Goal: Task Accomplishment & Management: Use online tool/utility

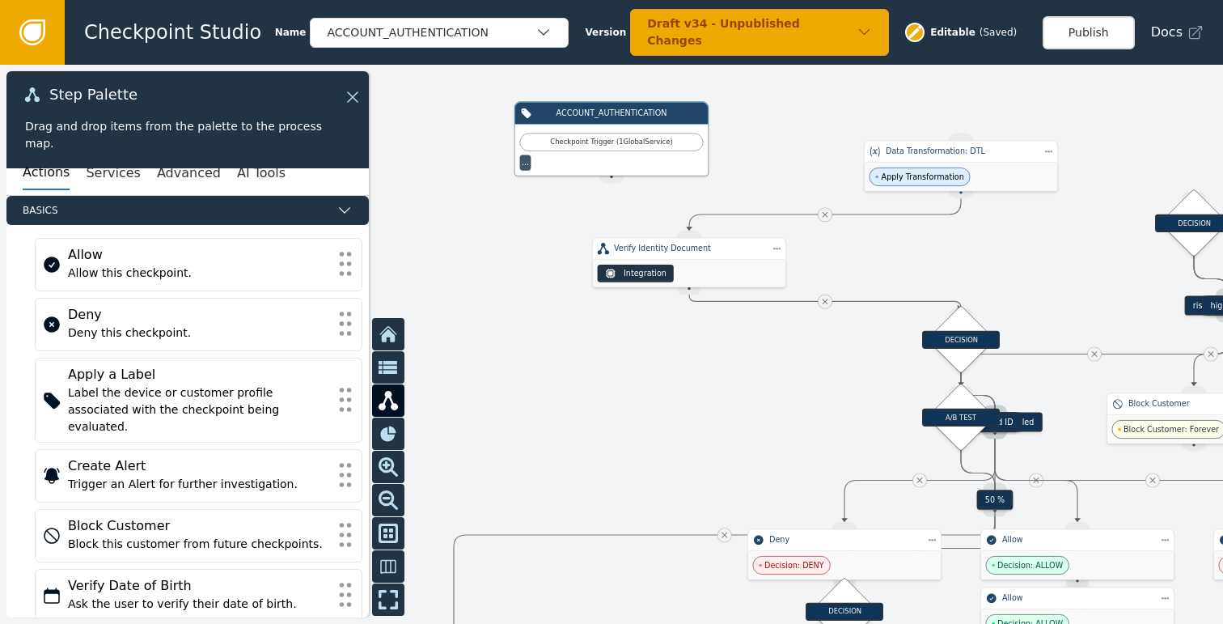
drag, startPoint x: 761, startPoint y: 388, endPoint x: 537, endPoint y: 407, distance: 224.9
click at [545, 406] on div at bounding box center [611, 344] width 1223 height 559
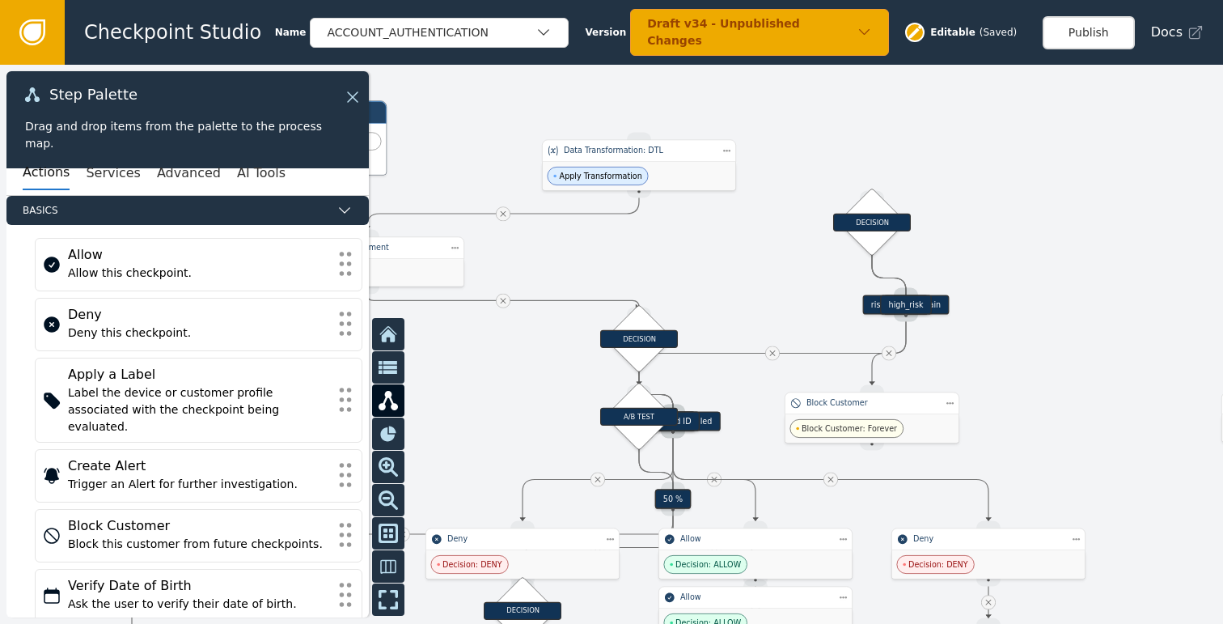
drag, startPoint x: 1092, startPoint y: 281, endPoint x: 1011, endPoint y: 260, distance: 83.6
click at [1011, 260] on div at bounding box center [611, 344] width 1223 height 559
click at [863, 33] on div "Draft v34 - Unpublished Changes" at bounding box center [759, 32] width 259 height 47
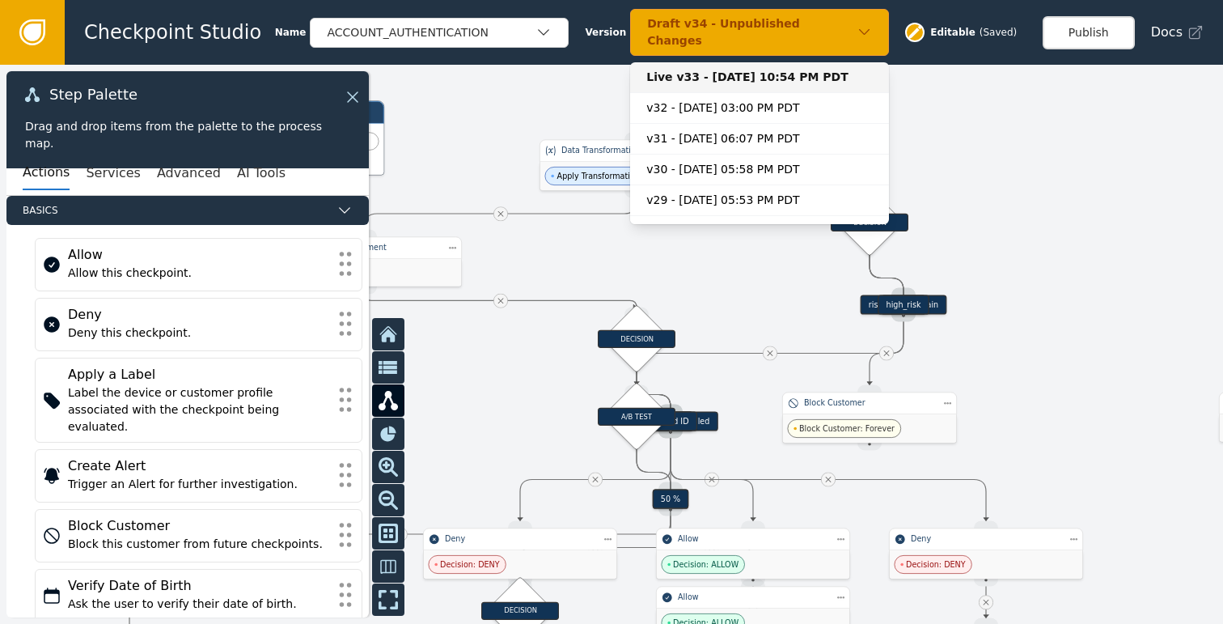
click at [727, 70] on div "Live v33 - [DATE] 10:54 PM PDT" at bounding box center [759, 77] width 227 height 17
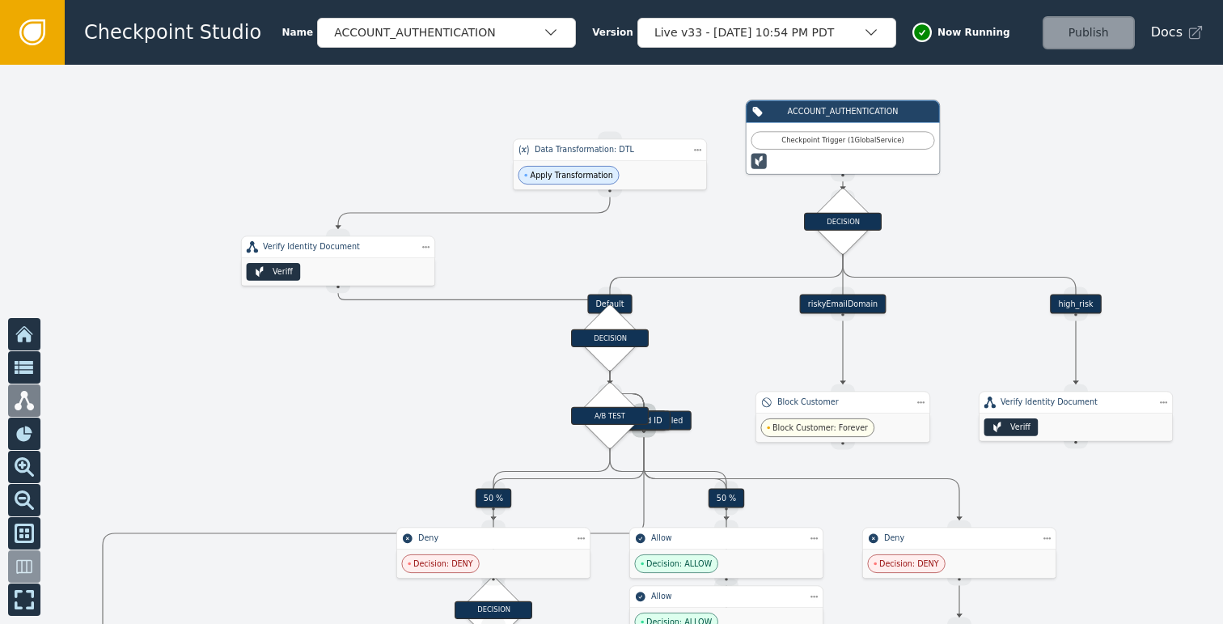
drag, startPoint x: 1052, startPoint y: 202, endPoint x: 799, endPoint y: 201, distance: 252.4
click at [811, 201] on div at bounding box center [611, 344] width 1223 height 559
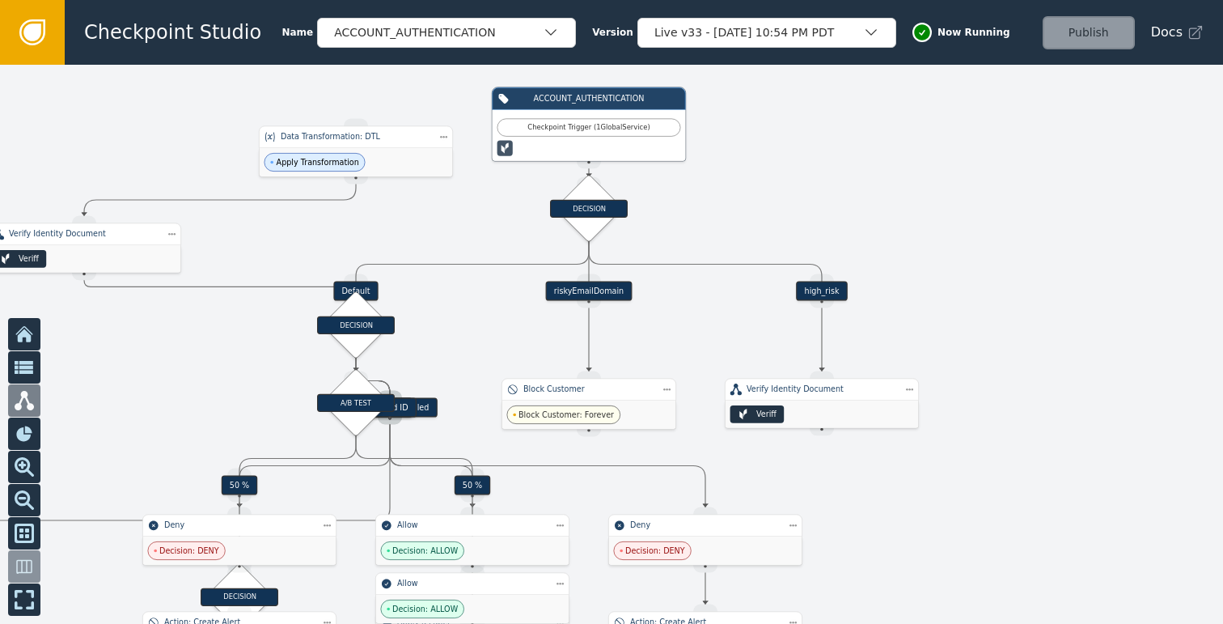
drag, startPoint x: 1043, startPoint y: 232, endPoint x: 956, endPoint y: 182, distance: 100.0
click at [962, 185] on div at bounding box center [611, 344] width 1223 height 559
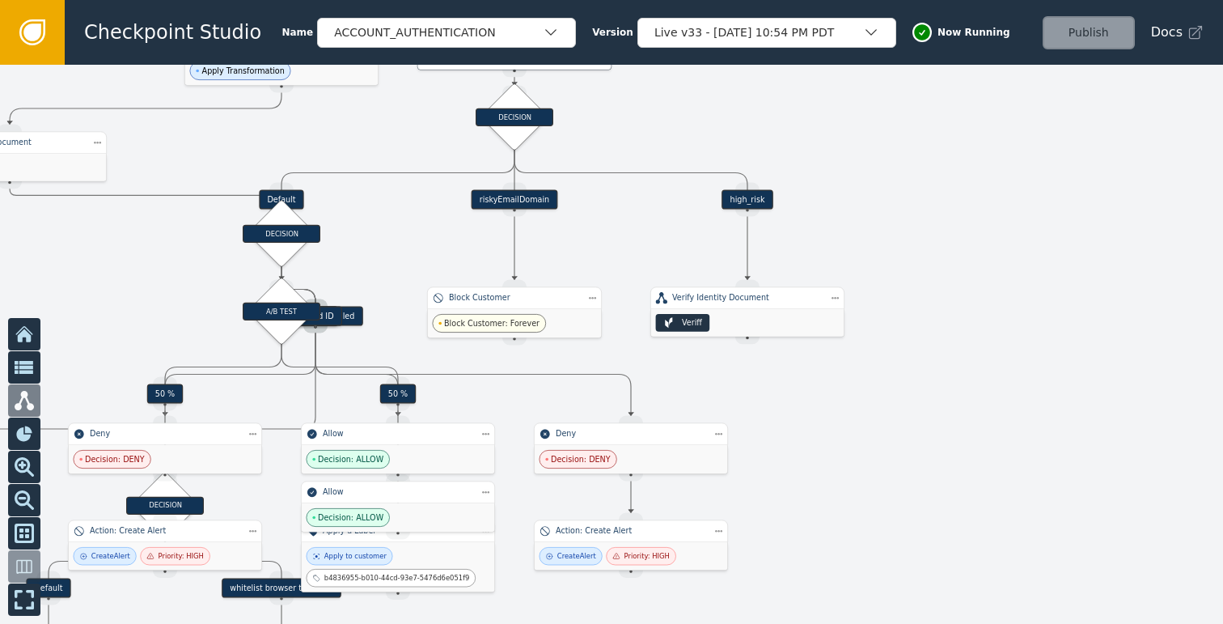
drag, startPoint x: 1031, startPoint y: 351, endPoint x: 1011, endPoint y: 294, distance: 60.1
click at [1011, 294] on div at bounding box center [611, 344] width 1223 height 559
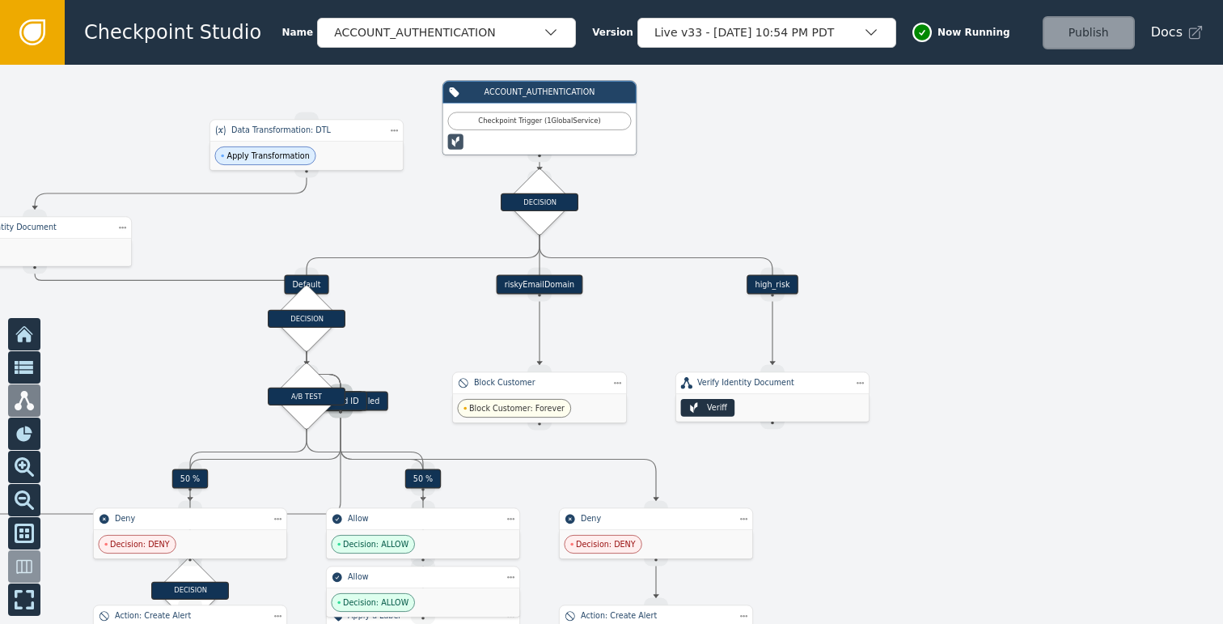
drag, startPoint x: 980, startPoint y: 242, endPoint x: 998, endPoint y: 302, distance: 62.7
click at [998, 302] on div at bounding box center [611, 344] width 1223 height 559
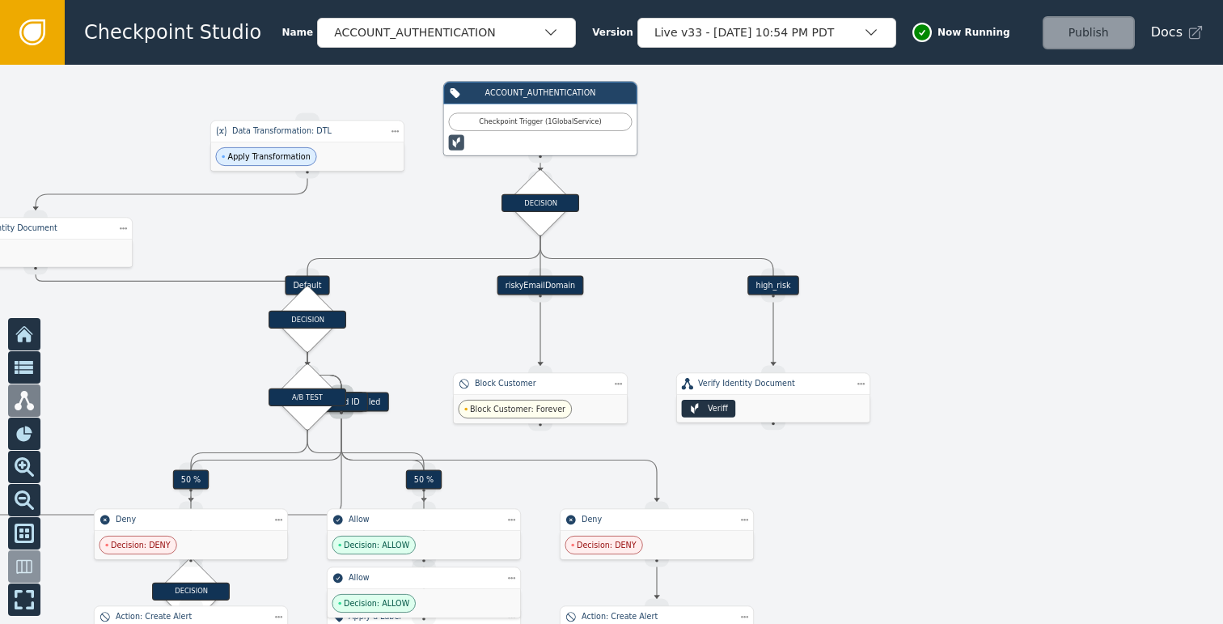
click at [774, 285] on div "high_risk" at bounding box center [773, 285] width 51 height 19
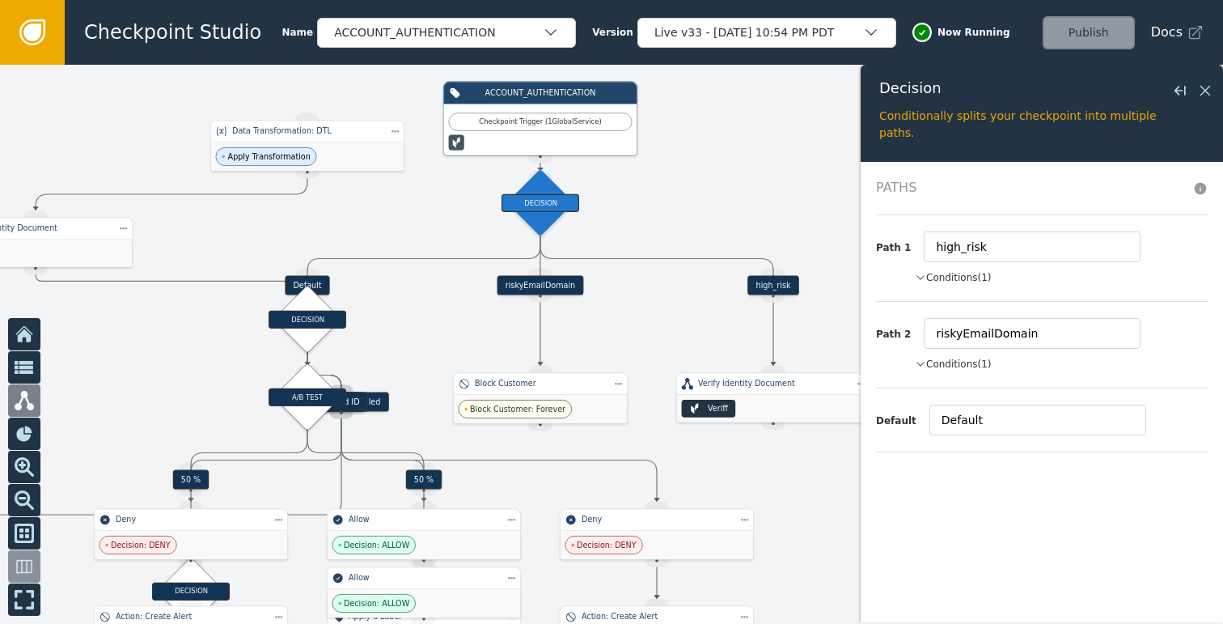
click at [949, 277] on button "Conditions (1)" at bounding box center [953, 277] width 77 height 15
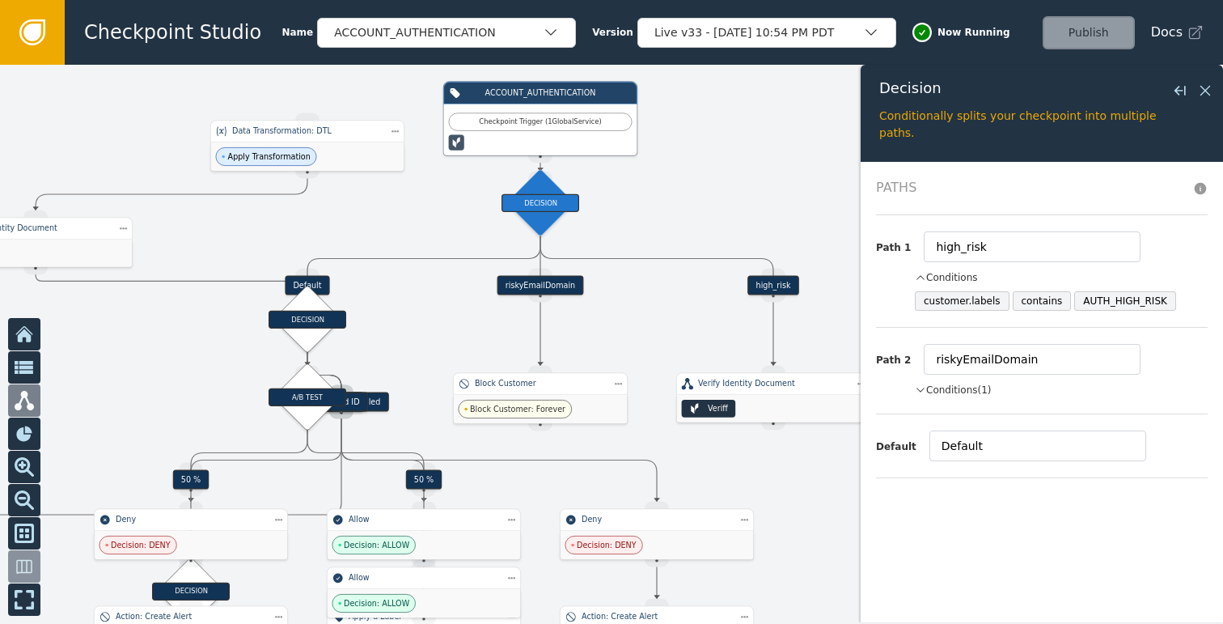
click at [960, 385] on button "Conditions (1)" at bounding box center [953, 390] width 77 height 15
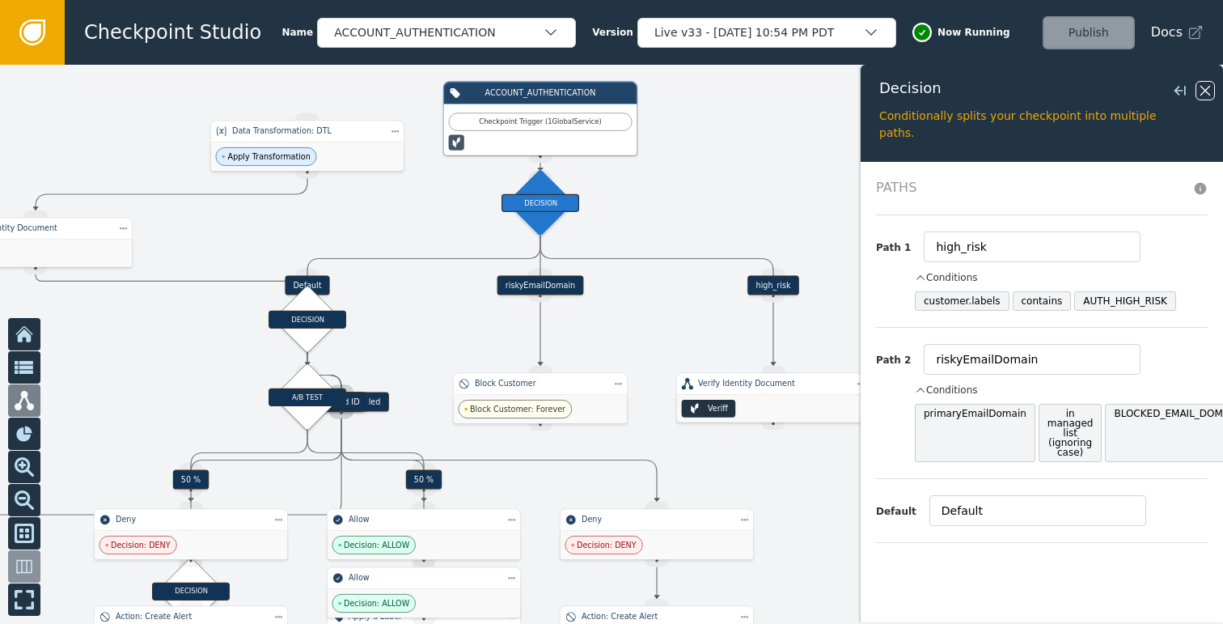
click at [1206, 87] on icon at bounding box center [1206, 91] width 18 height 18
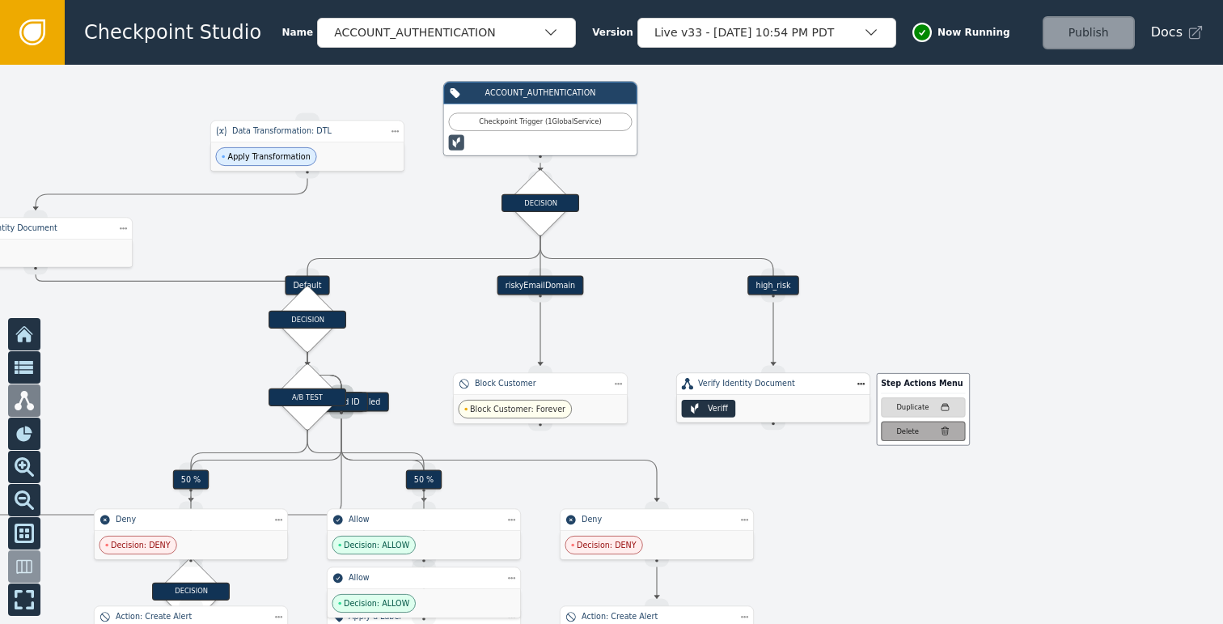
click at [910, 427] on div "Delete" at bounding box center [907, 431] width 23 height 11
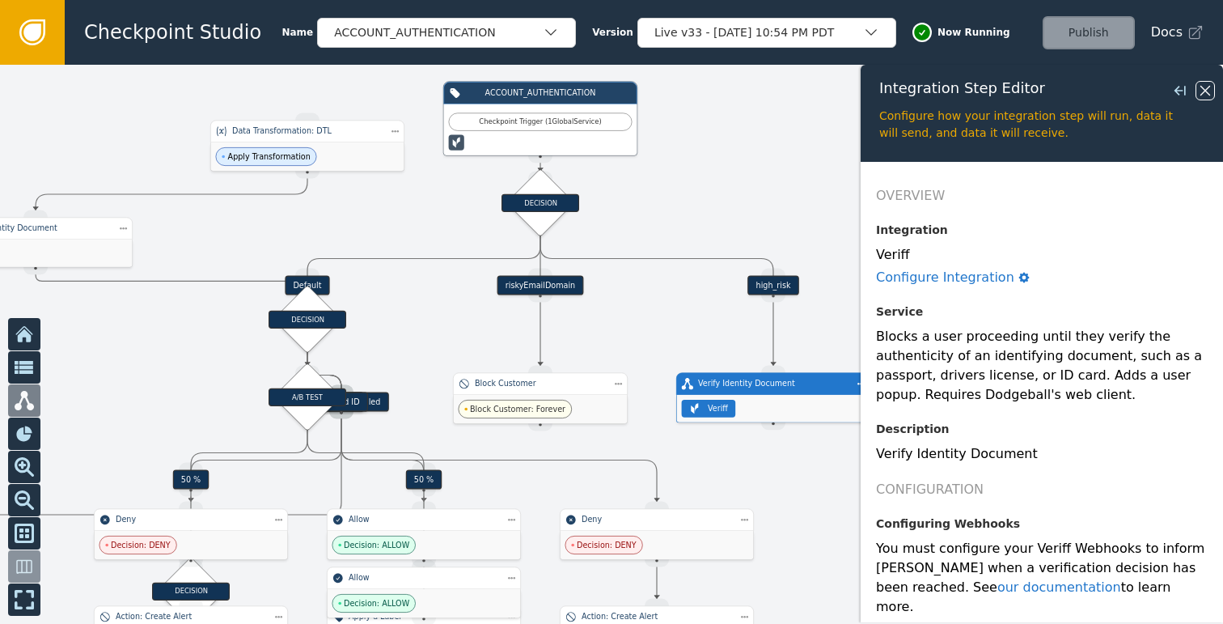
click at [1207, 94] on icon at bounding box center [1206, 91] width 18 height 18
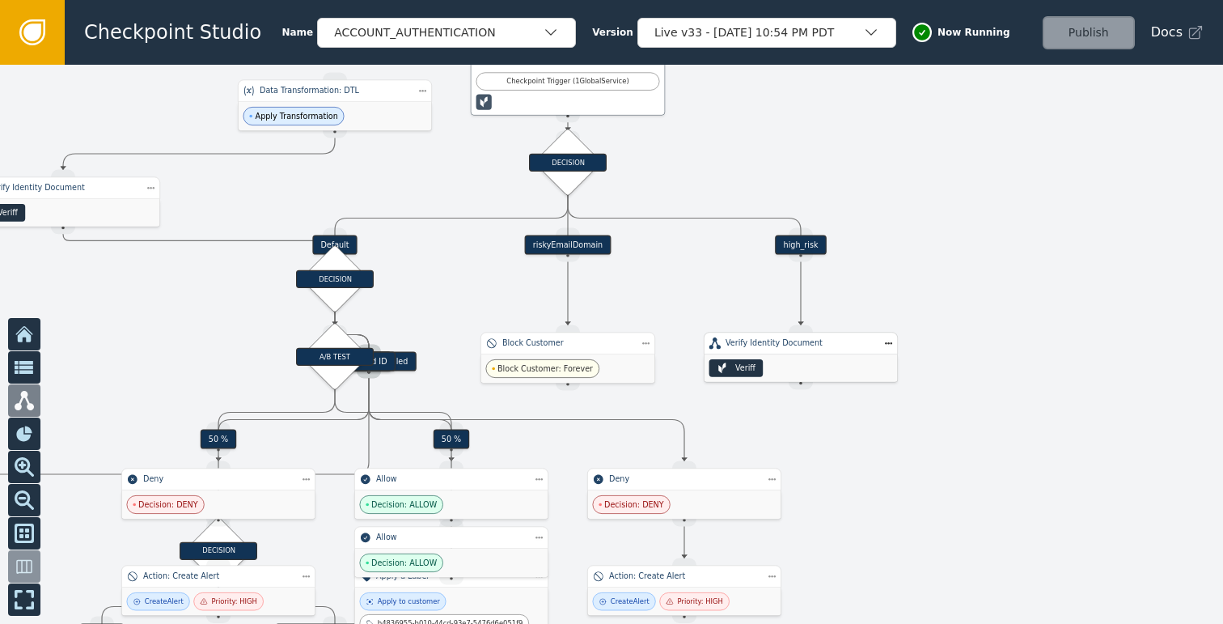
drag, startPoint x: 963, startPoint y: 301, endPoint x: 990, endPoint y: 260, distance: 48.9
click at [990, 260] on div at bounding box center [611, 344] width 1223 height 559
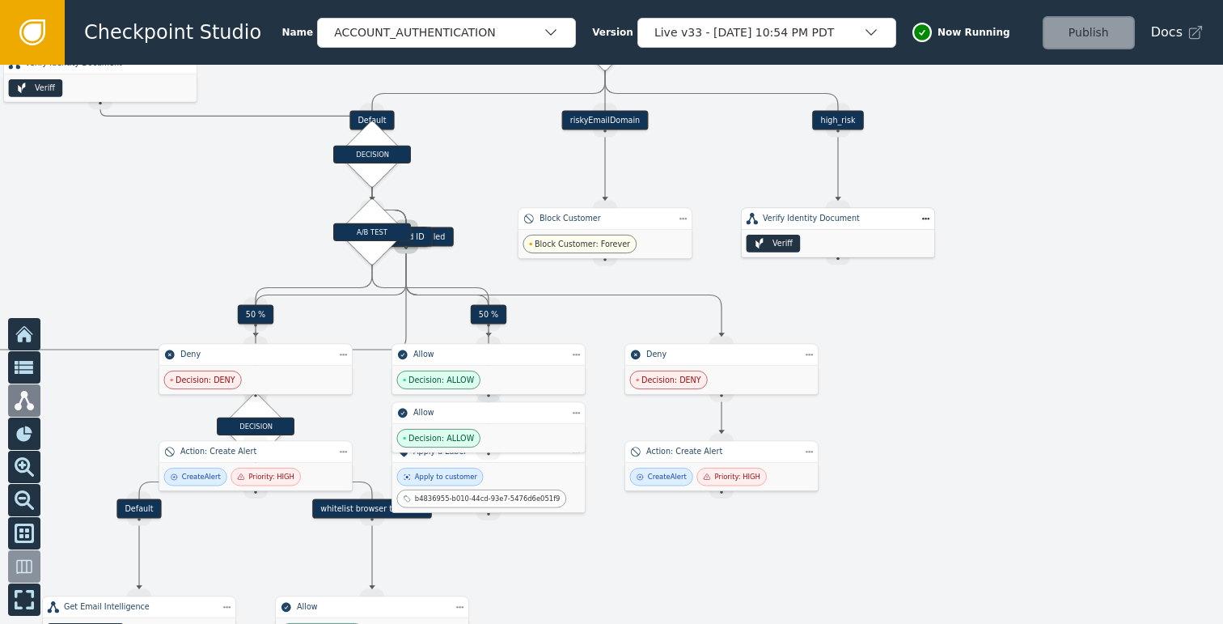
drag, startPoint x: 921, startPoint y: 447, endPoint x: 959, endPoint y: 320, distance: 131.6
click at [959, 320] on div at bounding box center [611, 344] width 1223 height 559
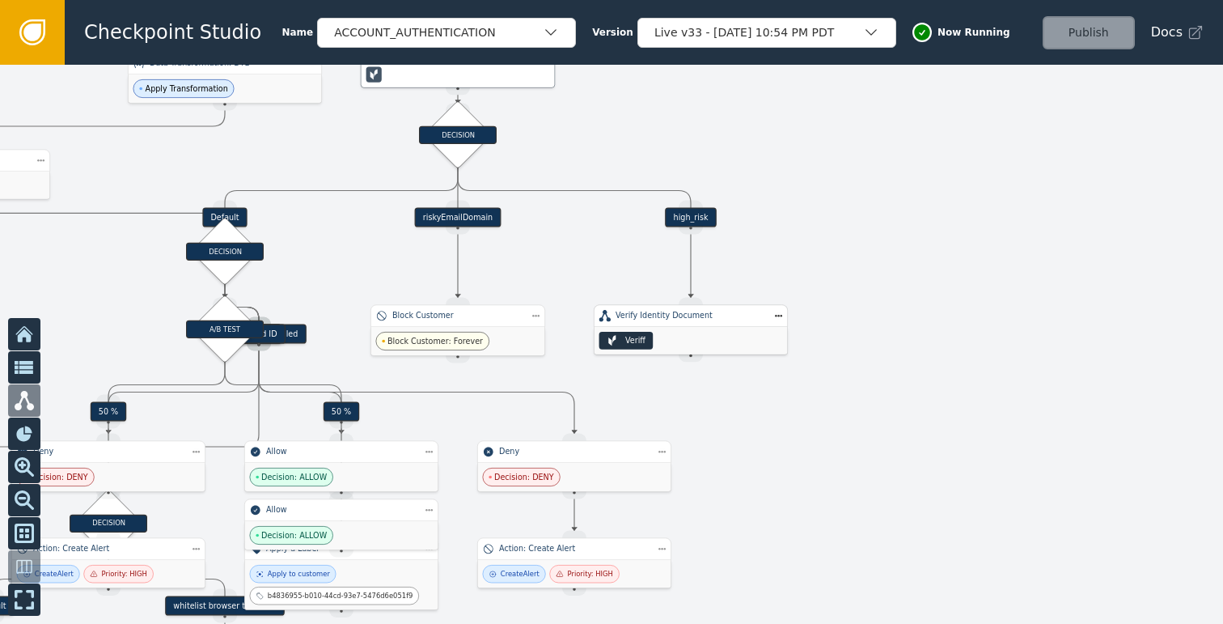
drag, startPoint x: 988, startPoint y: 393, endPoint x: 837, endPoint y: 500, distance: 184.5
click at [837, 500] on div at bounding box center [611, 344] width 1223 height 559
drag, startPoint x: 903, startPoint y: 392, endPoint x: 856, endPoint y: 454, distance: 78.0
click at [856, 454] on div at bounding box center [611, 344] width 1223 height 559
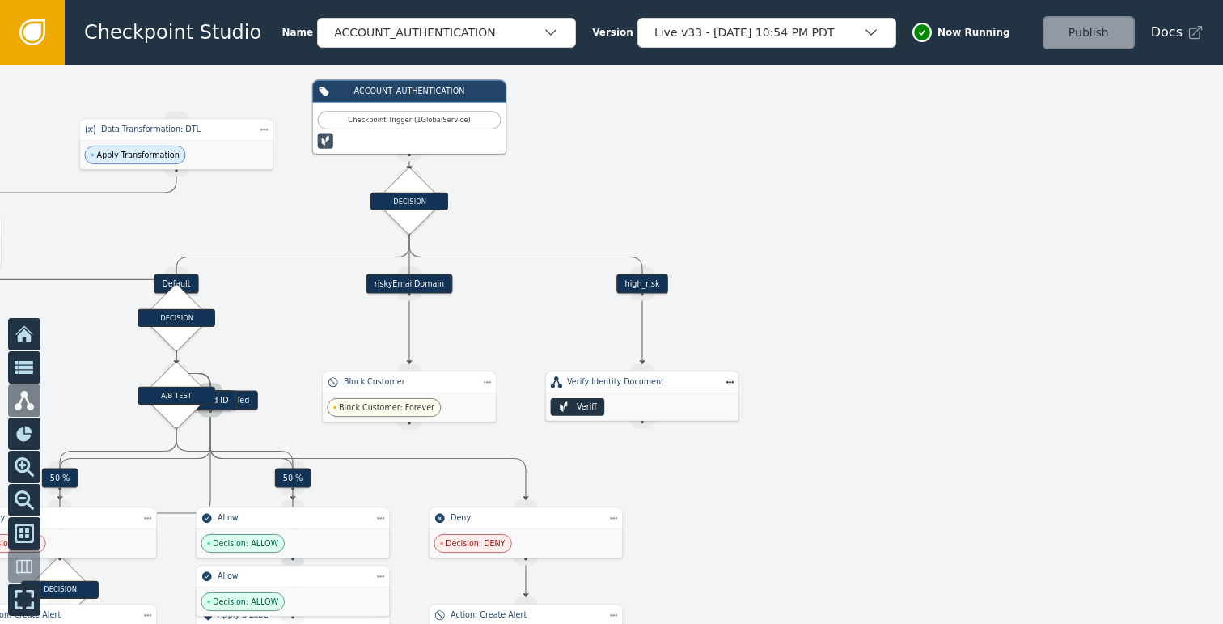
click at [646, 282] on div "high_risk" at bounding box center [641, 283] width 51 height 19
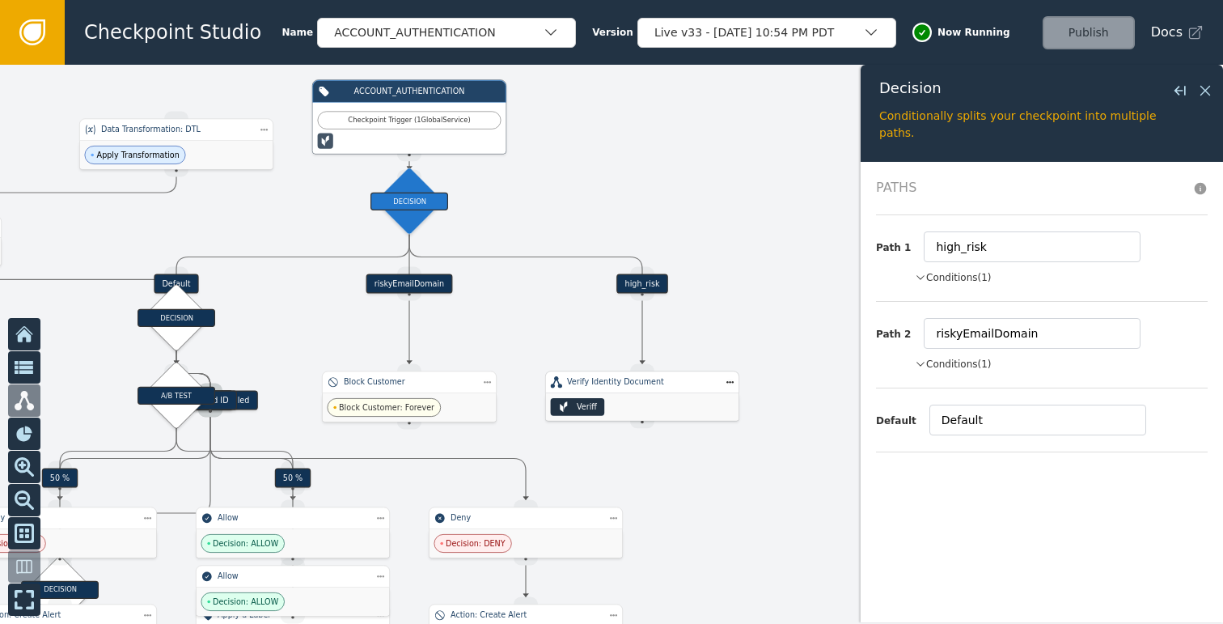
click at [957, 275] on button "Conditions (1)" at bounding box center [953, 277] width 77 height 15
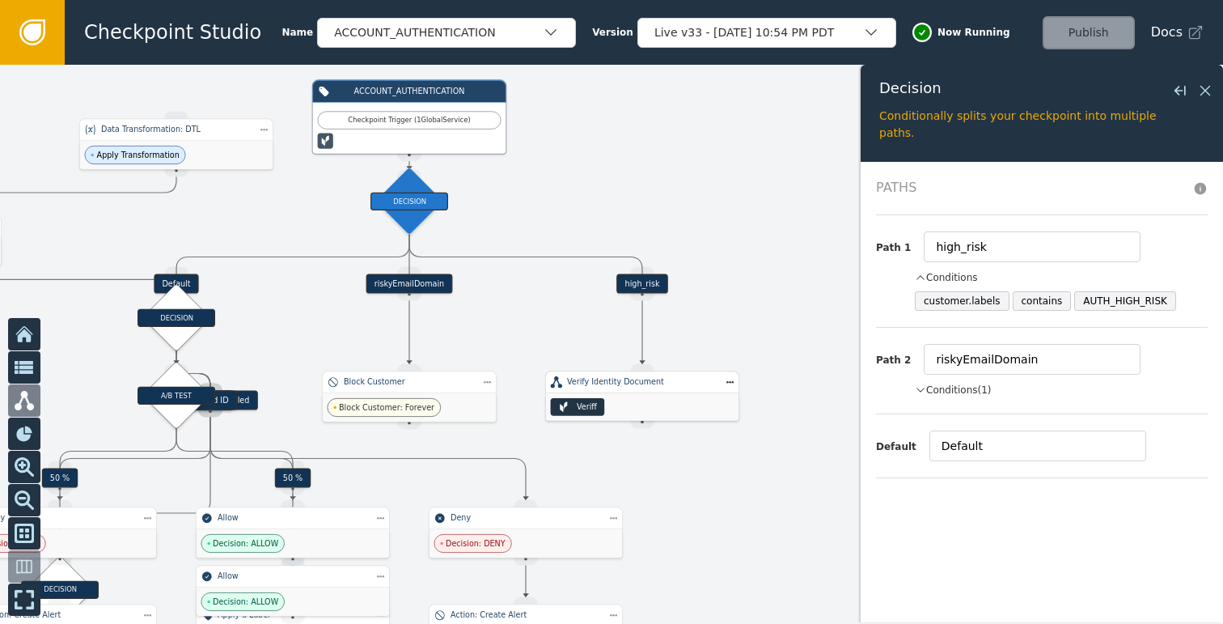
click at [970, 278] on button "Conditions" at bounding box center [946, 277] width 63 height 15
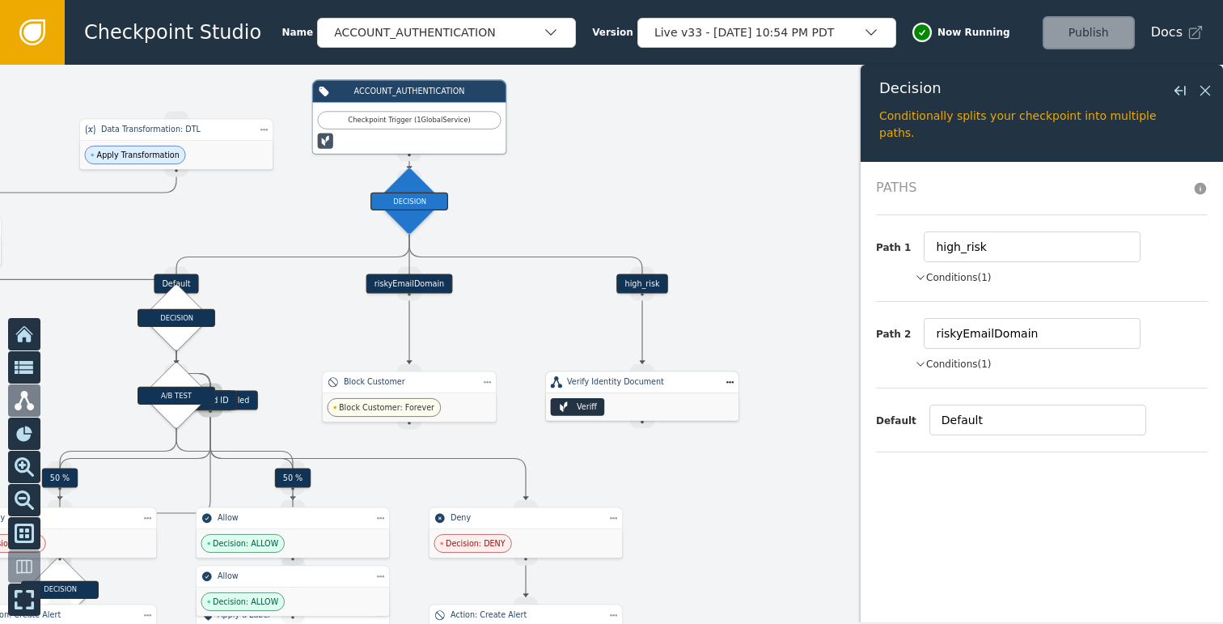
click at [718, 277] on div "high_risk" at bounding box center [642, 283] width 175 height 19
click at [1209, 91] on icon at bounding box center [1206, 91] width 18 height 18
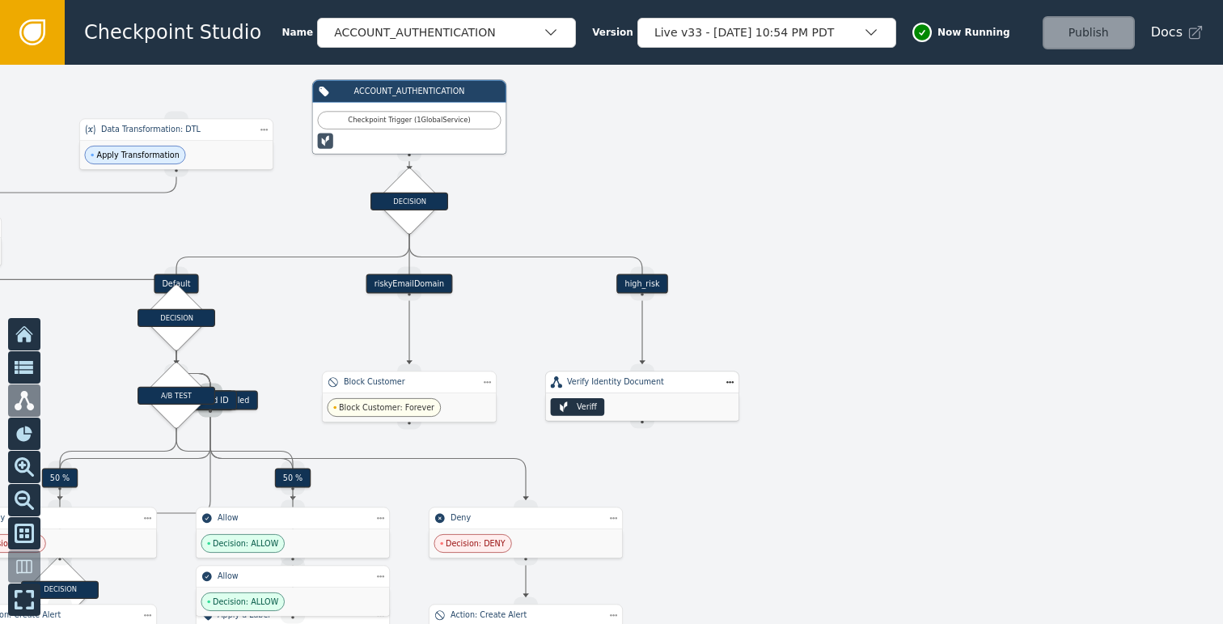
click at [672, 404] on div "Veriff" at bounding box center [642, 407] width 193 height 28
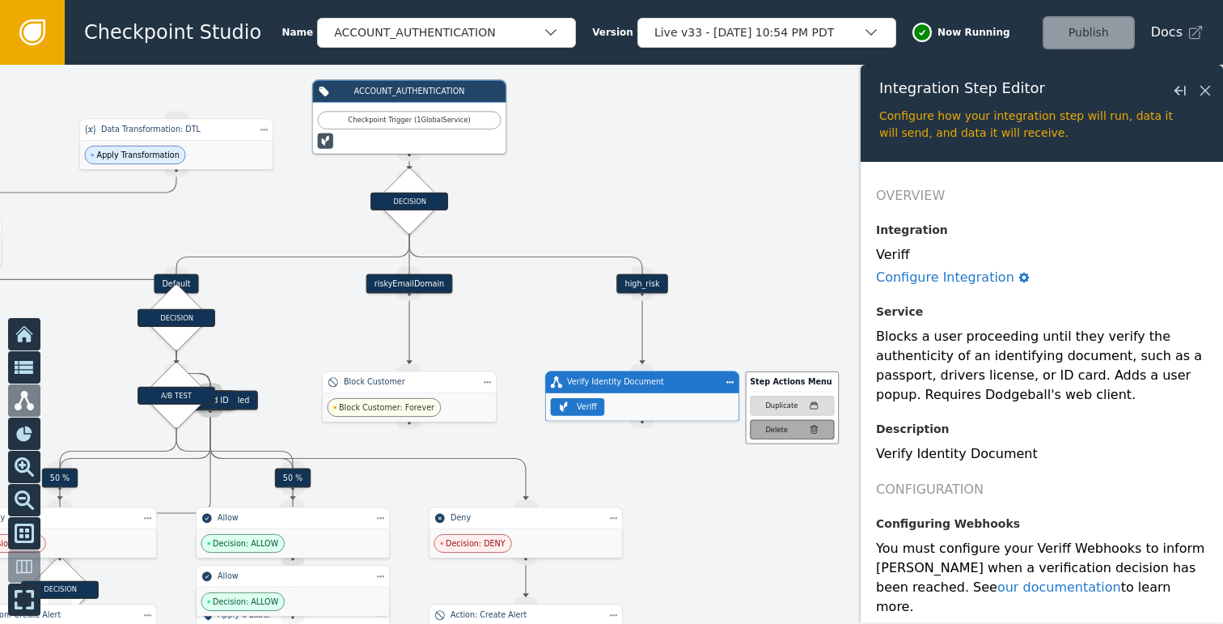
click at [815, 425] on icon "button" at bounding box center [814, 430] width 10 height 10
click at [1204, 90] on icon at bounding box center [1206, 91] width 18 height 18
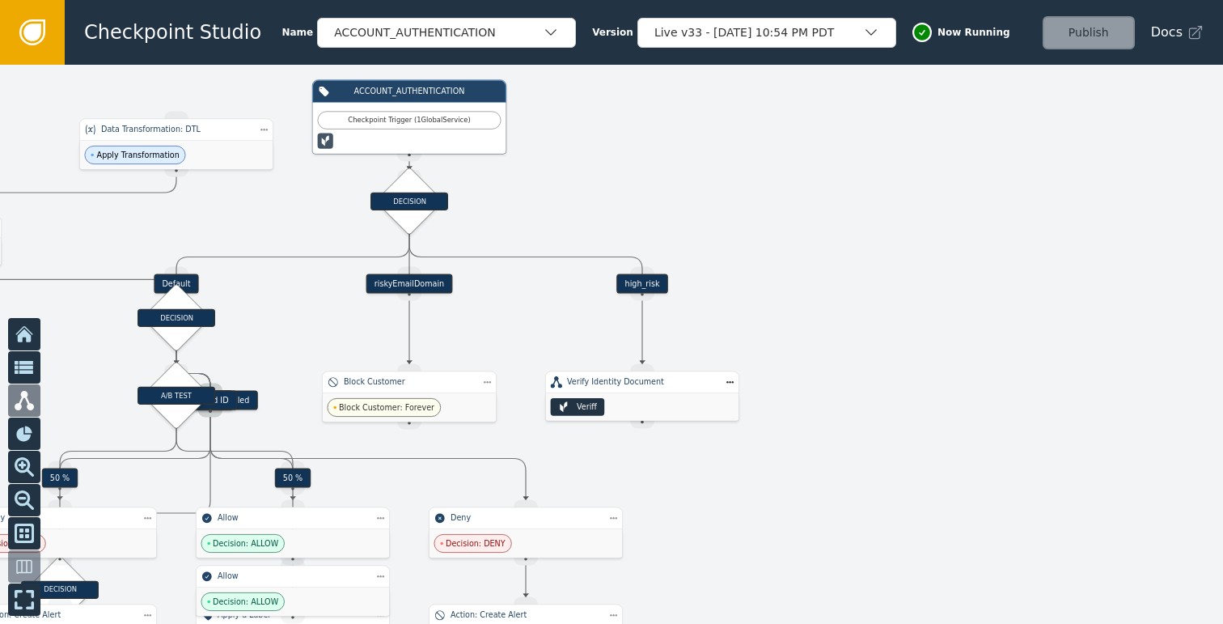
click at [643, 284] on div "high_risk" at bounding box center [641, 283] width 51 height 19
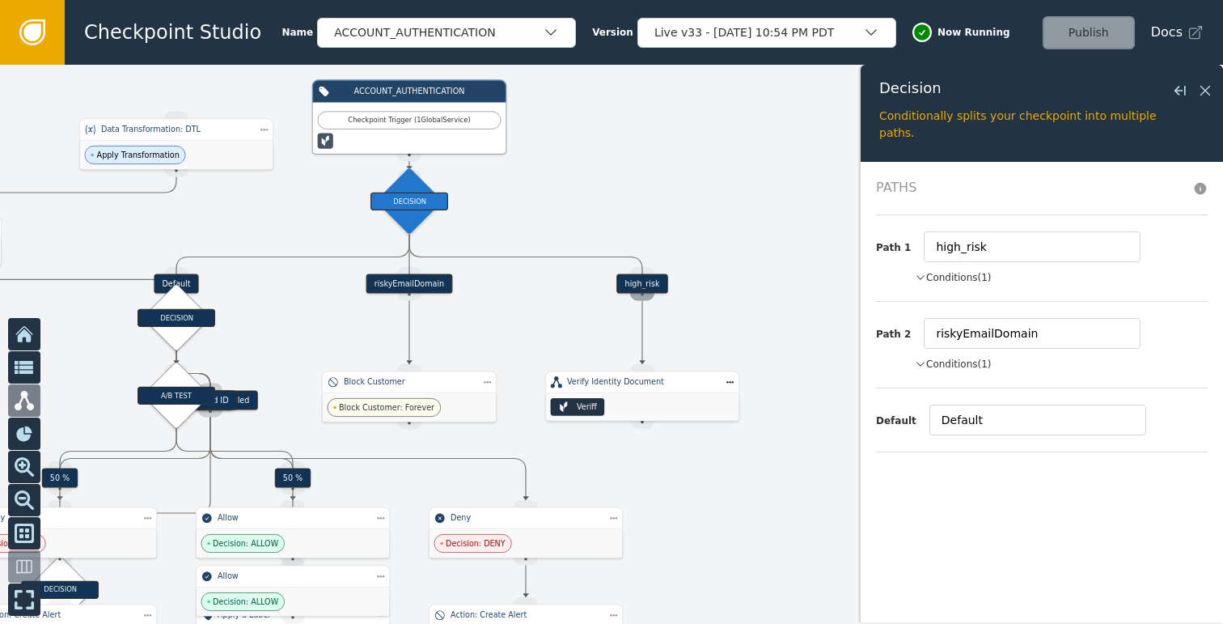
click at [641, 298] on div "Source Handle for step" at bounding box center [642, 293] width 24 height 15
click at [1204, 87] on icon at bounding box center [1206, 91] width 18 height 18
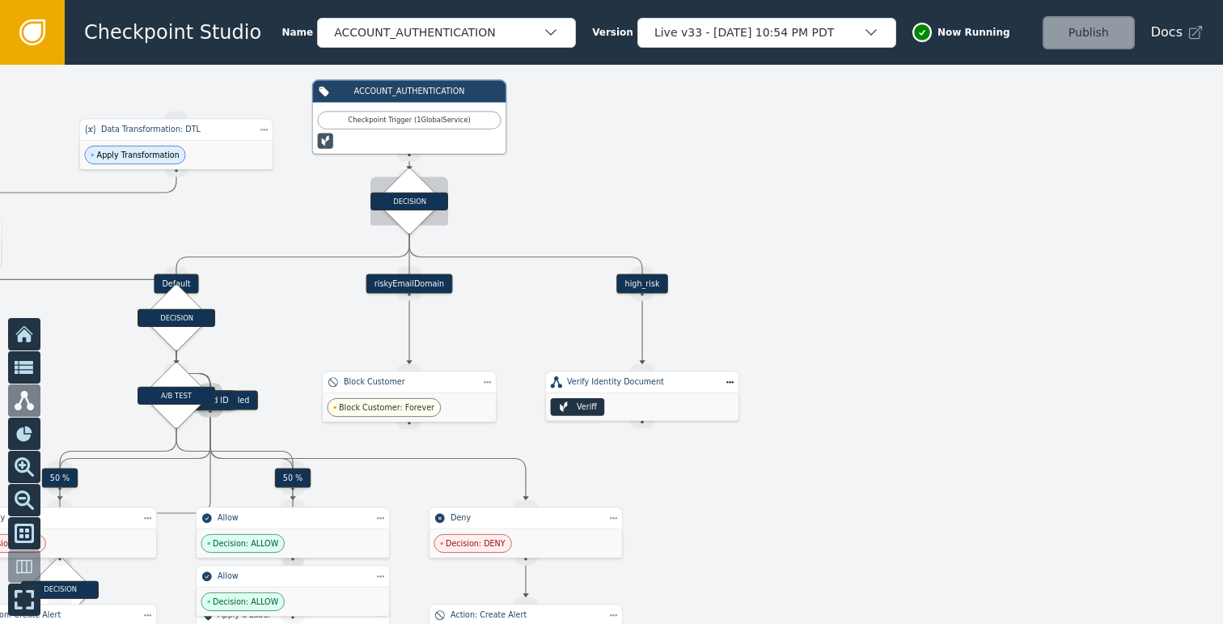
click at [408, 211] on div "DECISION" at bounding box center [410, 201] width 48 height 48
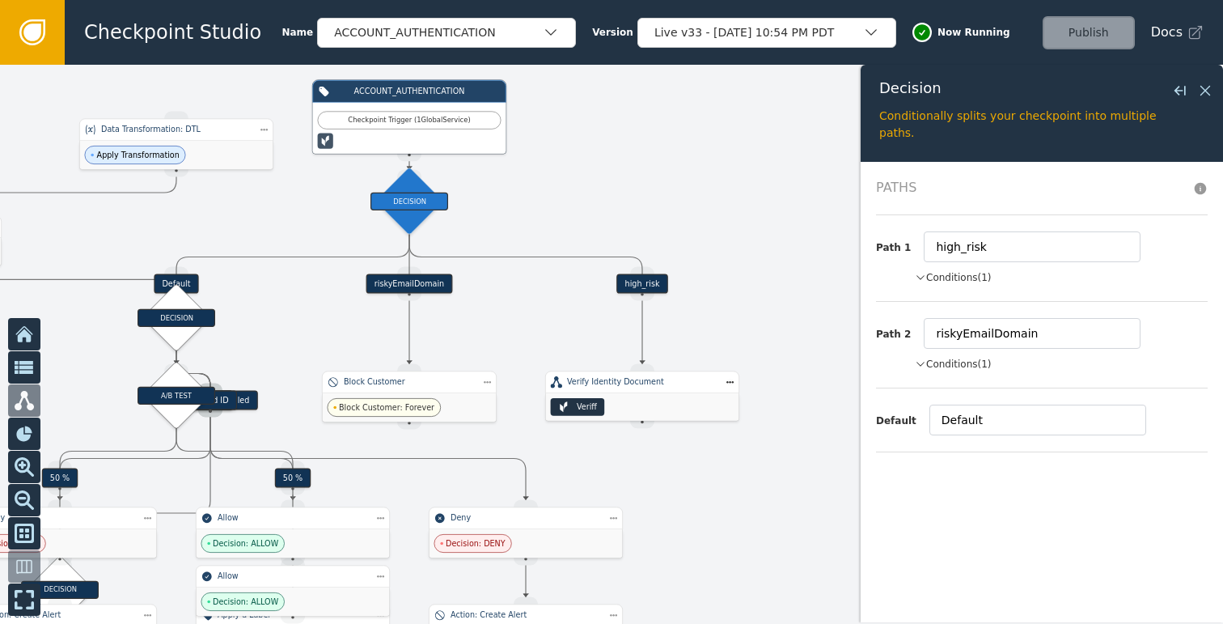
click at [973, 279] on button "Conditions (1)" at bounding box center [953, 277] width 77 height 15
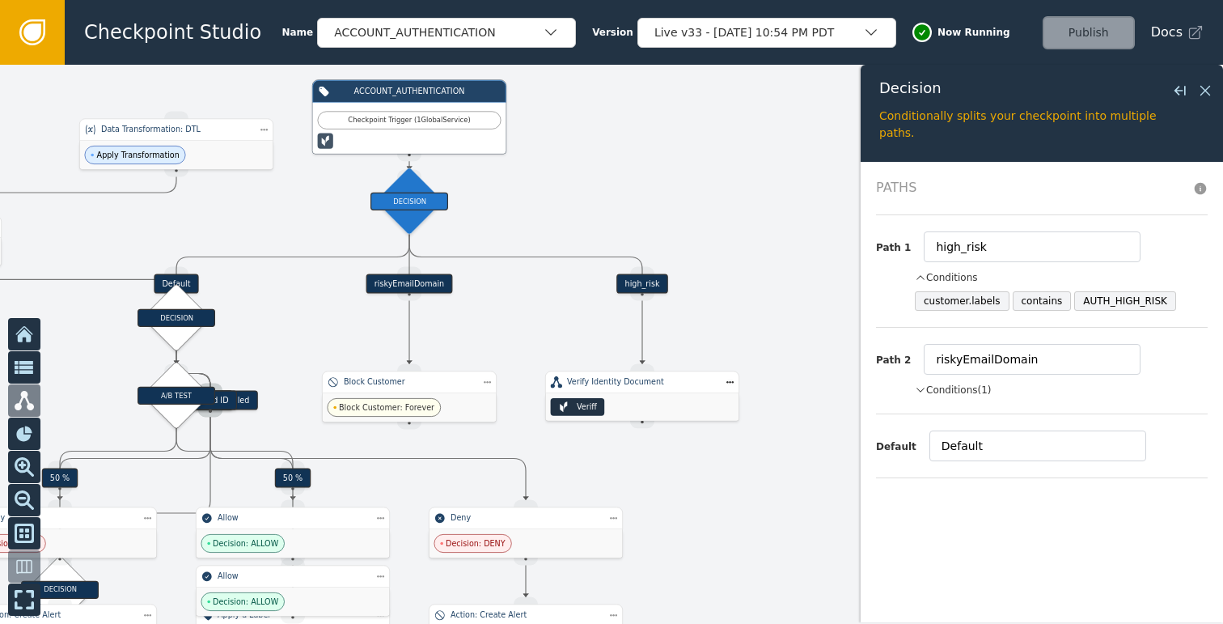
click at [990, 277] on div "Conditions" at bounding box center [1061, 277] width 293 height 15
click at [1201, 97] on icon at bounding box center [1206, 91] width 18 height 18
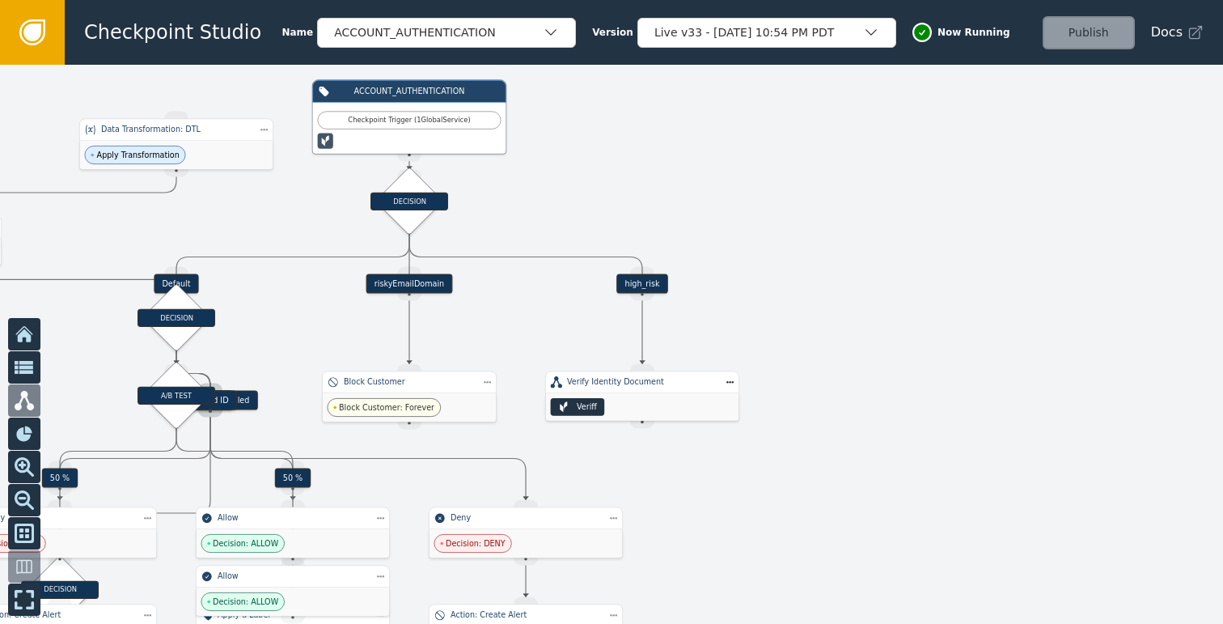
click at [656, 385] on div "Verify Identity Document" at bounding box center [642, 381] width 150 height 11
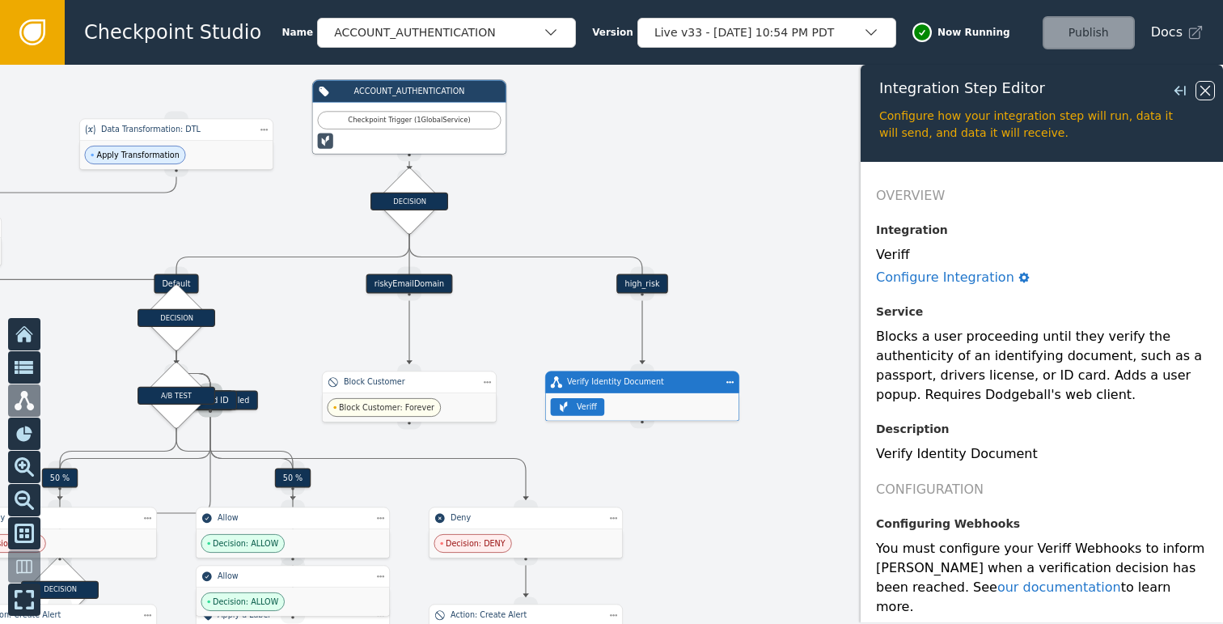
click at [1203, 87] on icon at bounding box center [1206, 91] width 18 height 18
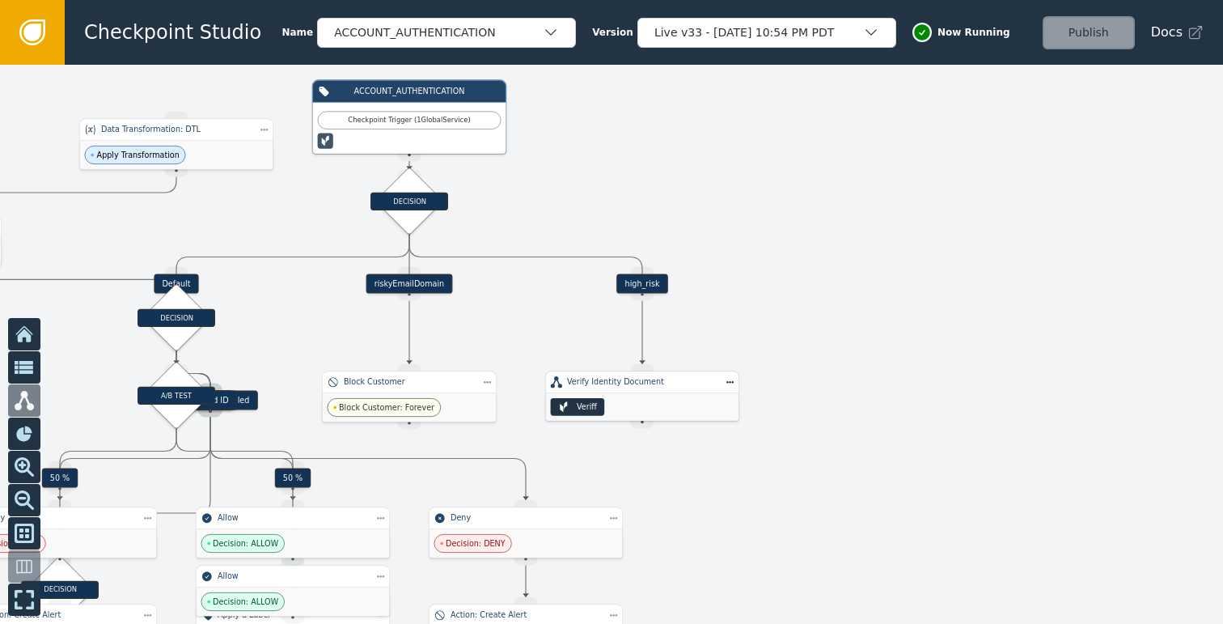
click at [616, 413] on div "Veriff" at bounding box center [642, 407] width 193 height 28
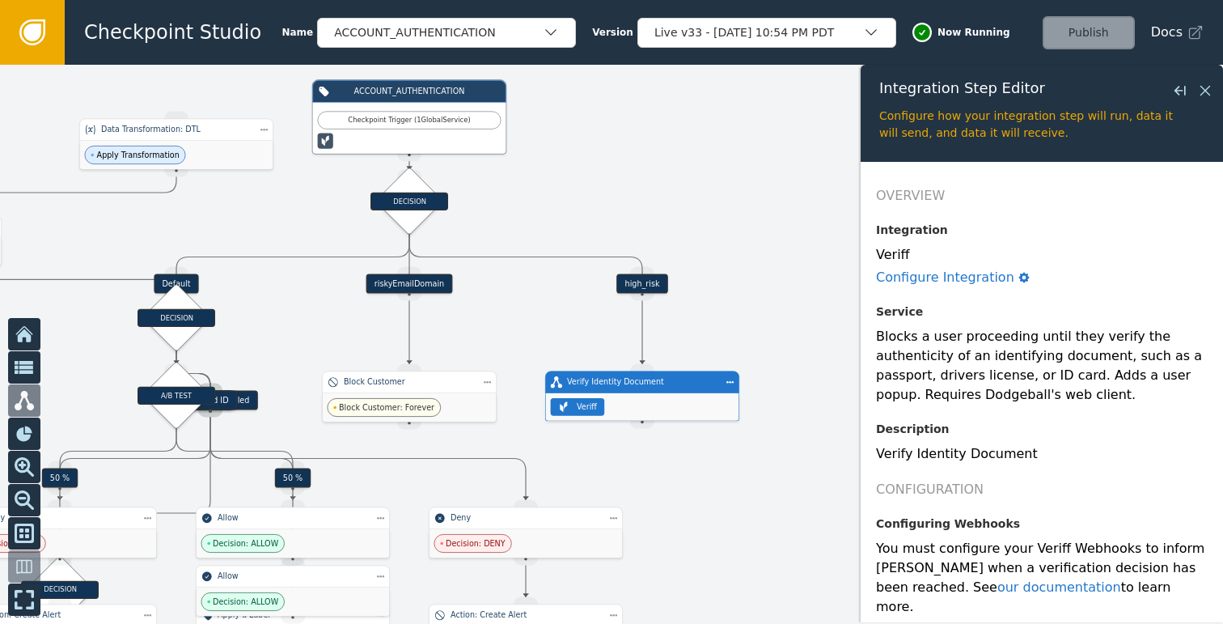
scroll to position [181, 0]
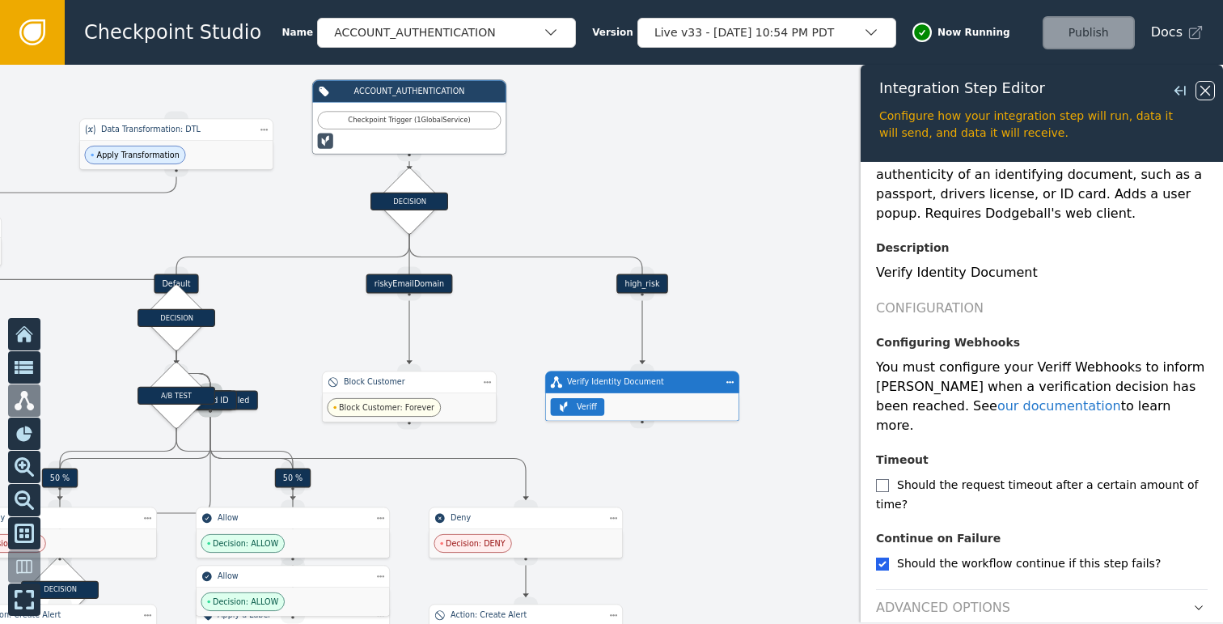
click at [1203, 87] on icon at bounding box center [1206, 91] width 18 height 18
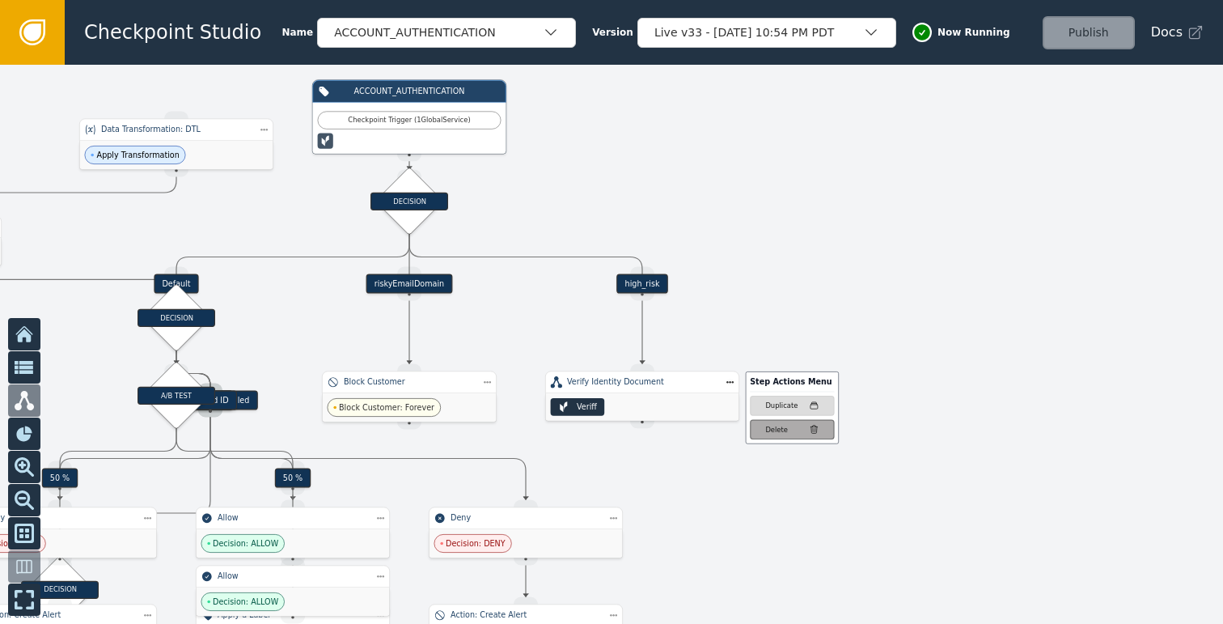
click at [800, 426] on div "Delete" at bounding box center [791, 430] width 53 height 11
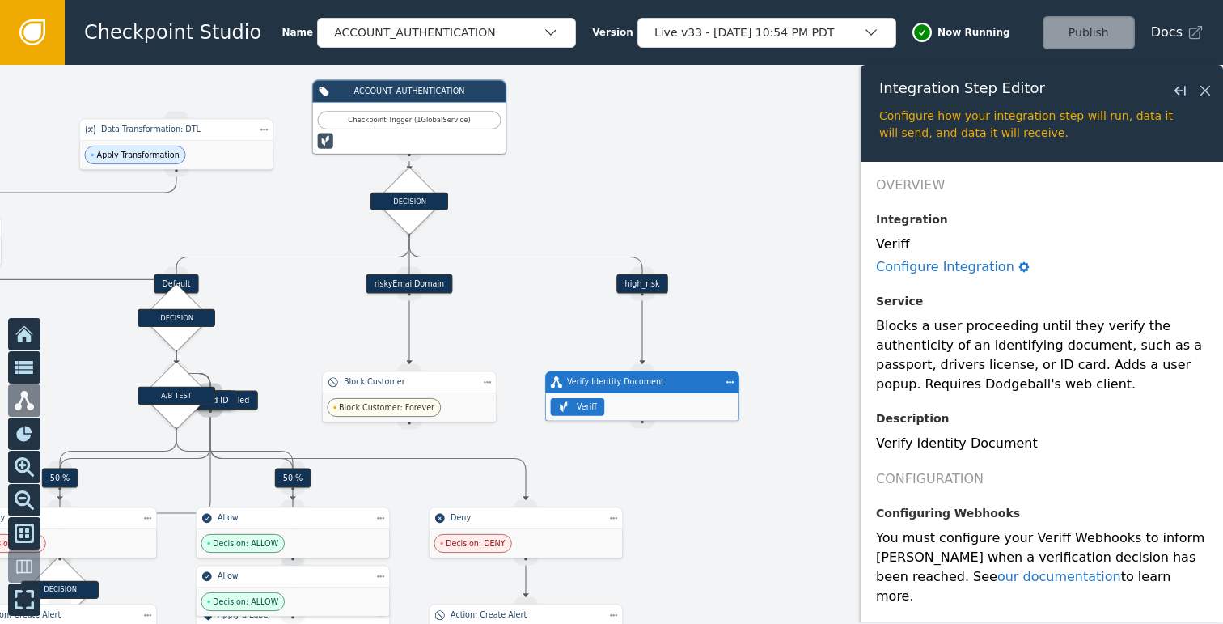
scroll to position [0, 0]
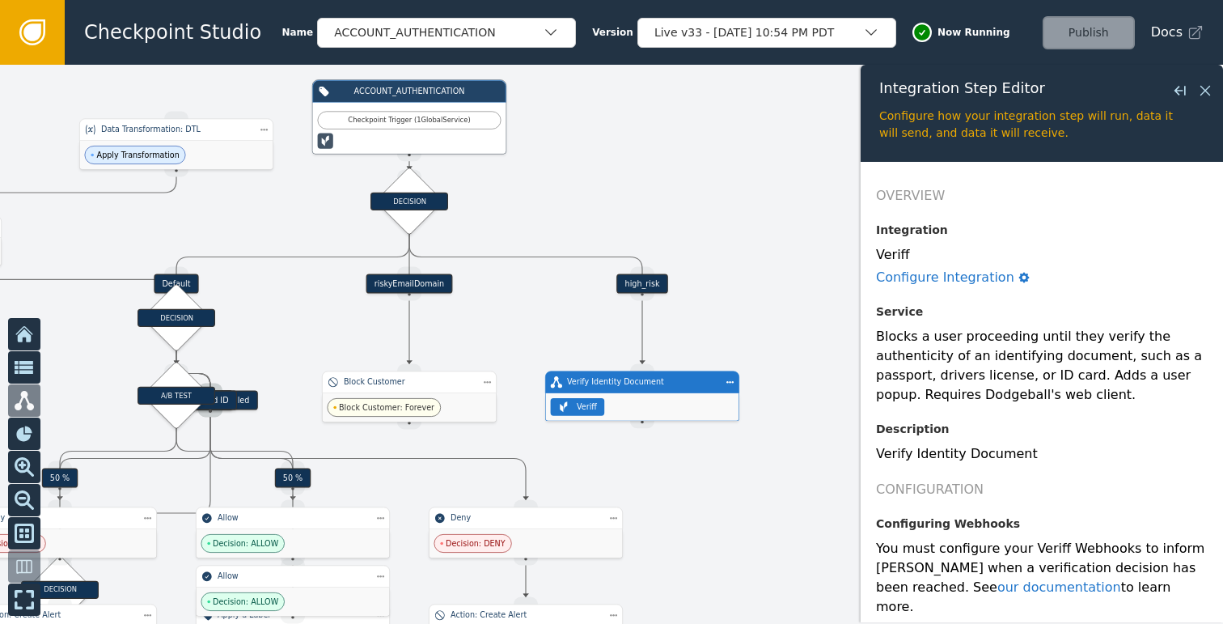
click at [1205, 78] on div "Integration Step Editor Close flyout Configure how your integration step will r…" at bounding box center [1042, 113] width 362 height 97
click at [1205, 91] on icon at bounding box center [1206, 91] width 18 height 18
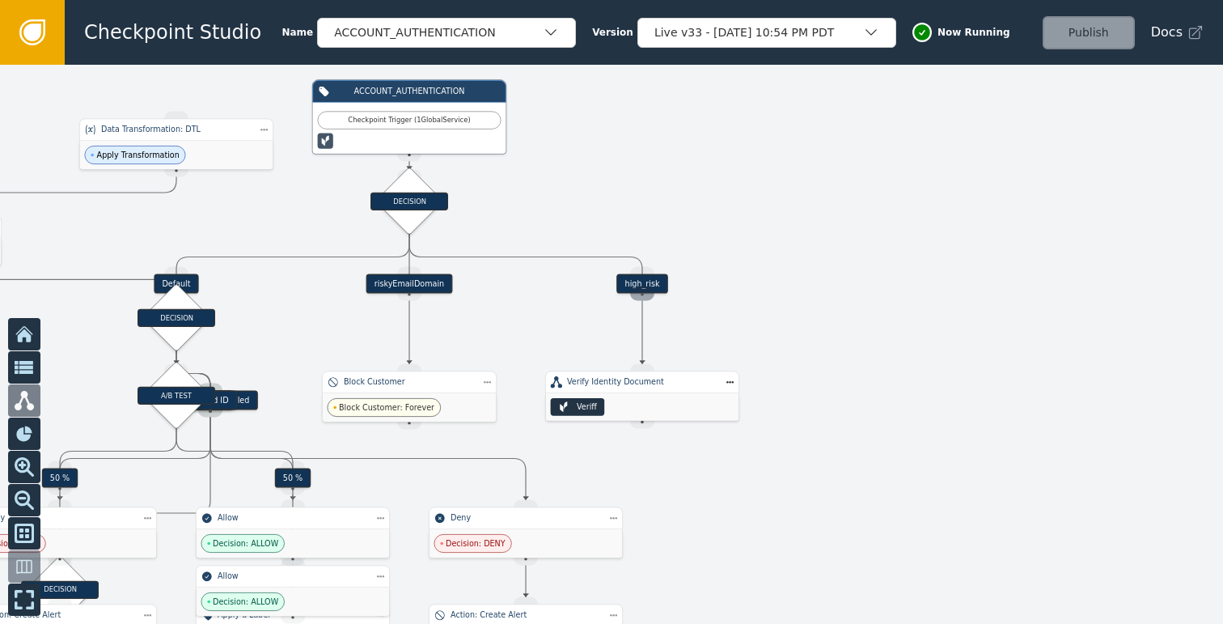
click at [640, 287] on div "Source Handle for step" at bounding box center [642, 293] width 24 height 15
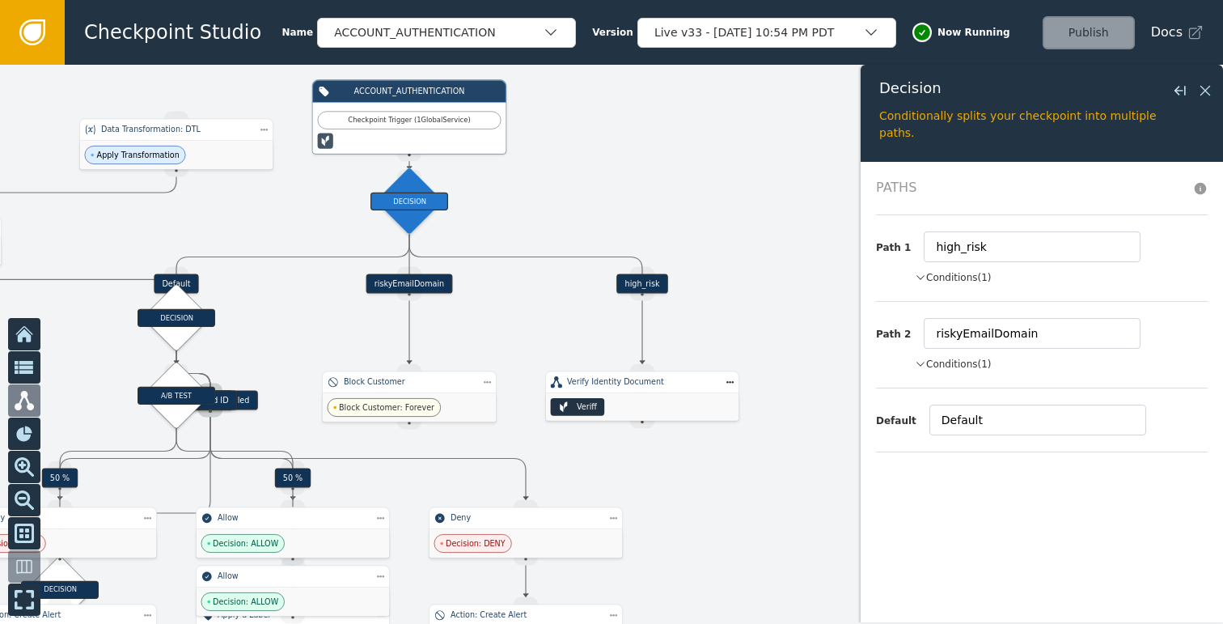
click at [965, 275] on button "Conditions (1)" at bounding box center [953, 277] width 77 height 15
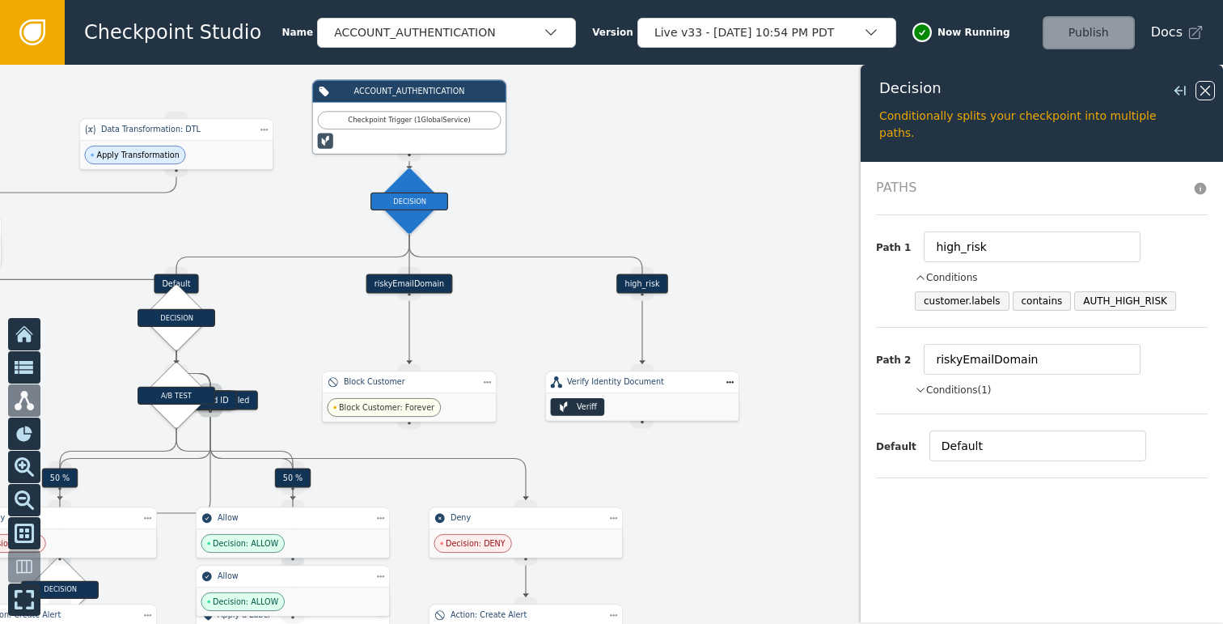
click at [1204, 93] on icon at bounding box center [1206, 91] width 18 height 18
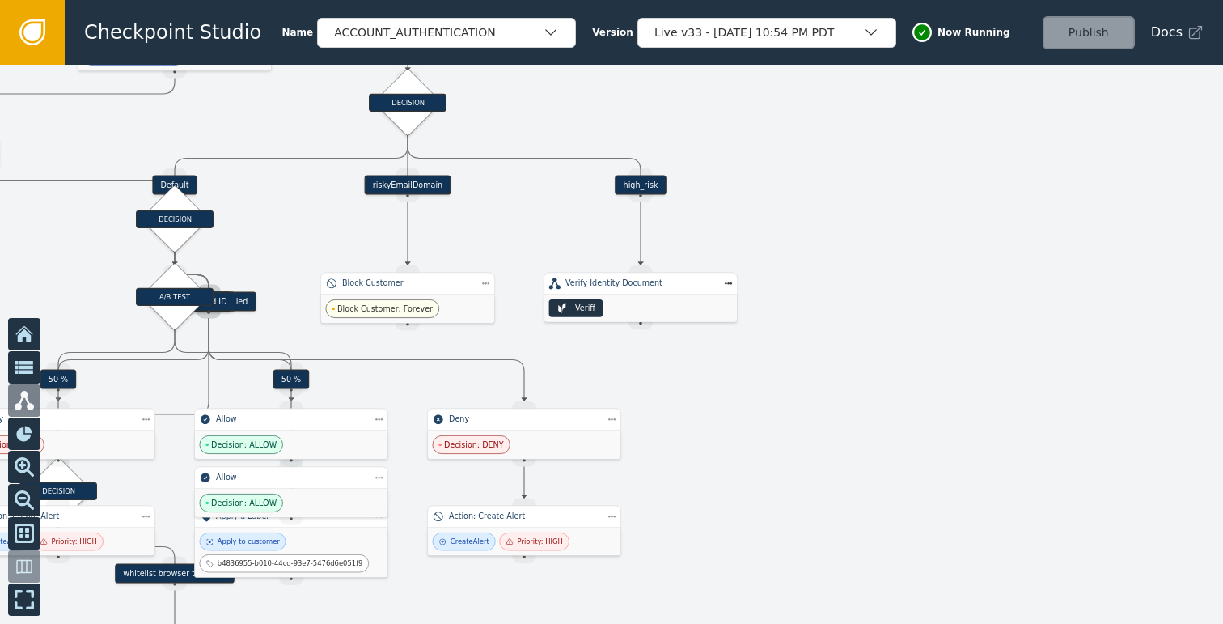
drag, startPoint x: 849, startPoint y: 280, endPoint x: 847, endPoint y: 242, distance: 38.1
click at [847, 243] on div at bounding box center [611, 344] width 1223 height 559
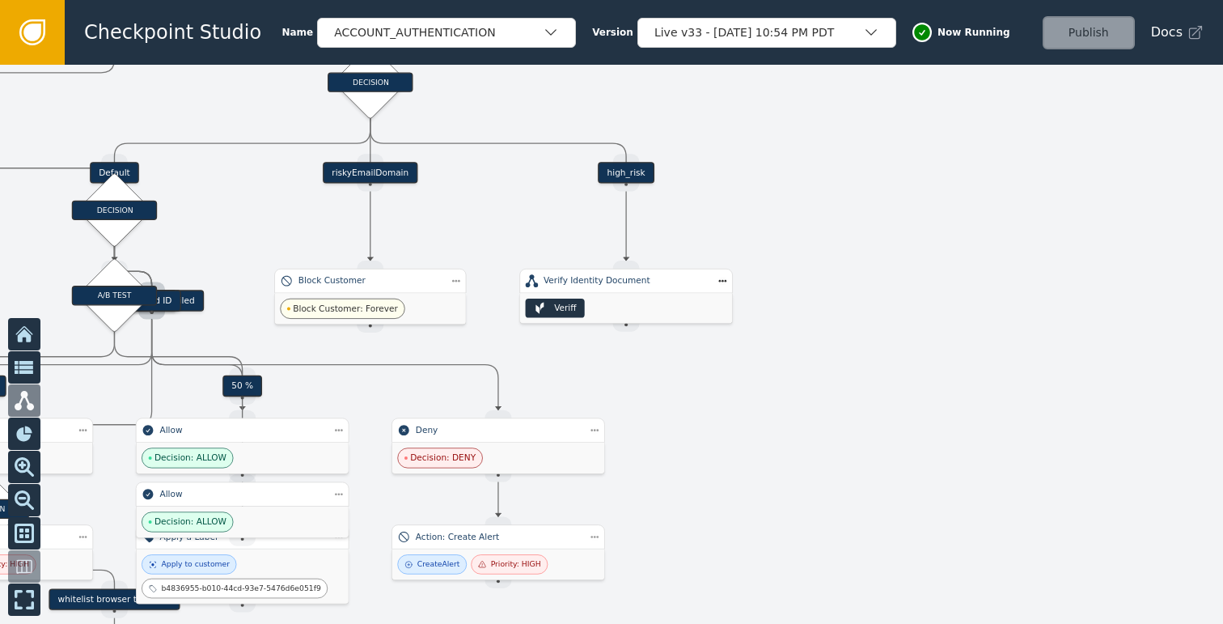
drag, startPoint x: 829, startPoint y: 197, endPoint x: 834, endPoint y: 280, distance: 83.5
click at [834, 280] on div at bounding box center [611, 344] width 1223 height 559
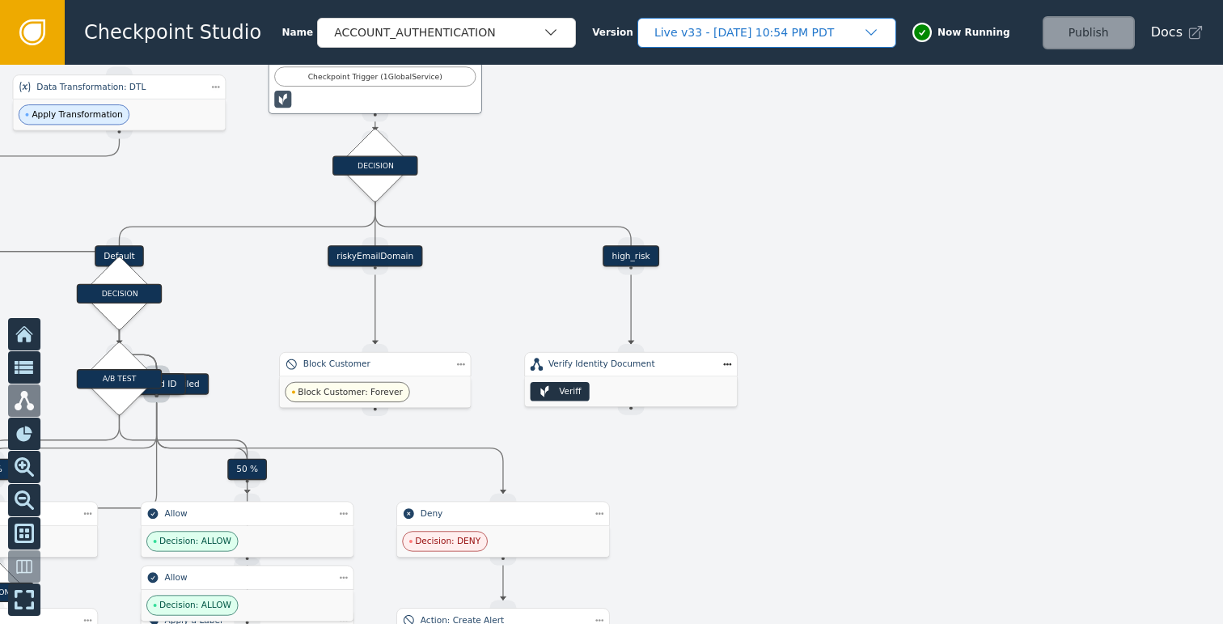
click at [688, 28] on div "Live v33 - [DATE] 10:54 PM PDT" at bounding box center [758, 32] width 209 height 17
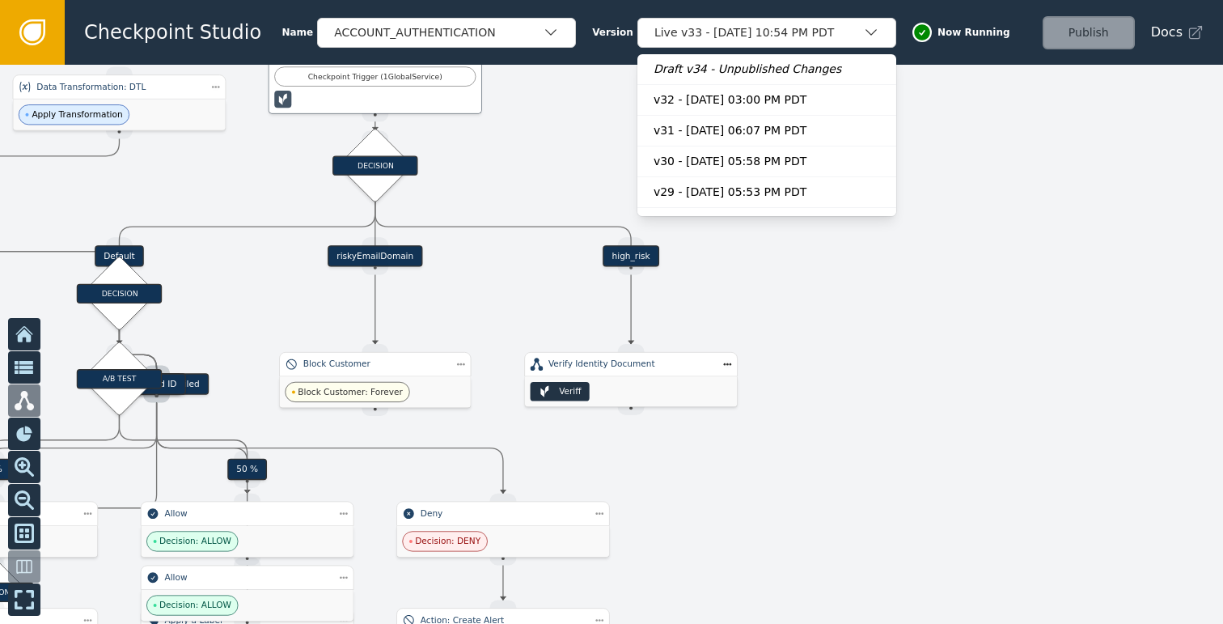
click at [1019, 189] on div at bounding box center [611, 344] width 1223 height 559
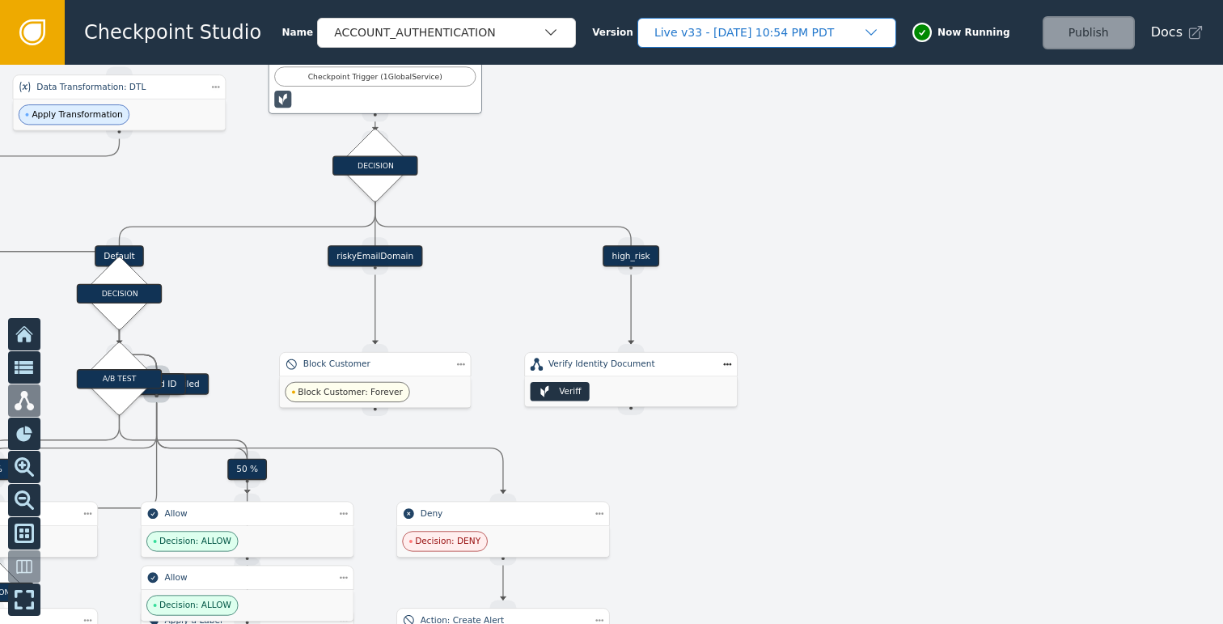
click at [797, 35] on div "Live v33 - [DATE] 10:54 PM PDT" at bounding box center [758, 32] width 209 height 17
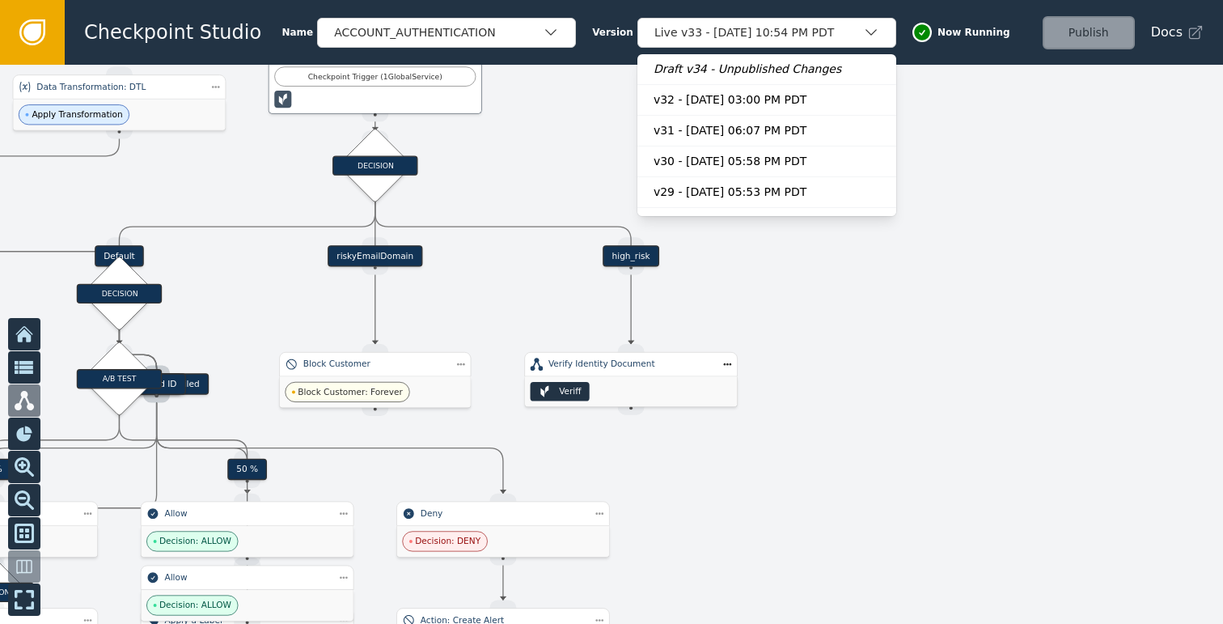
click at [857, 288] on div at bounding box center [611, 344] width 1223 height 559
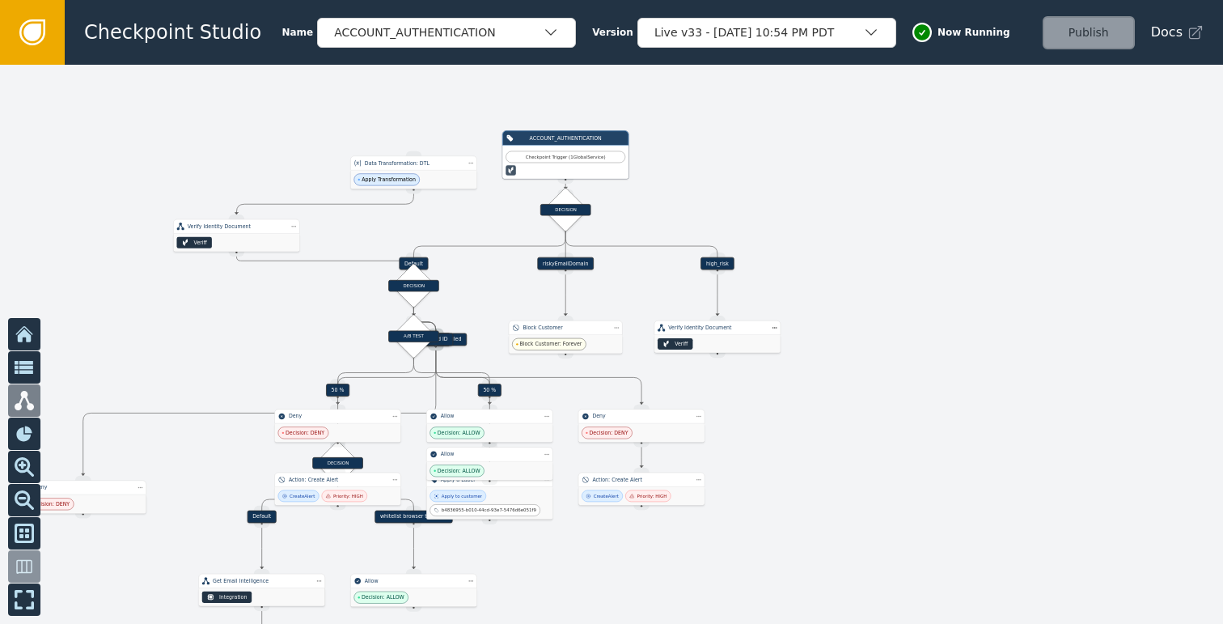
drag, startPoint x: 900, startPoint y: 208, endPoint x: 791, endPoint y: 270, distance: 125.0
click at [791, 270] on div at bounding box center [611, 344] width 1223 height 559
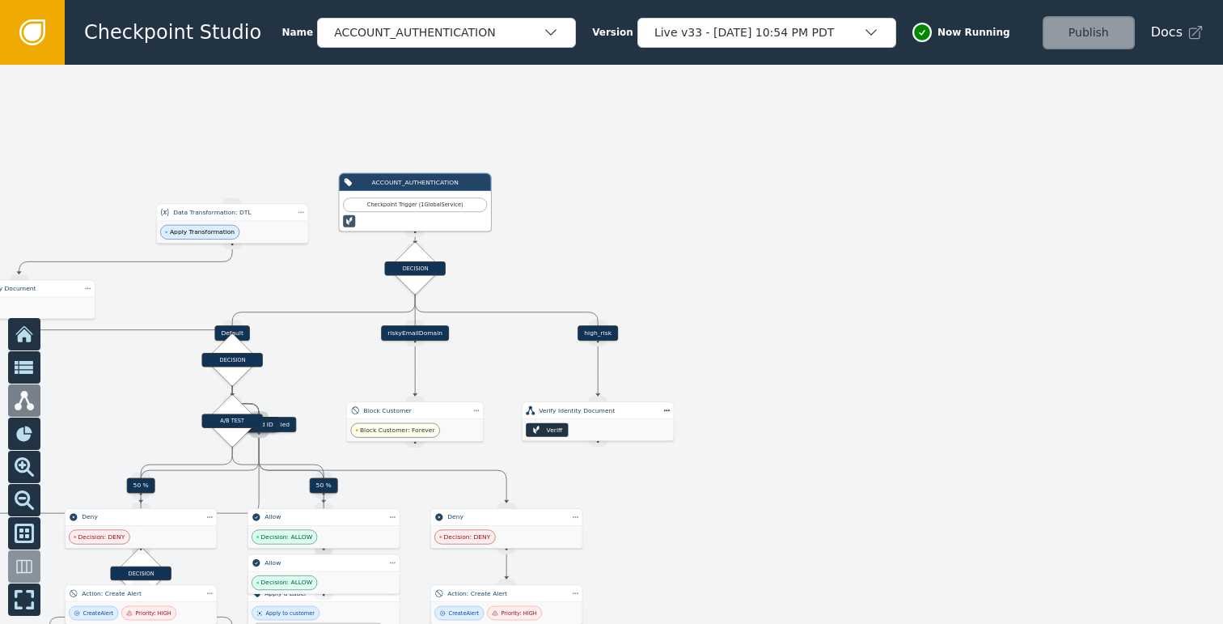
drag, startPoint x: 724, startPoint y: 261, endPoint x: 717, endPoint y: 268, distance: 9.7
click at [717, 268] on div at bounding box center [611, 344] width 1223 height 559
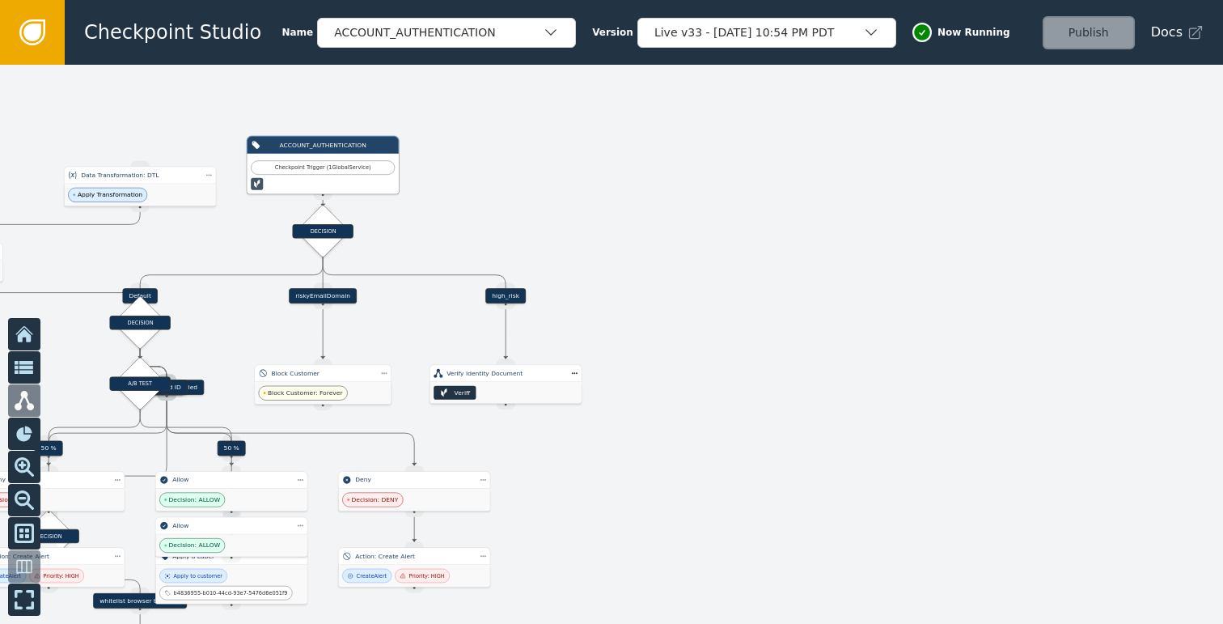
drag, startPoint x: 909, startPoint y: 302, endPoint x: 811, endPoint y: 273, distance: 101.1
click at [811, 273] on div at bounding box center [611, 344] width 1223 height 559
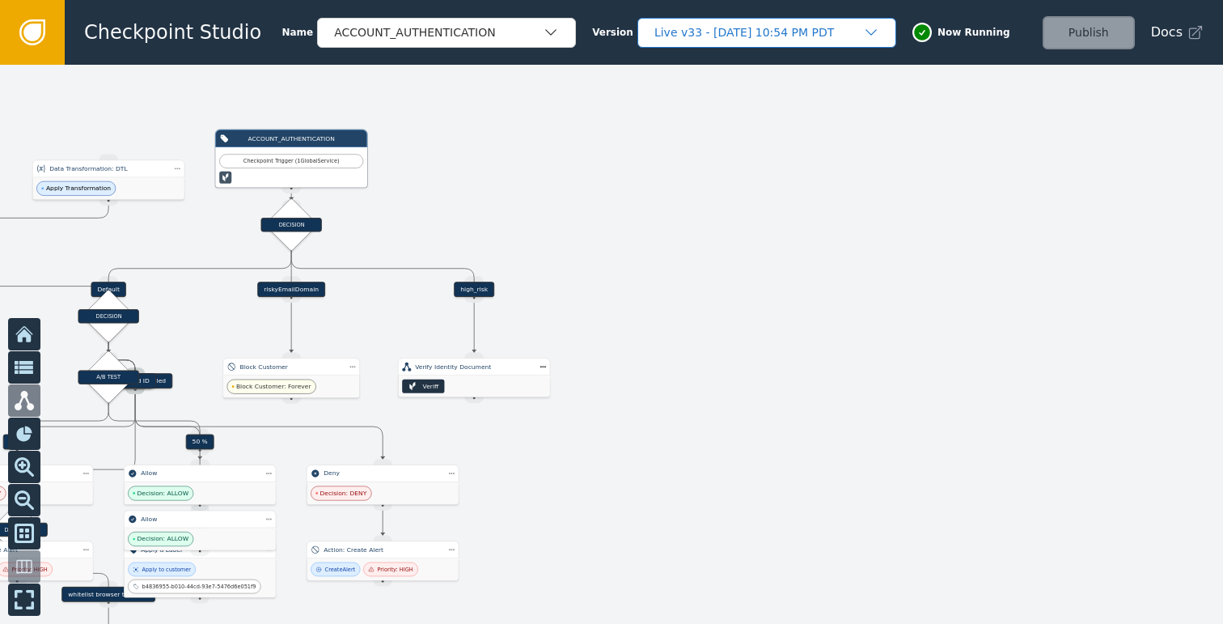
click at [805, 36] on div "Live v33 - [DATE] 10:54 PM PDT" at bounding box center [758, 32] width 209 height 17
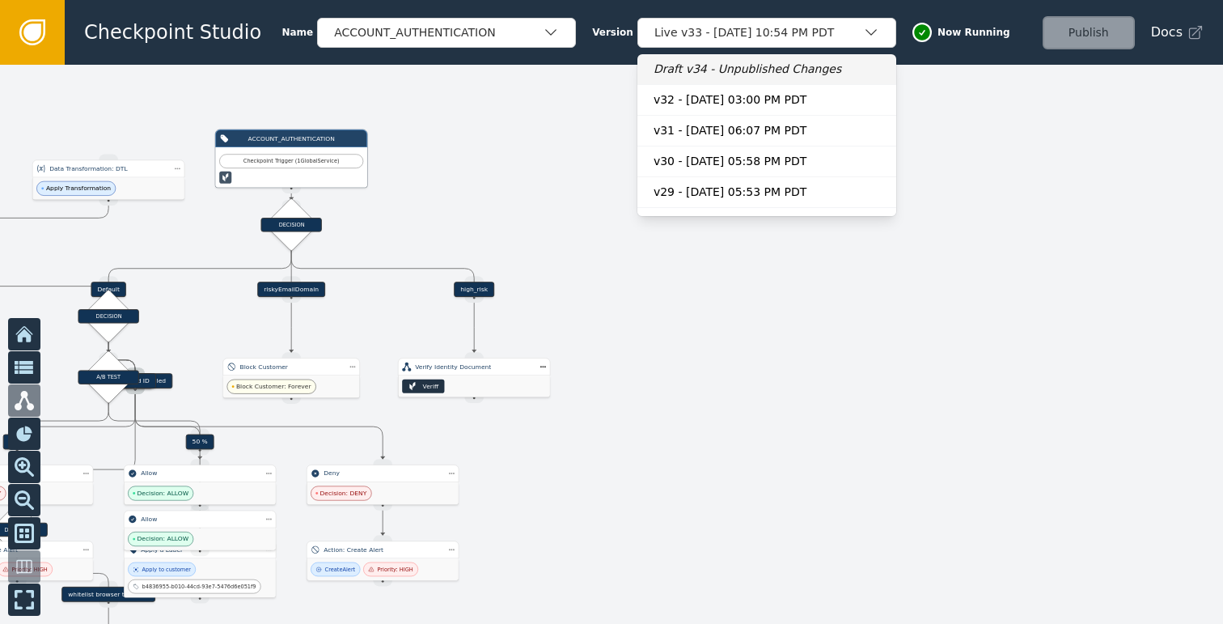
click at [735, 71] on div "Draft v34 - Unpublished Changes" at bounding box center [767, 69] width 227 height 17
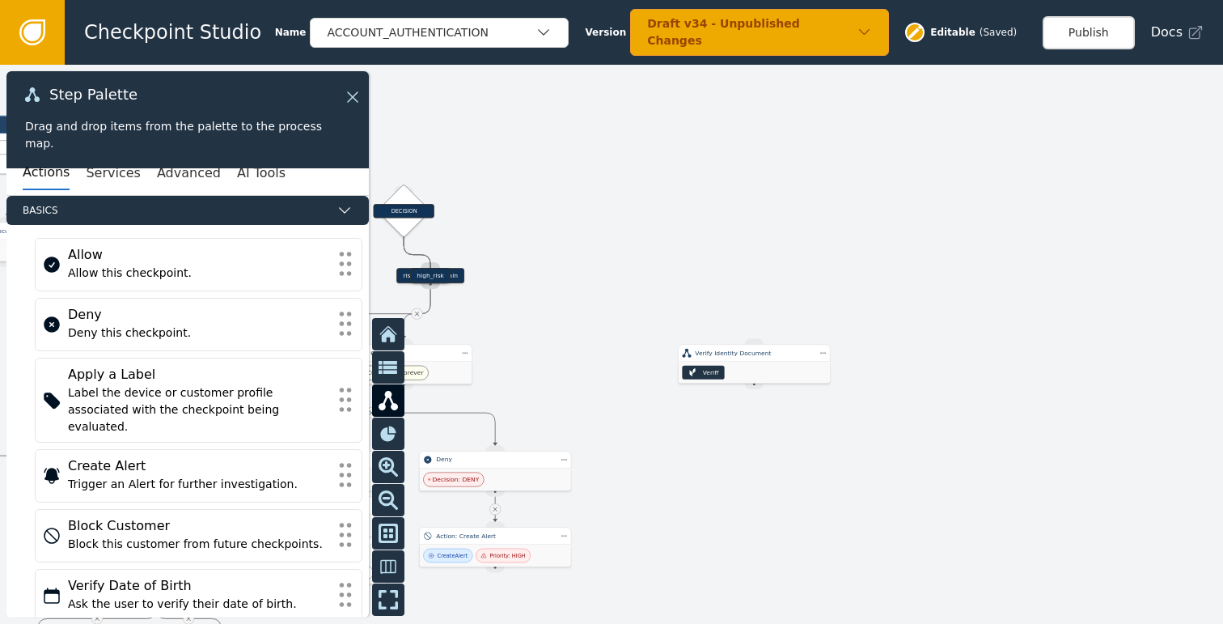
drag, startPoint x: 690, startPoint y: 266, endPoint x: 896, endPoint y: 251, distance: 206.1
click at [896, 251] on div at bounding box center [611, 344] width 1223 height 559
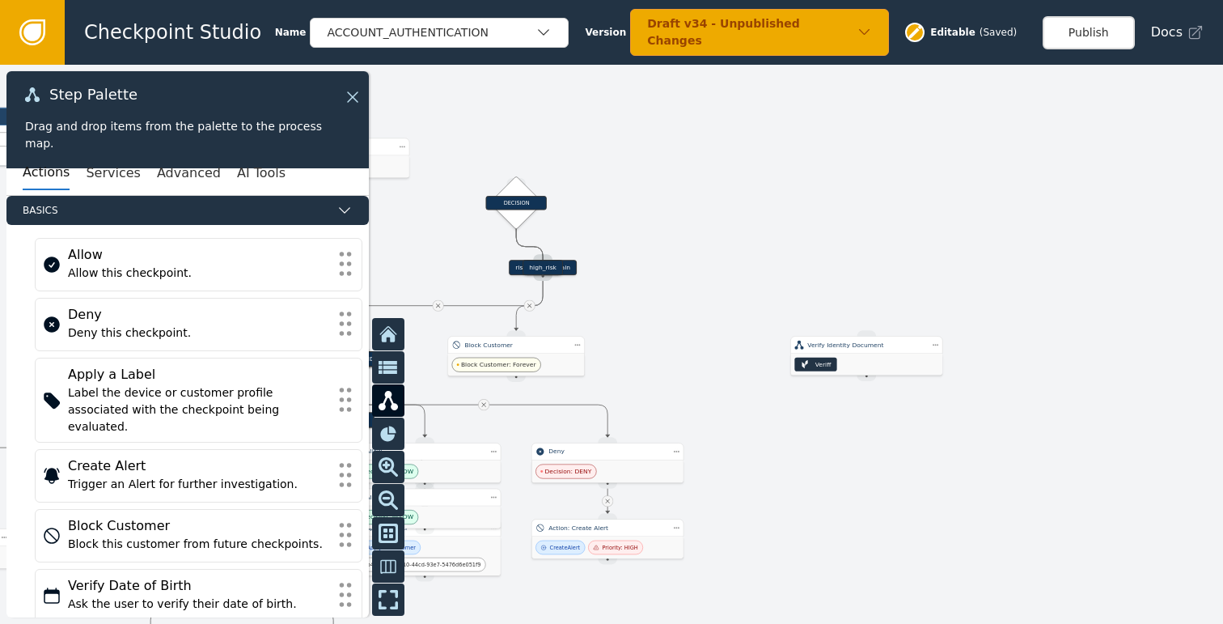
drag, startPoint x: 759, startPoint y: 262, endPoint x: 881, endPoint y: 235, distance: 125.2
click at [881, 235] on div at bounding box center [611, 344] width 1223 height 559
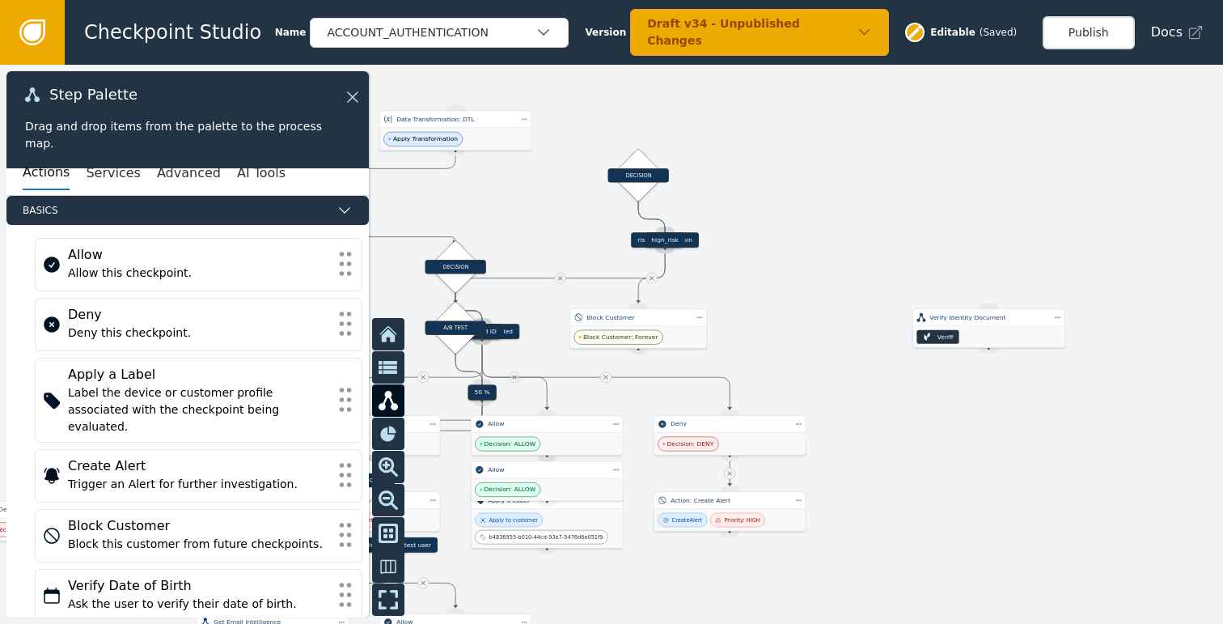
drag, startPoint x: 829, startPoint y: 219, endPoint x: 976, endPoint y: 328, distance: 182.8
click at [976, 328] on div at bounding box center [611, 344] width 1223 height 559
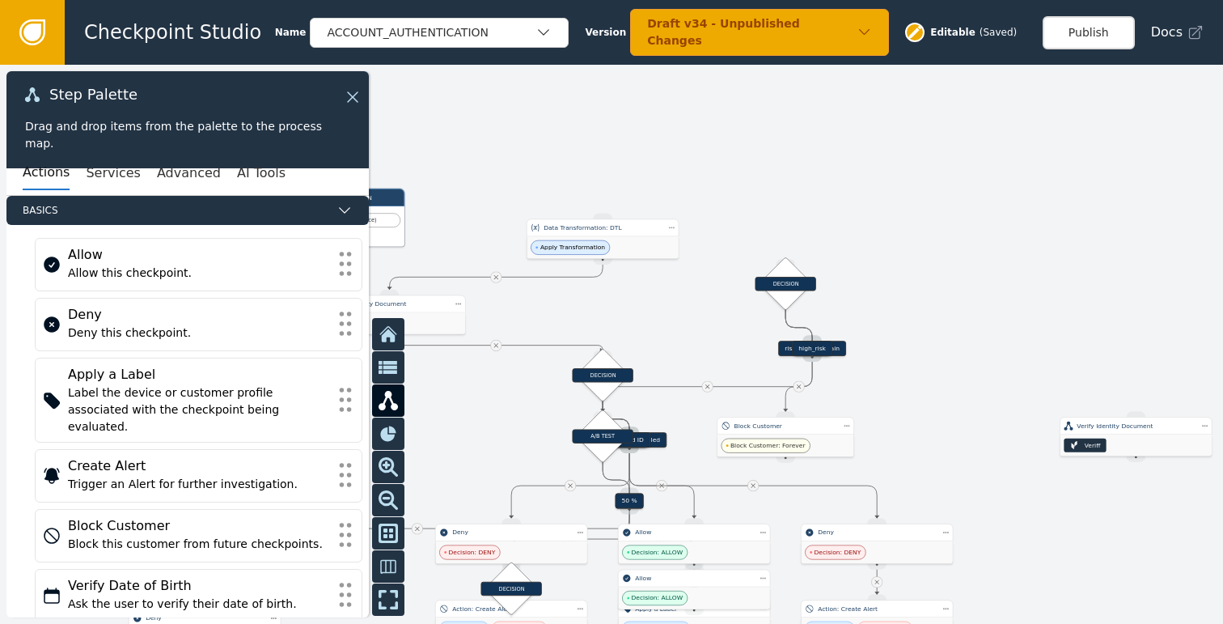
drag, startPoint x: 958, startPoint y: 267, endPoint x: 938, endPoint y: 302, distance: 40.2
click at [938, 301] on div at bounding box center [611, 344] width 1223 height 559
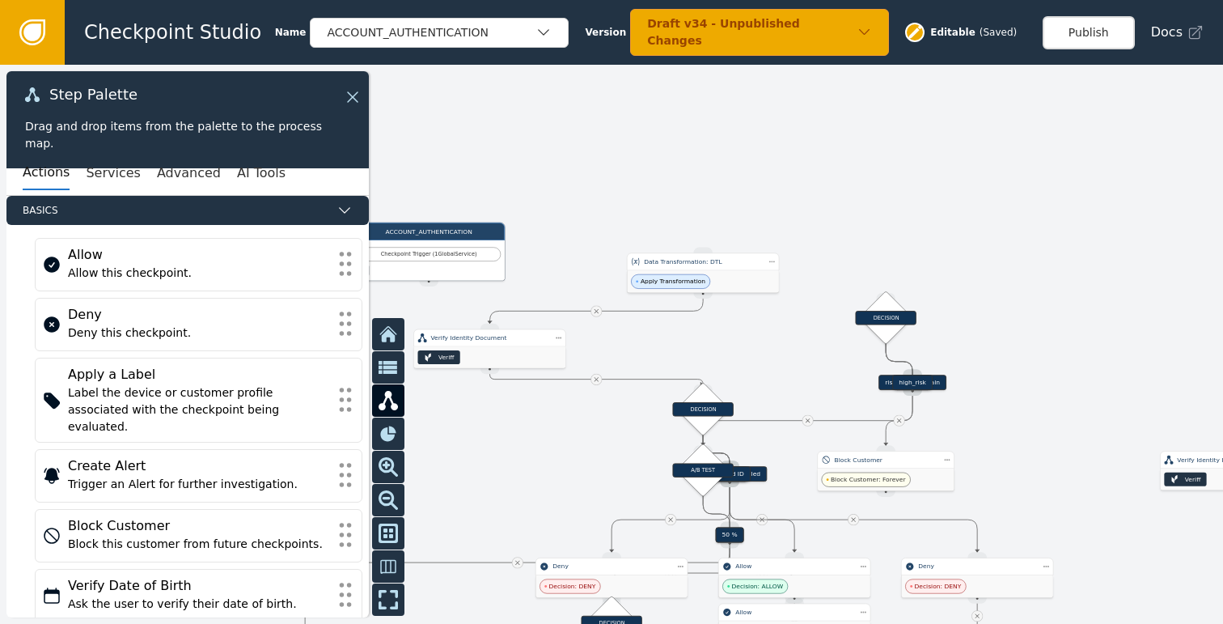
drag, startPoint x: 895, startPoint y: 272, endPoint x: 1069, endPoint y: 272, distance: 174.7
click at [1069, 272] on div at bounding box center [611, 344] width 1223 height 559
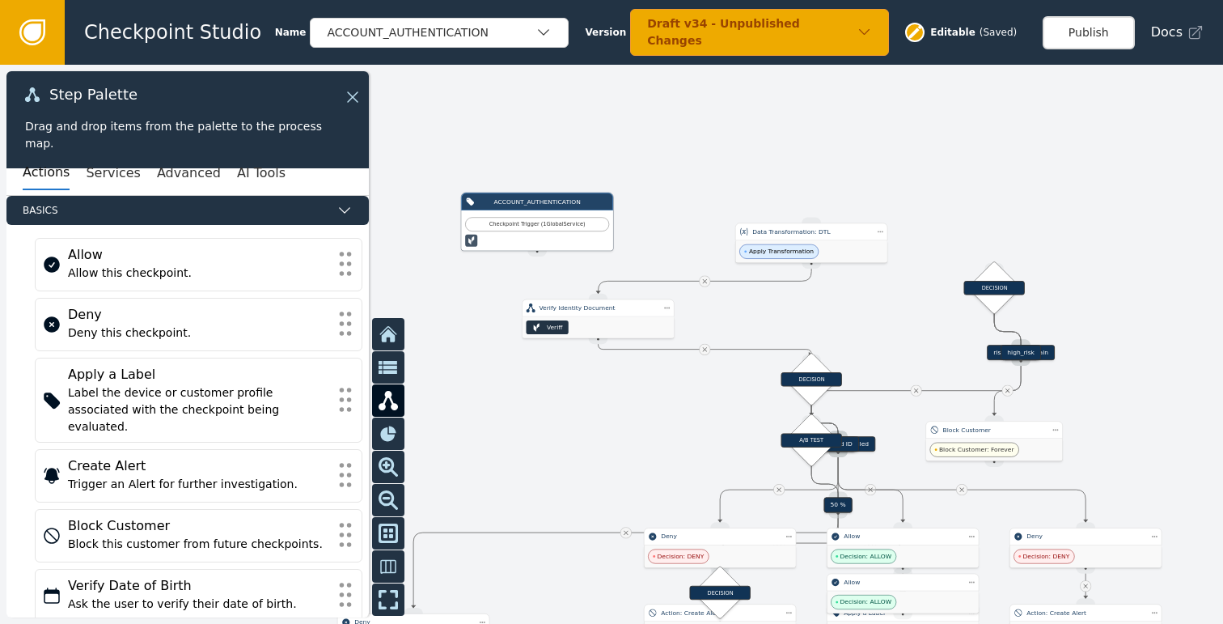
drag, startPoint x: 944, startPoint y: 247, endPoint x: 870, endPoint y: 267, distance: 76.3
click at [926, 265] on div at bounding box center [611, 344] width 1223 height 559
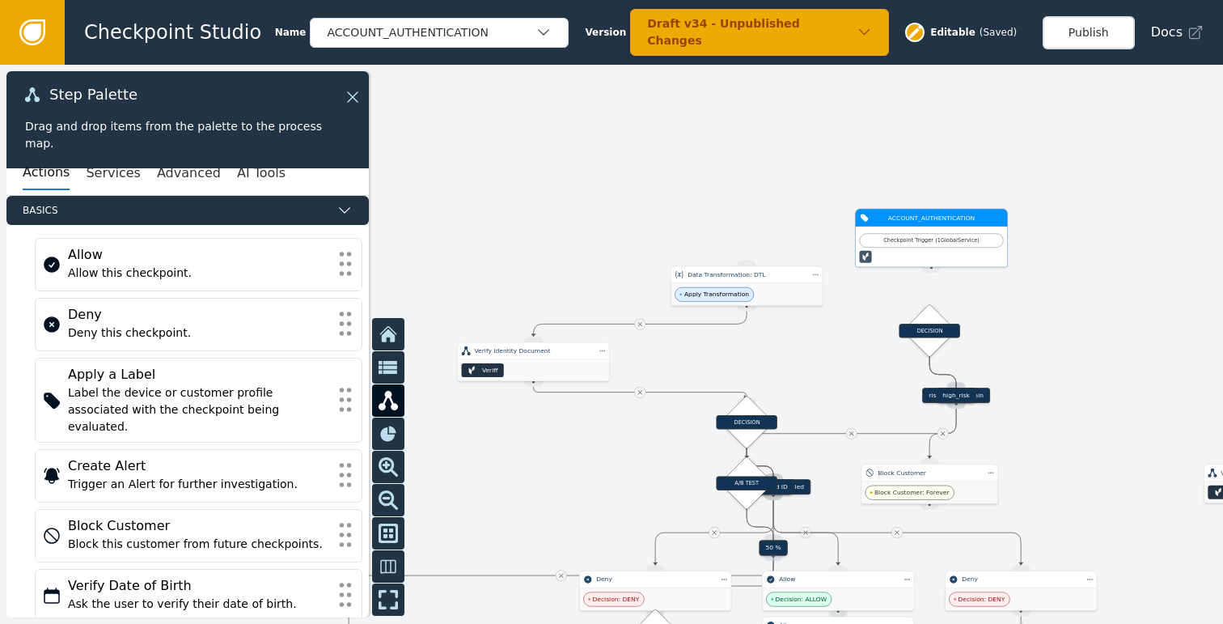
drag, startPoint x: 463, startPoint y: 263, endPoint x: 921, endPoint y: 236, distance: 458.7
click at [921, 236] on div "Checkpoint Trigger ( 1 Global Service )" at bounding box center [932, 240] width 134 height 8
drag, startPoint x: 930, startPoint y: 269, endPoint x: 926, endPoint y: 307, distance: 39.0
click at [926, 307] on div "Target Handle for step 90 % Source Handle for step Target Handle for step 10 % …" at bounding box center [760, 366] width 576 height 263
drag, startPoint x: 927, startPoint y: 263, endPoint x: 930, endPoint y: 306, distance: 42.9
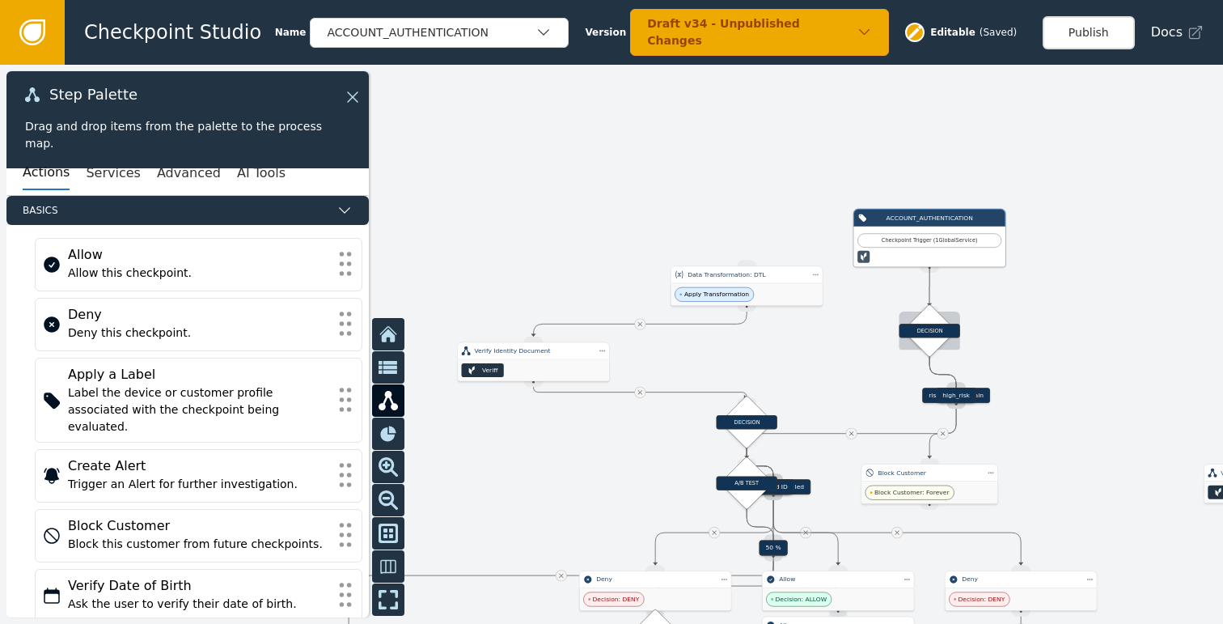
click at [930, 306] on div "Target Handle for step 90 % Source Handle for step Target Handle for step 10 % …" at bounding box center [760, 366] width 576 height 263
drag, startPoint x: 933, startPoint y: 268, endPoint x: 929, endPoint y: 313, distance: 45.5
click at [929, 313] on div "Target Handle for step 90 % Source Handle for step Target Handle for step 10 % …" at bounding box center [760, 366] width 576 height 263
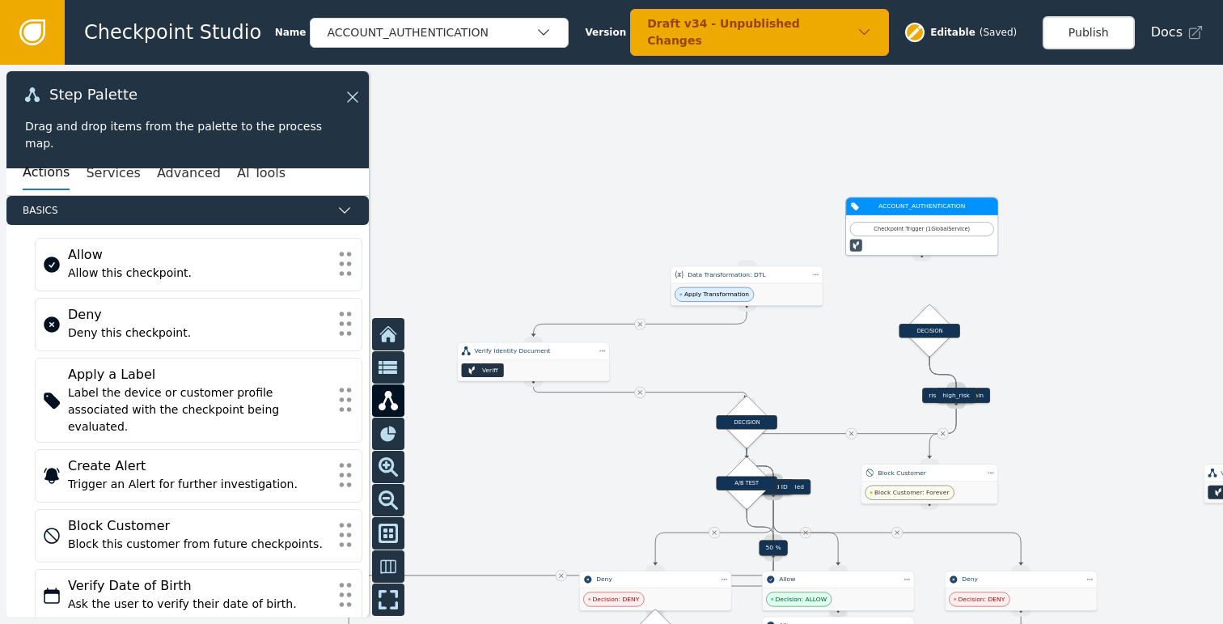
drag, startPoint x: 926, startPoint y: 233, endPoint x: 919, endPoint y: 221, distance: 14.2
click at [919, 221] on div "Checkpoint Trigger ( 1 Global Service )" at bounding box center [921, 235] width 151 height 40
drag, startPoint x: 921, startPoint y: 257, endPoint x: 930, endPoint y: 304, distance: 47.6
click at [930, 304] on div "Target Handle for step 90 % Source Handle for step Target Handle for step 10 % …" at bounding box center [760, 366] width 576 height 263
drag, startPoint x: 921, startPoint y: 259, endPoint x: 929, endPoint y: 305, distance: 46.8
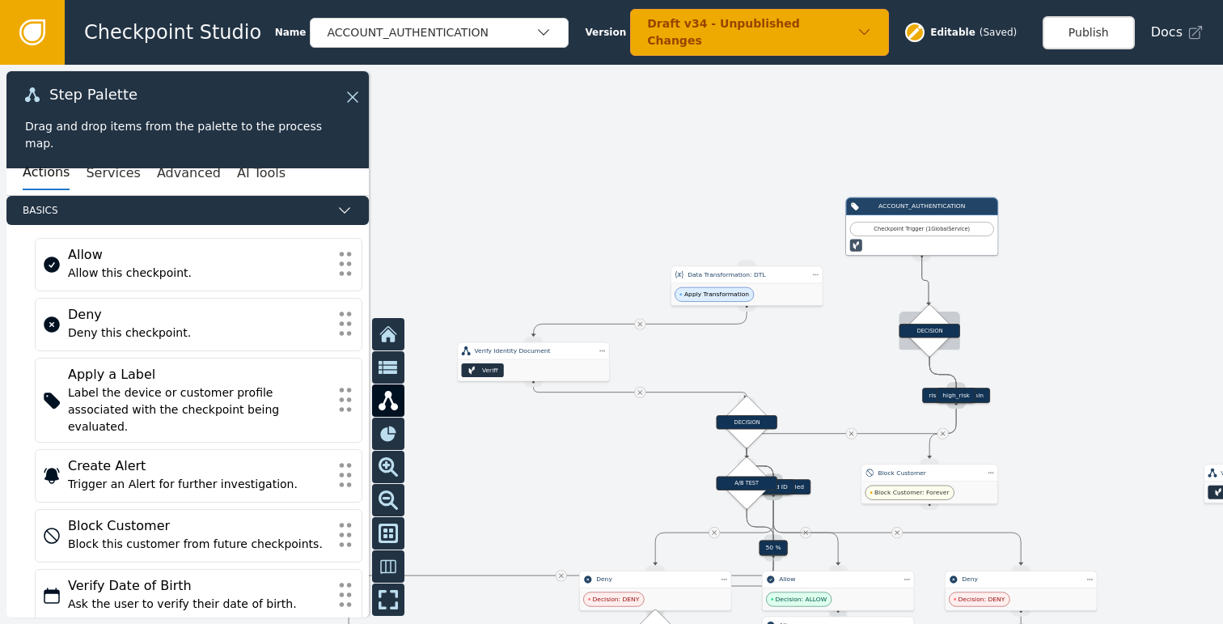
click at [929, 305] on div "Target Handle for step 90 % Source Handle for step Target Handle for step 10 % …" at bounding box center [760, 366] width 576 height 263
drag, startPoint x: 925, startPoint y: 255, endPoint x: 929, endPoint y: 309, distance: 54.3
click at [929, 309] on div "Target Handle for step 90 % Source Handle for step Target Handle for step 10 % …" at bounding box center [760, 366] width 576 height 263
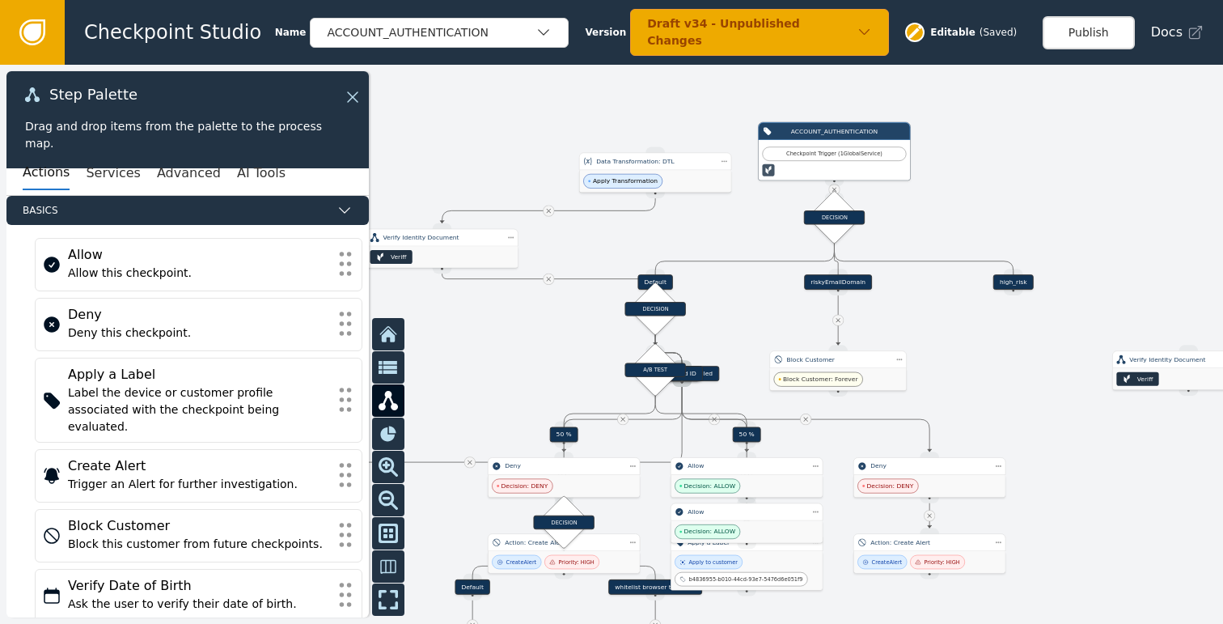
drag, startPoint x: 1073, startPoint y: 301, endPoint x: 981, endPoint y: 188, distance: 145.5
click at [981, 188] on div at bounding box center [611, 344] width 1223 height 559
drag, startPoint x: 1077, startPoint y: 211, endPoint x: 1027, endPoint y: 199, distance: 50.8
click at [1027, 199] on div at bounding box center [611, 344] width 1223 height 559
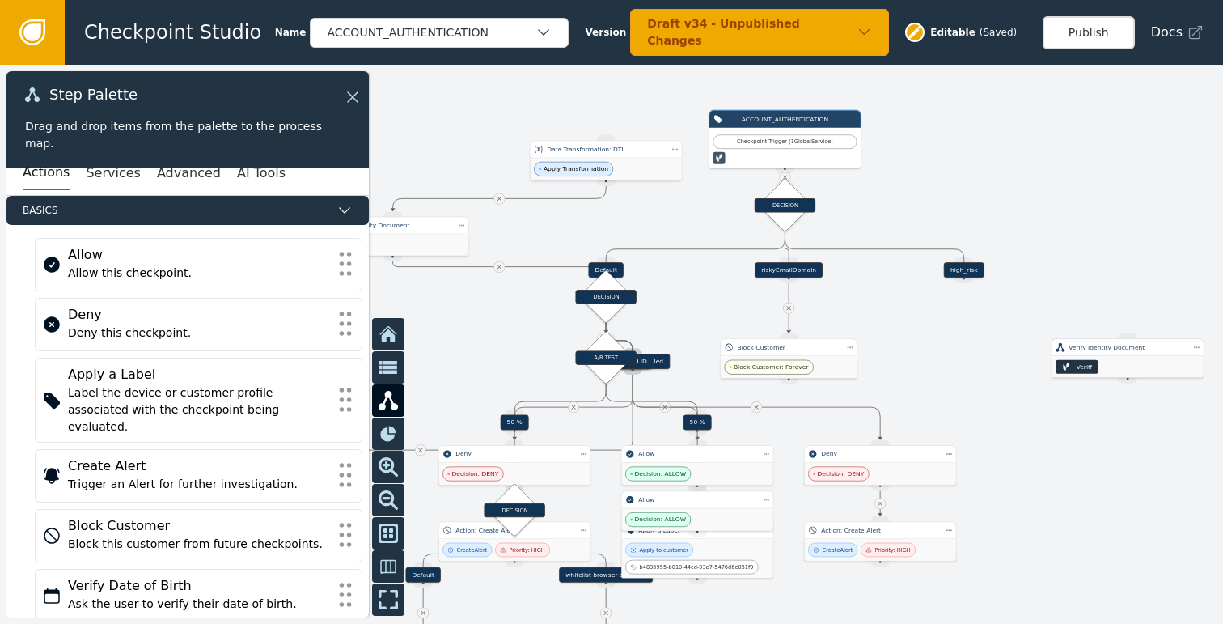
drag, startPoint x: 1123, startPoint y: 359, endPoint x: 1019, endPoint y: 359, distance: 104.4
click at [1053, 360] on div "Veriff" at bounding box center [1128, 366] width 151 height 21
click at [1091, 349] on div "Step Actions Menu Duplicate Delete" at bounding box center [1131, 369] width 91 height 53
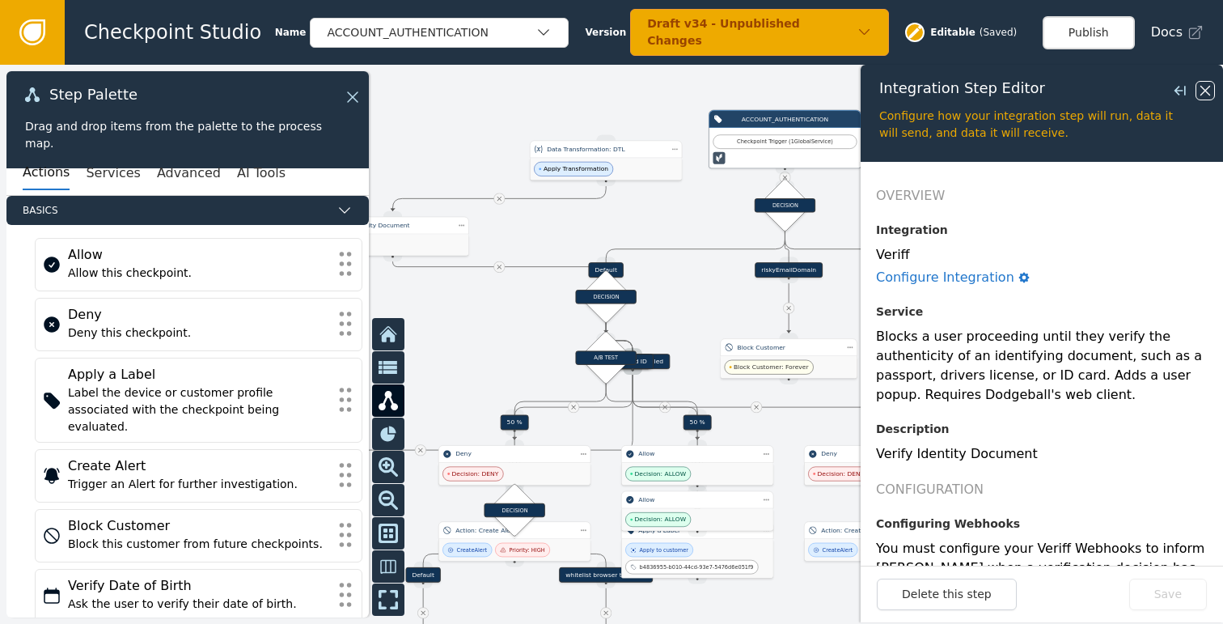
click at [1210, 85] on icon at bounding box center [1206, 91] width 18 height 18
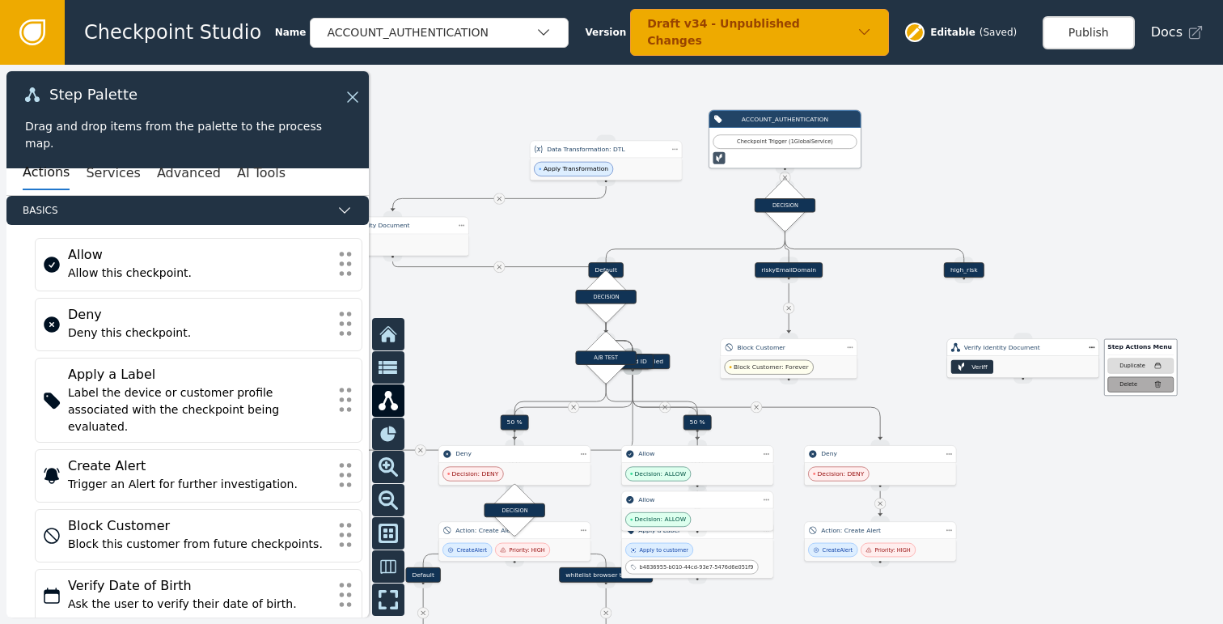
click at [1131, 378] on button "Delete" at bounding box center [1141, 383] width 66 height 15
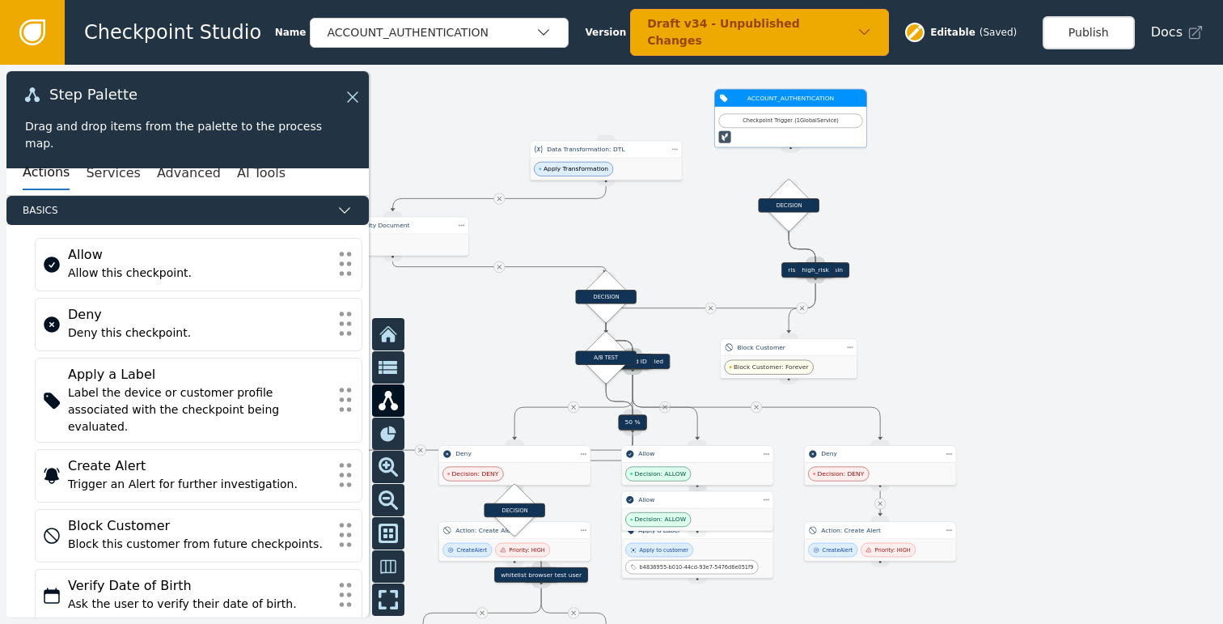
drag, startPoint x: 394, startPoint y: 139, endPoint x: 853, endPoint y: 118, distance: 460.0
click at [853, 118] on div "Checkpoint Trigger ( 1 Global Service )" at bounding box center [791, 120] width 134 height 8
click at [792, 154] on div at bounding box center [611, 344] width 1223 height 559
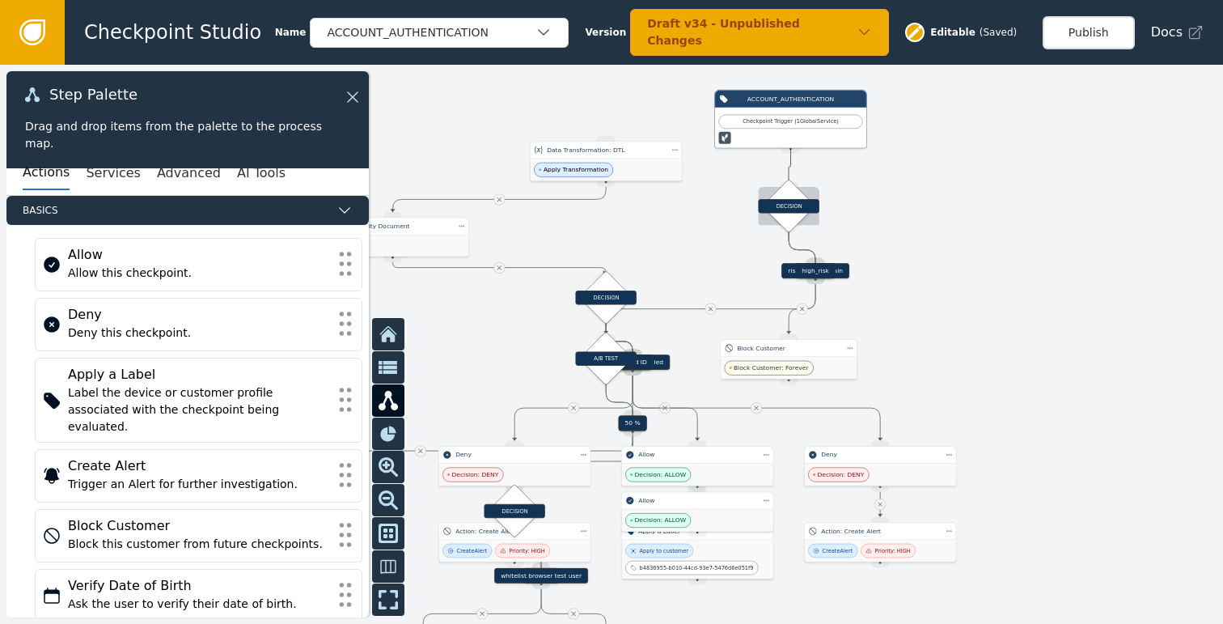
drag, startPoint x: 791, startPoint y: 150, endPoint x: 789, endPoint y: 188, distance: 37.3
click at [789, 188] on div "Target Handle for step 90 % Source Handle for step Target Handle for step 10 % …" at bounding box center [620, 242] width 576 height 263
drag, startPoint x: 793, startPoint y: 147, endPoint x: 789, endPoint y: 184, distance: 36.6
click at [789, 184] on div "Target Handle for step 90 % Source Handle for step Target Handle for step 10 % …" at bounding box center [620, 242] width 576 height 263
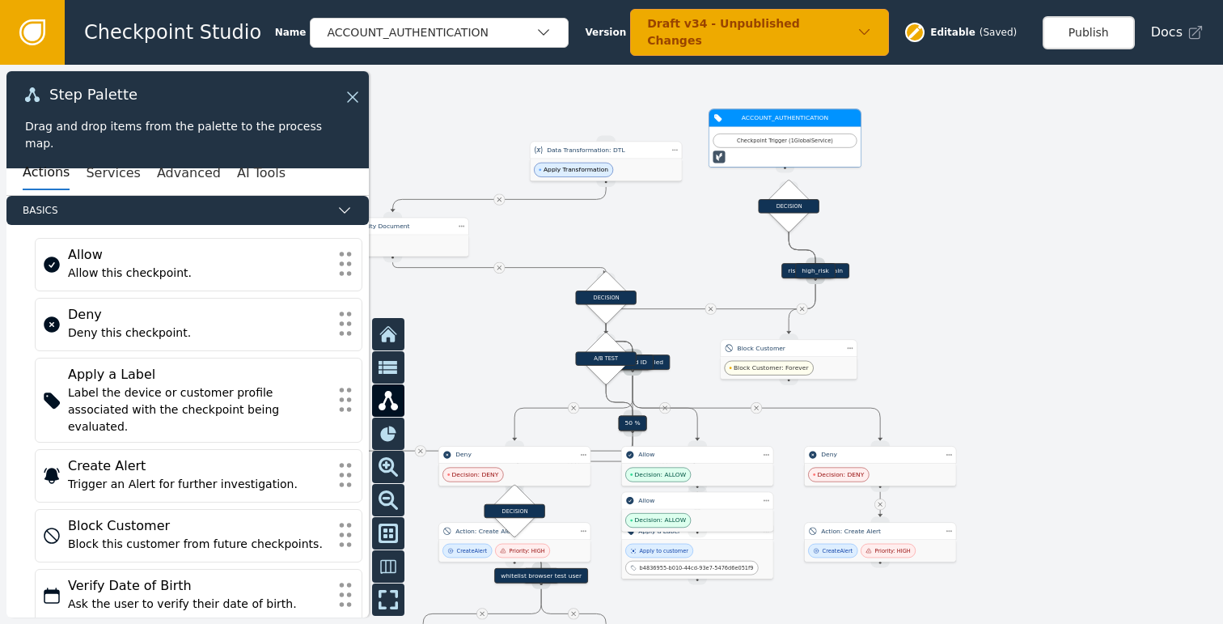
drag, startPoint x: 803, startPoint y: 118, endPoint x: 803, endPoint y: 109, distance: 8.9
click at [803, 137] on div "Checkpoint Trigger ( 1 Global Service )" at bounding box center [785, 141] width 134 height 8
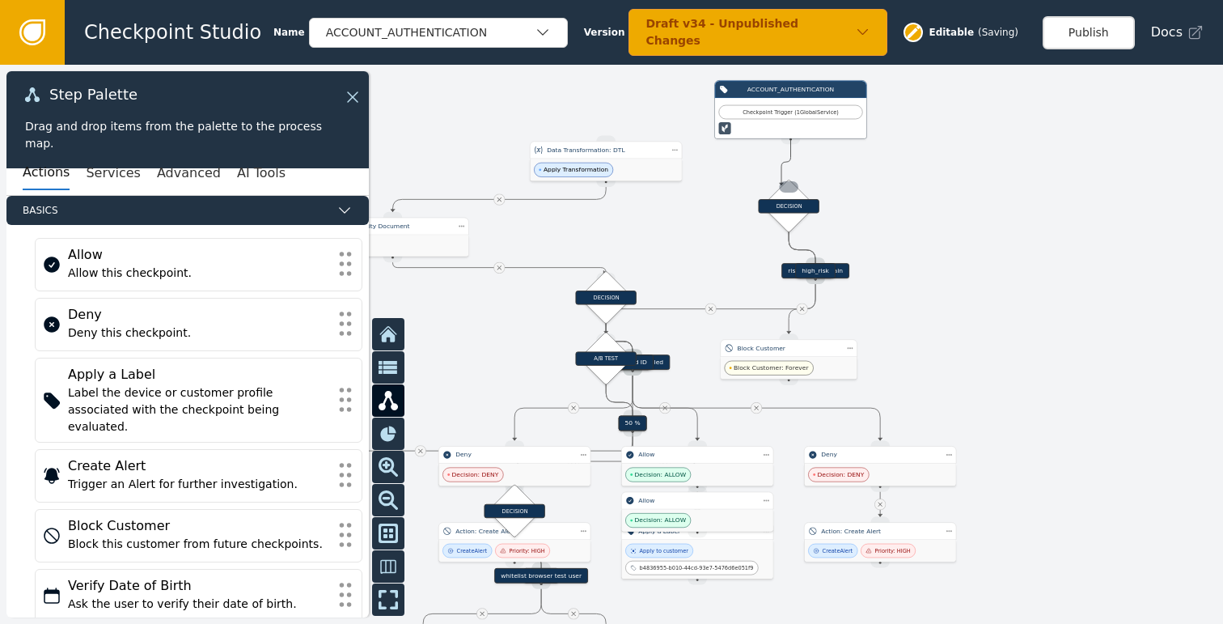
drag, startPoint x: 793, startPoint y: 140, endPoint x: 781, endPoint y: 185, distance: 46.7
click at [781, 185] on div "Target Handle for step 90 % Source Handle for step Target Handle for step 10 % …" at bounding box center [620, 242] width 576 height 263
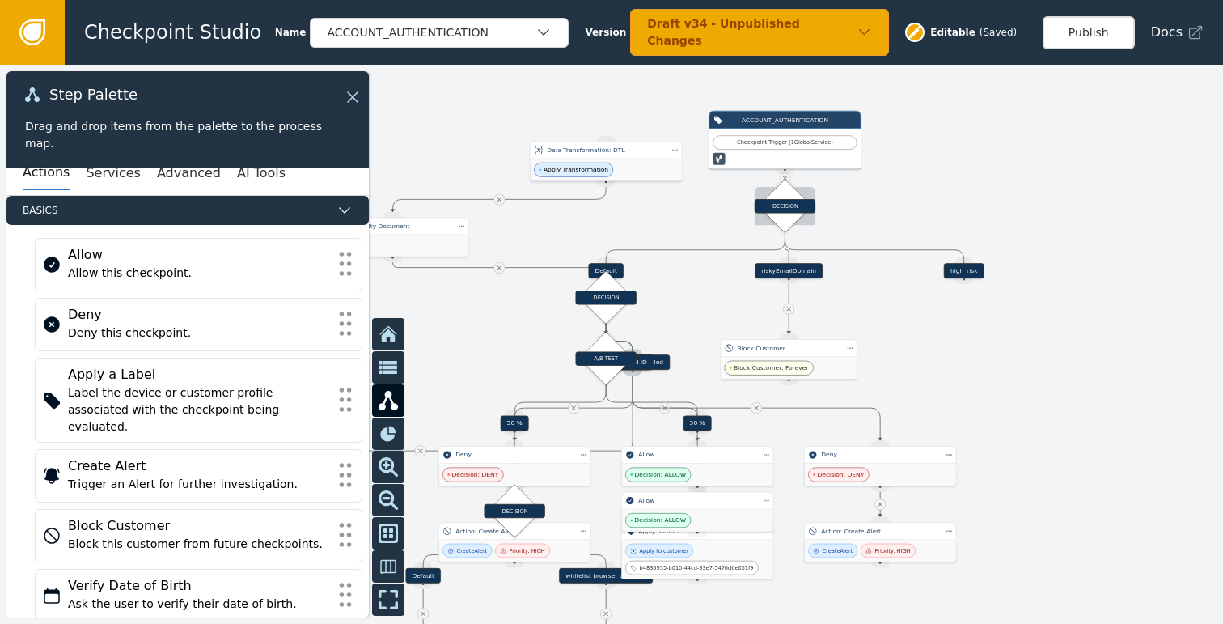
click at [790, 197] on div "DECISION" at bounding box center [784, 206] width 37 height 37
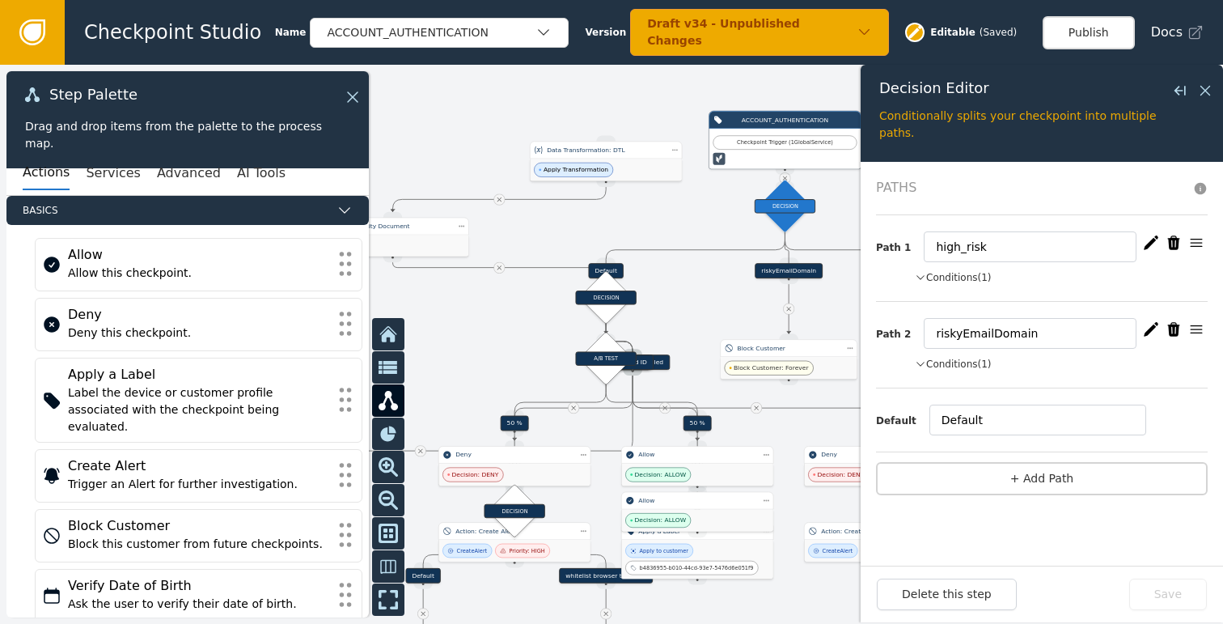
click at [1171, 241] on icon "button" at bounding box center [1174, 242] width 12 height 14
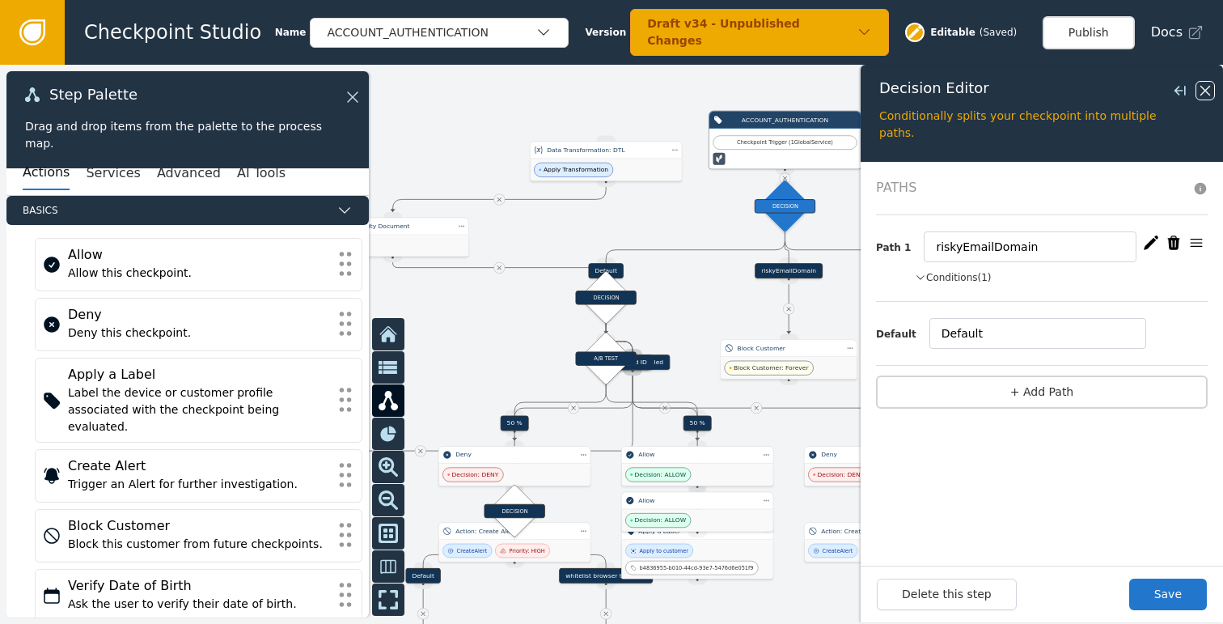
click at [1205, 82] on icon at bounding box center [1206, 91] width 18 height 18
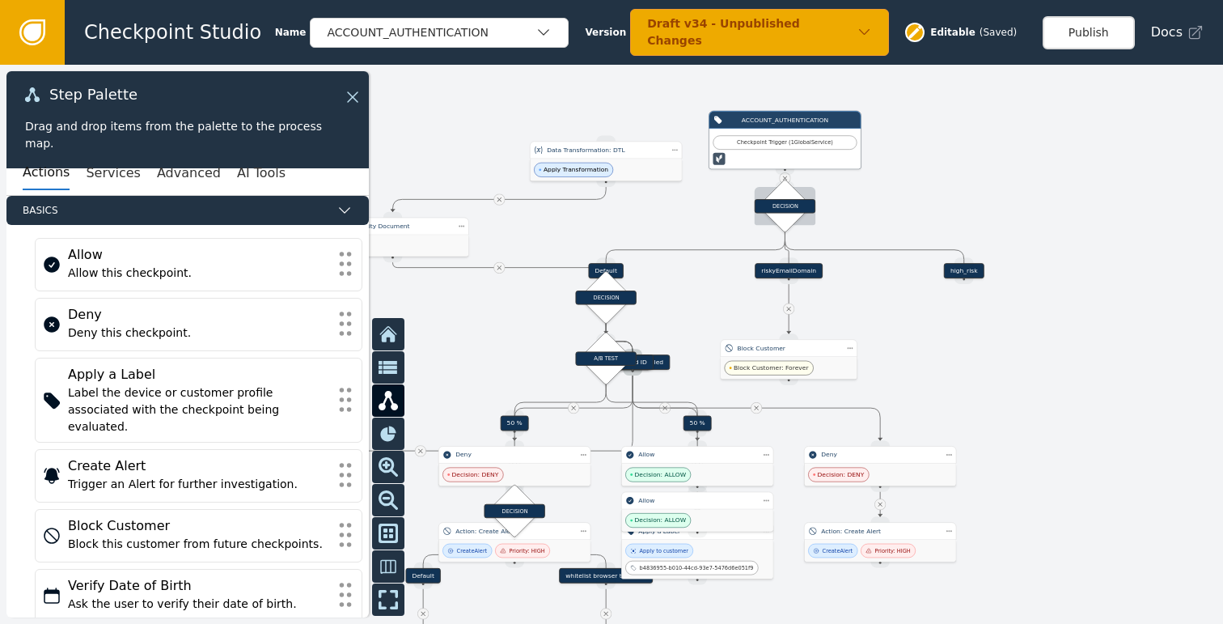
click at [788, 205] on div "DECISION" at bounding box center [785, 206] width 61 height 14
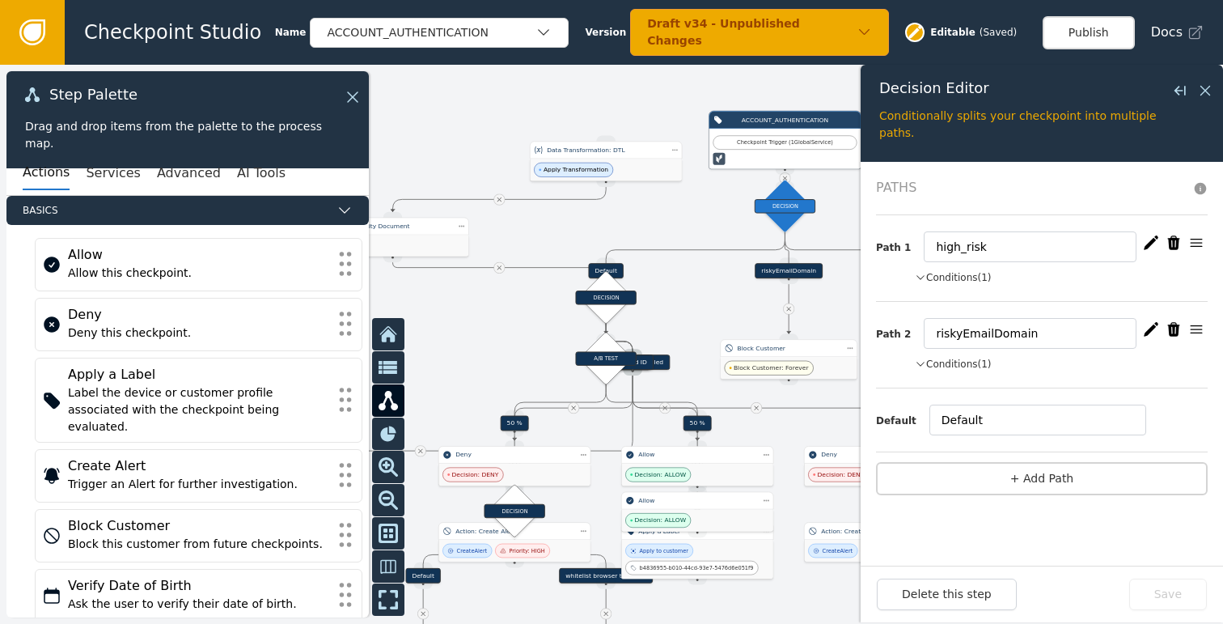
click at [1172, 241] on icon "button" at bounding box center [1174, 242] width 12 height 14
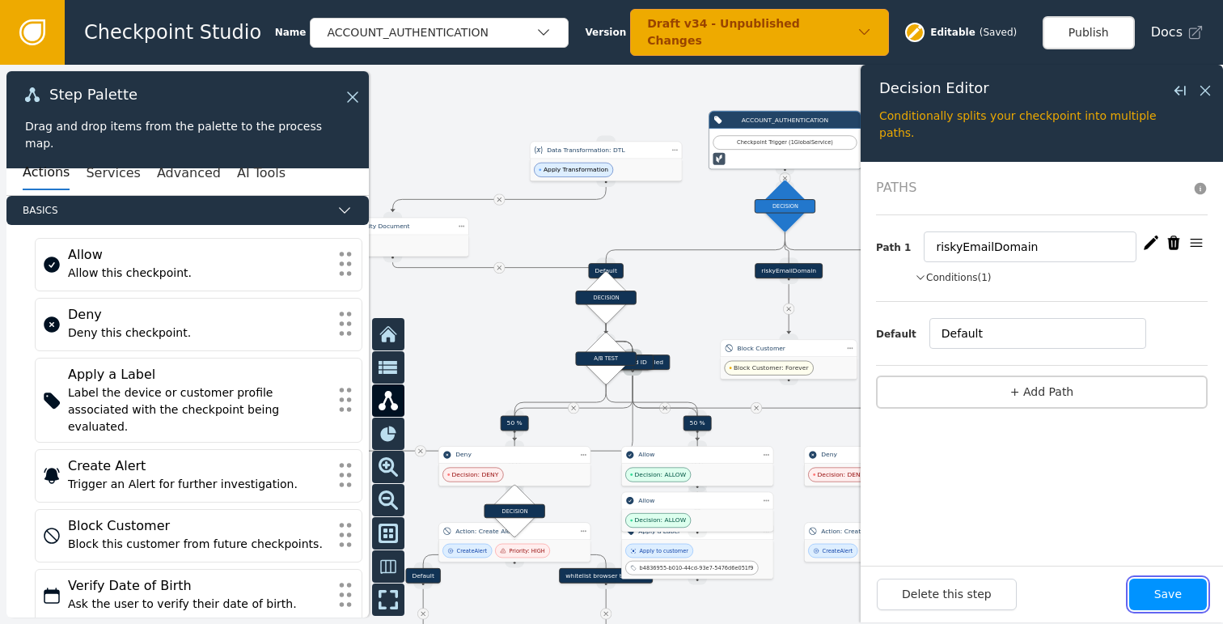
click at [1148, 581] on button "Save" at bounding box center [1168, 594] width 78 height 32
click at [1205, 90] on icon at bounding box center [1206, 91] width 10 height 10
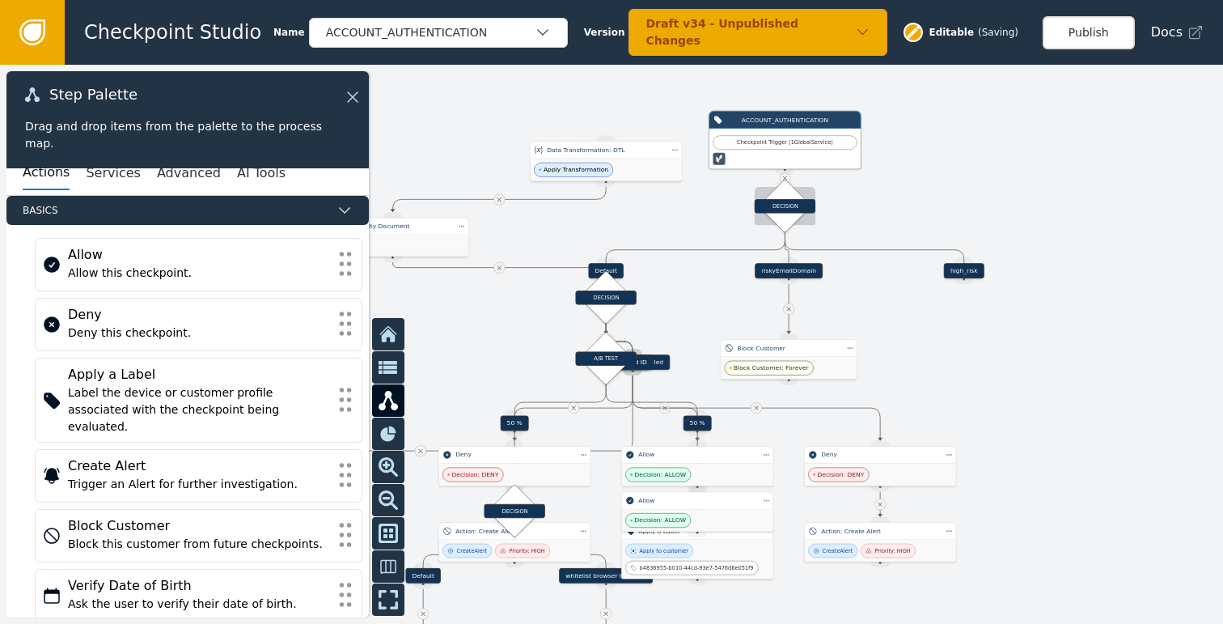
click at [777, 212] on div "DECISION" at bounding box center [785, 206] width 61 height 14
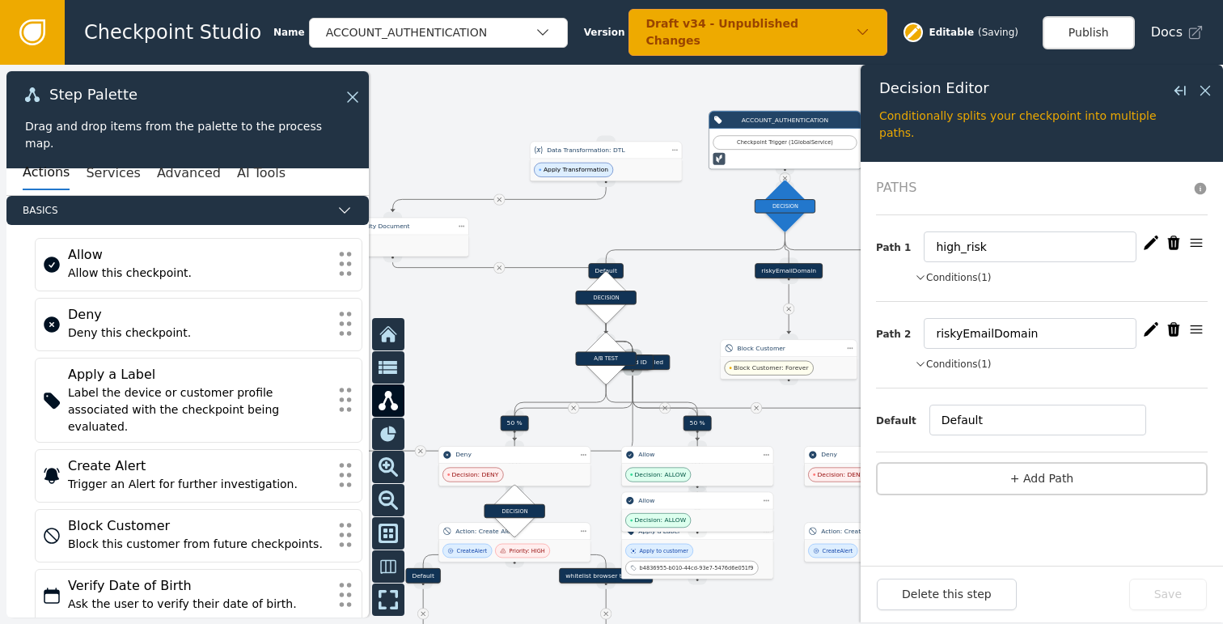
click at [1175, 240] on icon "button" at bounding box center [1174, 243] width 16 height 16
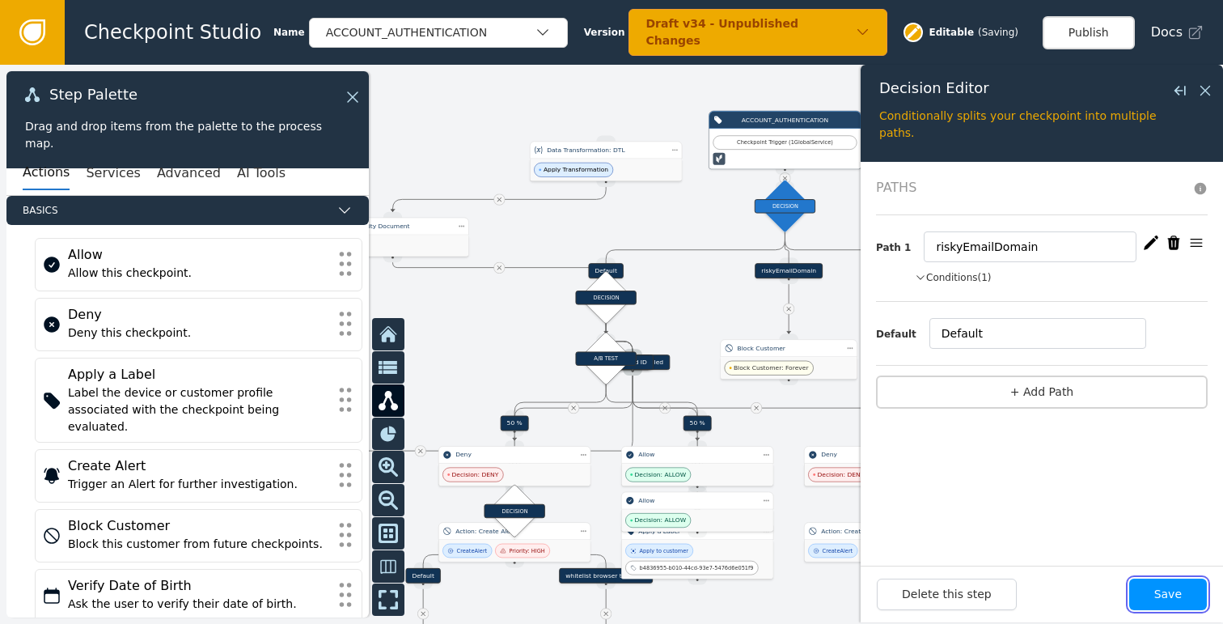
click at [1165, 586] on button "Save" at bounding box center [1168, 594] width 78 height 32
click at [1208, 95] on icon at bounding box center [1206, 91] width 18 height 18
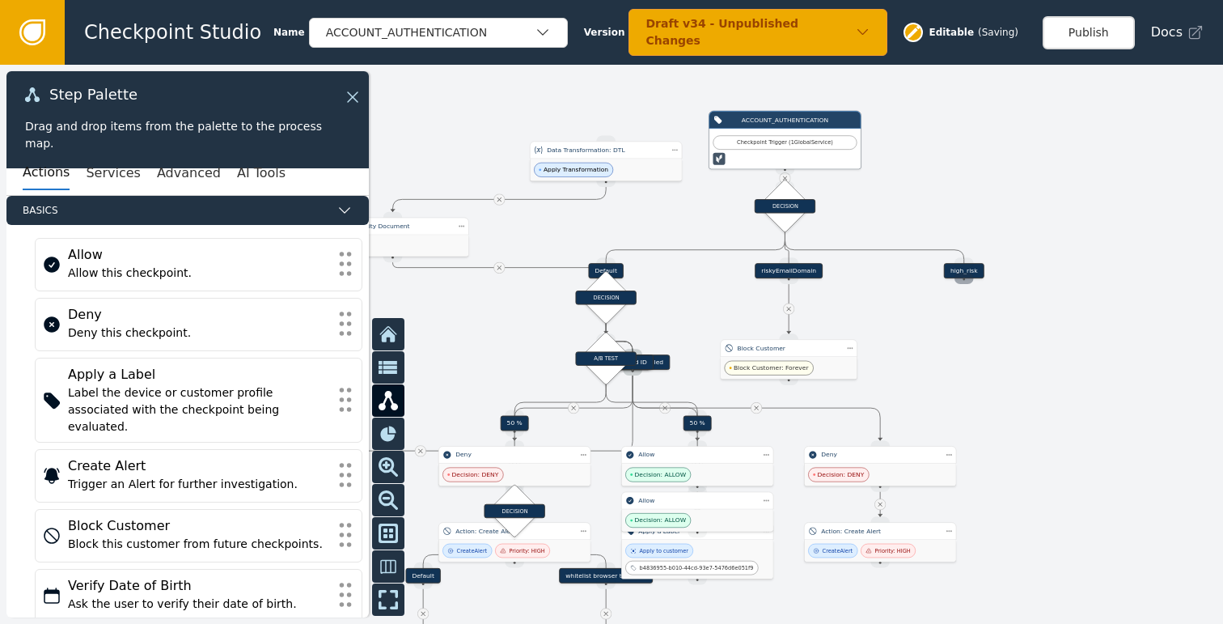
click at [963, 282] on div "Source Handle for step" at bounding box center [964, 278] width 19 height 11
drag, startPoint x: 789, startPoint y: 366, endPoint x: 790, endPoint y: 336, distance: 30.8
click at [790, 336] on span "Block Customer: Forever" at bounding box center [771, 336] width 75 height 9
click at [1002, 369] on div at bounding box center [611, 344] width 1223 height 559
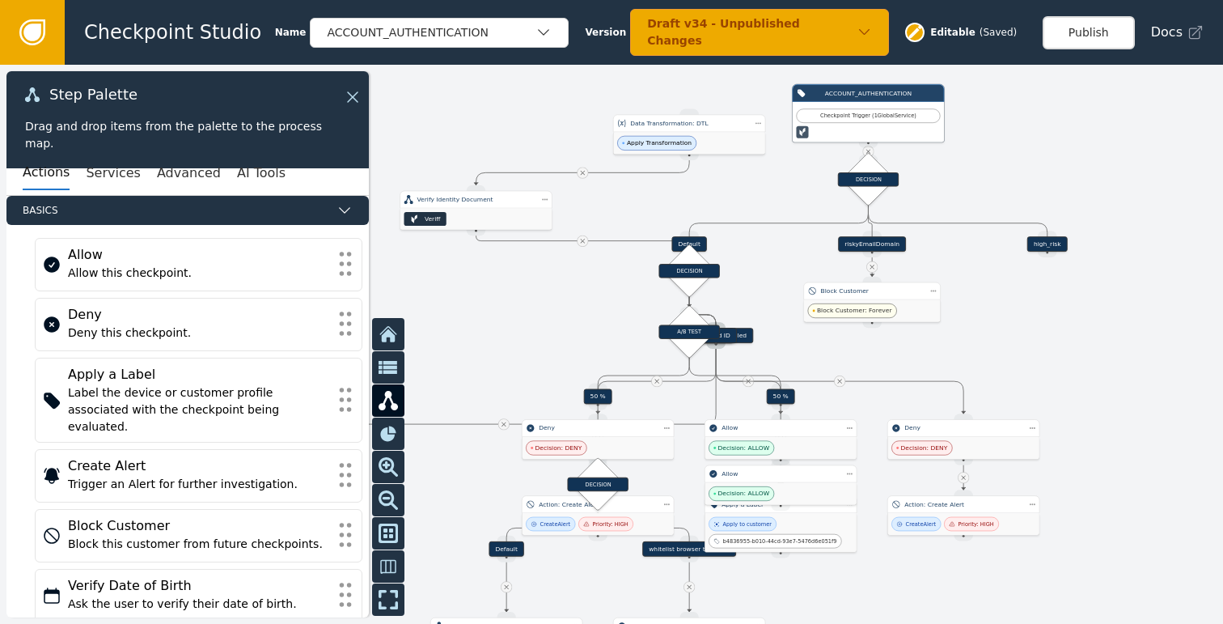
drag, startPoint x: 653, startPoint y: 210, endPoint x: 786, endPoint y: 171, distance: 139.0
click at [786, 171] on div at bounding box center [611, 344] width 1223 height 559
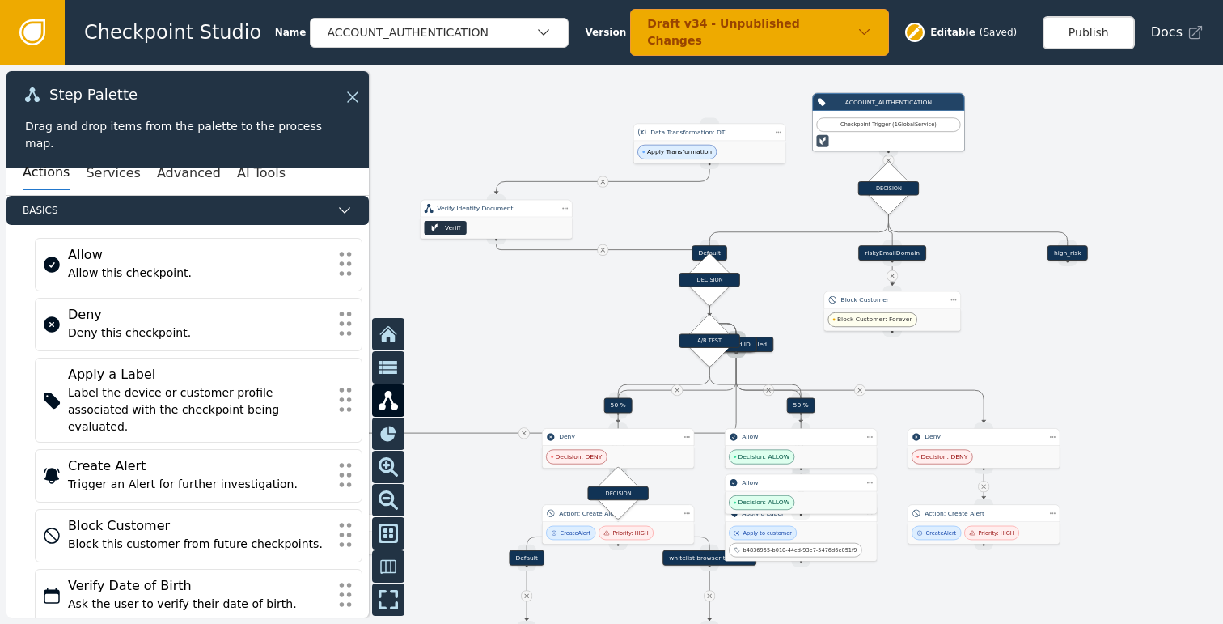
drag, startPoint x: 812, startPoint y: 177, endPoint x: 769, endPoint y: 207, distance: 52.3
click at [769, 207] on div at bounding box center [611, 344] width 1223 height 559
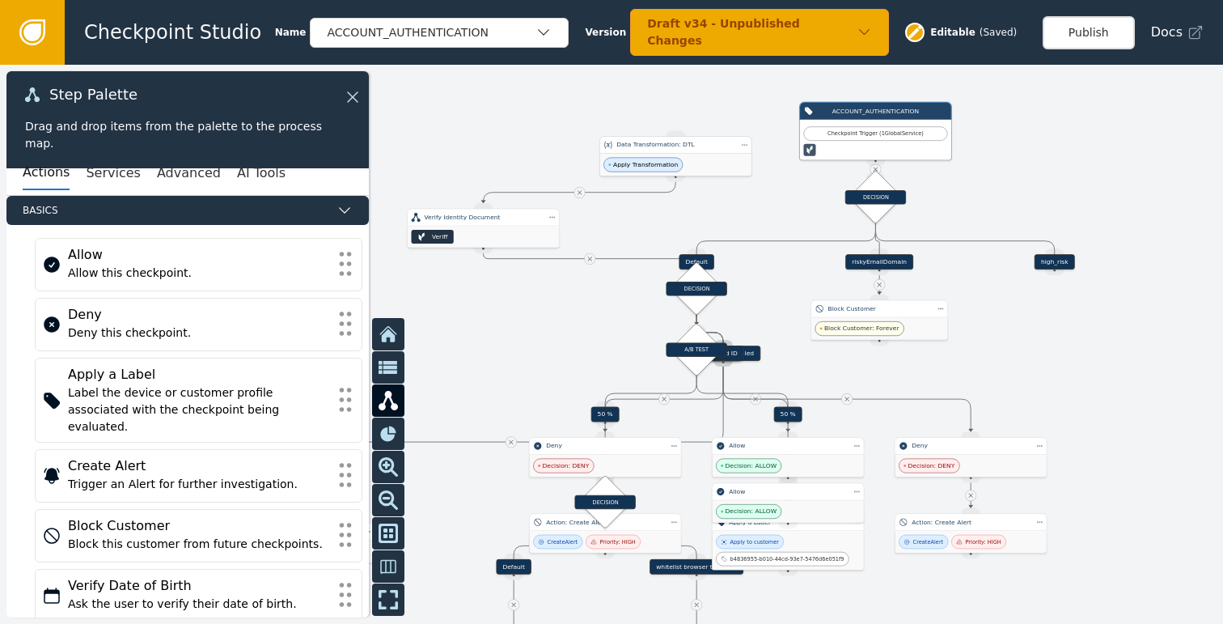
drag, startPoint x: 712, startPoint y: 154, endPoint x: 690, endPoint y: 157, distance: 22.1
click at [690, 157] on div "Apply Transformation" at bounding box center [675, 165] width 151 height 22
drag, startPoint x: 704, startPoint y: 282, endPoint x: 599, endPoint y: 248, distance: 109.5
click at [599, 249] on div "DECISION" at bounding box center [591, 256] width 61 height 14
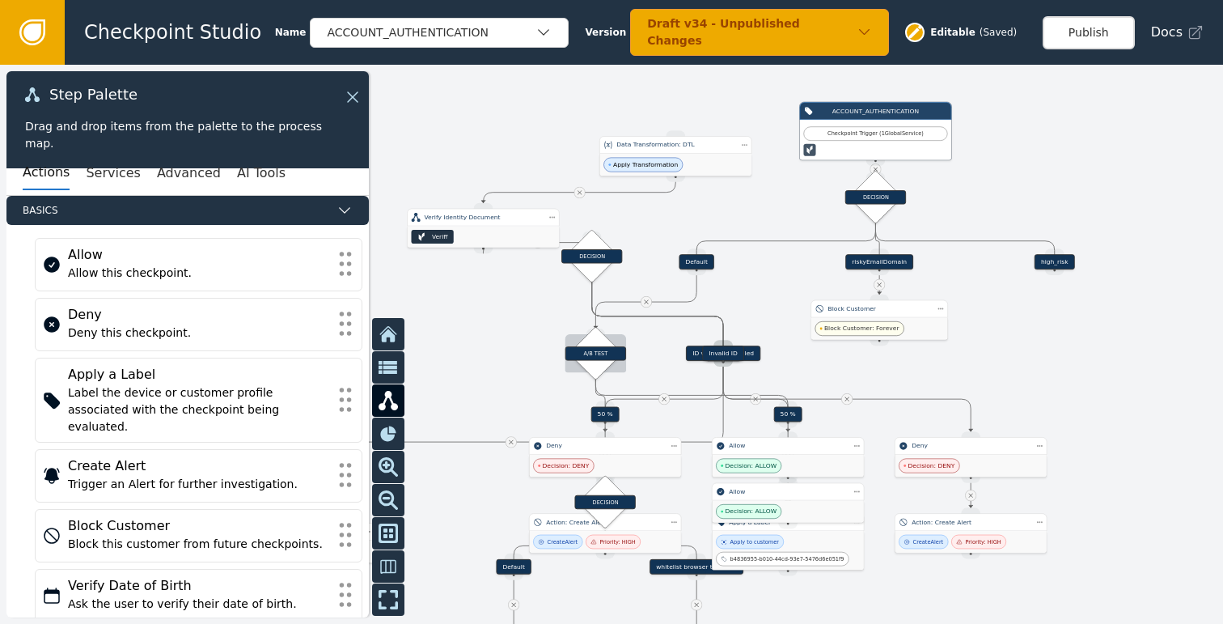
drag, startPoint x: 693, startPoint y: 345, endPoint x: 592, endPoint y: 349, distance: 100.4
click at [592, 349] on div "A/B TEST" at bounding box center [595, 353] width 61 height 14
drag, startPoint x: 747, startPoint y: 357, endPoint x: 810, endPoint y: 357, distance: 63.1
click at [810, 357] on div "Invalid ID" at bounding box center [781, 352] width 138 height 15
drag, startPoint x: 716, startPoint y: 356, endPoint x: 672, endPoint y: 359, distance: 43.8
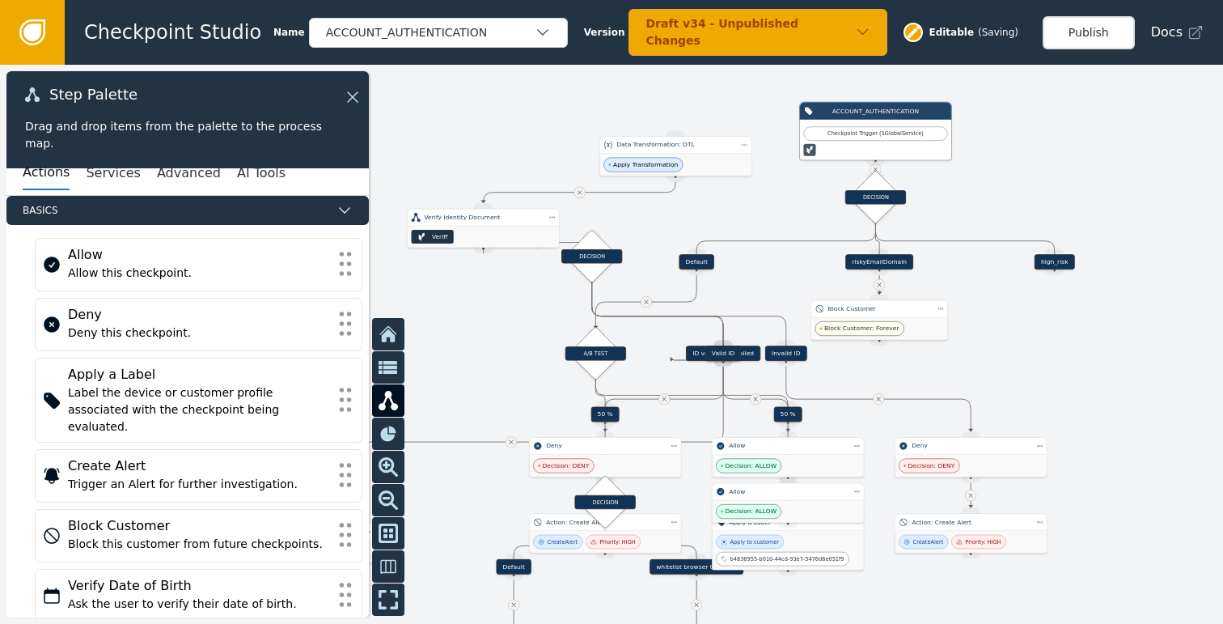
click at [672, 359] on div "Target Handle for step Valid ID Source Handle for step" at bounding box center [723, 352] width 138 height 15
drag, startPoint x: 720, startPoint y: 356, endPoint x: 794, endPoint y: 354, distance: 73.6
click at [794, 354] on div "Invalid ID" at bounding box center [861, 351] width 138 height 15
drag, startPoint x: 858, startPoint y: 353, endPoint x: 789, endPoint y: 359, distance: 69.9
click at [789, 359] on div "Target Handle for step Invalid ID Source Handle for step" at bounding box center [791, 356] width 138 height 15
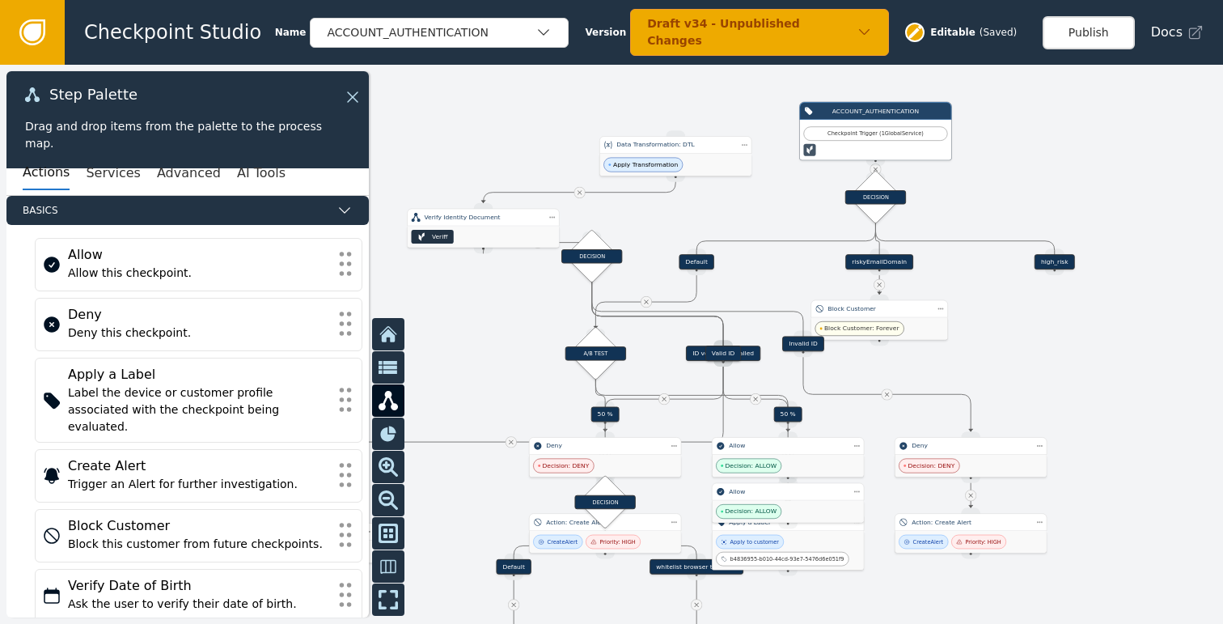
drag, startPoint x: 721, startPoint y: 353, endPoint x: 735, endPoint y: 340, distance: 19.5
click at [735, 340] on div "Target Handle for step 90 % Source Handle for step Target Handle for step 10 % …" at bounding box center [611, 344] width 1223 height 559
drag, startPoint x: 727, startPoint y: 354, endPoint x: 673, endPoint y: 352, distance: 54.2
click at [673, 352] on div "Valid ID" at bounding box center [670, 351] width 36 height 15
drag, startPoint x: 727, startPoint y: 354, endPoint x: 712, endPoint y: 360, distance: 16.4
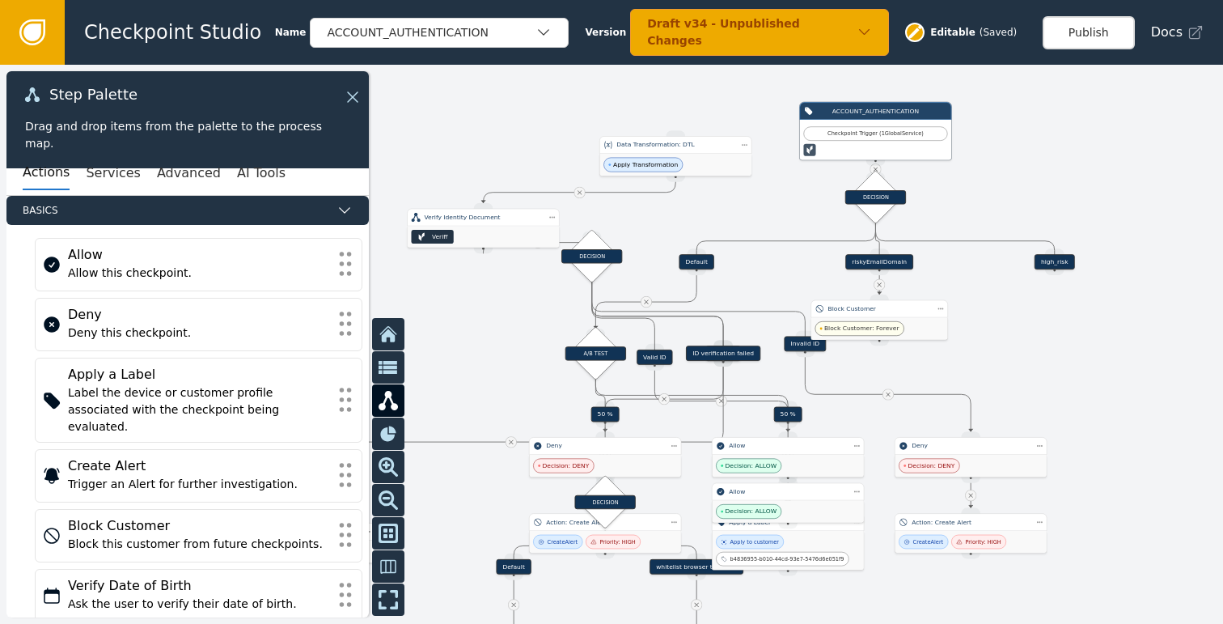
click at [712, 360] on div "Valid ID" at bounding box center [656, 356] width 138 height 15
click at [714, 349] on div "Valid ID" at bounding box center [650, 352] width 138 height 15
drag, startPoint x: 717, startPoint y: 356, endPoint x: 702, endPoint y: 352, distance: 15.1
click at [702, 352] on div "Target Handle for step 90 % Source Handle for step Target Handle for step 10 % …" at bounding box center [710, 233] width 576 height 263
click at [722, 356] on div "Source Handle for step" at bounding box center [723, 360] width 19 height 11
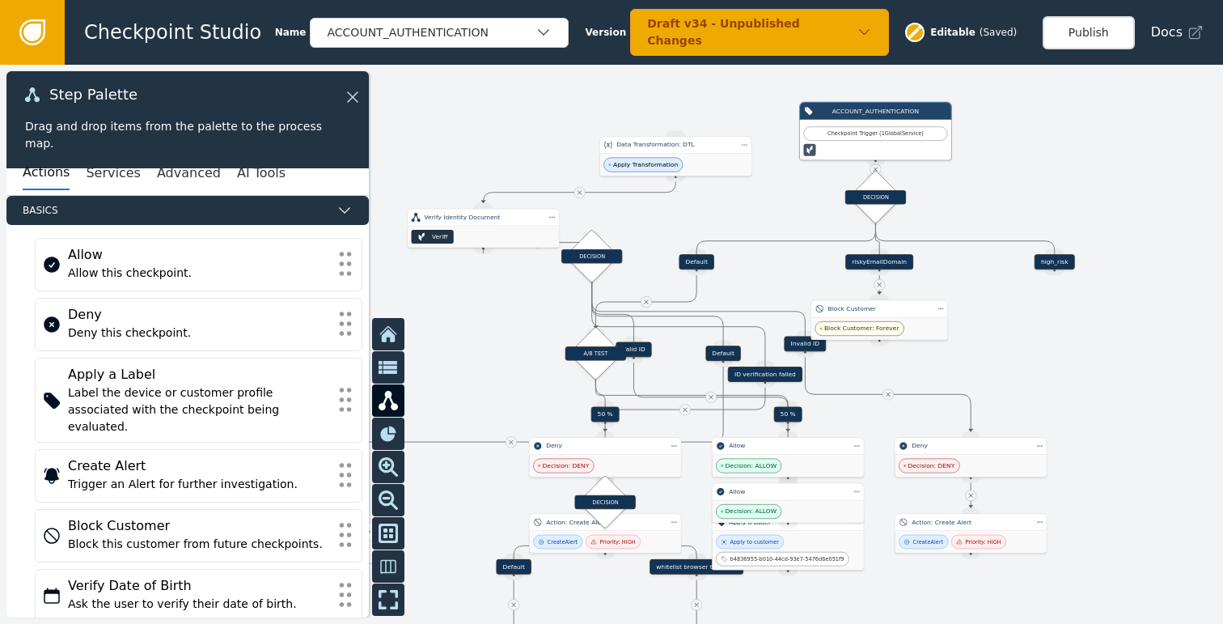
drag, startPoint x: 739, startPoint y: 352, endPoint x: 781, endPoint y: 372, distance: 46.7
click at [781, 372] on div "ID verification failed" at bounding box center [765, 373] width 74 height 15
drag, startPoint x: 729, startPoint y: 354, endPoint x: 705, endPoint y: 355, distance: 23.5
click at [705, 355] on div "Default" at bounding box center [701, 355] width 36 height 15
drag, startPoint x: 777, startPoint y: 376, endPoint x: 770, endPoint y: 363, distance: 14.5
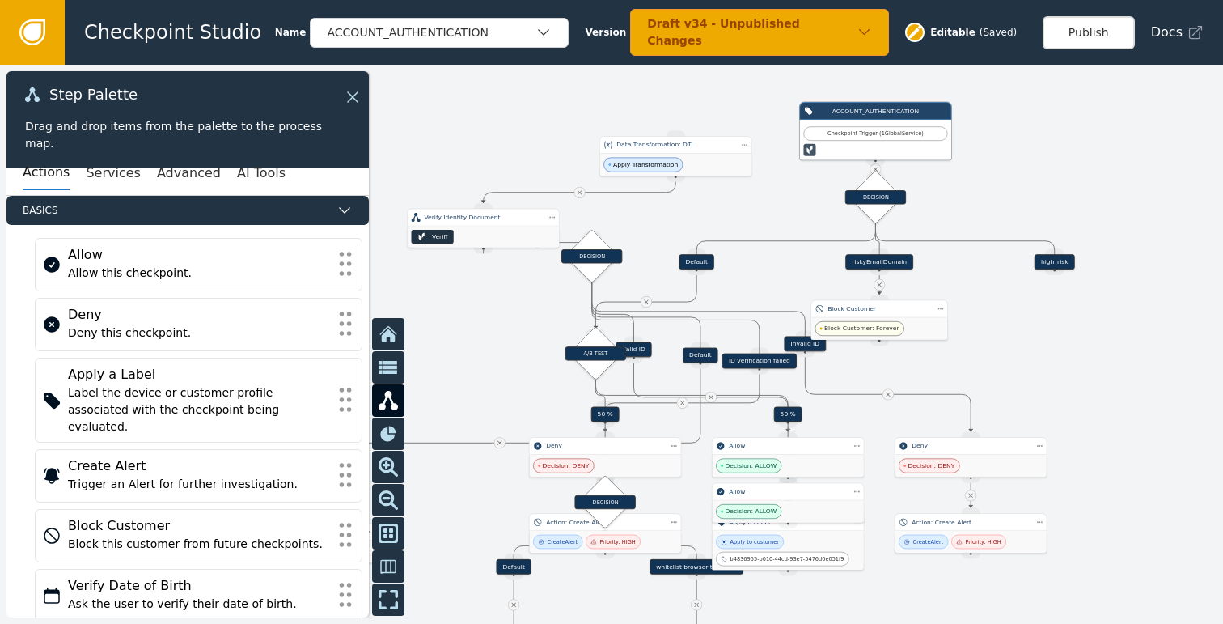
click at [770, 363] on div "ID verification failed" at bounding box center [759, 361] width 74 height 15
click at [687, 151] on div "Data Transformation: DTL" at bounding box center [675, 145] width 152 height 18
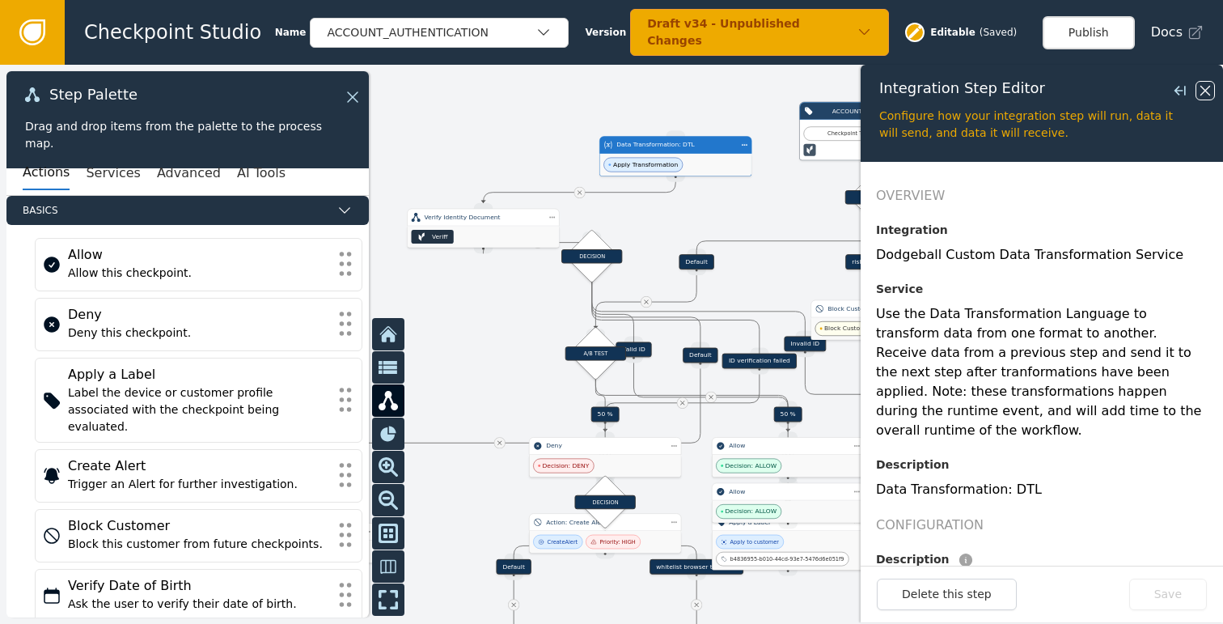
click at [1205, 87] on icon at bounding box center [1206, 91] width 18 height 18
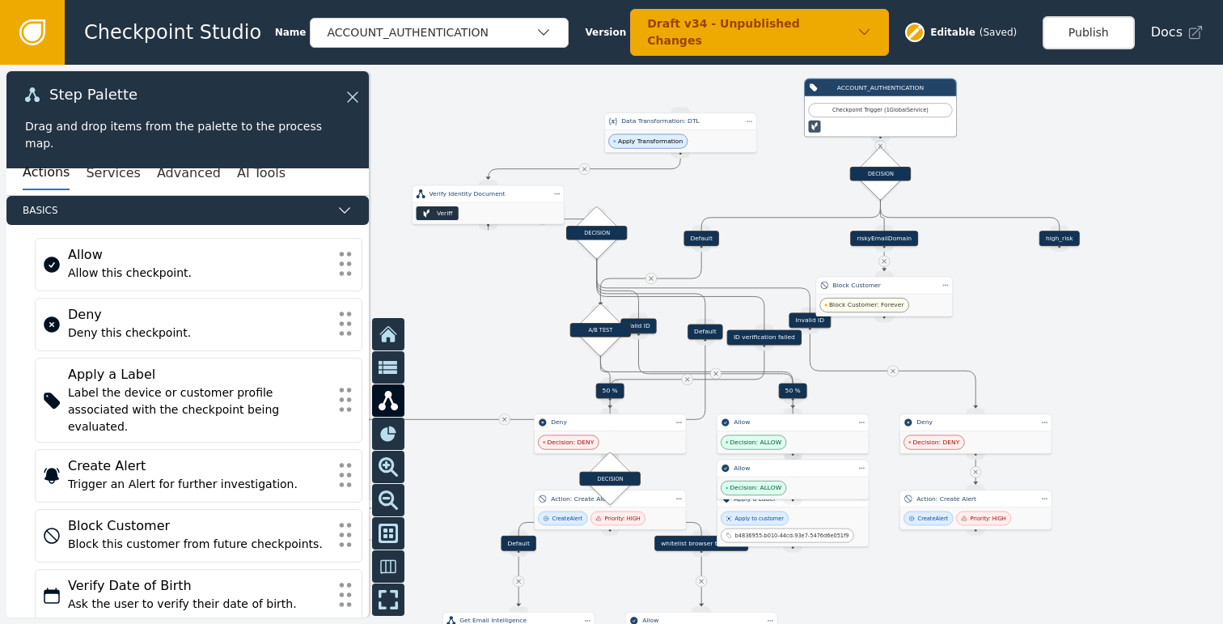
drag, startPoint x: 1053, startPoint y: 384, endPoint x: 1058, endPoint y: 361, distance: 24.0
click at [1058, 361] on div at bounding box center [611, 344] width 1223 height 559
drag, startPoint x: 1125, startPoint y: 378, endPoint x: 1121, endPoint y: 342, distance: 35.7
click at [1121, 342] on div at bounding box center [611, 344] width 1223 height 559
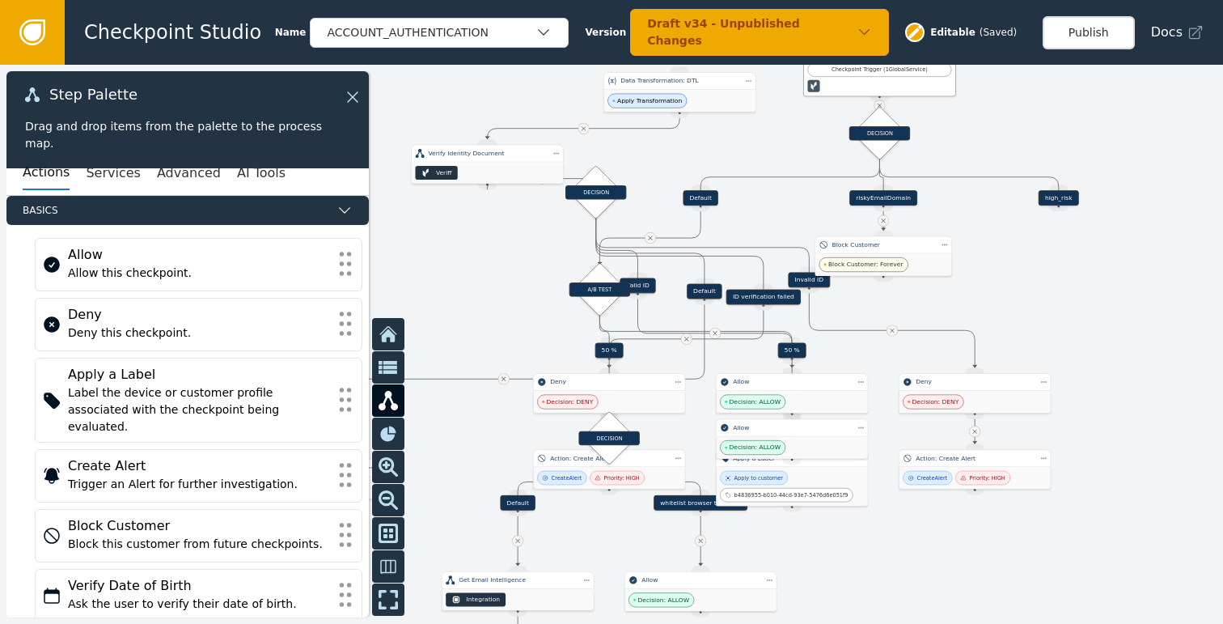
drag, startPoint x: 1107, startPoint y: 573, endPoint x: 1182, endPoint y: 470, distance: 127.3
click at [1182, 470] on div at bounding box center [611, 344] width 1223 height 559
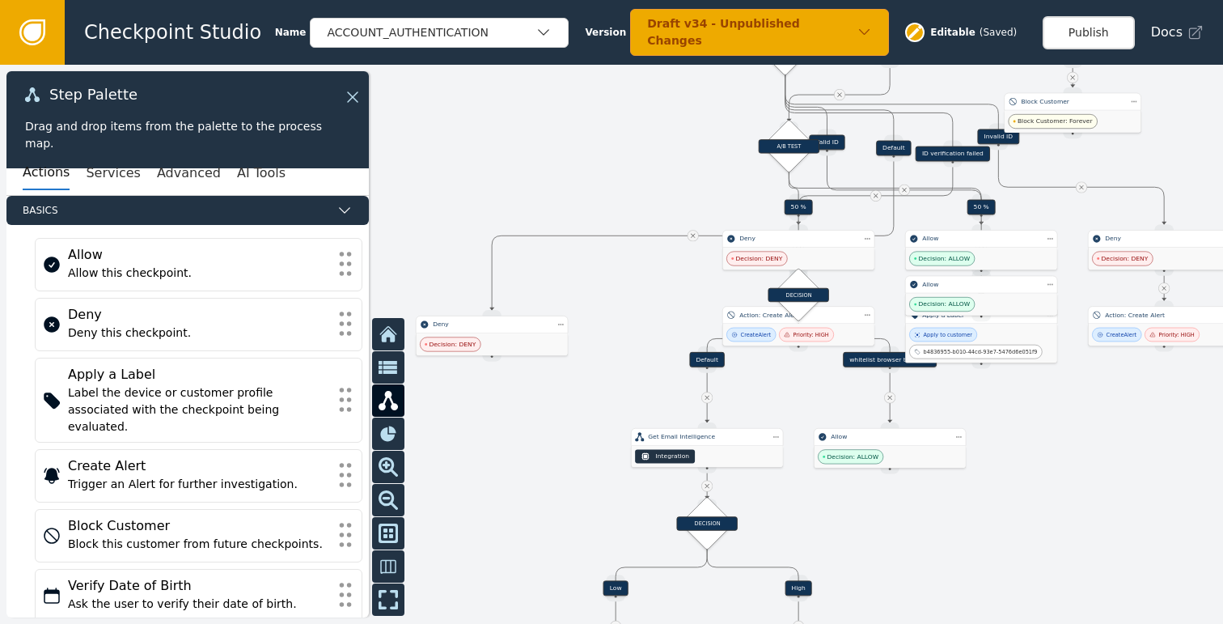
drag, startPoint x: 1081, startPoint y: 446, endPoint x: 1127, endPoint y: 421, distance: 52.5
click at [1127, 421] on div at bounding box center [611, 344] width 1223 height 559
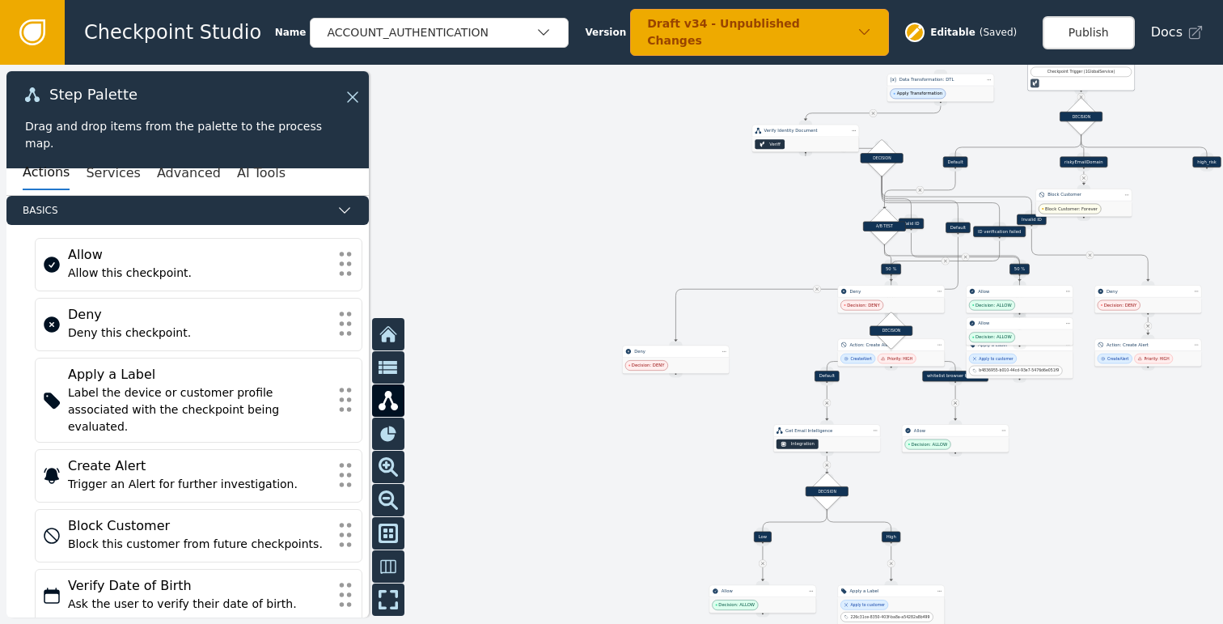
drag, startPoint x: 995, startPoint y: 518, endPoint x: 928, endPoint y: 391, distance: 143.7
click at [928, 391] on div at bounding box center [611, 344] width 1223 height 559
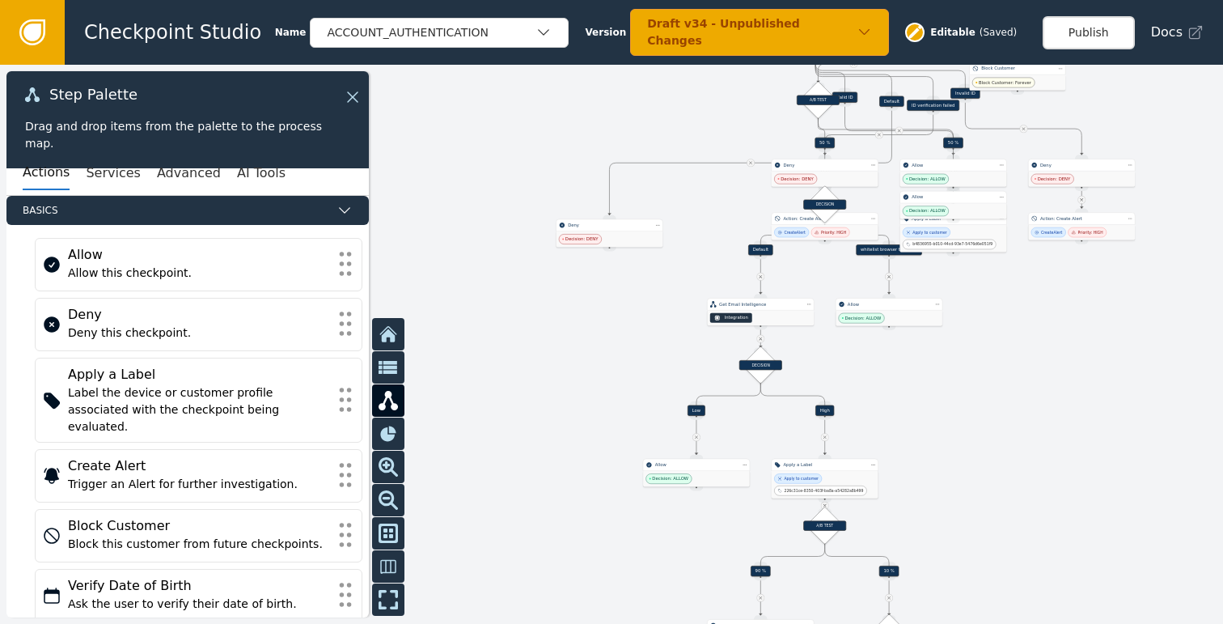
drag, startPoint x: 1036, startPoint y: 435, endPoint x: 990, endPoint y: 318, distance: 125.7
click at [991, 320] on div at bounding box center [611, 344] width 1223 height 559
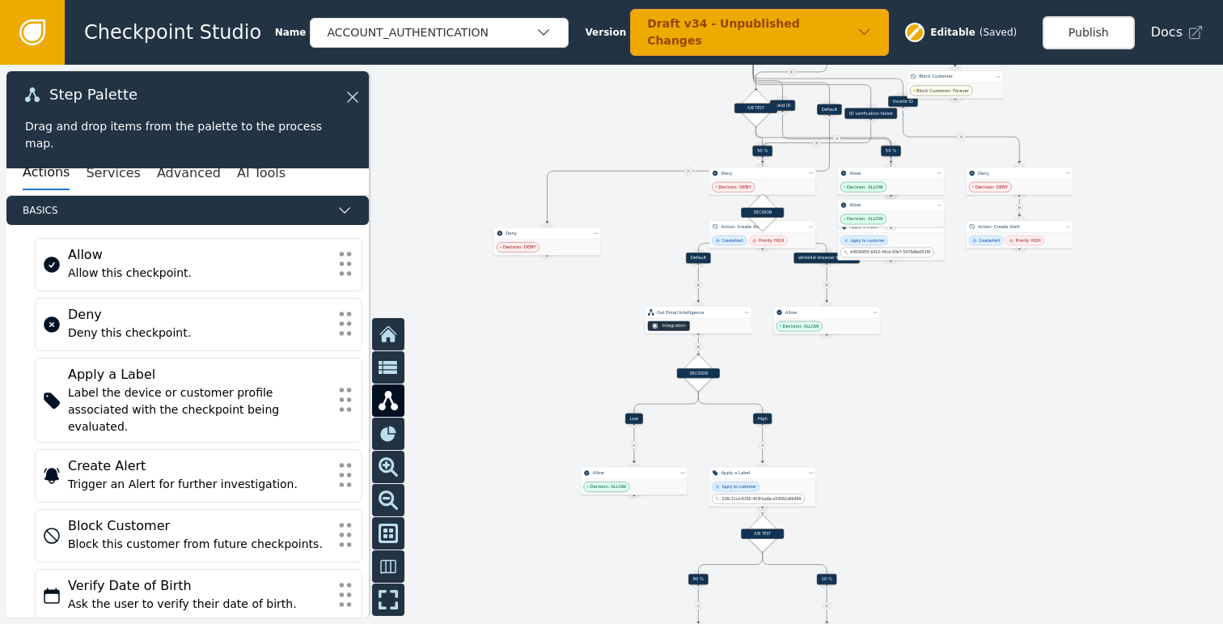
drag, startPoint x: 1021, startPoint y: 318, endPoint x: 1008, endPoint y: 410, distance: 93.1
click at [1008, 410] on div at bounding box center [611, 344] width 1223 height 559
drag, startPoint x: 1019, startPoint y: 495, endPoint x: 1011, endPoint y: 519, distance: 24.8
click at [1012, 519] on div at bounding box center [611, 344] width 1223 height 559
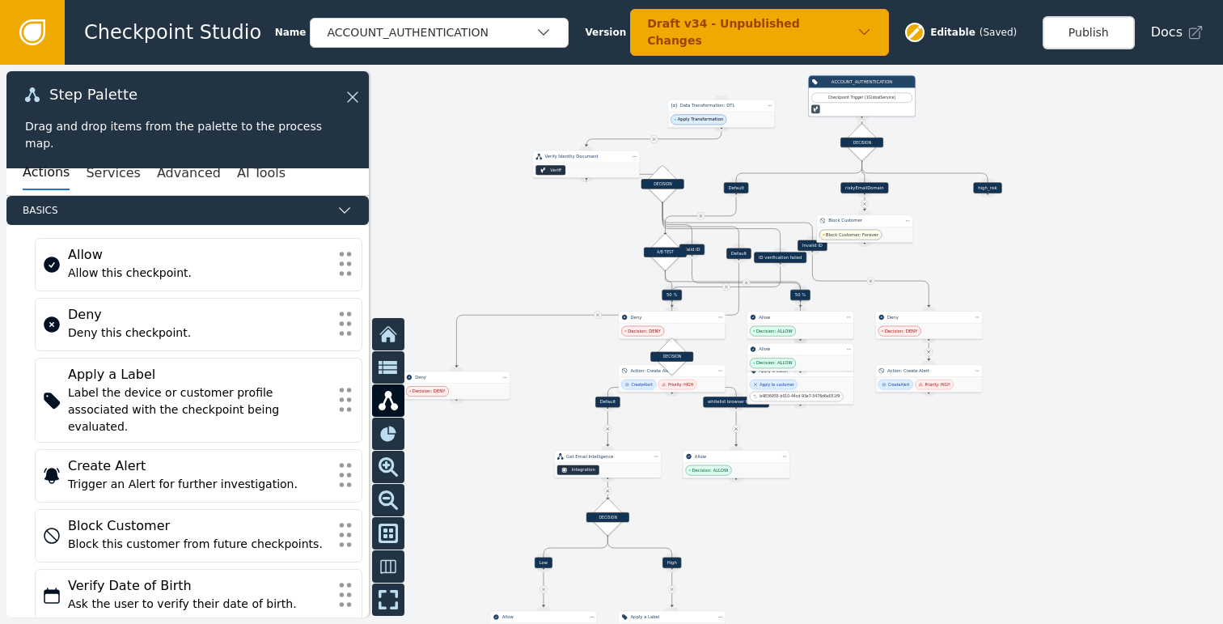
drag, startPoint x: 1030, startPoint y: 424, endPoint x: 1001, endPoint y: 470, distance: 54.5
click at [1001, 470] on div at bounding box center [611, 344] width 1223 height 559
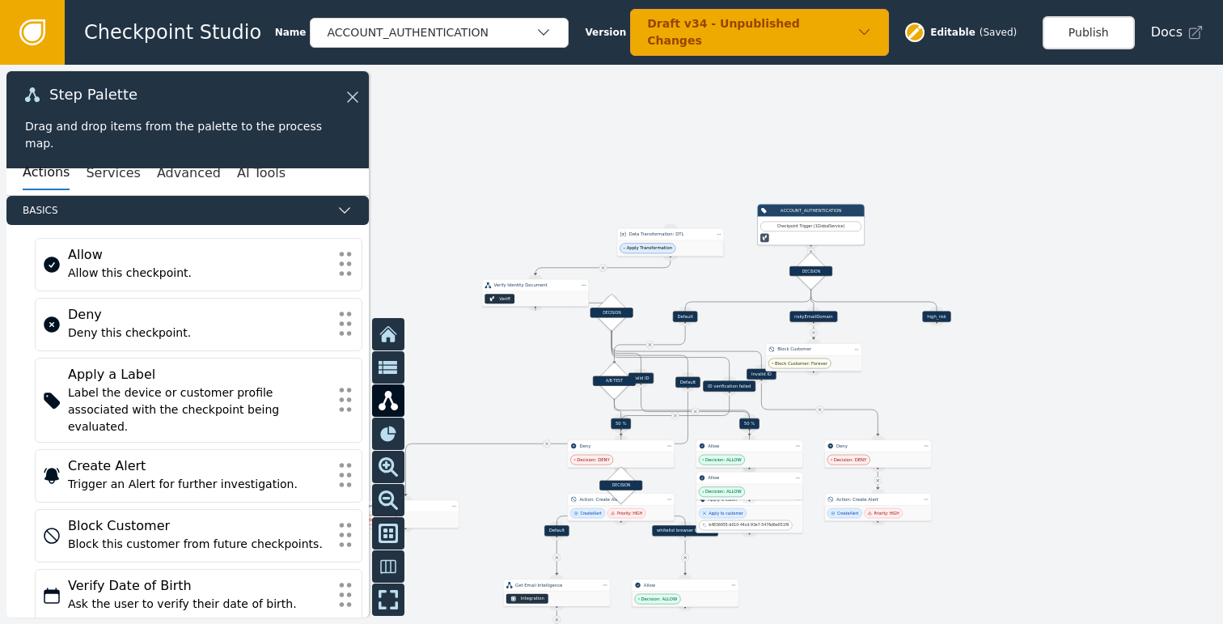
drag, startPoint x: 1068, startPoint y: 410, endPoint x: 974, endPoint y: 466, distance: 109.2
click at [1016, 541] on div at bounding box center [611, 344] width 1223 height 559
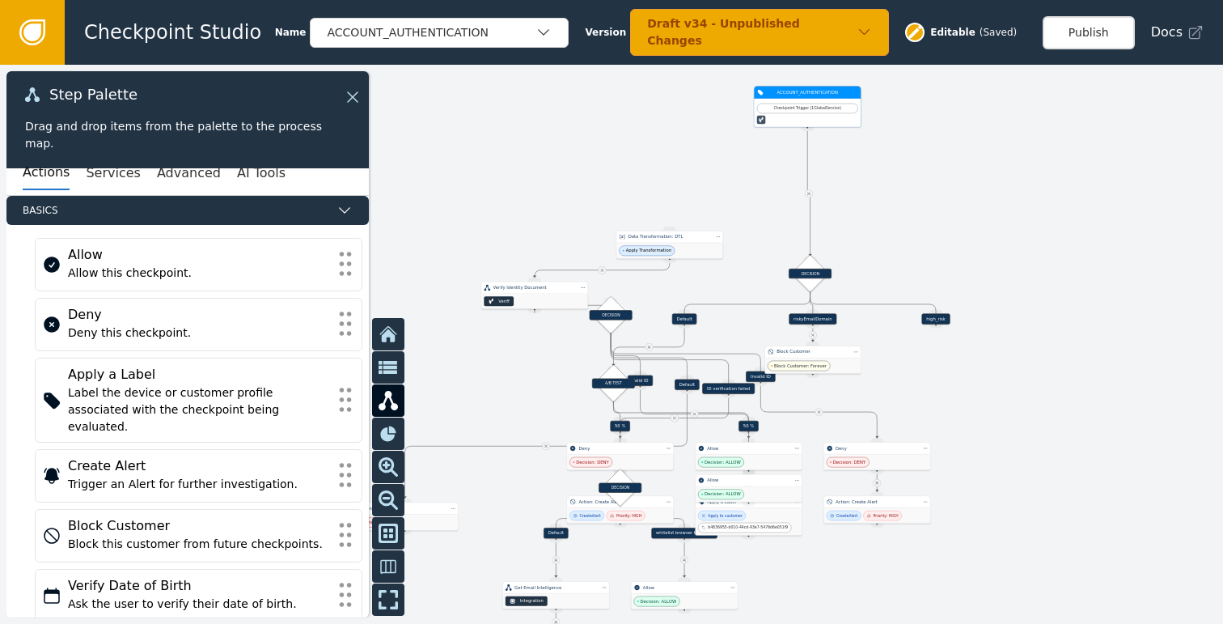
drag, startPoint x: 821, startPoint y: 224, endPoint x: 820, endPoint y: 105, distance: 118.9
click at [820, 106] on div "Checkpoint Trigger ( 1 Global Service )" at bounding box center [807, 109] width 94 height 6
drag, startPoint x: 810, startPoint y: 271, endPoint x: 808, endPoint y: 167, distance: 103.6
click at [808, 167] on div "DECISION" at bounding box center [808, 170] width 43 height 10
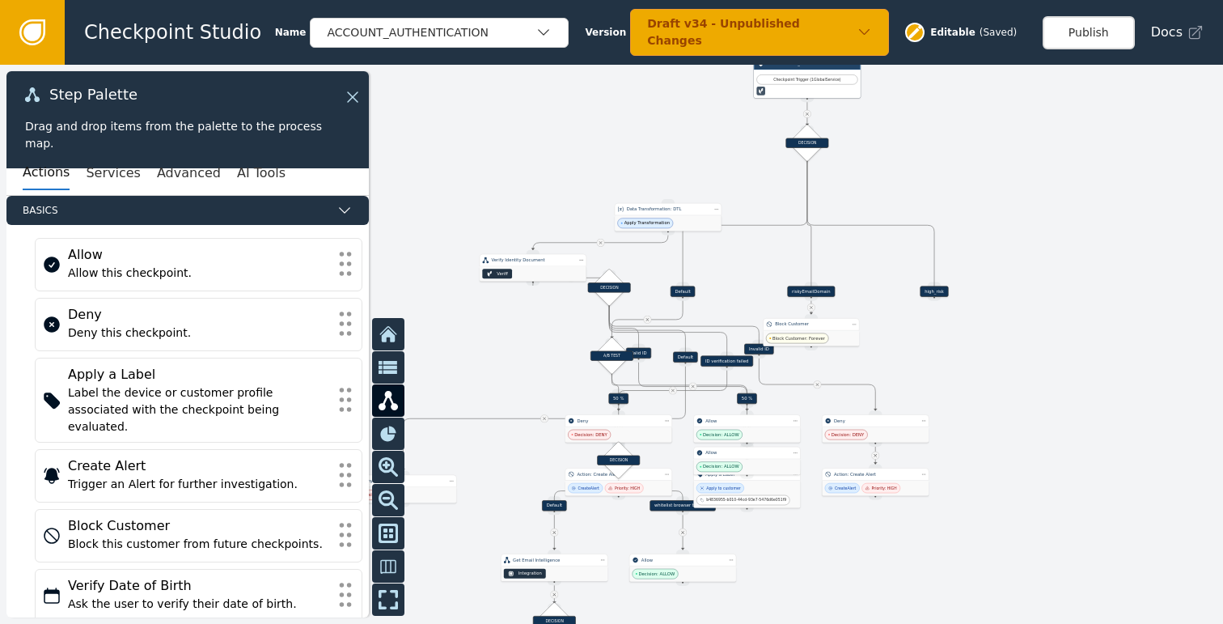
drag, startPoint x: 809, startPoint y: 251, endPoint x: 807, endPoint y: 222, distance: 29.2
click at [807, 222] on div "Target Handle for step 90 % Source Handle for step Target Handle for step 10 % …" at bounding box center [611, 344] width 1223 height 559
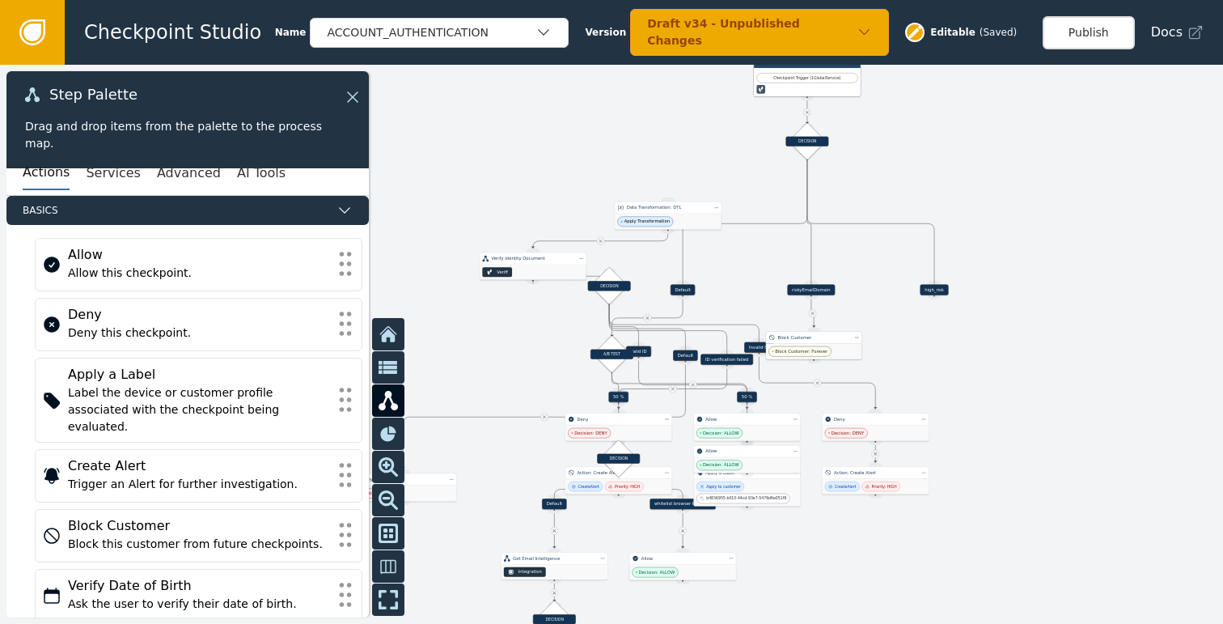
drag, startPoint x: 813, startPoint y: 338, endPoint x: 816, endPoint y: 355, distance: 17.3
click at [816, 354] on span "Block Customer: Forever" at bounding box center [801, 351] width 53 height 6
click at [804, 287] on div "riskyEmailDomain" at bounding box center [811, 290] width 48 height 11
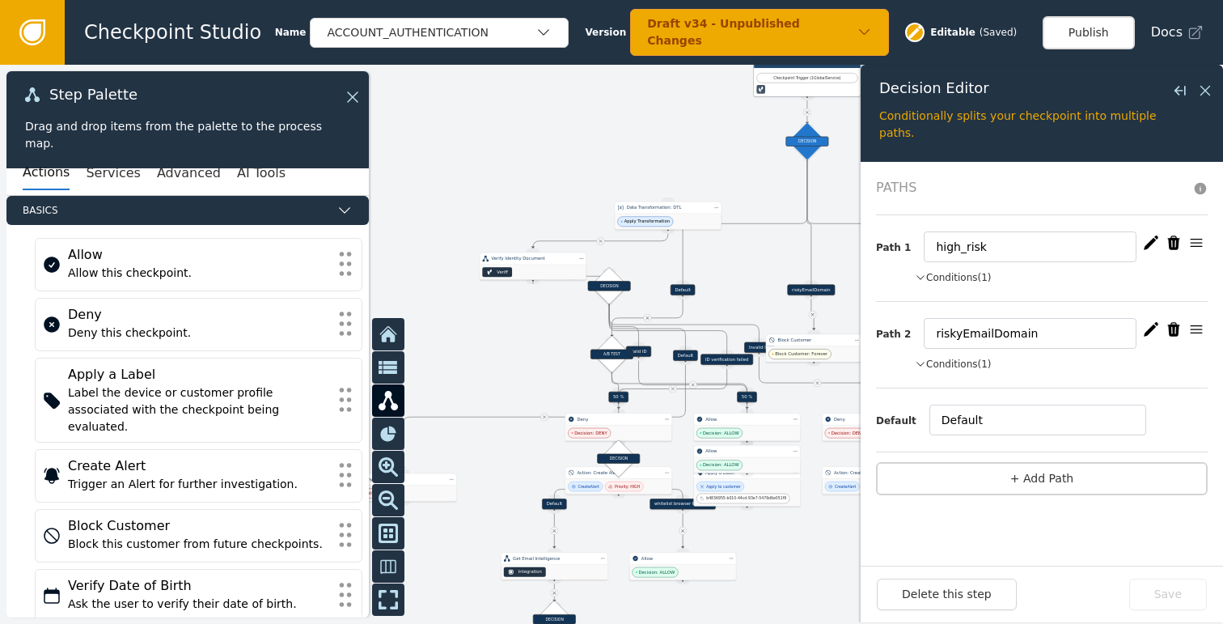
click at [1195, 93] on div "Close flyout" at bounding box center [1193, 90] width 44 height 19
click at [1200, 91] on icon at bounding box center [1206, 91] width 18 height 18
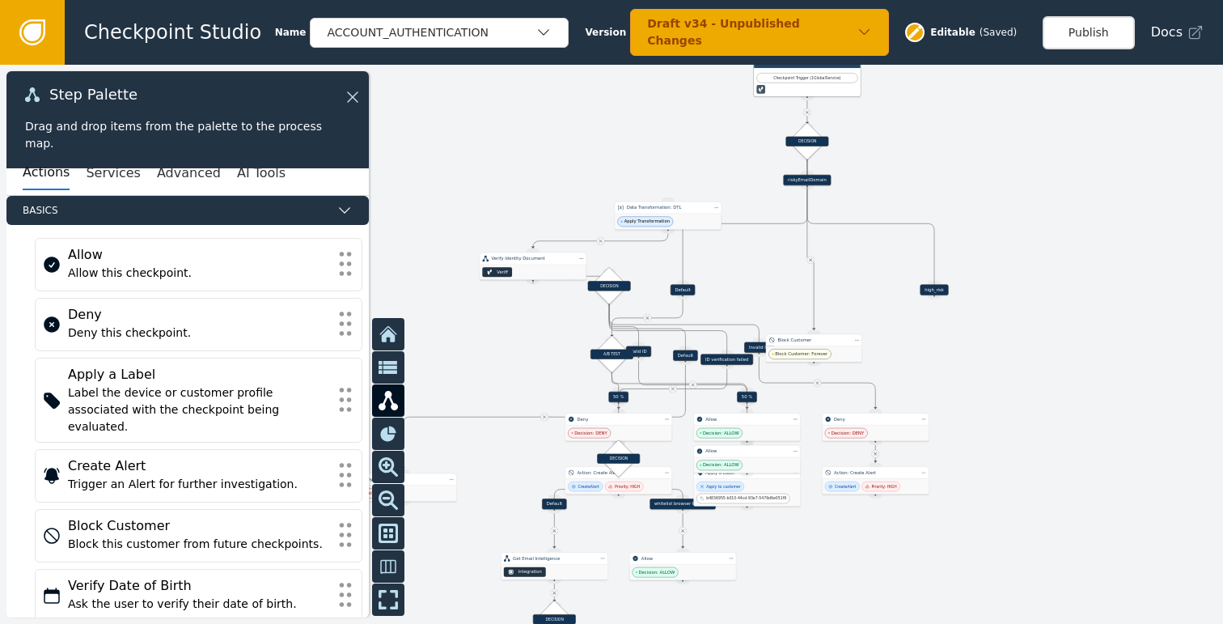
drag, startPoint x: 811, startPoint y: 289, endPoint x: 807, endPoint y: 179, distance: 110.1
click at [807, 179] on div "riskyEmailDomain" at bounding box center [807, 180] width 48 height 11
drag, startPoint x: 815, startPoint y: 348, endPoint x: 808, endPoint y: 262, distance: 86.0
click at [808, 262] on div "Block Customer: Forever" at bounding box center [807, 267] width 95 height 15
drag, startPoint x: 937, startPoint y: 291, endPoint x: 934, endPoint y: 265, distance: 26.8
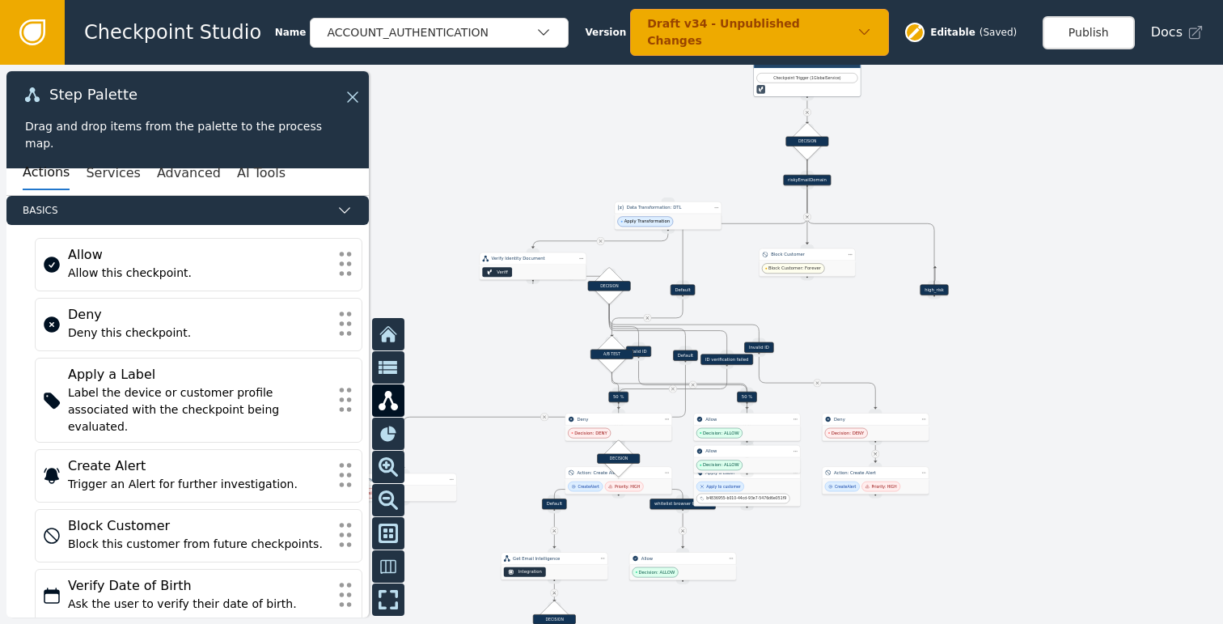
click at [934, 265] on div "Target Handle for step 90 % Source Handle for step Target Handle for step 10 % …" at bounding box center [611, 344] width 1223 height 559
drag, startPoint x: 934, startPoint y: 290, endPoint x: 901, endPoint y: 225, distance: 72.4
click at [901, 225] on div "high_risk" at bounding box center [902, 225] width 28 height 11
drag, startPoint x: 679, startPoint y: 222, endPoint x: 544, endPoint y: 157, distance: 149.1
click at [544, 157] on div "Apply Transformation" at bounding box center [534, 157] width 107 height 15
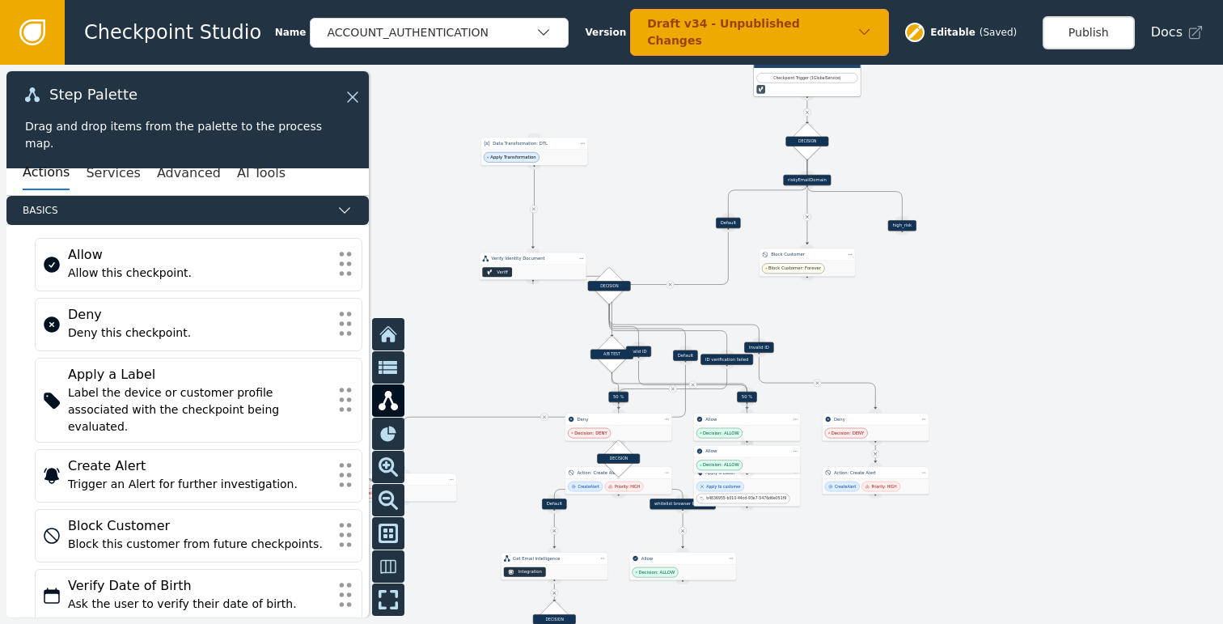
drag, startPoint x: 683, startPoint y: 289, endPoint x: 729, endPoint y: 222, distance: 80.8
click at [729, 222] on div "Default" at bounding box center [728, 223] width 25 height 11
drag, startPoint x: 819, startPoint y: 267, endPoint x: 822, endPoint y: 228, distance: 39.0
click at [822, 228] on div "Block Customer: Forever" at bounding box center [809, 230] width 95 height 15
click at [902, 227] on div "Source Handle for step" at bounding box center [903, 231] width 14 height 8
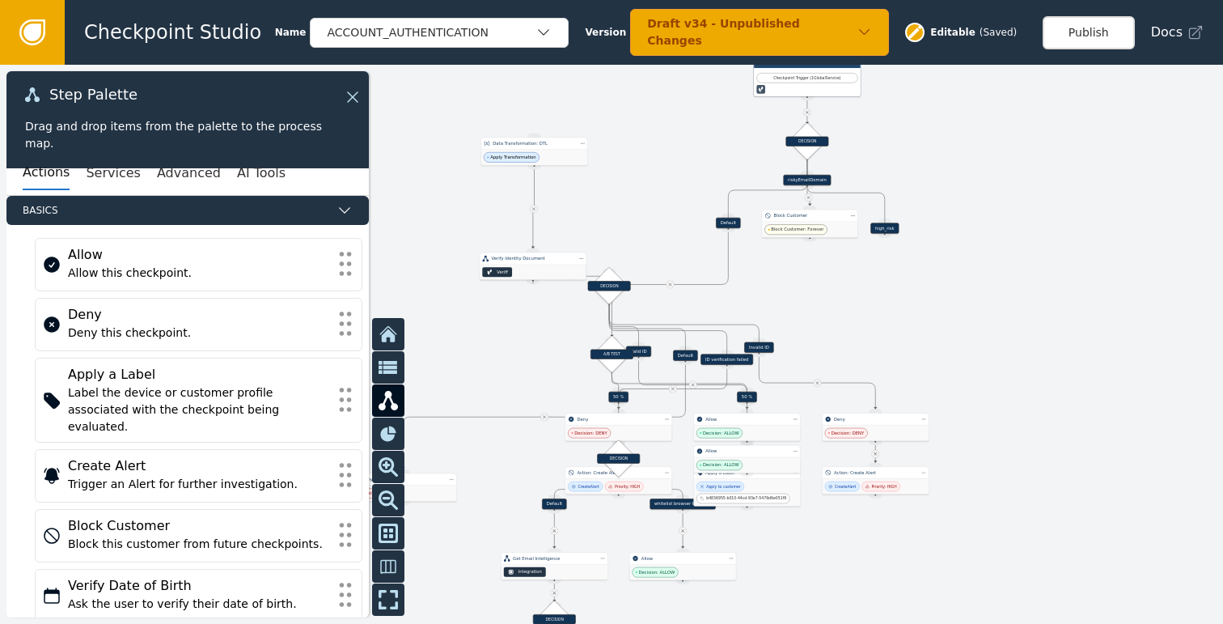
drag, startPoint x: 903, startPoint y: 224, endPoint x: 885, endPoint y: 227, distance: 18.0
click at [885, 227] on div "high_risk" at bounding box center [884, 227] width 28 height 11
drag, startPoint x: 616, startPoint y: 282, endPoint x: 532, endPoint y: 348, distance: 107.8
click at [532, 348] on div "DECISION" at bounding box center [526, 350] width 43 height 10
drag, startPoint x: 603, startPoint y: 358, endPoint x: 719, endPoint y: 275, distance: 142.8
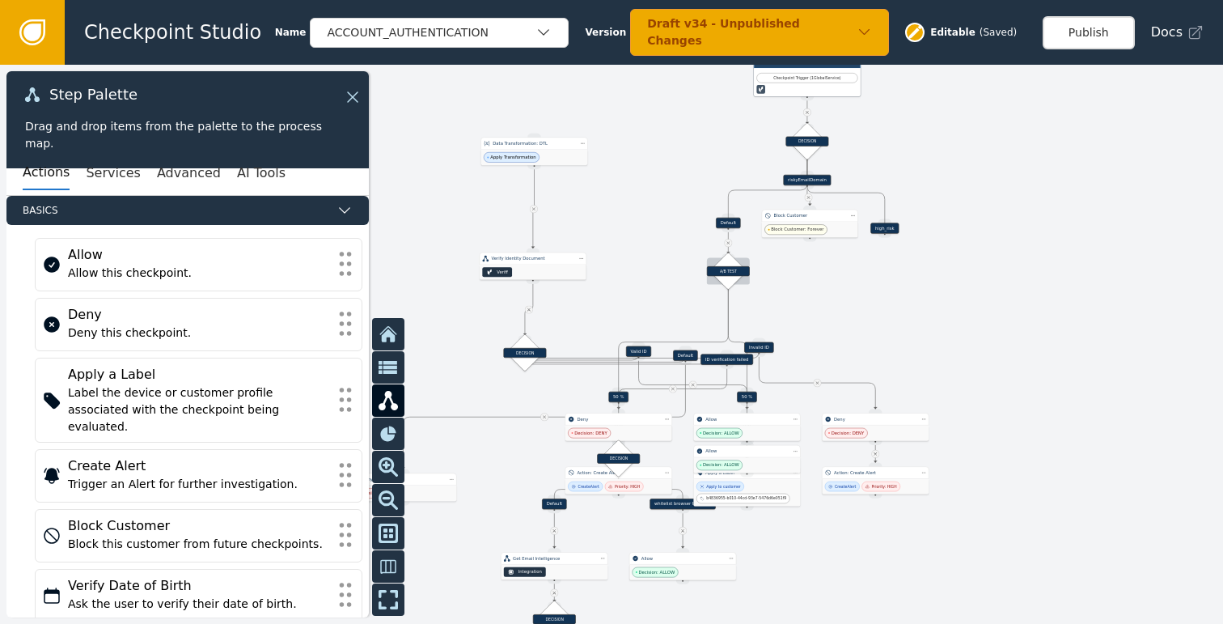
click at [719, 275] on div "A/B TEST" at bounding box center [728, 271] width 43 height 10
drag, startPoint x: 616, startPoint y: 396, endPoint x: 651, endPoint y: 302, distance: 101.1
click at [651, 302] on div "50 %" at bounding box center [655, 301] width 20 height 11
drag, startPoint x: 745, startPoint y: 397, endPoint x: 811, endPoint y: 308, distance: 111.0
click at [811, 308] on div "Target Handle for step 50 % Source Handle for step" at bounding box center [814, 307] width 96 height 11
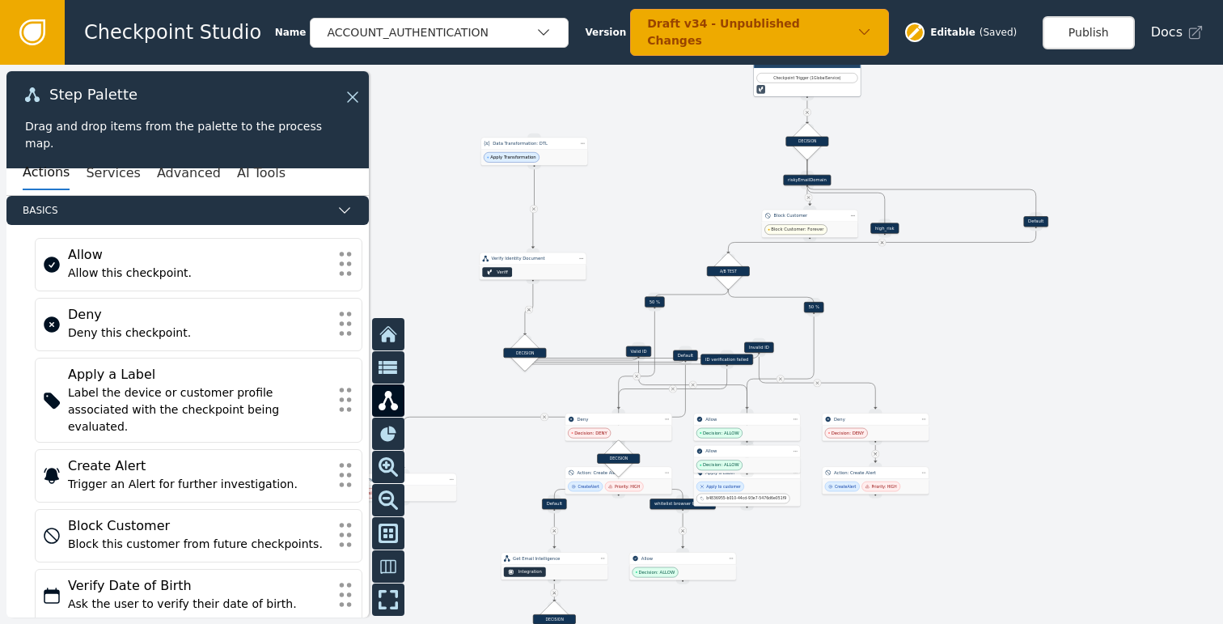
drag, startPoint x: 729, startPoint y: 222, endPoint x: 1036, endPoint y: 221, distance: 307.4
click at [1036, 221] on div "Default" at bounding box center [1035, 221] width 25 height 11
drag, startPoint x: 722, startPoint y: 269, endPoint x: 1029, endPoint y: 278, distance: 307.6
click at [1029, 278] on div "A/B TEST" at bounding box center [1035, 280] width 43 height 10
drag, startPoint x: 811, startPoint y: 307, endPoint x: 1115, endPoint y: 341, distance: 305.2
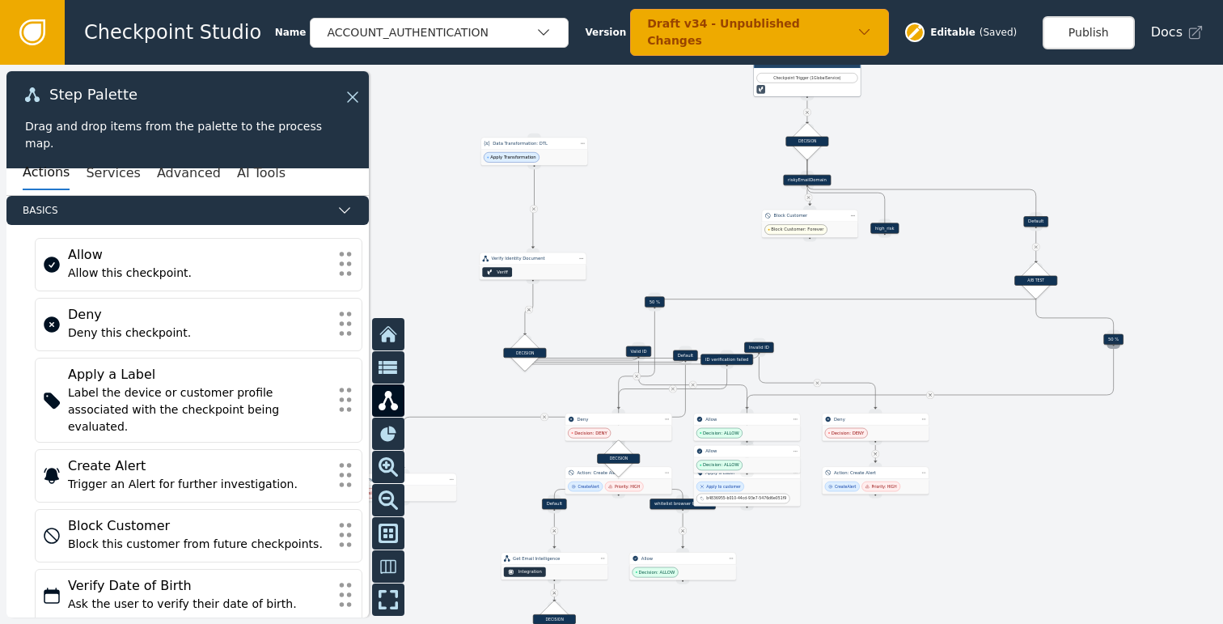
click at [1117, 340] on div "Target Handle for step 50 % Source Handle for step" at bounding box center [1113, 339] width 96 height 11
click at [659, 303] on div "Source Handle for step" at bounding box center [655, 307] width 14 height 8
drag, startPoint x: 657, startPoint y: 302, endPoint x: 962, endPoint y: 330, distance: 306.3
click at [962, 330] on div "50 %" at bounding box center [960, 329] width 20 height 11
drag, startPoint x: 627, startPoint y: 427, endPoint x: 525, endPoint y: 454, distance: 105.4
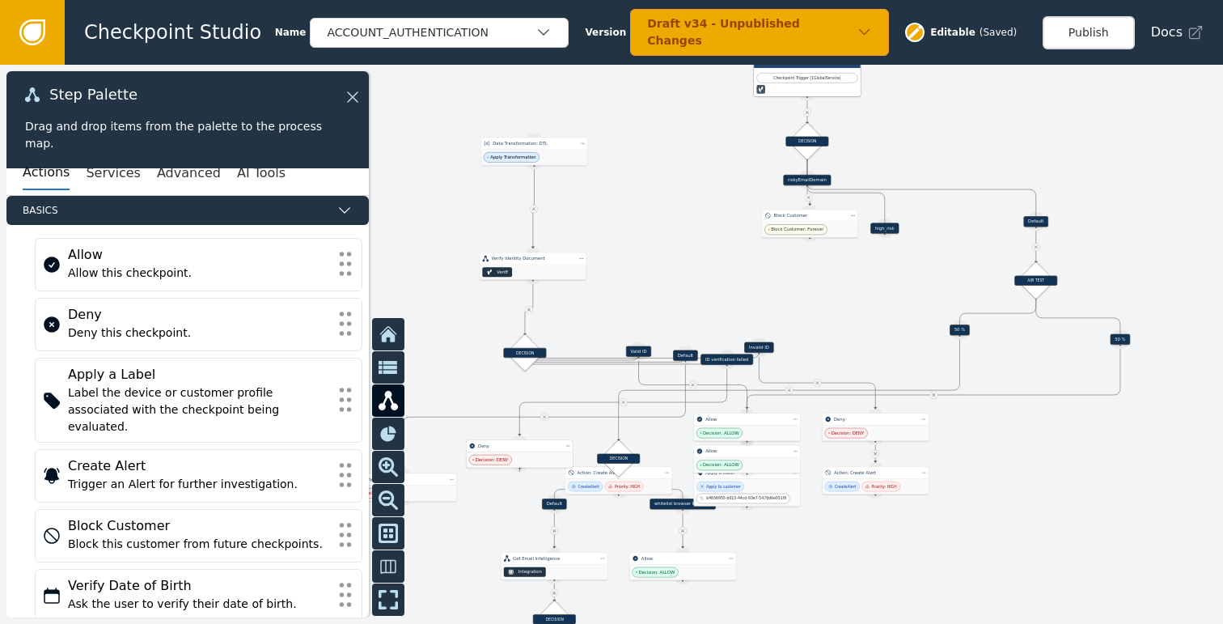
click at [525, 454] on div "Decision: DENY" at bounding box center [519, 459] width 107 height 15
drag, startPoint x: 623, startPoint y: 462, endPoint x: 964, endPoint y: 373, distance: 352.8
click at [964, 373] on div "DECISION" at bounding box center [959, 369] width 43 height 10
drag, startPoint x: 544, startPoint y: 455, endPoint x: 526, endPoint y: 468, distance: 22.0
click at [526, 468] on div "Decision: DENY" at bounding box center [502, 472] width 107 height 15
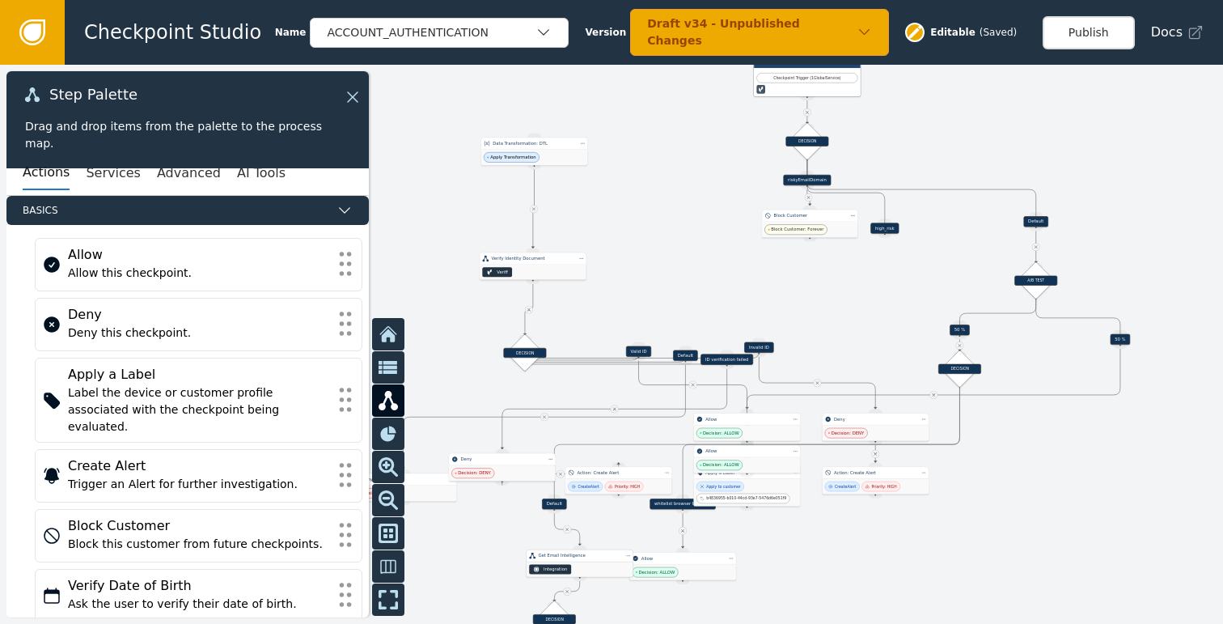
drag, startPoint x: 547, startPoint y: 571, endPoint x: 563, endPoint y: 568, distance: 16.5
click at [563, 568] on div "Integration" at bounding box center [580, 568] width 107 height 15
drag, startPoint x: 554, startPoint y: 504, endPoint x: 959, endPoint y: 502, distance: 404.5
click at [959, 502] on div "Default" at bounding box center [959, 501] width 25 height 11
drag, startPoint x: 572, startPoint y: 569, endPoint x: 959, endPoint y: 566, distance: 387.5
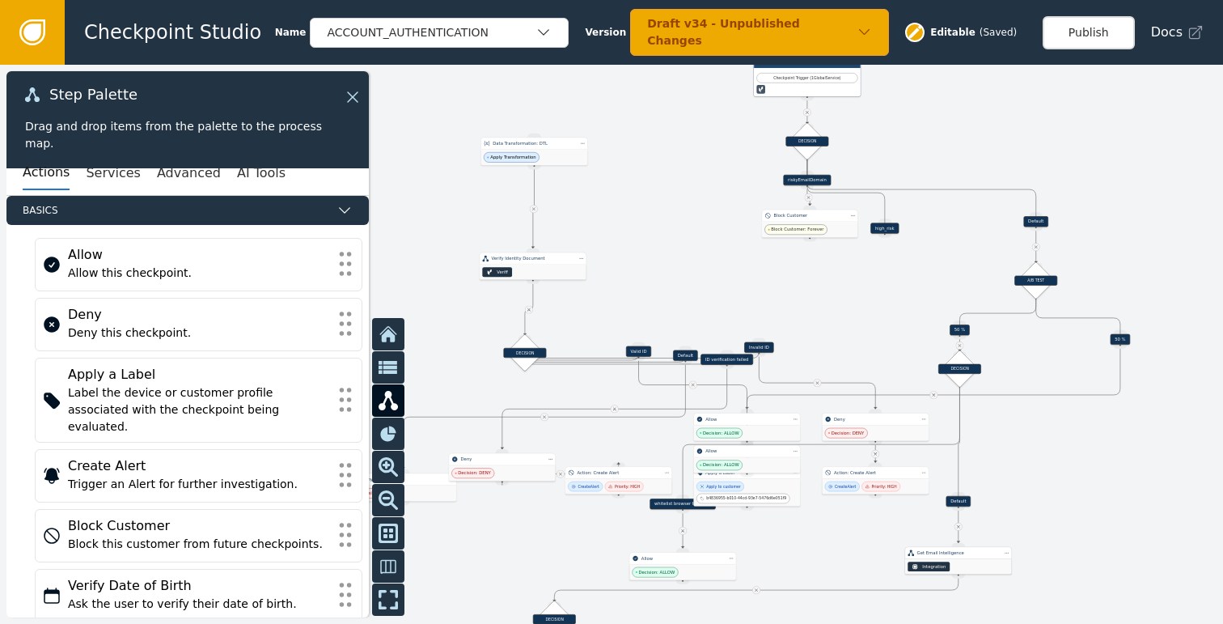
click at [959, 566] on div "Integration" at bounding box center [958, 566] width 107 height 15
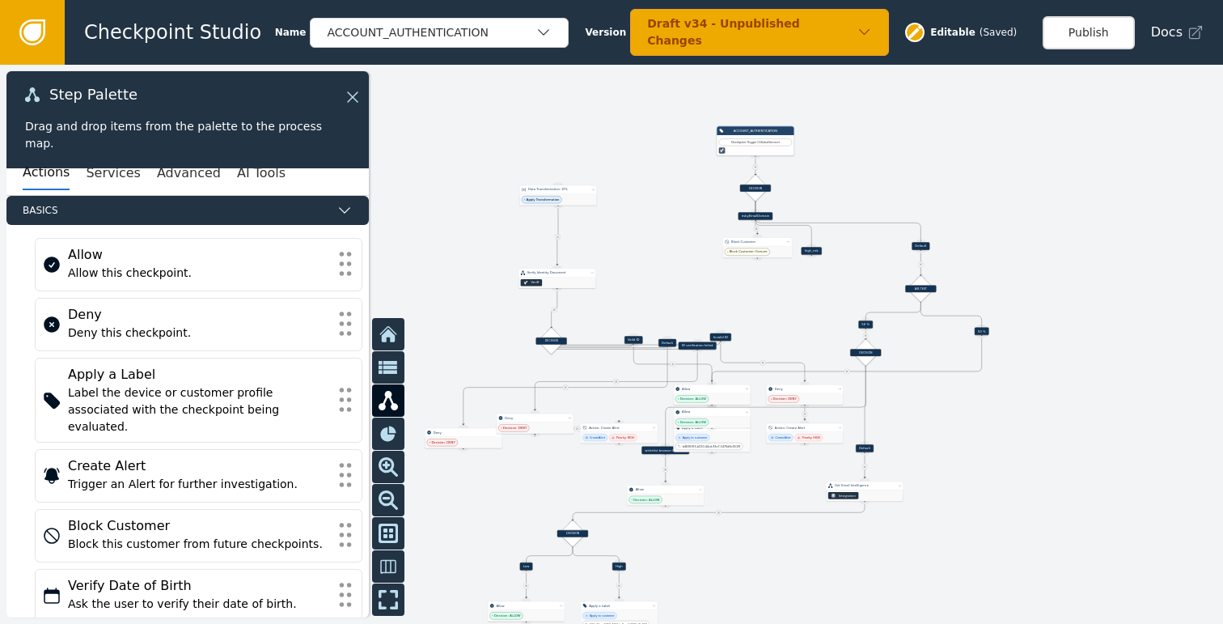
drag, startPoint x: 566, startPoint y: 532, endPoint x: 540, endPoint y: 387, distance: 147.9
click at [540, 383] on div at bounding box center [611, 344] width 1223 height 559
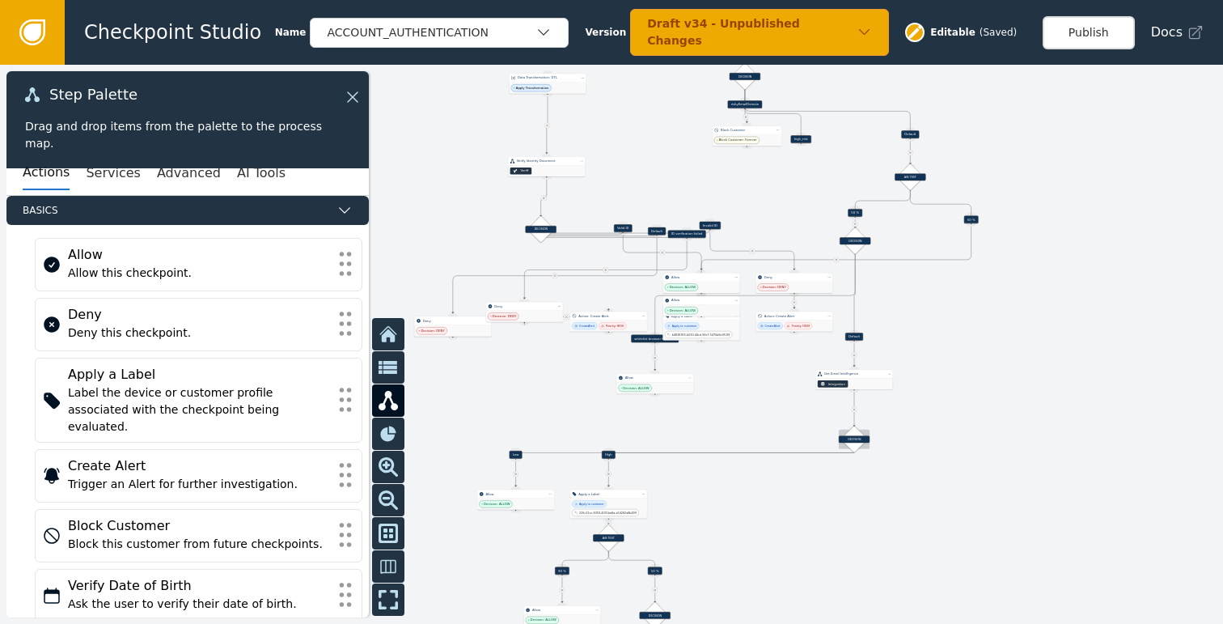
drag, startPoint x: 559, startPoint y: 423, endPoint x: 851, endPoint y: 440, distance: 292.5
click at [851, 440] on div "DECISION" at bounding box center [854, 438] width 31 height 7
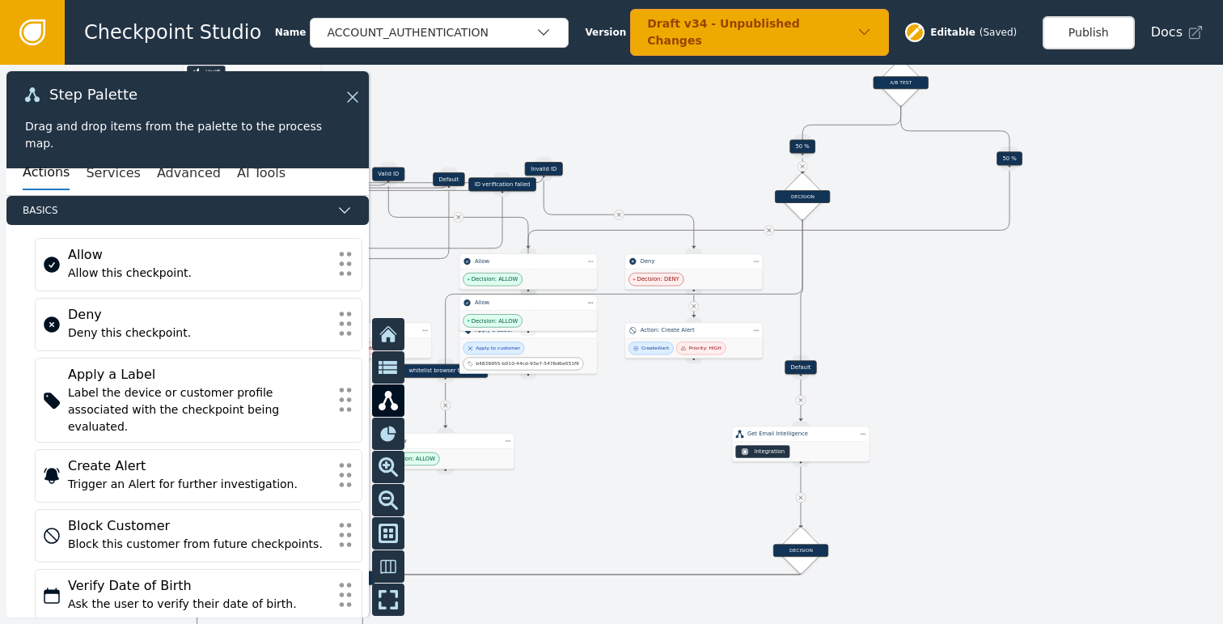
drag, startPoint x: 962, startPoint y: 265, endPoint x: 992, endPoint y: 367, distance: 107.0
click at [992, 367] on div at bounding box center [611, 344] width 1223 height 559
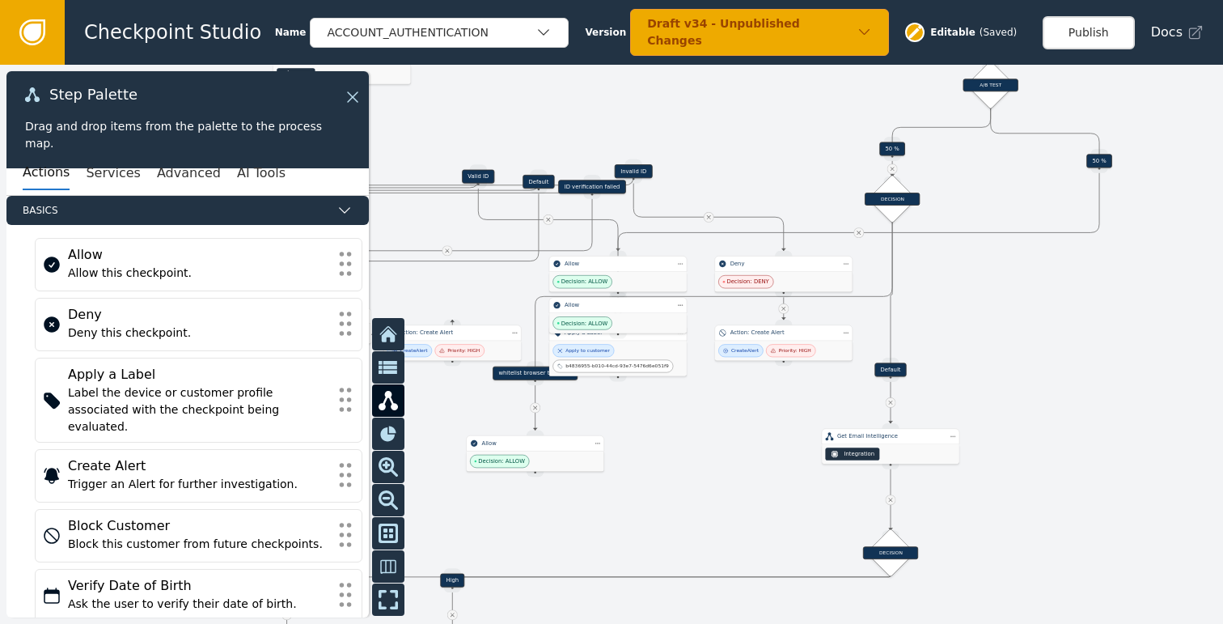
drag, startPoint x: 966, startPoint y: 348, endPoint x: 1048, endPoint y: 349, distance: 81.7
click at [1048, 349] on div at bounding box center [611, 344] width 1223 height 559
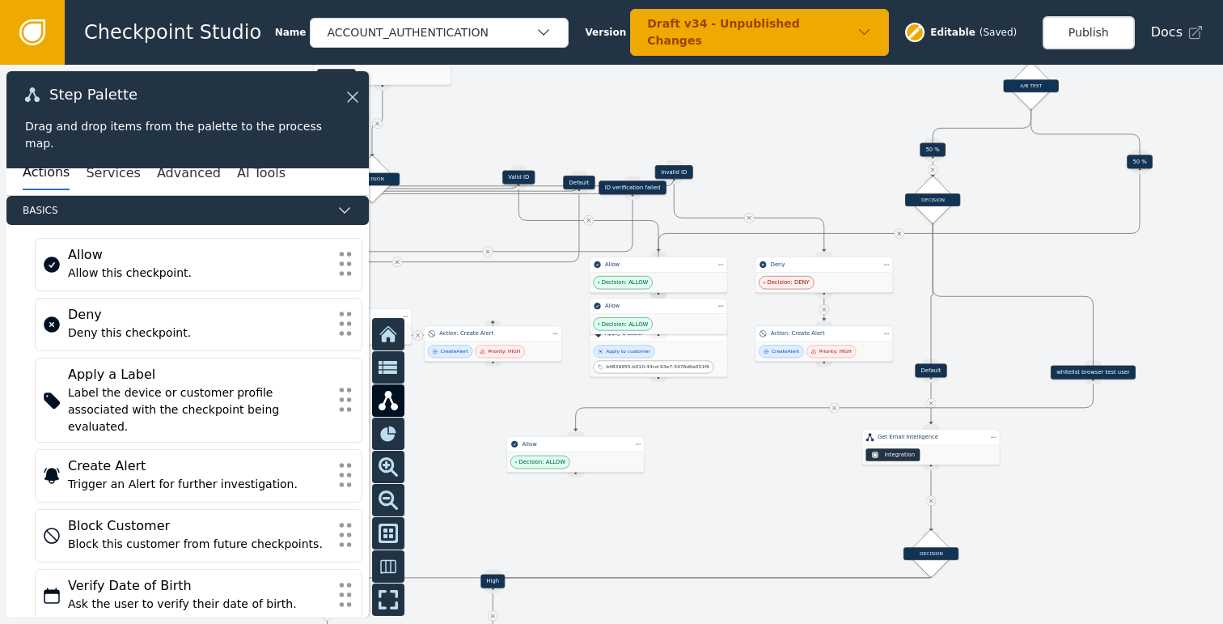
drag, startPoint x: 570, startPoint y: 373, endPoint x: 1087, endPoint y: 371, distance: 517.0
click at [1087, 371] on div "whitelist browser test user" at bounding box center [1093, 373] width 85 height 14
drag, startPoint x: 565, startPoint y: 457, endPoint x: 1084, endPoint y: 462, distance: 519.4
click at [1084, 462] on div "Decision: ALLOW" at bounding box center [1064, 466] width 59 height 13
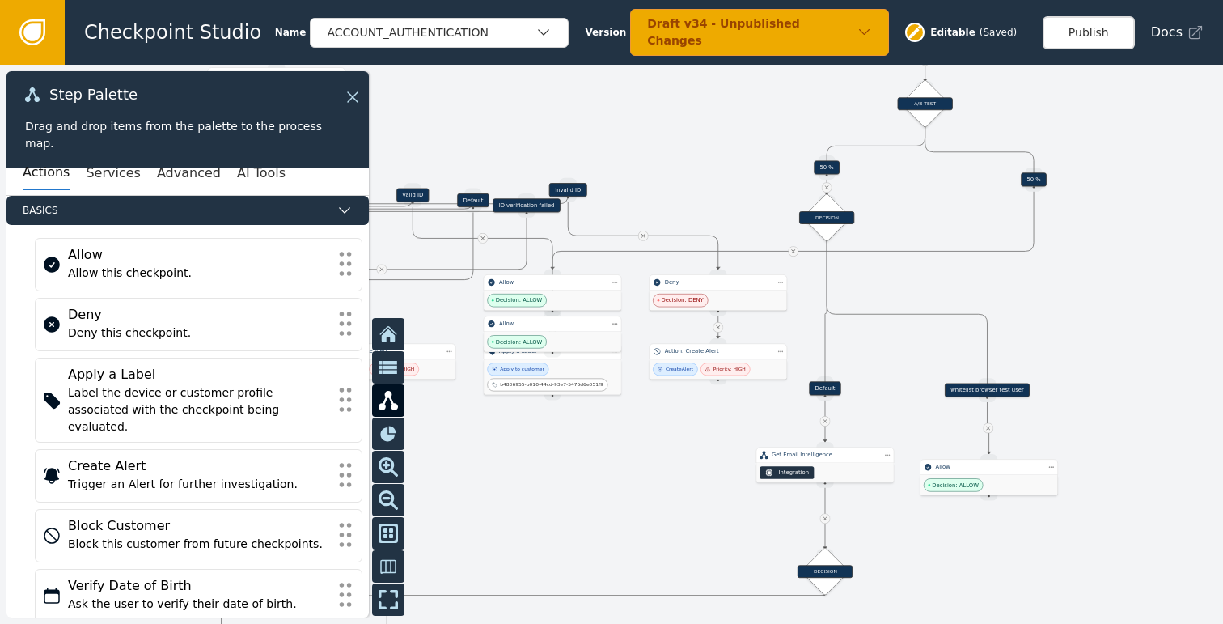
drag, startPoint x: 761, startPoint y: 451, endPoint x: 655, endPoint y: 469, distance: 107.5
click at [655, 469] on div at bounding box center [611, 344] width 1223 height 559
drag, startPoint x: 553, startPoint y: 286, endPoint x: 447, endPoint y: 310, distance: 109.3
click at [447, 310] on div "Allow" at bounding box center [445, 307] width 138 height 16
drag, startPoint x: 564, startPoint y: 336, endPoint x: 1103, endPoint y: 267, distance: 543.2
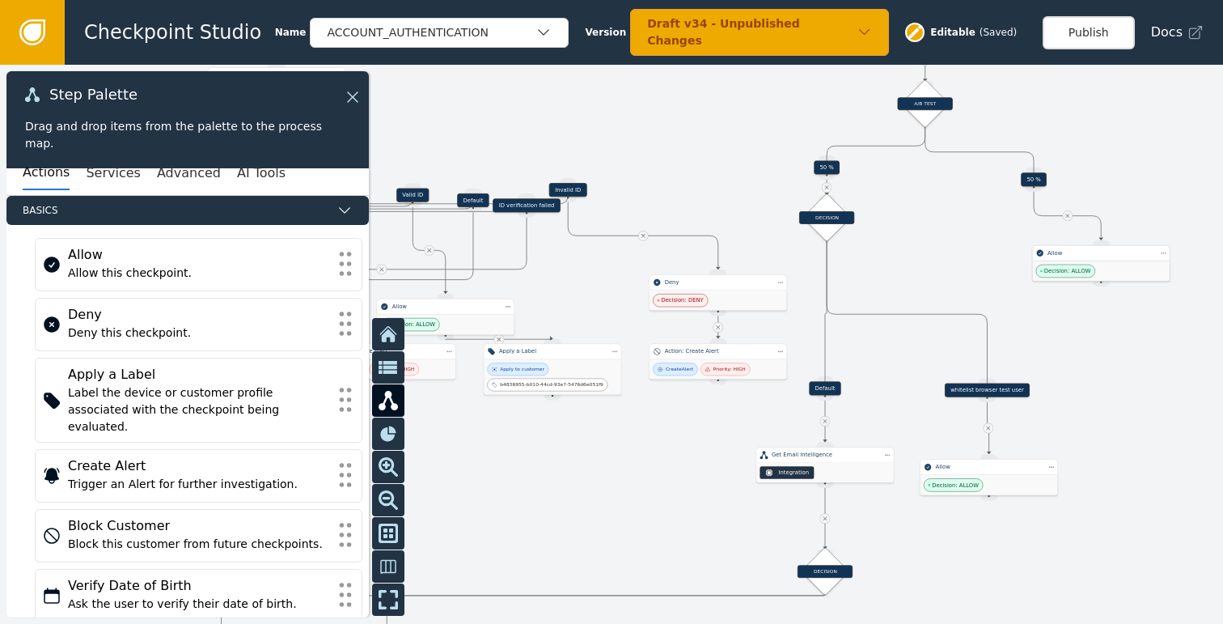
click at [1115, 265] on div "Decision: ALLOW" at bounding box center [1101, 271] width 138 height 20
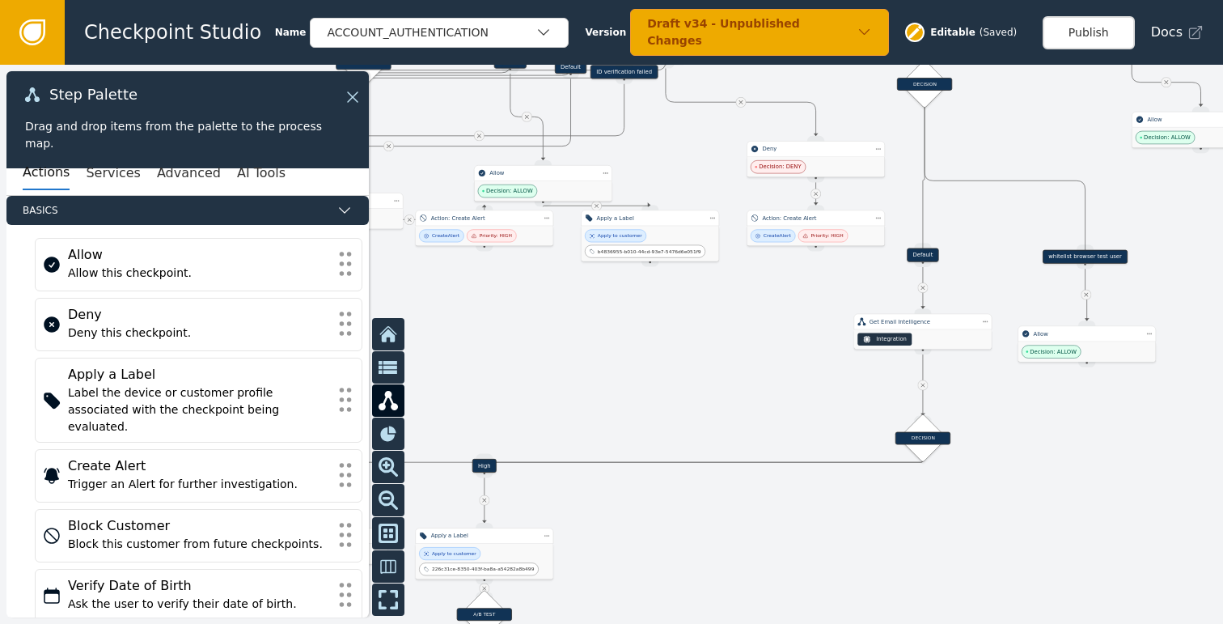
drag, startPoint x: 669, startPoint y: 477, endPoint x: 767, endPoint y: 344, distance: 165.5
click at [767, 344] on div at bounding box center [611, 344] width 1223 height 559
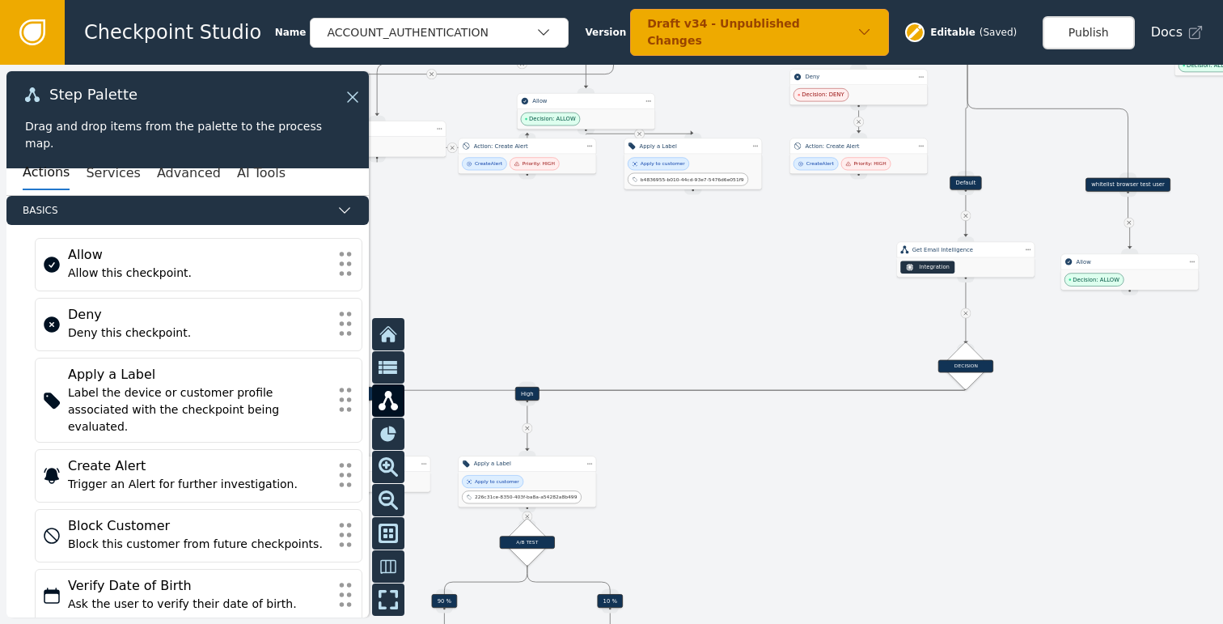
drag, startPoint x: 705, startPoint y: 324, endPoint x: 745, endPoint y: 283, distance: 56.6
click at [745, 283] on div at bounding box center [611, 344] width 1223 height 559
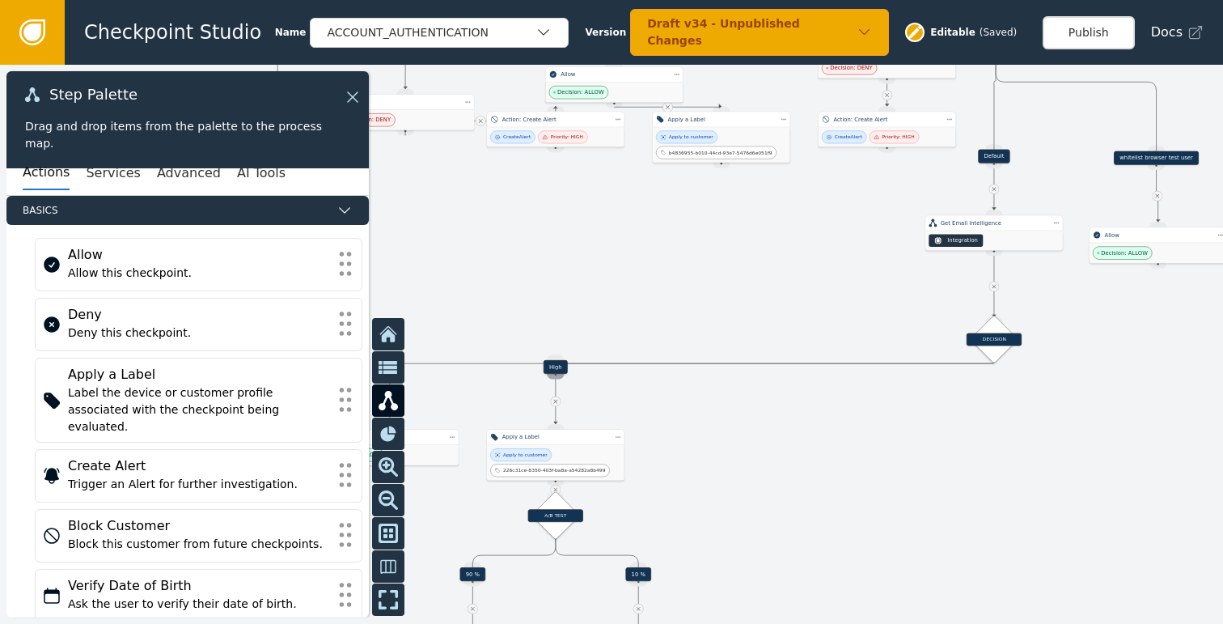
click at [550, 369] on div "Source Handle for step" at bounding box center [555, 374] width 17 height 11
drag, startPoint x: 554, startPoint y: 366, endPoint x: 1185, endPoint y: 400, distance: 631.9
click at [1185, 400] on div "High" at bounding box center [1186, 402] width 24 height 14
click at [788, 450] on div at bounding box center [611, 344] width 1223 height 559
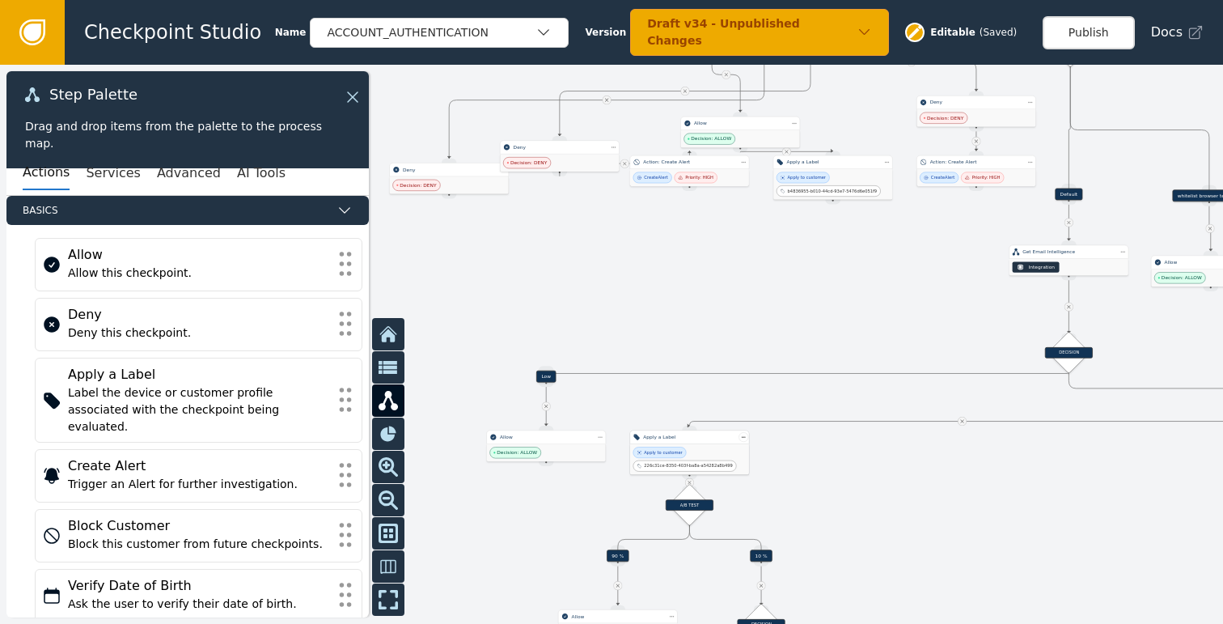
drag, startPoint x: 806, startPoint y: 454, endPoint x: 794, endPoint y: 434, distance: 22.9
click at [854, 452] on div at bounding box center [611, 344] width 1223 height 559
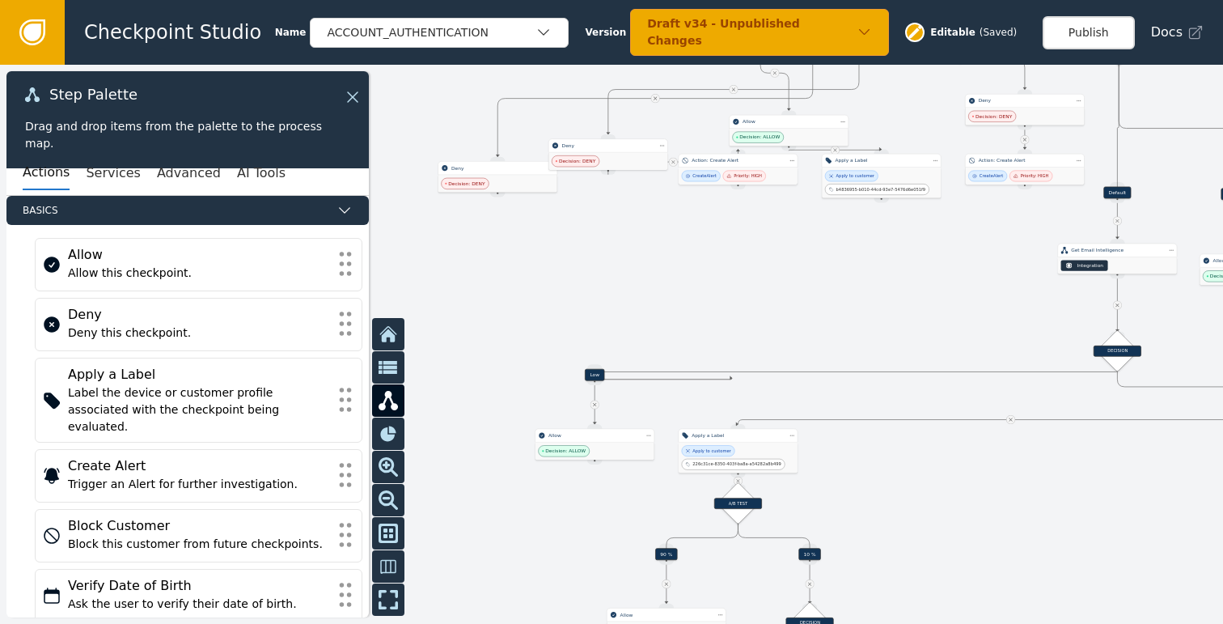
drag, startPoint x: 596, startPoint y: 376, endPoint x: 732, endPoint y: 378, distance: 135.9
click at [732, 378] on div "Target Handle for step 90 % Source Handle for step Target Handle for step 10 % …" at bounding box center [611, 344] width 1223 height 559
drag, startPoint x: 593, startPoint y: 375, endPoint x: 702, endPoint y: 379, distance: 109.3
click at [869, 378] on div "Target Handle for step 90 % Source Handle for step Target Handle for step 10 % …" at bounding box center [611, 344] width 1223 height 559
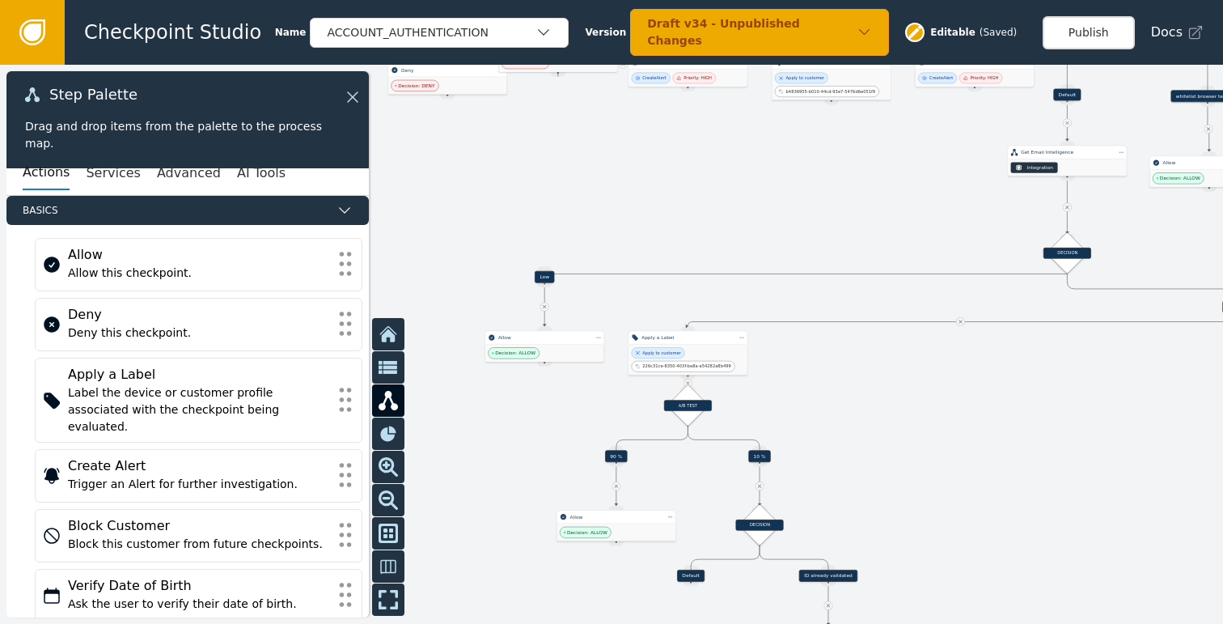
drag, startPoint x: 964, startPoint y: 448, endPoint x: 938, endPoint y: 367, distance: 84.7
click at [938, 367] on div at bounding box center [611, 344] width 1223 height 559
drag, startPoint x: 702, startPoint y: 358, endPoint x: 838, endPoint y: 350, distance: 136.1
click at [1146, 392] on div "Apply to customer 226c31ce-8350-403f-ba8a-a54282a8b499" at bounding box center [1131, 394] width 113 height 24
drag, startPoint x: 544, startPoint y: 275, endPoint x: 895, endPoint y: 320, distance: 353.2
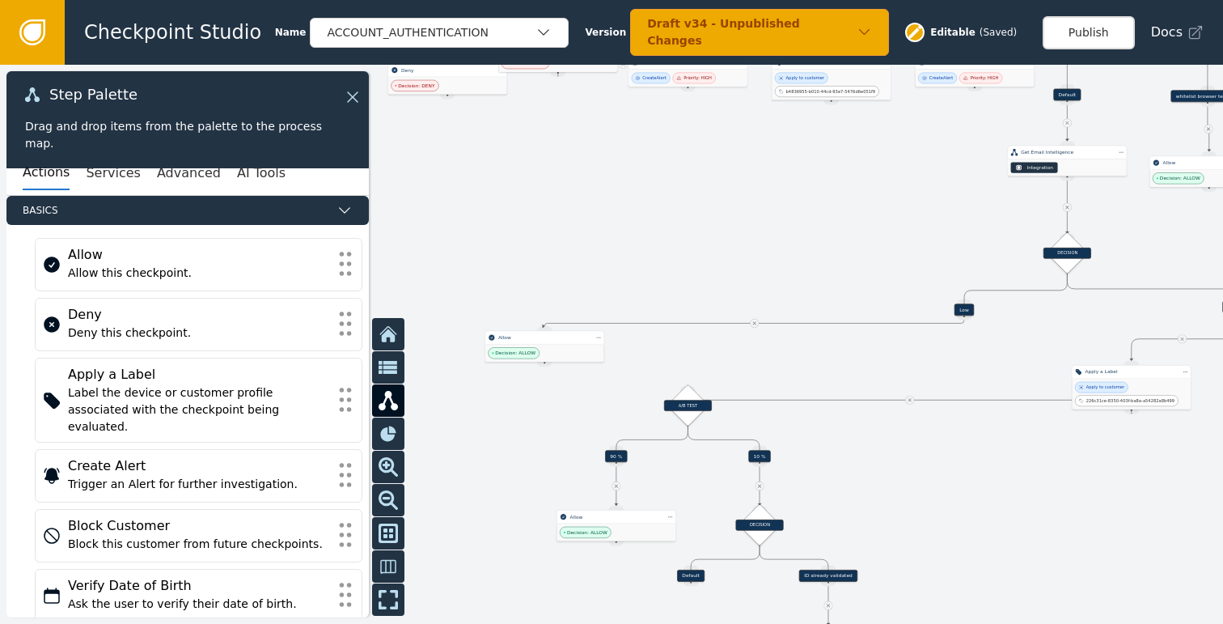
click at [968, 307] on div "Low" at bounding box center [964, 309] width 19 height 12
drag, startPoint x: 553, startPoint y: 344, endPoint x: 976, endPoint y: 348, distance: 422.3
click at [976, 348] on div "Decision: ALLOW" at bounding box center [967, 355] width 119 height 17
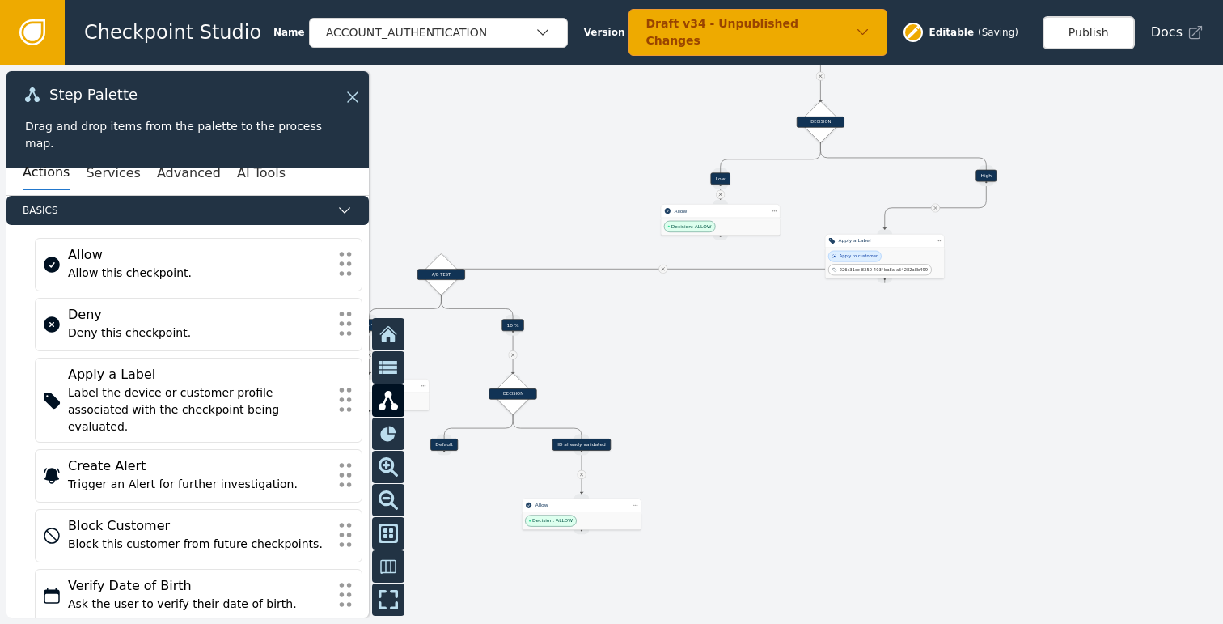
drag, startPoint x: 908, startPoint y: 478, endPoint x: 661, endPoint y: 347, distance: 279.4
click at [661, 347] on div at bounding box center [611, 344] width 1223 height 559
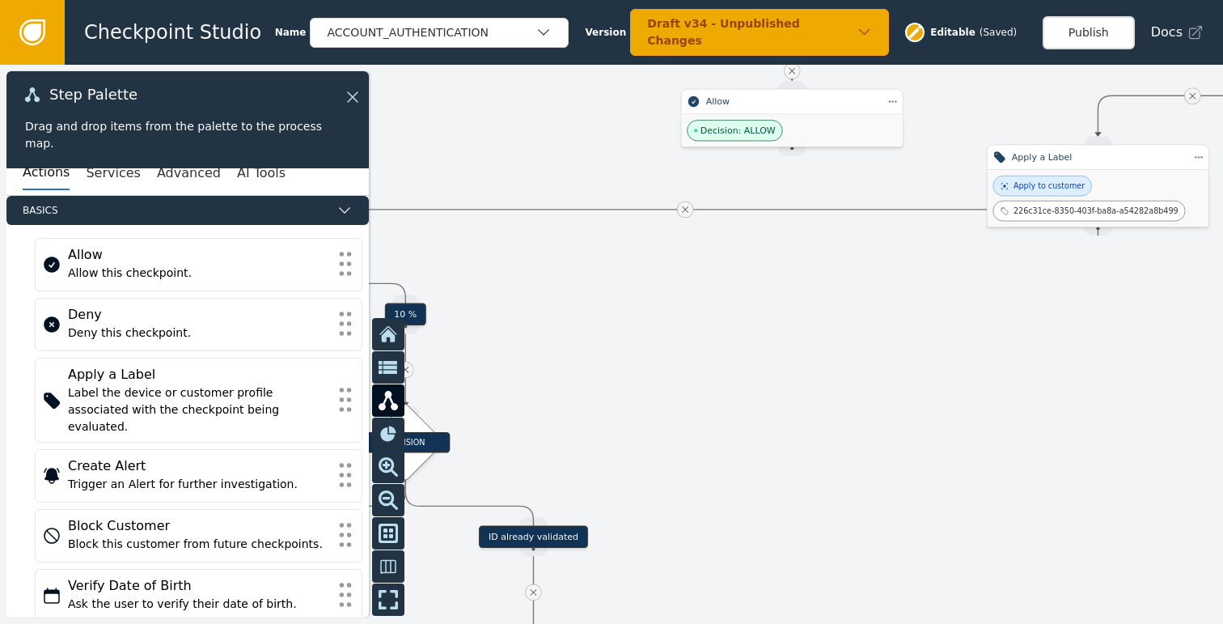
drag, startPoint x: 660, startPoint y: 349, endPoint x: 744, endPoint y: 372, distance: 87.1
click at [752, 375] on div at bounding box center [611, 344] width 1223 height 559
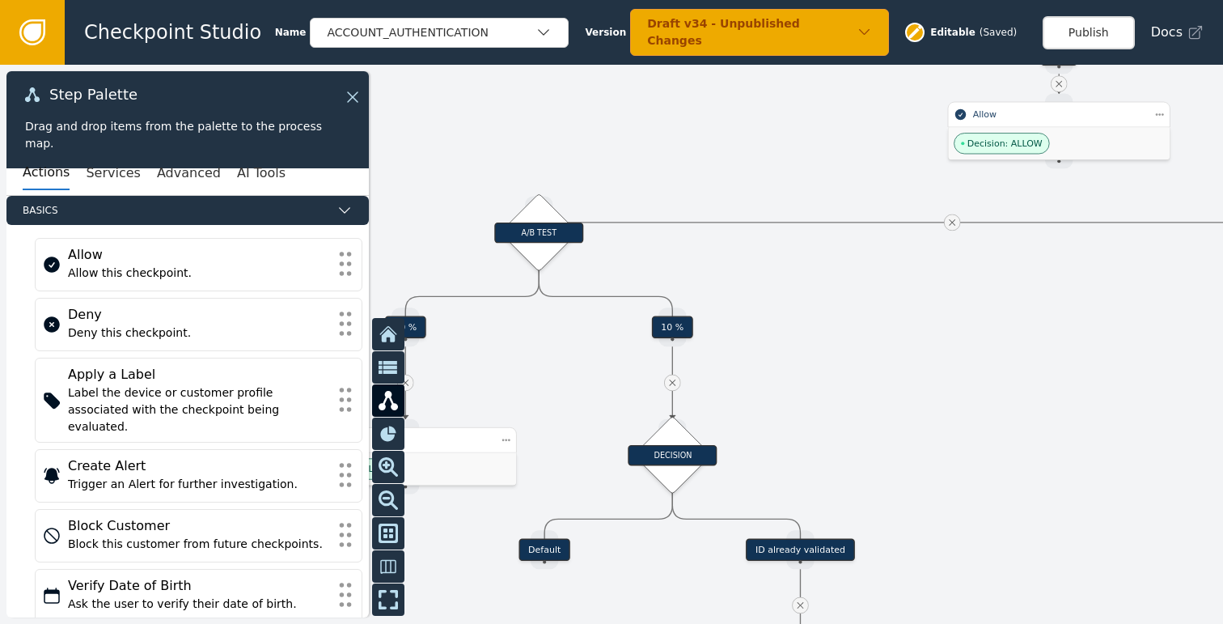
drag, startPoint x: 651, startPoint y: 362, endPoint x: 879, endPoint y: 350, distance: 227.6
click at [864, 354] on div at bounding box center [611, 344] width 1223 height 559
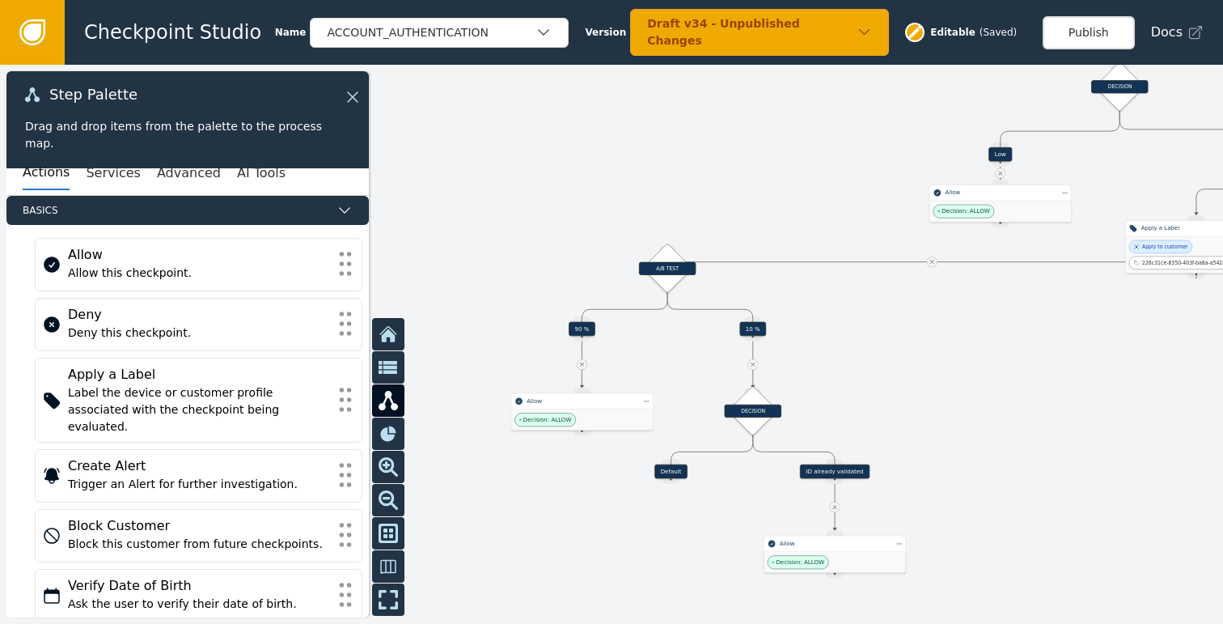
drag, startPoint x: 924, startPoint y: 397, endPoint x: 902, endPoint y: 334, distance: 66.8
click at [902, 334] on div at bounding box center [611, 344] width 1223 height 559
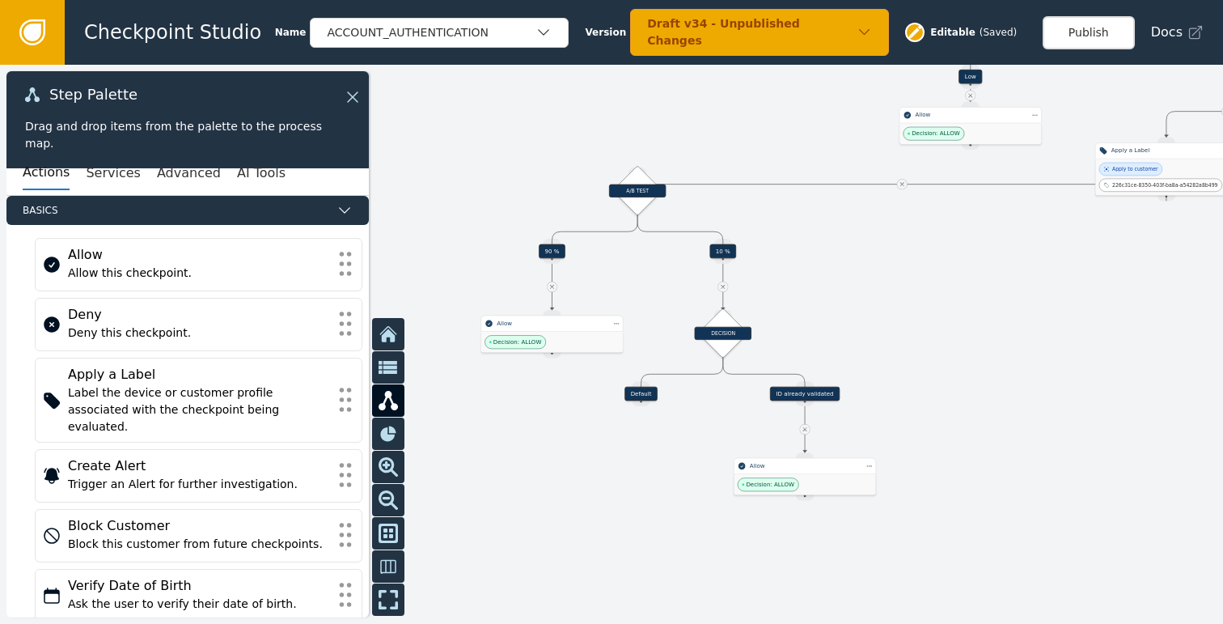
drag, startPoint x: 468, startPoint y: 164, endPoint x: 428, endPoint y: 132, distance: 51.8
click at [428, 131] on div at bounding box center [611, 344] width 1223 height 559
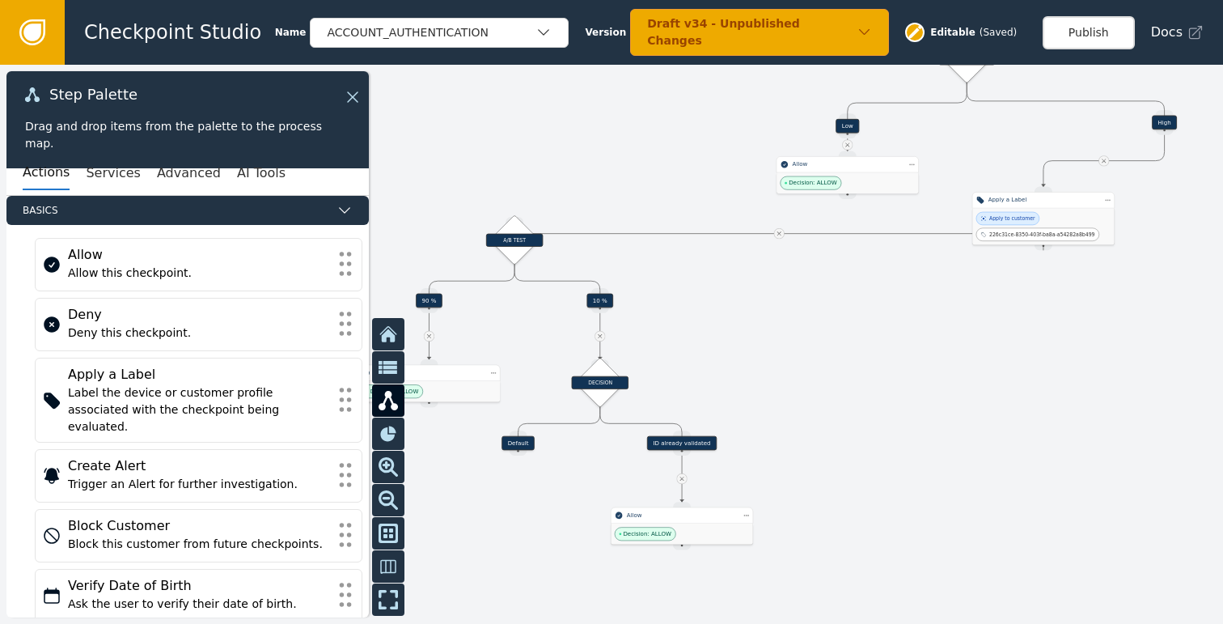
drag, startPoint x: 893, startPoint y: 310, endPoint x: 680, endPoint y: 366, distance: 221.0
click at [756, 390] on div at bounding box center [611, 344] width 1223 height 559
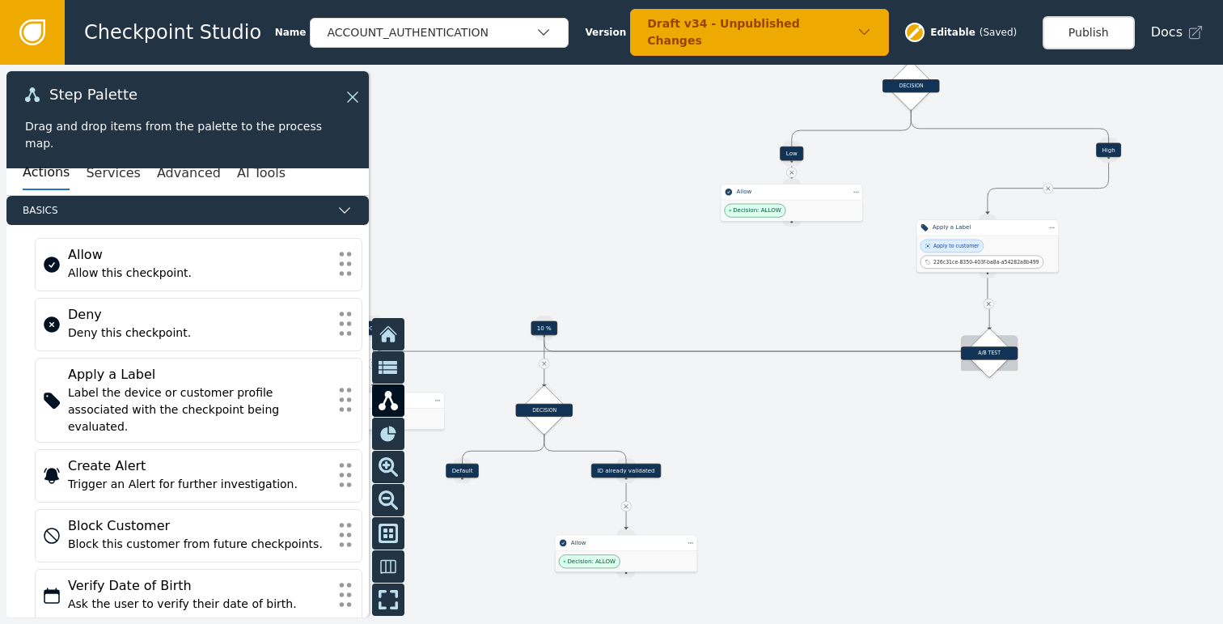
drag, startPoint x: 466, startPoint y: 268, endPoint x: 997, endPoint y: 353, distance: 537.5
click at [997, 353] on div "A/B TEST" at bounding box center [989, 352] width 57 height 13
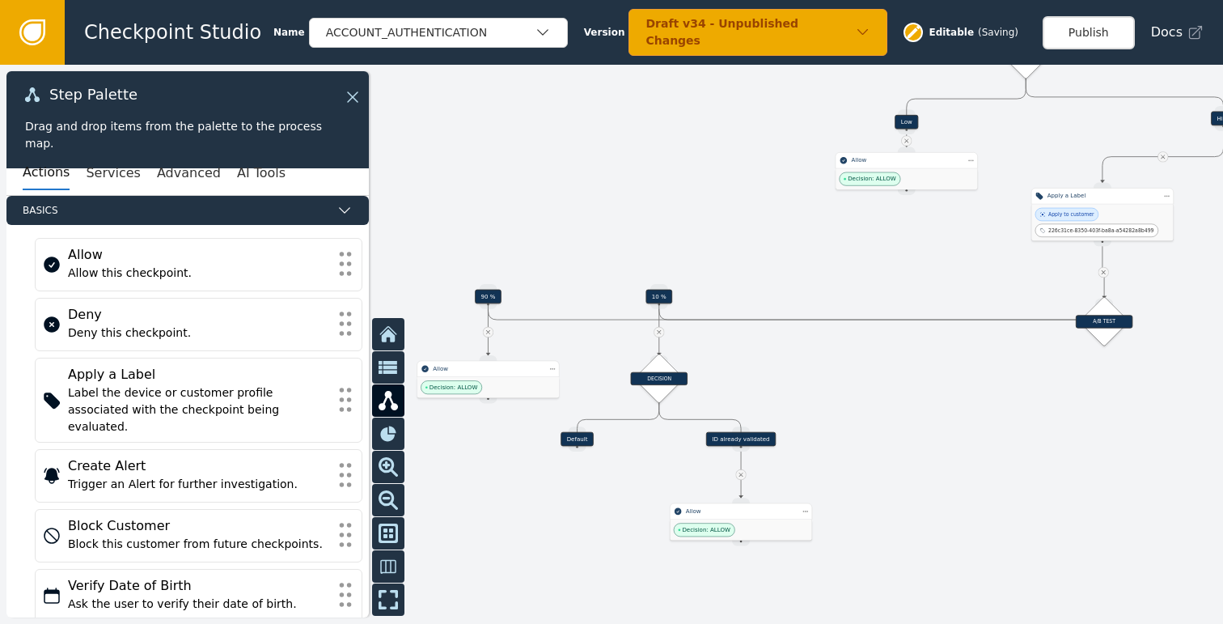
drag, startPoint x: 845, startPoint y: 442, endPoint x: 927, endPoint y: 415, distance: 86.0
click at [927, 415] on div at bounding box center [611, 344] width 1223 height 559
drag, startPoint x: 658, startPoint y: 296, endPoint x: 1167, endPoint y: 430, distance: 526.9
click at [1167, 430] on div "10 %" at bounding box center [1168, 430] width 27 height 15
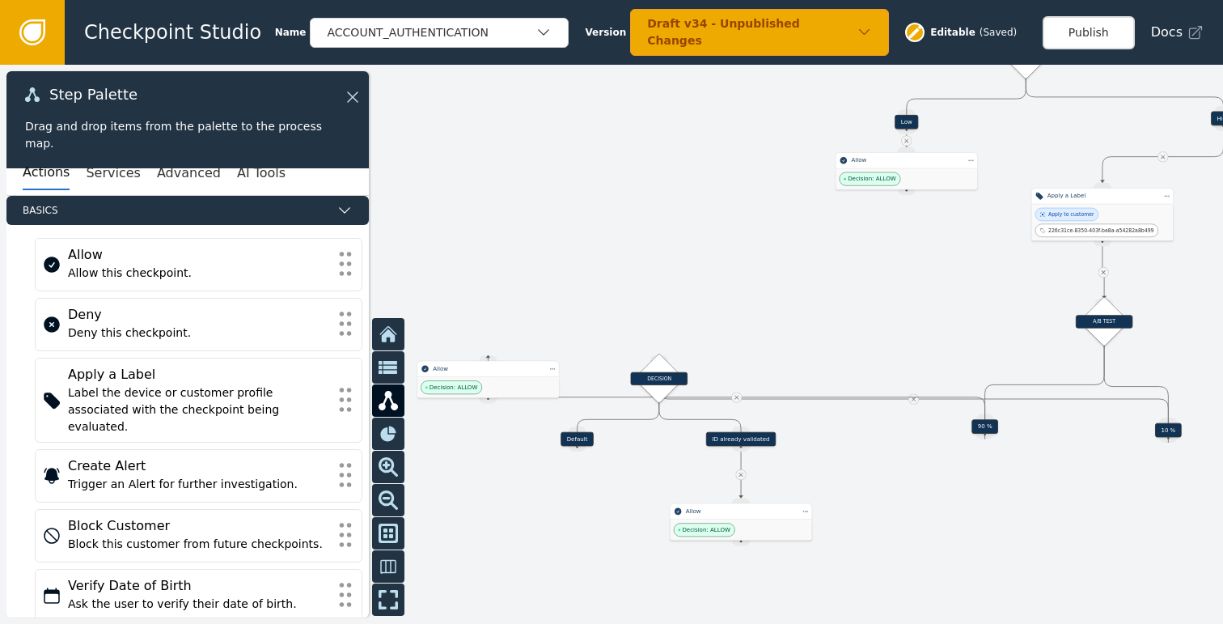
drag, startPoint x: 488, startPoint y: 294, endPoint x: 983, endPoint y: 426, distance: 512.2
click at [985, 426] on div "90 %" at bounding box center [985, 426] width 27 height 15
drag, startPoint x: 659, startPoint y: 375, endPoint x: 1180, endPoint y: 514, distance: 539.0
click at [1180, 514] on div "DECISION" at bounding box center [1177, 515] width 57 height 13
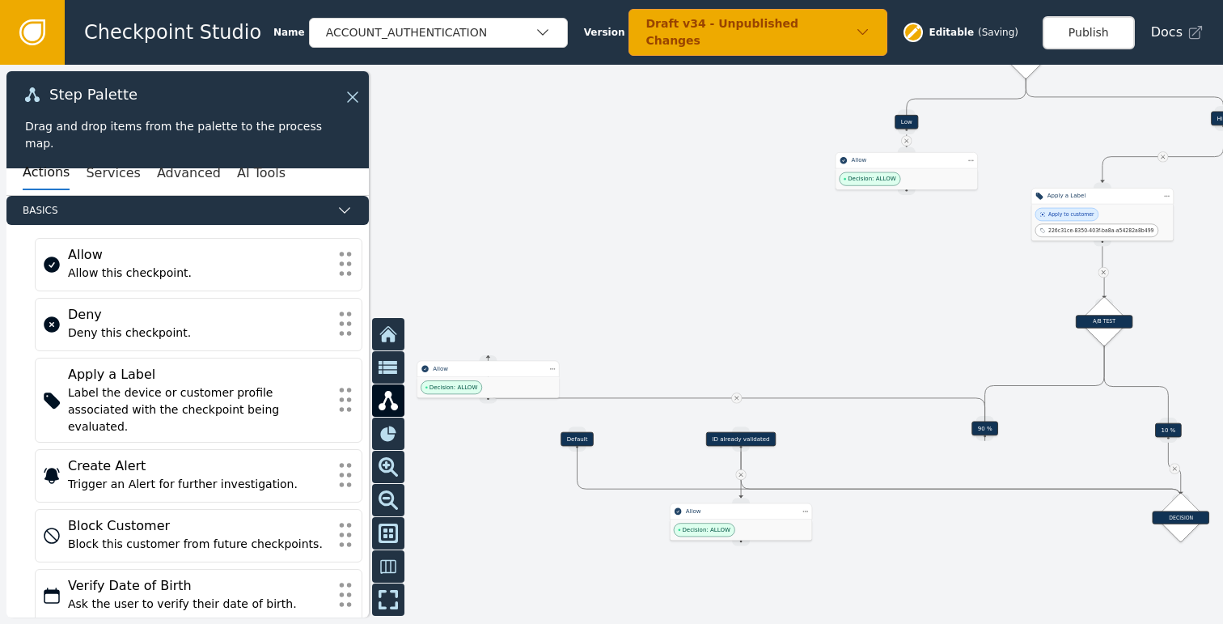
drag, startPoint x: 841, startPoint y: 311, endPoint x: 843, endPoint y: 248, distance: 63.1
click at [843, 248] on div at bounding box center [611, 344] width 1223 height 559
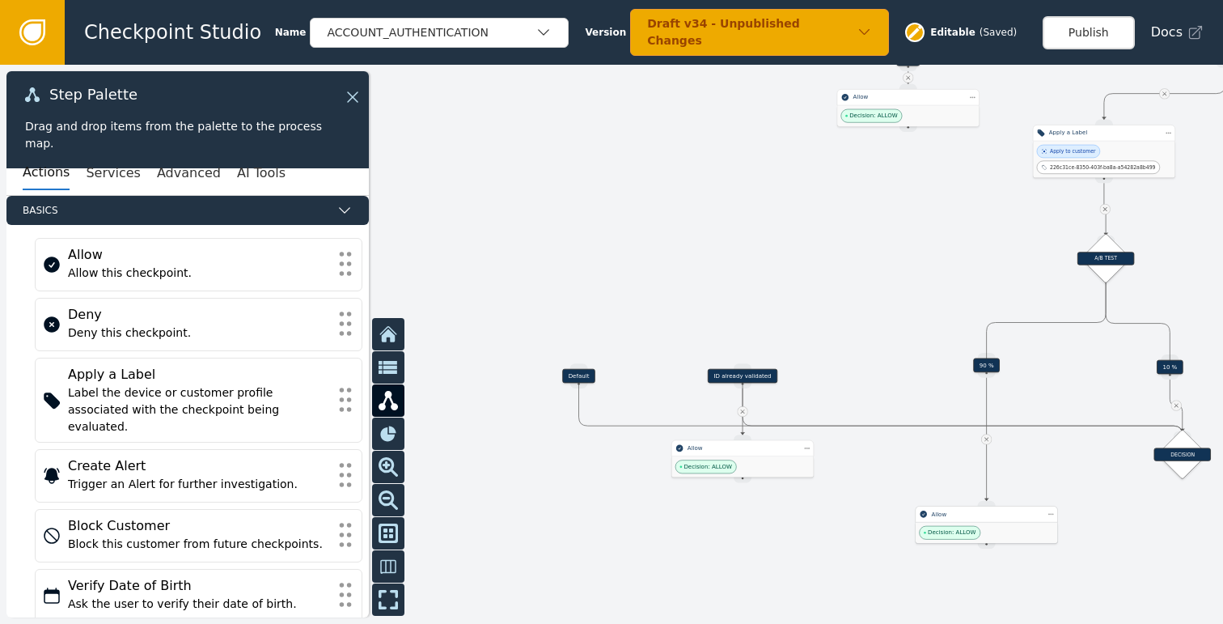
drag, startPoint x: 481, startPoint y: 323, endPoint x: 978, endPoint y: 531, distance: 538.5
click at [978, 531] on div "Decision: ALLOW" at bounding box center [987, 532] width 142 height 21
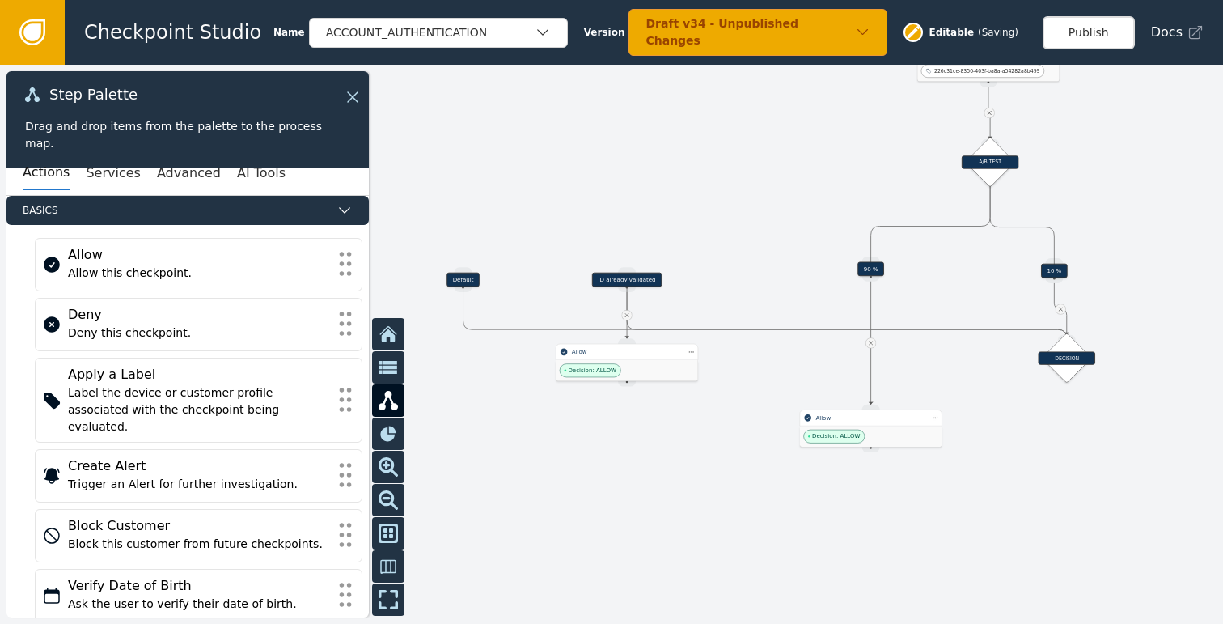
drag
click at [721, 213] on div at bounding box center [611, 344] width 1223 height 559
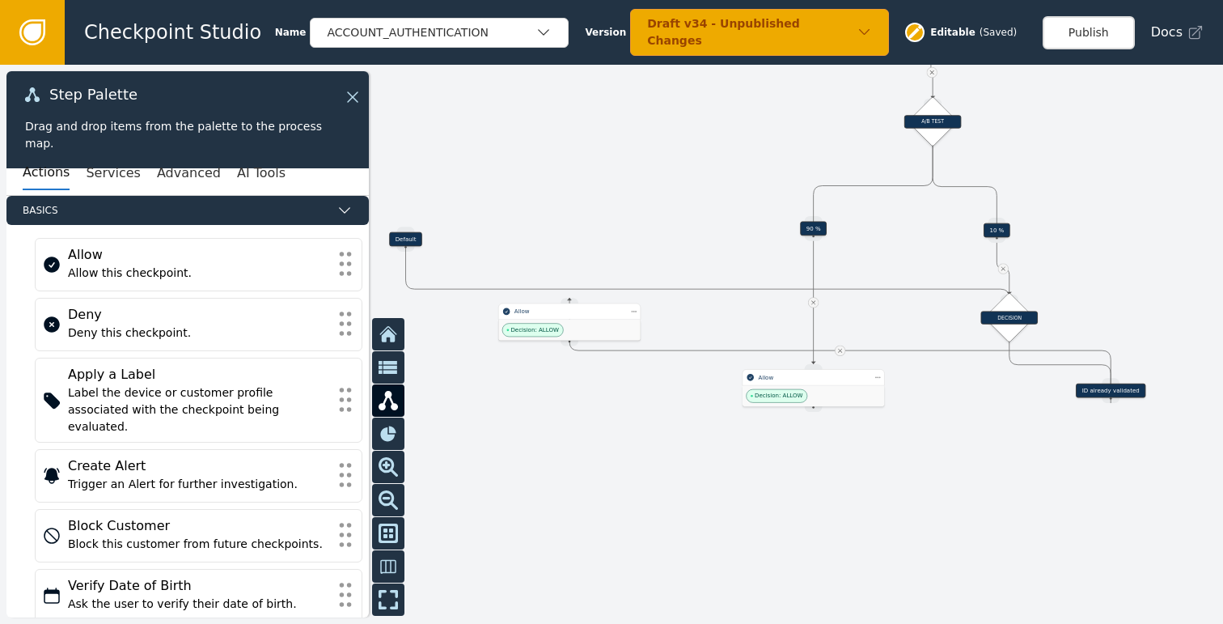
drag, startPoint x: 556, startPoint y: 239, endPoint x: 820, endPoint y: 337, distance: 281.3
click at [1098, 391] on div "ID already validated" at bounding box center [1111, 390] width 70 height 15
drag, startPoint x: 409, startPoint y: 239, endPoint x: 946, endPoint y: 390, distance: 558.1
click at [946, 390] on div "Default" at bounding box center [943, 390] width 33 height 15
drag, startPoint x: 561, startPoint y: 319, endPoint x: 1093, endPoint y: 463, distance: 551.5
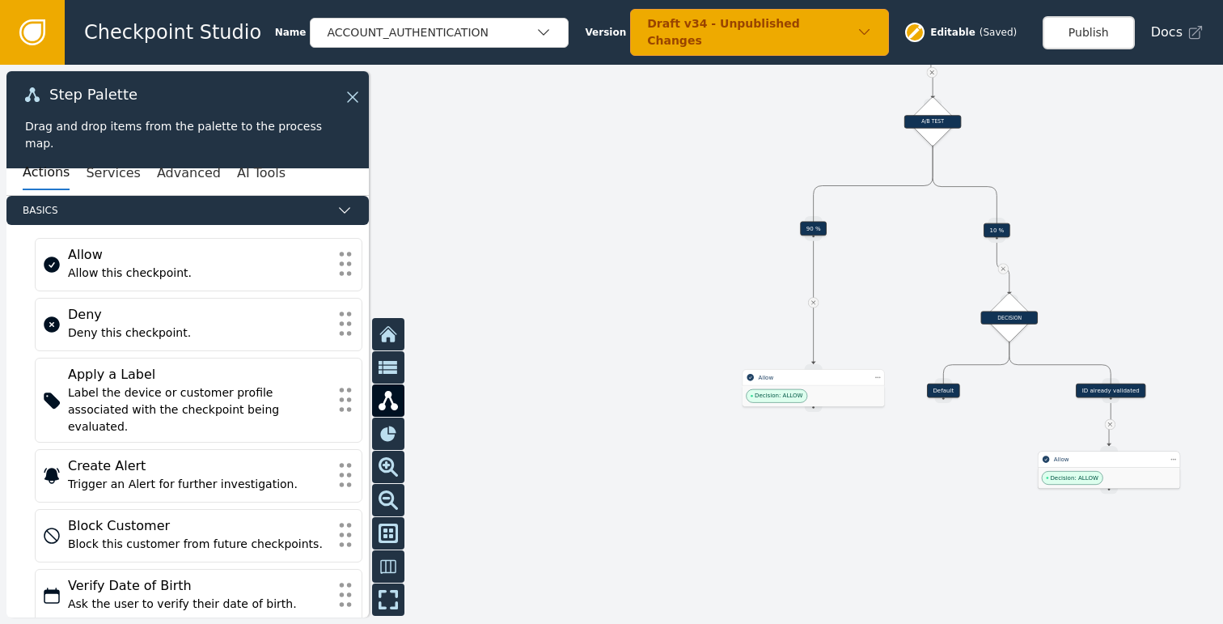
click at [1100, 464] on div "Allow Decision: ALLOW" at bounding box center [1109, 469] width 142 height 37
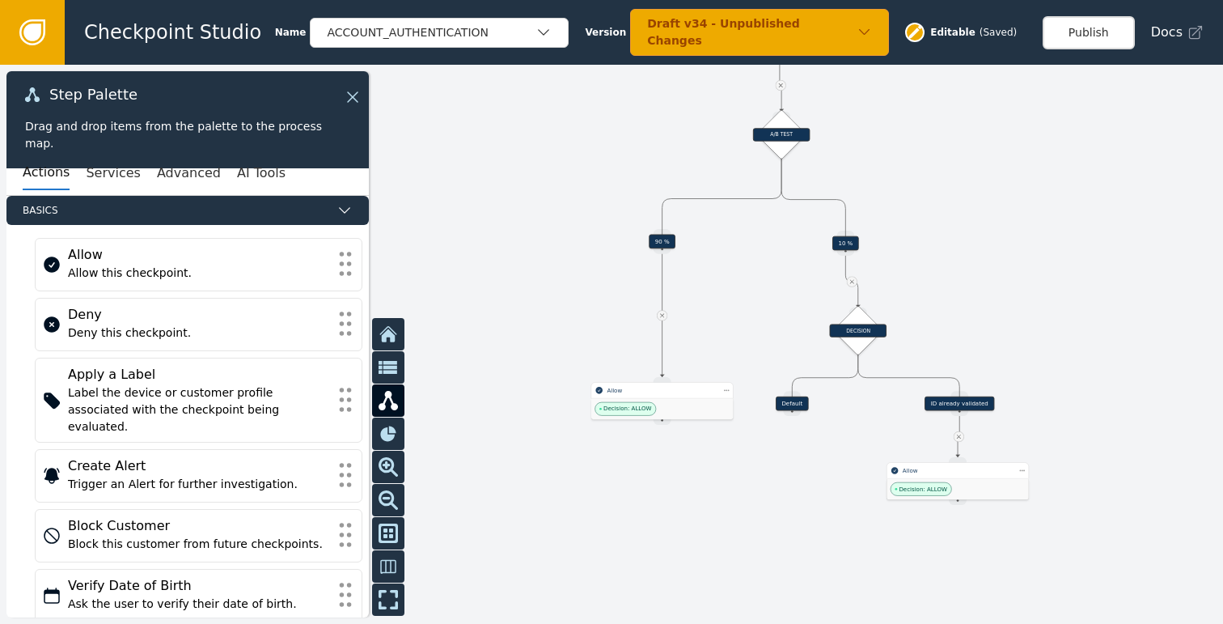
click at [738, 504] on div at bounding box center [611, 344] width 1223 height 559
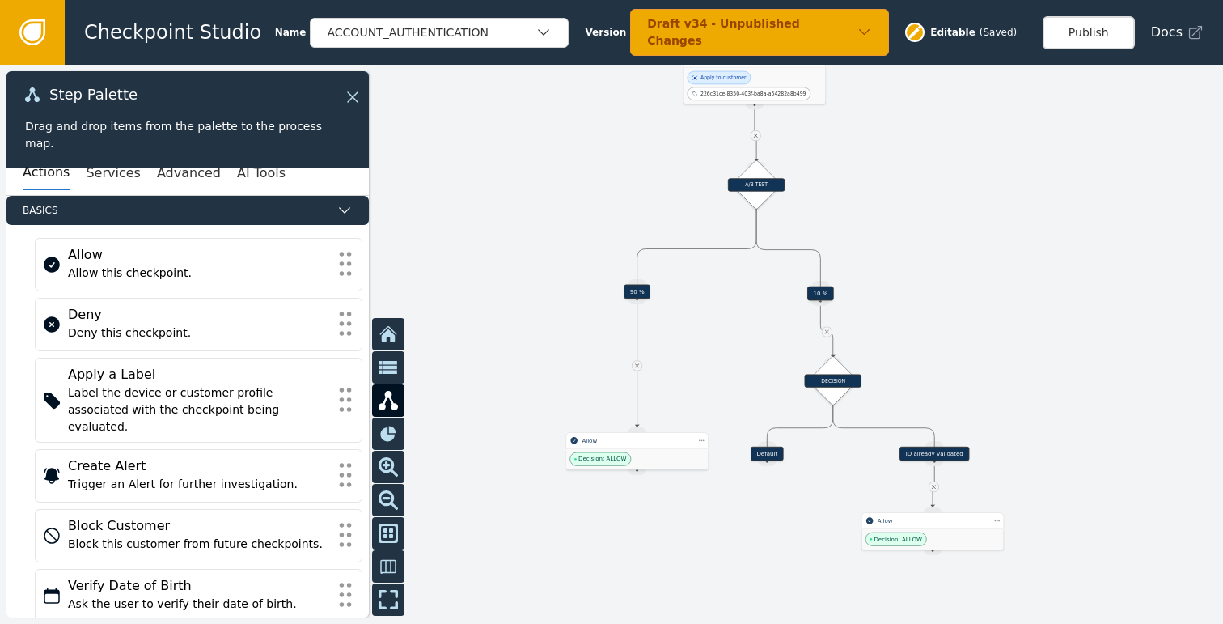
click at [728, 515] on div at bounding box center [611, 344] width 1223 height 559
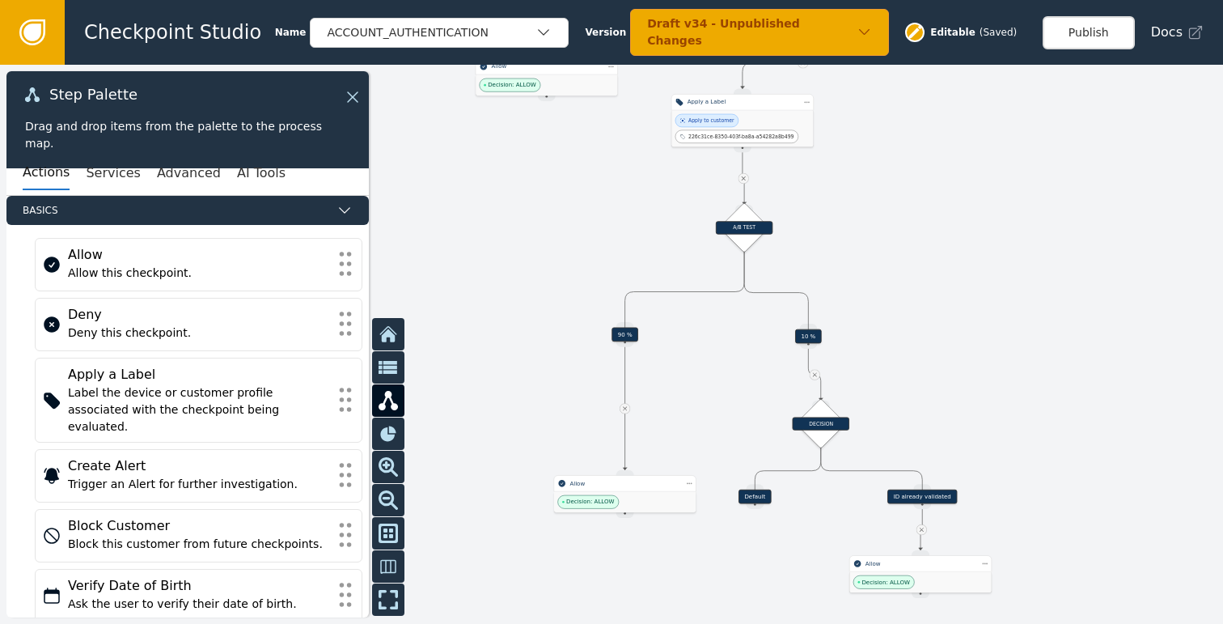
click at [988, 434] on div at bounding box center [611, 344] width 1223 height 559
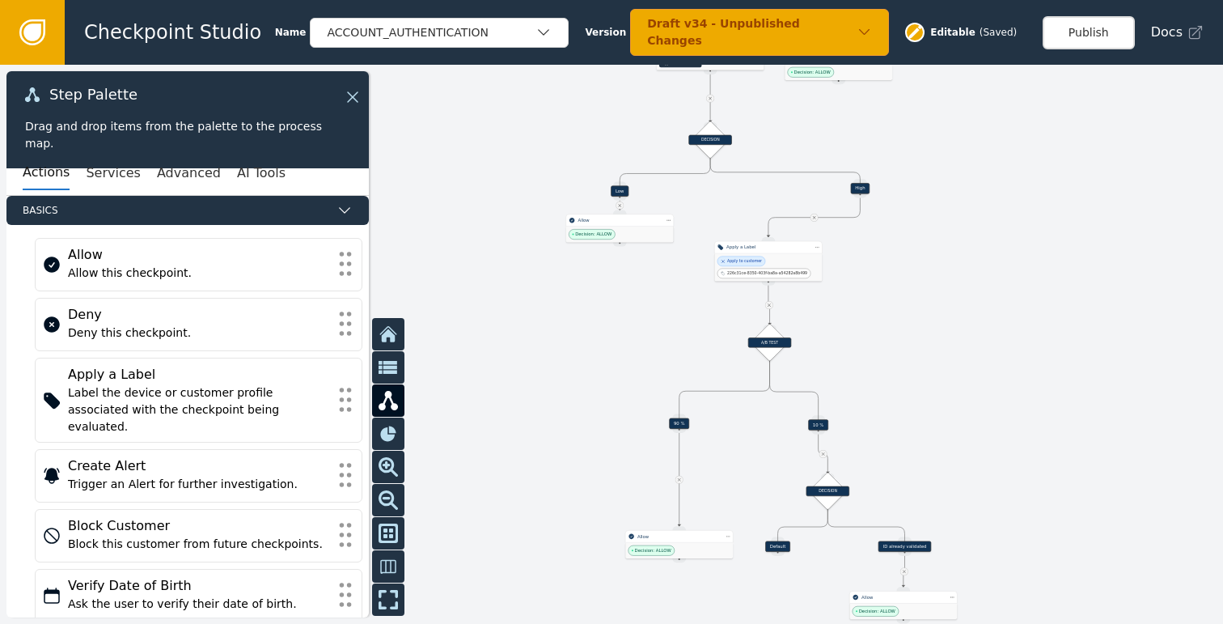
click at [968, 452] on div at bounding box center [611, 344] width 1223 height 559
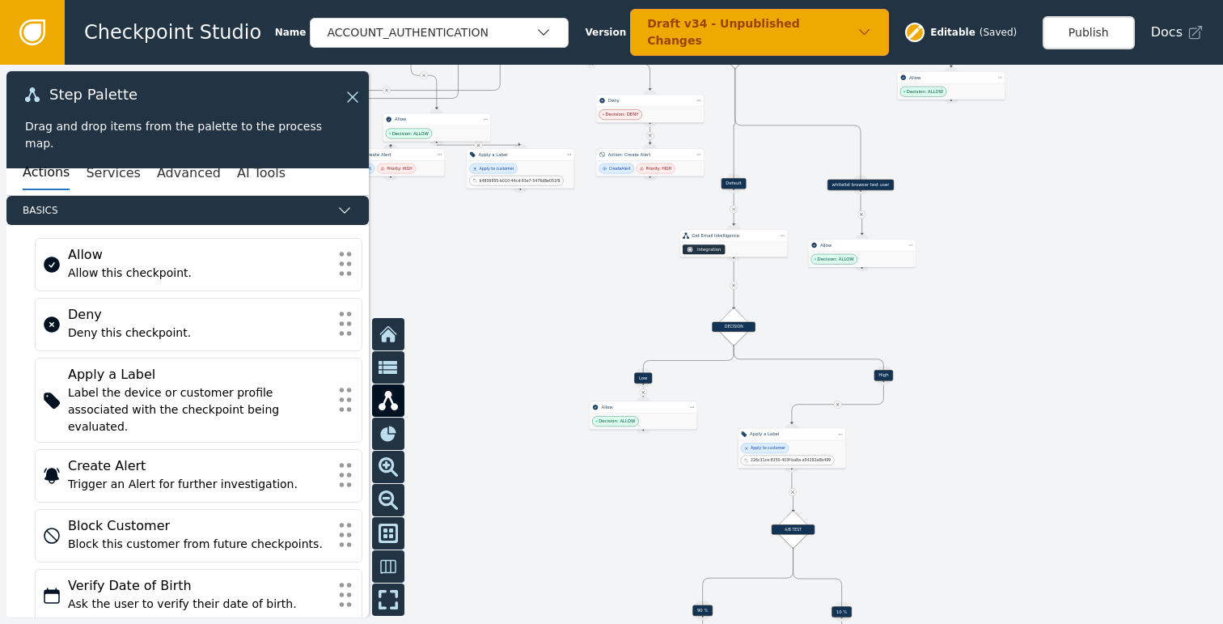
click at [997, 476] on div at bounding box center [611, 344] width 1223 height 559
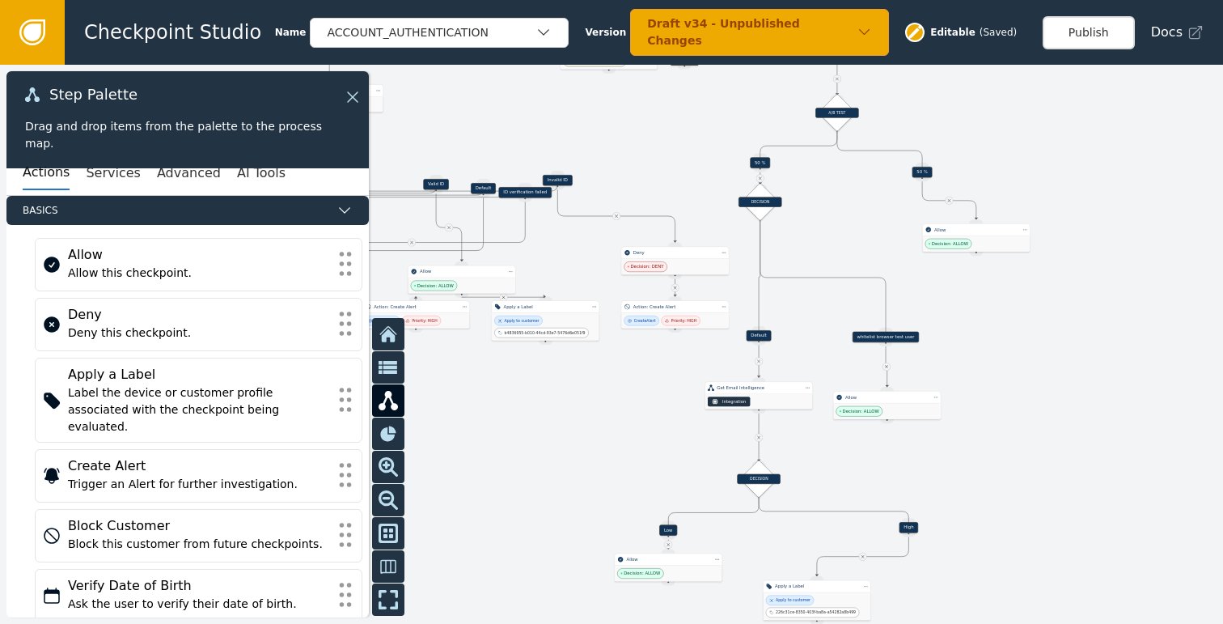
click at [1023, 460] on div at bounding box center [611, 344] width 1223 height 559
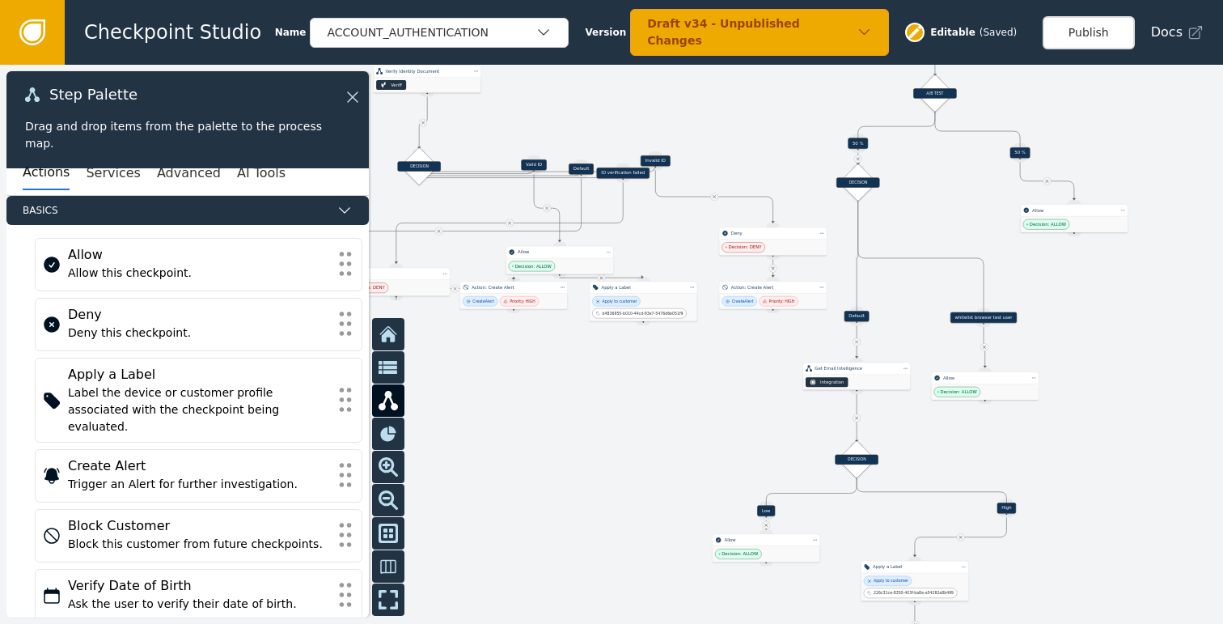
click at [1120, 403] on div at bounding box center [611, 344] width 1223 height 559
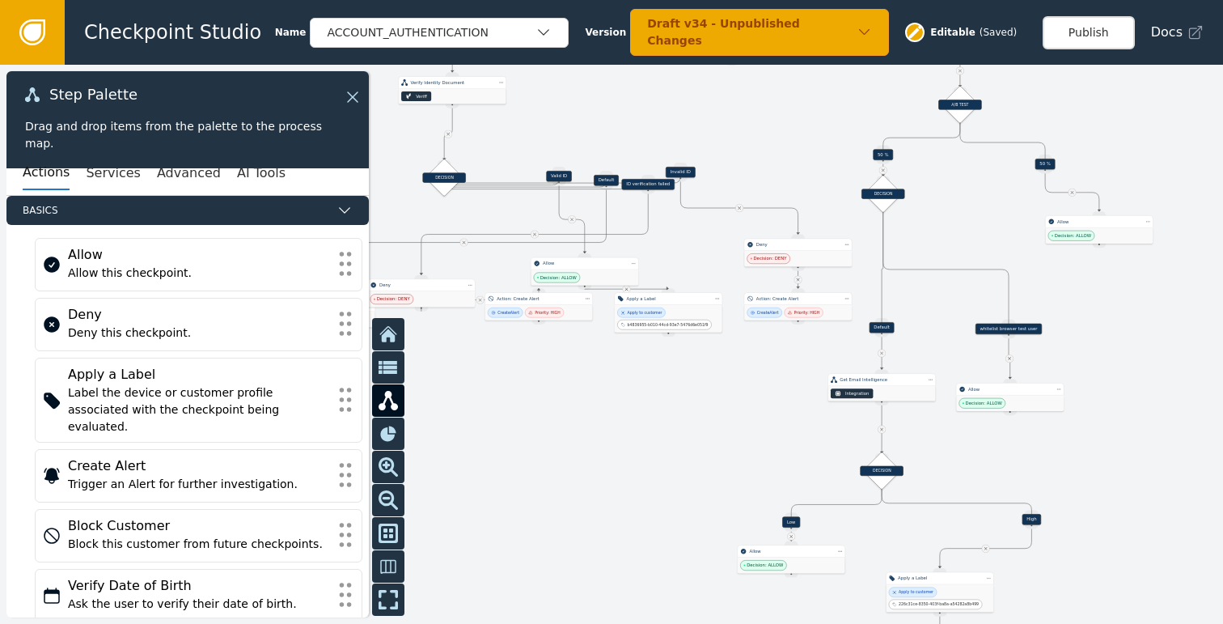
click at [858, 465] on div at bounding box center [611, 344] width 1223 height 559
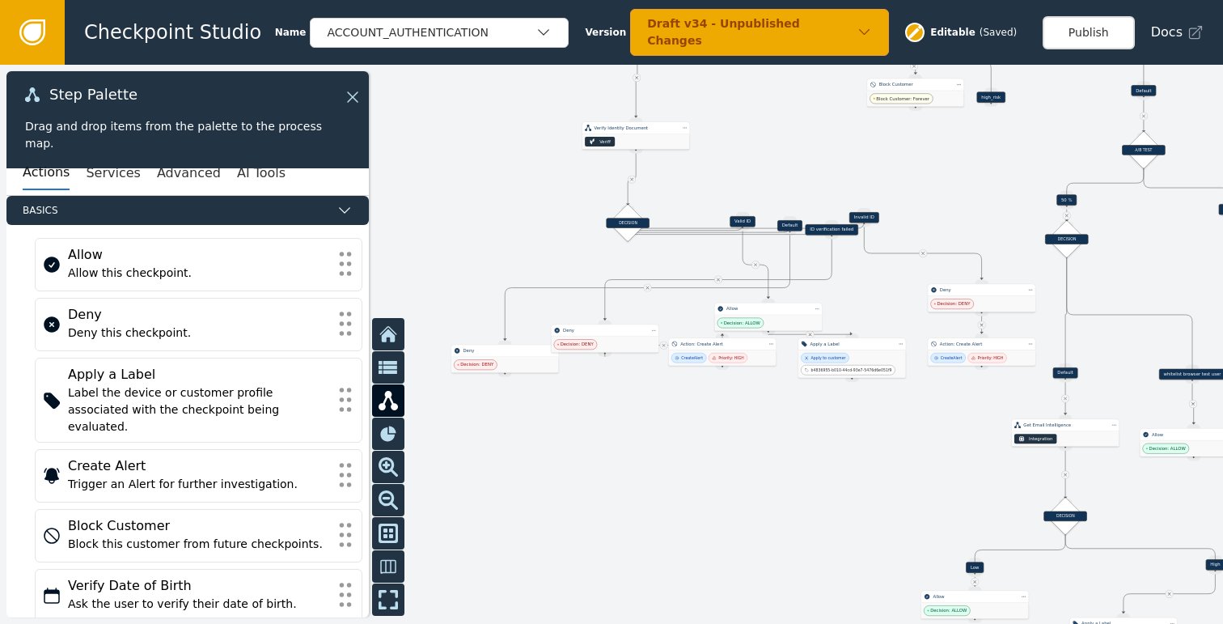
click at [785, 523] on div at bounding box center [611, 344] width 1223 height 559
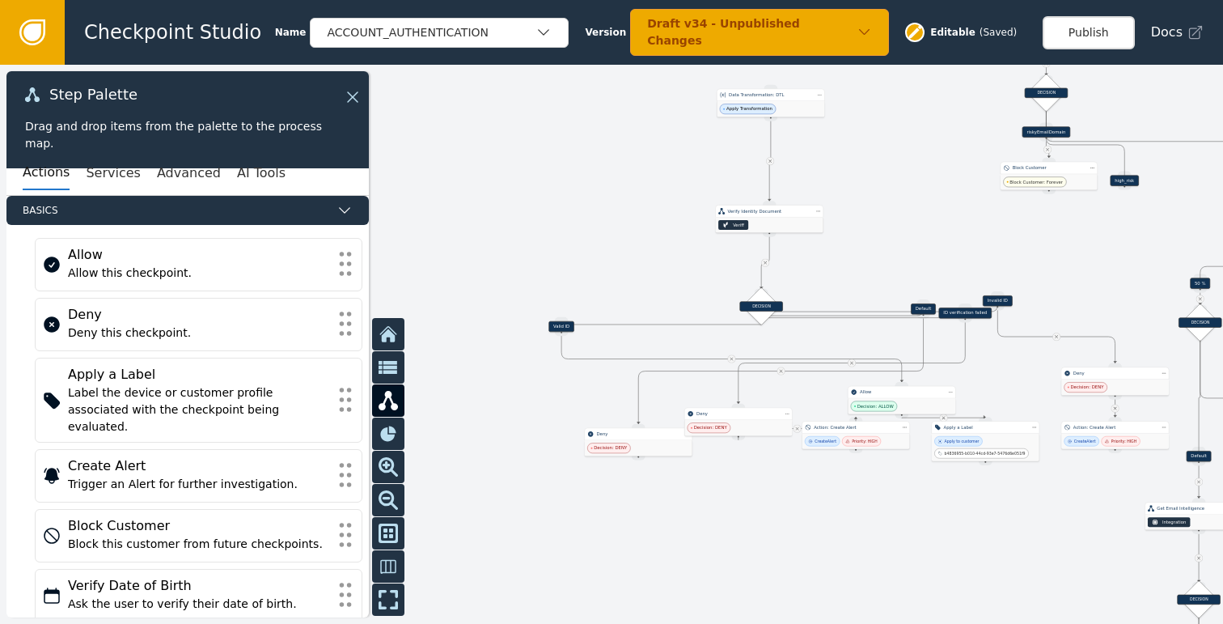
click at [563, 324] on div "Valid ID" at bounding box center [561, 326] width 26 height 11
click at [543, 380] on div "Decision: ALLOW" at bounding box center [547, 382] width 108 height 15
click at [483, 451] on div "Apply to customer" at bounding box center [463, 448] width 49 height 10
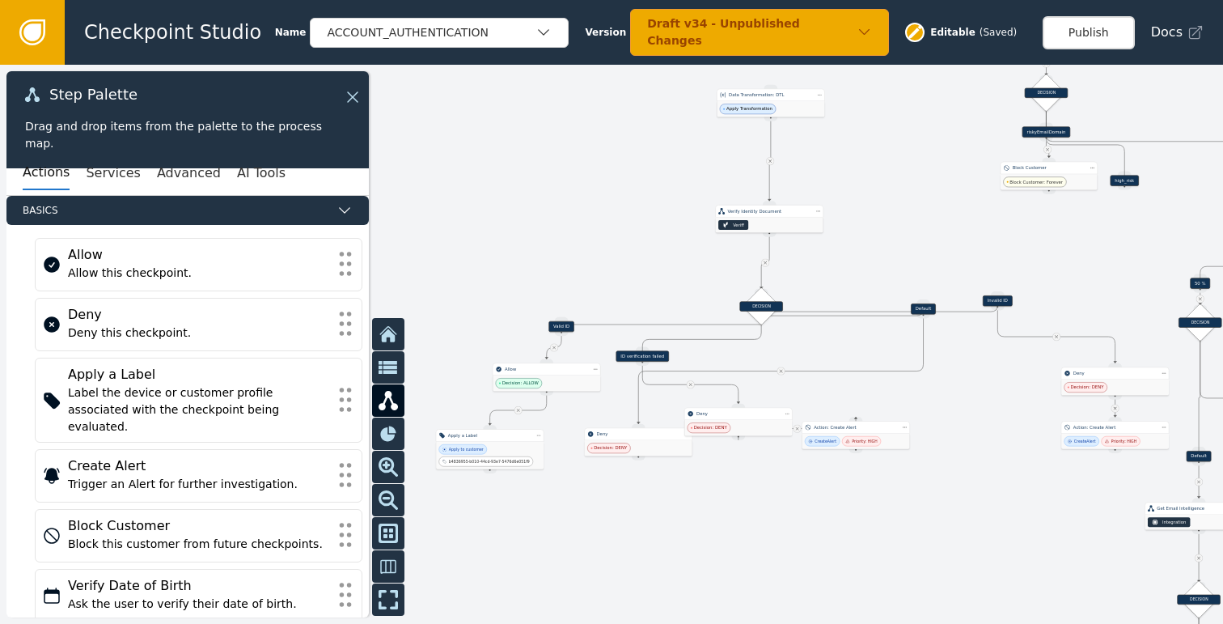
click at [604, 354] on div "ID verification failed" at bounding box center [642, 356] width 97 height 11
click at [619, 502] on div "Decision: DENY" at bounding box center [611, 503] width 108 height 15
click at [986, 418] on div "Decision: DENY" at bounding box center [971, 420] width 108 height 15
click at [836, 342] on div "Invalid ID" at bounding box center [831, 342] width 29 height 11
click at [822, 388] on span "Decision: DENY" at bounding box center [806, 393] width 43 height 11
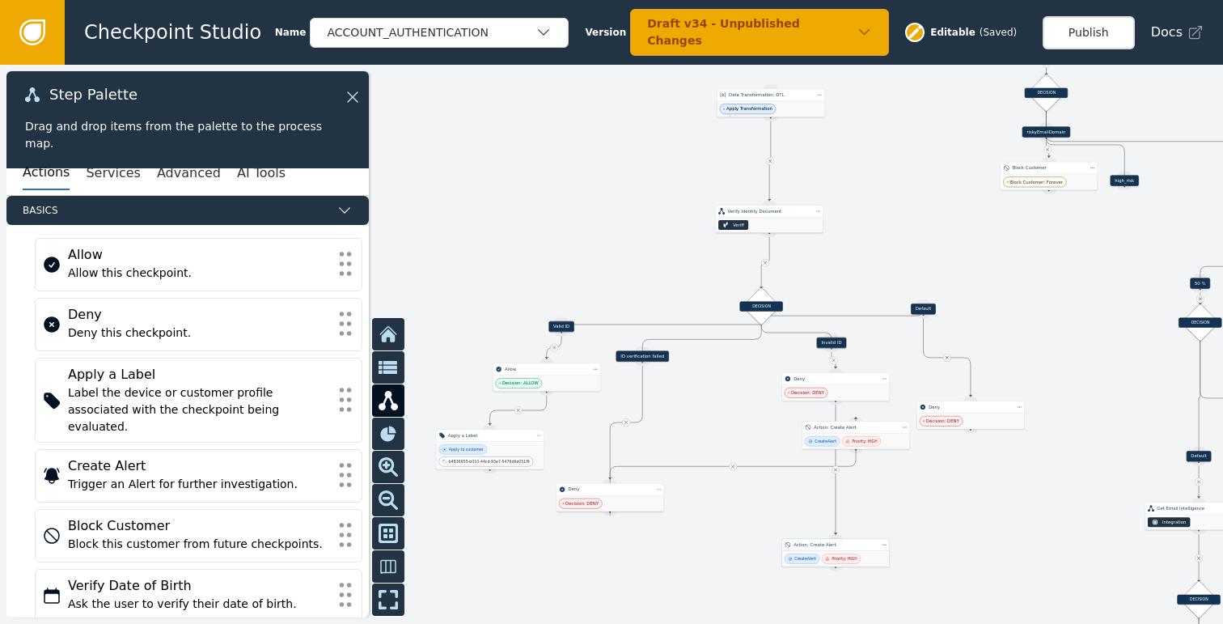
click at [825, 552] on div "Create Alert Priority: HIGH" at bounding box center [836, 558] width 108 height 15
click at [591, 575] on div "Create Alert Priority: HIGH" at bounding box center [611, 581] width 108 height 15
click at [647, 413] on div "Decision: DENY" at bounding box center [645, 415] width 108 height 15
click at [652, 490] on div "Priority: HIGH" at bounding box center [659, 490] width 25 height 6
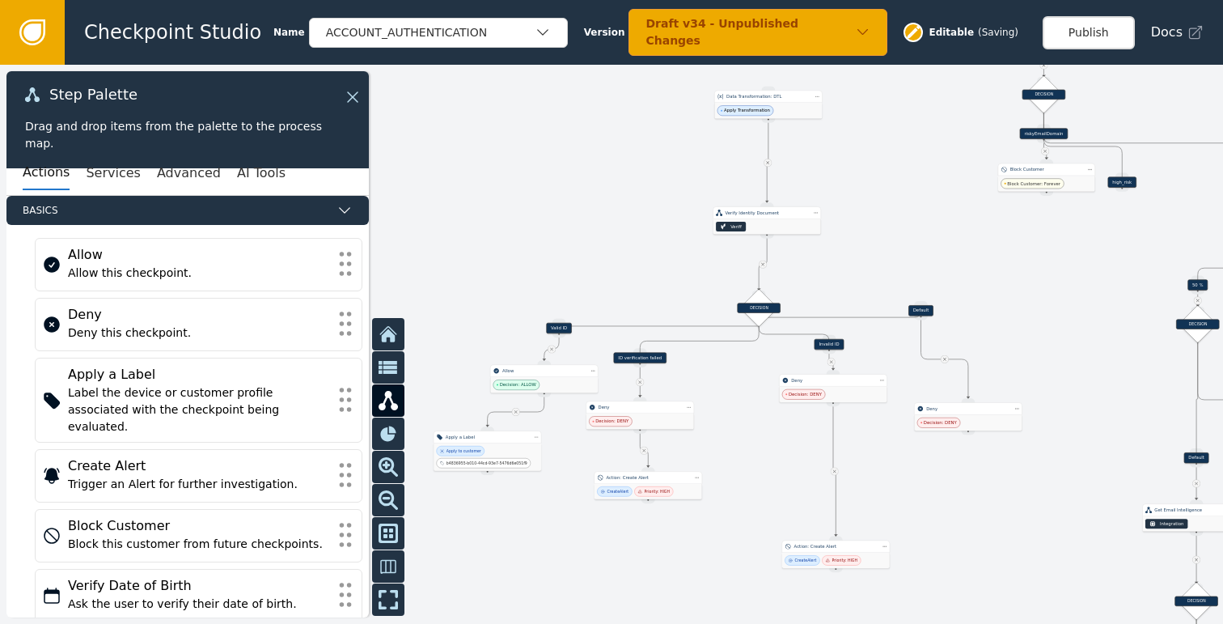
drag, startPoint x: 982, startPoint y: 456, endPoint x: 921, endPoint y: 484, distance: 66.6
click at [930, 489] on div at bounding box center [611, 344] width 1223 height 559
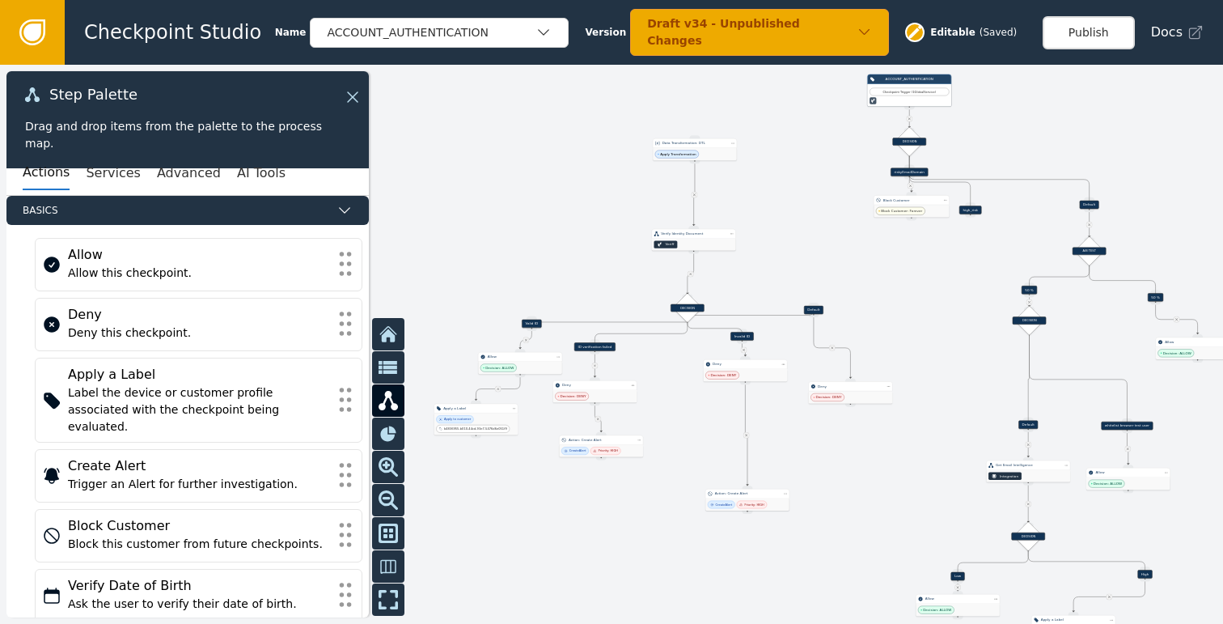
drag, startPoint x: 1022, startPoint y: 364, endPoint x: 941, endPoint y: 327, distance: 89.0
click at [941, 327] on div at bounding box center [611, 344] width 1223 height 559
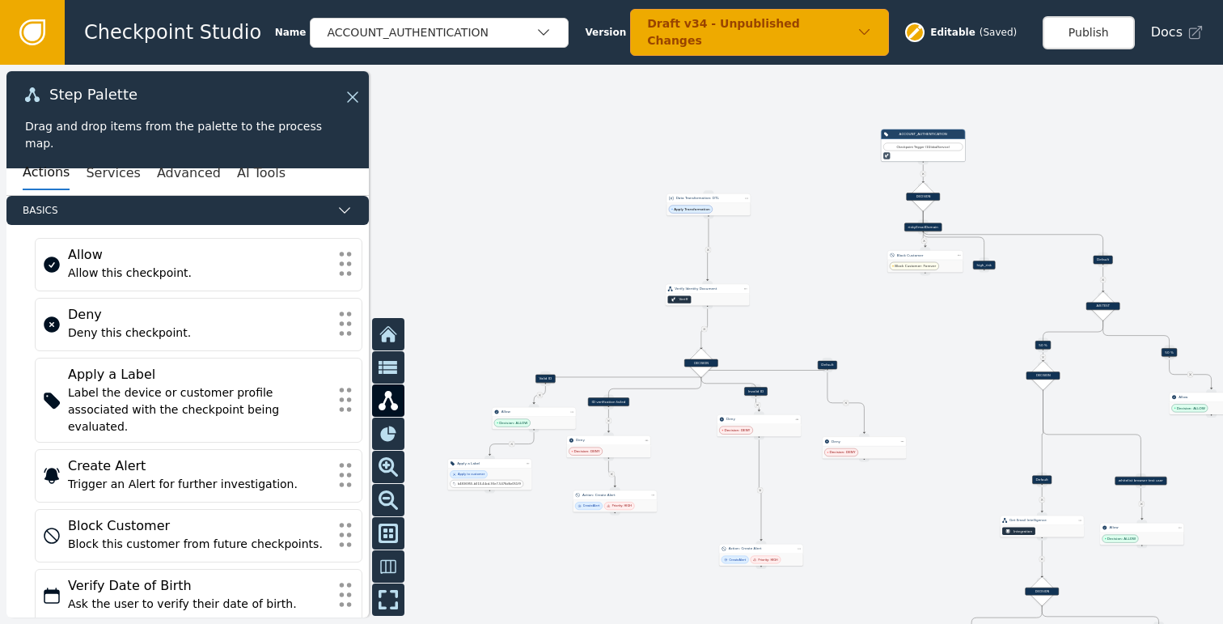
drag, startPoint x: 947, startPoint y: 412, endPoint x: 956, endPoint y: 468, distance: 56.7
click at [957, 470] on div at bounding box center [611, 344] width 1223 height 559
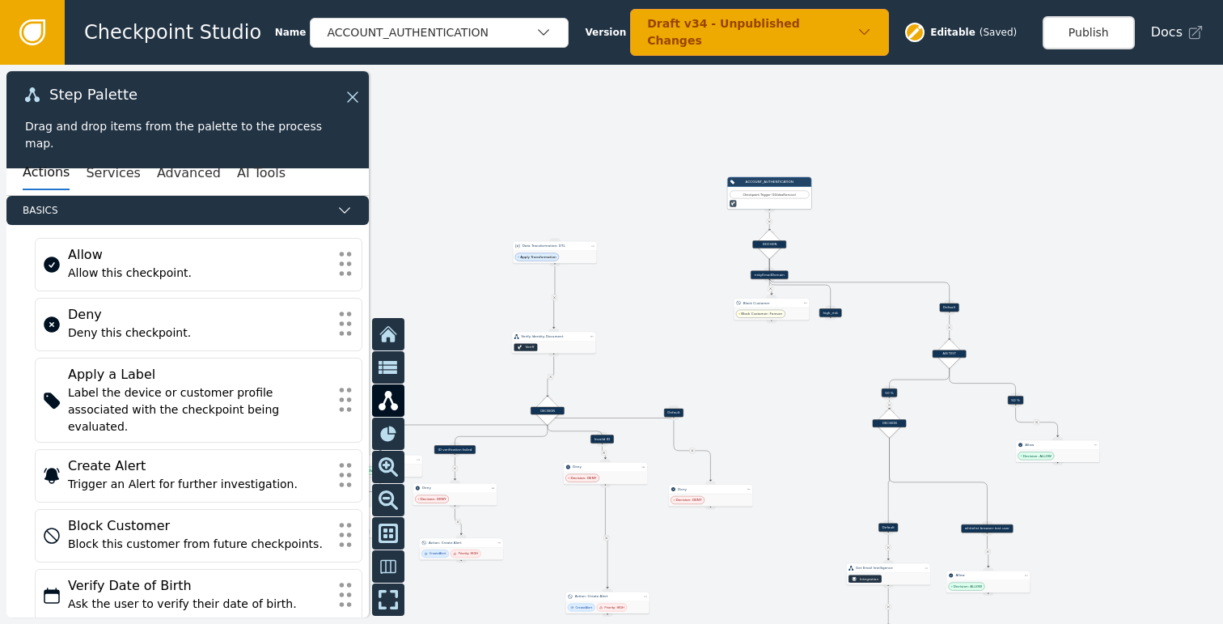
drag, startPoint x: 954, startPoint y: 372, endPoint x: 746, endPoint y: 411, distance: 211.5
click at [747, 411] on div at bounding box center [611, 344] width 1223 height 559
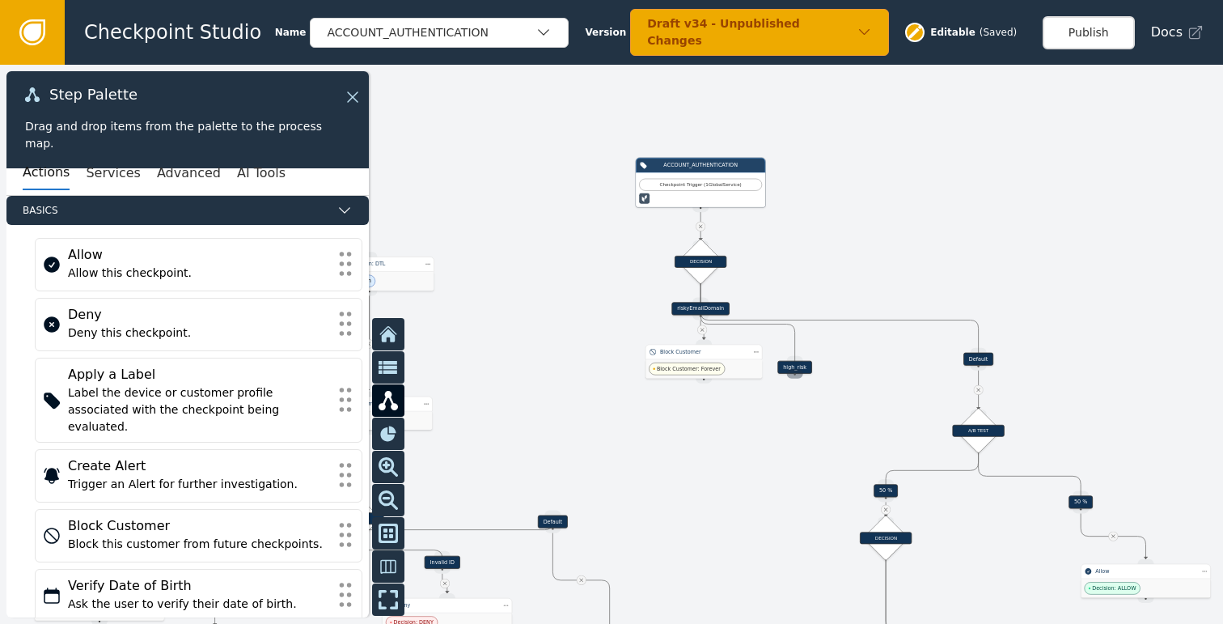
click at [795, 369] on div "Source Handle for step" at bounding box center [795, 374] width 16 height 10
drag, startPoint x: 796, startPoint y: 366, endPoint x: 599, endPoint y: 377, distance: 196.9
click at [599, 377] on div "high_risk" at bounding box center [598, 377] width 34 height 13
drag, startPoint x: 716, startPoint y: 369, endPoint x: 714, endPoint y: 409, distance: 40.5
click at [714, 409] on span "Block Customer: Forever" at bounding box center [685, 409] width 76 height 12
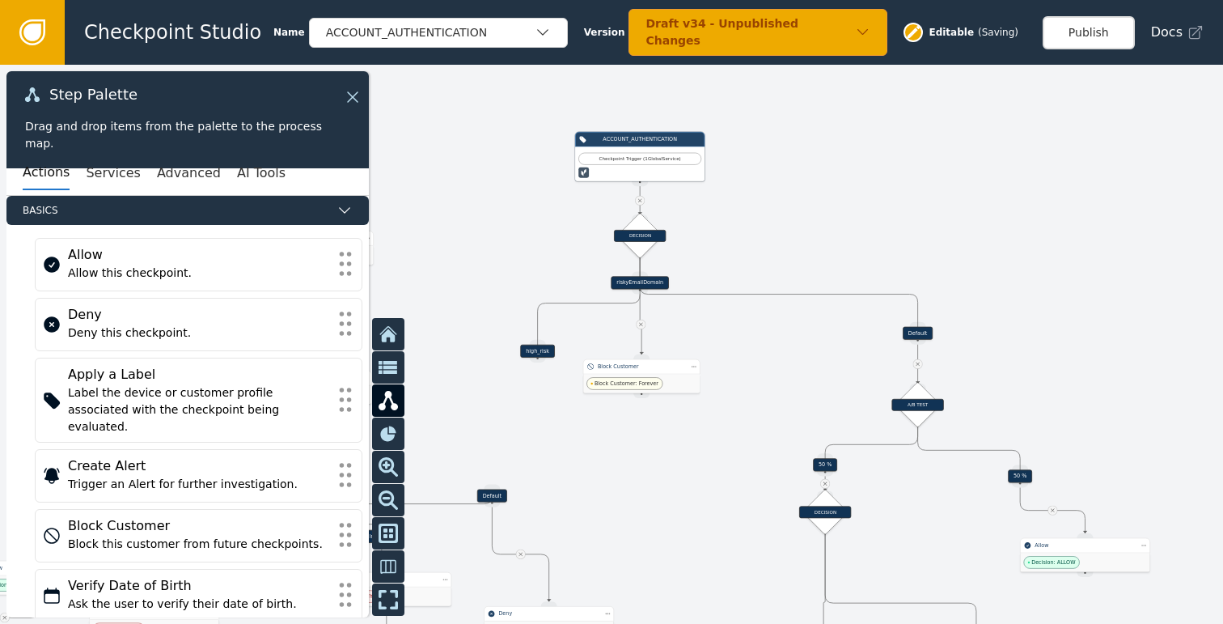
drag, startPoint x: 914, startPoint y: 260, endPoint x: 802, endPoint y: 239, distance: 114.6
click at [837, 232] on div at bounding box center [611, 344] width 1223 height 559
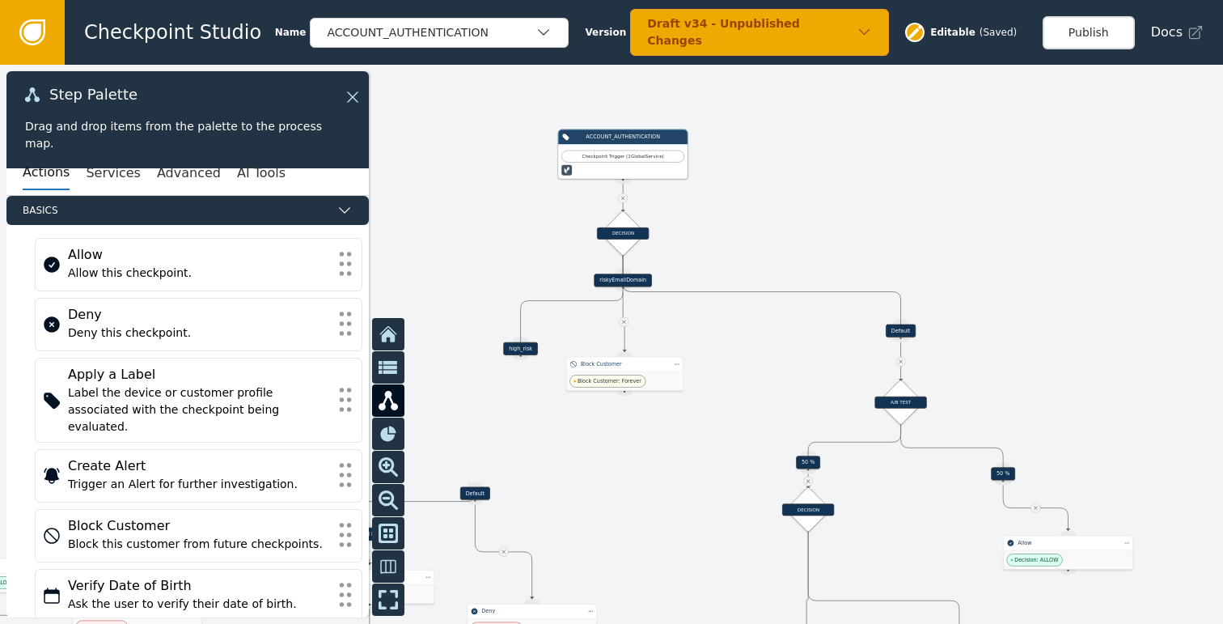
click at [638, 284] on div "riskyEmailDomain" at bounding box center [623, 279] width 58 height 13
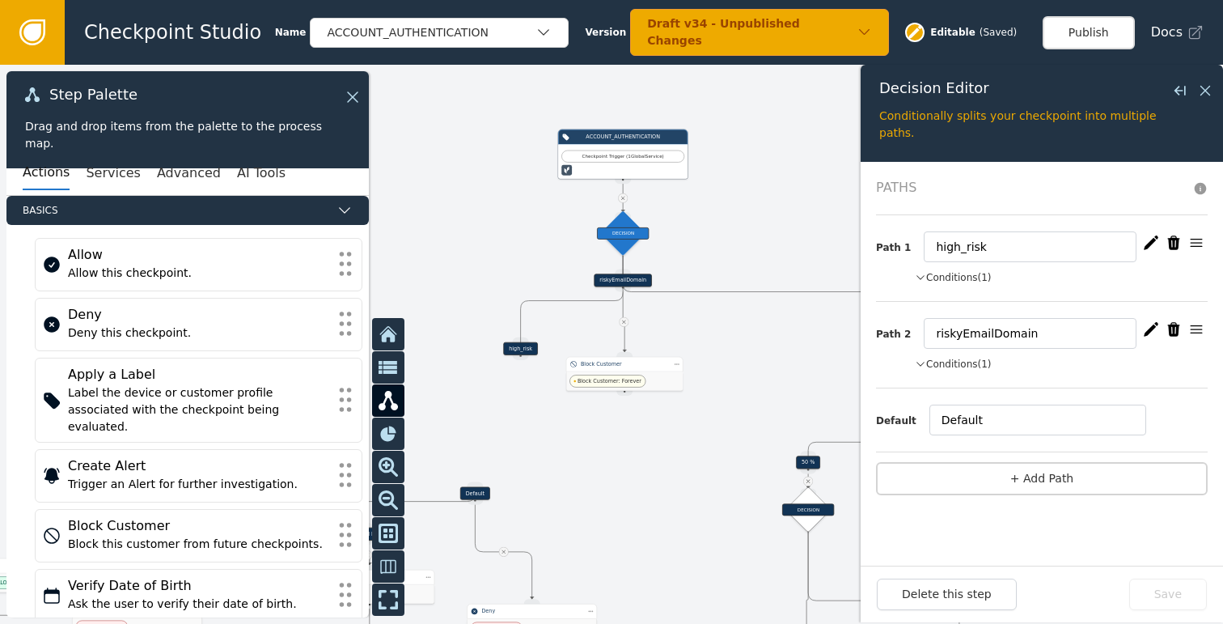
click at [957, 357] on button "Conditions (1)" at bounding box center [953, 364] width 77 height 15
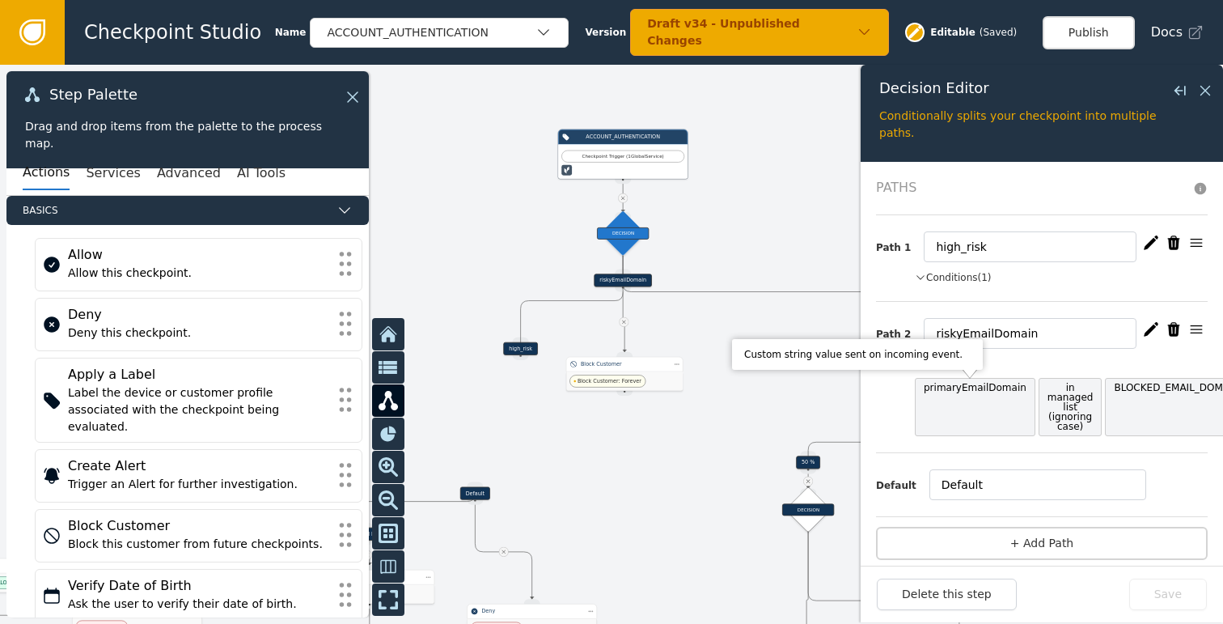
click at [760, 333] on div at bounding box center [611, 344] width 1223 height 559
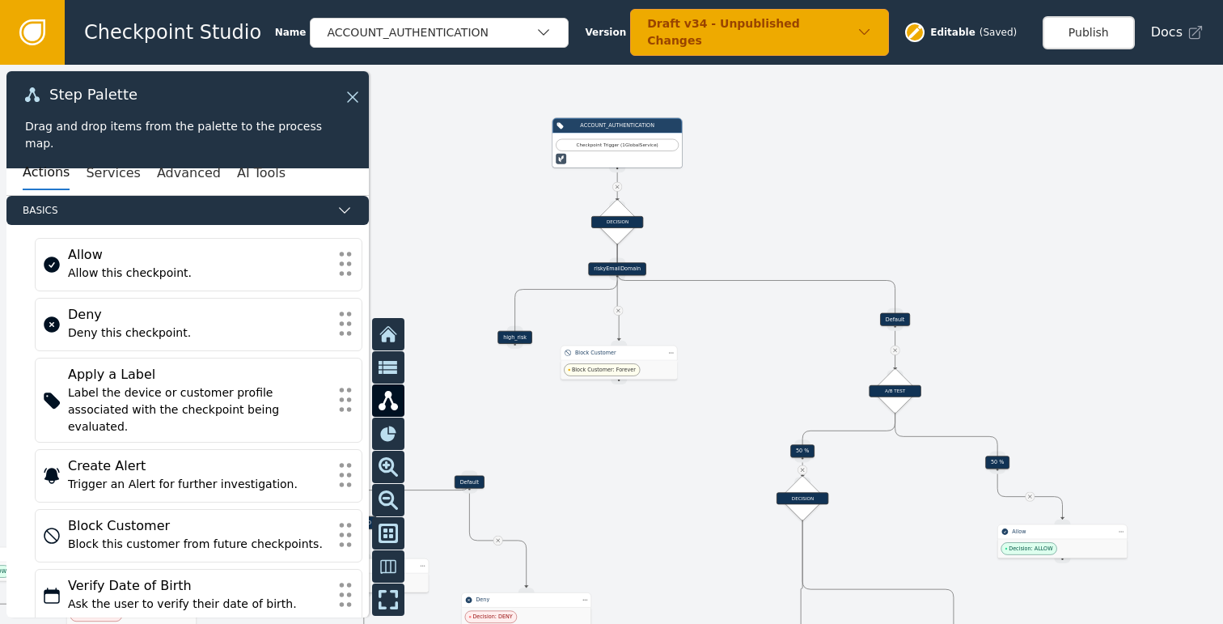
drag, startPoint x: 1034, startPoint y: 317, endPoint x: 1010, endPoint y: 256, distance: 66.1
click at [1010, 256] on div at bounding box center [611, 344] width 1223 height 559
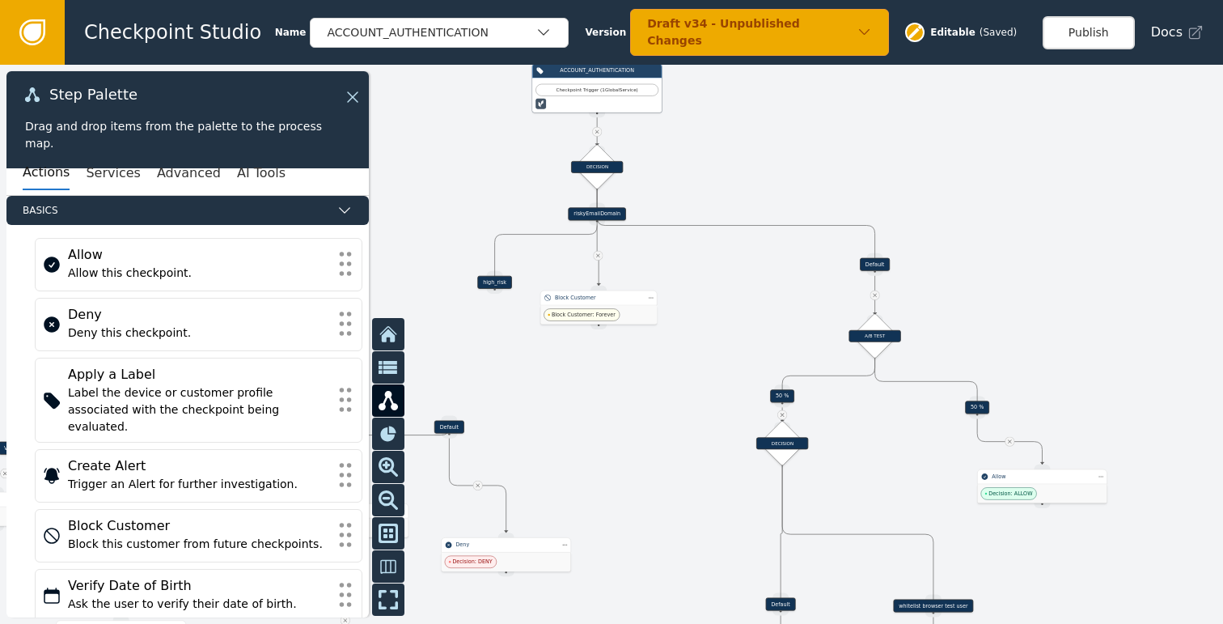
drag, startPoint x: 1010, startPoint y: 307, endPoint x: 985, endPoint y: 259, distance: 53.9
click at [986, 261] on div at bounding box center [611, 344] width 1223 height 559
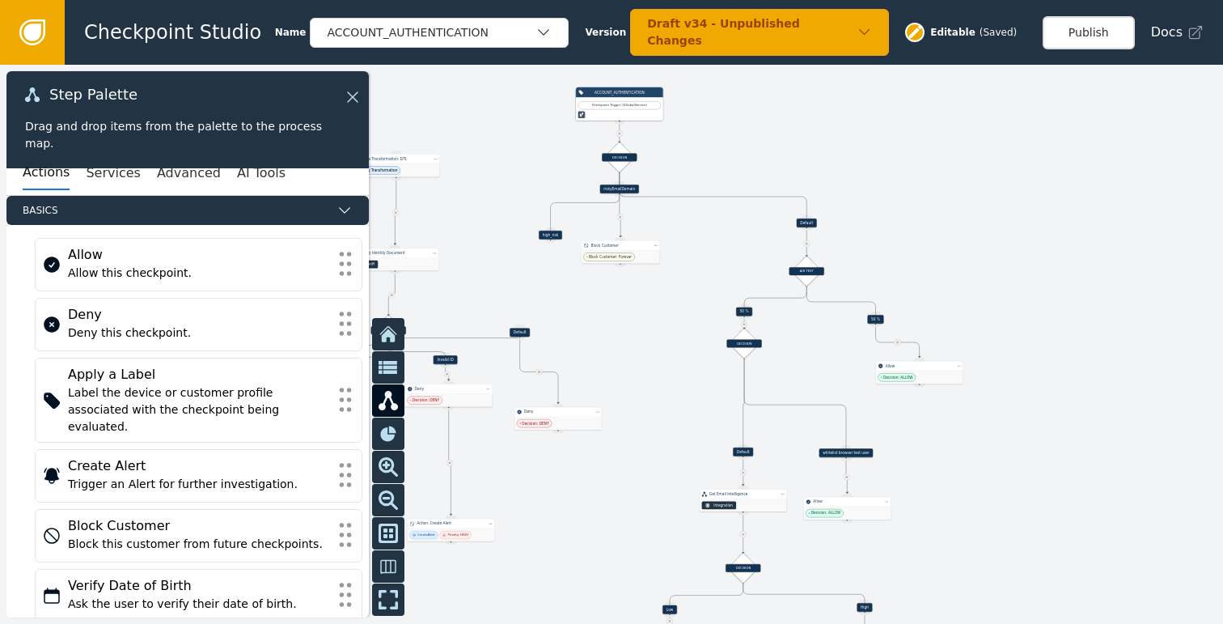
drag, startPoint x: 1129, startPoint y: 316, endPoint x: 1040, endPoint y: 303, distance: 90.8
click at [1040, 303] on div at bounding box center [611, 344] width 1223 height 559
click at [860, 41] on div "Draft v34 - Unpublished Changes" at bounding box center [759, 32] width 259 height 47
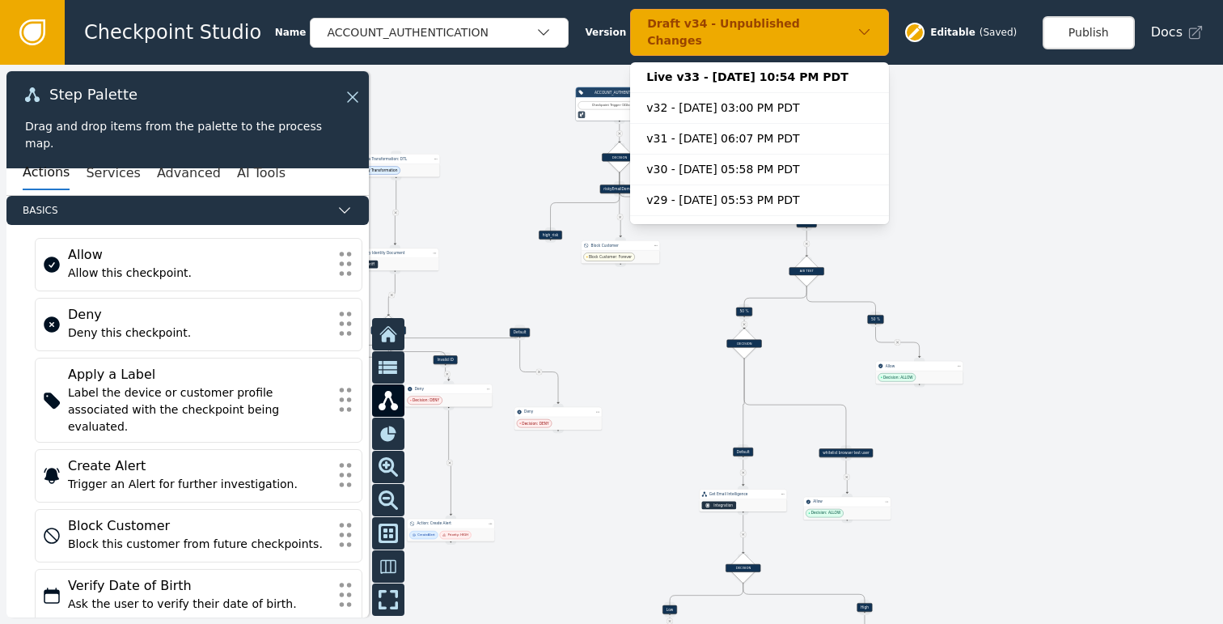
click at [859, 41] on div "Draft v34 - Unpublished Changes" at bounding box center [759, 32] width 259 height 47
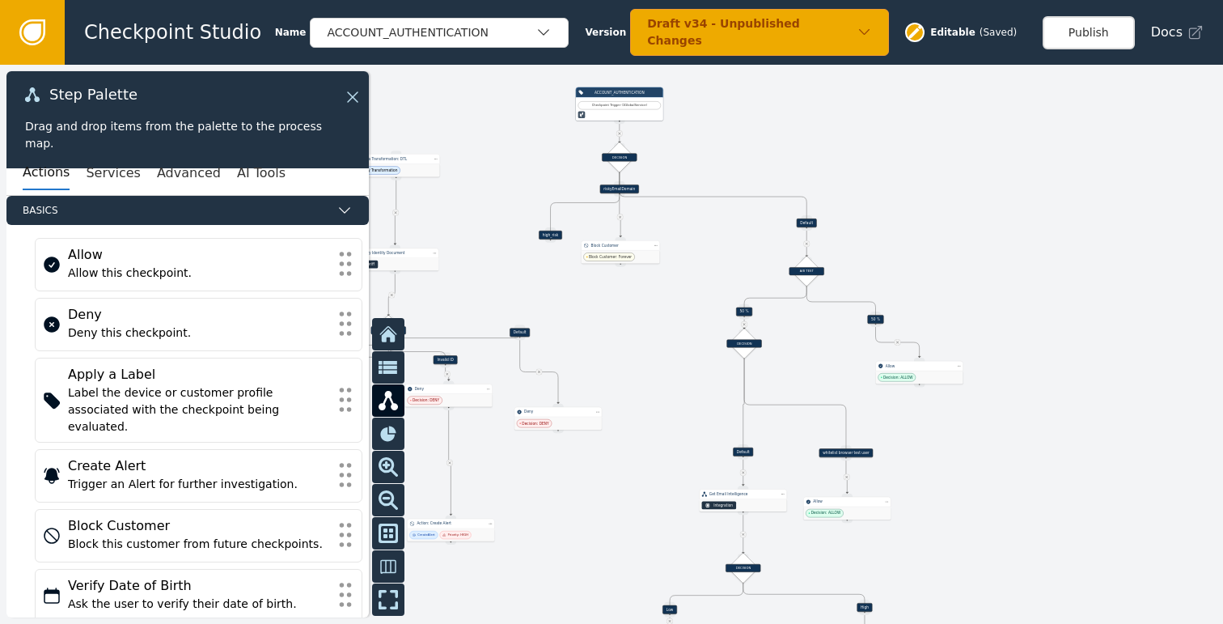
click at [748, 39] on div "Draft v34 - Unpublished Changes" at bounding box center [752, 32] width 210 height 34
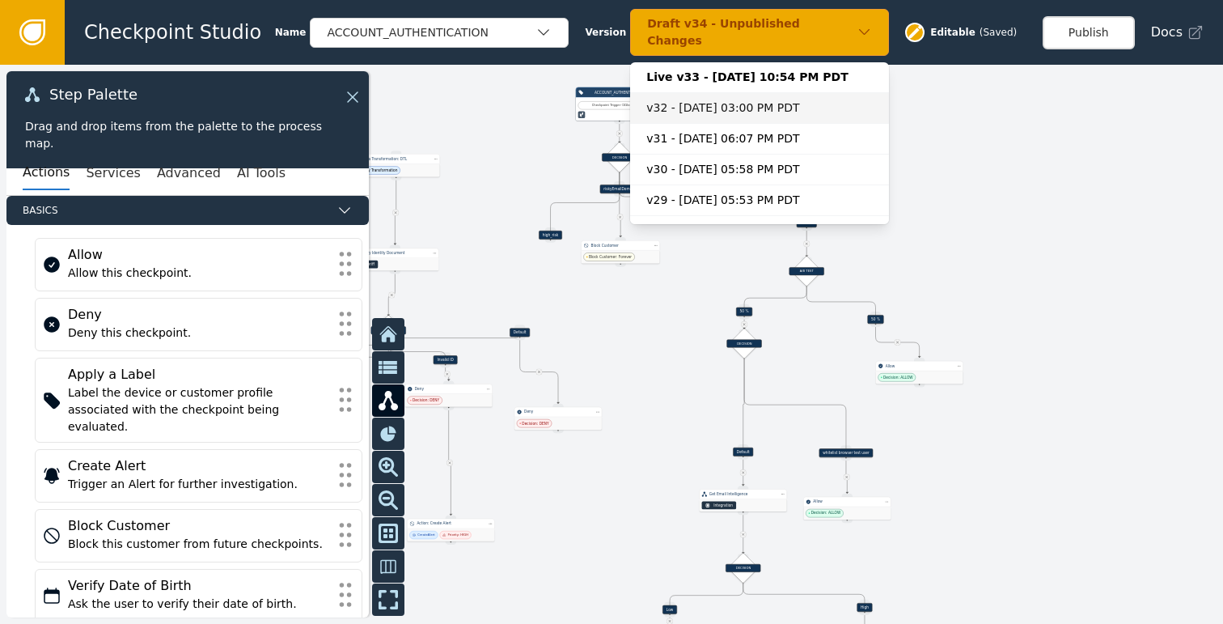
click at [692, 100] on div "v32 - [DATE] 03:00 PM PDT" at bounding box center [759, 108] width 227 height 17
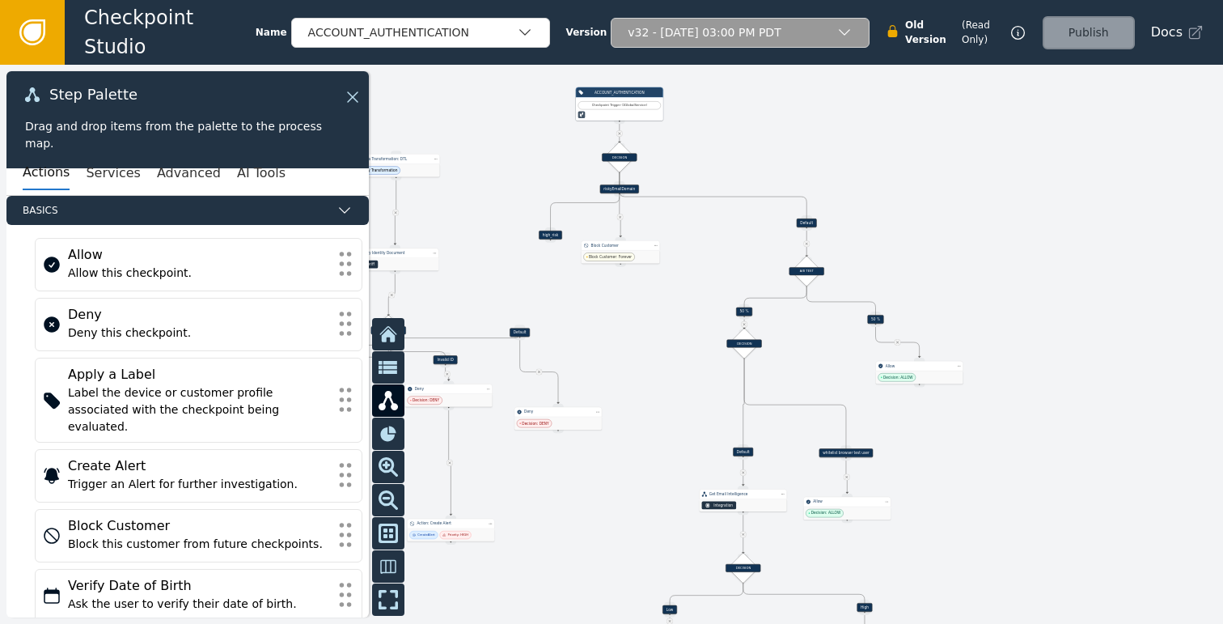
click at [701, 38] on div "v32 - [DATE] 03:00 PM PDT" at bounding box center [732, 32] width 209 height 17
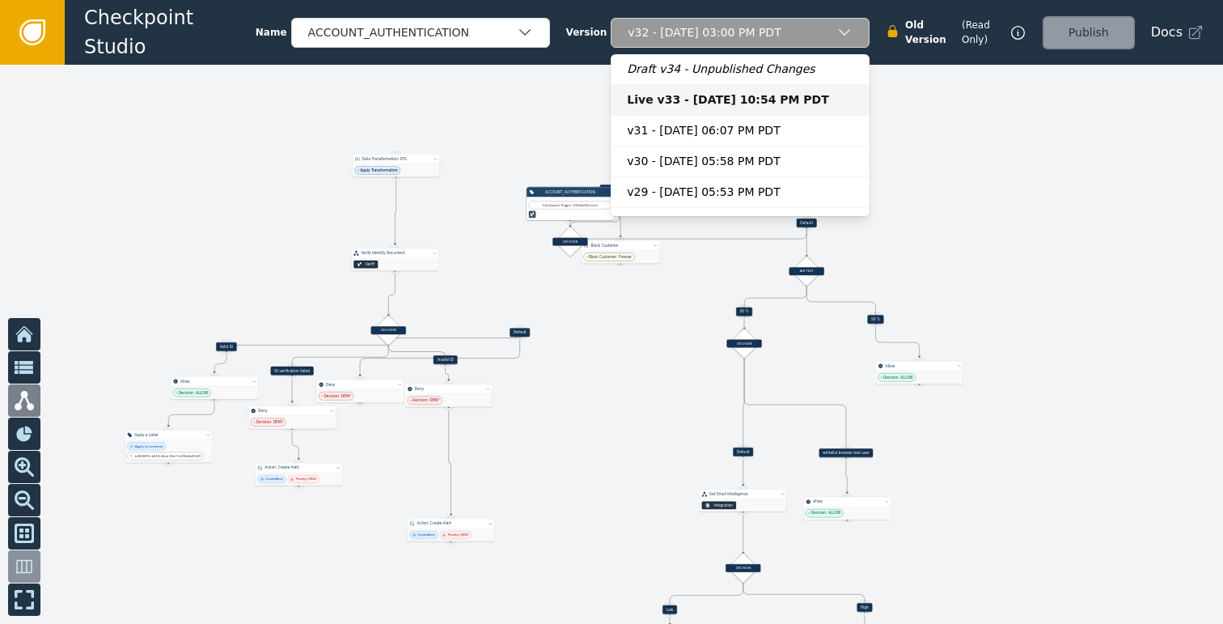
click at [683, 93] on div "Live v33 - [DATE] 10:54 PM PDT" at bounding box center [740, 99] width 227 height 17
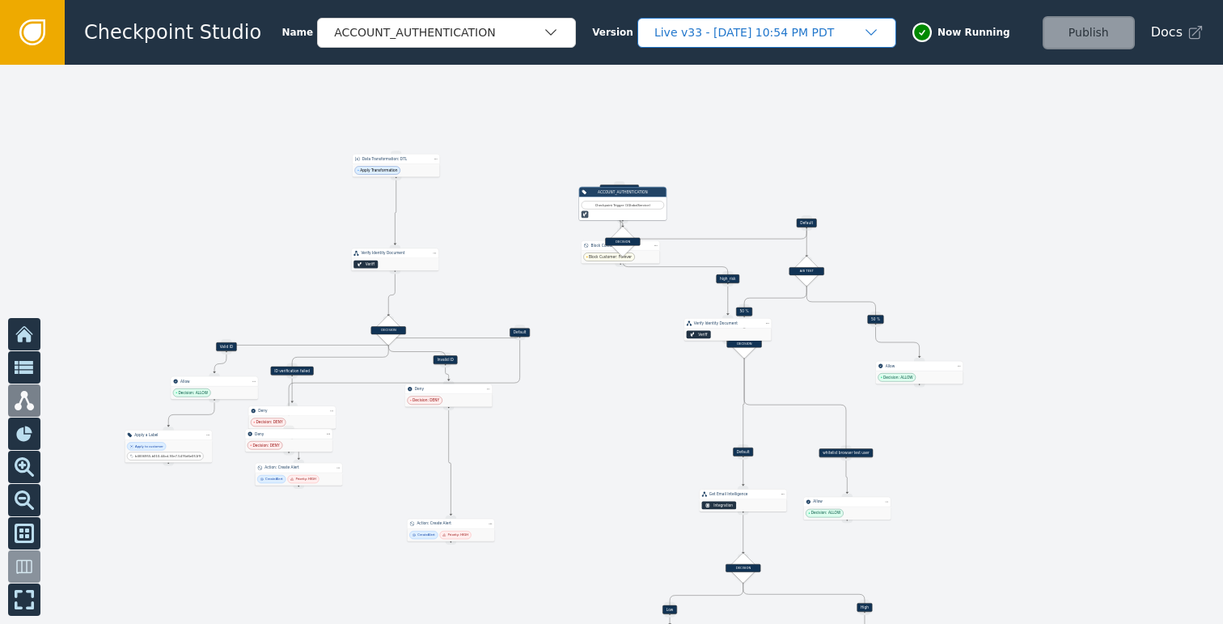
click at [786, 44] on div "Live v33 - [DATE] 10:54 PM PDT" at bounding box center [766, 33] width 259 height 30
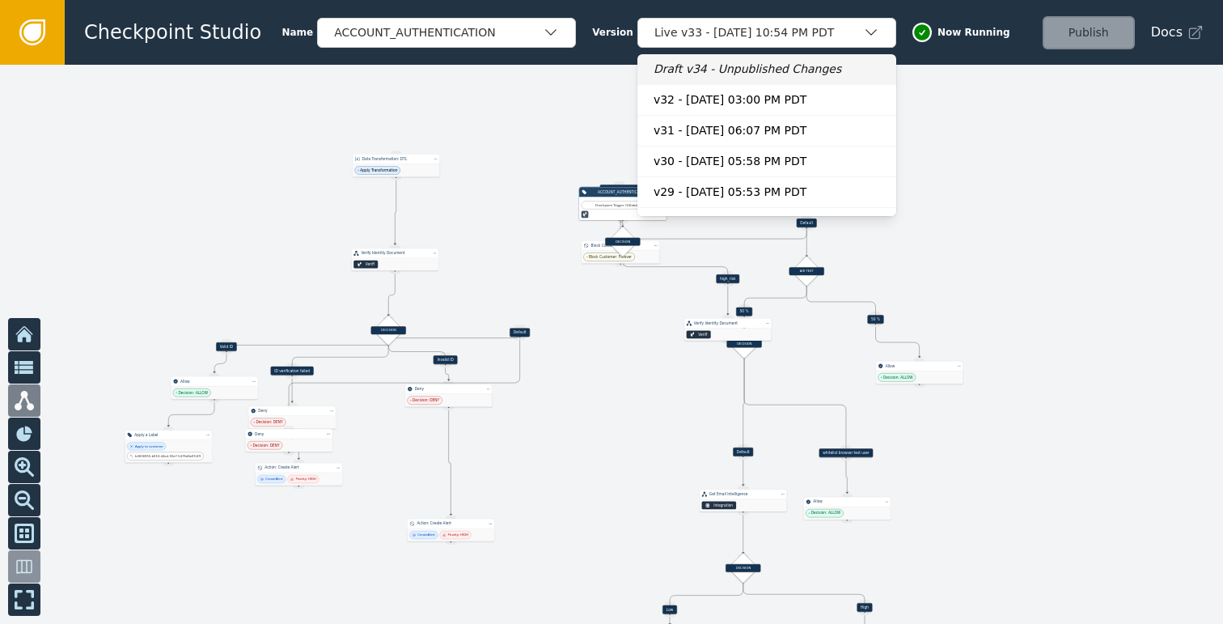
click at [744, 61] on div "Draft v34 - Unpublished Changes" at bounding box center [767, 69] width 227 height 17
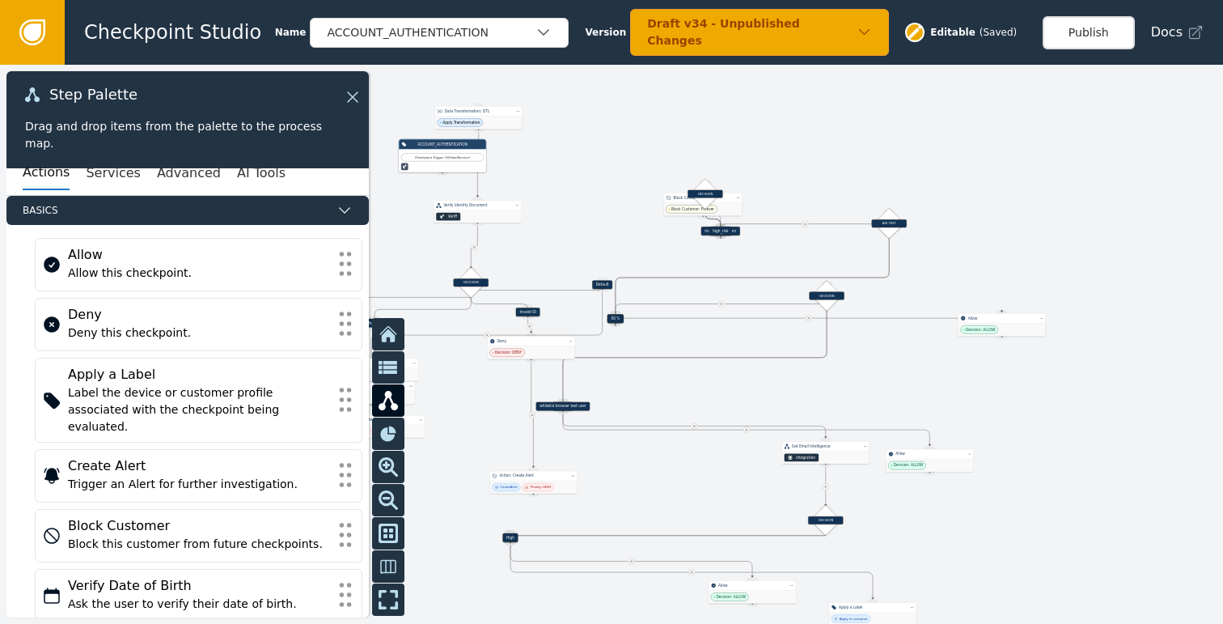
drag, startPoint x: 981, startPoint y: 309, endPoint x: 1102, endPoint y: 240, distance: 139.5
click at [1102, 240] on div at bounding box center [611, 344] width 1223 height 559
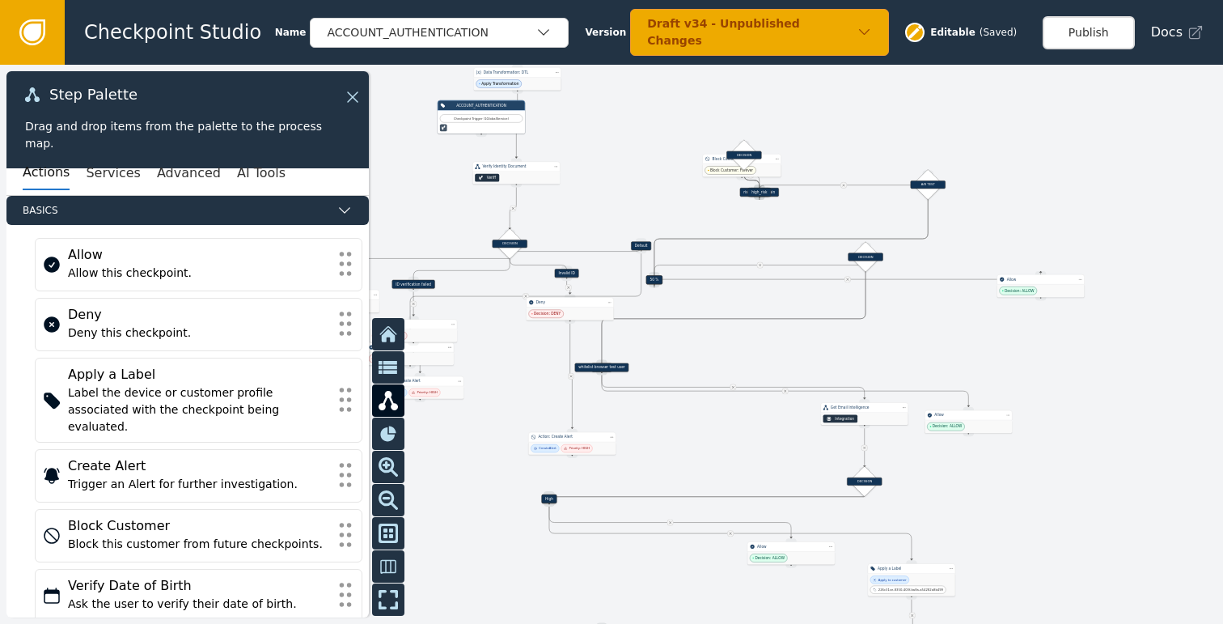
drag, startPoint x: 1115, startPoint y: 200, endPoint x: 1120, endPoint y: 167, distance: 33.5
click at [1120, 167] on div at bounding box center [611, 344] width 1223 height 559
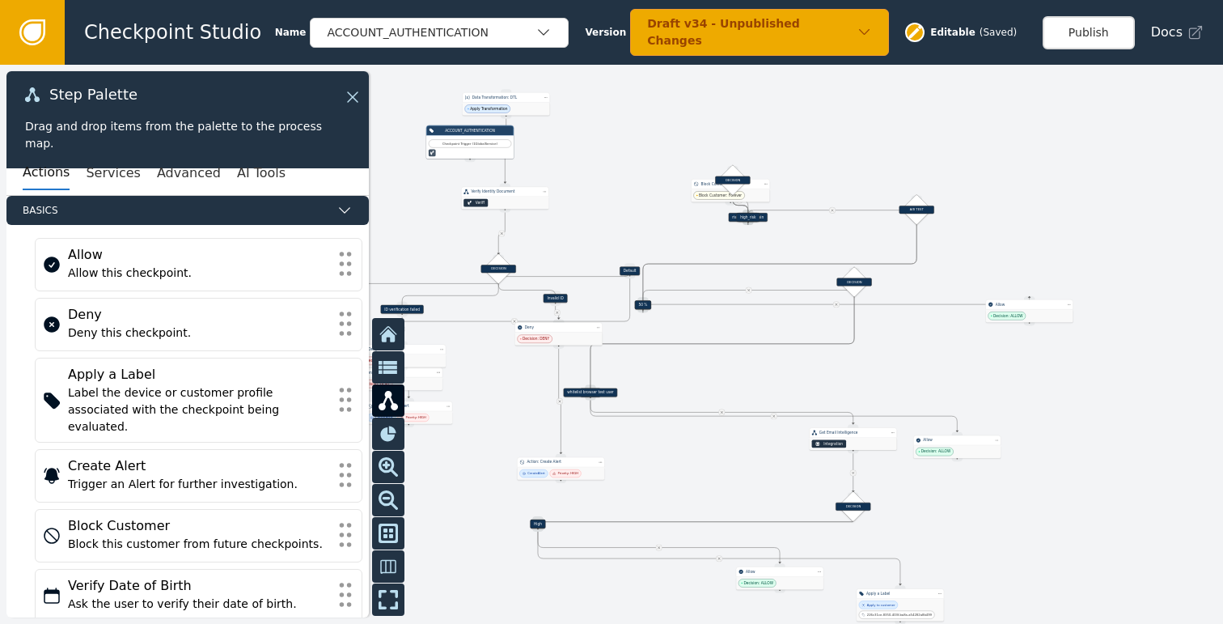
drag, startPoint x: 1082, startPoint y: 206, endPoint x: 1075, endPoint y: 286, distance: 79.6
click at [1075, 286] on div at bounding box center [611, 344] width 1223 height 559
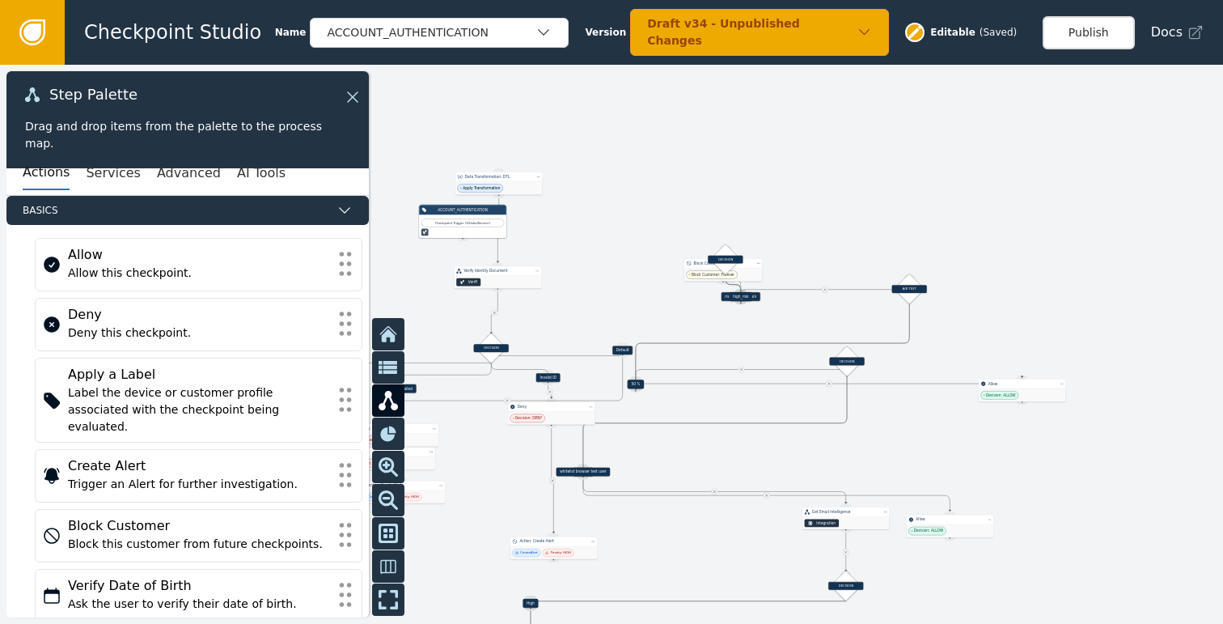
drag, startPoint x: 955, startPoint y: 184, endPoint x: 1023, endPoint y: 174, distance: 68.6
click at [1010, 173] on div at bounding box center [611, 344] width 1223 height 559
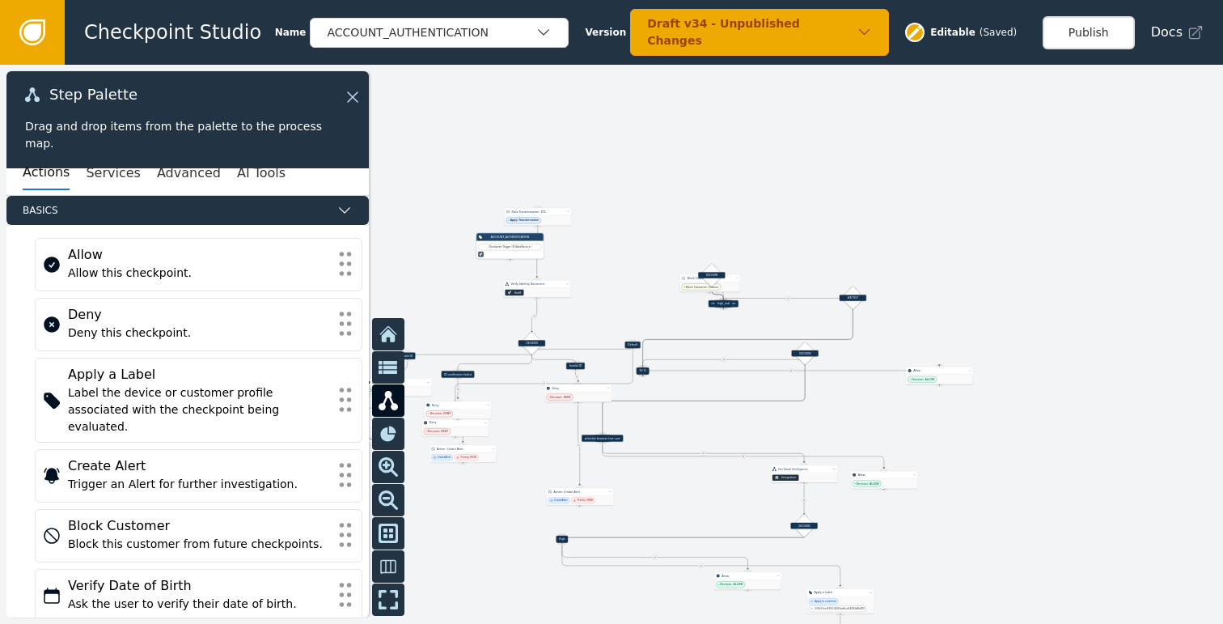
drag, startPoint x: 1125, startPoint y: 393, endPoint x: 958, endPoint y: 438, distance: 173.3
click at [958, 438] on div at bounding box center [611, 344] width 1223 height 559
drag, startPoint x: 907, startPoint y: 248, endPoint x: 1028, endPoint y: 200, distance: 130.4
click at [1026, 201] on div at bounding box center [611, 344] width 1223 height 559
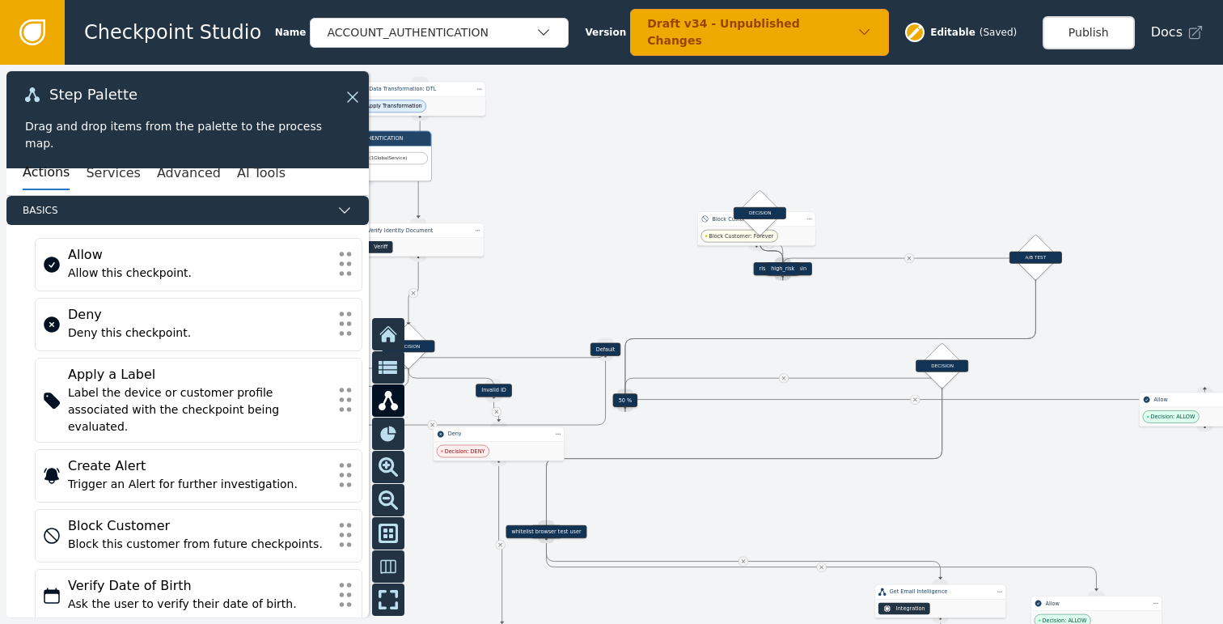
drag, startPoint x: 939, startPoint y: 248, endPoint x: 870, endPoint y: 296, distance: 84.4
click at [870, 296] on div at bounding box center [611, 344] width 1223 height 559
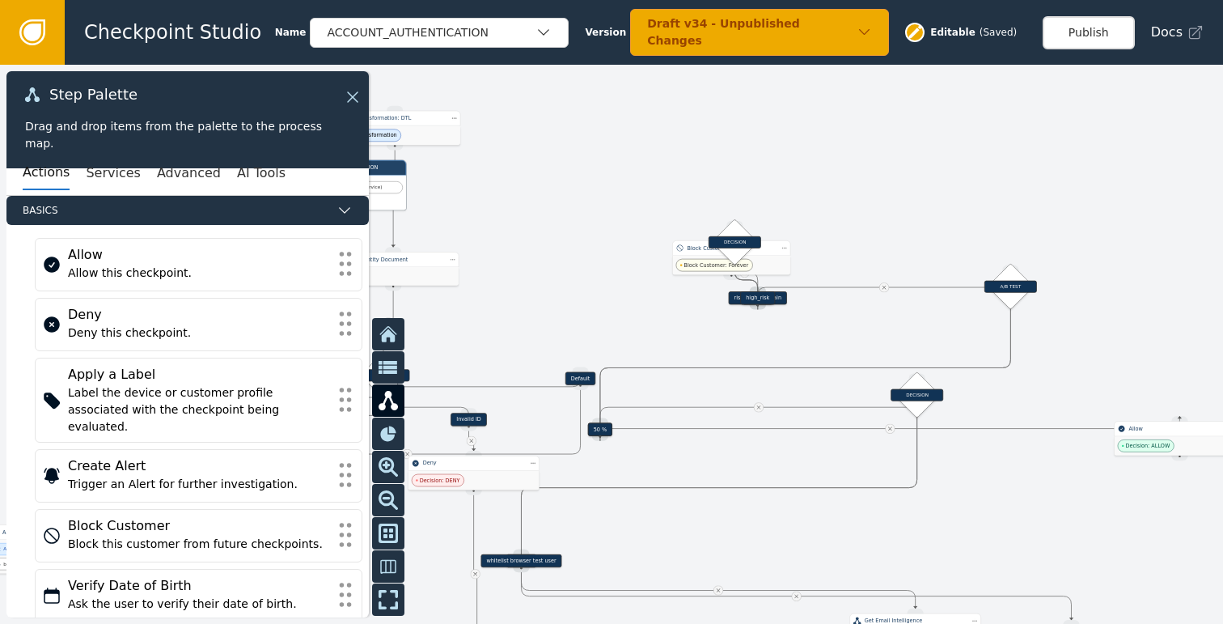
drag, startPoint x: 854, startPoint y: 300, endPoint x: 839, endPoint y: 323, distance: 27.4
click at [839, 323] on div at bounding box center [611, 344] width 1223 height 559
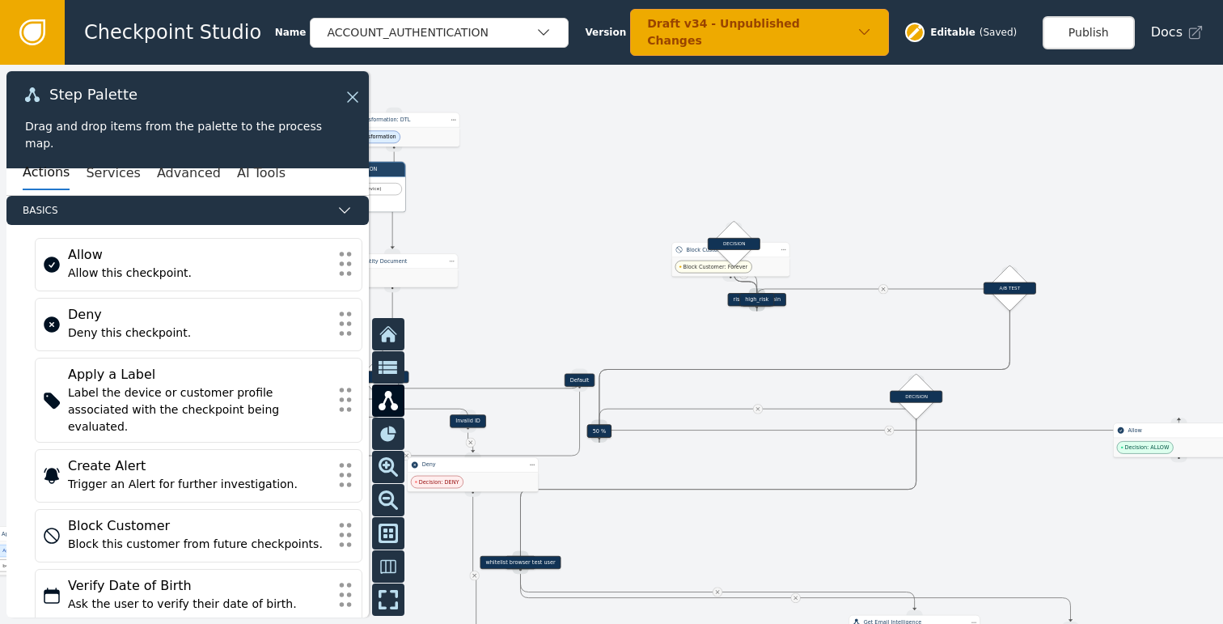
drag, startPoint x: 912, startPoint y: 216, endPoint x: 1020, endPoint y: 299, distance: 136.2
click at [1020, 299] on div at bounding box center [611, 344] width 1223 height 559
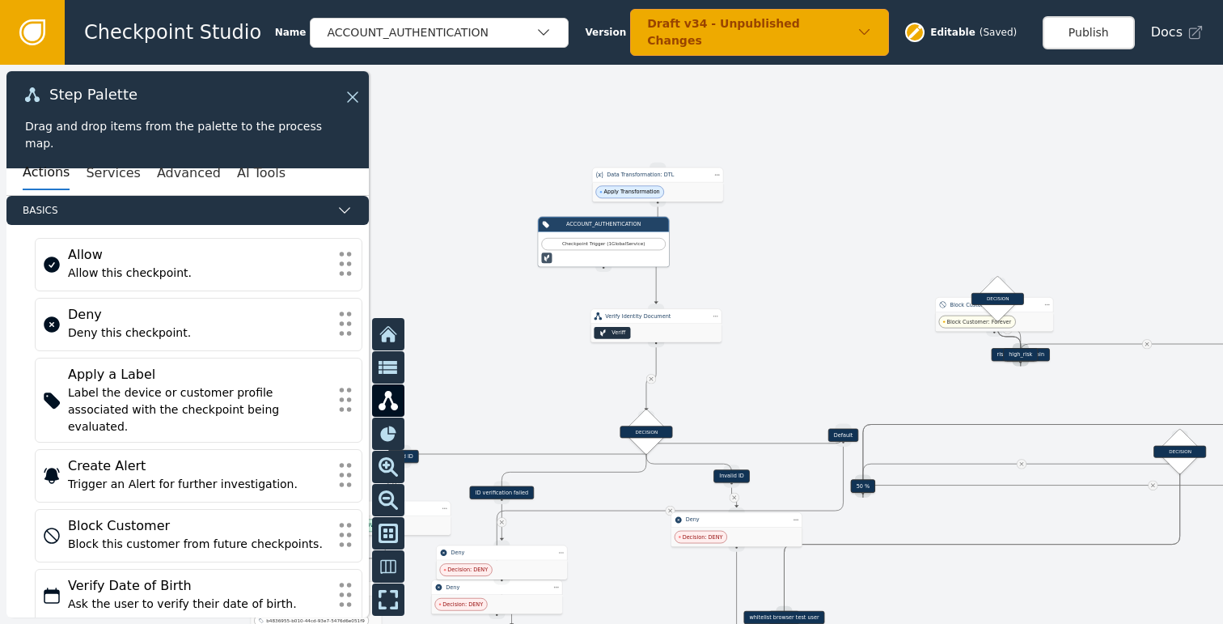
drag, startPoint x: 734, startPoint y: 230, endPoint x: 892, endPoint y: 203, distance: 160.0
click at [893, 202] on div at bounding box center [611, 344] width 1223 height 559
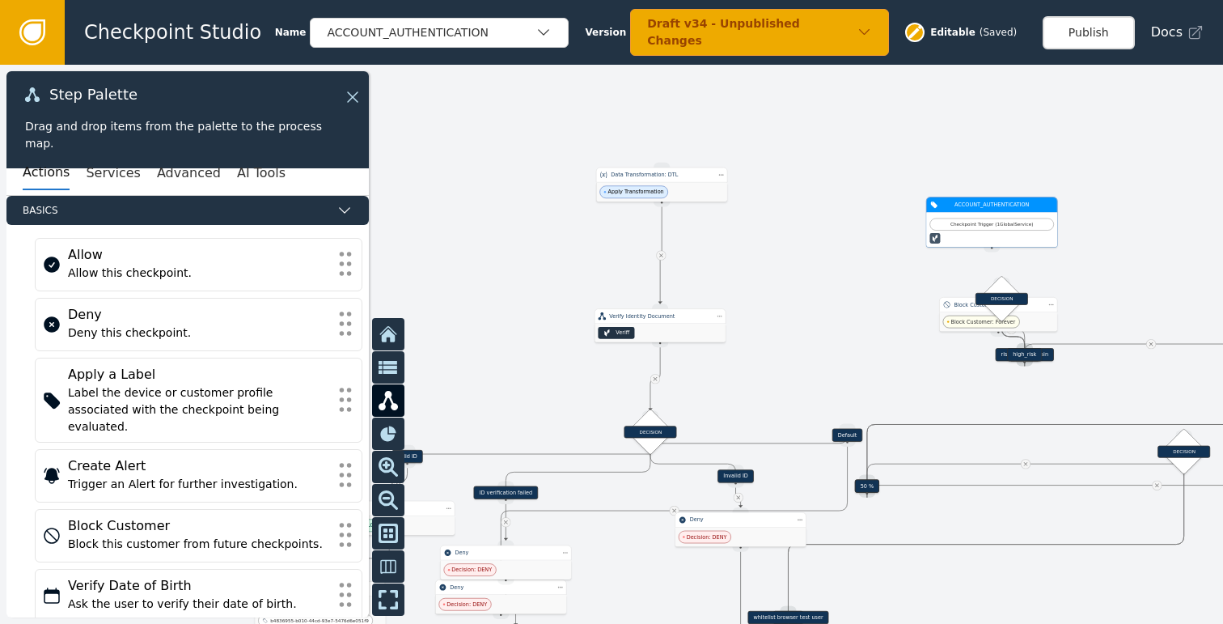
drag, startPoint x: 617, startPoint y: 239, endPoint x: 991, endPoint y: 218, distance: 374.3
click at [991, 218] on div "Checkpoint Trigger ( 1 Global Service )" at bounding box center [992, 224] width 124 height 12
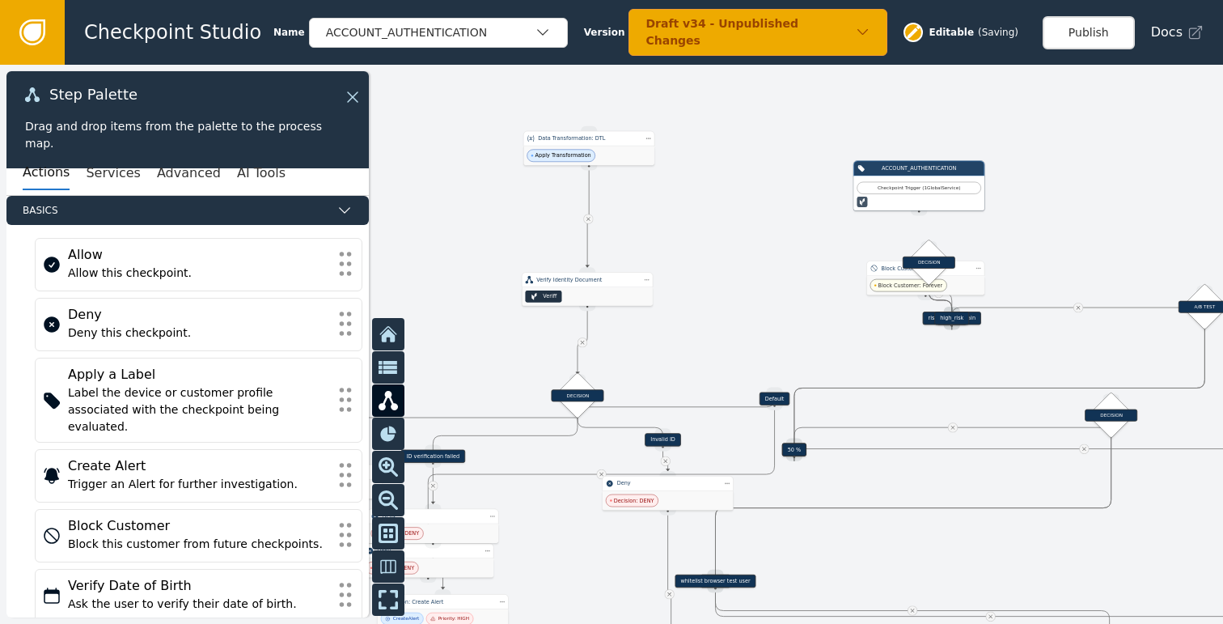
drag, startPoint x: 1127, startPoint y: 262, endPoint x: 988, endPoint y: 192, distance: 155.9
click at [988, 192] on div at bounding box center [611, 344] width 1223 height 559
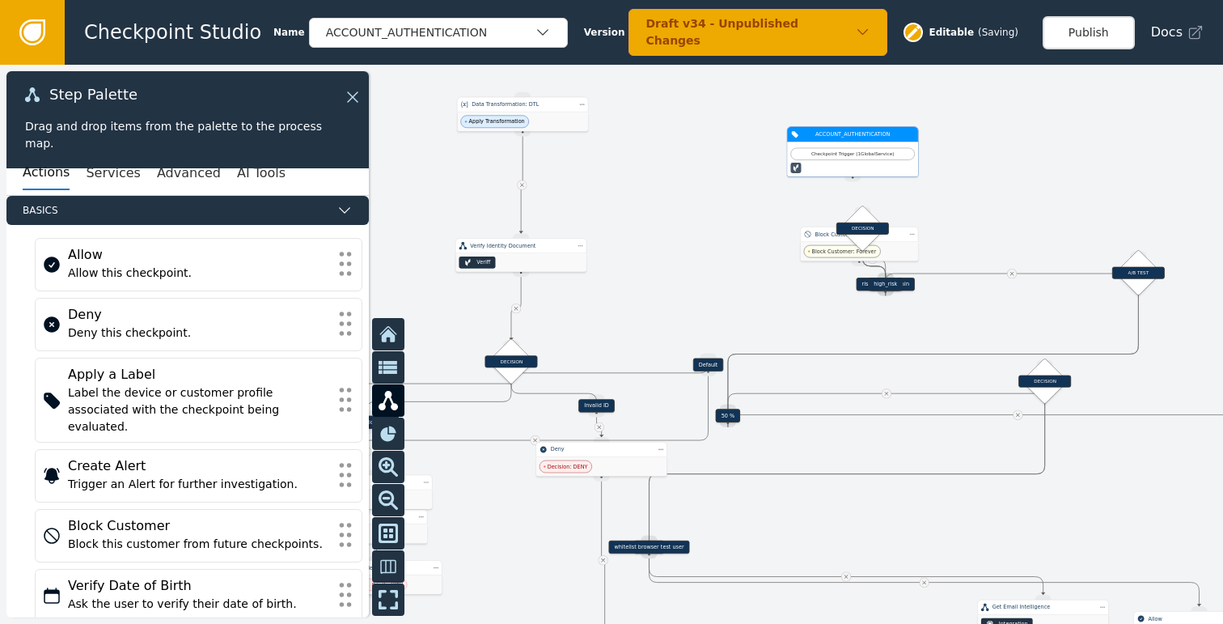
drag, startPoint x: 872, startPoint y: 157, endPoint x: 882, endPoint y: 144, distance: 16.2
click at [882, 150] on div "Checkpoint Trigger ( 1 Global Service )" at bounding box center [853, 153] width 116 height 7
click at [773, 37] on div "Draft v34 - Unpublished Changes" at bounding box center [752, 32] width 210 height 34
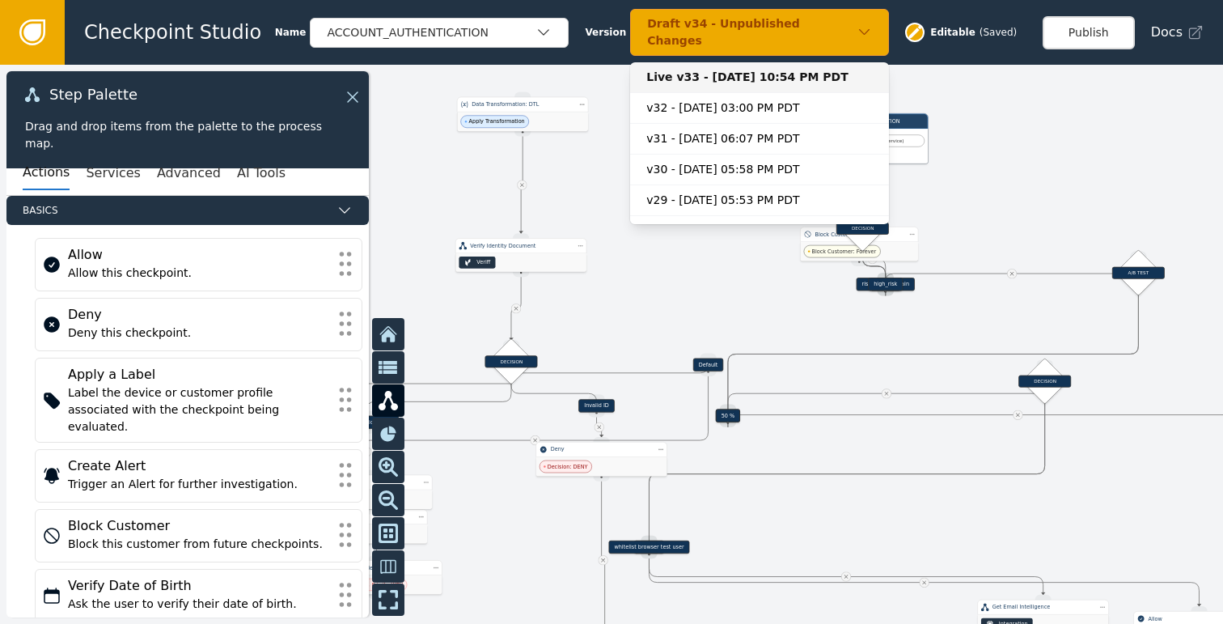
click at [718, 70] on div "Live v33 - [DATE] 10:54 PM PDT" at bounding box center [759, 77] width 227 height 17
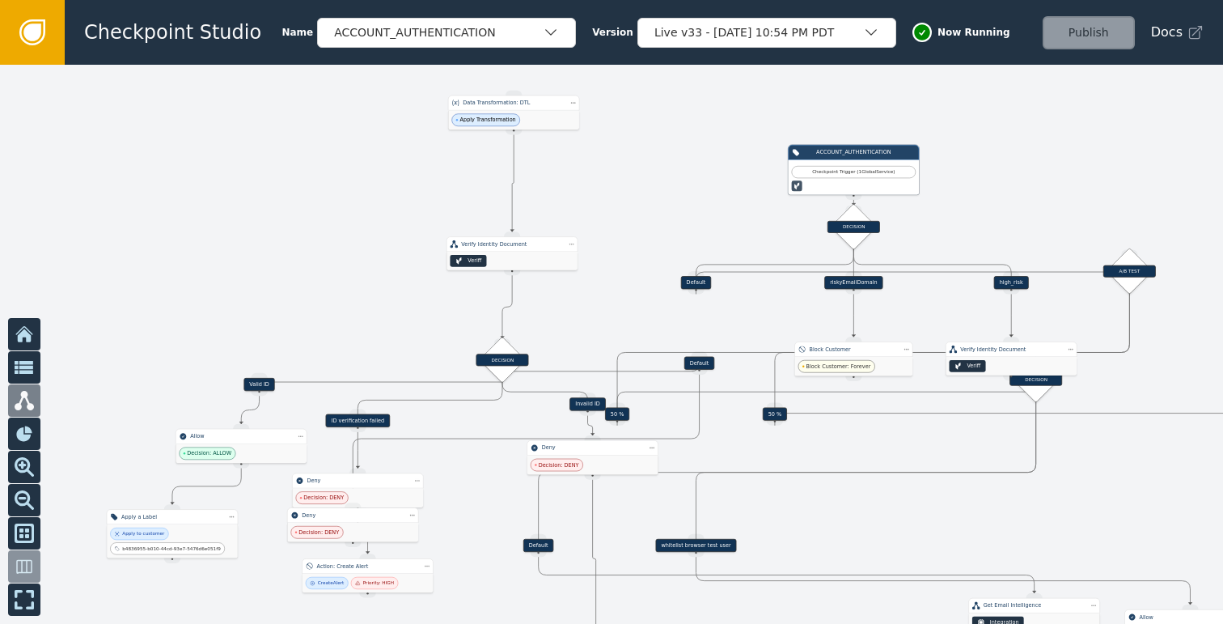
drag, startPoint x: 1065, startPoint y: 202, endPoint x: 845, endPoint y: 170, distance: 221.6
click at [845, 170] on div at bounding box center [611, 344] width 1223 height 559
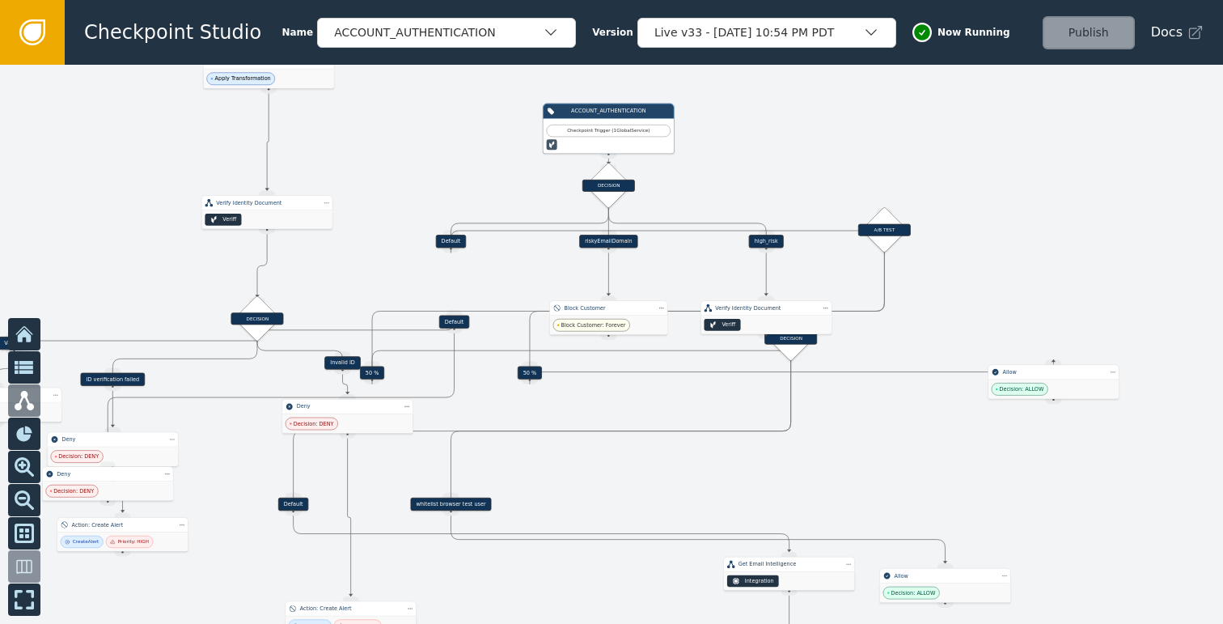
drag, startPoint x: 1083, startPoint y: 231, endPoint x: 1044, endPoint y: 217, distance: 42.0
click at [1044, 217] on div at bounding box center [611, 344] width 1223 height 559
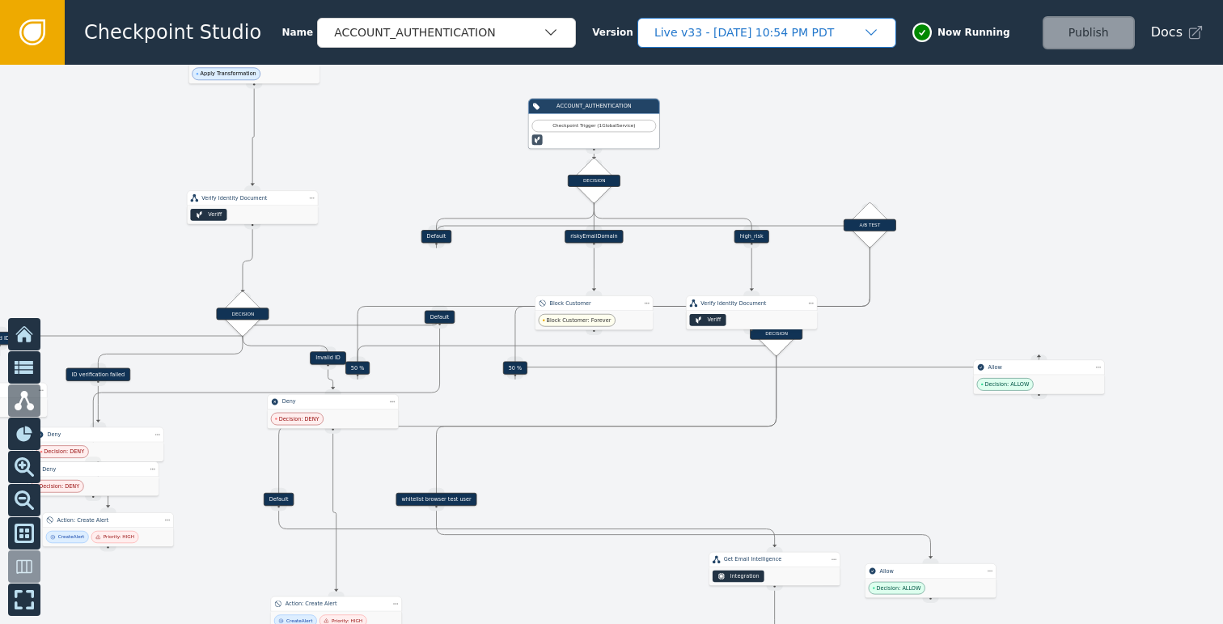
click at [837, 30] on div "Live v33 - [DATE] 10:54 PM PDT" at bounding box center [758, 32] width 209 height 17
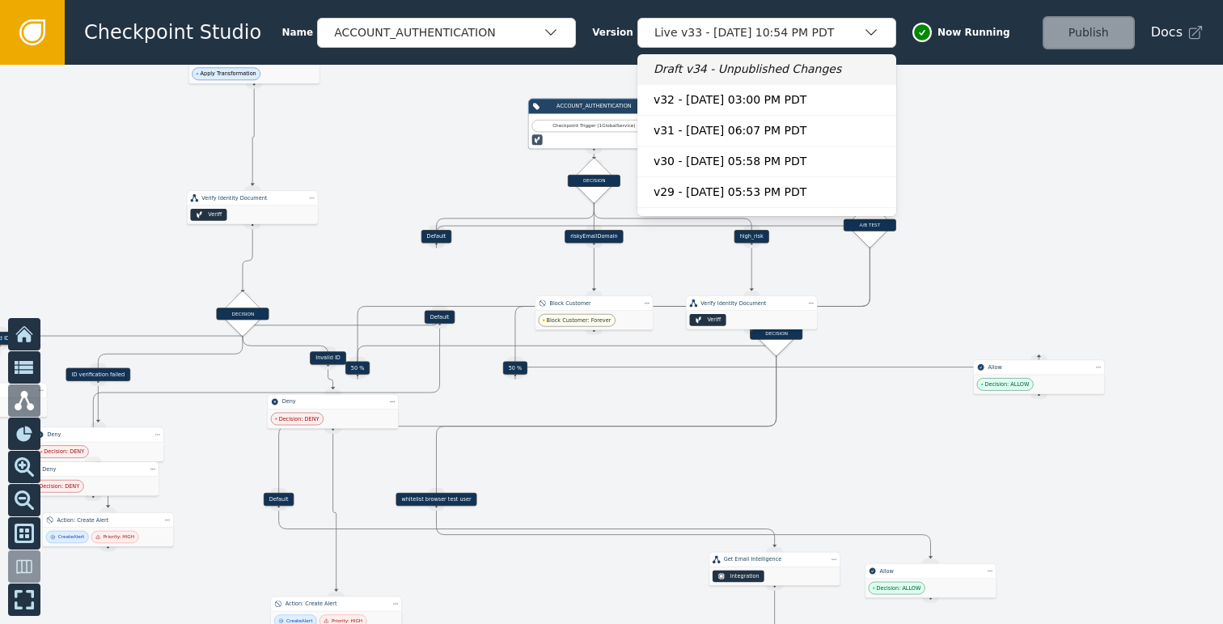
click at [752, 70] on div "Draft v34 - Unpublished Changes" at bounding box center [767, 69] width 227 height 17
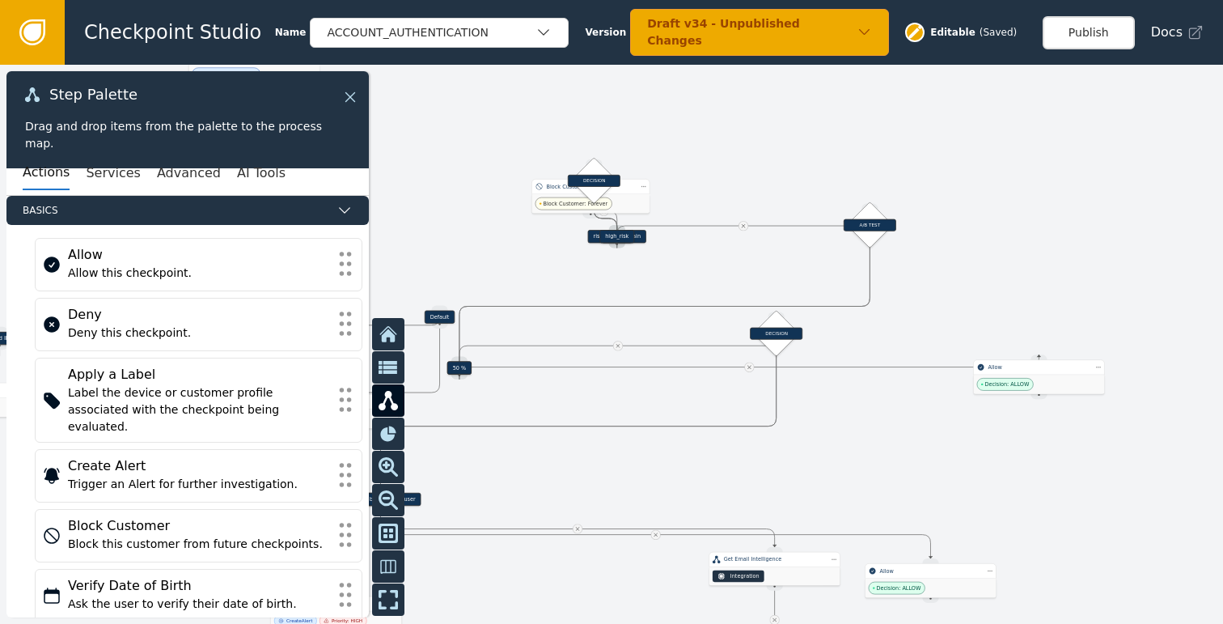
click at [352, 101] on icon at bounding box center [350, 97] width 18 height 18
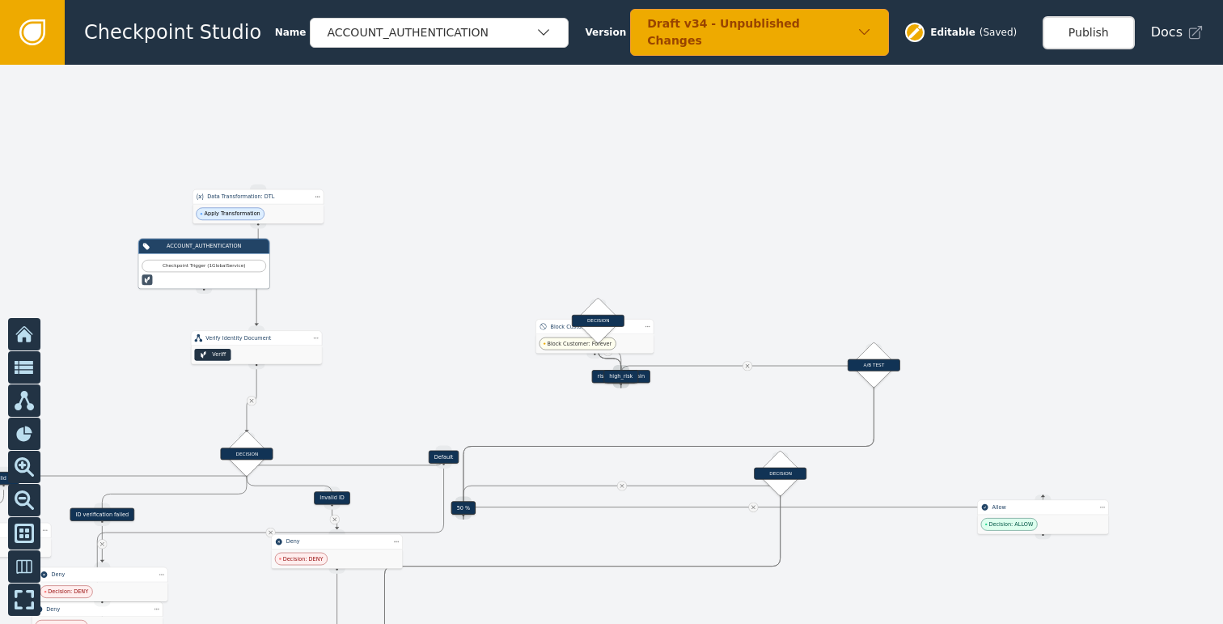
drag, startPoint x: 1064, startPoint y: 201, endPoint x: 1144, endPoint y: 337, distance: 158.5
click at [1144, 337] on div at bounding box center [611, 344] width 1223 height 559
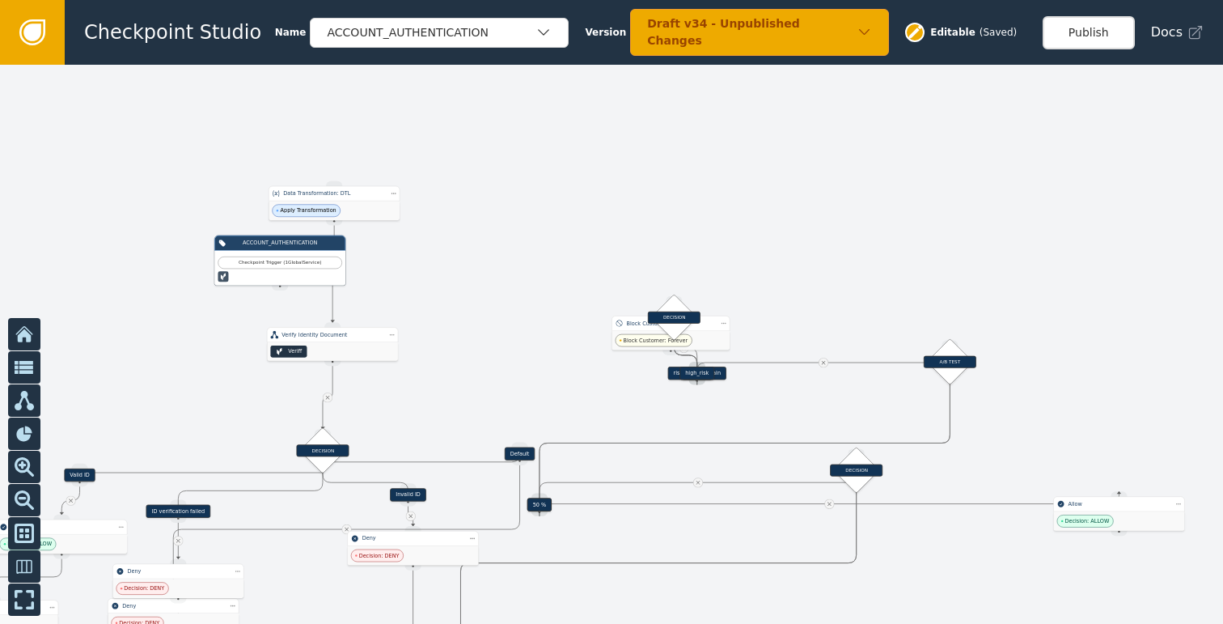
drag, startPoint x: 726, startPoint y: 229, endPoint x: 887, endPoint y: 153, distance: 178.8
click at [887, 153] on div at bounding box center [611, 344] width 1223 height 559
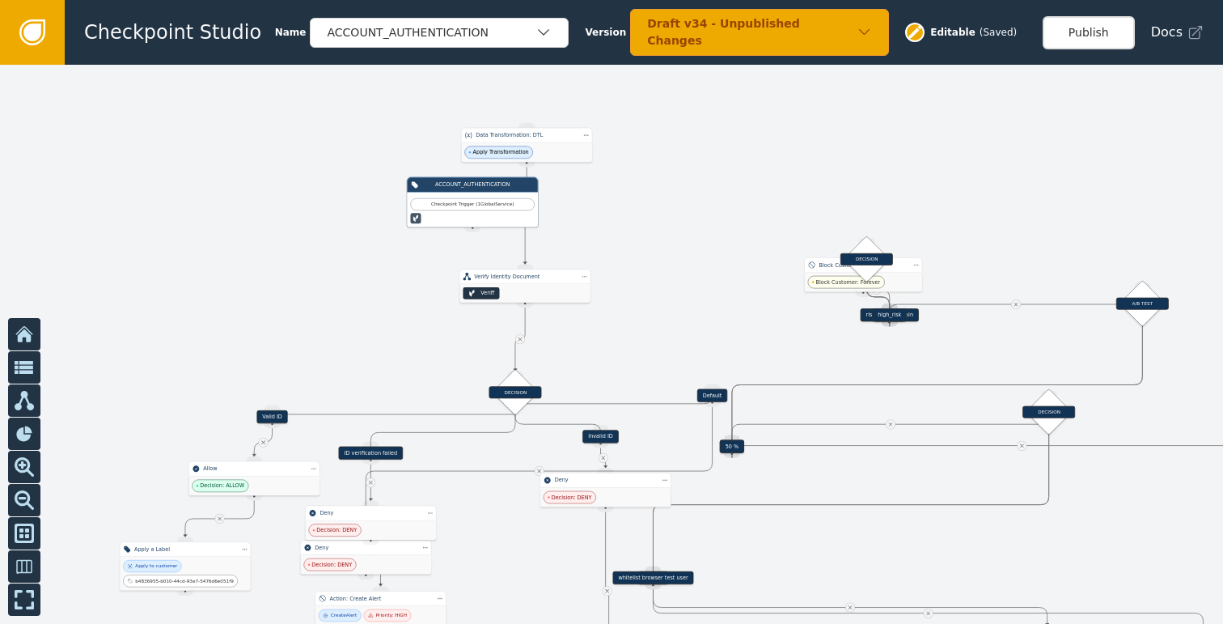
drag, startPoint x: 732, startPoint y: 184, endPoint x: 642, endPoint y: 274, distance: 127.6
click at [642, 274] on div at bounding box center [611, 344] width 1223 height 559
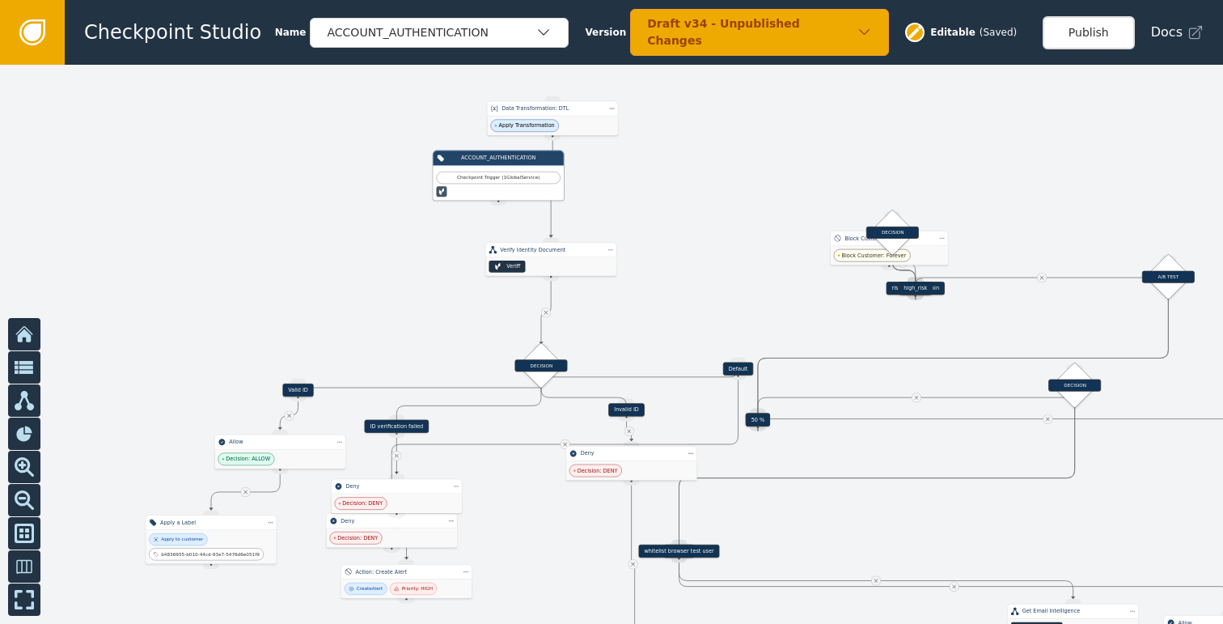
drag, startPoint x: 621, startPoint y: 283, endPoint x: 704, endPoint y: 228, distance: 99.8
click at [704, 227] on div at bounding box center [611, 344] width 1223 height 559
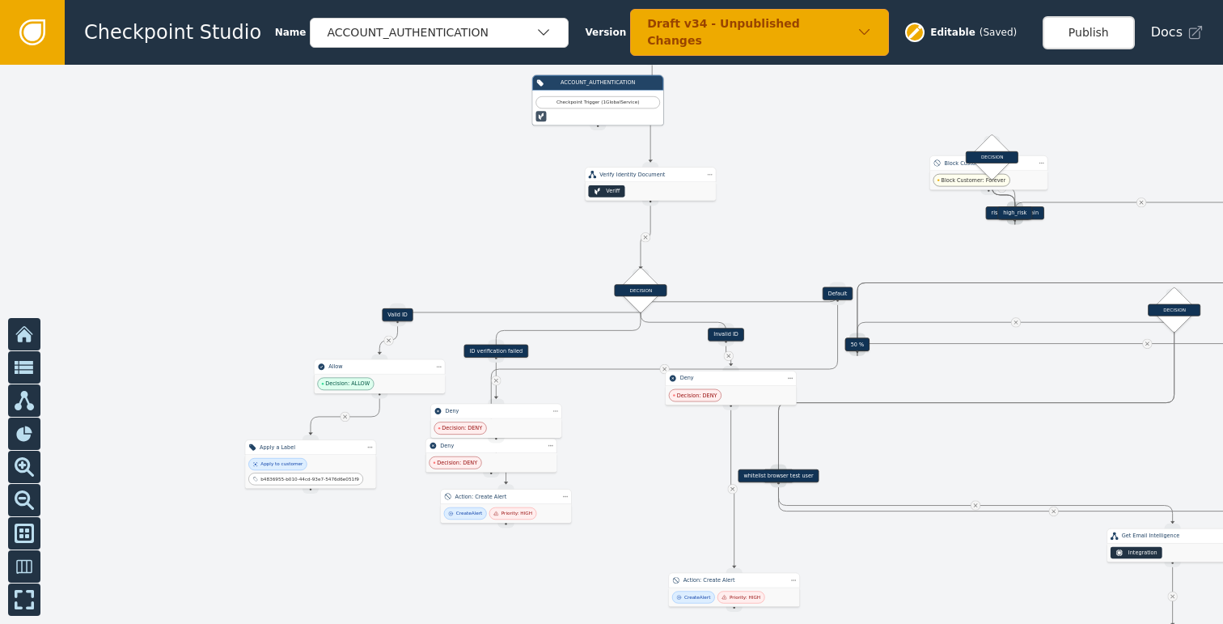
drag, startPoint x: 709, startPoint y: 290, endPoint x: 783, endPoint y: 202, distance: 115.4
click at [783, 203] on div at bounding box center [611, 344] width 1223 height 559
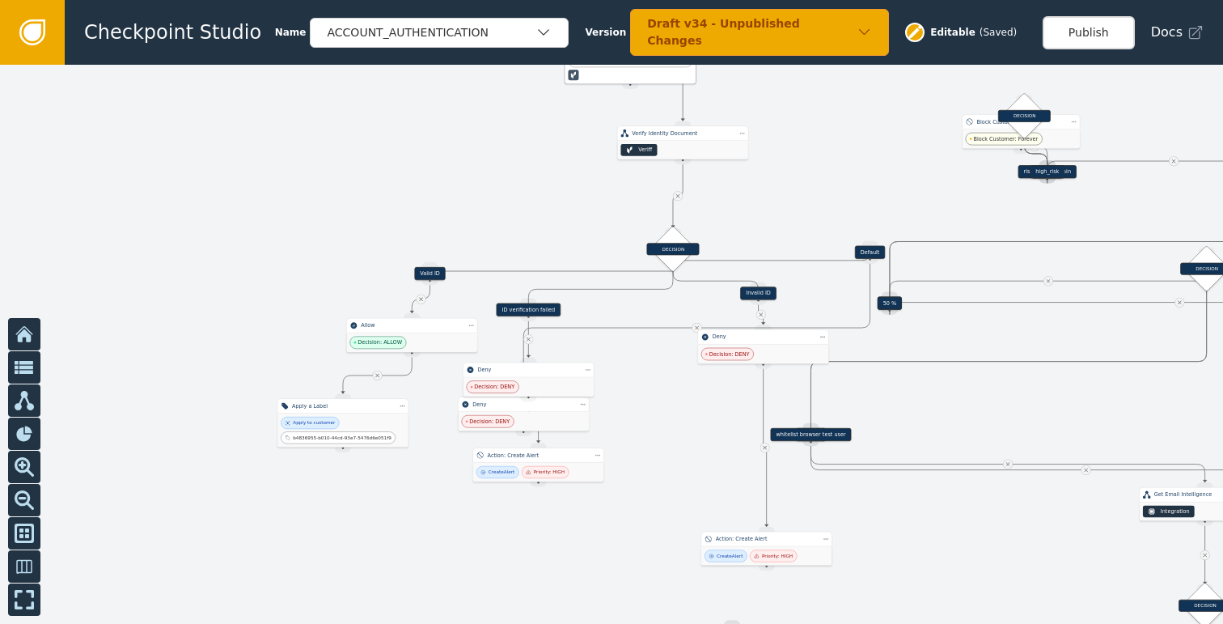
drag, startPoint x: 646, startPoint y: 445, endPoint x: 685, endPoint y: 272, distance: 177.4
click at [685, 272] on div at bounding box center [611, 344] width 1223 height 559
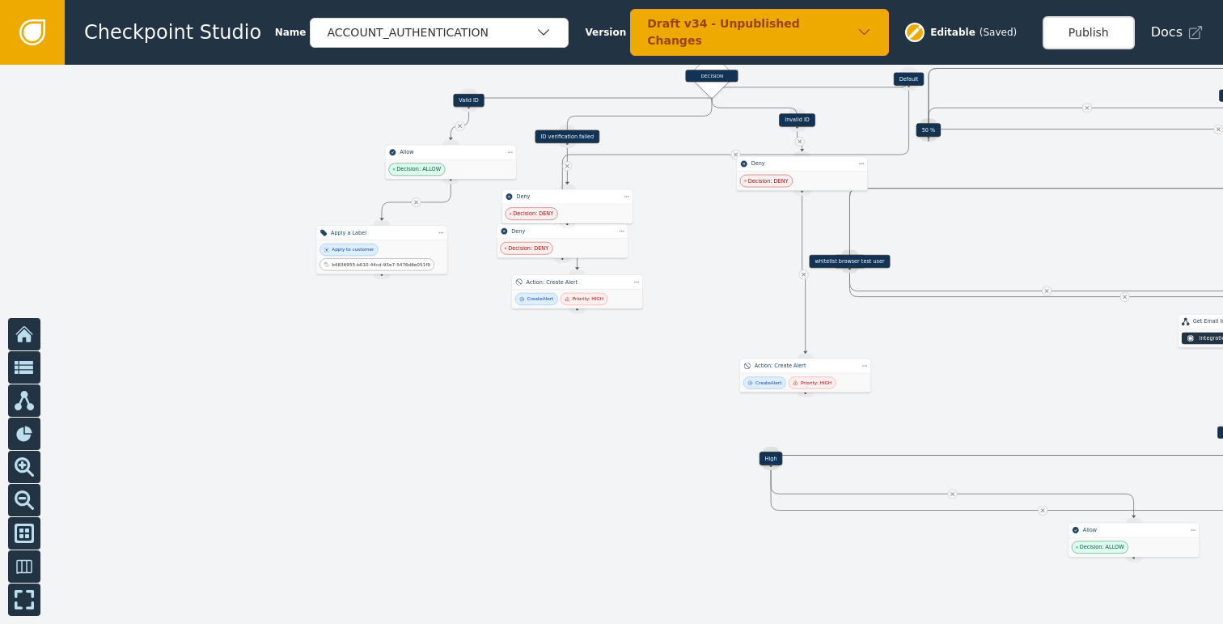
drag, startPoint x: 676, startPoint y: 417, endPoint x: 411, endPoint y: 331, distance: 278.9
click at [485, 351] on div at bounding box center [611, 344] width 1223 height 559
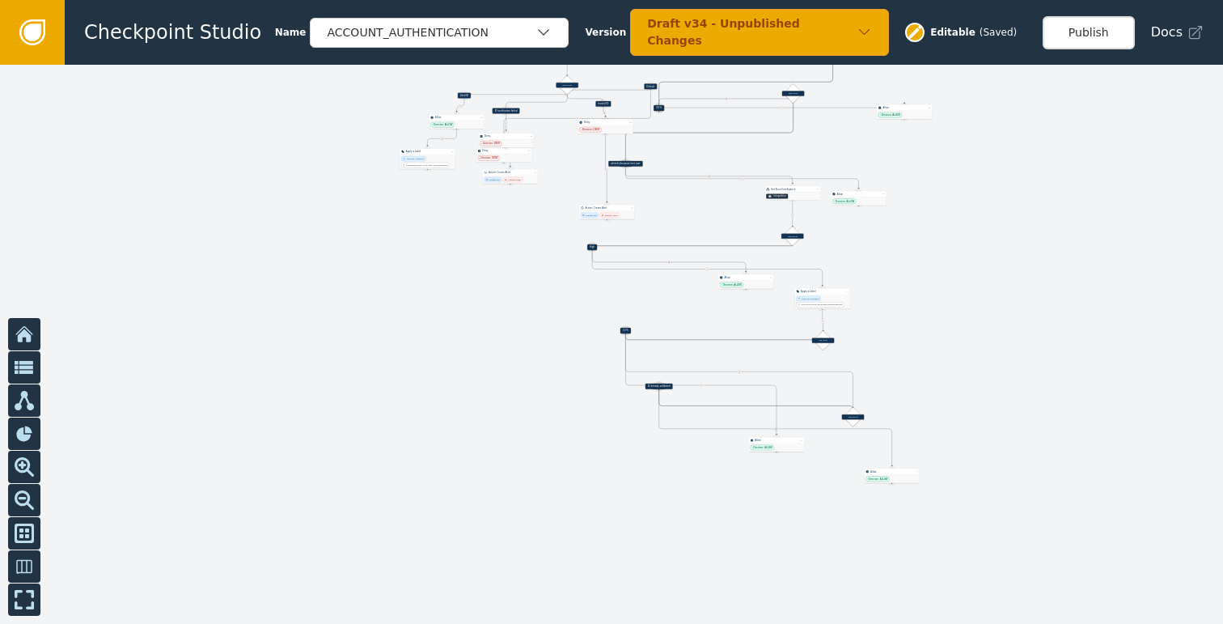
drag, startPoint x: 981, startPoint y: 428, endPoint x: 841, endPoint y: 264, distance: 215.8
click at [868, 268] on div at bounding box center [611, 344] width 1223 height 559
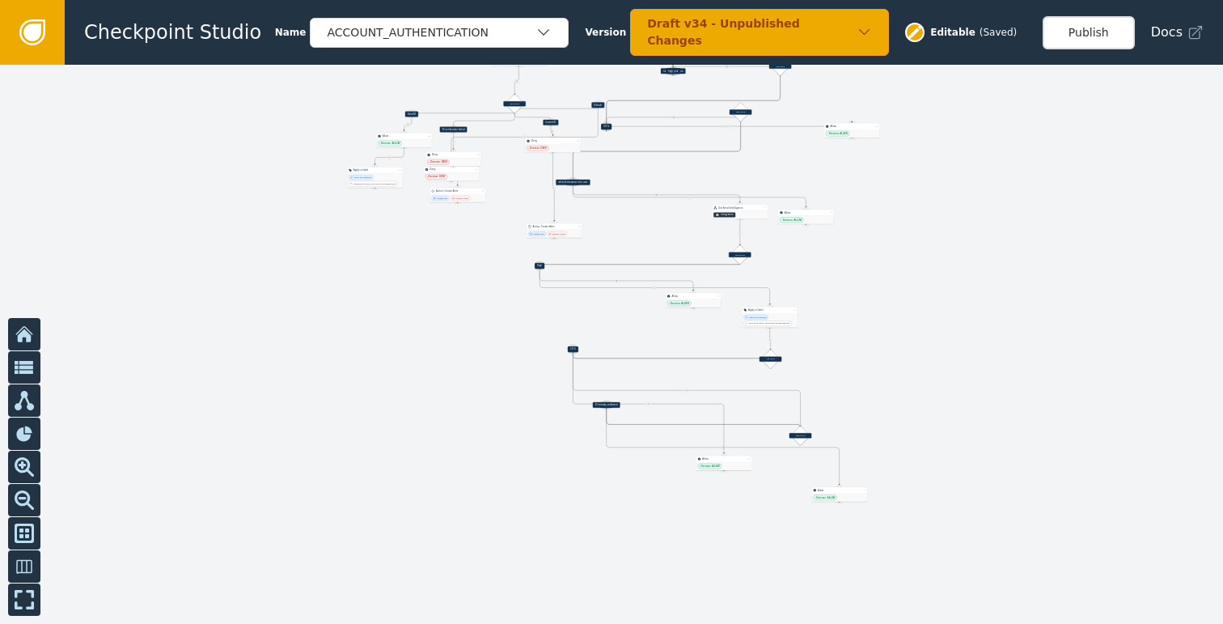
drag, startPoint x: 955, startPoint y: 282, endPoint x: 915, endPoint y: 481, distance: 203.1
click at [921, 468] on div at bounding box center [611, 344] width 1223 height 559
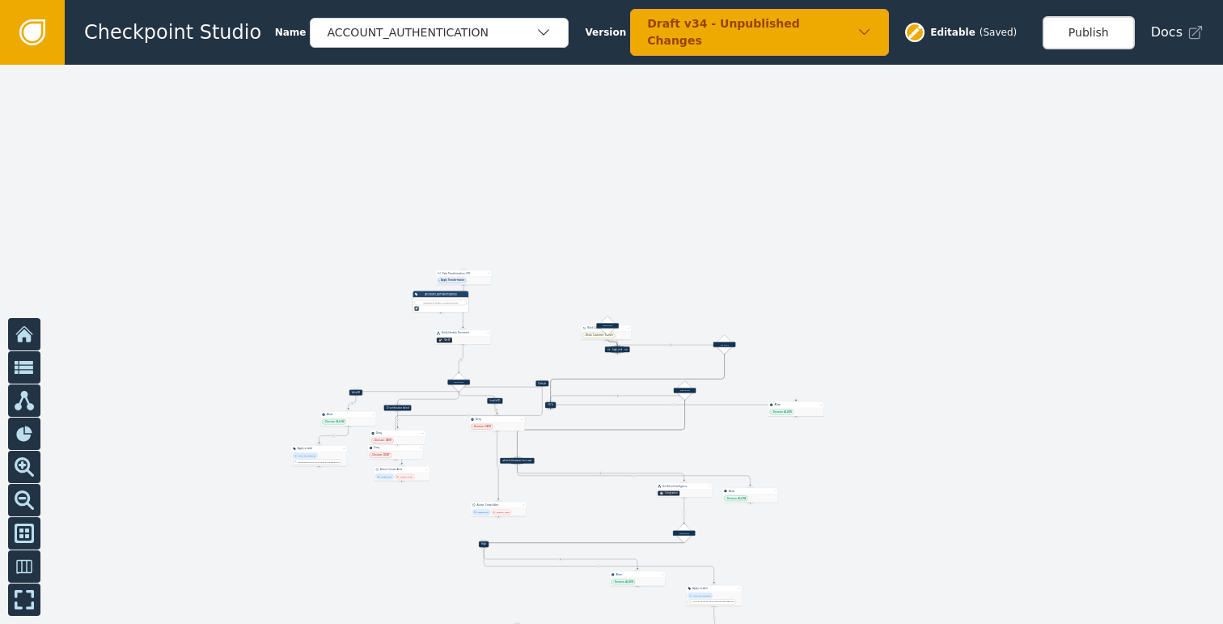
drag, startPoint x: 862, startPoint y: 329, endPoint x: 835, endPoint y: 462, distance: 135.3
click at [835, 461] on div at bounding box center [611, 344] width 1223 height 559
click at [726, 30] on div "Draft v34 - Unpublished Changes" at bounding box center [752, 32] width 210 height 34
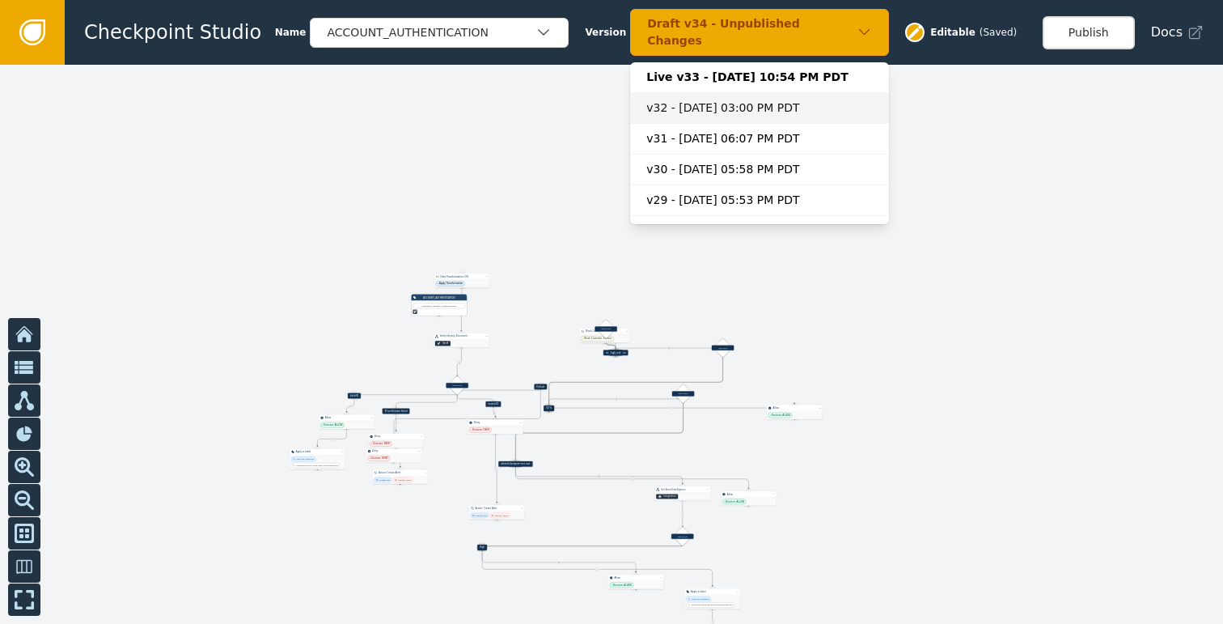
click at [723, 100] on div "v32 - [DATE] 03:00 PM PDT" at bounding box center [759, 108] width 227 height 17
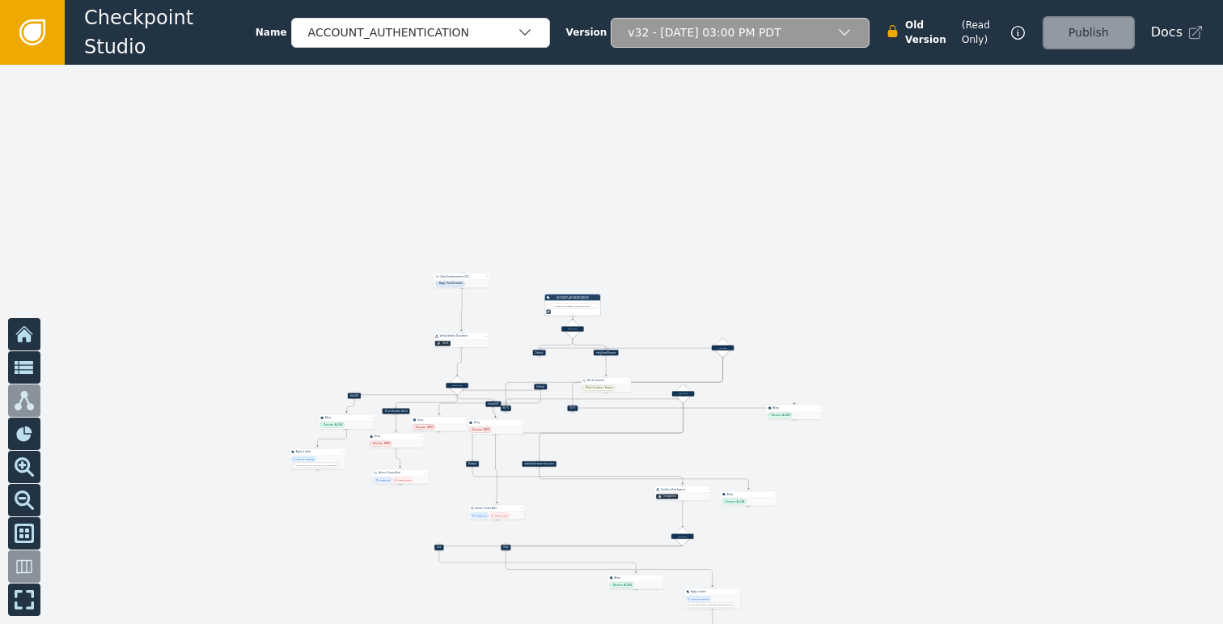
click at [744, 44] on div "v32 - [DATE] 03:00 PM PDT" at bounding box center [740, 33] width 259 height 30
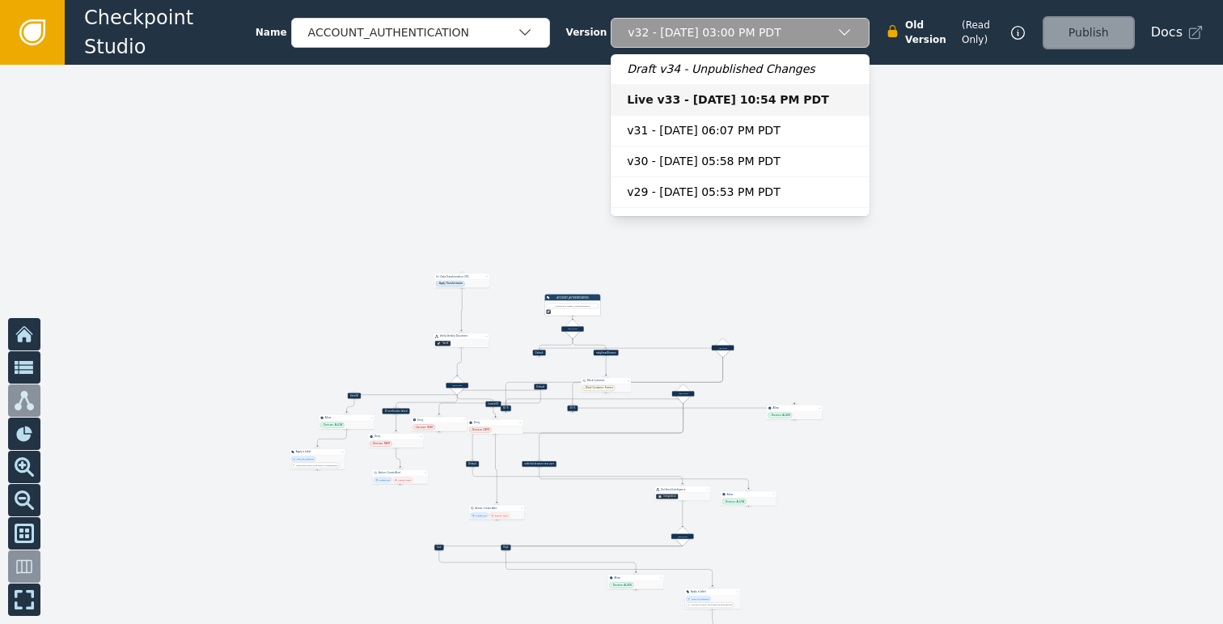
click at [671, 95] on div "Live v33 - [DATE] 10:54 PM PDT" at bounding box center [740, 99] width 227 height 17
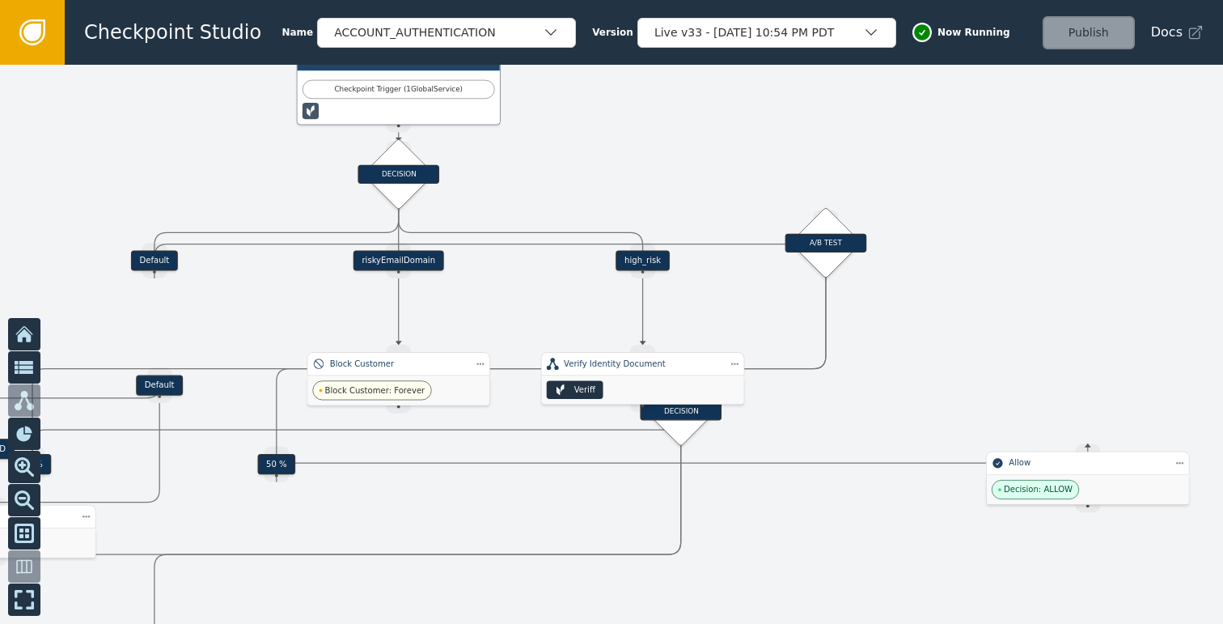
drag, startPoint x: 815, startPoint y: 368, endPoint x: 972, endPoint y: 277, distance: 180.5
click at [972, 277] on div at bounding box center [611, 344] width 1223 height 559
drag, startPoint x: 644, startPoint y: 388, endPoint x: 752, endPoint y: 290, distance: 144.9
click at [752, 290] on div "Target Handle for step Default Source Handle for step Target Handle for step ID…" at bounding box center [611, 344] width 1223 height 559
drag, startPoint x: 644, startPoint y: 371, endPoint x: 834, endPoint y: 298, distance: 203.6
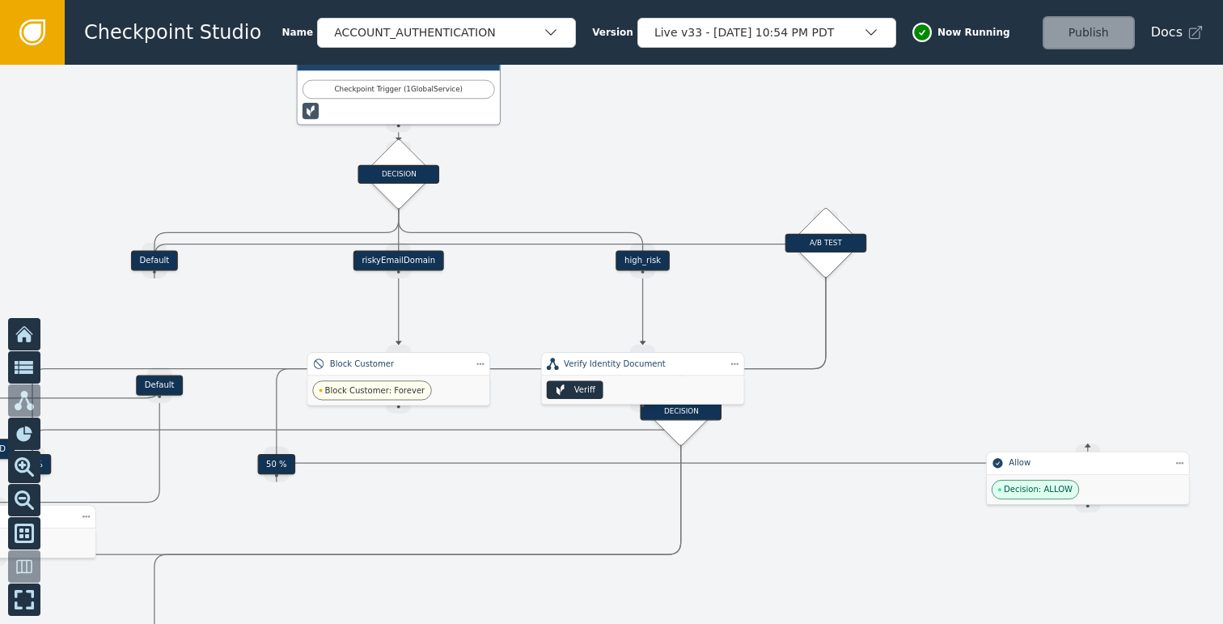
click at [834, 298] on div "Target Handle for step Default Source Handle for step Target Handle for step ID…" at bounding box center [611, 344] width 1223 height 559
drag, startPoint x: 637, startPoint y: 260, endPoint x: 891, endPoint y: 187, distance: 263.7
click at [891, 187] on div "Target Handle for step Default Source Handle for step Target Handle for step ID…" at bounding box center [611, 344] width 1223 height 559
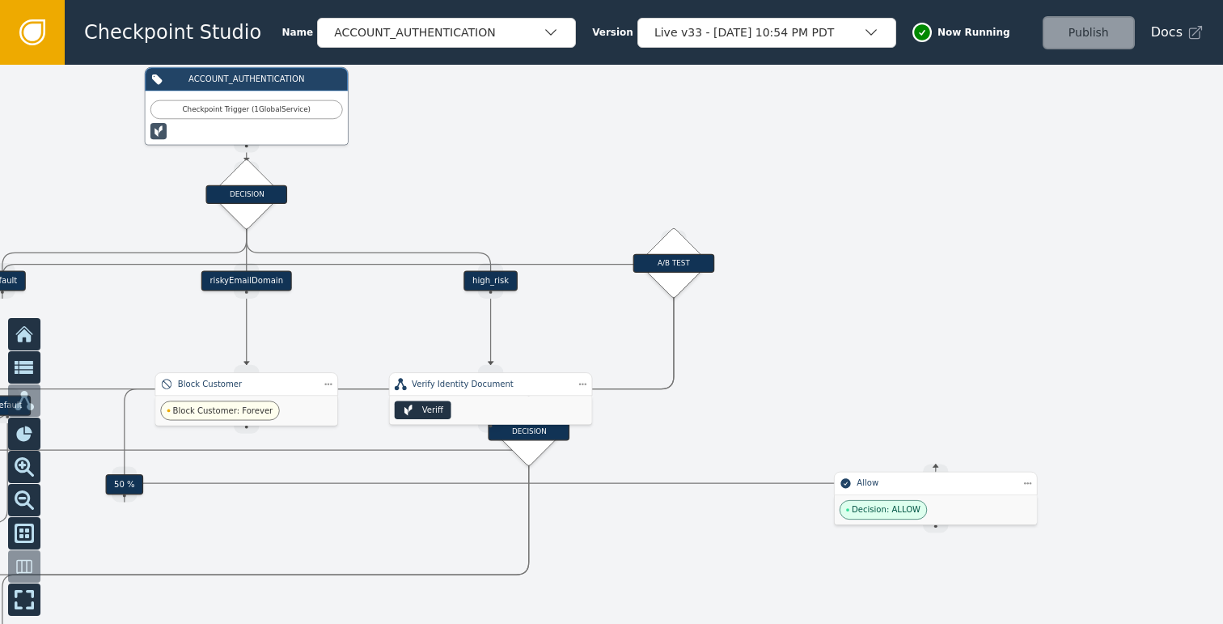
drag, startPoint x: 972, startPoint y: 328, endPoint x: 1031, endPoint y: 290, distance: 71.4
click at [1031, 290] on div at bounding box center [611, 344] width 1223 height 559
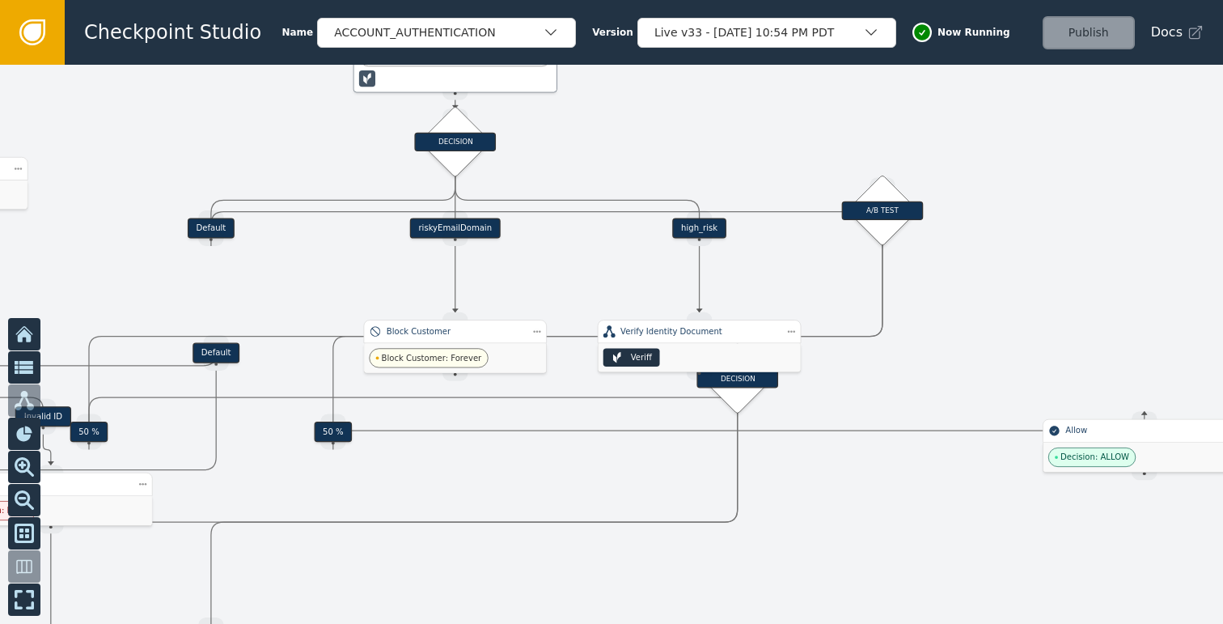
click at [1082, 345] on div at bounding box center [611, 344] width 1223 height 559
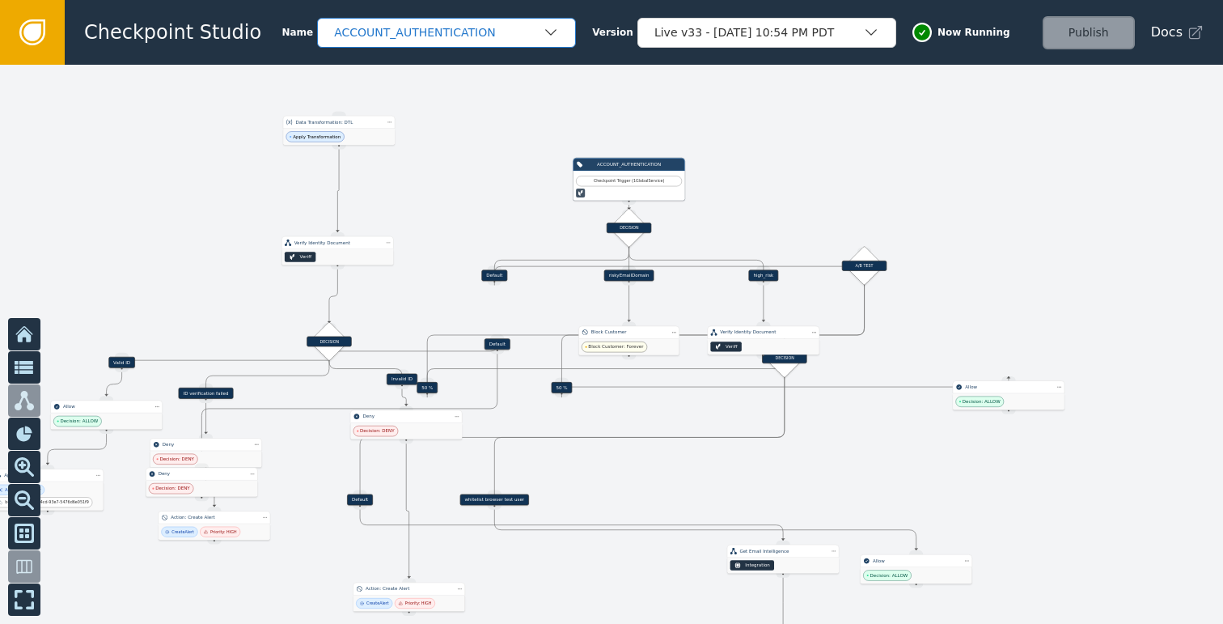
click at [501, 20] on div "ACCOUNT_AUTHENTICATION" at bounding box center [446, 33] width 259 height 30
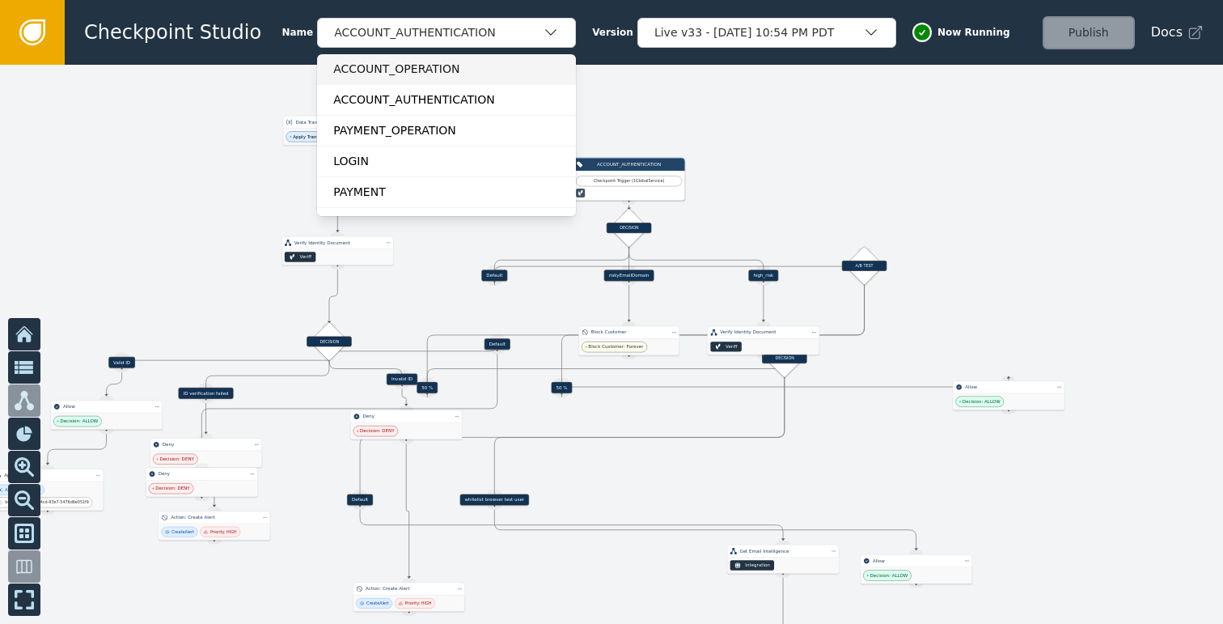
click at [425, 65] on div "ACCOUNT_OPERATION" at bounding box center [446, 69] width 227 height 17
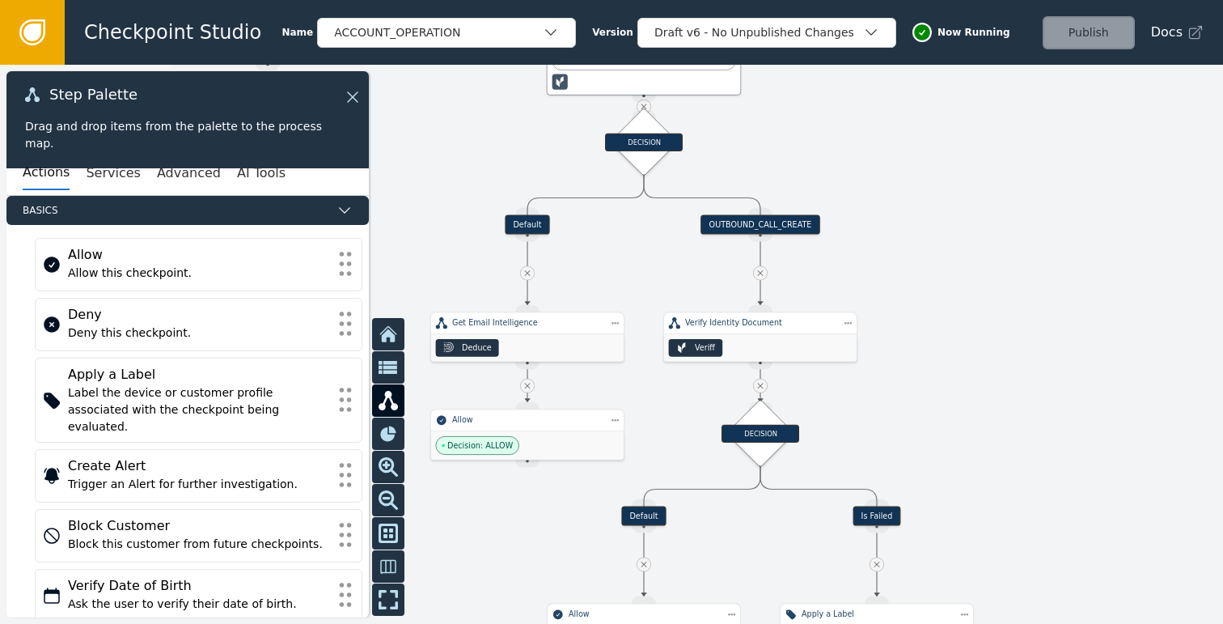
drag, startPoint x: 998, startPoint y: 372, endPoint x: 947, endPoint y: 291, distance: 96.0
click at [947, 291] on div at bounding box center [611, 344] width 1223 height 559
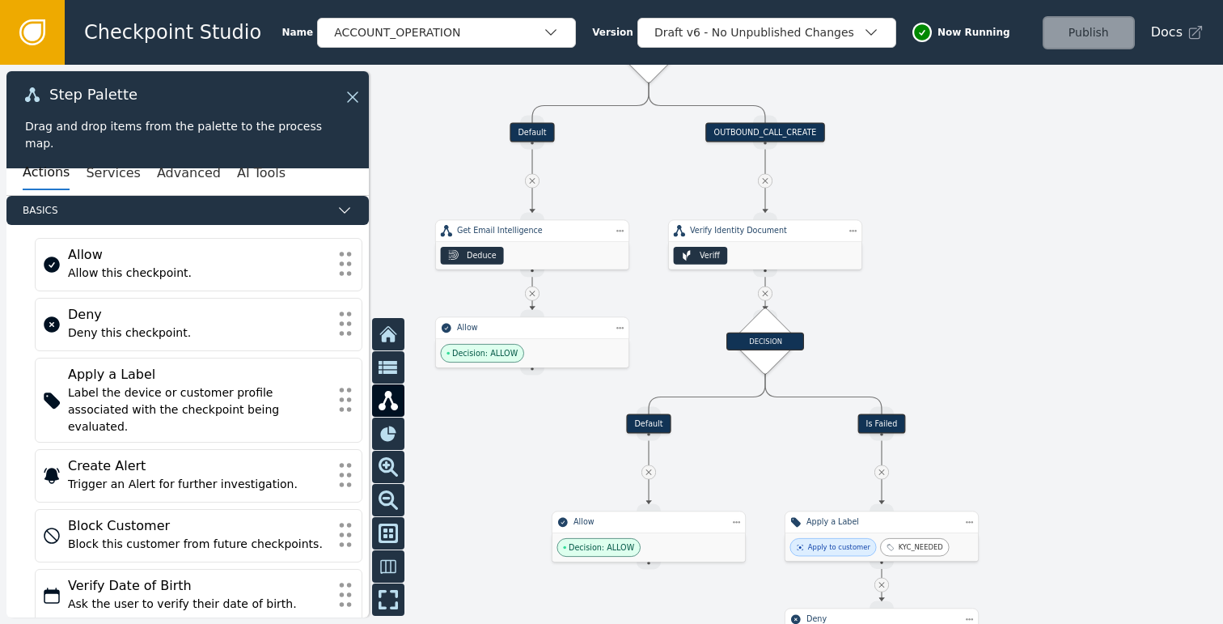
drag, startPoint x: 946, startPoint y: 291, endPoint x: 946, endPoint y: 180, distance: 110.8
click at [945, 180] on div at bounding box center [611, 344] width 1223 height 559
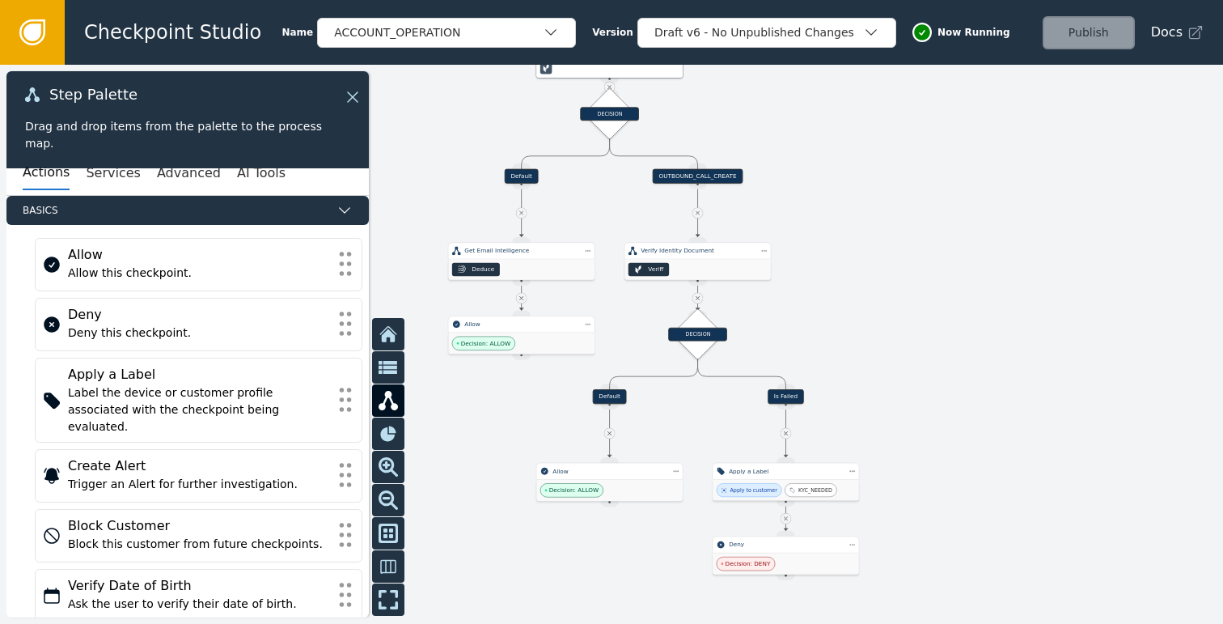
drag, startPoint x: 1042, startPoint y: 305, endPoint x: 949, endPoint y: 303, distance: 93.0
click at [949, 303] on div at bounding box center [611, 344] width 1223 height 559
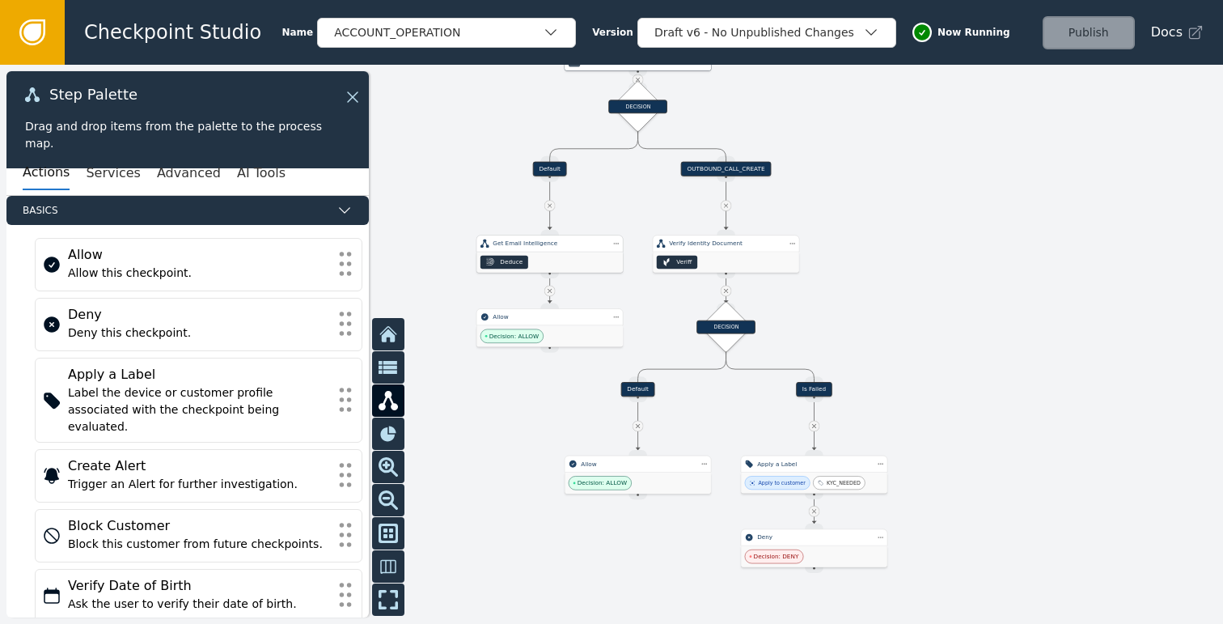
click at [537, 265] on div "Deduce" at bounding box center [549, 262] width 146 height 20
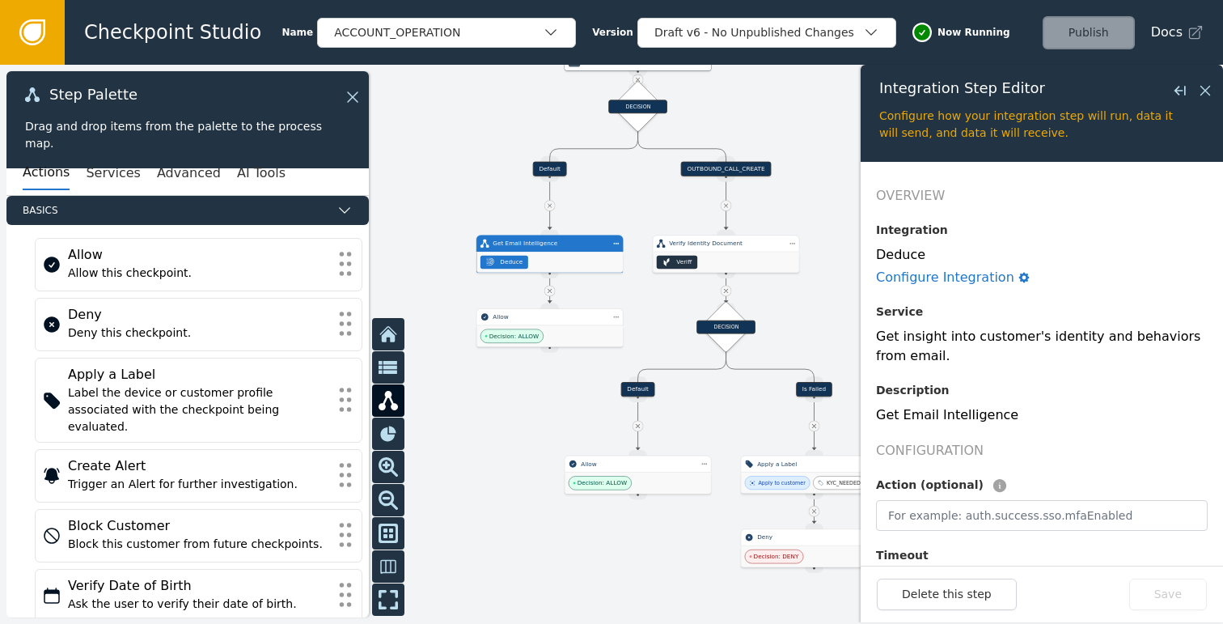
scroll to position [242, 0]
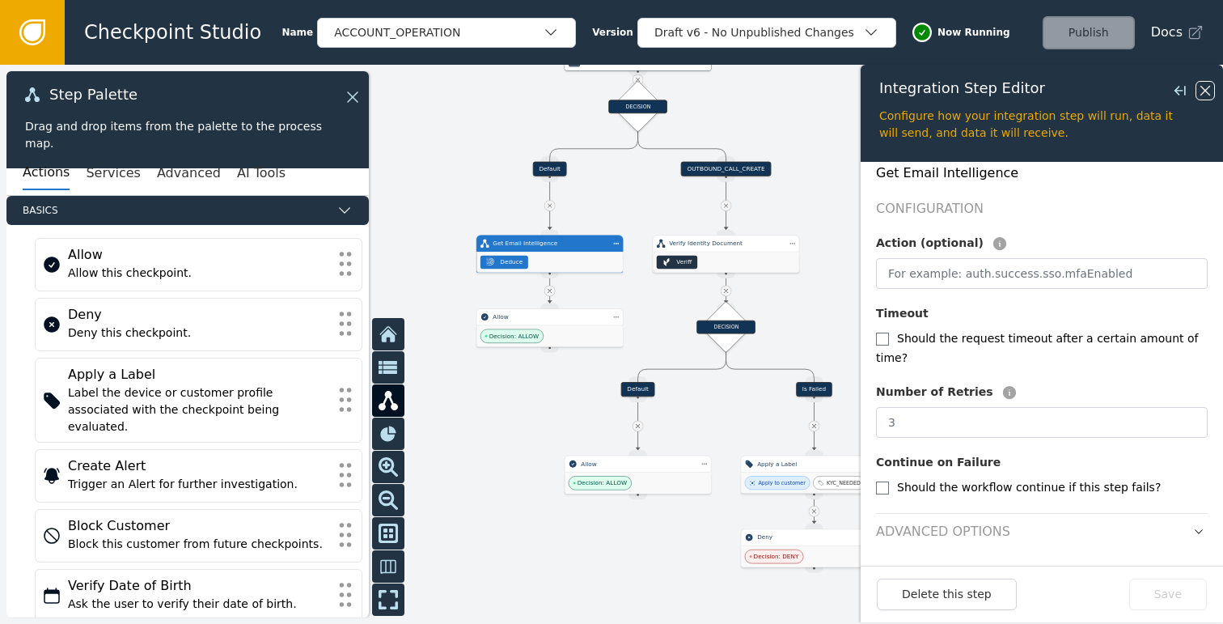
click at [1203, 89] on icon at bounding box center [1206, 91] width 18 height 18
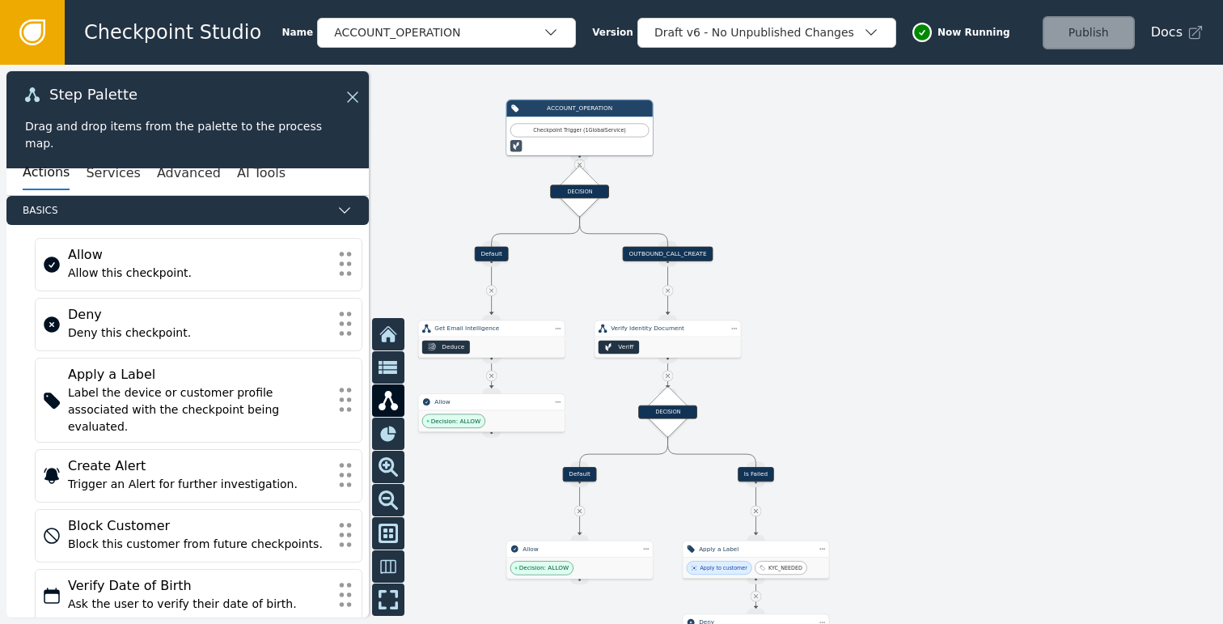
drag, startPoint x: 1062, startPoint y: 324, endPoint x: 1017, endPoint y: 392, distance: 81.7
click at [1017, 392] on div at bounding box center [611, 344] width 1223 height 559
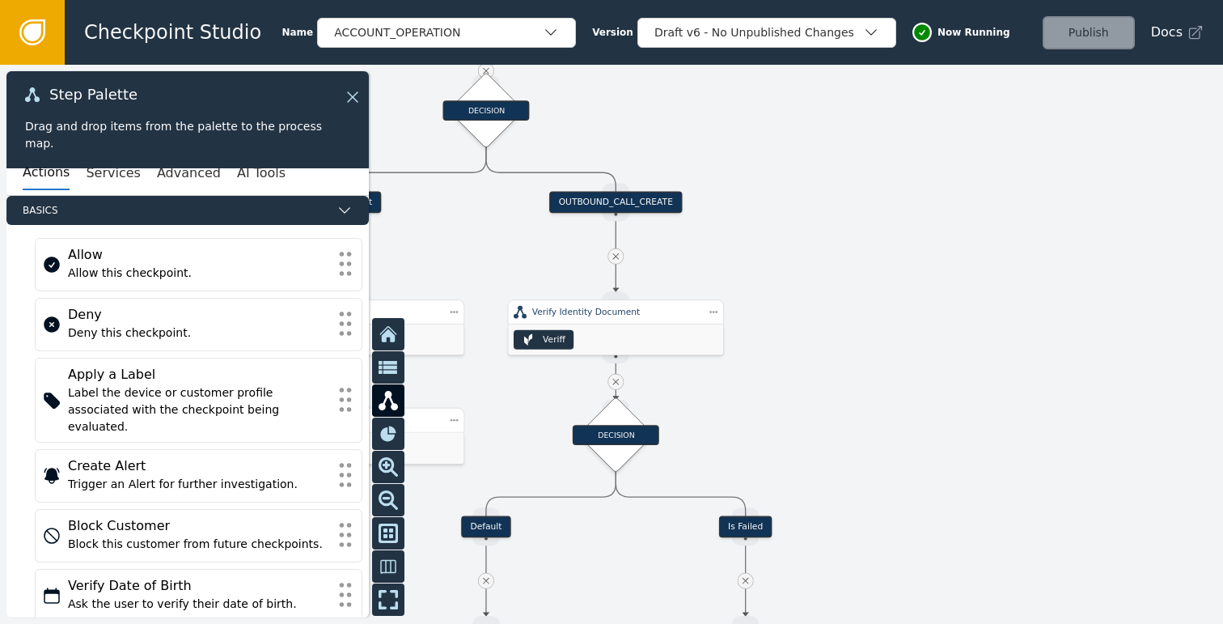
click at [879, 379] on div at bounding box center [611, 344] width 1223 height 559
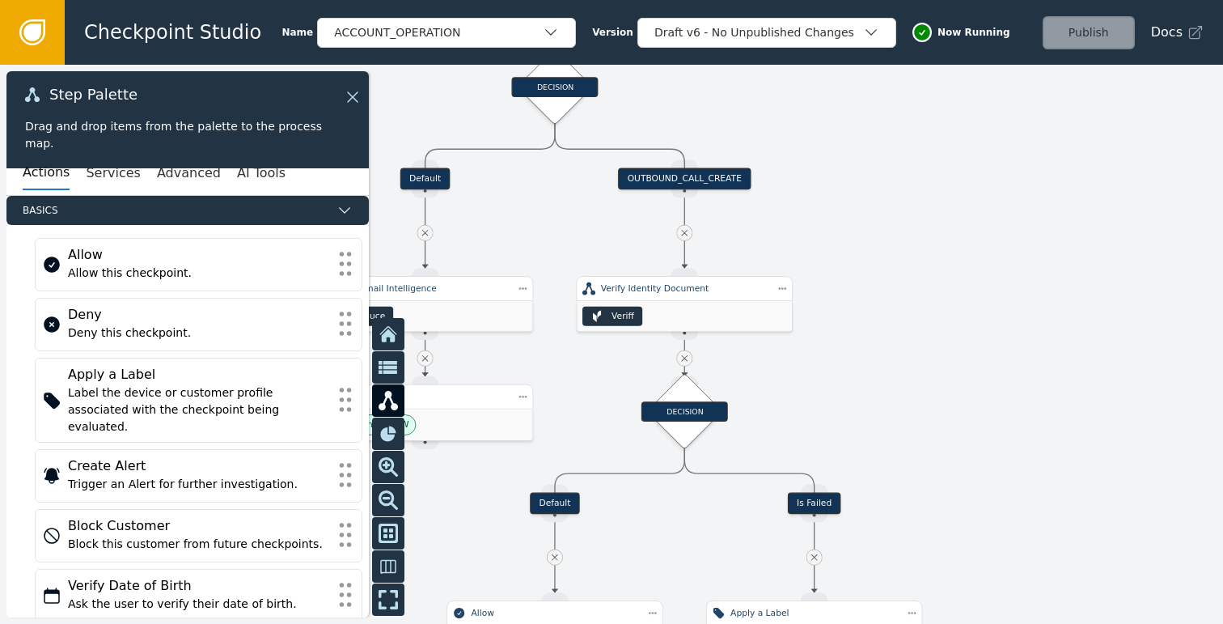
drag, startPoint x: 851, startPoint y: 343, endPoint x: 909, endPoint y: 290, distance: 78.4
click at [909, 290] on div at bounding box center [611, 344] width 1223 height 559
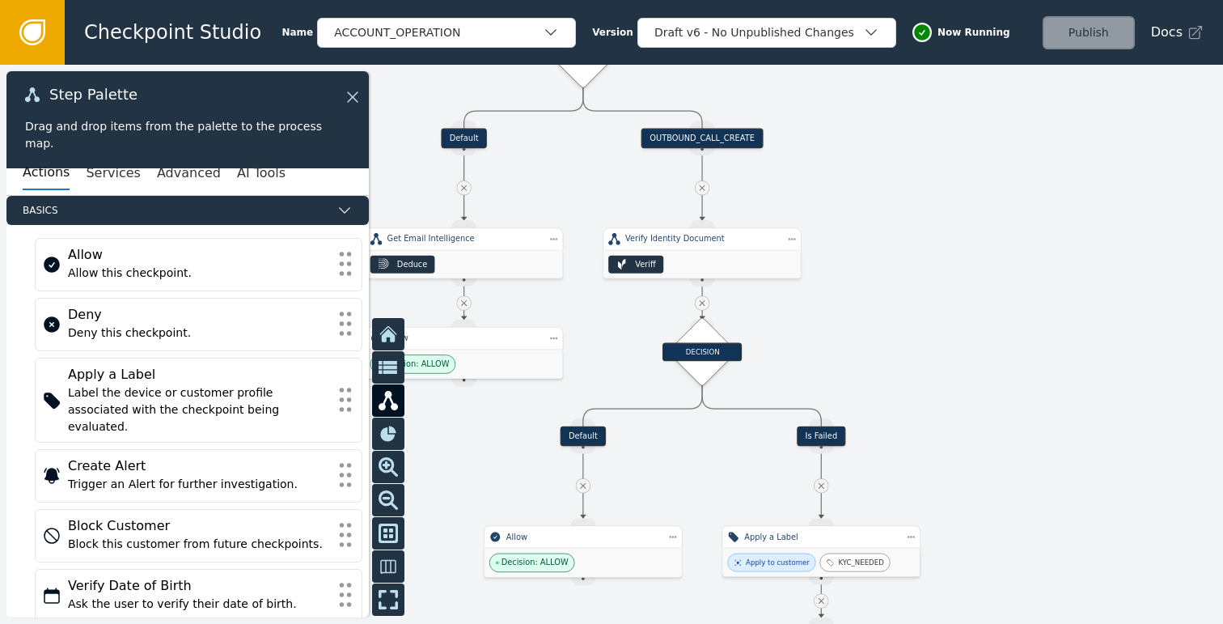
drag, startPoint x: 933, startPoint y: 372, endPoint x: 934, endPoint y: 317, distance: 55.0
click at [934, 318] on div at bounding box center [611, 344] width 1223 height 559
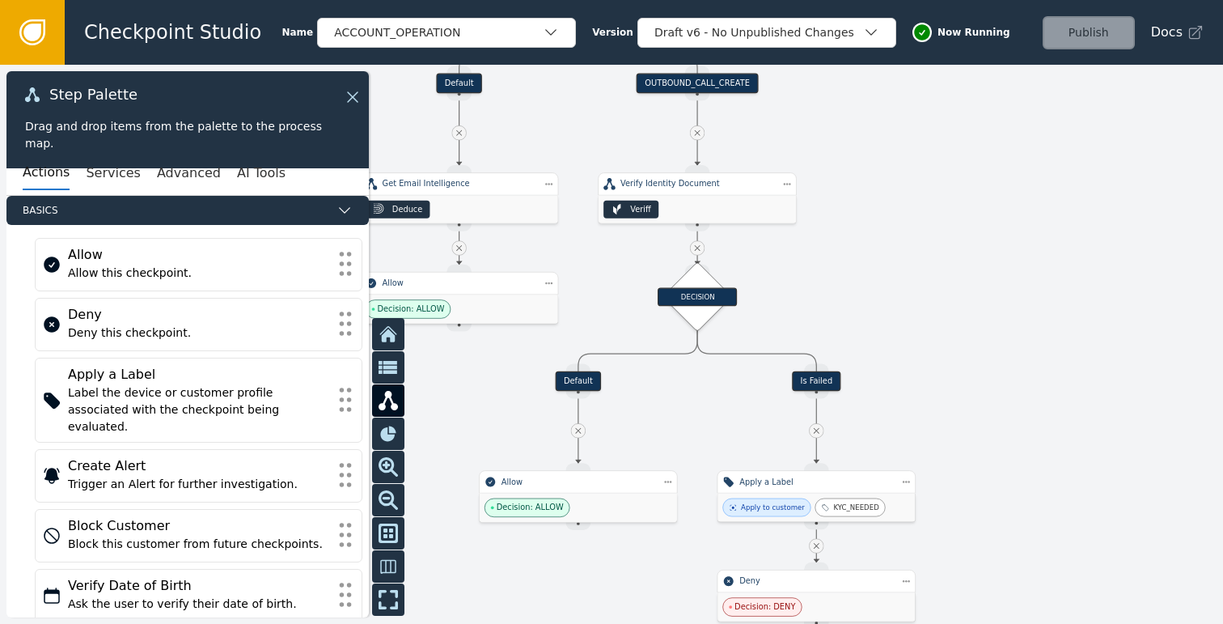
drag, startPoint x: 957, startPoint y: 288, endPoint x: 944, endPoint y: 189, distance: 99.5
click at [944, 190] on div at bounding box center [611, 344] width 1223 height 559
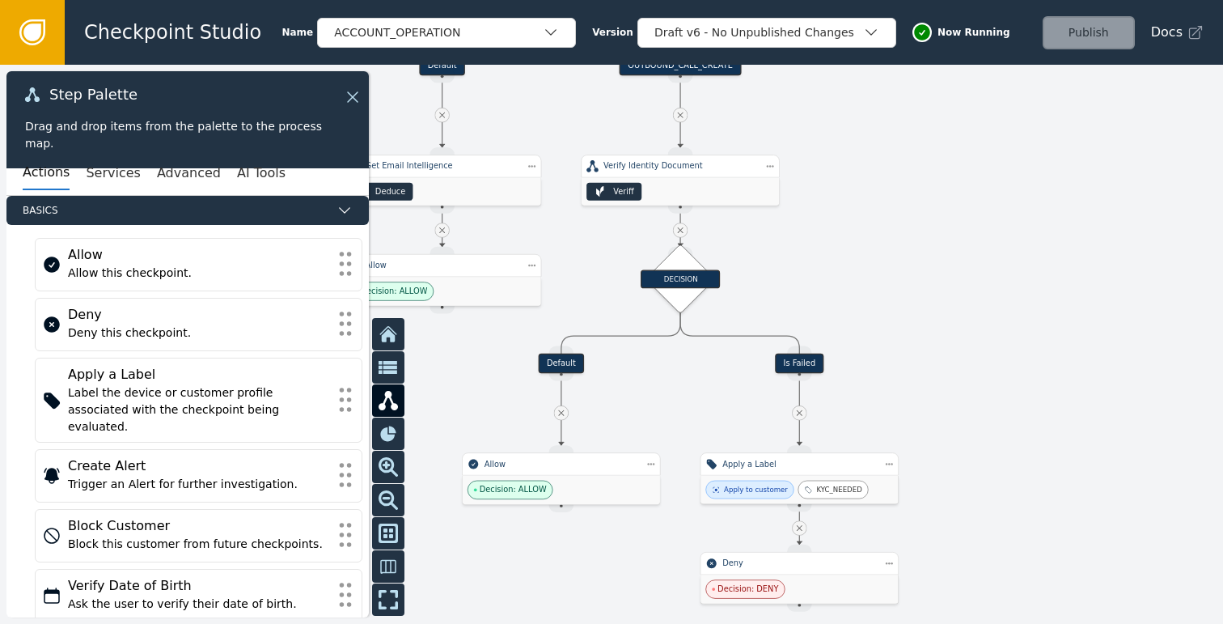
drag, startPoint x: 984, startPoint y: 298, endPoint x: 974, endPoint y: 336, distance: 39.2
click at [974, 336] on div at bounding box center [611, 344] width 1223 height 559
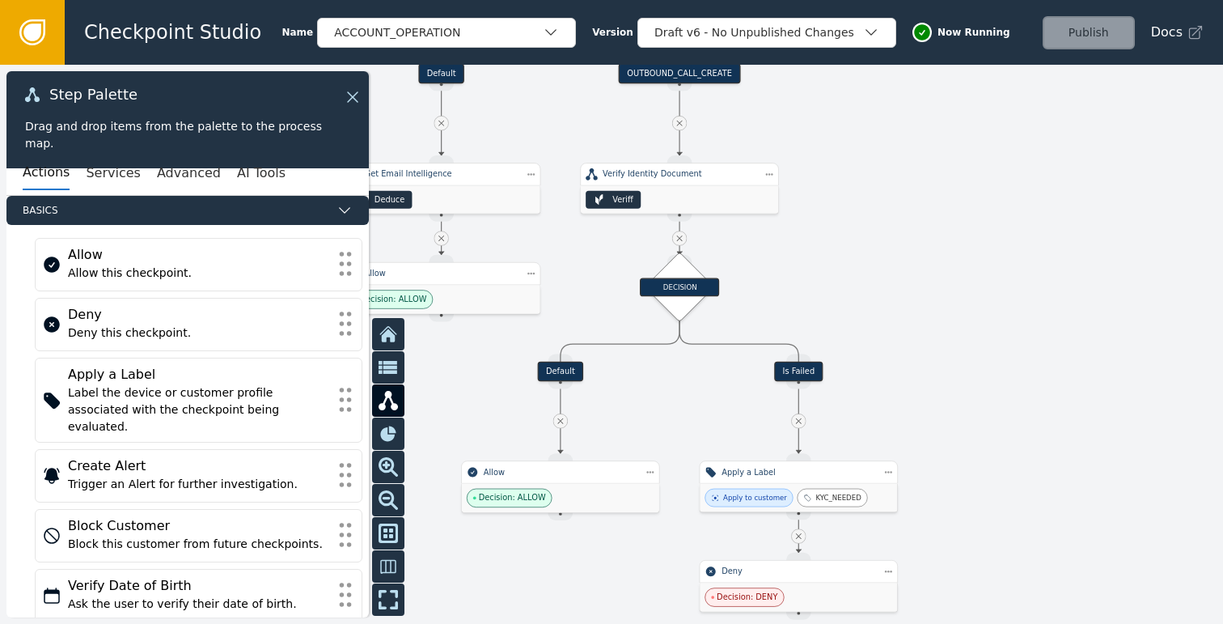
drag, startPoint x: 974, startPoint y: 336, endPoint x: 967, endPoint y: 379, distance: 44.3
click at [967, 379] on div at bounding box center [611, 344] width 1223 height 559
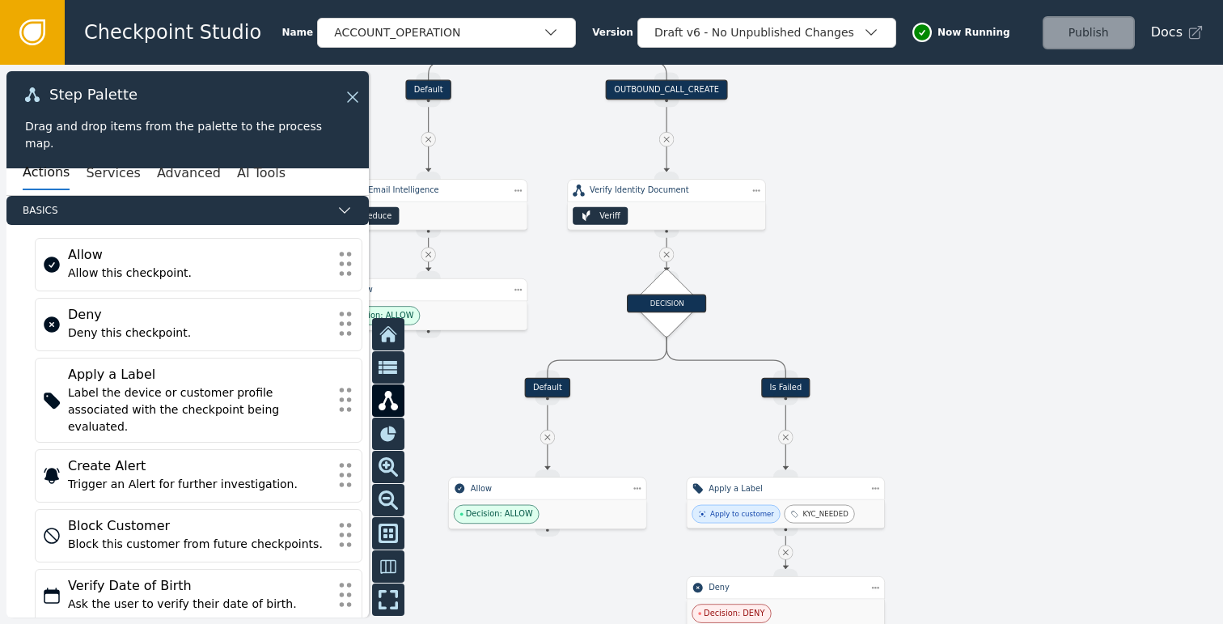
drag, startPoint x: 917, startPoint y: 325, endPoint x: 896, endPoint y: 200, distance: 127.1
click at [896, 200] on div at bounding box center [611, 344] width 1223 height 559
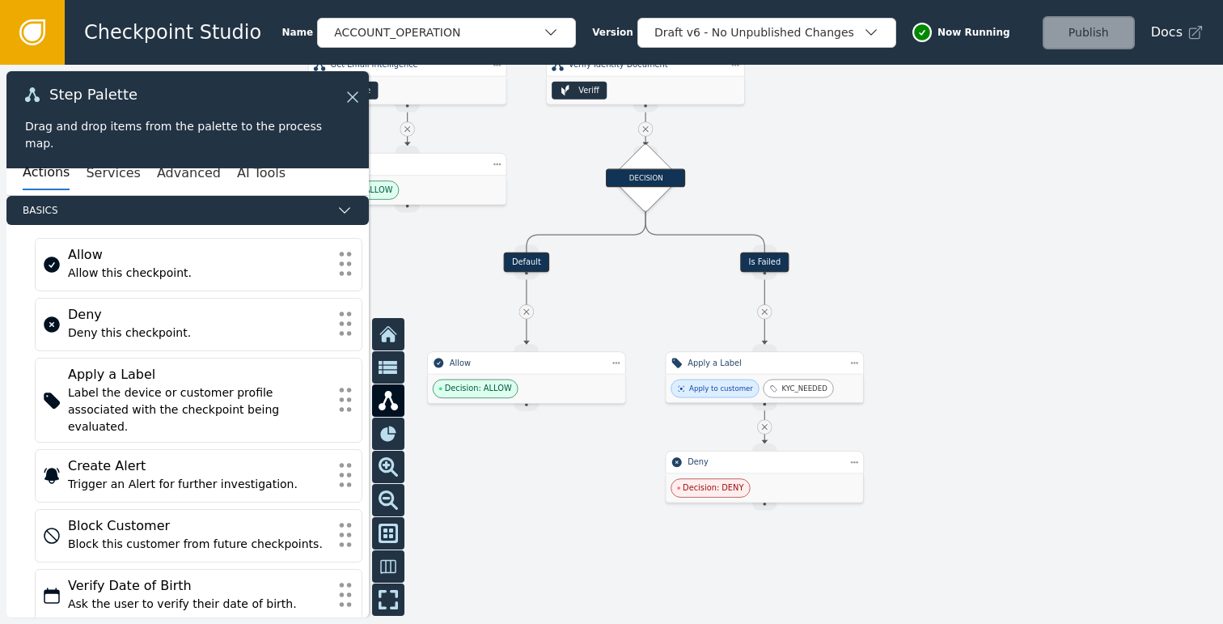
click at [775, 264] on div "Is Failed" at bounding box center [764, 262] width 49 height 20
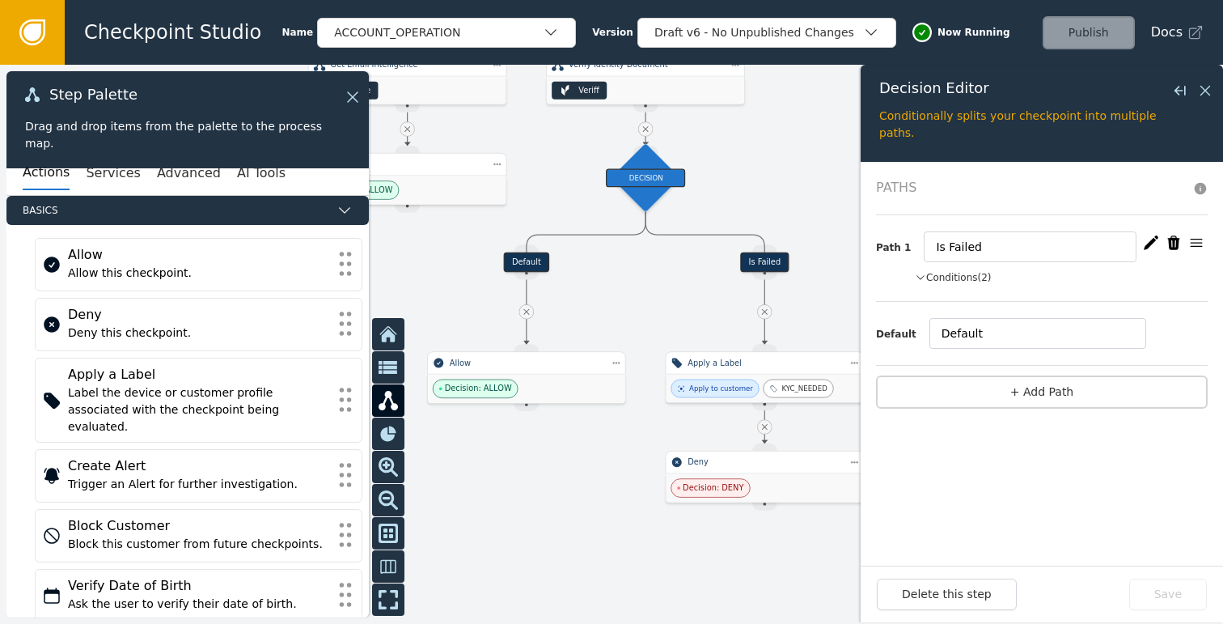
click at [976, 279] on button "Conditions (2)" at bounding box center [953, 277] width 77 height 15
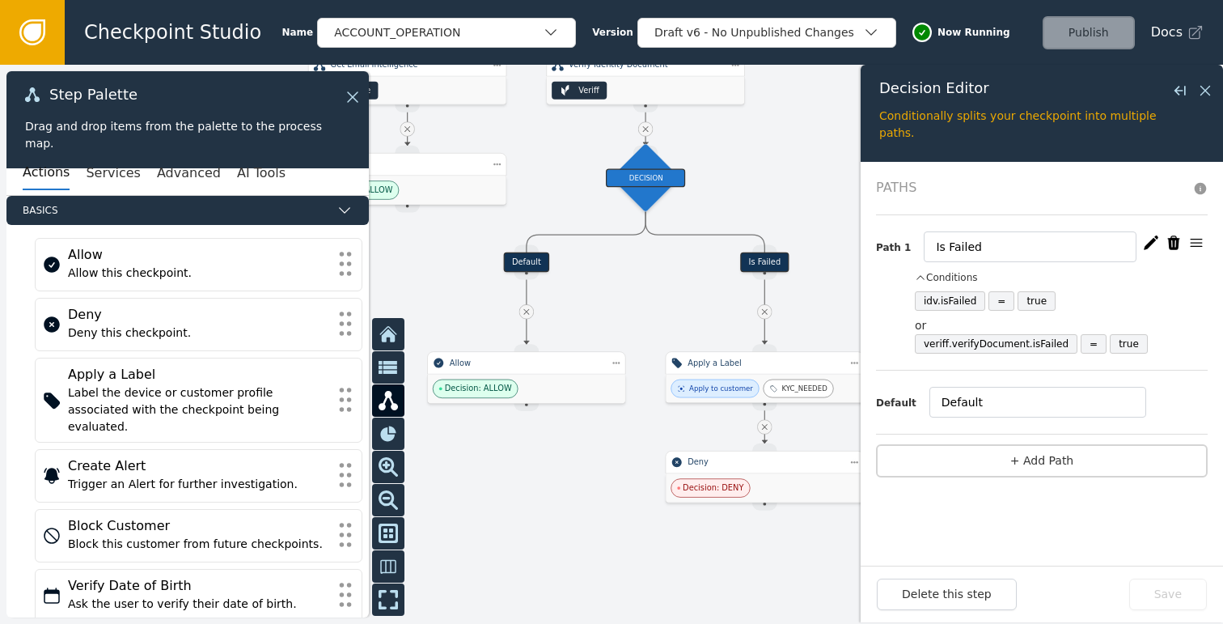
click at [1150, 245] on icon "button" at bounding box center [1151, 243] width 16 height 16
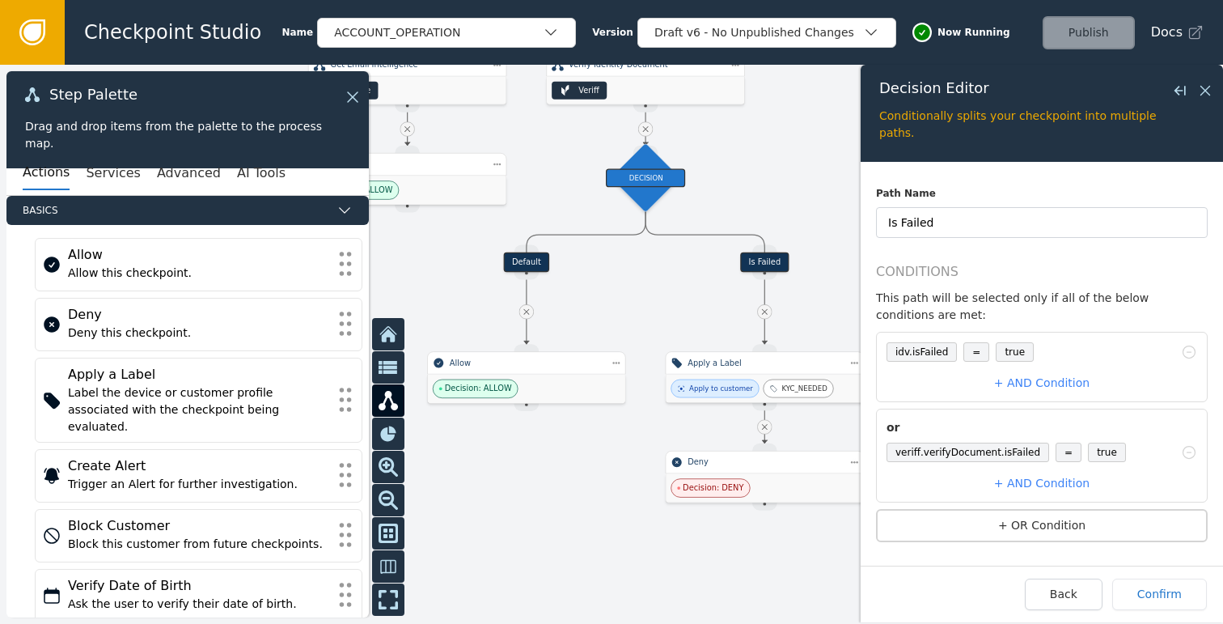
scroll to position [1, 0]
click at [1027, 523] on button "+ OR Condition" at bounding box center [1042, 524] width 332 height 33
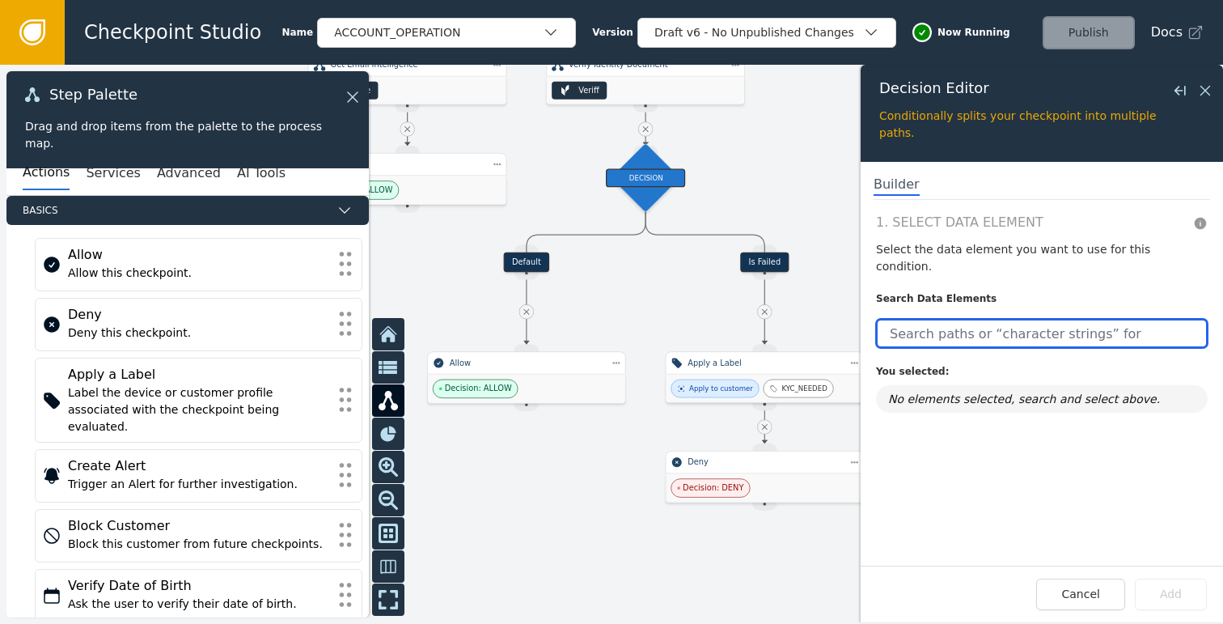
click at [974, 319] on input "text" at bounding box center [1042, 333] width 332 height 29
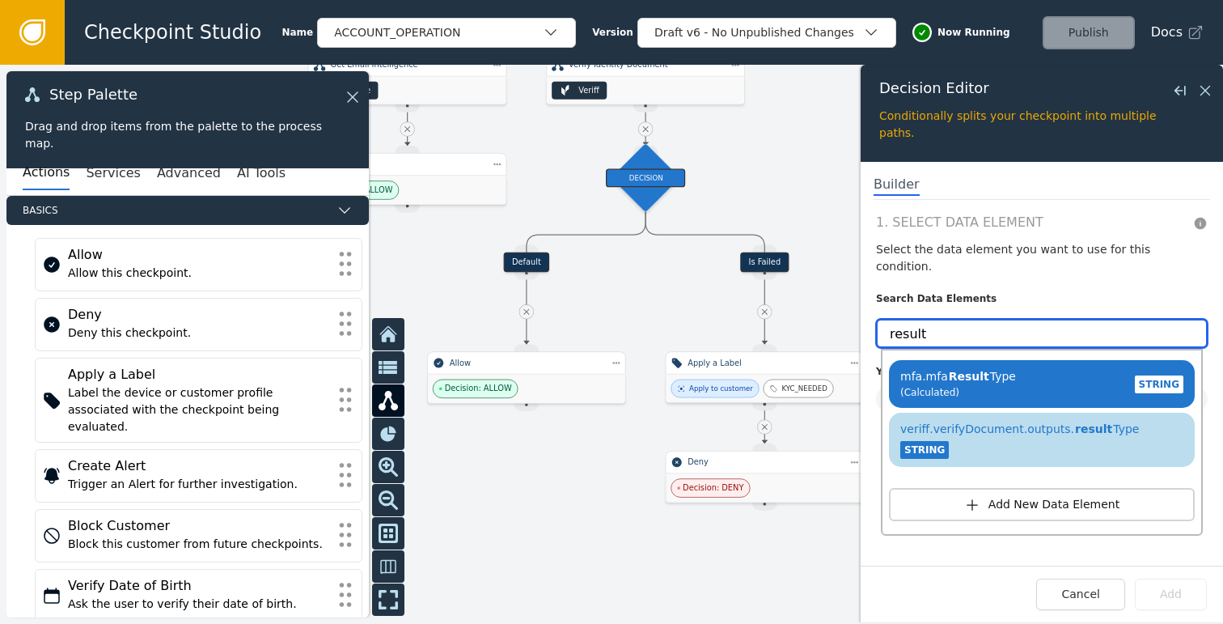
type input "result"
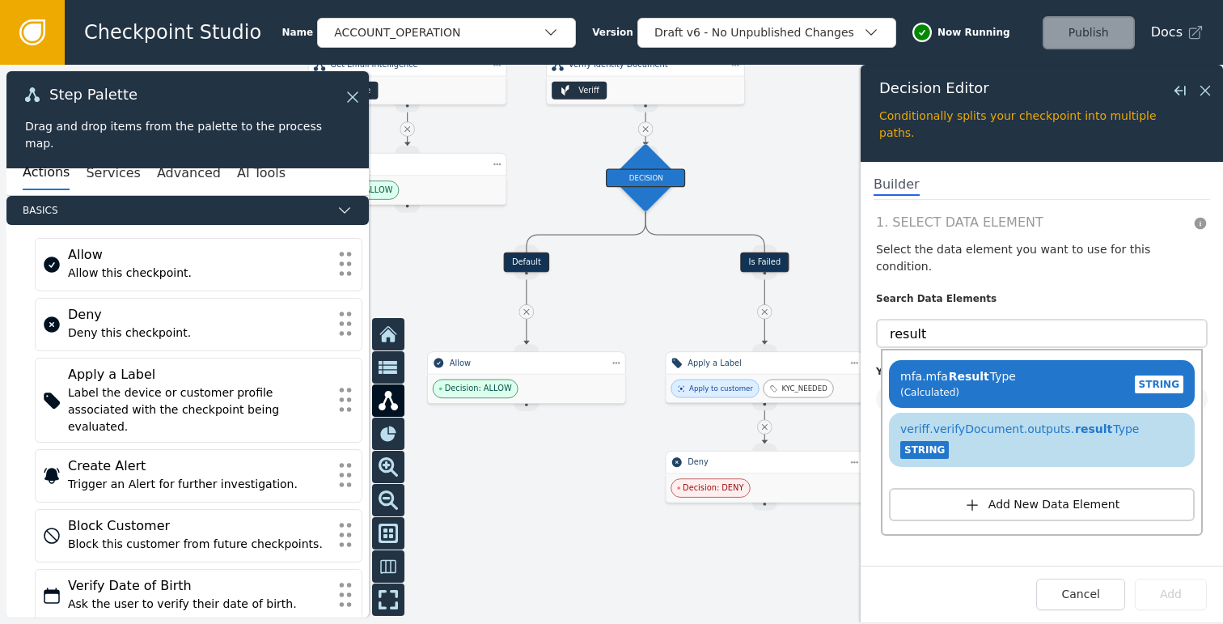
click at [1025, 422] on span "veriff.verifyDocument.outputs. result Type" at bounding box center [1019, 428] width 239 height 13
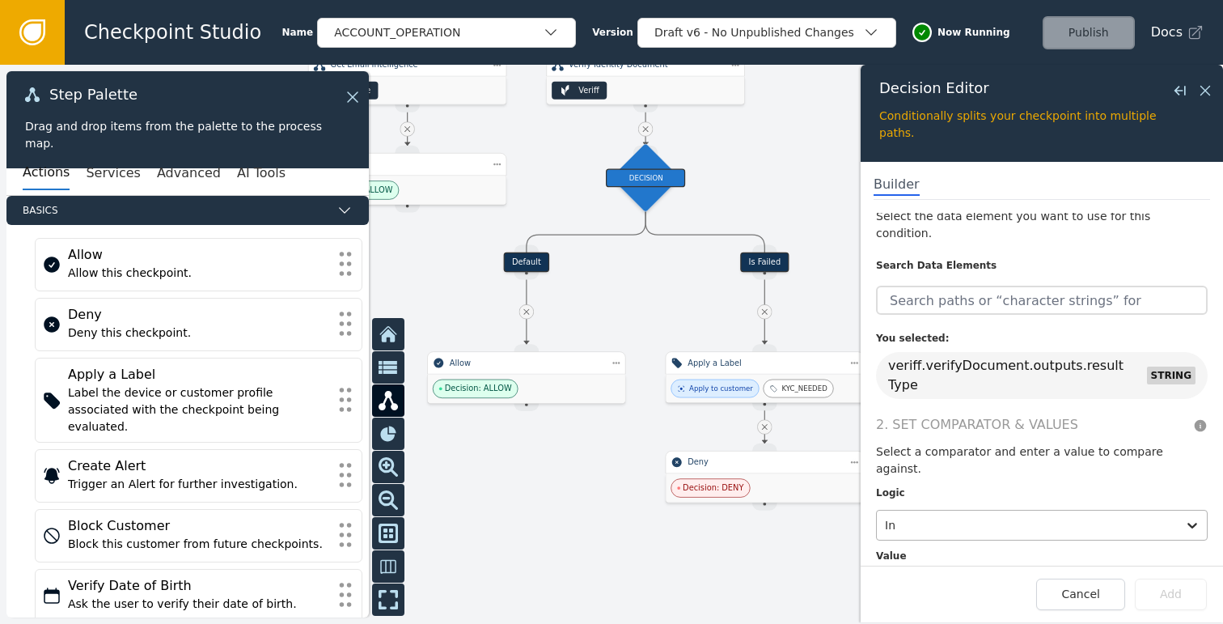
scroll to position [40, 0]
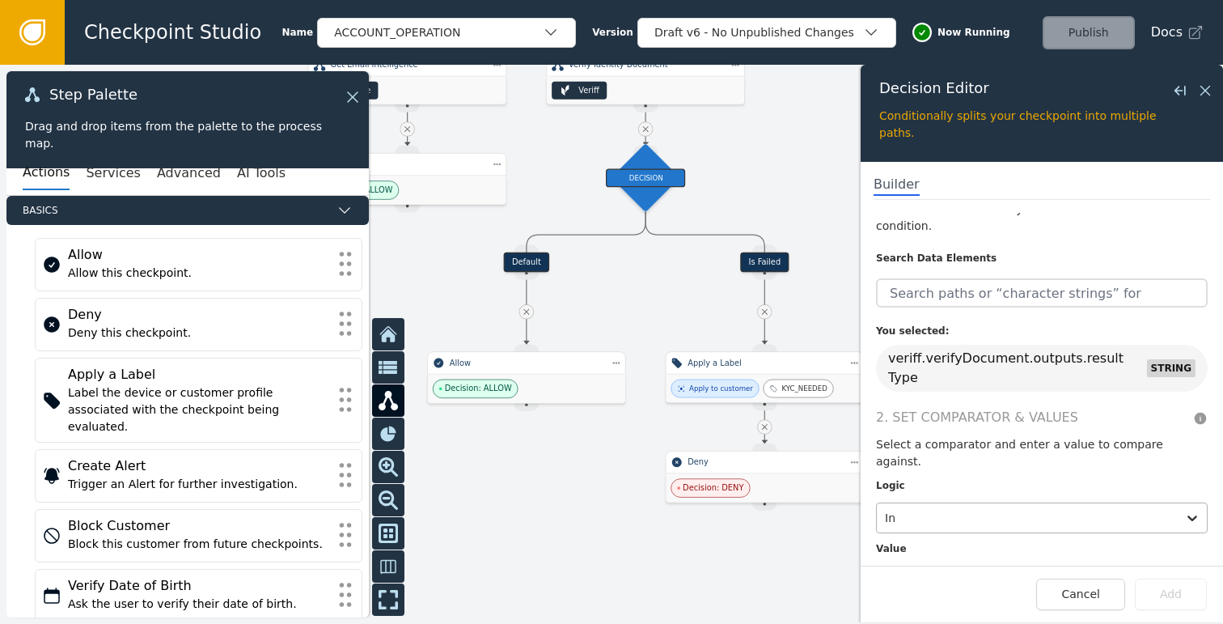
click at [974, 506] on div at bounding box center [1027, 517] width 284 height 23
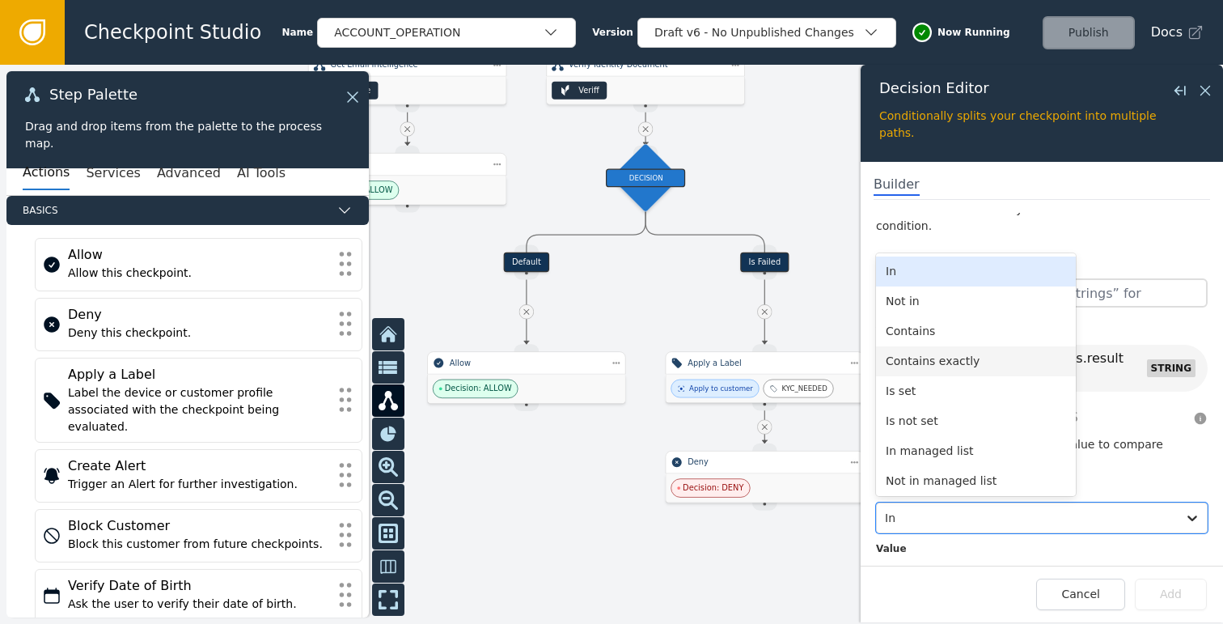
click at [928, 346] on div "Contains exactly" at bounding box center [976, 361] width 200 height 30
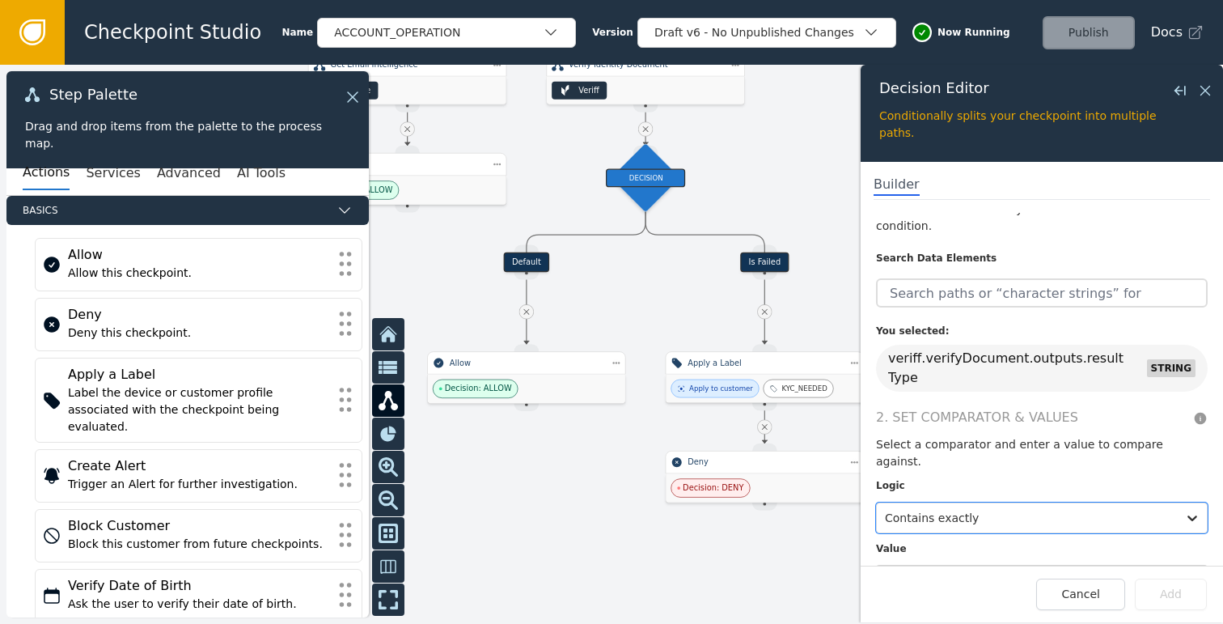
click at [965, 565] on input "text" at bounding box center [1042, 580] width 332 height 31
click at [924, 565] on input "text" at bounding box center [1042, 580] width 332 height 31
type input "PENDING"
click at [1071, 506] on div at bounding box center [1027, 517] width 284 height 23
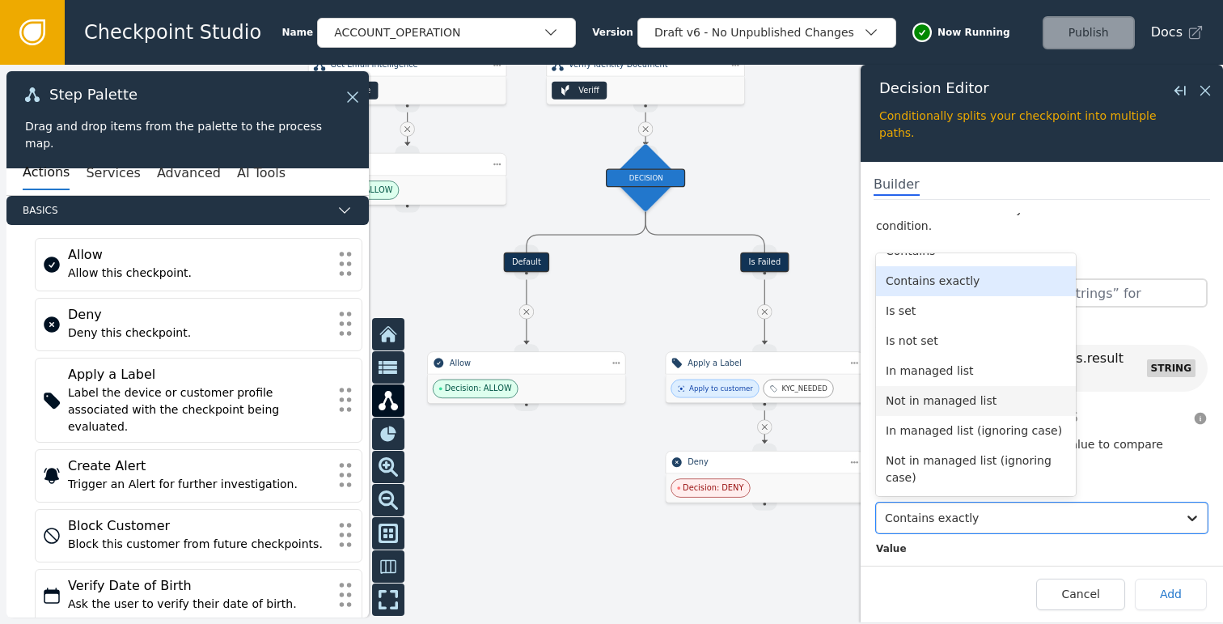
scroll to position [0, 0]
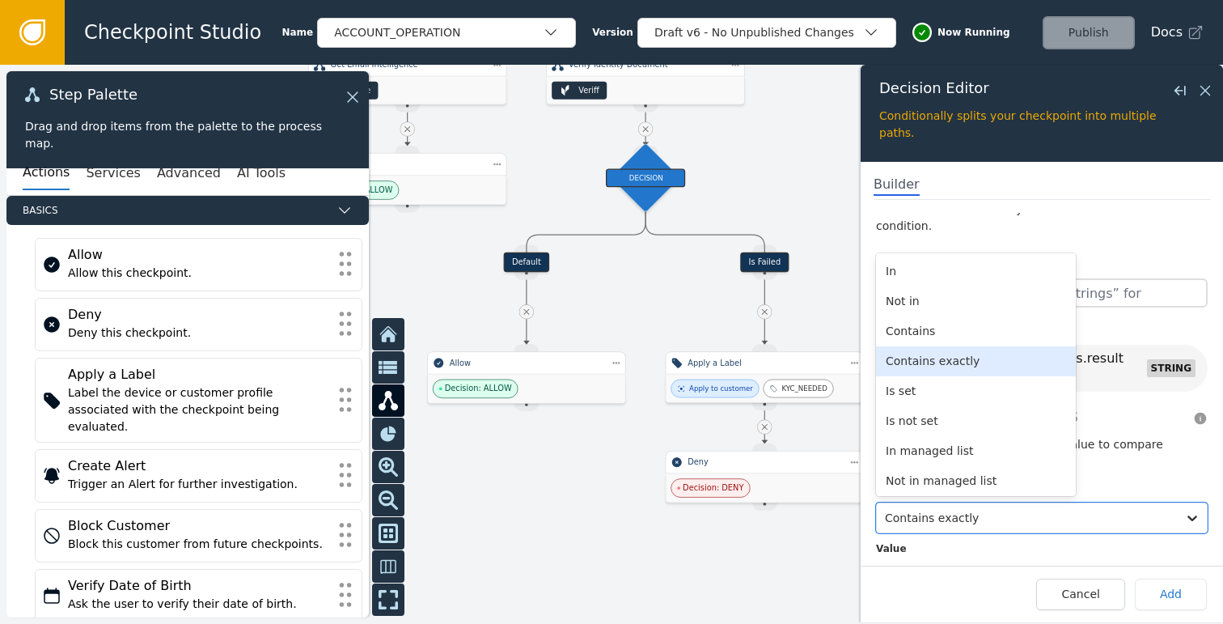
click at [933, 346] on div "Contains exactly" at bounding box center [976, 361] width 200 height 30
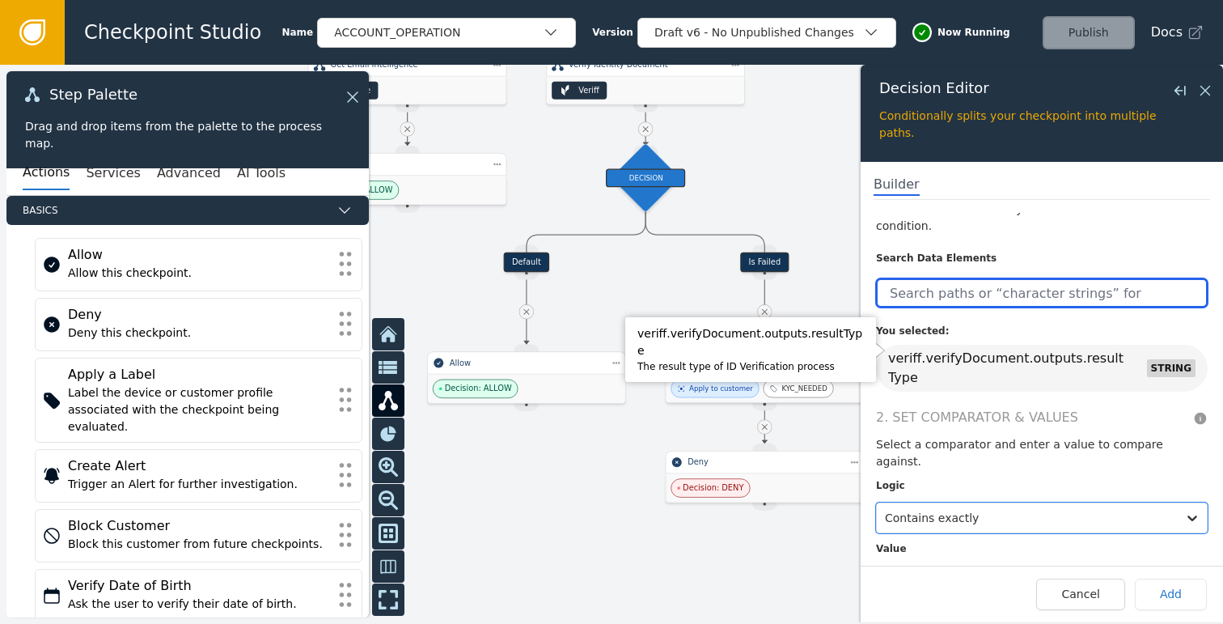
click at [1018, 278] on input "text" at bounding box center [1042, 292] width 332 height 29
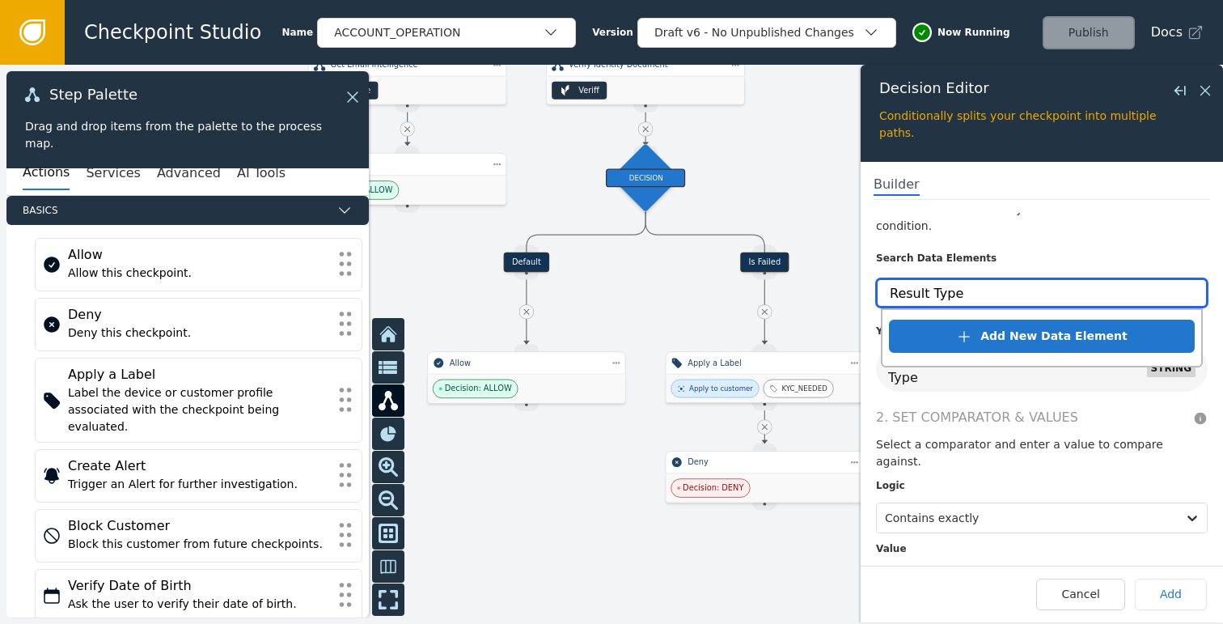
click at [1085, 278] on input "Result Type" at bounding box center [1042, 292] width 332 height 29
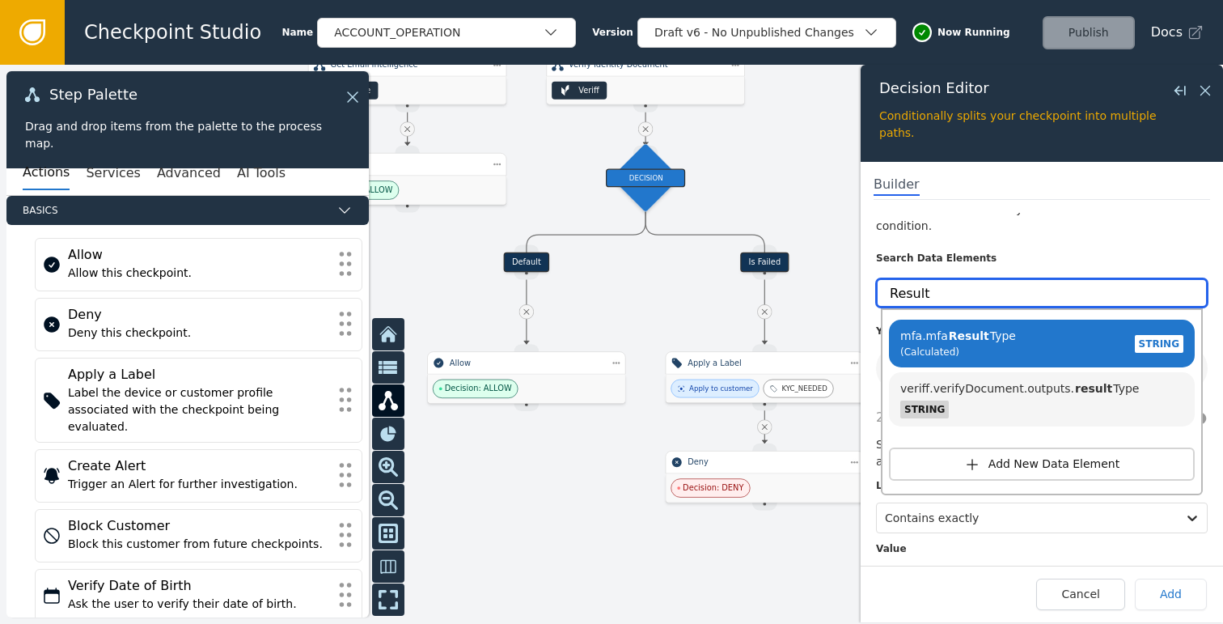
type input "Result"
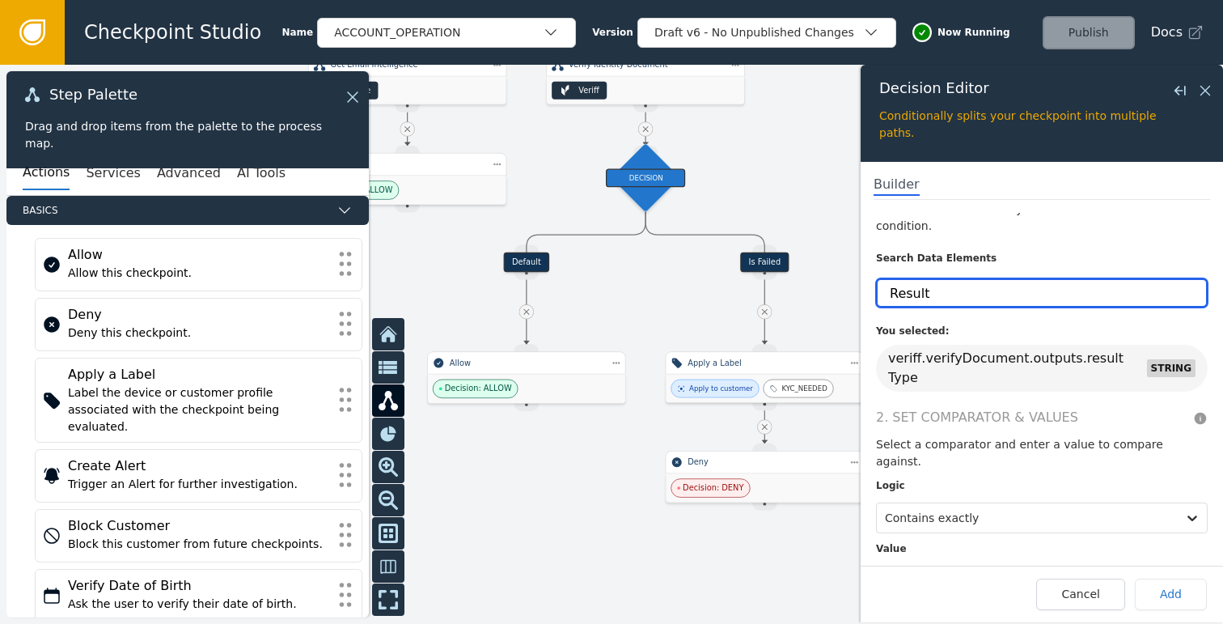
click at [969, 282] on input "Result" at bounding box center [1042, 292] width 332 height 29
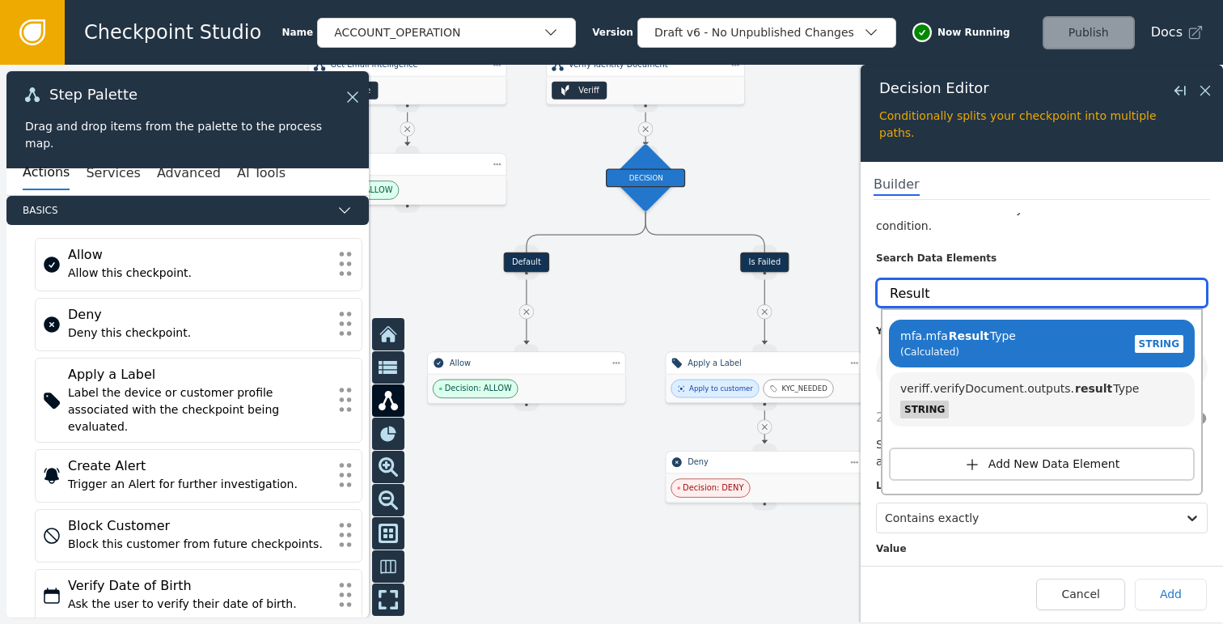
click at [969, 282] on input "Result" at bounding box center [1042, 292] width 332 height 29
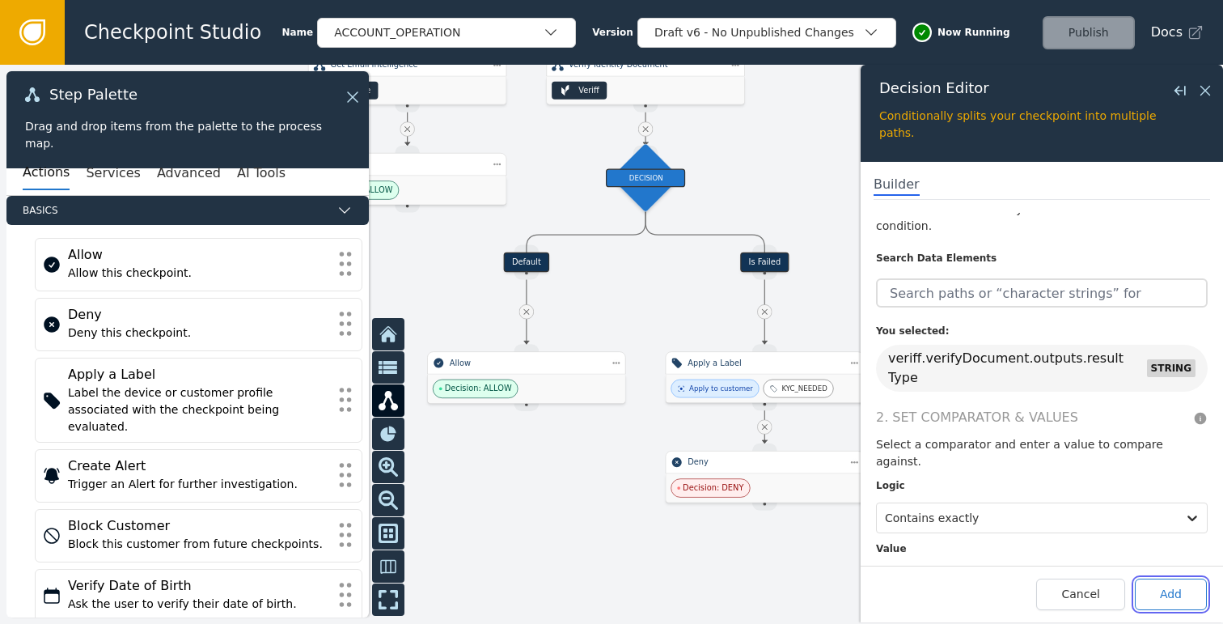
click at [1170, 589] on button "Add" at bounding box center [1171, 594] width 72 height 32
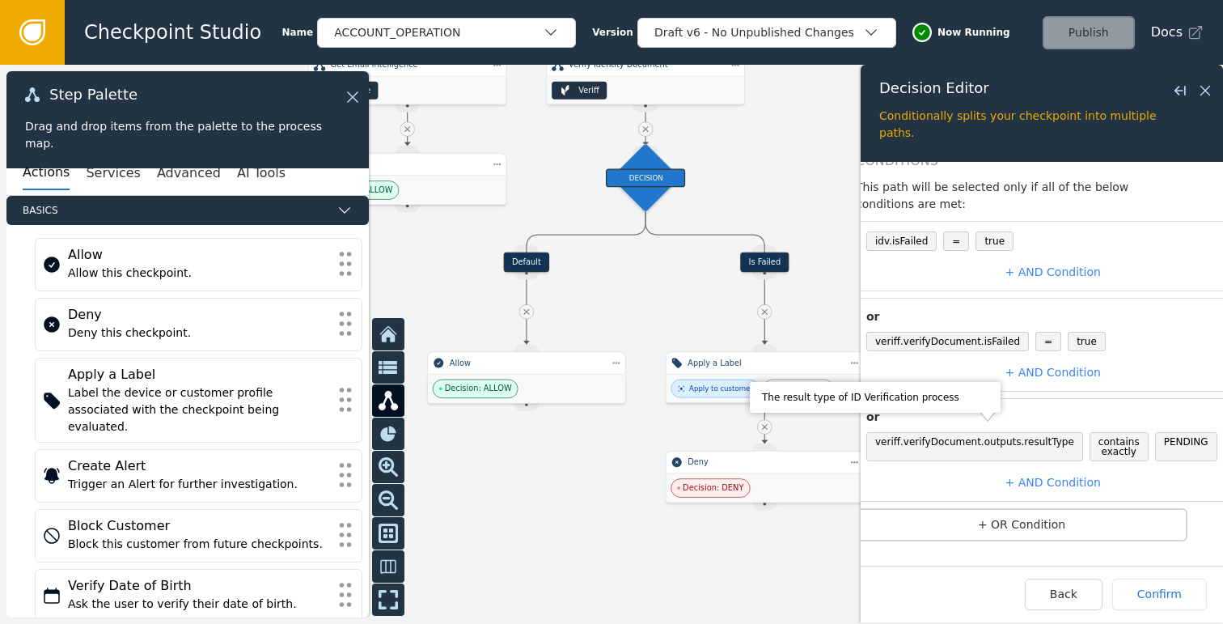
scroll to position [123, 0]
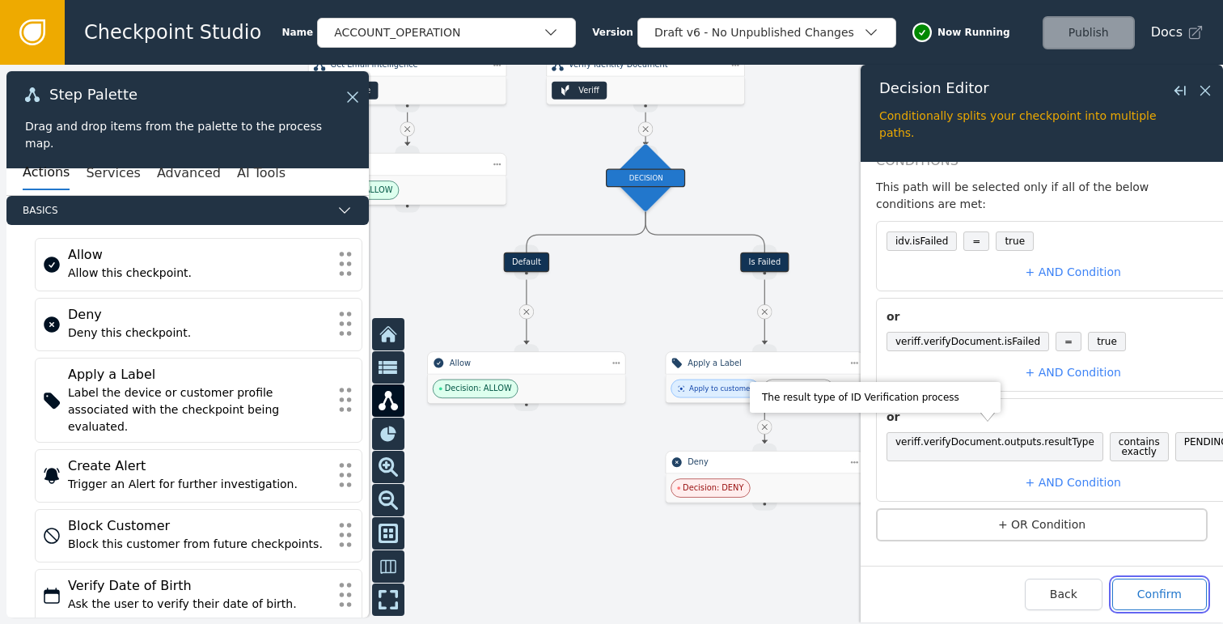
click at [1144, 591] on button "Confirm" at bounding box center [1159, 594] width 95 height 32
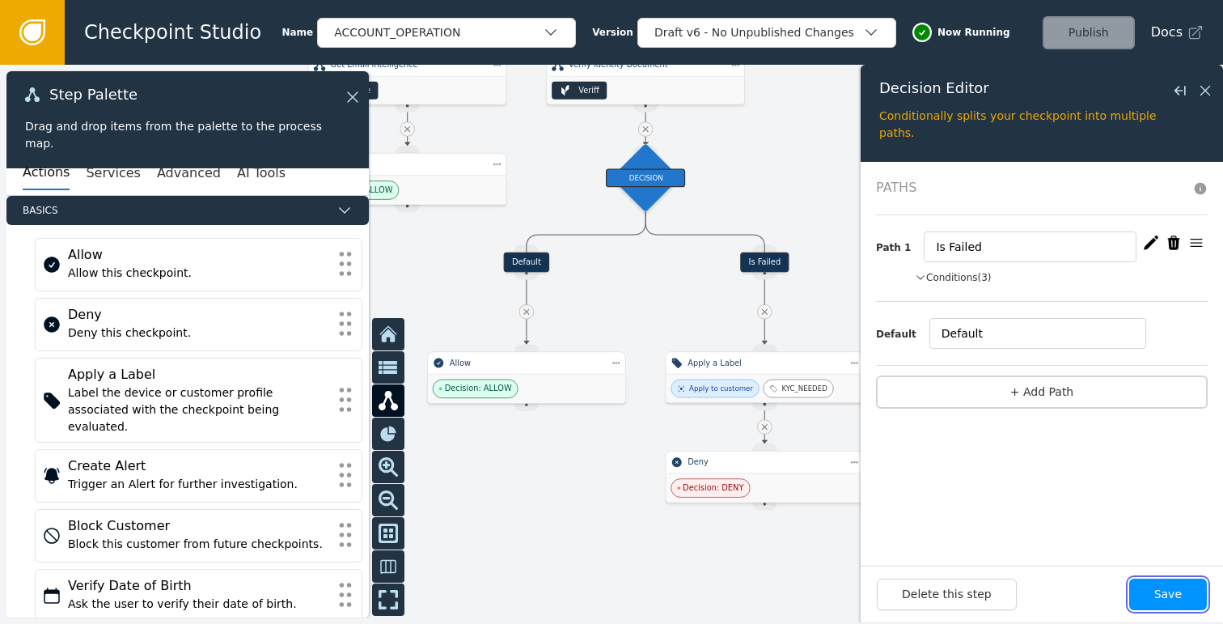
click at [1185, 594] on button "Save" at bounding box center [1168, 594] width 78 height 32
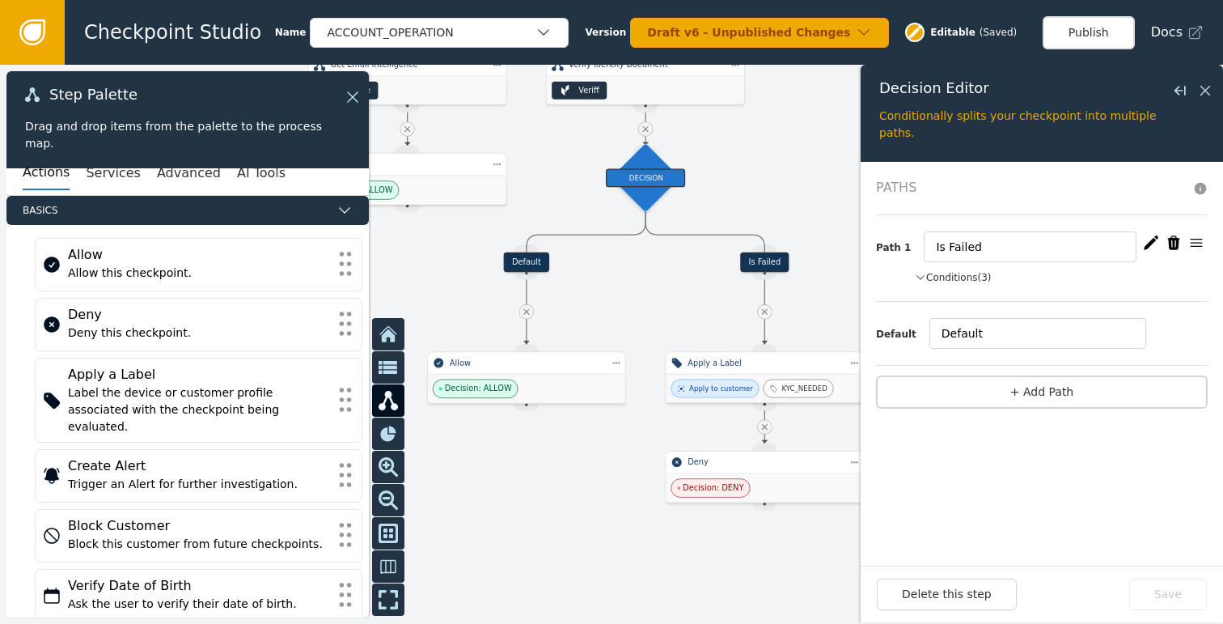
click at [591, 477] on div at bounding box center [611, 344] width 1223 height 559
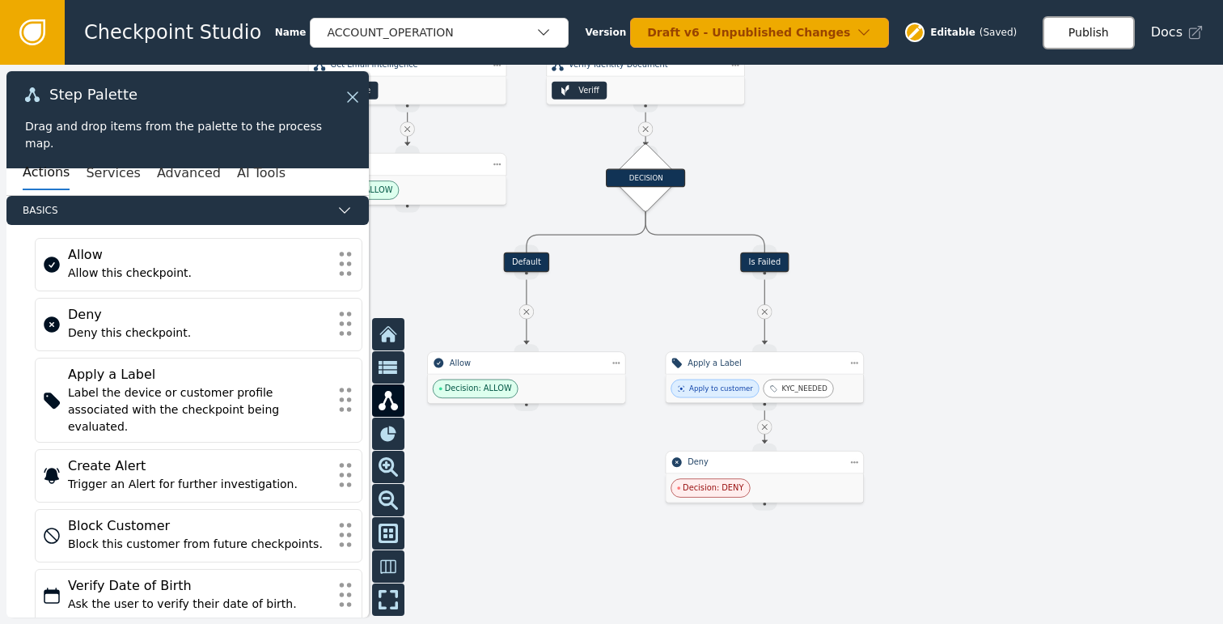
click at [1082, 32] on button "Publish" at bounding box center [1089, 32] width 92 height 33
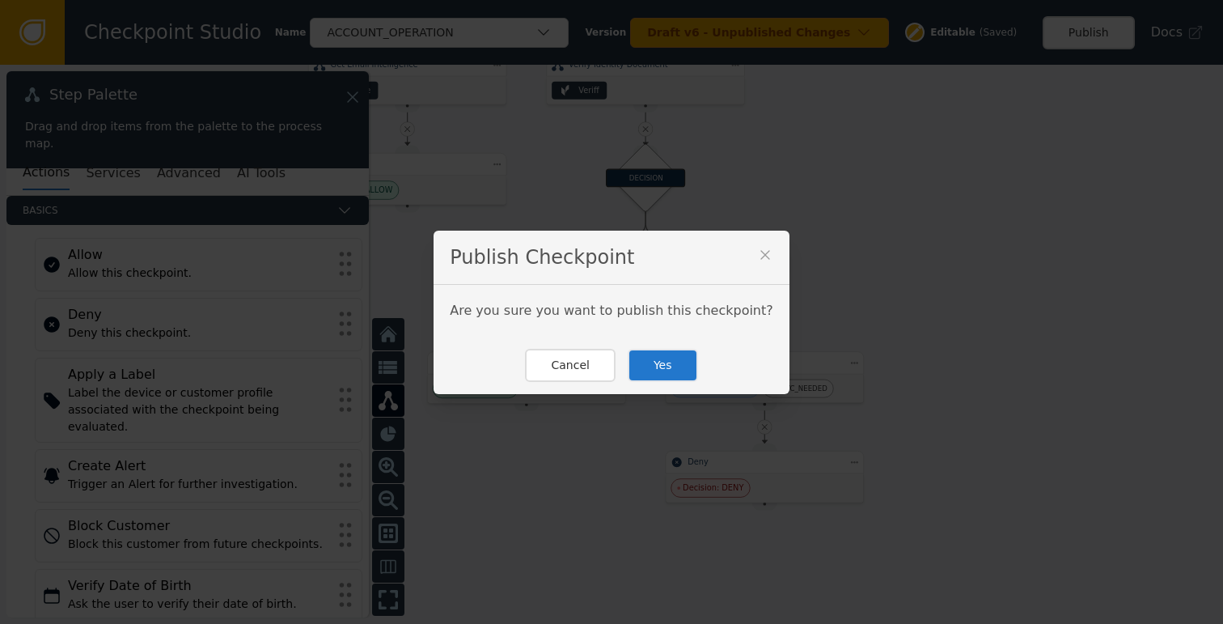
click at [679, 356] on button "Yes" at bounding box center [663, 365] width 70 height 33
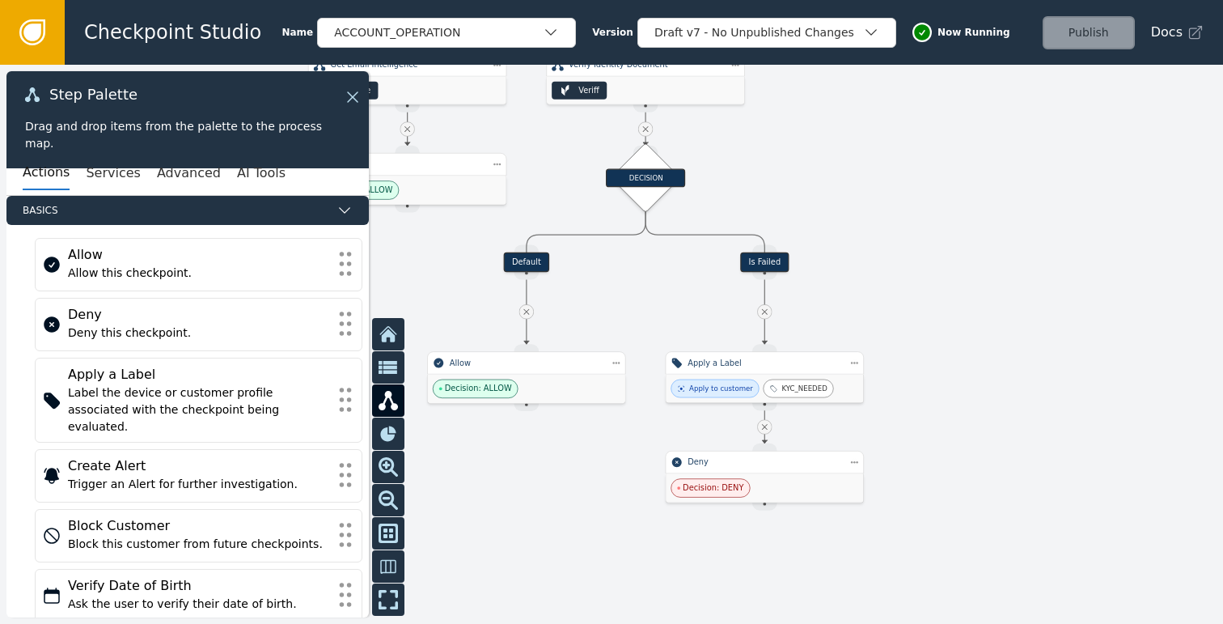
click at [771, 261] on div "Is Failed" at bounding box center [764, 262] width 49 height 20
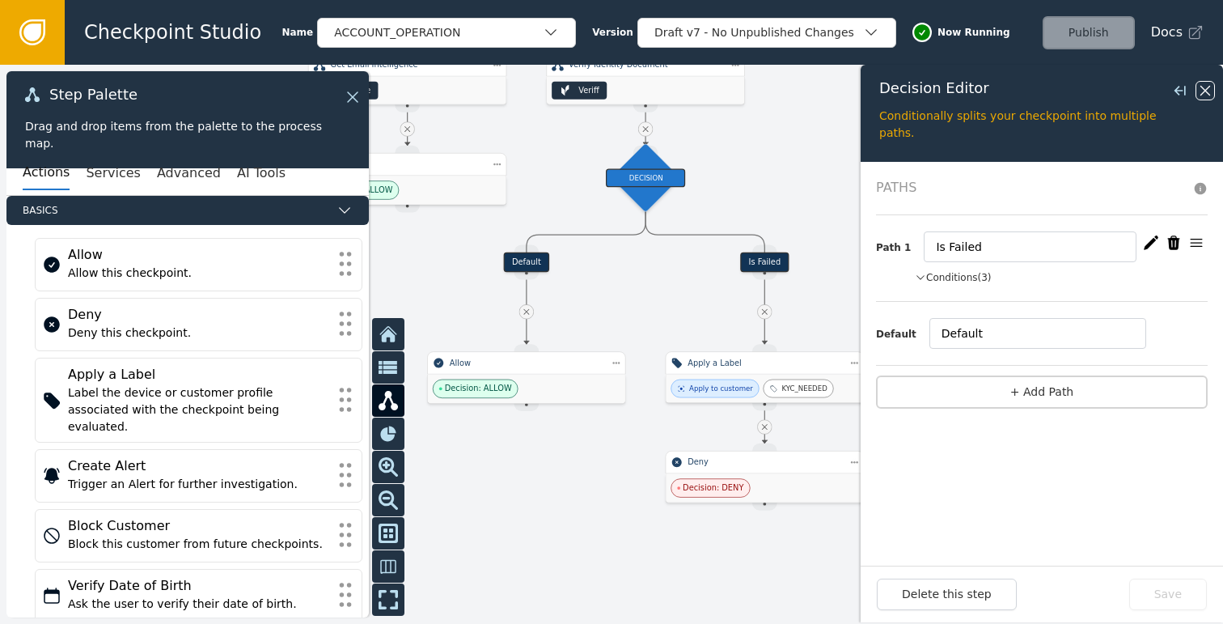
click at [1202, 97] on icon at bounding box center [1206, 91] width 18 height 18
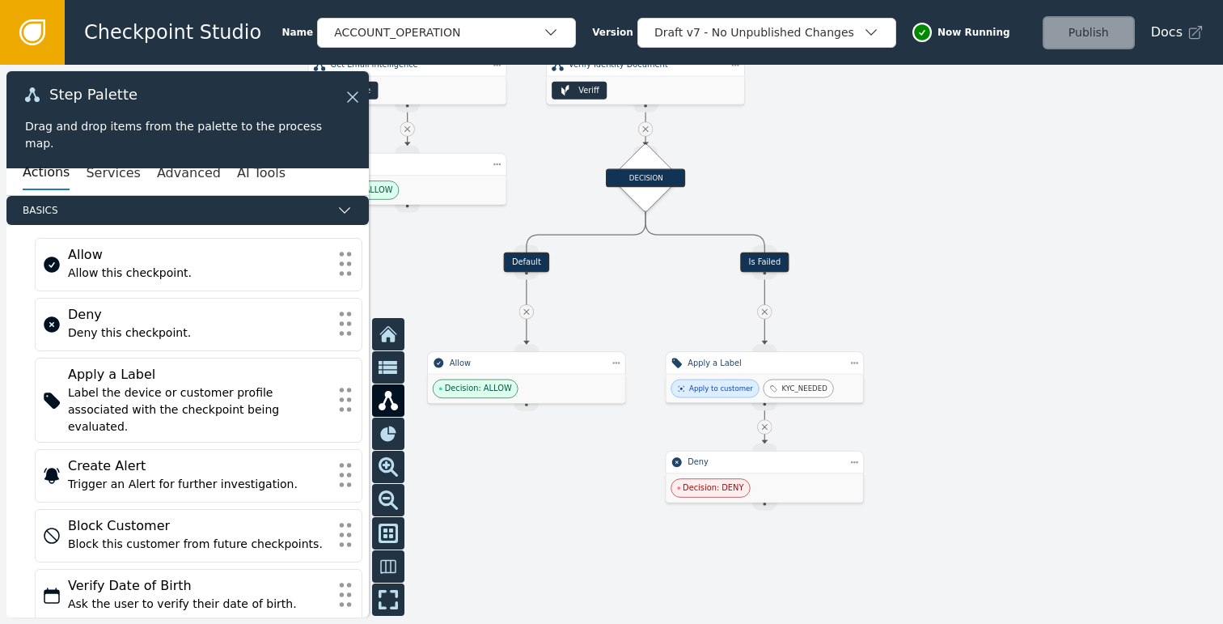
click at [764, 261] on div "Is Failed" at bounding box center [764, 262] width 49 height 20
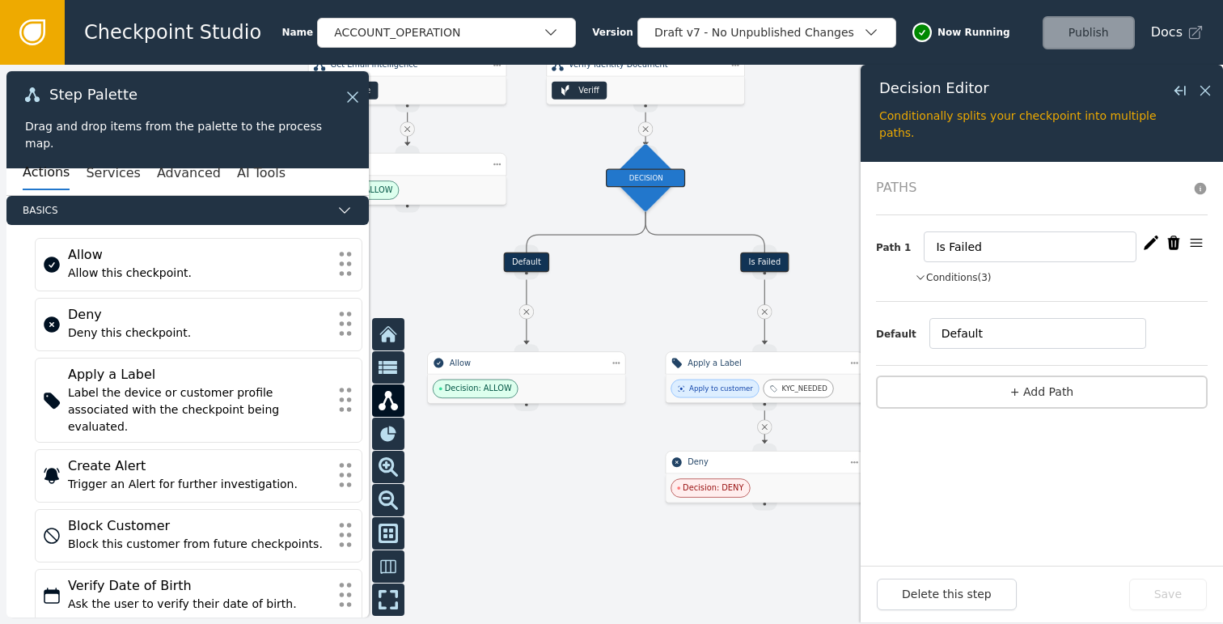
click at [1152, 244] on icon "button" at bounding box center [1151, 243] width 16 height 16
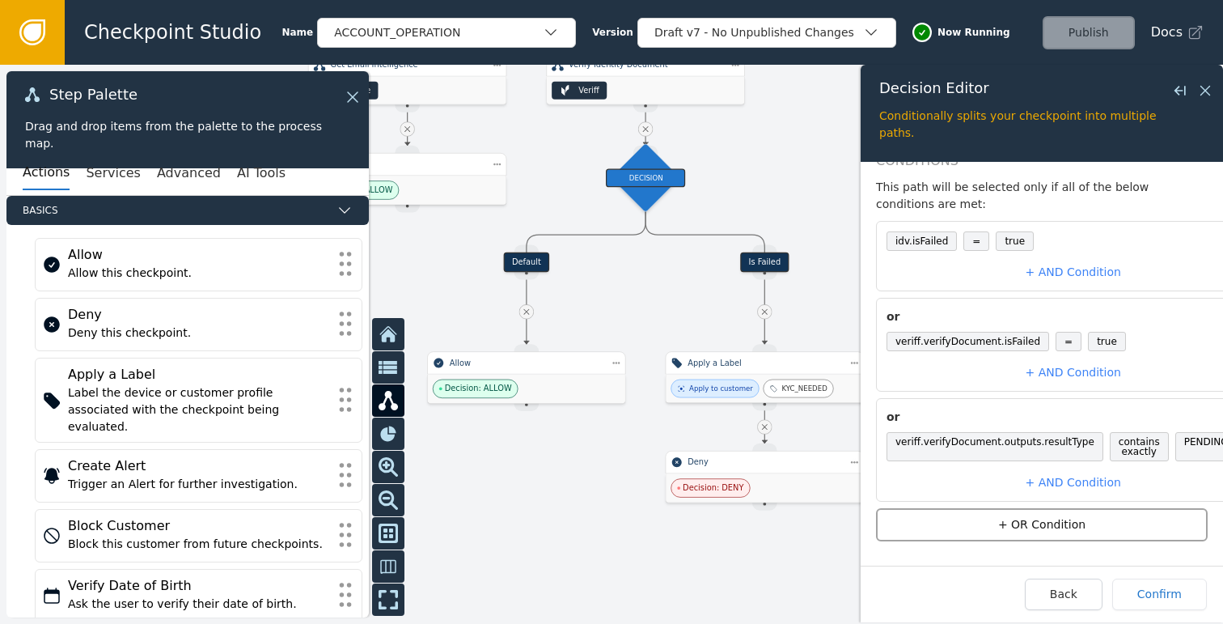
click at [1013, 515] on button "+ OR Condition" at bounding box center [1042, 524] width 332 height 33
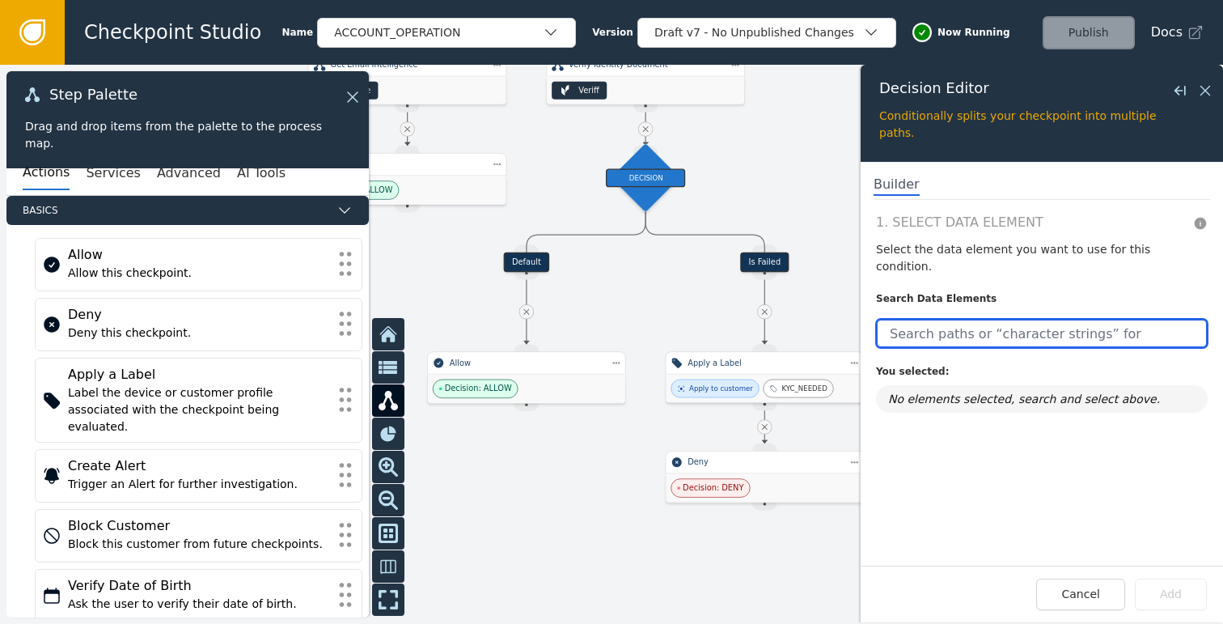
click at [968, 319] on input "text" at bounding box center [1042, 333] width 332 height 29
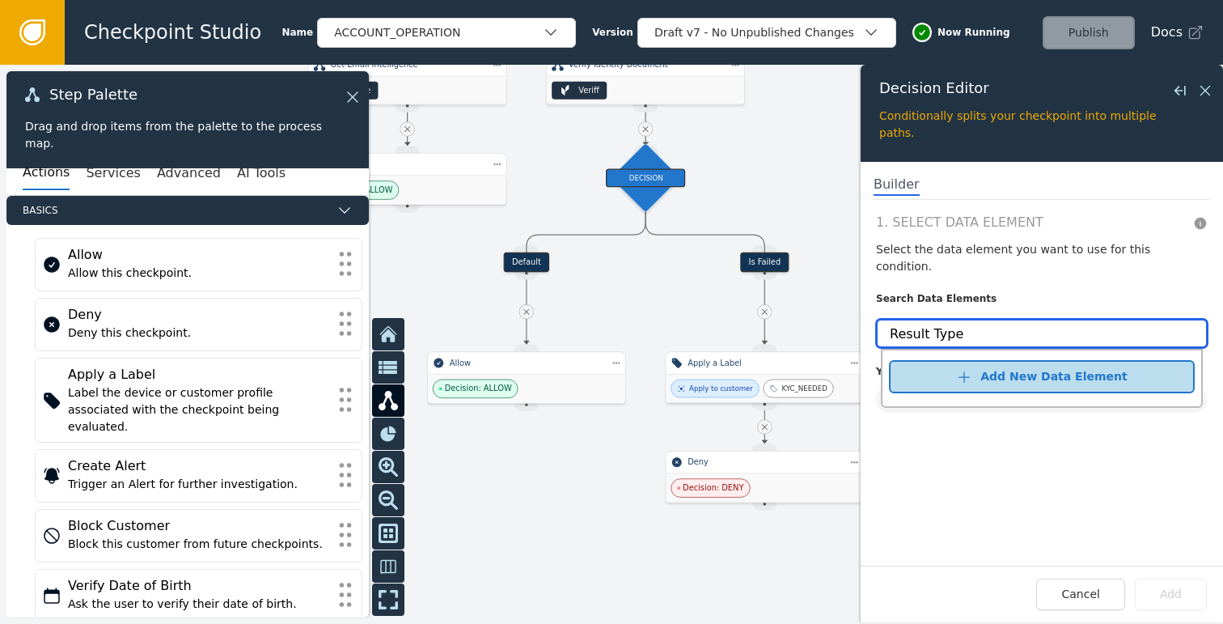
type input "Result Type"
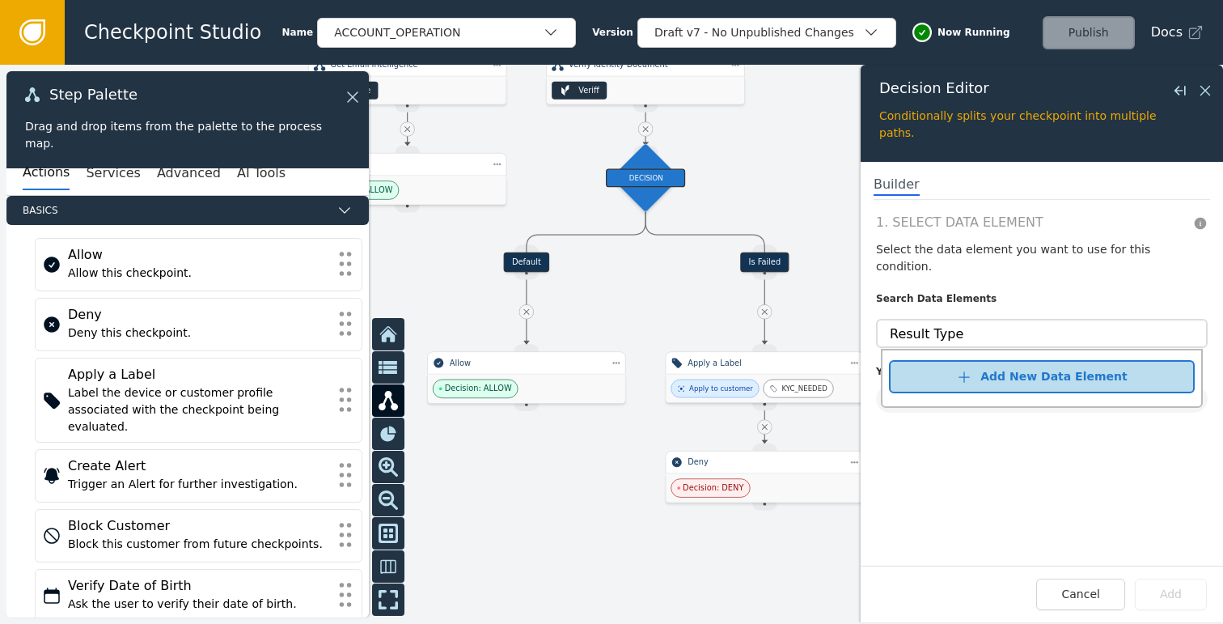
click at [1006, 368] on div "Add New Data Element" at bounding box center [1054, 376] width 146 height 17
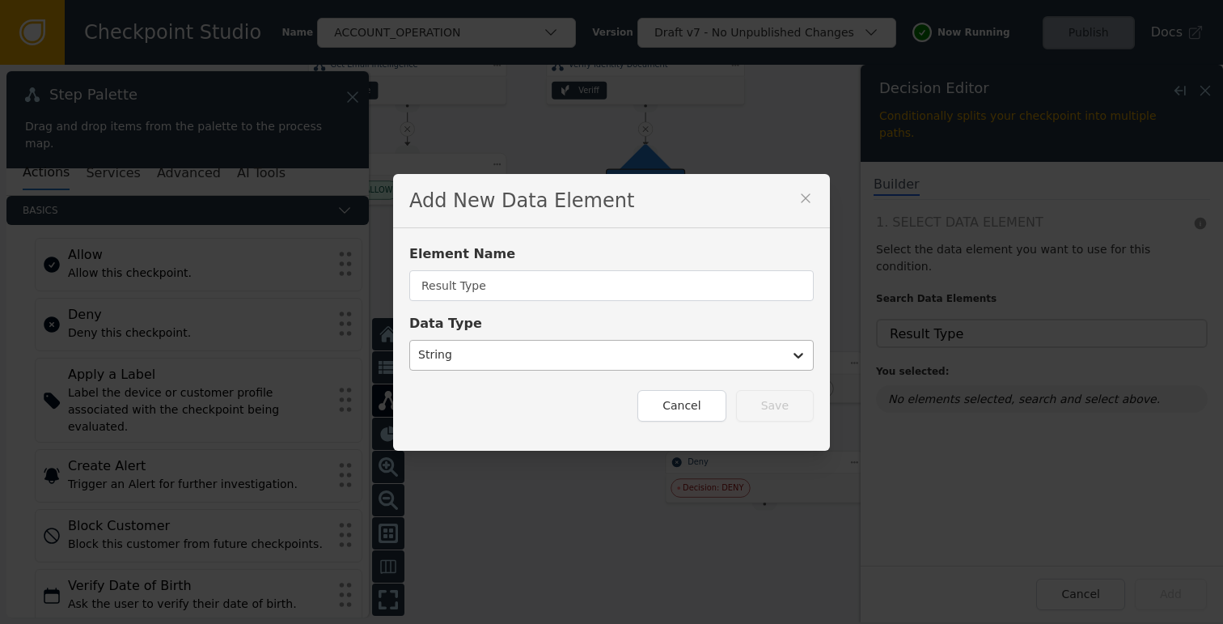
click at [582, 357] on div at bounding box center [596, 355] width 357 height 23
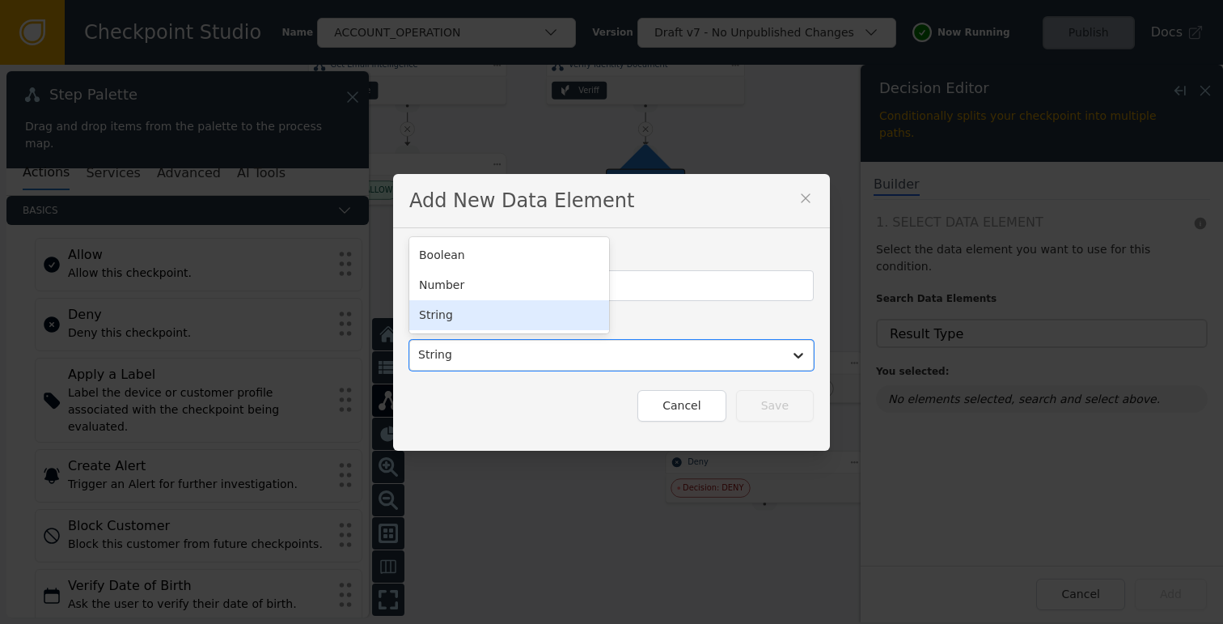
click at [506, 312] on div "String" at bounding box center [509, 315] width 200 height 30
click at [754, 401] on div "Cancel Save" at bounding box center [611, 406] width 404 height 32
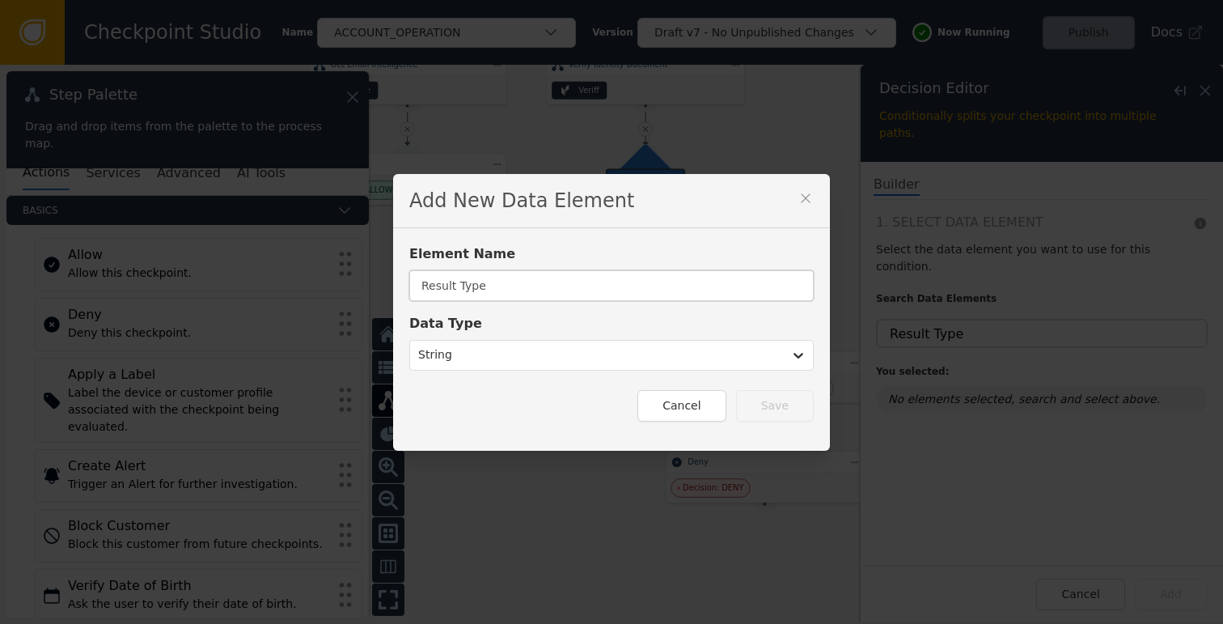
click at [544, 279] on input "Result Type" at bounding box center [611, 285] width 404 height 31
click at [451, 286] on input "Result Type" at bounding box center [611, 285] width 404 height 31
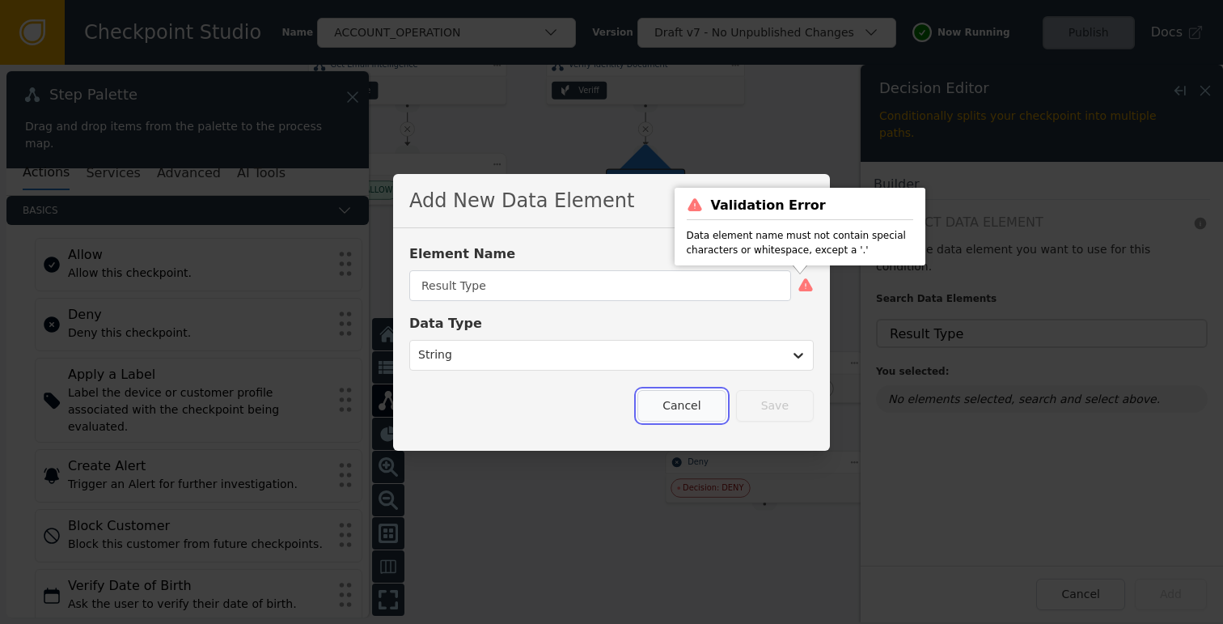
click at [701, 411] on button "Cancel" at bounding box center [681, 406] width 88 height 32
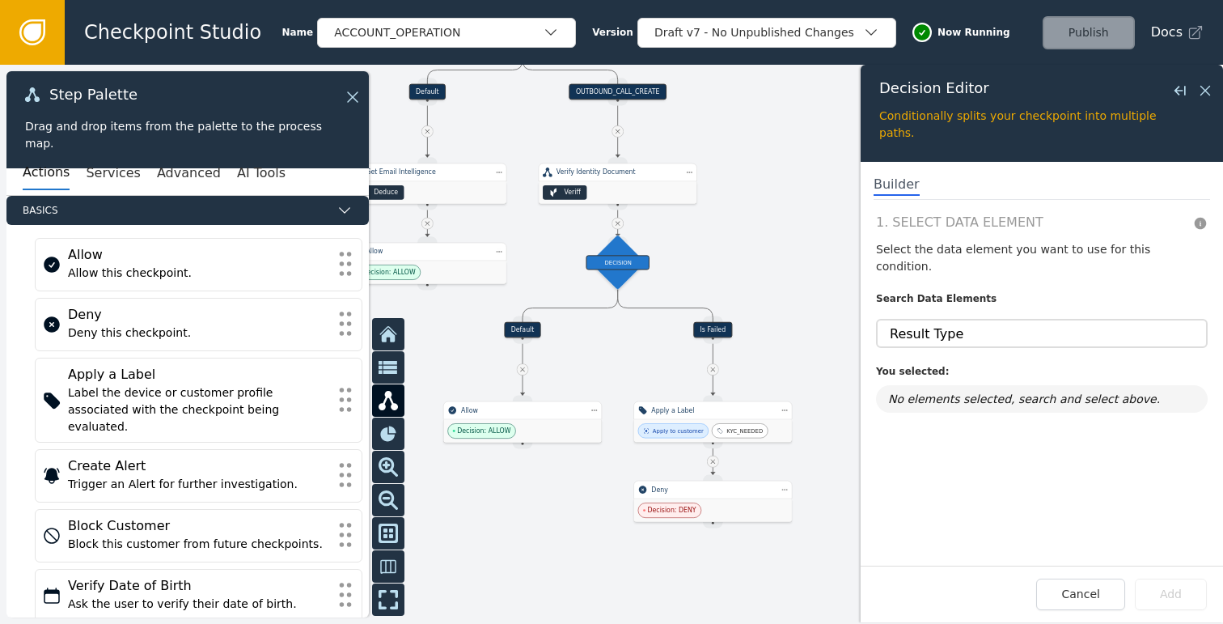
drag, startPoint x: 756, startPoint y: 180, endPoint x: 709, endPoint y: 269, distance: 101.3
click at [709, 269] on div at bounding box center [611, 344] width 1223 height 559
click at [1216, 90] on div "Decision Editor Close flyout Conditionally splits your checkpoint into multiple…" at bounding box center [1042, 113] width 362 height 97
click at [1211, 91] on icon at bounding box center [1206, 91] width 18 height 18
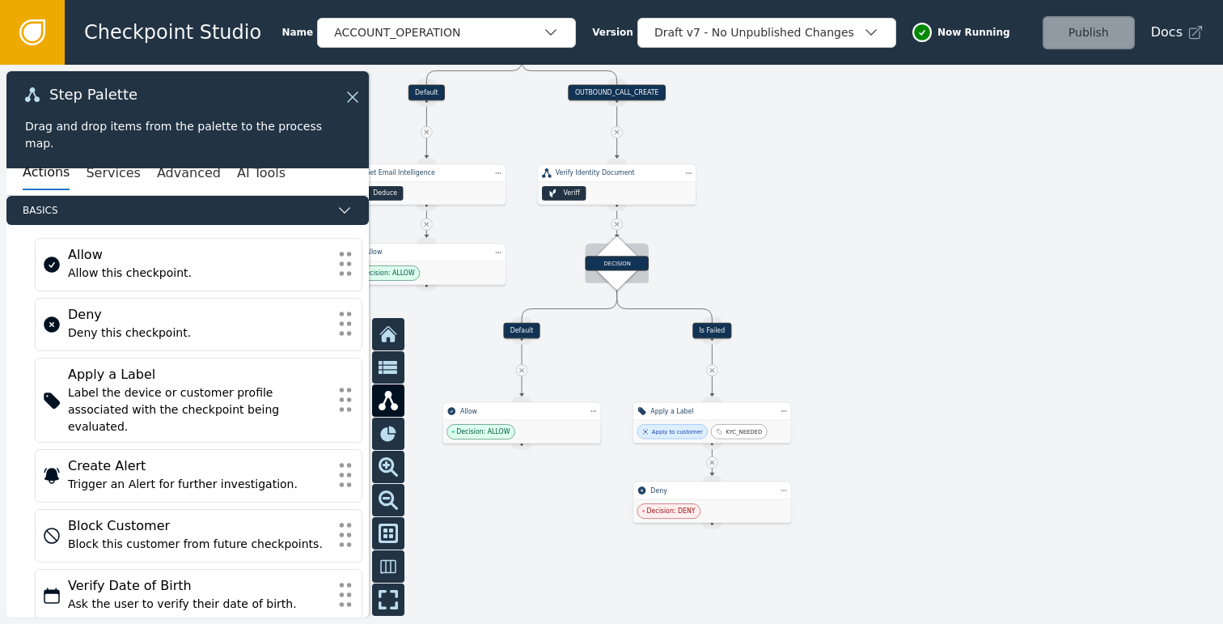
click at [628, 265] on div "DECISION" at bounding box center [616, 263] width 63 height 15
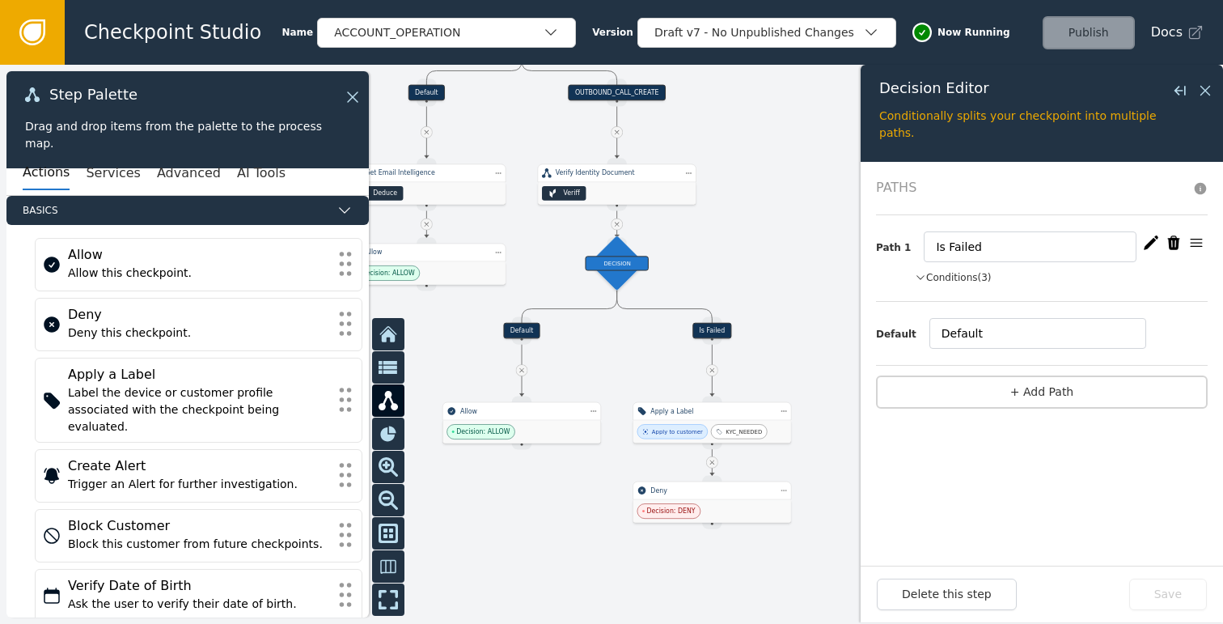
click at [947, 278] on button "Conditions (3)" at bounding box center [953, 277] width 77 height 15
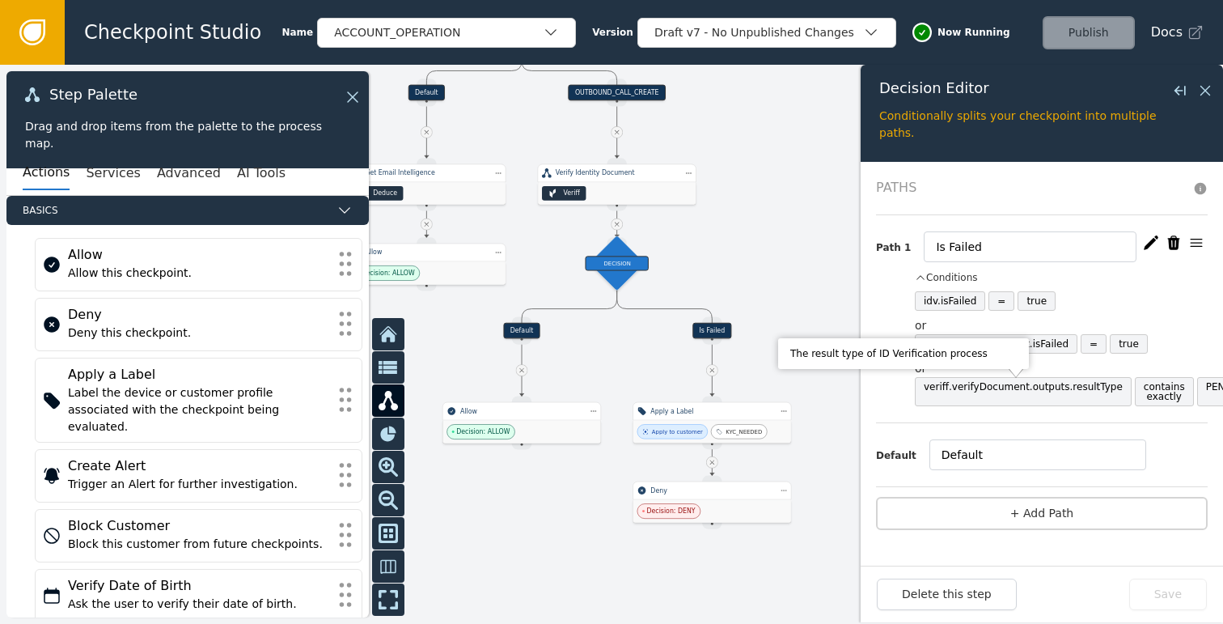
click at [1150, 248] on icon "button" at bounding box center [1151, 243] width 16 height 16
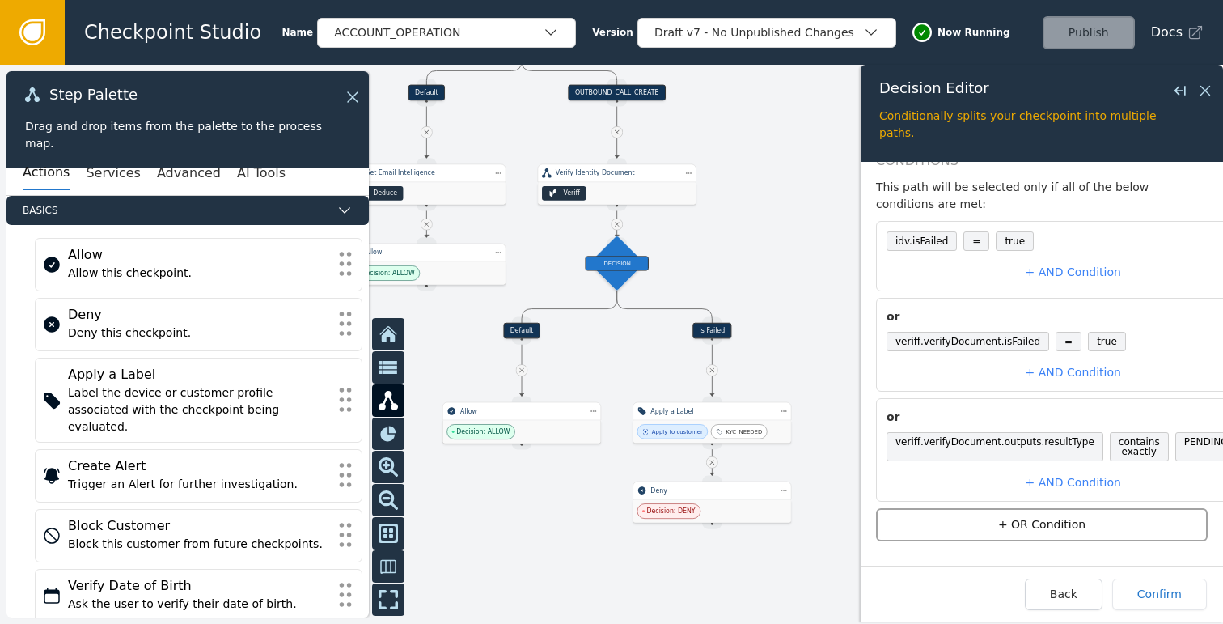
click at [1041, 511] on button "+ OR Condition" at bounding box center [1042, 524] width 332 height 33
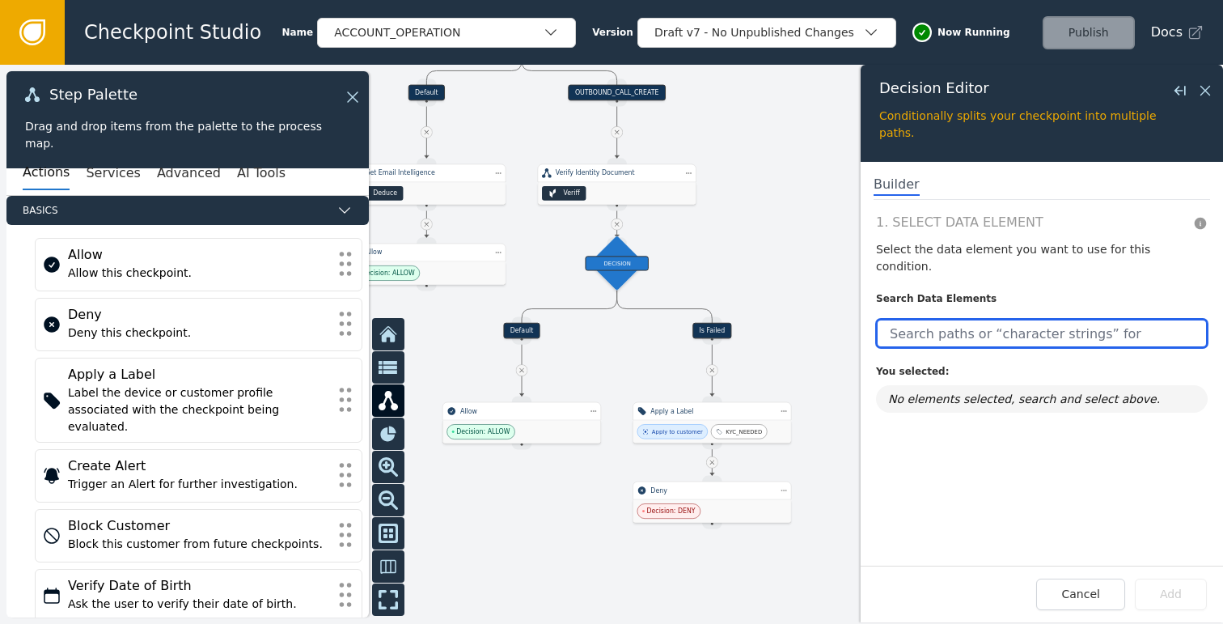
click at [975, 319] on input "text" at bounding box center [1042, 333] width 332 height 29
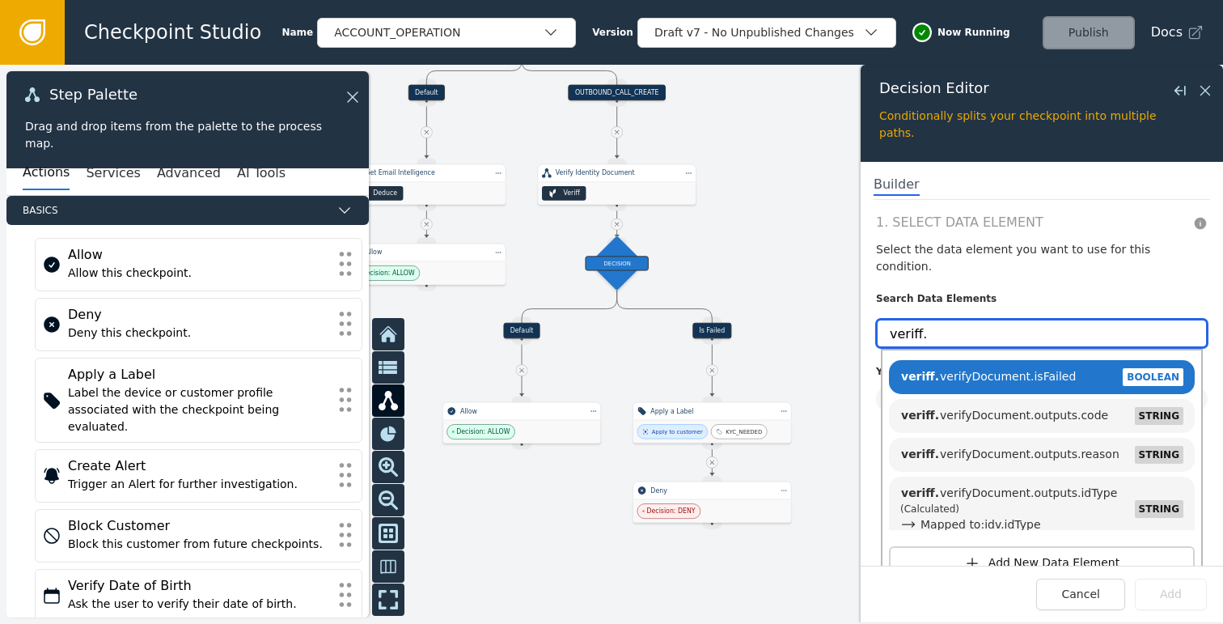
click at [980, 319] on input "veriff." at bounding box center [1042, 333] width 332 height 29
paste input "verifyDocument.outputs.session.url"
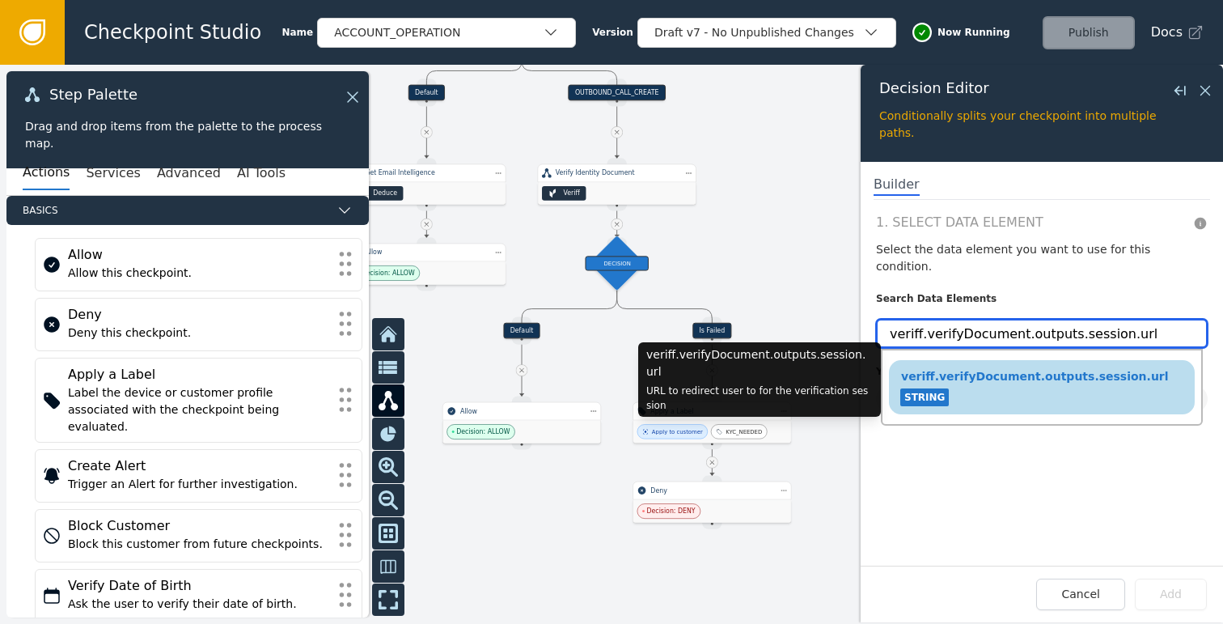
type input "veriff.verifyDocument.outputs.session.url"
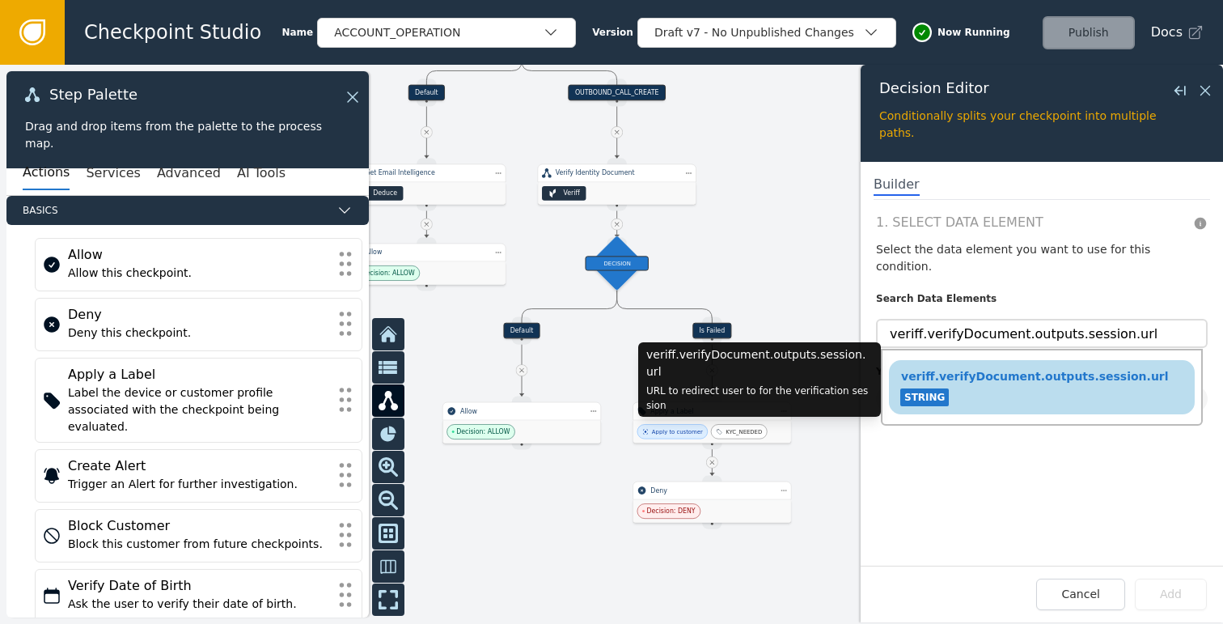
click at [997, 377] on div "veriff.verifyDocument.outputs.session.url STRING" at bounding box center [1042, 387] width 290 height 44
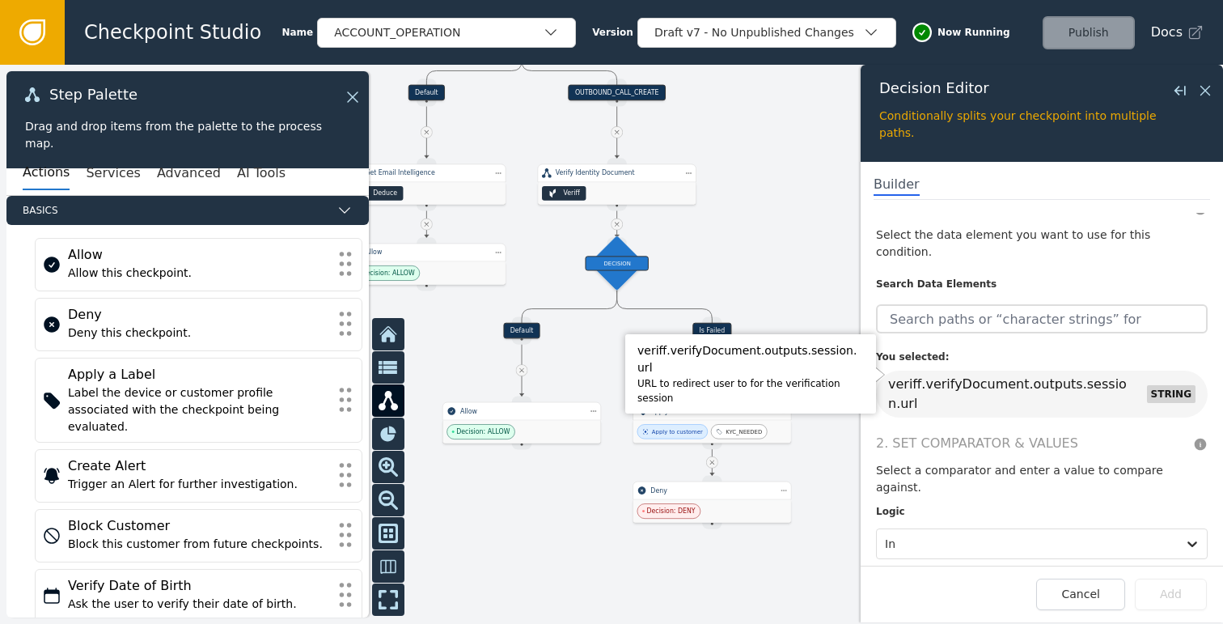
scroll to position [16, 0]
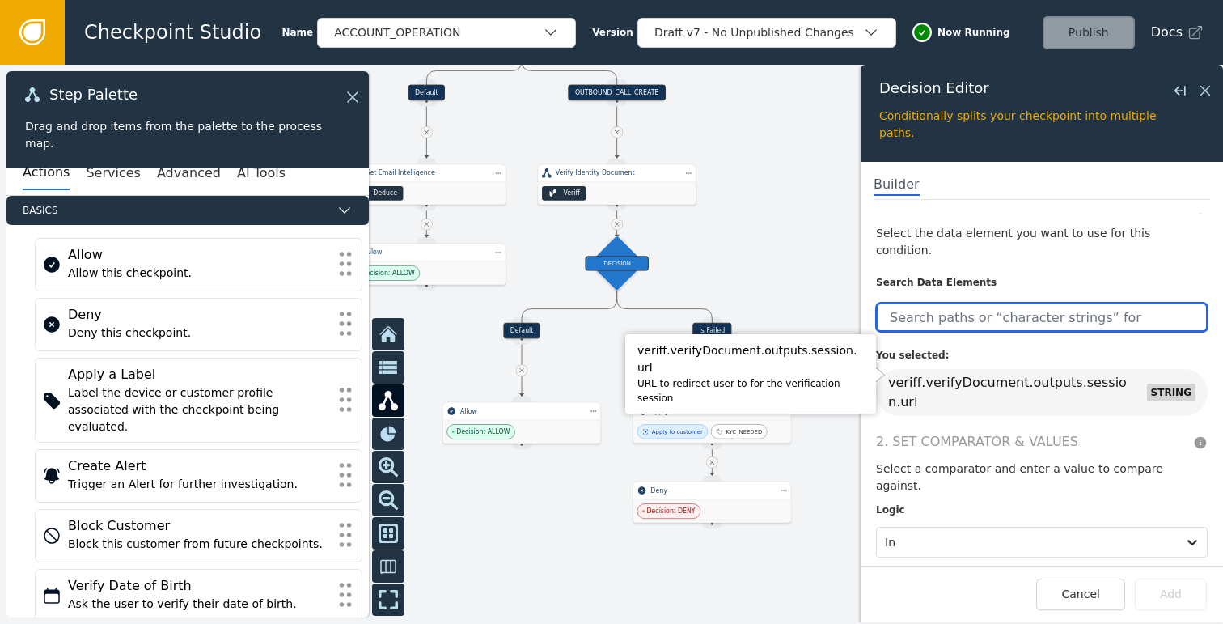
click at [997, 306] on input "text" at bounding box center [1042, 317] width 332 height 29
paste input "veriff.verifyDocument.outputs.session.status"
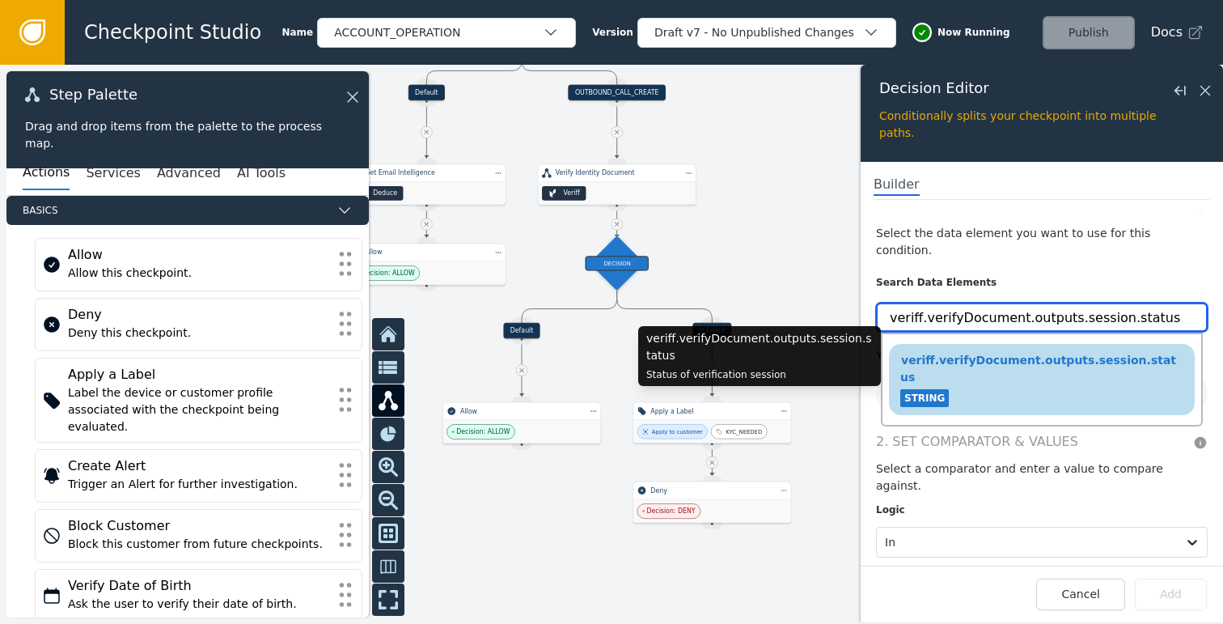
type input "veriff.verifyDocument.outputs.session.status"
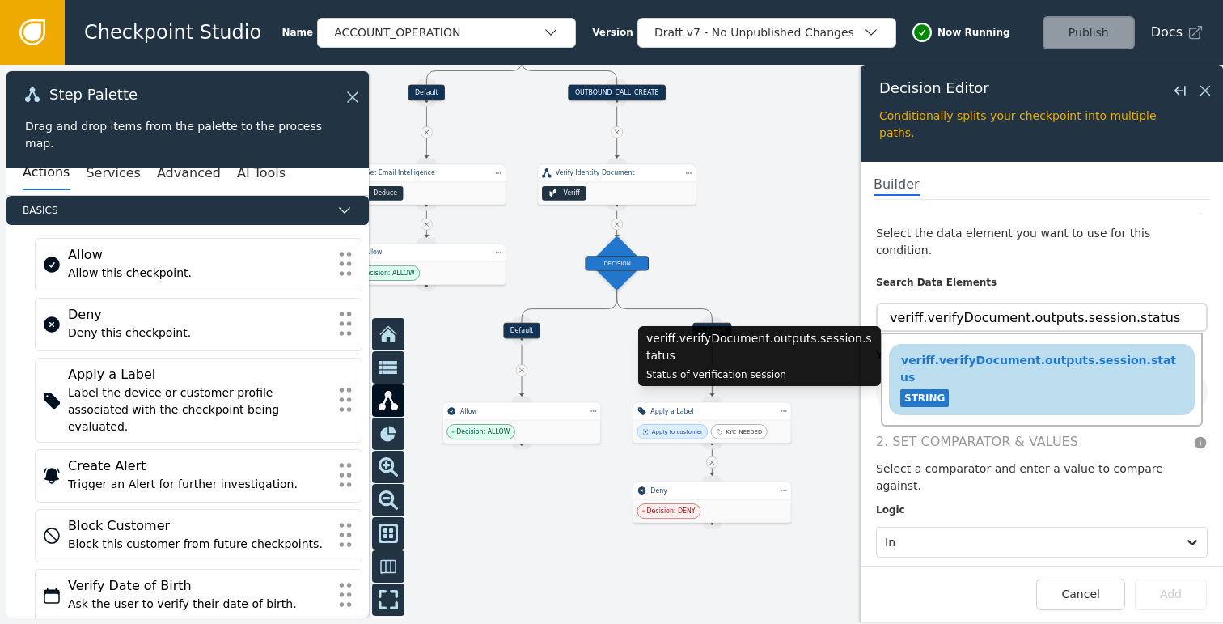
click at [1009, 378] on div "veriff.verifyDocument.outputs.session.status STRING" at bounding box center [1042, 379] width 290 height 61
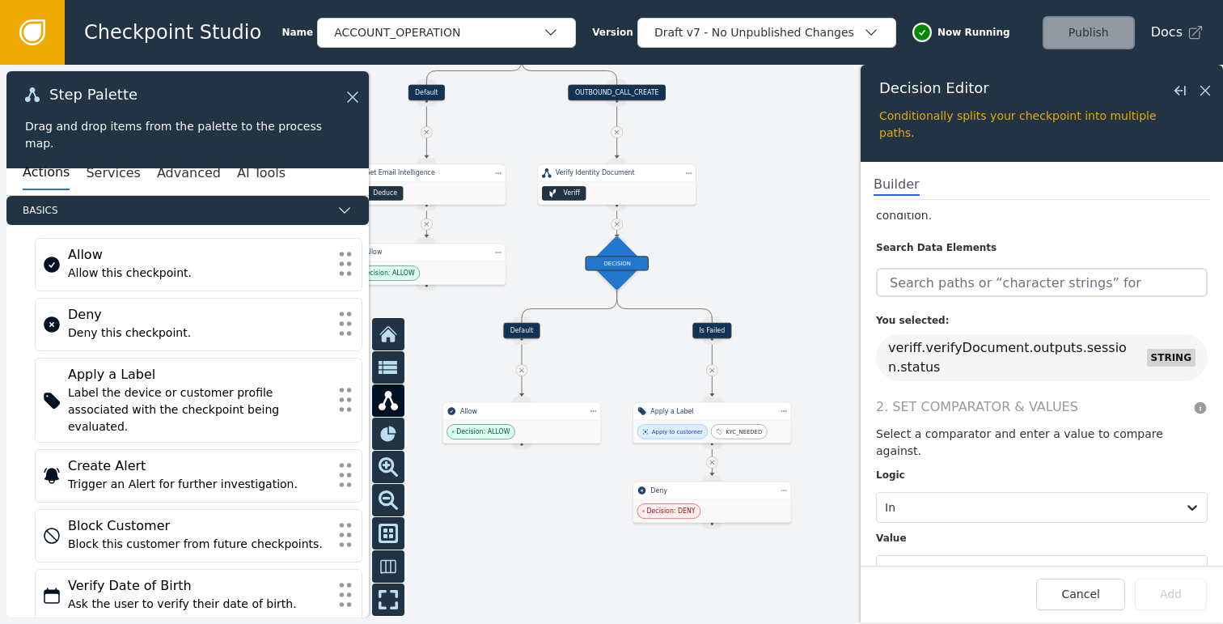
scroll to position [60, 0]
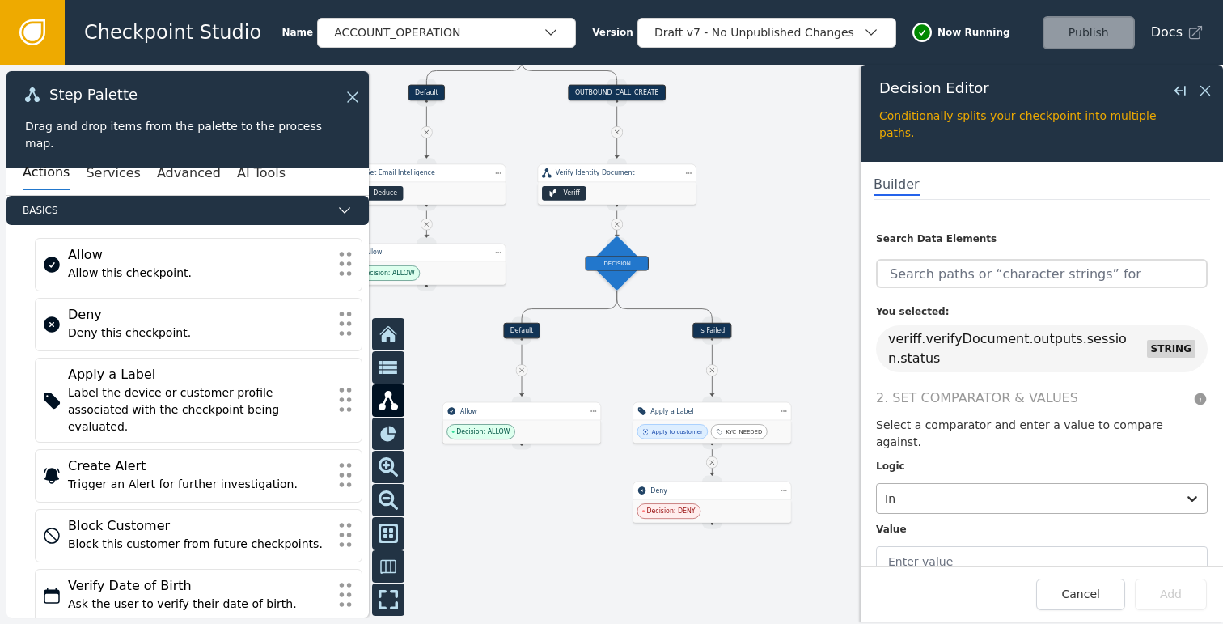
click at [953, 487] on div at bounding box center [1027, 498] width 284 height 23
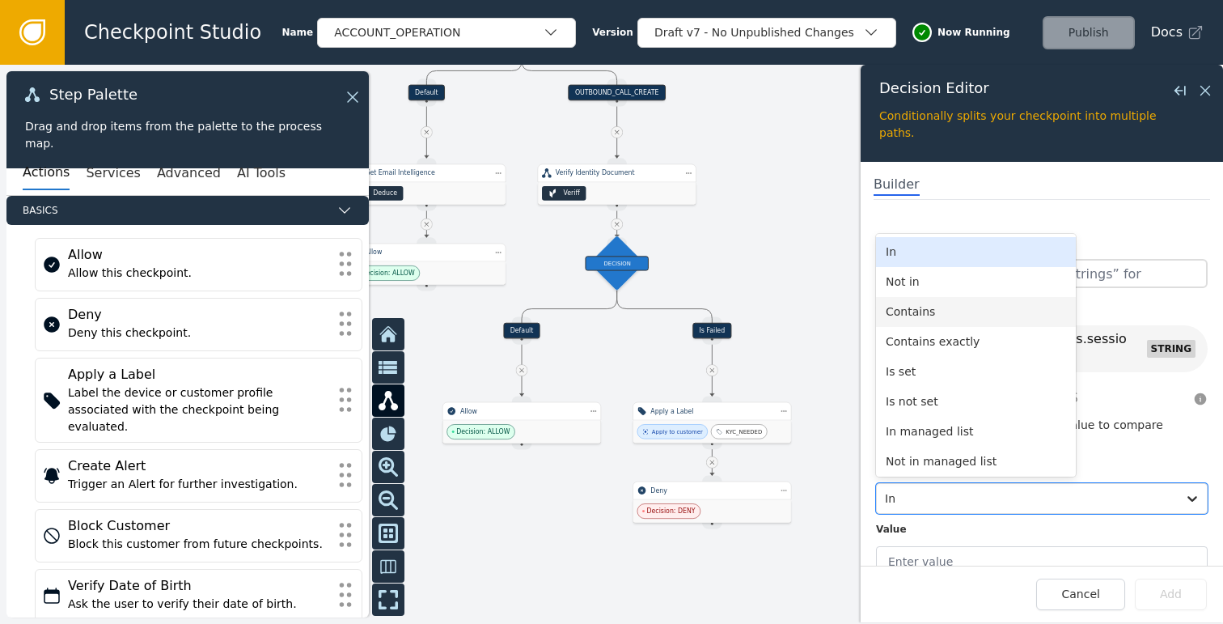
click at [946, 327] on div "Contains exactly" at bounding box center [976, 342] width 200 height 30
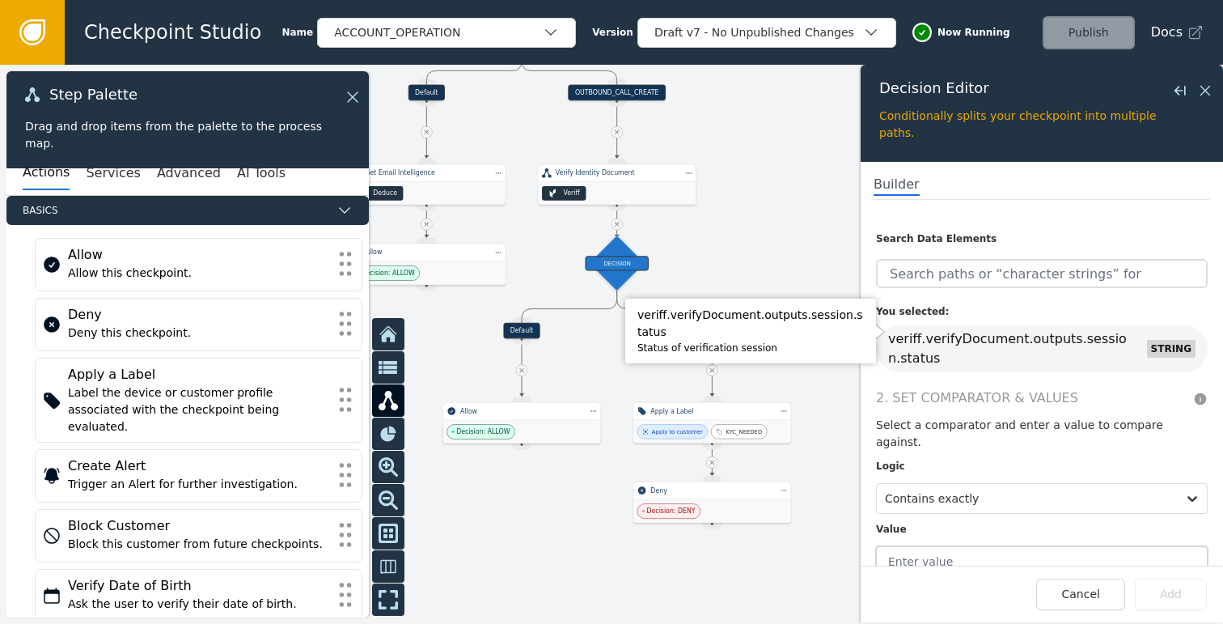
click at [929, 546] on input "text" at bounding box center [1042, 561] width 332 height 31
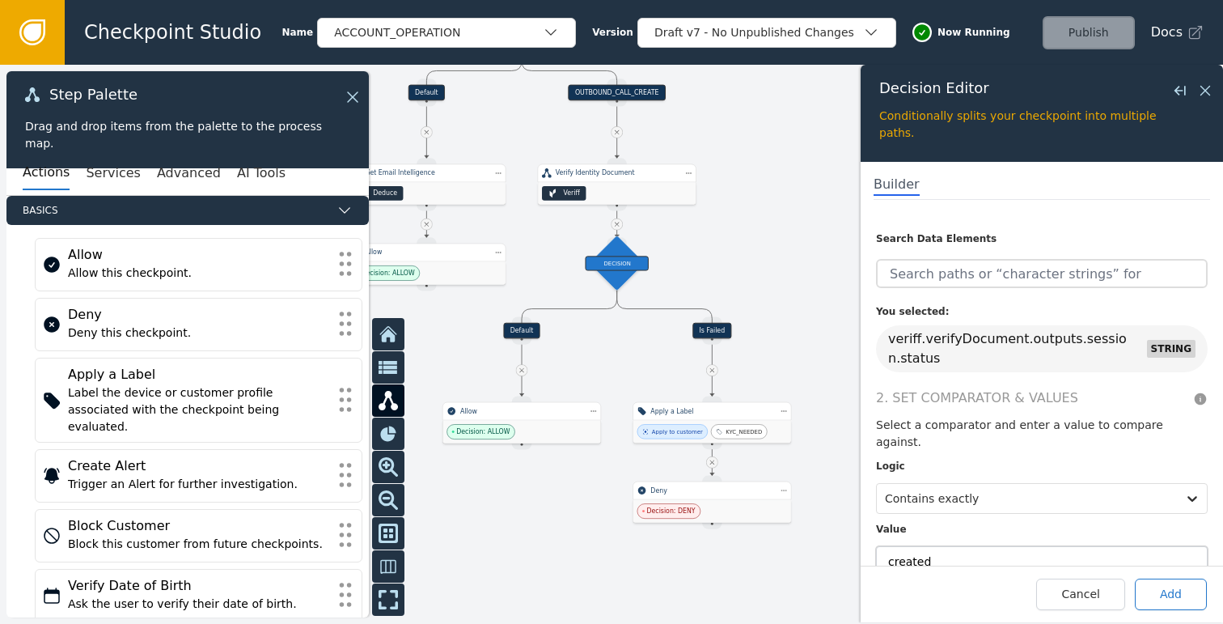
type input "created"
click at [1184, 588] on button "Add" at bounding box center [1171, 594] width 72 height 32
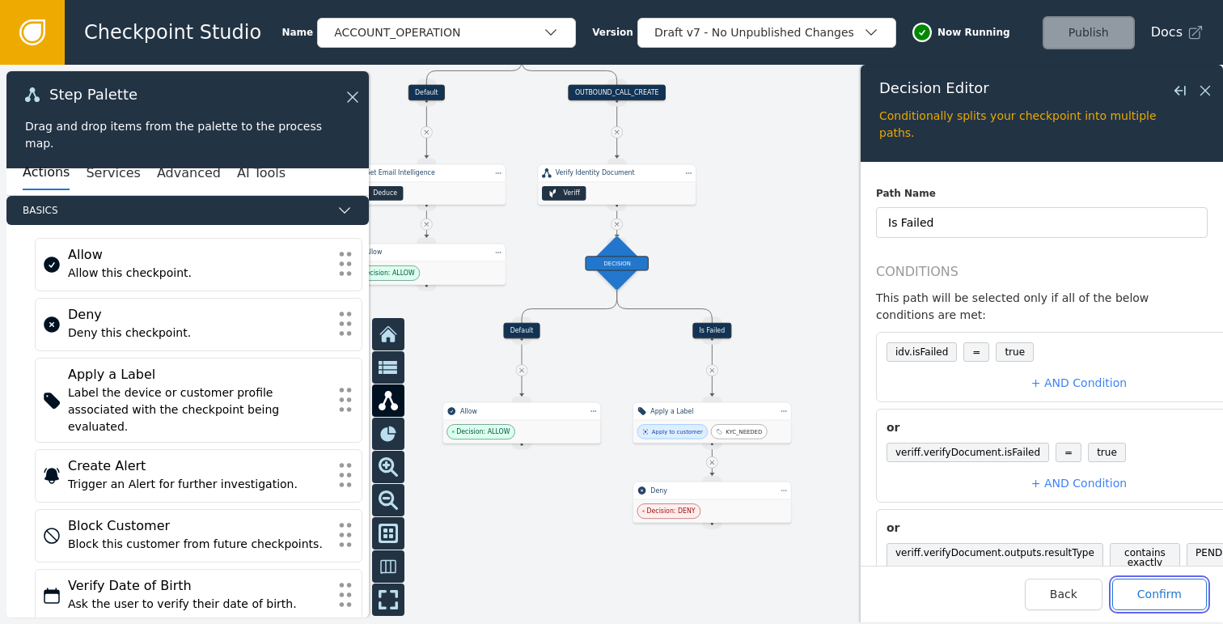
click at [1139, 587] on button "Confirm" at bounding box center [1159, 594] width 95 height 32
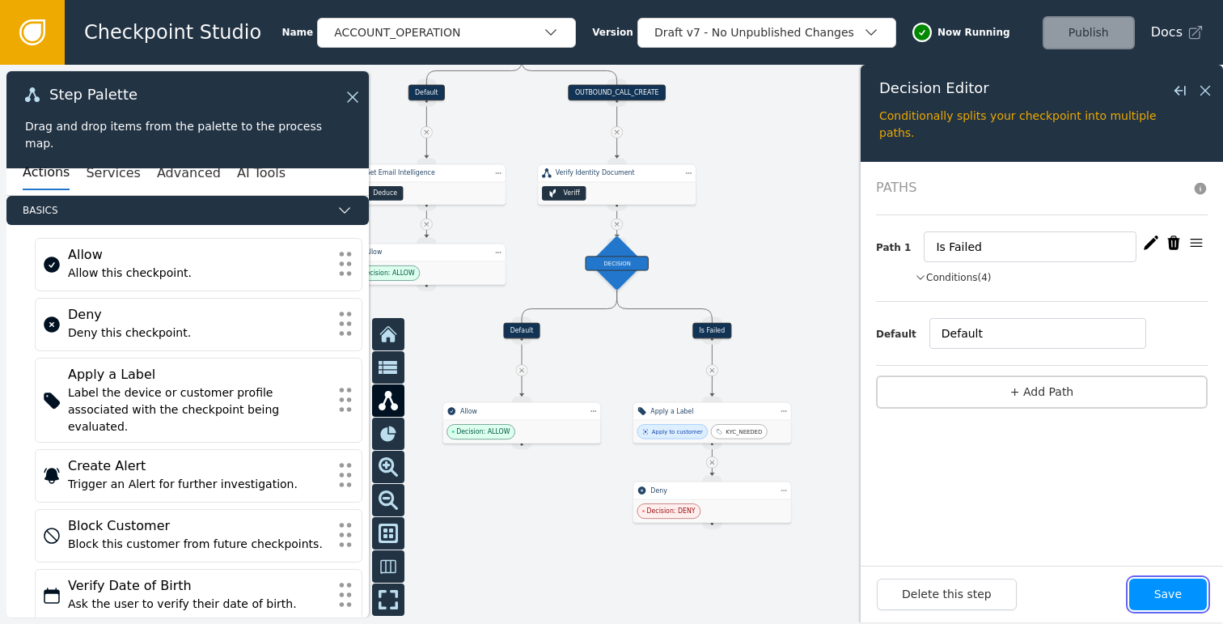
click at [1157, 592] on button "Save" at bounding box center [1168, 594] width 78 height 32
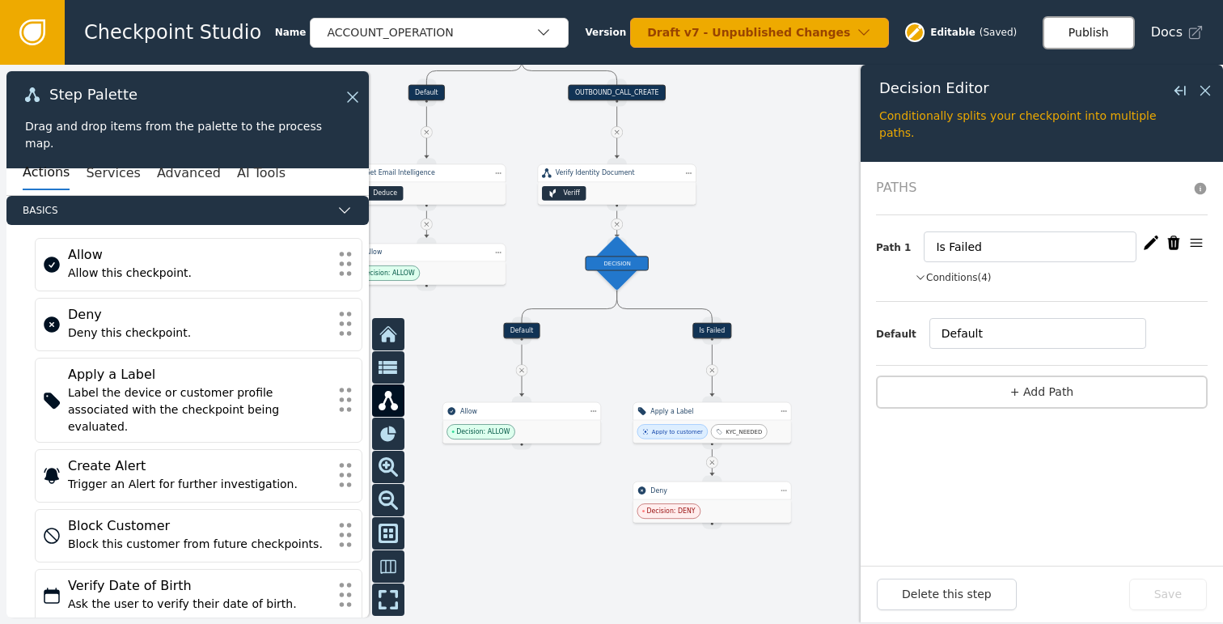
click at [1074, 39] on button "Publish" at bounding box center [1089, 32] width 92 height 33
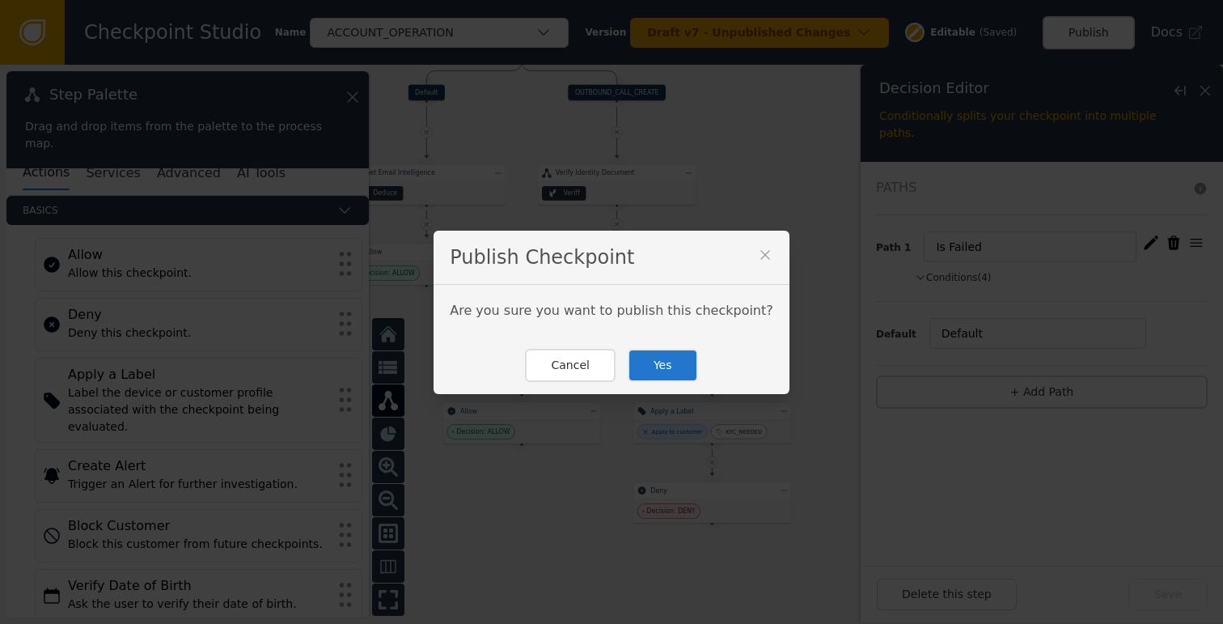
click at [680, 373] on button "Yes" at bounding box center [663, 365] width 70 height 33
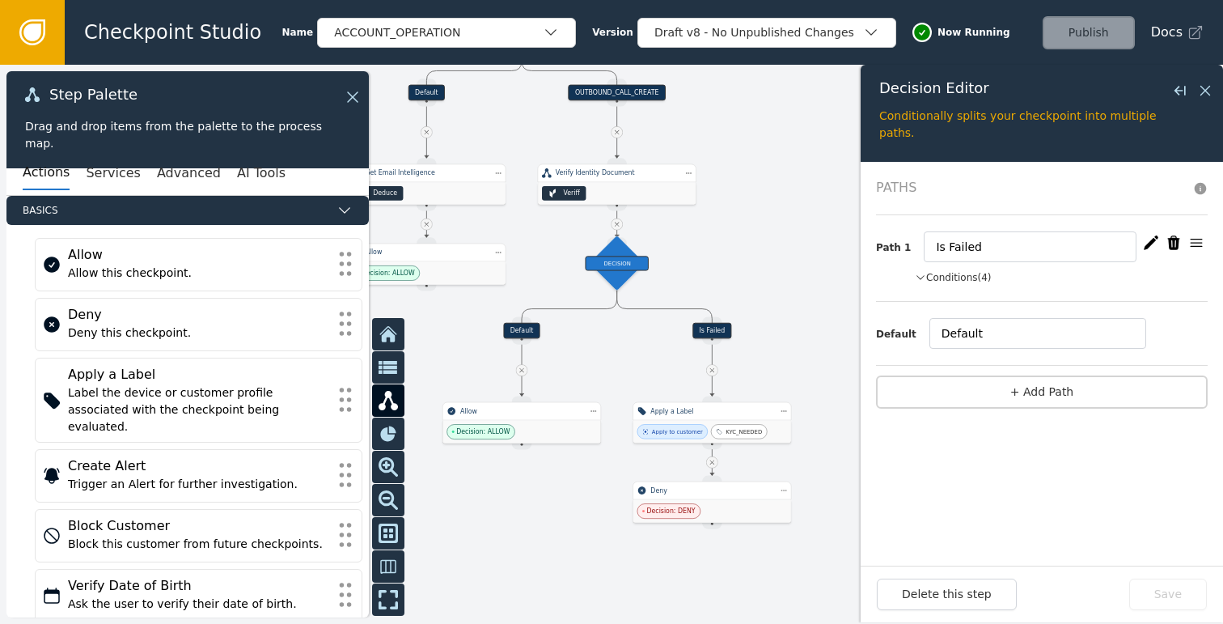
click at [1150, 239] on icon "button" at bounding box center [1151, 243] width 16 height 16
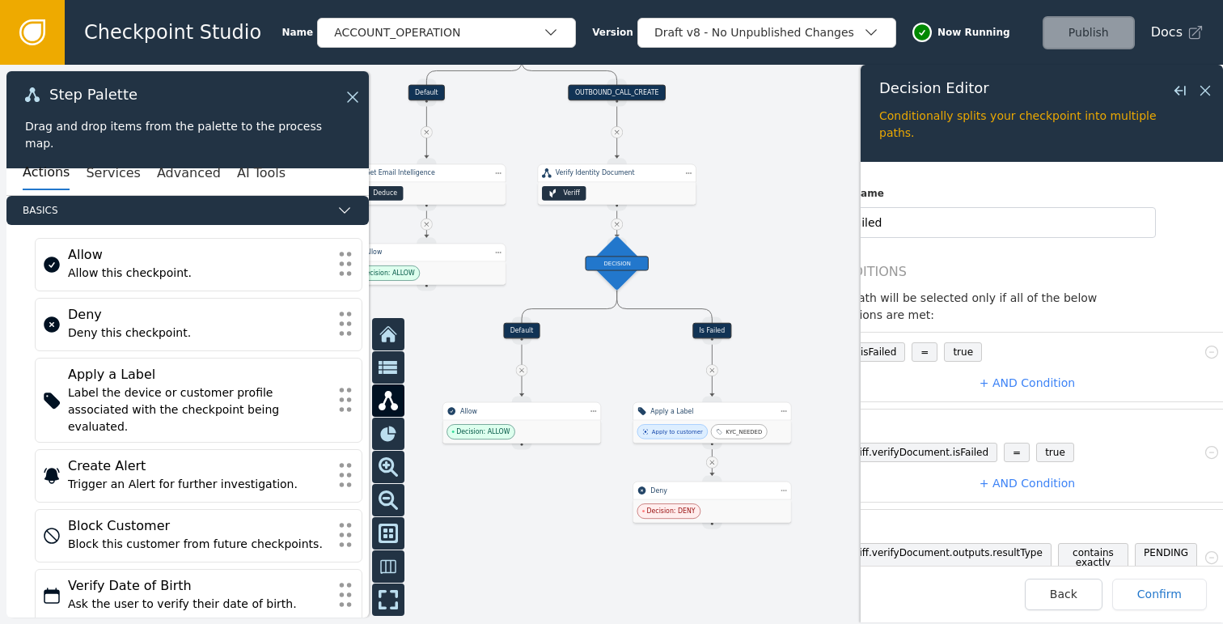
scroll to position [0, 53]
click at [1203, 354] on icon at bounding box center [1211, 352] width 16 height 16
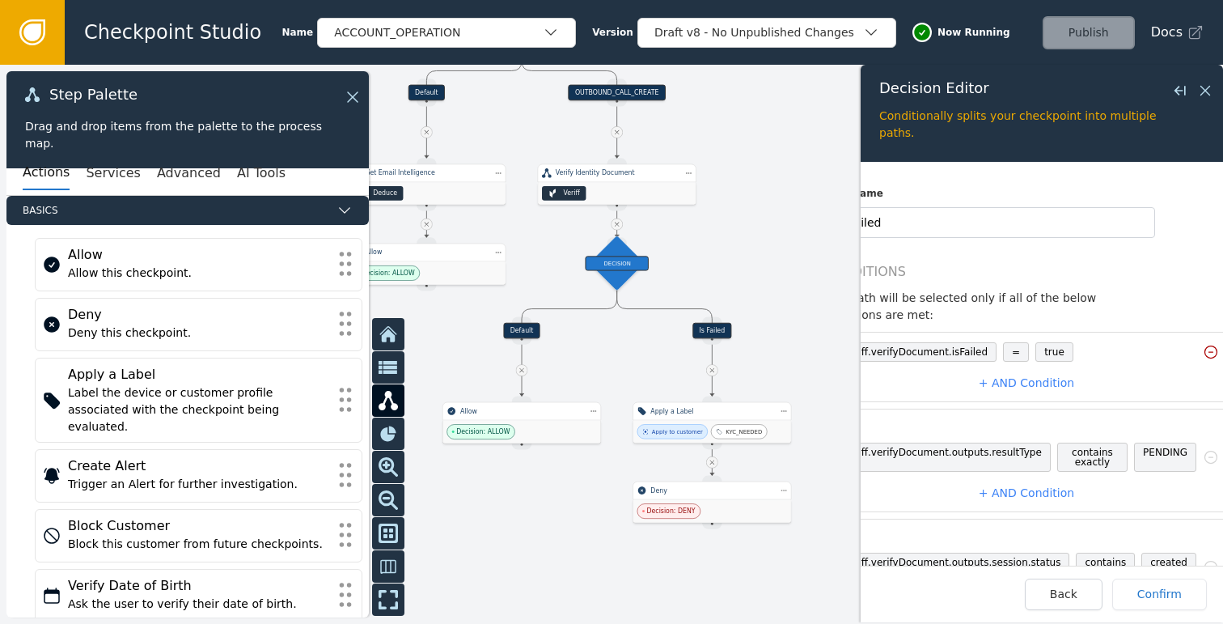
click at [1203, 354] on icon at bounding box center [1211, 352] width 16 height 16
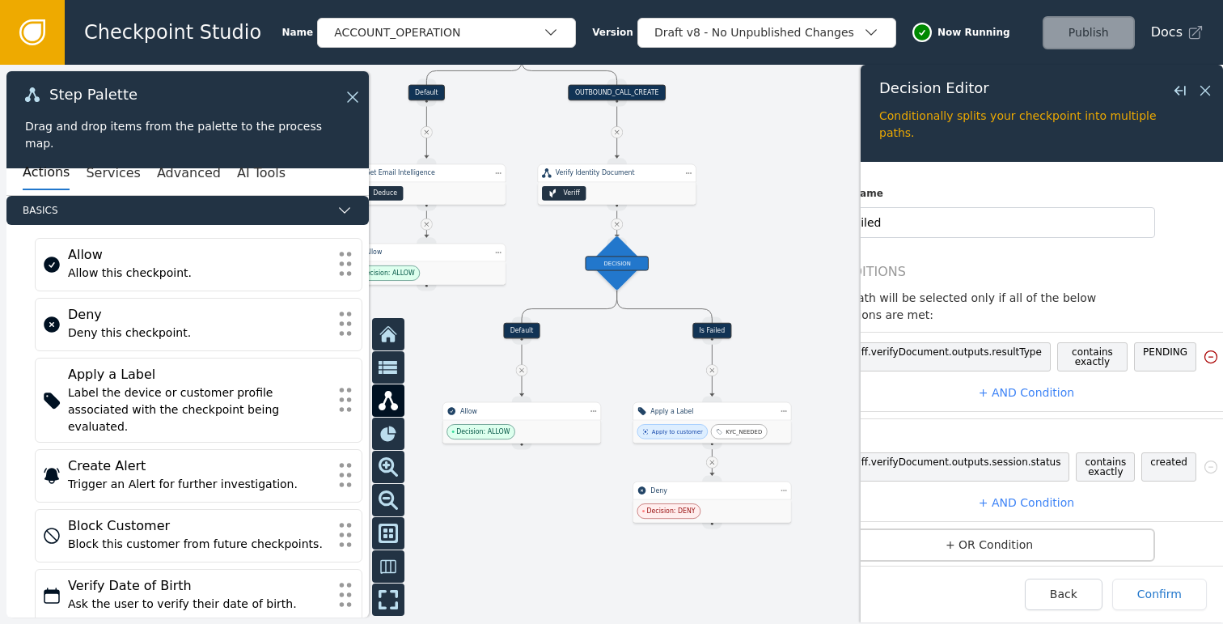
click at [1205, 355] on icon at bounding box center [1211, 357] width 12 height 12
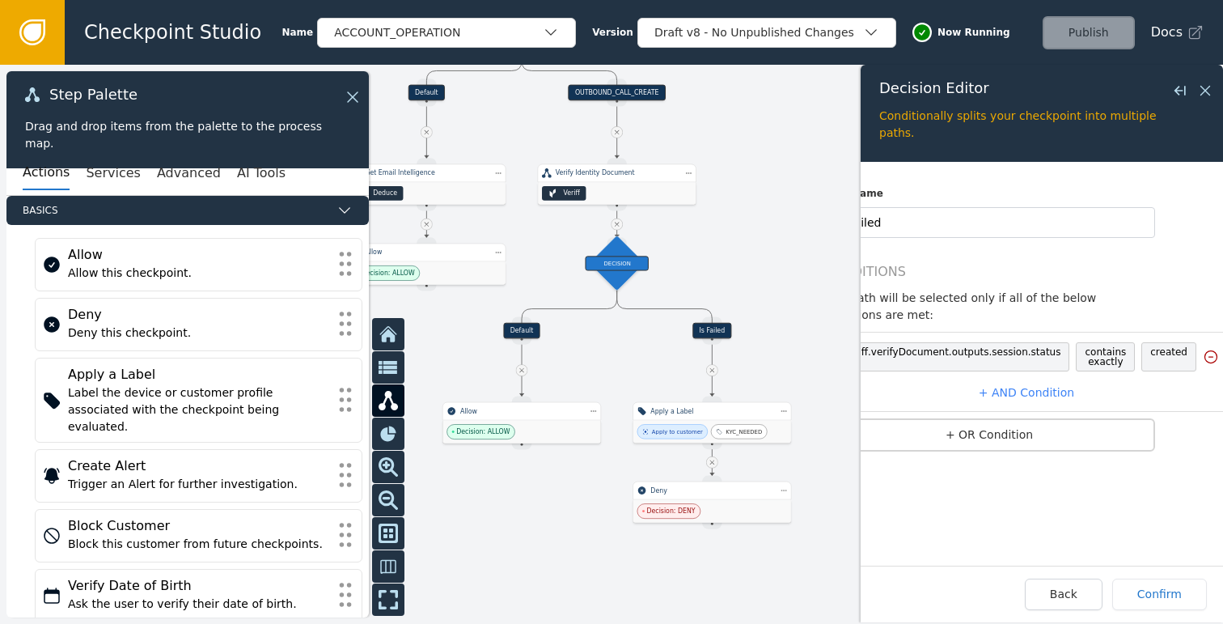
scroll to position [0, 40]
click at [1154, 354] on span "created" at bounding box center [1181, 356] width 55 height 29
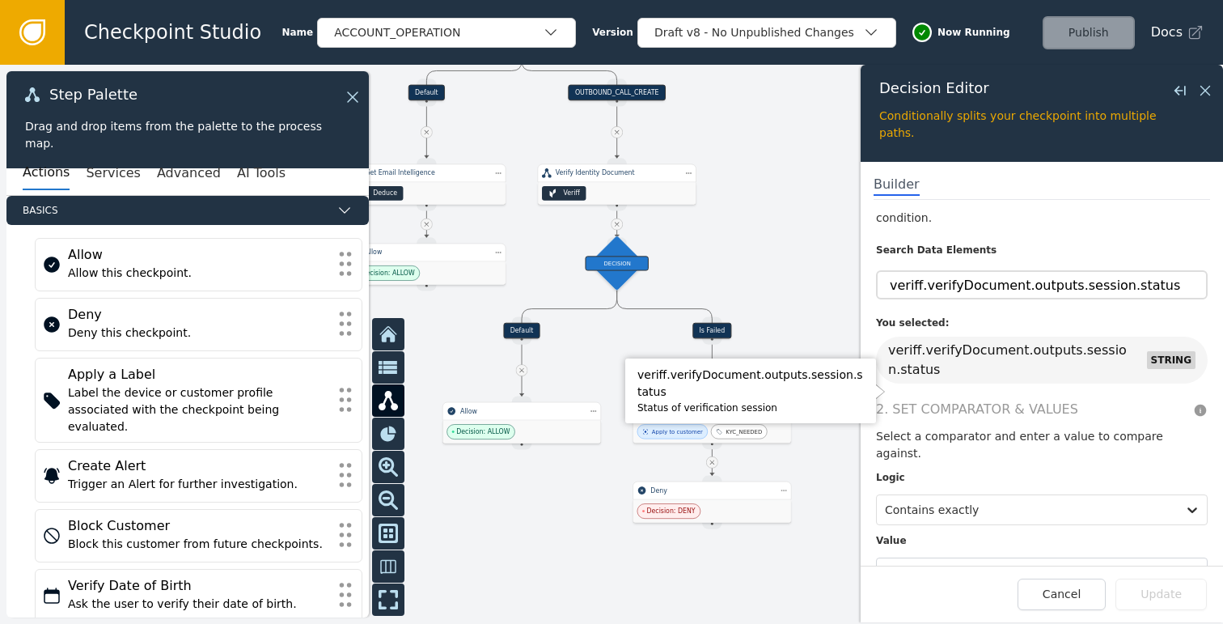
scroll to position [60, 0]
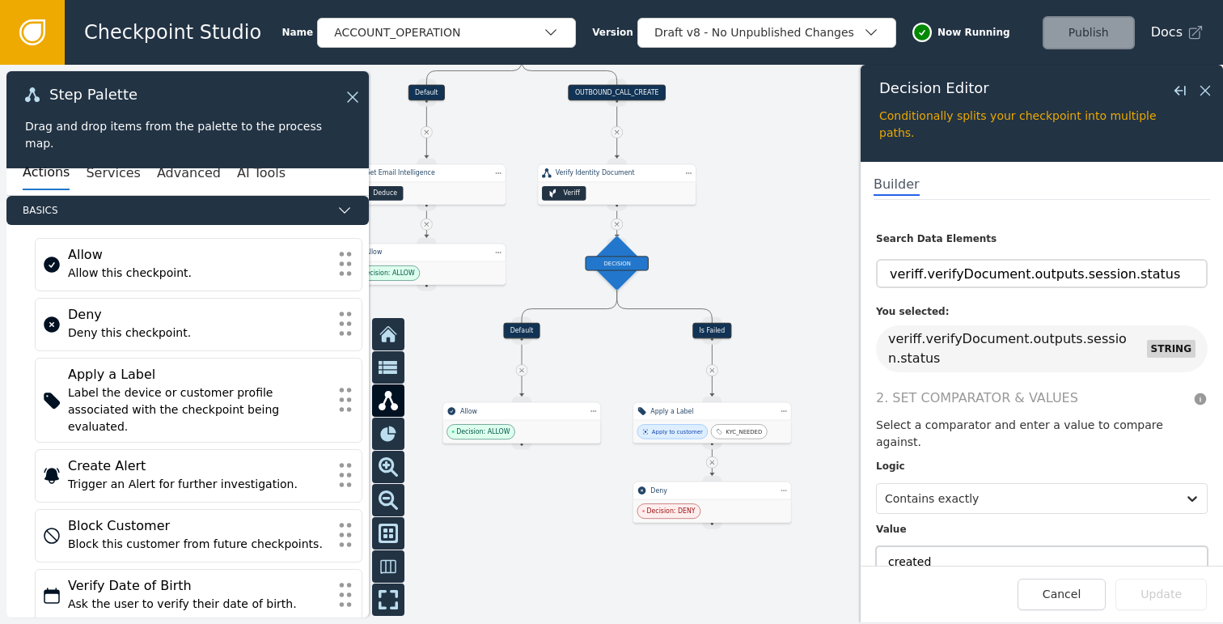
click at [932, 546] on input "created" at bounding box center [1042, 561] width 332 height 31
click at [1000, 484] on div "Contains exactly" at bounding box center [1027, 498] width 300 height 29
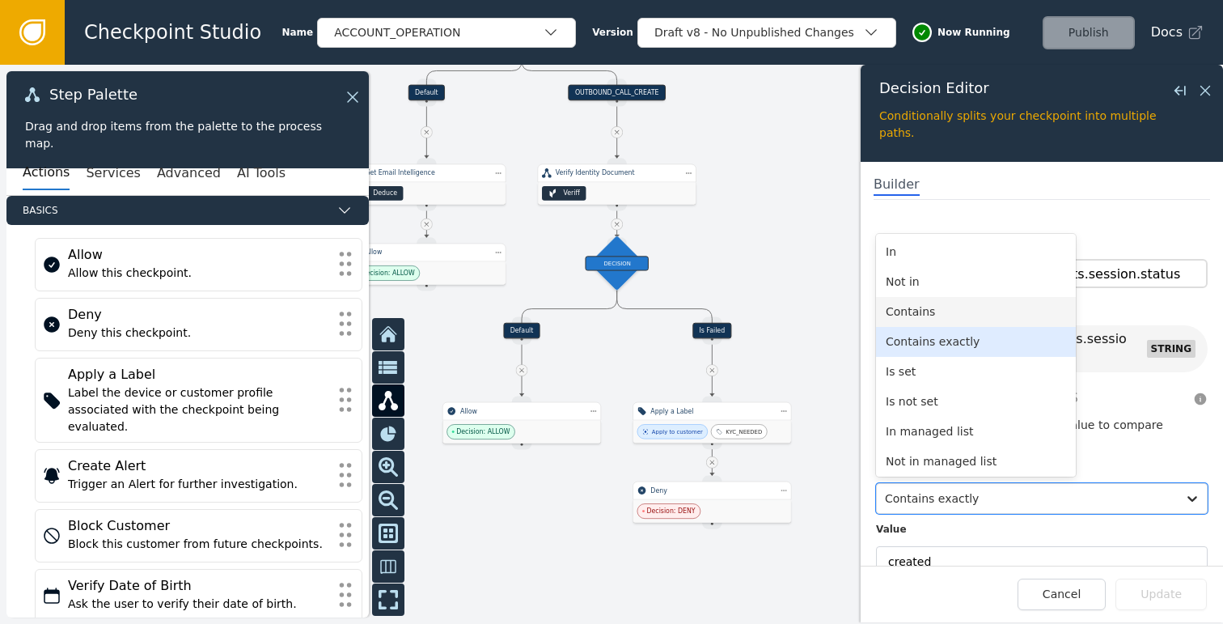
click at [931, 297] on div "Contains" at bounding box center [976, 312] width 200 height 30
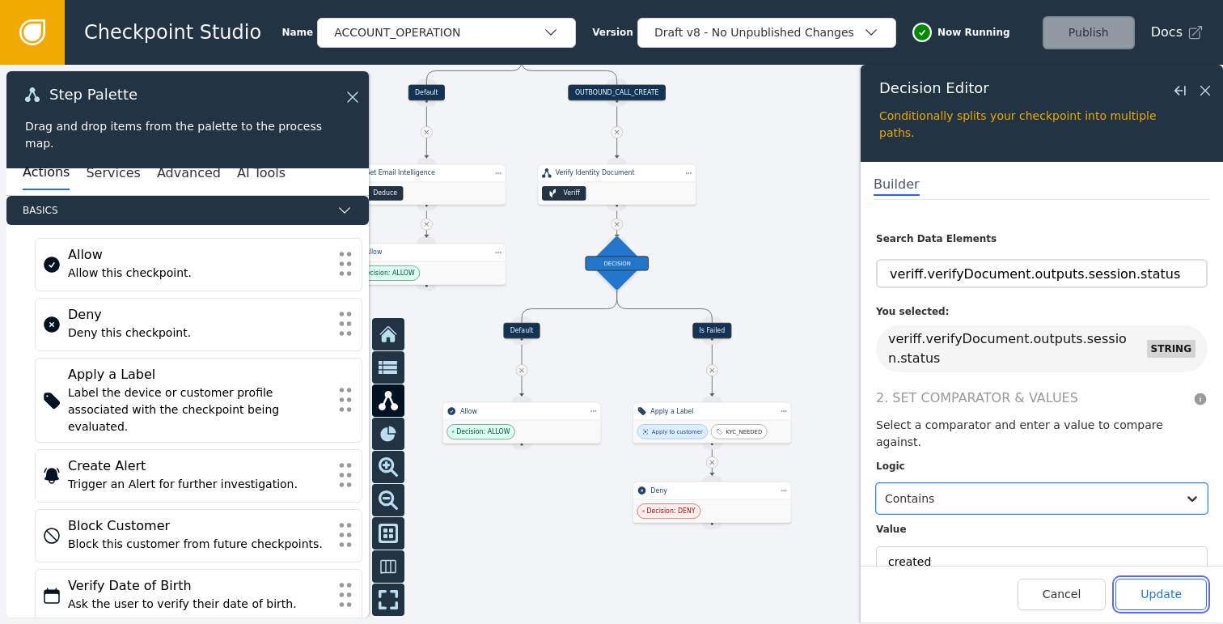
click at [1148, 595] on button "Update" at bounding box center [1161, 594] width 91 height 32
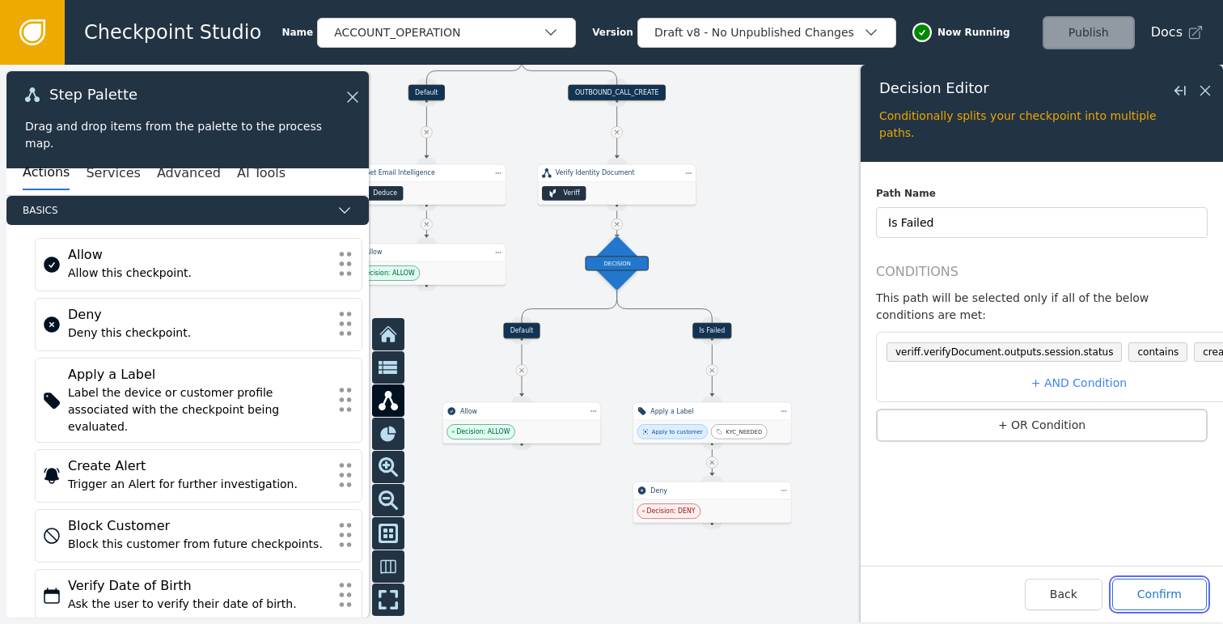
click at [1167, 594] on button "Confirm" at bounding box center [1159, 594] width 95 height 32
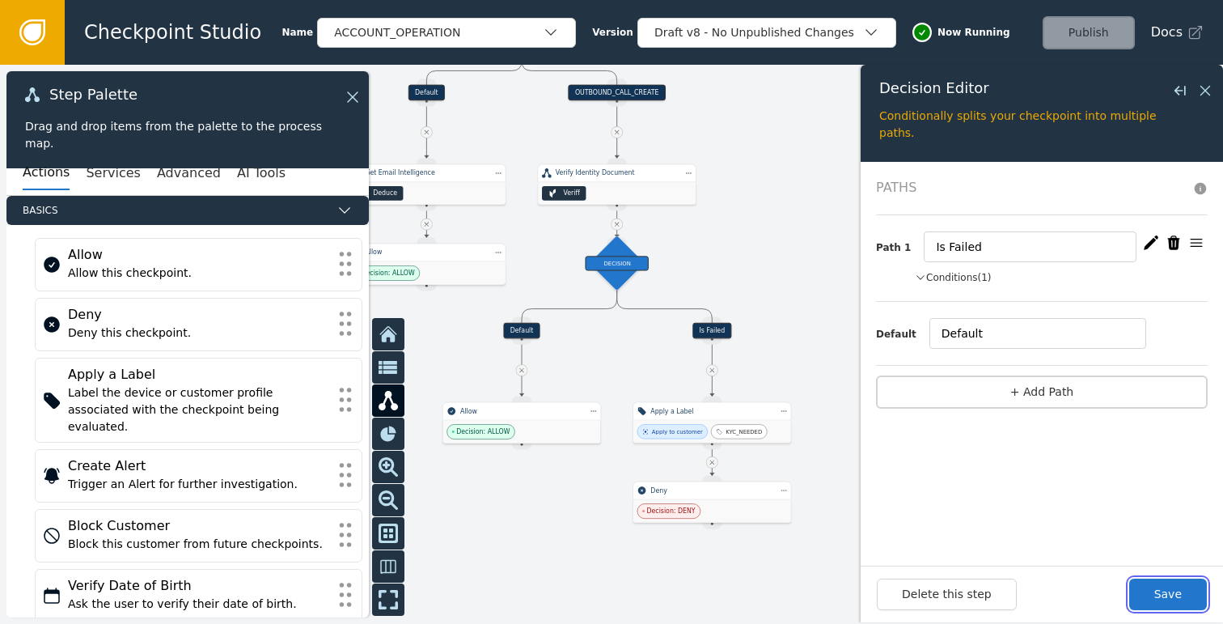
click at [1169, 588] on button "Save" at bounding box center [1168, 594] width 78 height 32
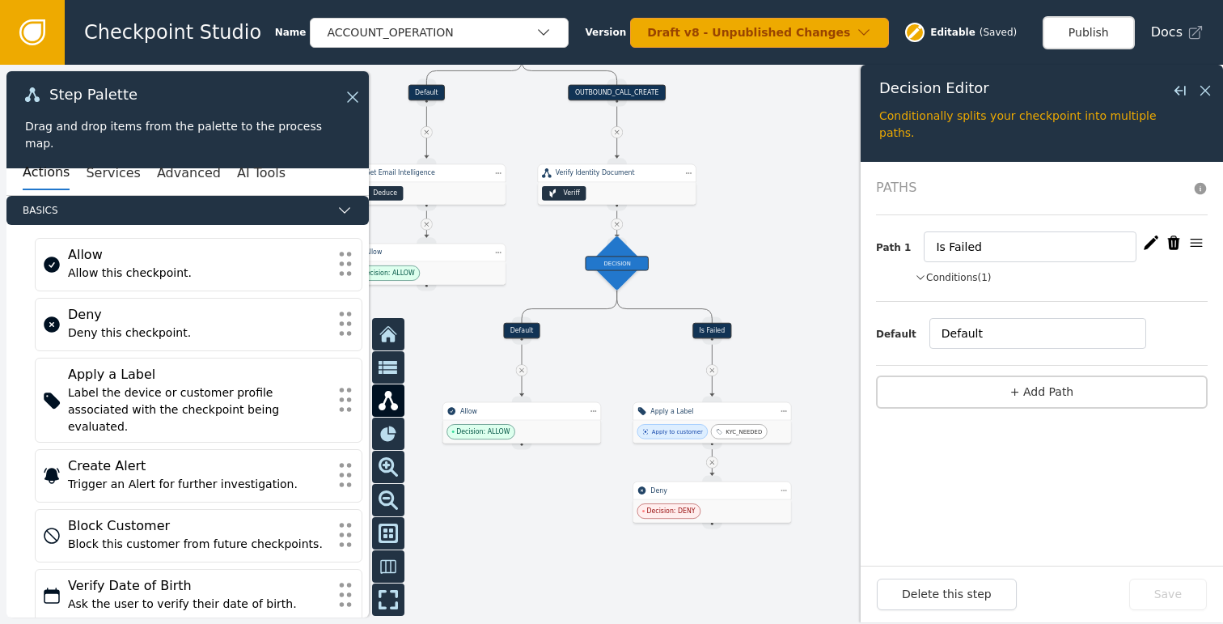
click at [1077, 32] on button "Publish" at bounding box center [1089, 32] width 92 height 33
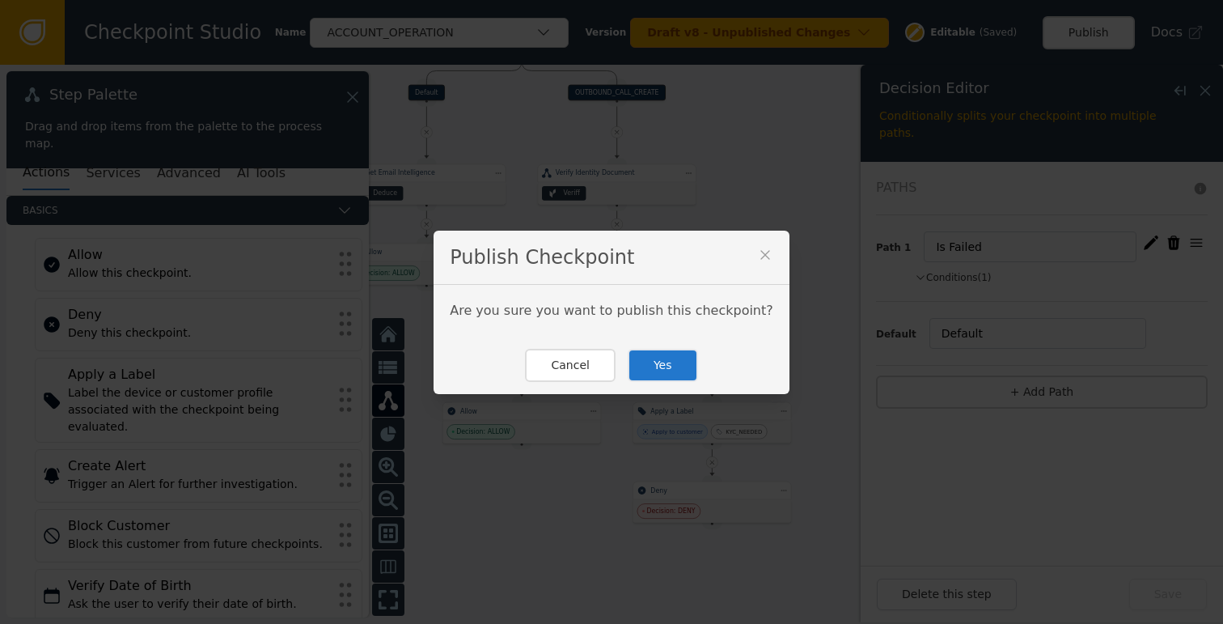
click at [666, 368] on button "Yes" at bounding box center [663, 365] width 70 height 33
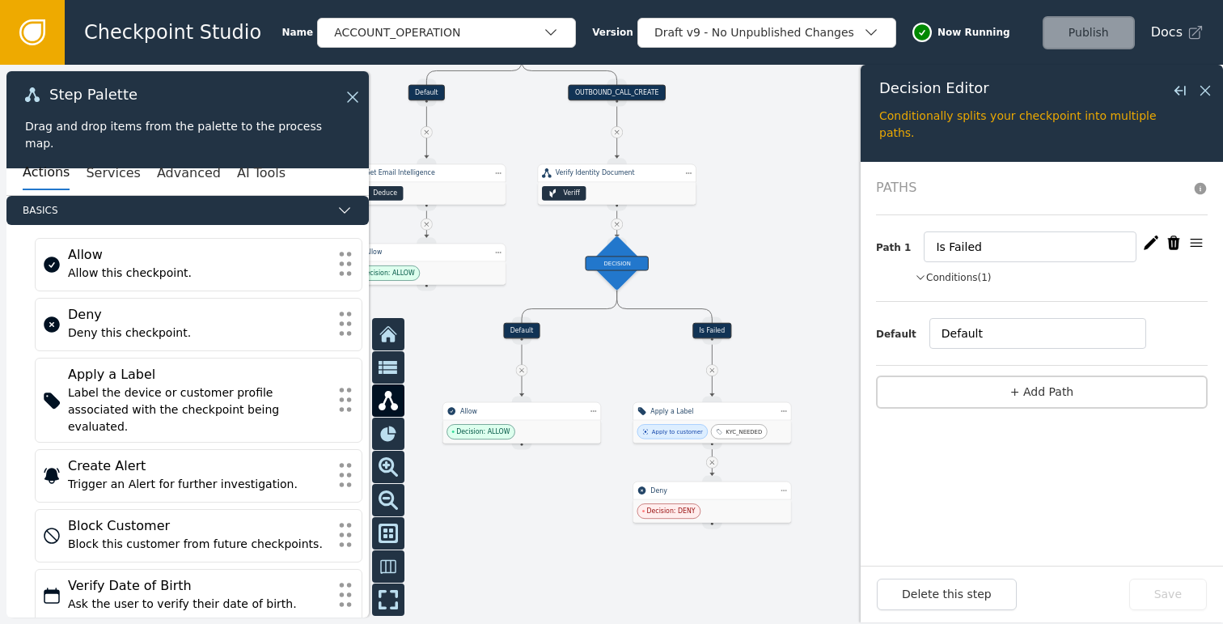
click at [981, 277] on button "Conditions (1)" at bounding box center [953, 277] width 77 height 15
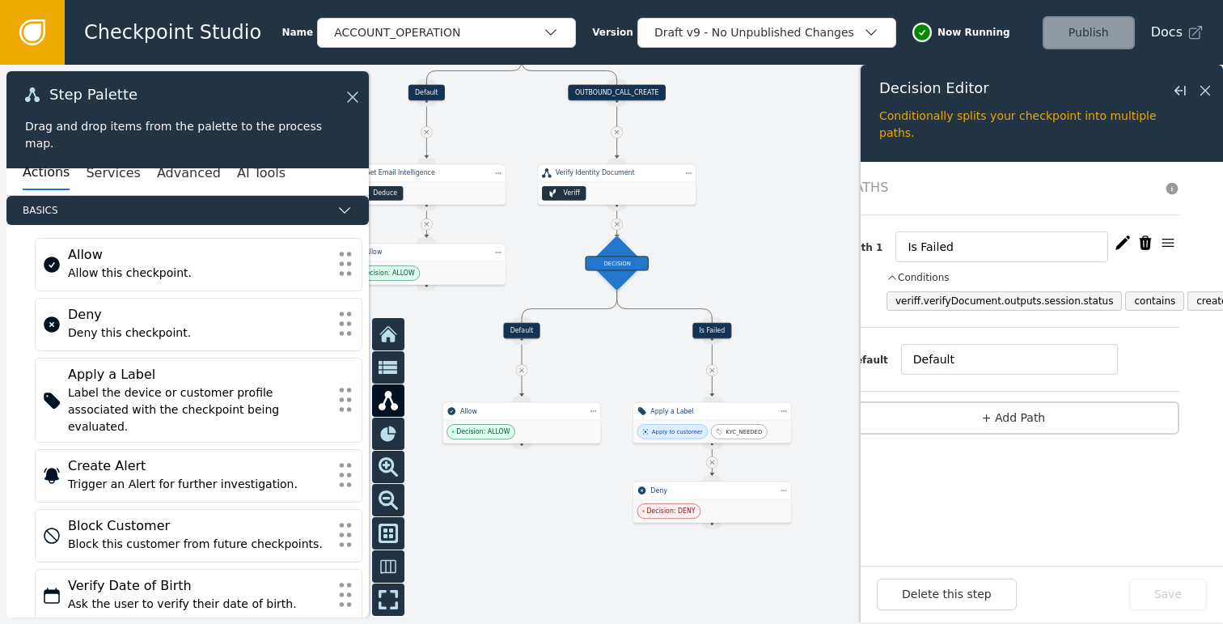
scroll to position [0, 29]
click at [1199, 92] on icon at bounding box center [1206, 91] width 18 height 18
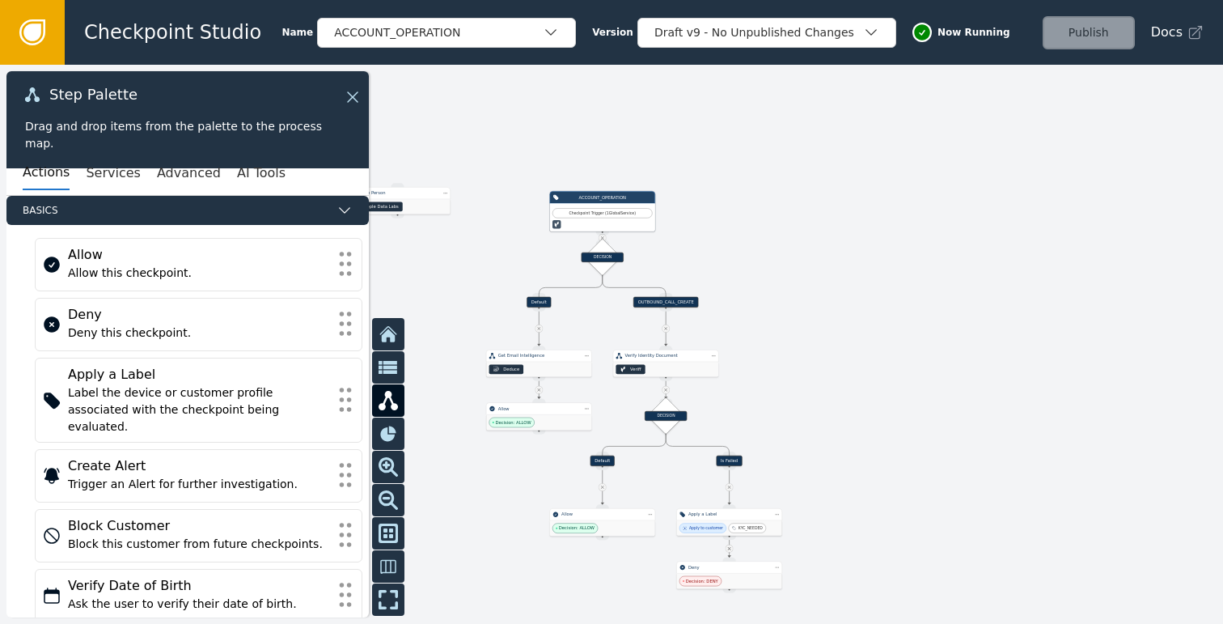
drag, startPoint x: 921, startPoint y: 320, endPoint x: 876, endPoint y: 425, distance: 113.8
click at [876, 425] on div at bounding box center [611, 344] width 1223 height 559
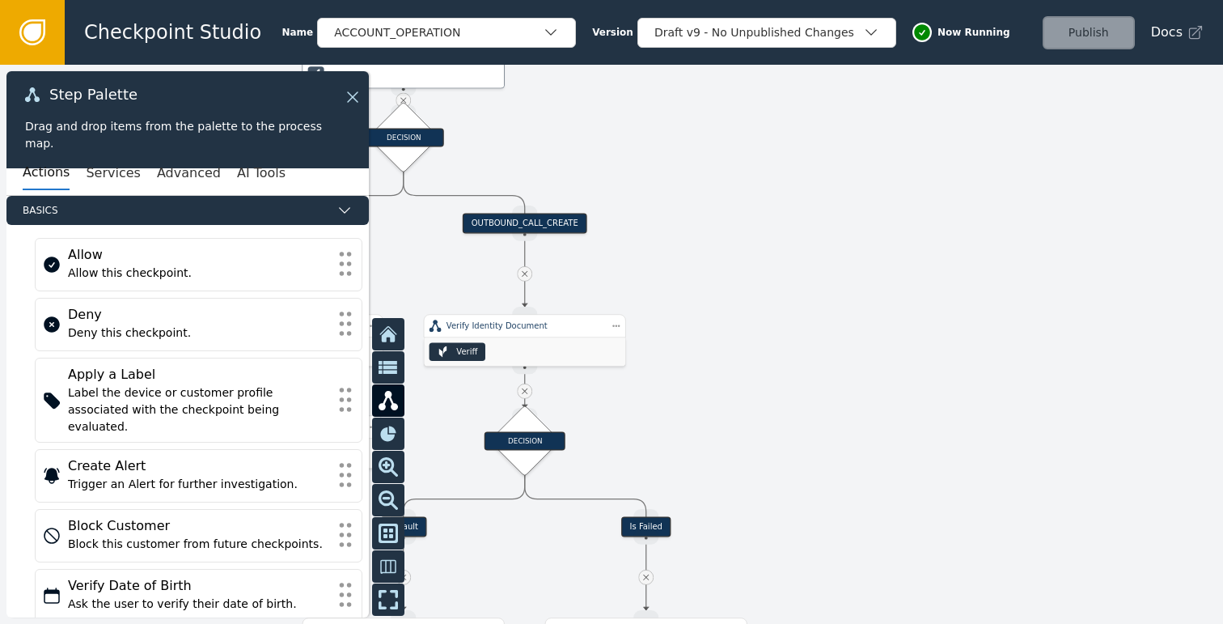
drag, startPoint x: 803, startPoint y: 382, endPoint x: 959, endPoint y: 332, distance: 163.7
click at [958, 335] on div at bounding box center [611, 344] width 1223 height 559
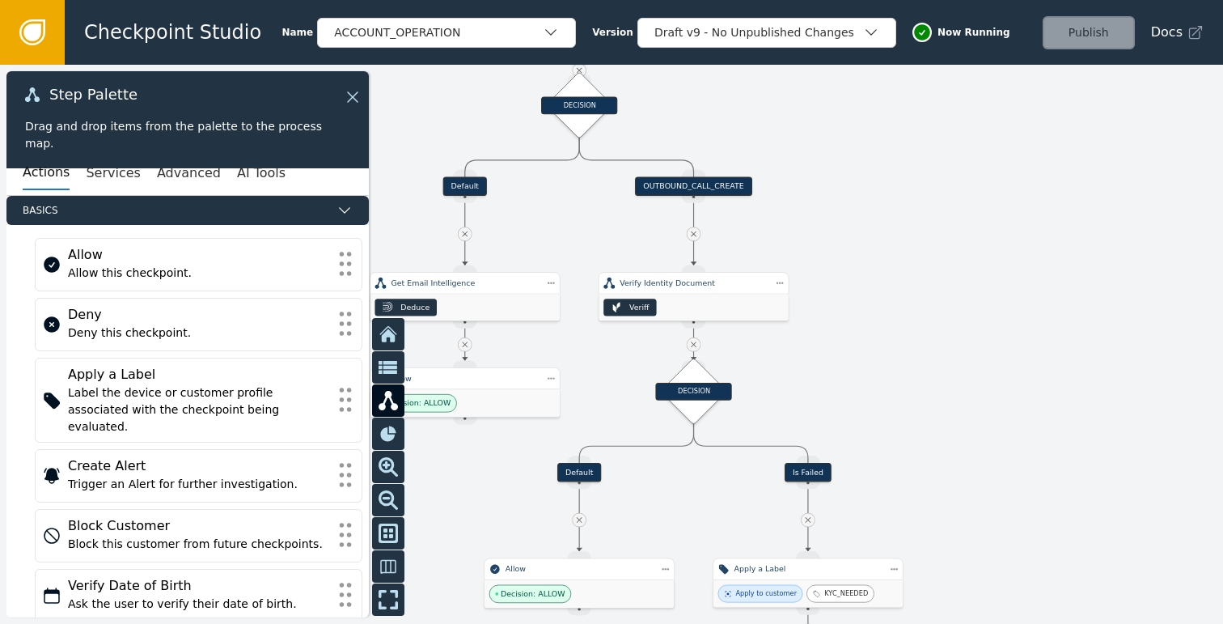
click at [693, 344] on icon at bounding box center [694, 345] width 10 height 10
click at [694, 231] on icon at bounding box center [694, 234] width 10 height 10
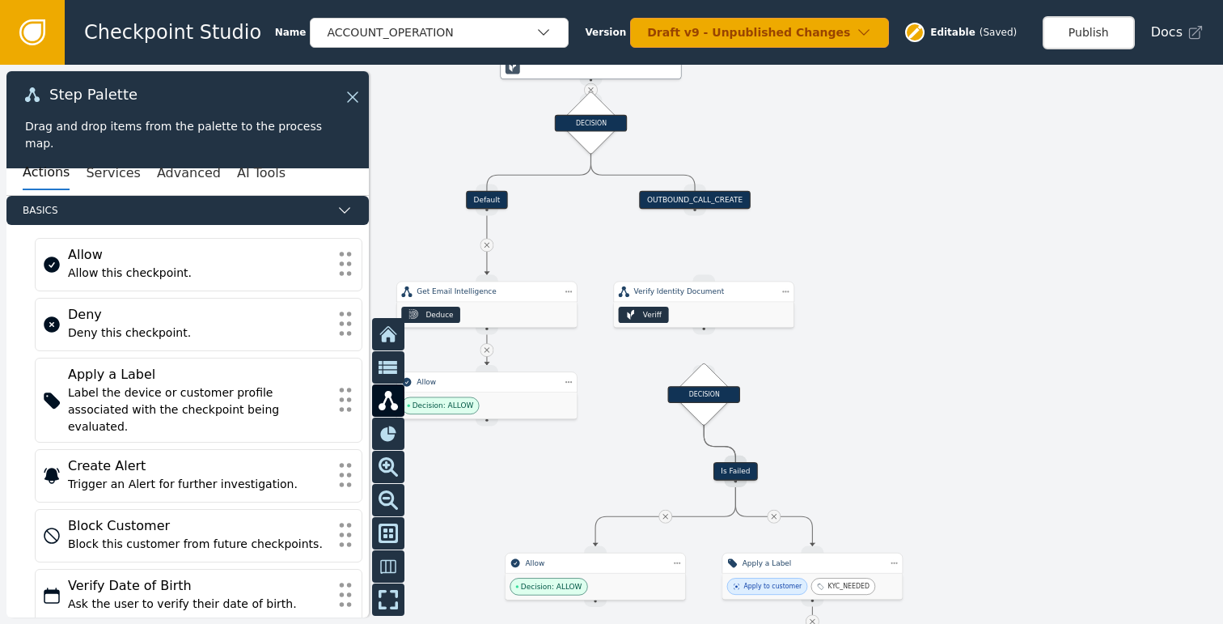
click at [773, 515] on icon at bounding box center [773, 516] width 9 height 9
drag, startPoint x: 811, startPoint y: 565, endPoint x: 892, endPoint y: 361, distance: 219.3
click at [892, 361] on div "Apply to customer KYC_NEEDED" at bounding box center [901, 371] width 180 height 26
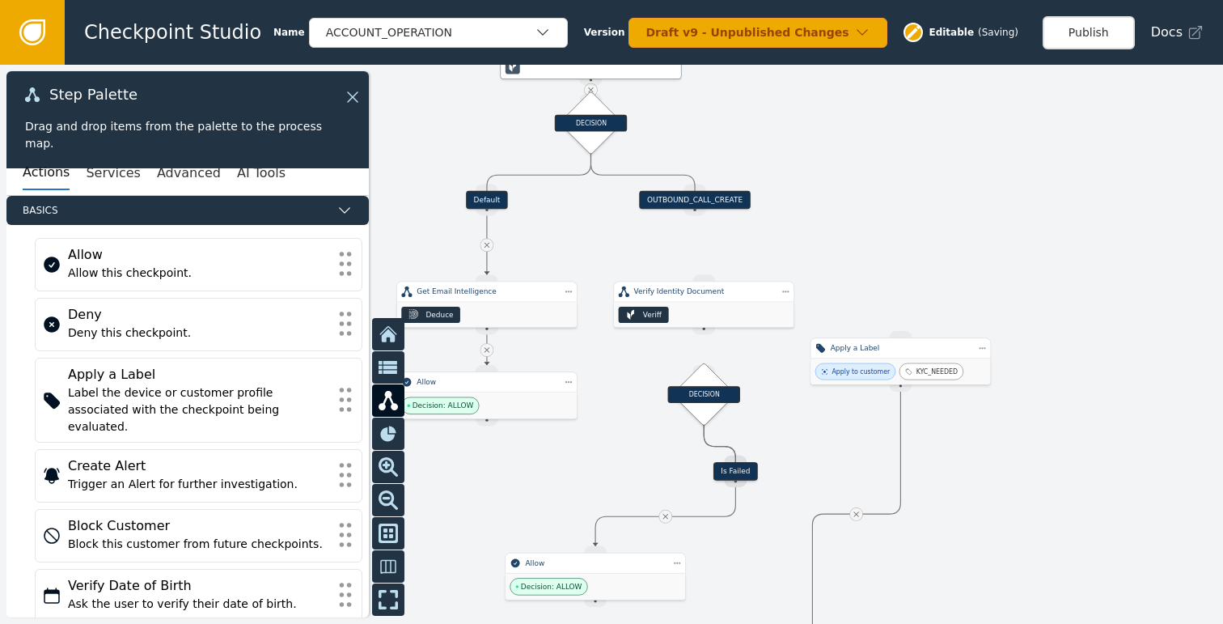
click at [852, 514] on icon at bounding box center [856, 514] width 9 height 9
drag, startPoint x: 707, startPoint y: 306, endPoint x: 1078, endPoint y: 232, distance: 378.6
click at [1078, 232] on div "Veriff" at bounding box center [1075, 239] width 180 height 25
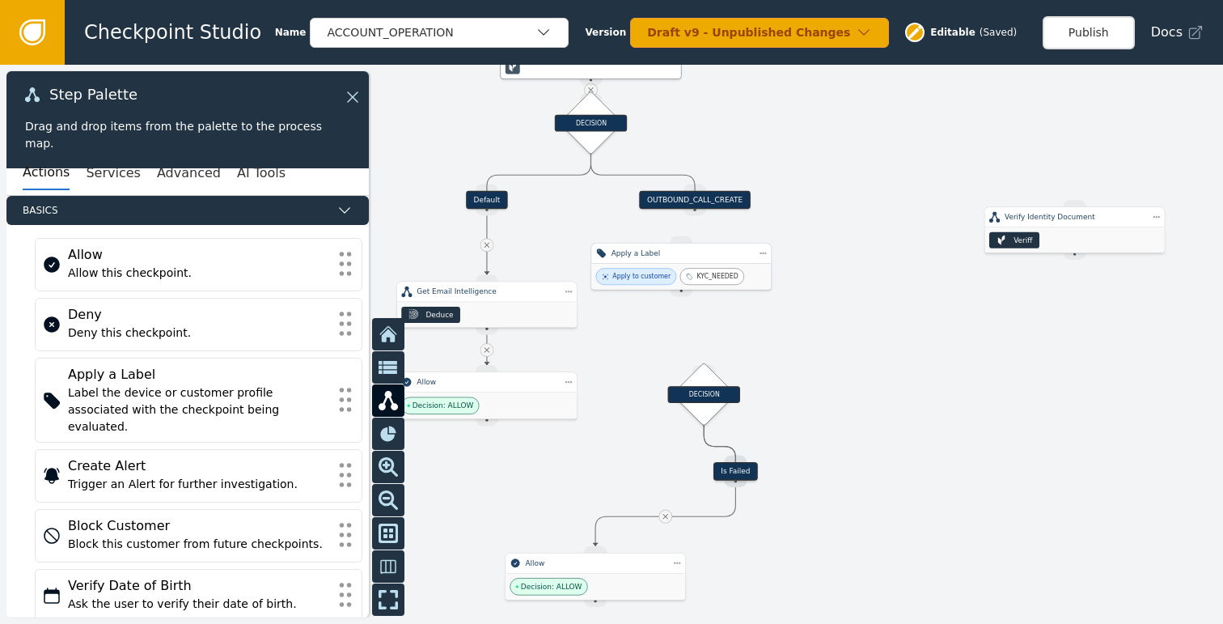
drag, startPoint x: 919, startPoint y: 366, endPoint x: 701, endPoint y: 271, distance: 238.4
click at [701, 272] on div "KYC_NEEDED" at bounding box center [717, 277] width 41 height 10
drag, startPoint x: 695, startPoint y: 217, endPoint x: 683, endPoint y: 239, distance: 25.0
click at [683, 239] on div "Target Handle for step Default Source Handle for step Target Handle for step Is…" at bounding box center [829, 166] width 684 height 312
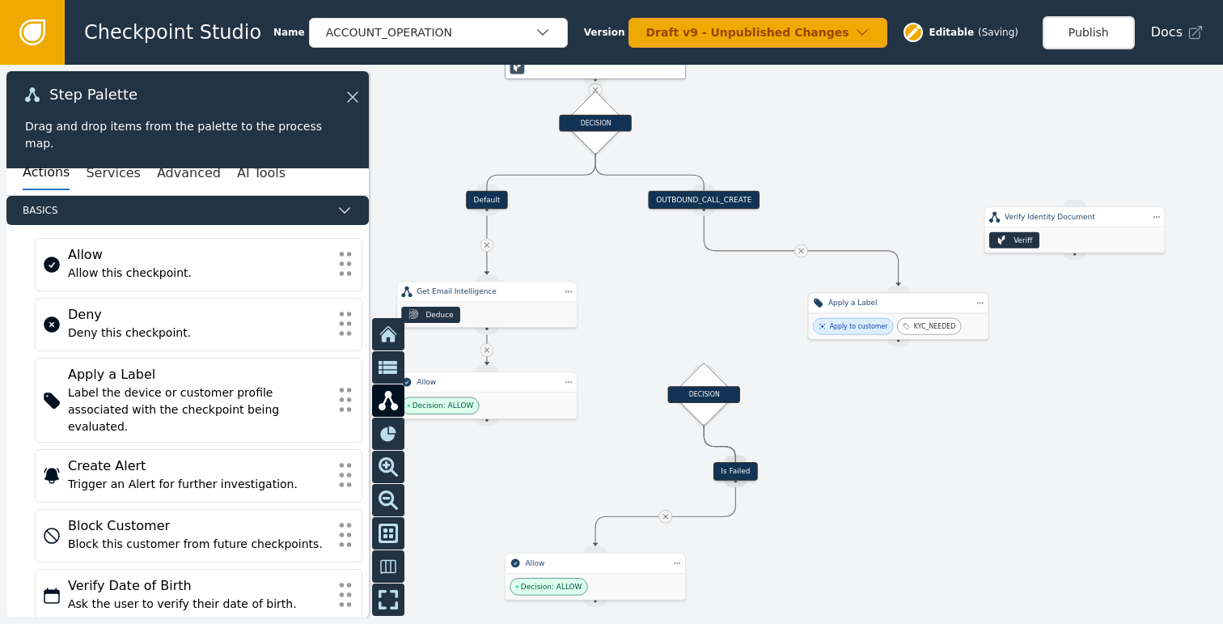
drag, startPoint x: 706, startPoint y: 307, endPoint x: 901, endPoint y: 319, distance: 195.3
click at [901, 319] on div "KYC_NEEDED" at bounding box center [929, 326] width 64 height 17
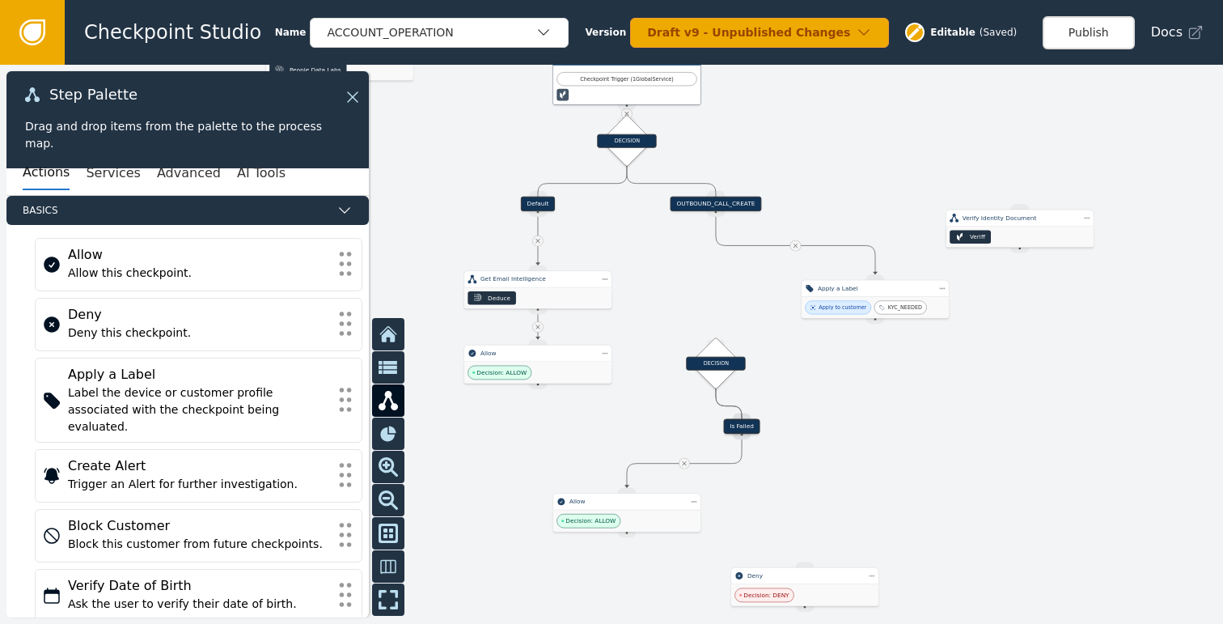
drag, startPoint x: 859, startPoint y: 531, endPoint x: 797, endPoint y: 444, distance: 106.6
click at [797, 444] on div at bounding box center [611, 344] width 1223 height 559
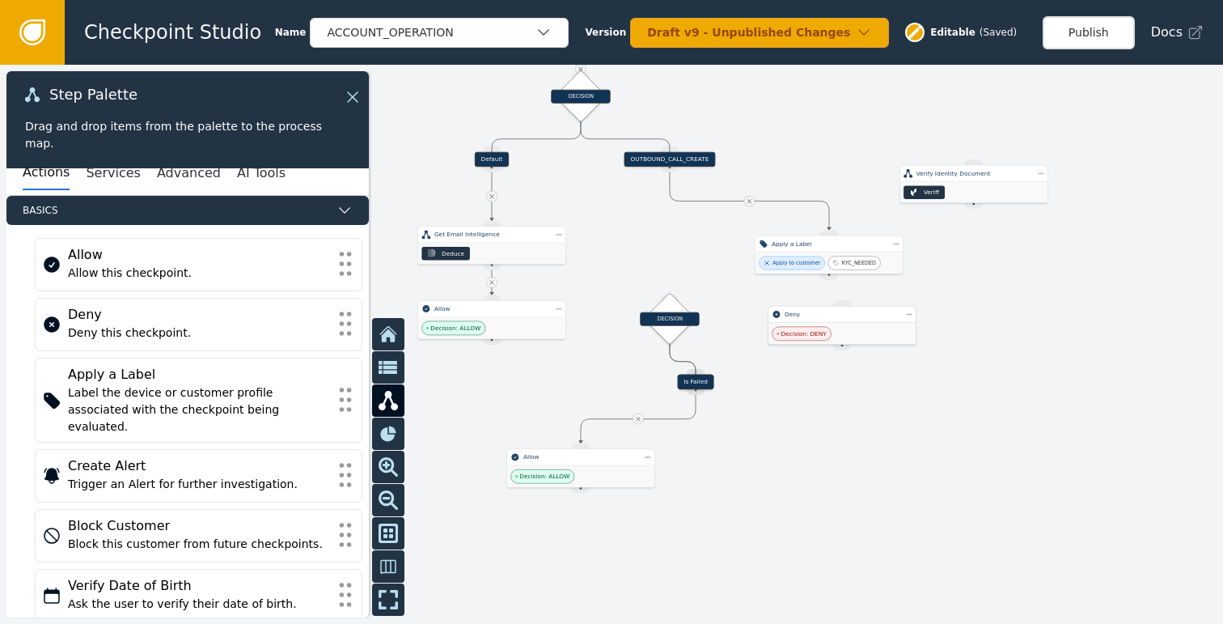
drag, startPoint x: 750, startPoint y: 550, endPoint x: 829, endPoint y: 317, distance: 246.1
click at [829, 323] on div "Decision: DENY" at bounding box center [842, 334] width 147 height 22
drag, startPoint x: 829, startPoint y: 276, endPoint x: 833, endPoint y: 285, distance: 9.8
click at [833, 260] on div "Target Handle for step Default Source Handle for step Target Handle for step Is…" at bounding box center [772, 131] width 561 height 256
drag, startPoint x: 649, startPoint y: 327, endPoint x: 809, endPoint y: 345, distance: 161.2
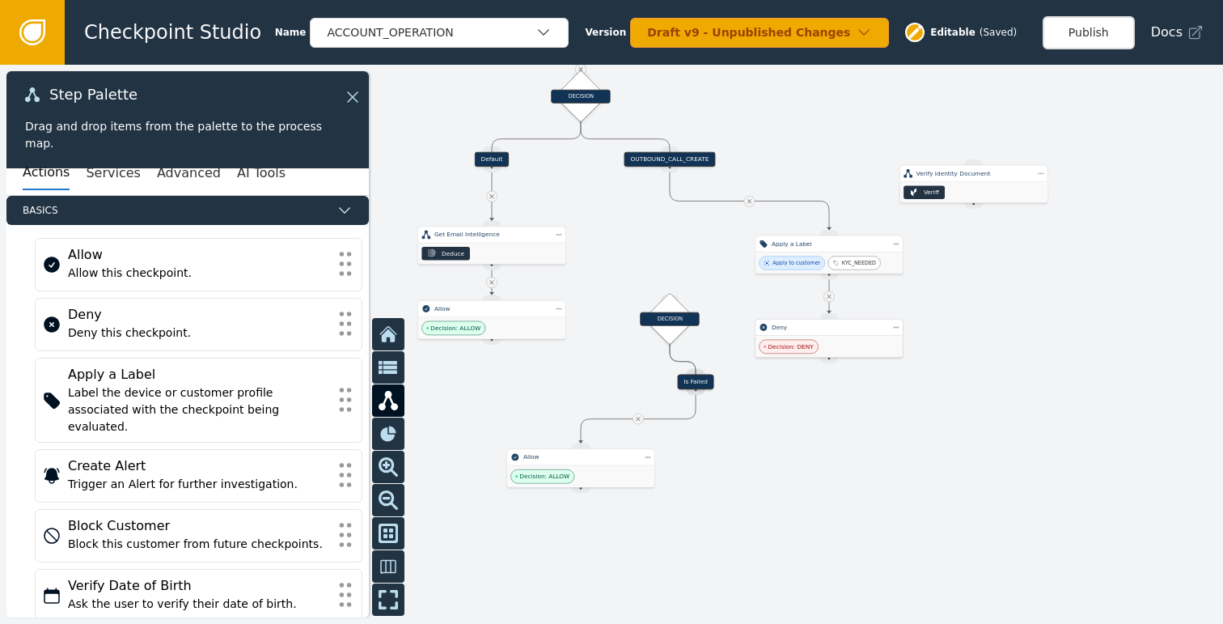
click at [809, 345] on span "Decision: DENY" at bounding box center [790, 346] width 45 height 9
click at [845, 429] on div at bounding box center [611, 344] width 1223 height 559
click at [1099, 39] on button "Publish" at bounding box center [1089, 32] width 92 height 33
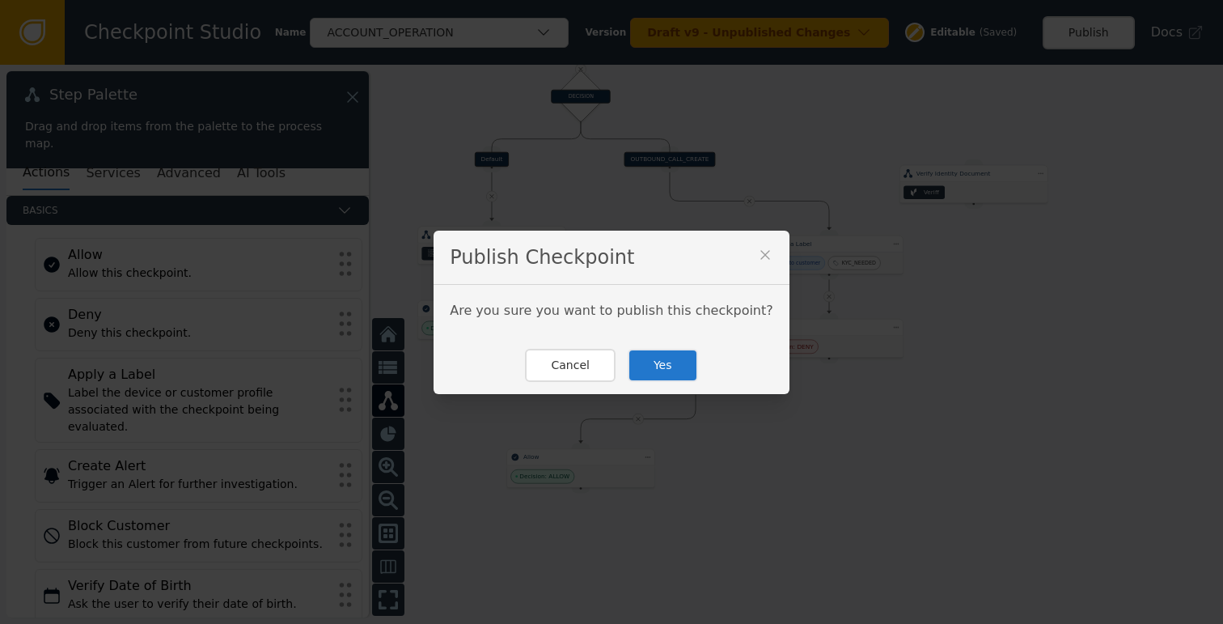
click at [667, 366] on button "Yes" at bounding box center [663, 365] width 70 height 33
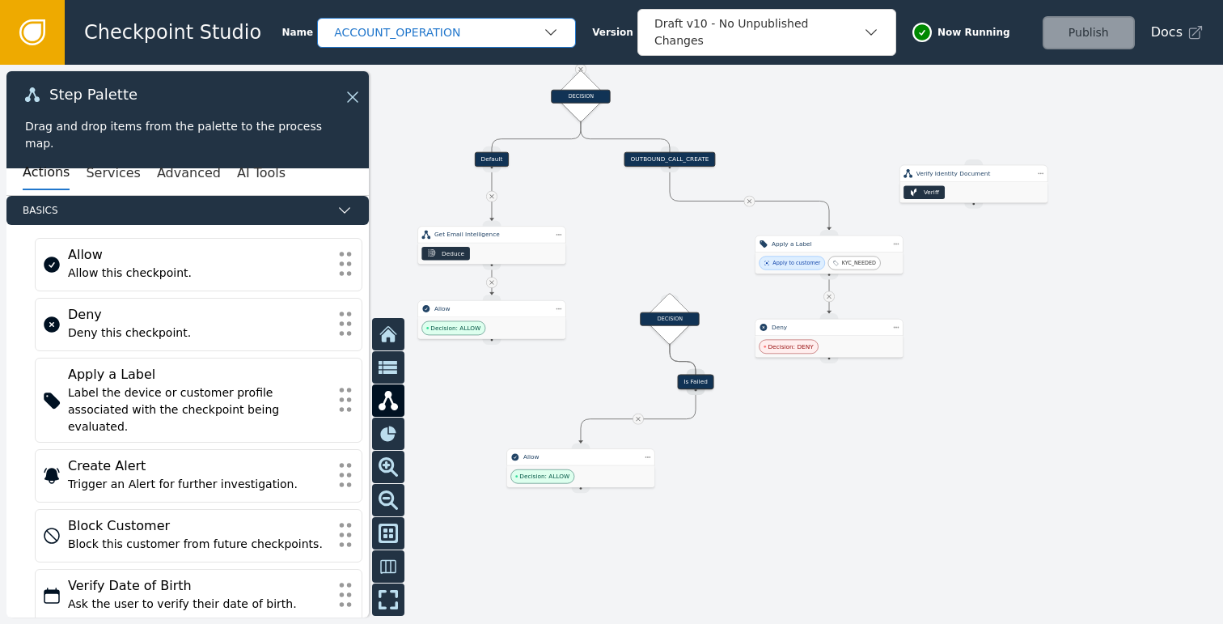
click at [526, 36] on div "ACCOUNT_OPERATION" at bounding box center [438, 32] width 209 height 17
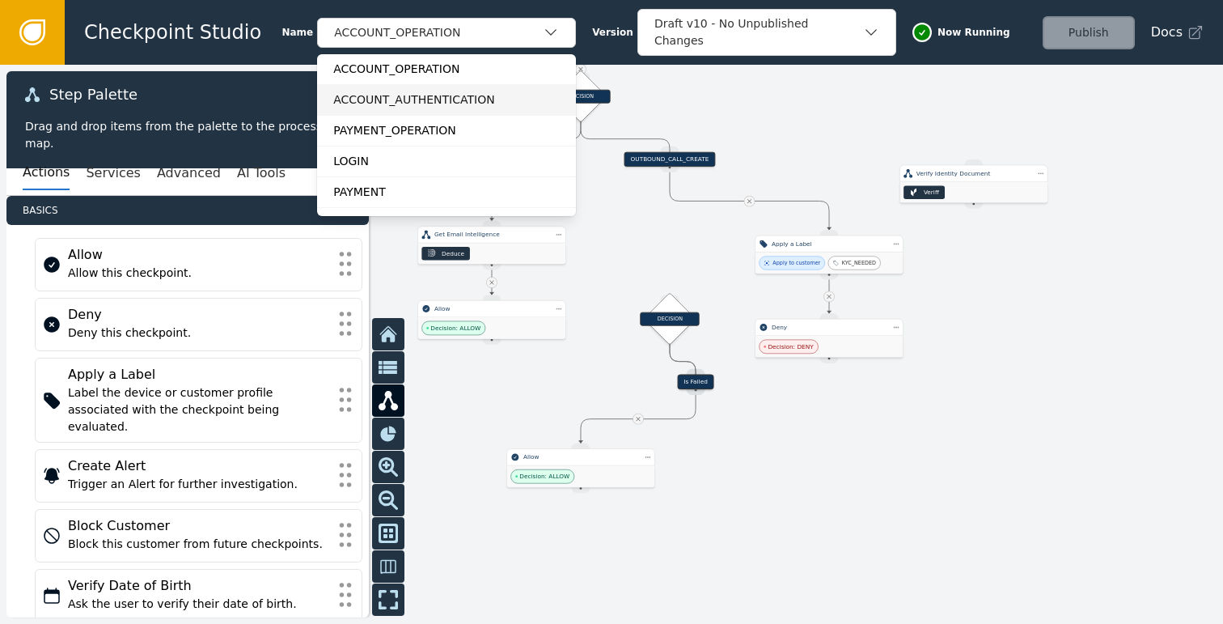
click at [422, 92] on div "ACCOUNT_AUTHENTICATION" at bounding box center [446, 99] width 227 height 17
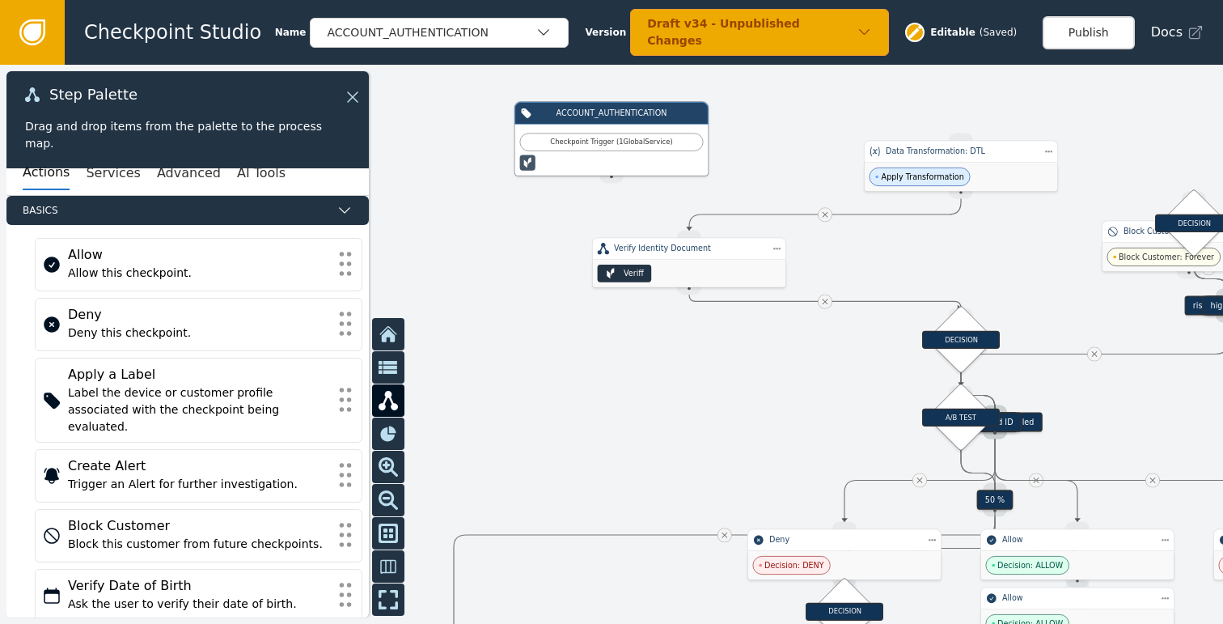
drag, startPoint x: 990, startPoint y: 251, endPoint x: 748, endPoint y: 252, distance: 242.7
click at [763, 252] on div at bounding box center [611, 344] width 1223 height 559
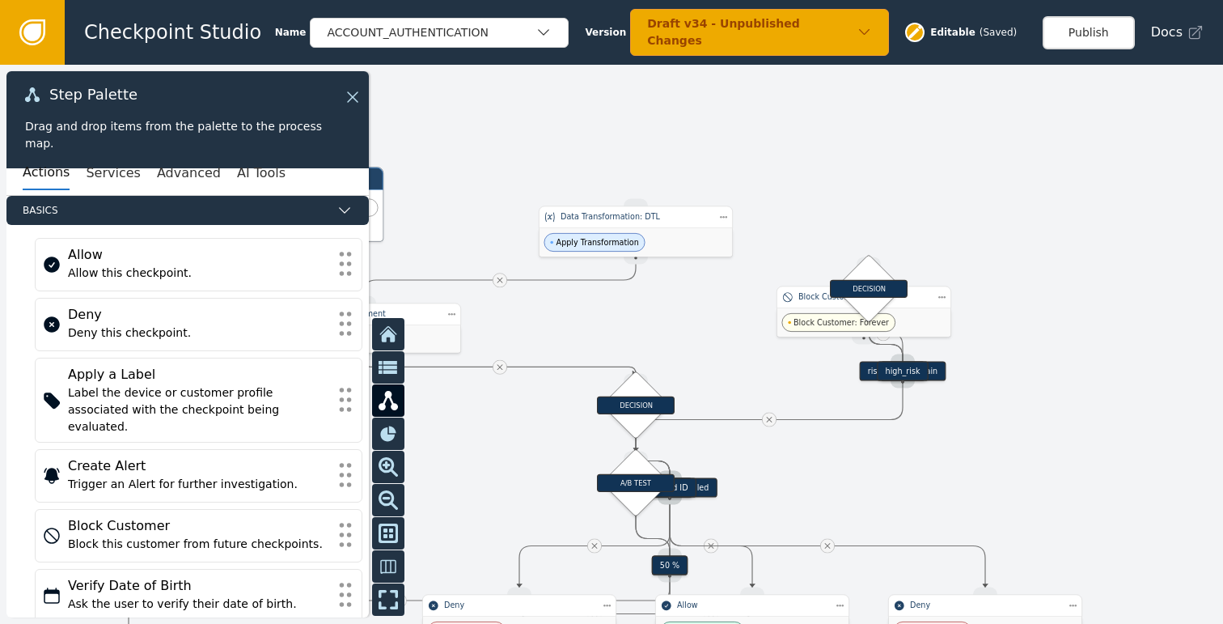
drag, startPoint x: 1080, startPoint y: 343, endPoint x: 1010, endPoint y: 394, distance: 86.9
click at [1025, 388] on div at bounding box center [611, 344] width 1223 height 559
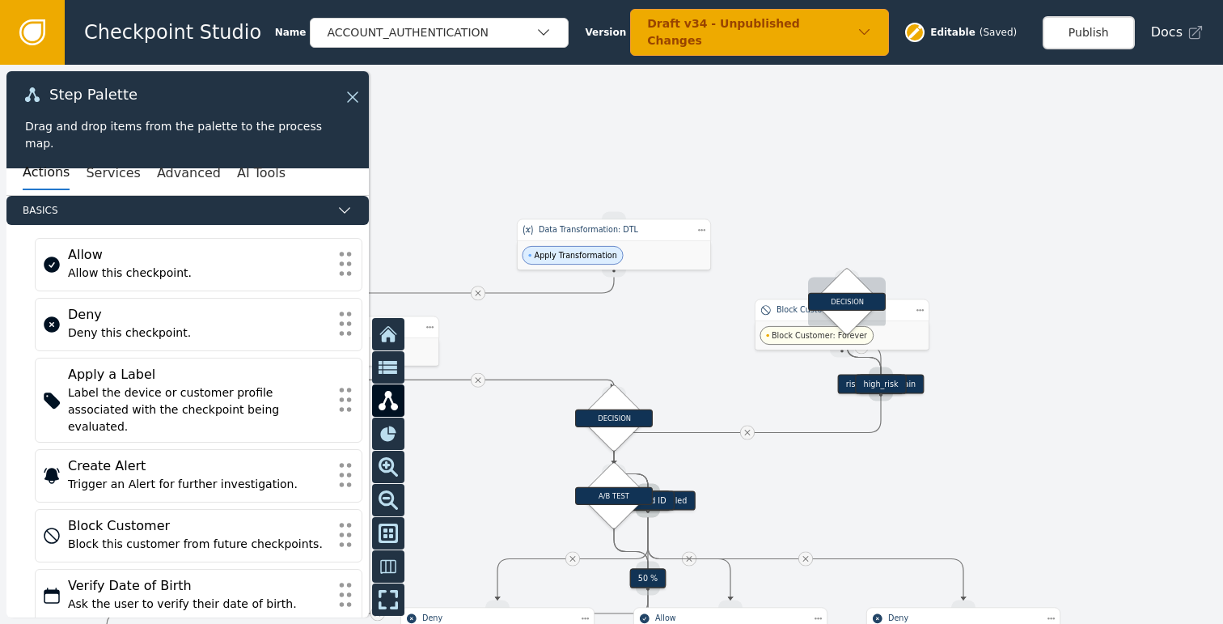
drag, startPoint x: 851, startPoint y: 311, endPoint x: 851, endPoint y: 229, distance: 81.7
click at [851, 277] on div "DECISION" at bounding box center [848, 301] width 48 height 48
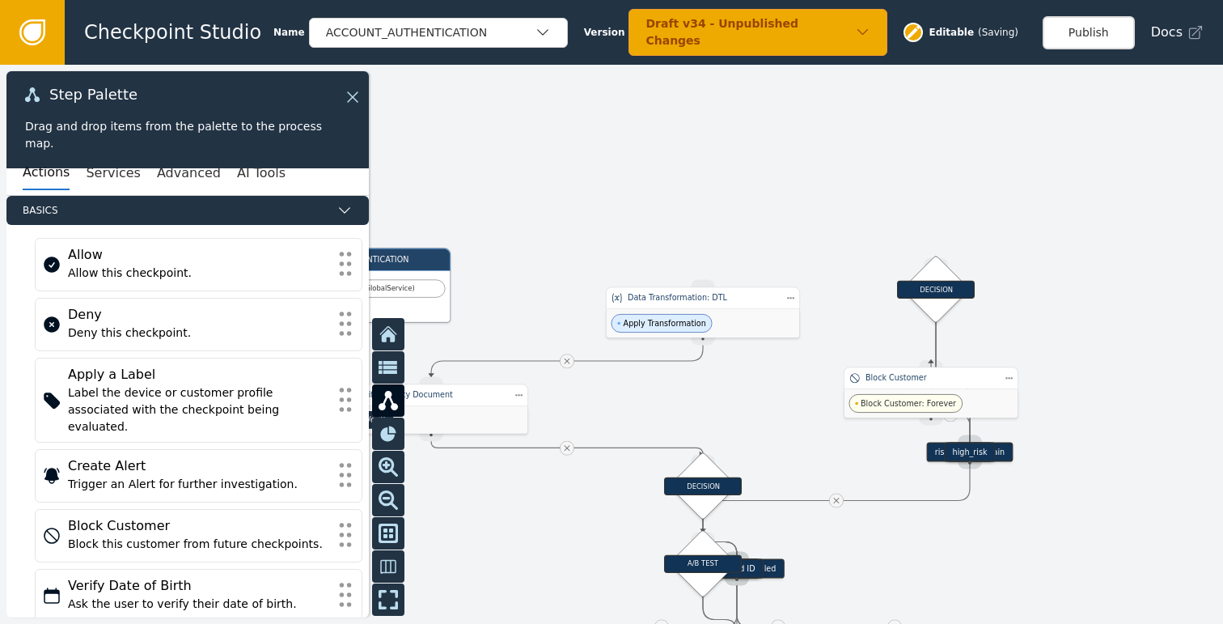
drag, startPoint x: 1005, startPoint y: 422, endPoint x: 1086, endPoint y: 479, distance: 99.4
click at [1086, 479] on div at bounding box center [611, 344] width 1223 height 559
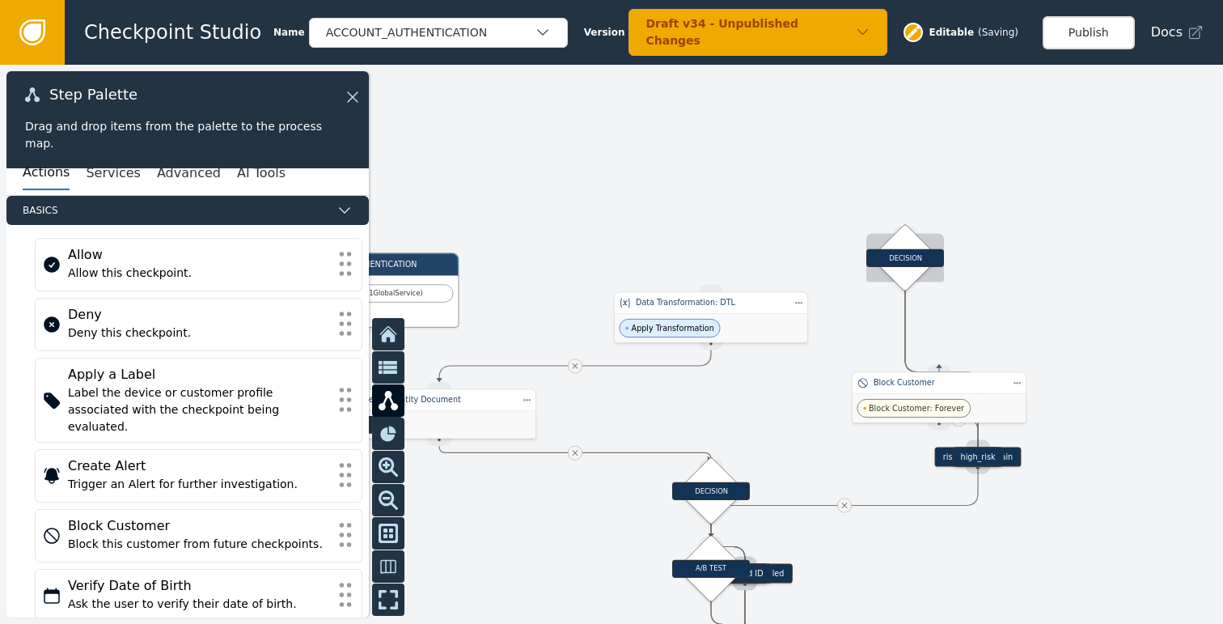
drag, startPoint x: 957, startPoint y: 299, endPoint x: 904, endPoint y: 250, distance: 71.6
click at [904, 250] on div "DECISION" at bounding box center [905, 257] width 78 height 18
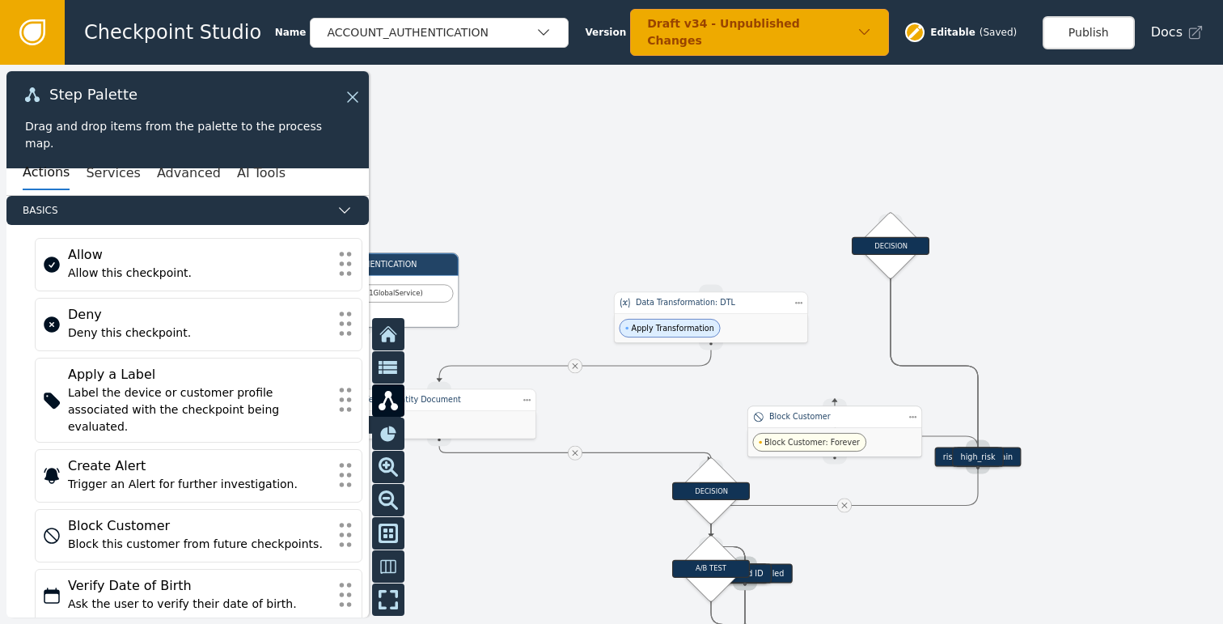
drag, startPoint x: 959, startPoint y: 385, endPoint x: 843, endPoint y: 405, distance: 117.4
click at [843, 411] on div "Block Customer" at bounding box center [834, 416] width 131 height 11
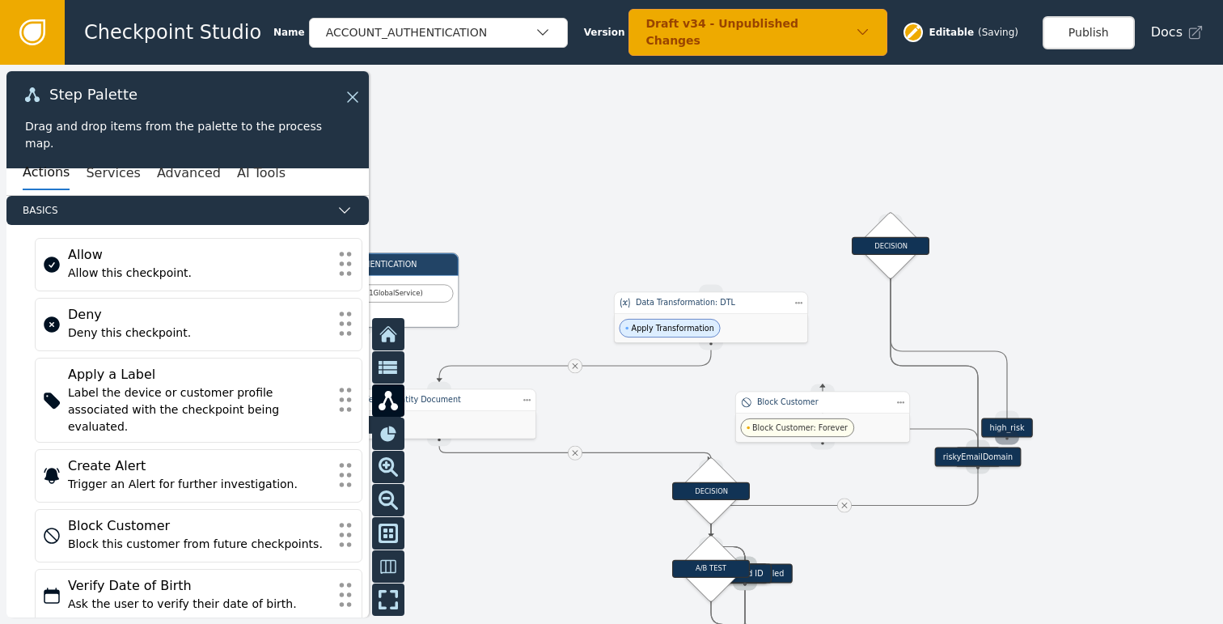
drag, startPoint x: 970, startPoint y: 459, endPoint x: 1102, endPoint y: 362, distance: 163.7
click at [1095, 418] on div "Target Handle for step high_risk Source Handle for step" at bounding box center [1007, 427] width 175 height 19
drag, startPoint x: 979, startPoint y: 456, endPoint x: 928, endPoint y: 361, distance: 108.2
click at [928, 361] on div "Target Handle for step 90 % Source Handle for step Target Handle for step 10 % …" at bounding box center [611, 344] width 1223 height 559
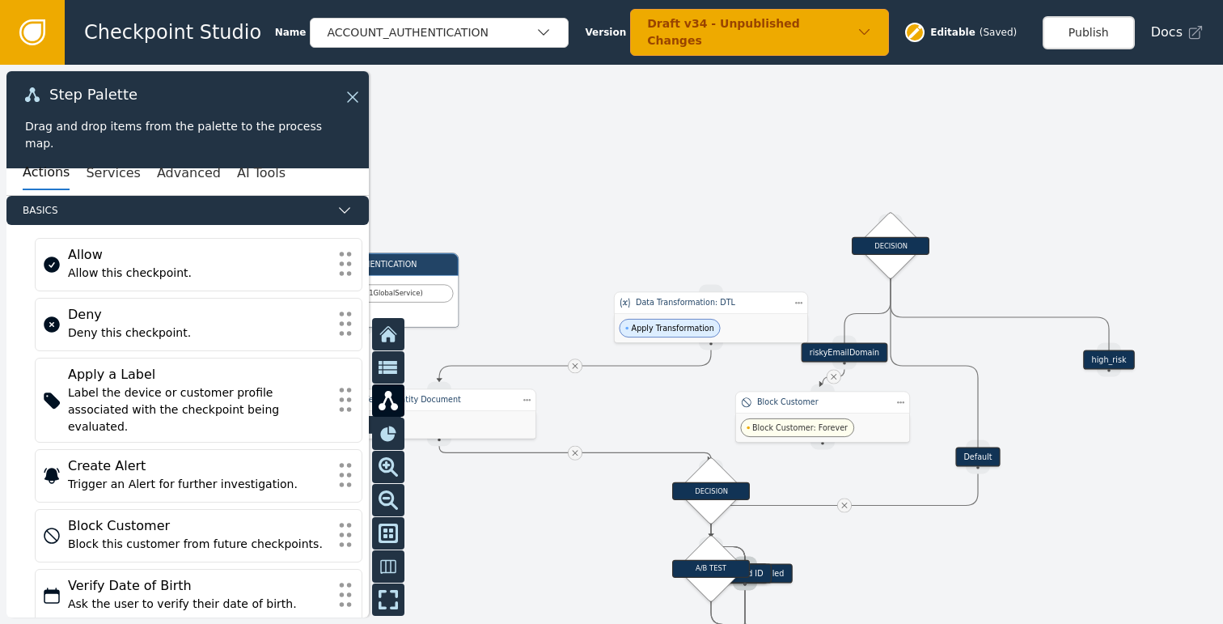
drag, startPoint x: 986, startPoint y: 455, endPoint x: 853, endPoint y: 352, distance: 168.3
click at [853, 352] on div "riskyEmailDomain" at bounding box center [845, 352] width 87 height 19
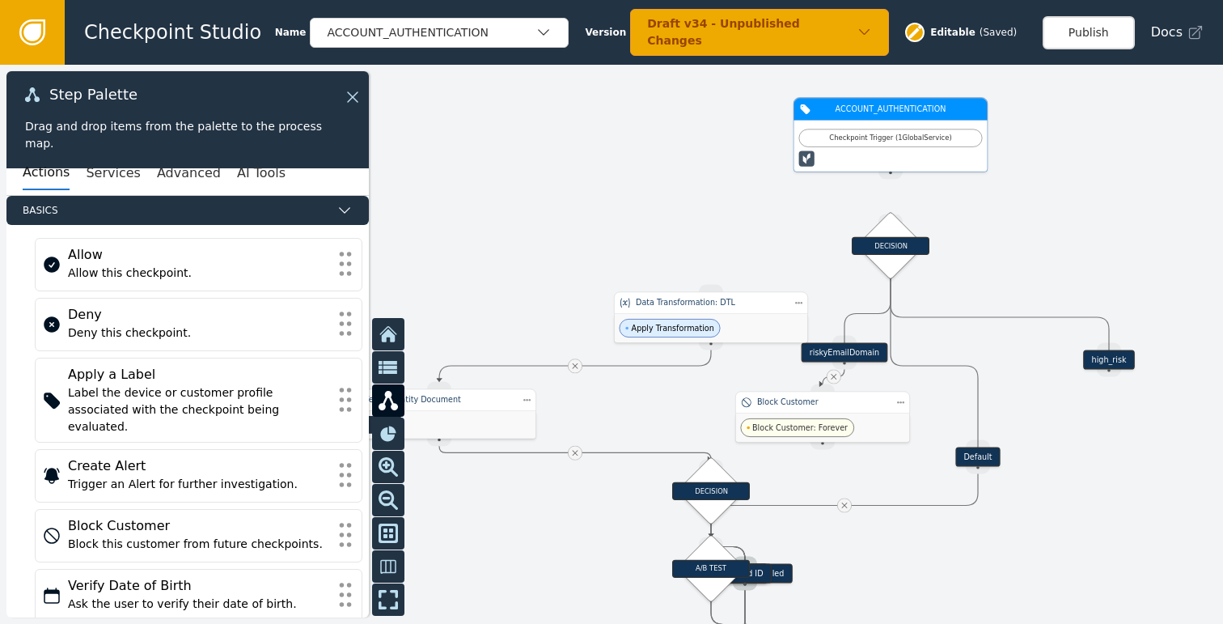
drag, startPoint x: 414, startPoint y: 283, endPoint x: 943, endPoint y: 128, distance: 551.4
click at [943, 128] on div "Checkpoint Trigger ( 1 Global Service )" at bounding box center [890, 146] width 193 height 51
drag, startPoint x: 894, startPoint y: 175, endPoint x: 889, endPoint y: 214, distance: 39.1
click at [889, 253] on div "Target Handle for step 90 % Source Handle for step Target Handle for step 10 % …" at bounding box center [729, 421] width 734 height 336
click at [904, 145] on div "Checkpoint Trigger ( 1 Global Service )" at bounding box center [886, 138] width 184 height 18
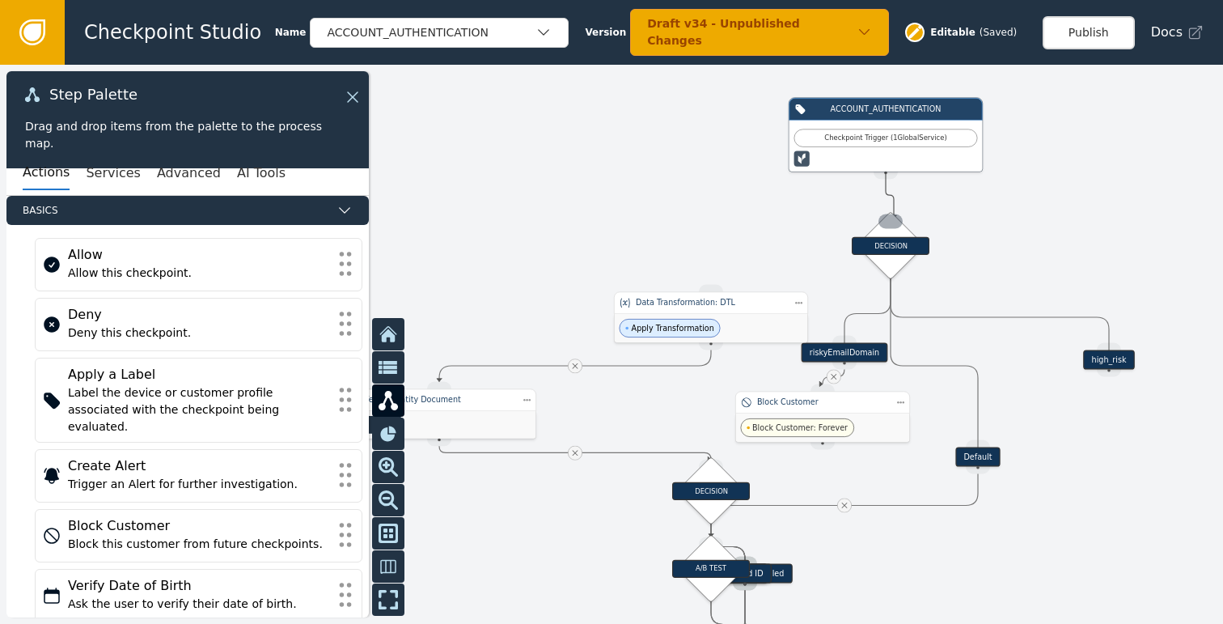
drag, startPoint x: 888, startPoint y: 172, endPoint x: 894, endPoint y: 218, distance: 46.5
click at [894, 253] on div "Target Handle for step 90 % Source Handle for step Target Handle for step 10 % …" at bounding box center [729, 421] width 734 height 336
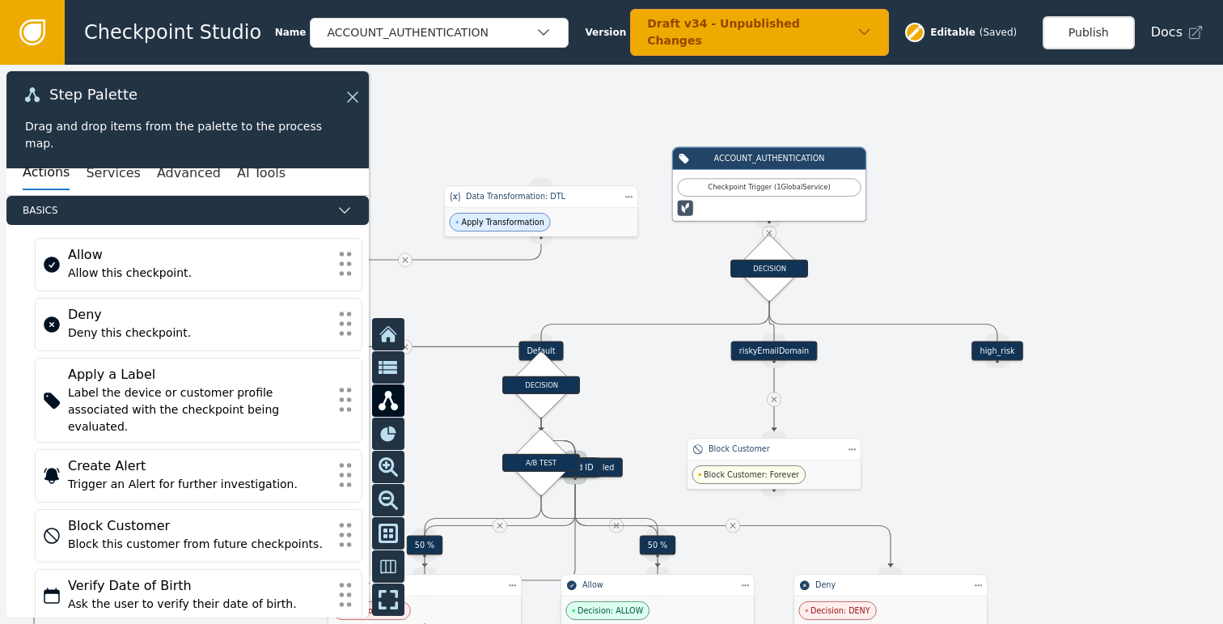
drag, startPoint x: 1097, startPoint y: 310, endPoint x: 892, endPoint y: 188, distance: 238.6
click at [892, 188] on div at bounding box center [611, 344] width 1223 height 559
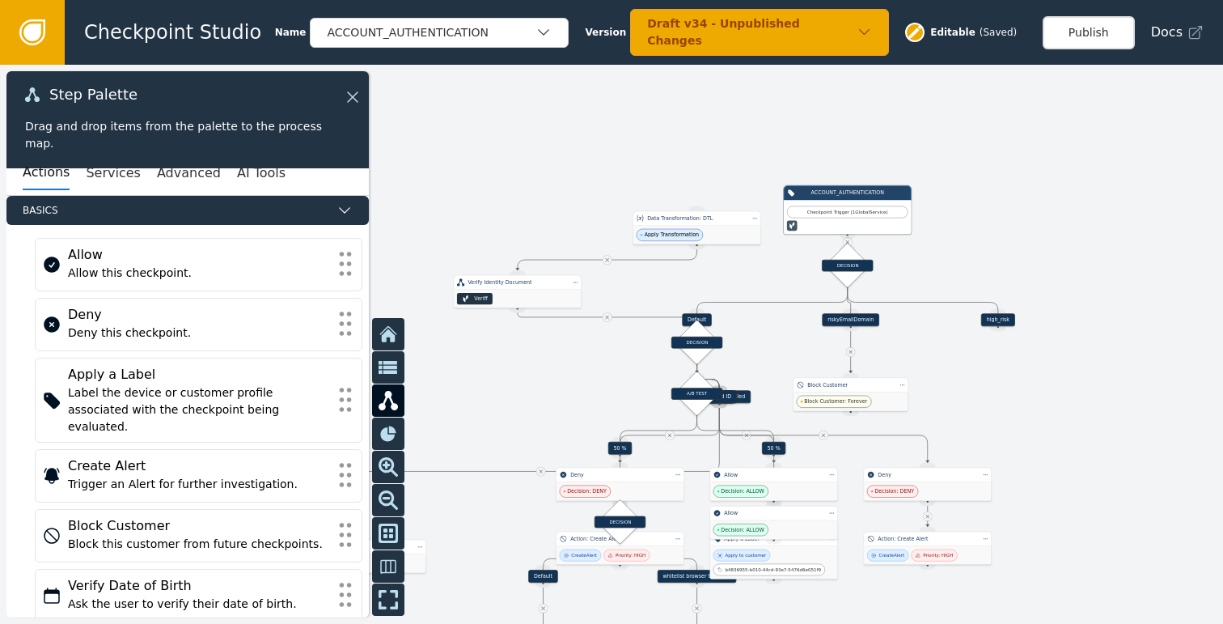
drag, startPoint x: 1110, startPoint y: 383, endPoint x: 1065, endPoint y: 300, distance: 93.7
click at [1065, 300] on div at bounding box center [611, 344] width 1223 height 559
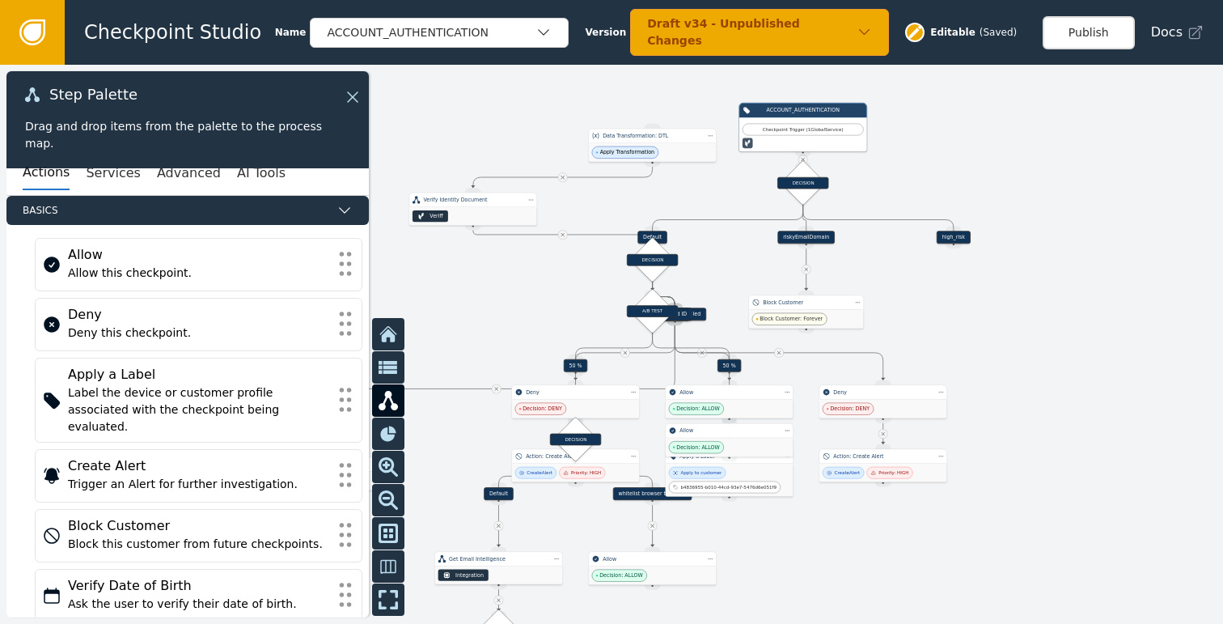
click at [961, 239] on div "high_risk" at bounding box center [954, 237] width 34 height 13
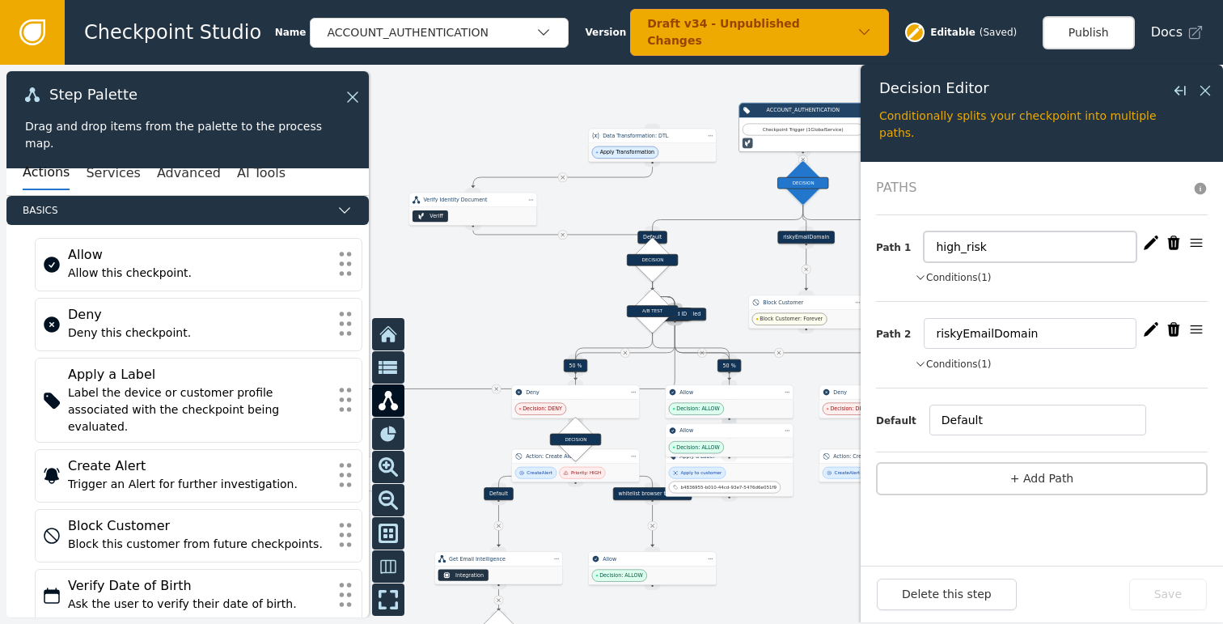
click at [965, 243] on input "high_risk" at bounding box center [1030, 246] width 213 height 31
type input "kyc_needed"
click at [954, 276] on button "Conditions (1)" at bounding box center [953, 277] width 77 height 15
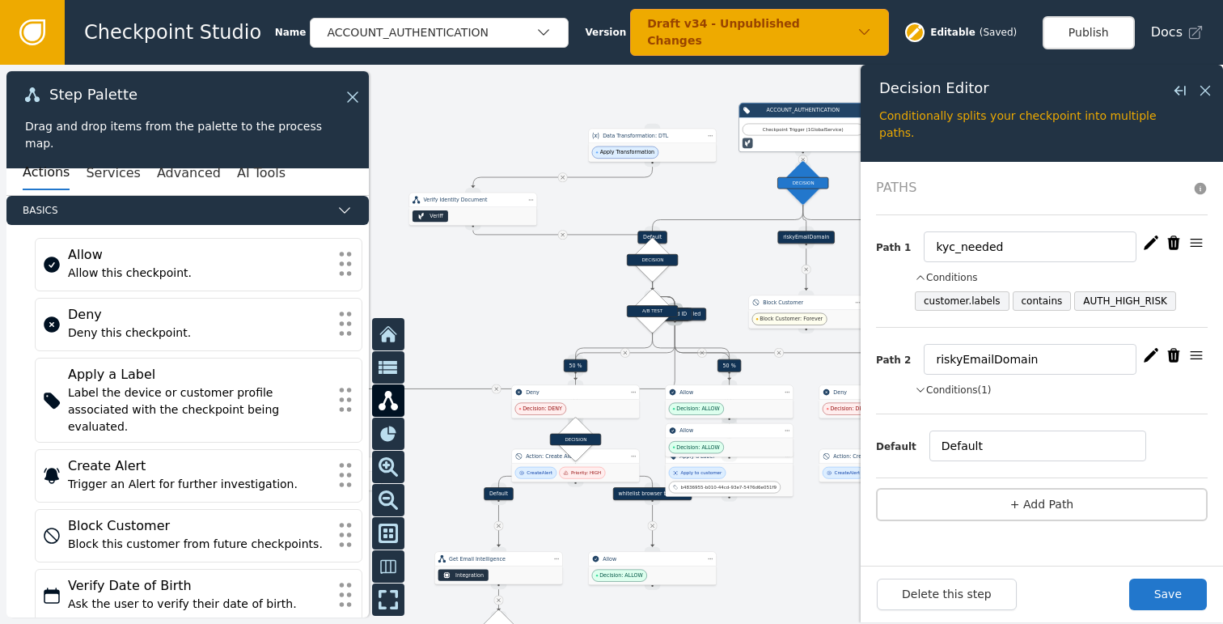
click at [1151, 243] on icon "button" at bounding box center [1151, 242] width 15 height 14
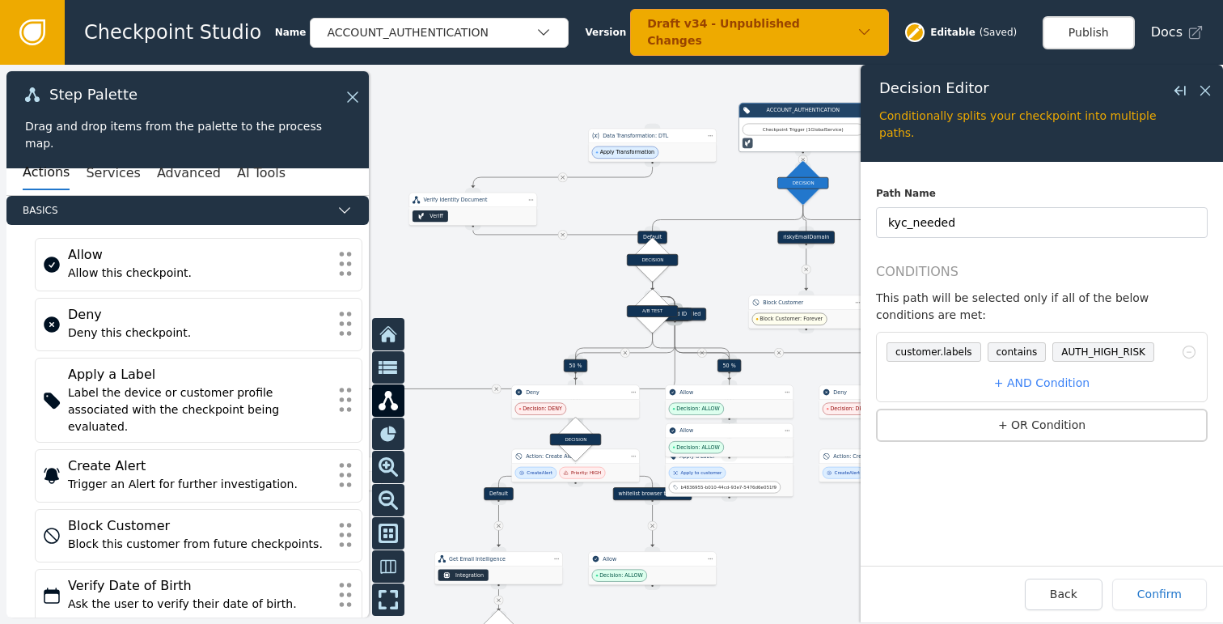
click at [1120, 351] on span "AUTH_HIGH_RISK" at bounding box center [1104, 351] width 102 height 19
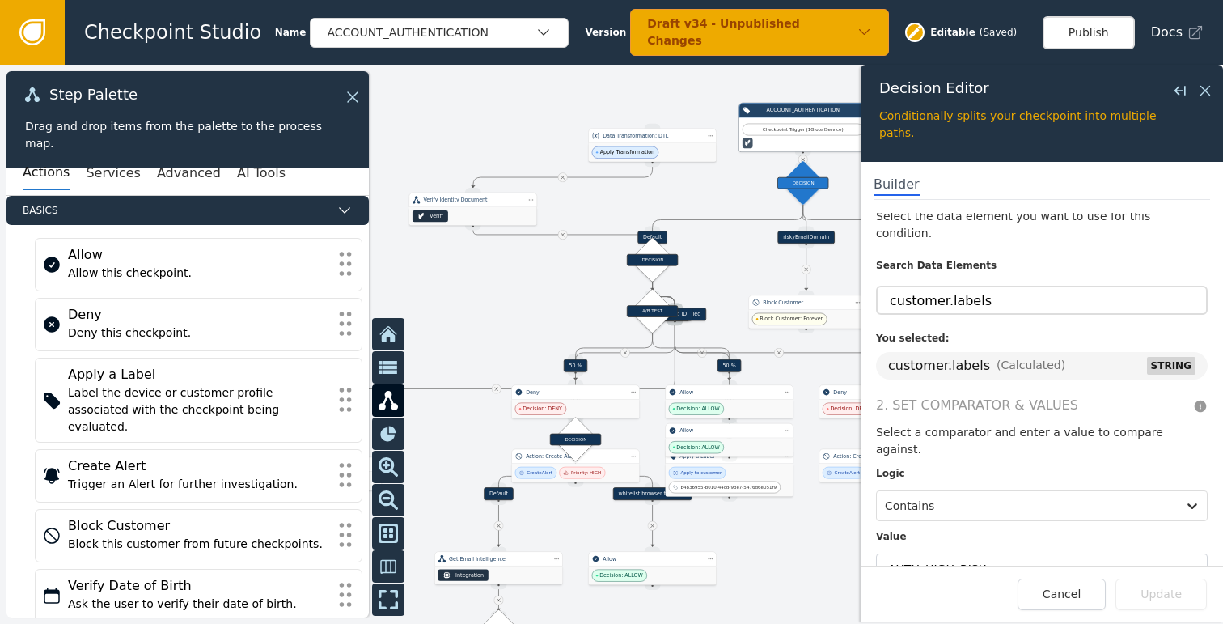
scroll to position [40, 0]
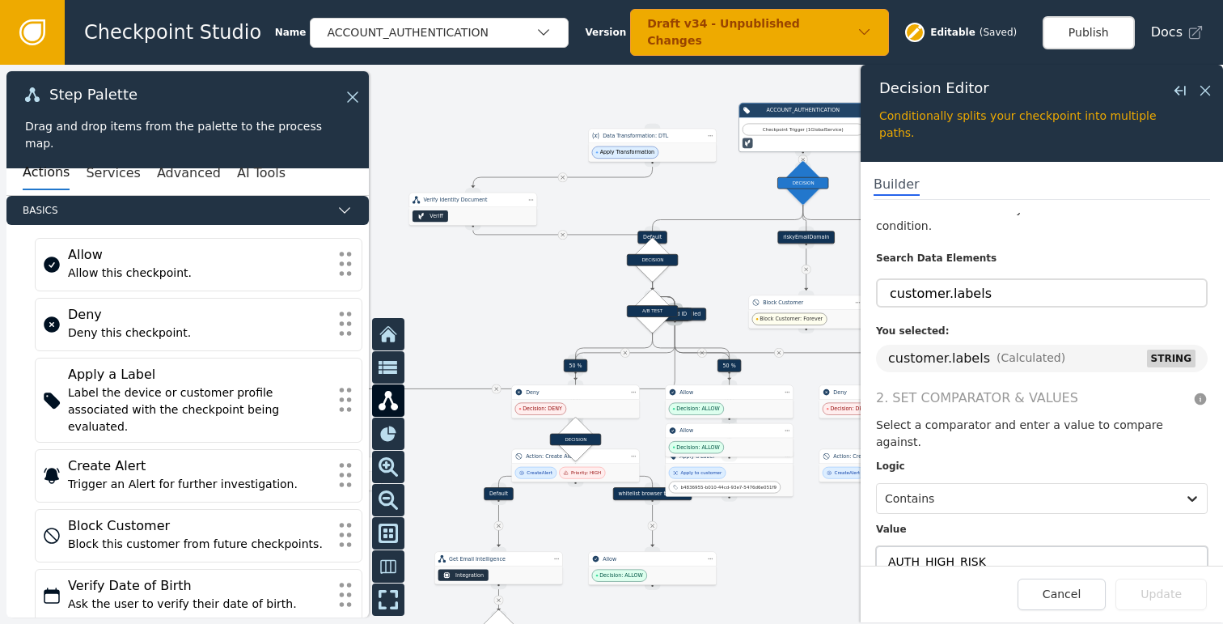
click at [955, 546] on input "AUTH_HIGH_RISK" at bounding box center [1042, 561] width 332 height 31
type input "KYC_NEEDED"
click at [1150, 600] on button "Update" at bounding box center [1161, 594] width 91 height 32
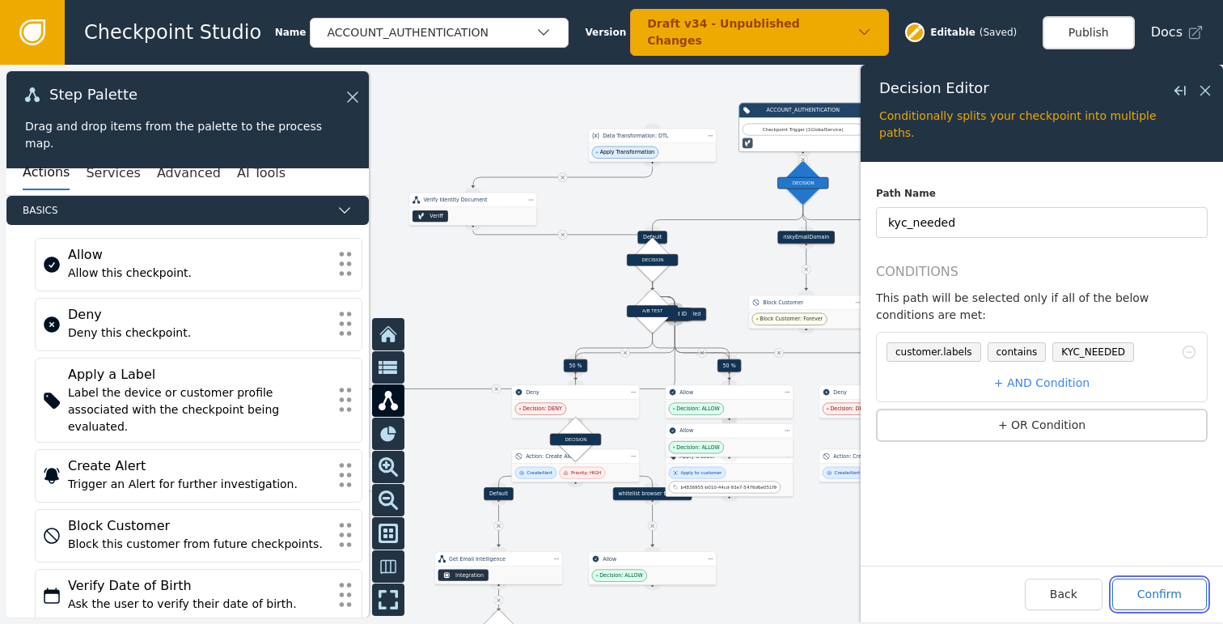
click at [1151, 597] on button "Confirm" at bounding box center [1159, 594] width 95 height 32
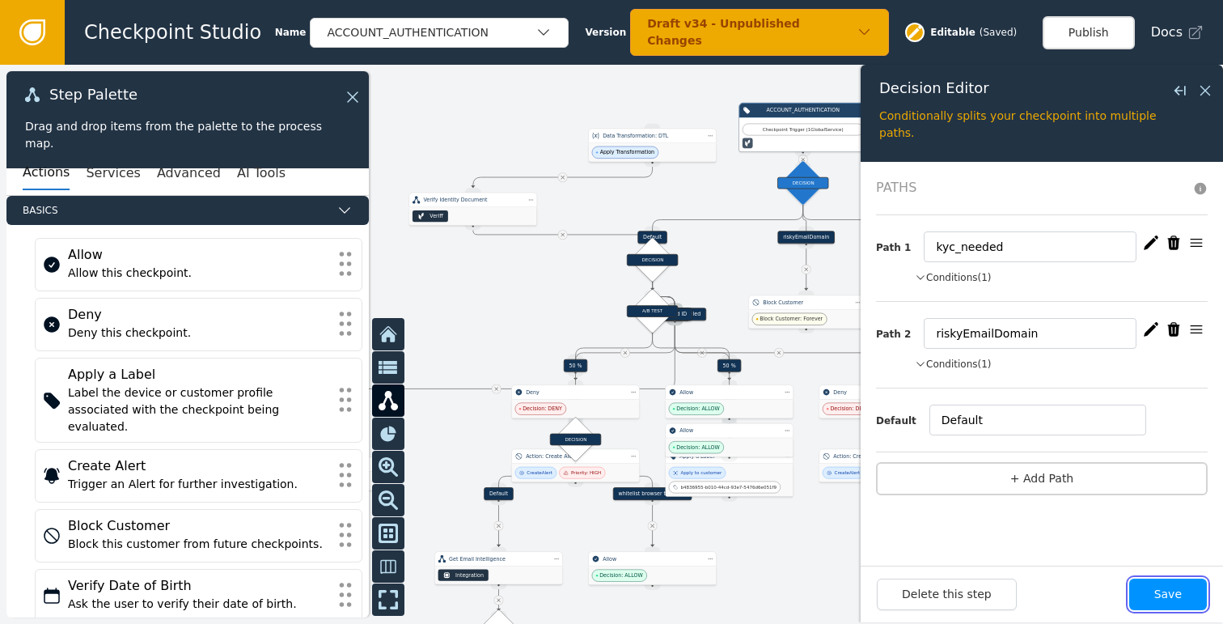
click at [1163, 597] on button "Save" at bounding box center [1168, 594] width 78 height 32
click at [1211, 91] on icon at bounding box center [1206, 91] width 18 height 18
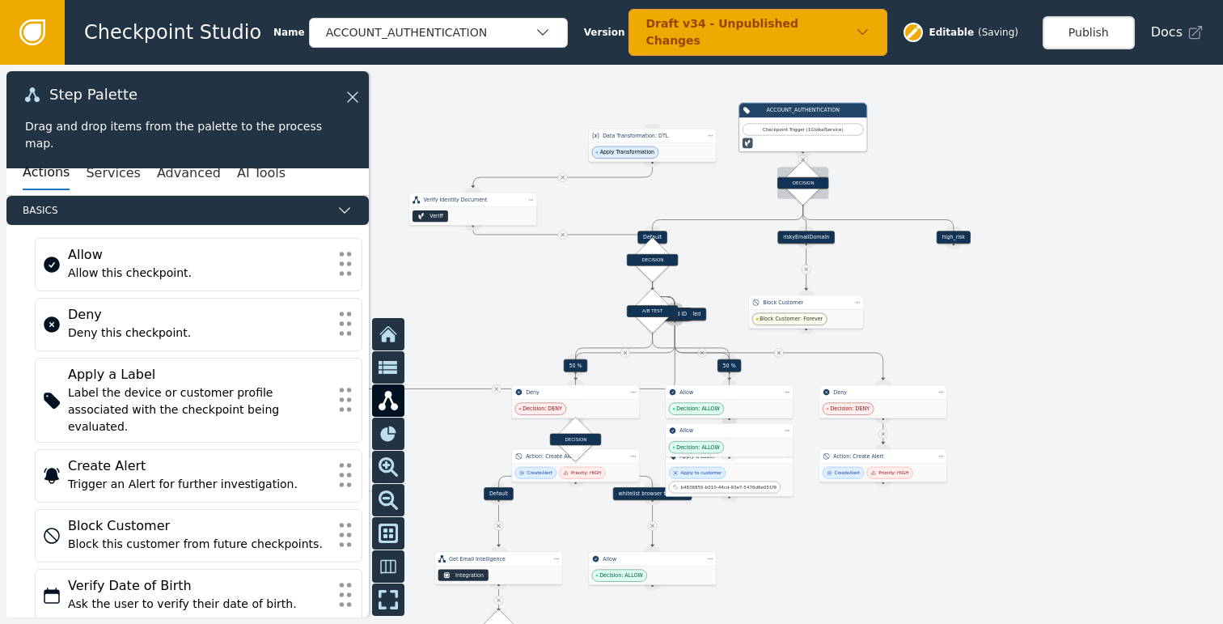
click at [803, 179] on div "DECISION" at bounding box center [802, 183] width 51 height 12
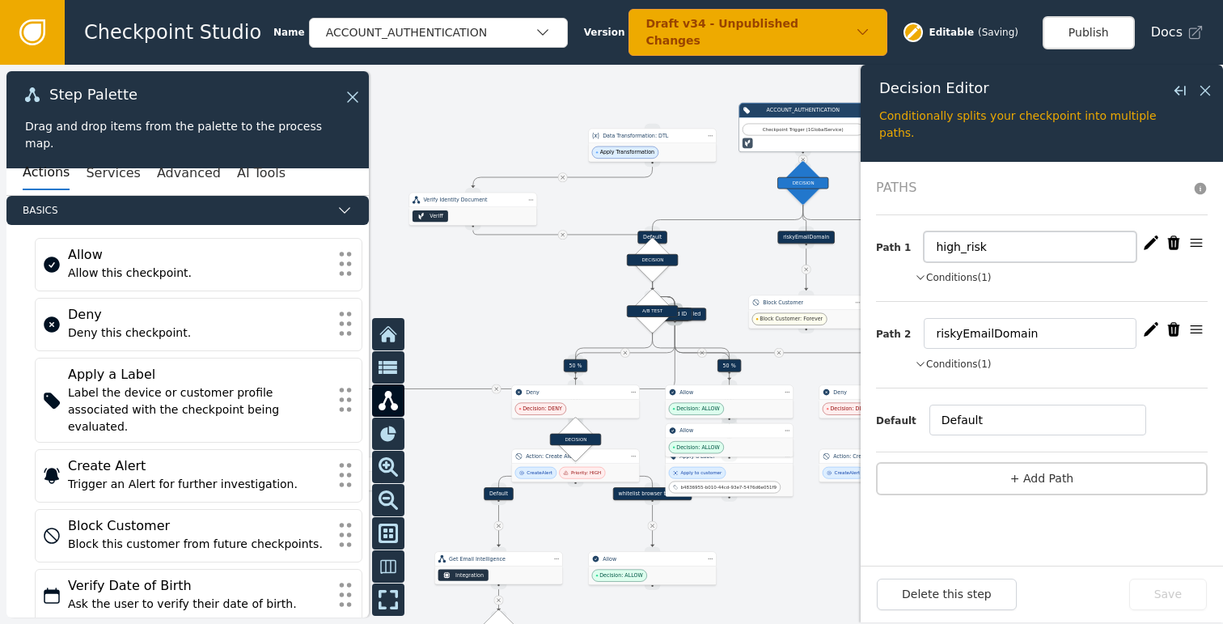
click at [991, 248] on input "high_risk" at bounding box center [1030, 246] width 213 height 31
type input "kyc_needed"
click at [1171, 590] on button "Save" at bounding box center [1168, 594] width 78 height 32
click at [1208, 87] on icon at bounding box center [1206, 91] width 10 height 10
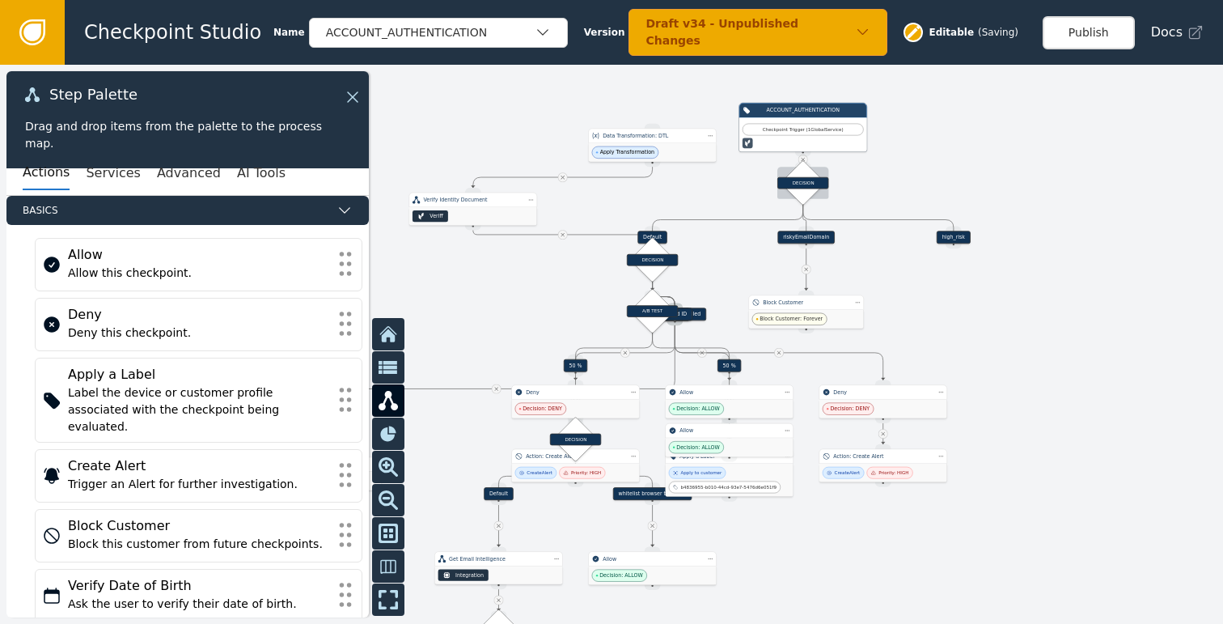
click at [799, 185] on div "DECISION" at bounding box center [802, 183] width 51 height 12
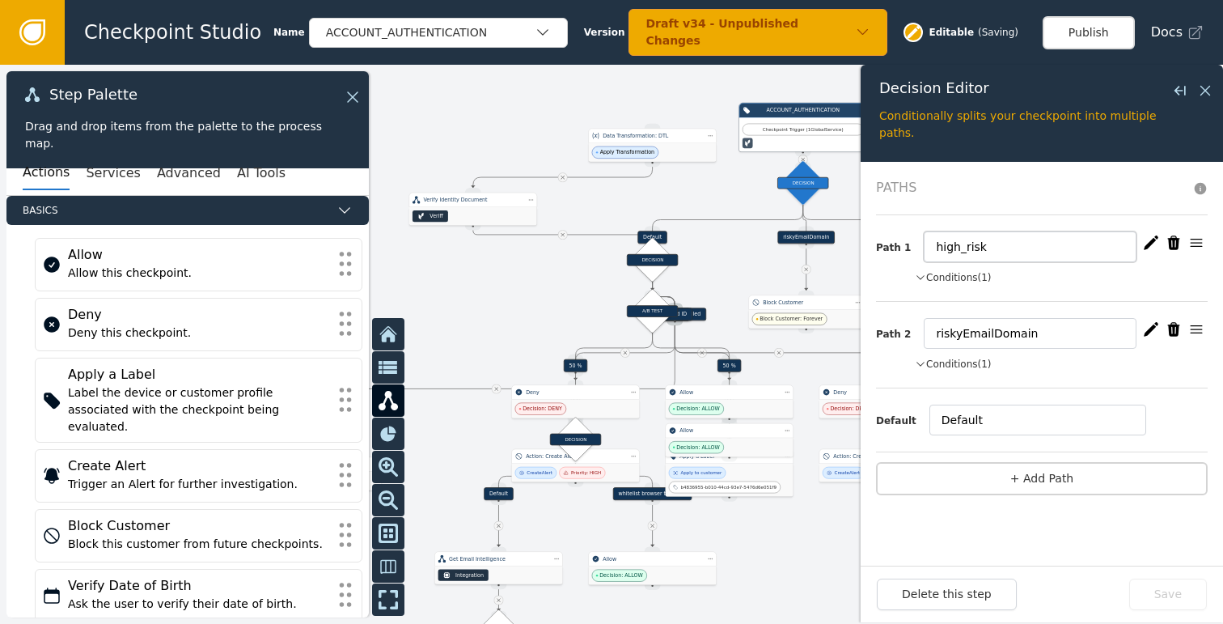
click at [989, 254] on input "high_risk" at bounding box center [1030, 246] width 213 height 31
type input "kyc_needed"
click at [1154, 586] on button "Save" at bounding box center [1168, 594] width 78 height 32
drag, startPoint x: 742, startPoint y: 269, endPoint x: 579, endPoint y: 259, distance: 162.9
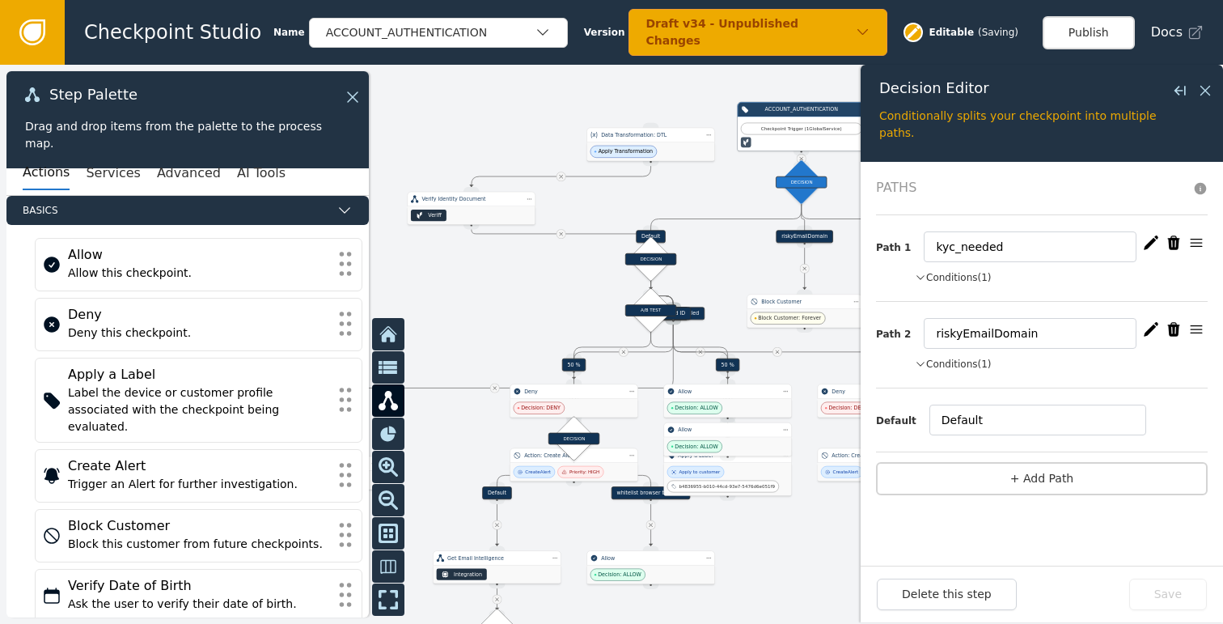
click at [578, 248] on div at bounding box center [611, 344] width 1223 height 559
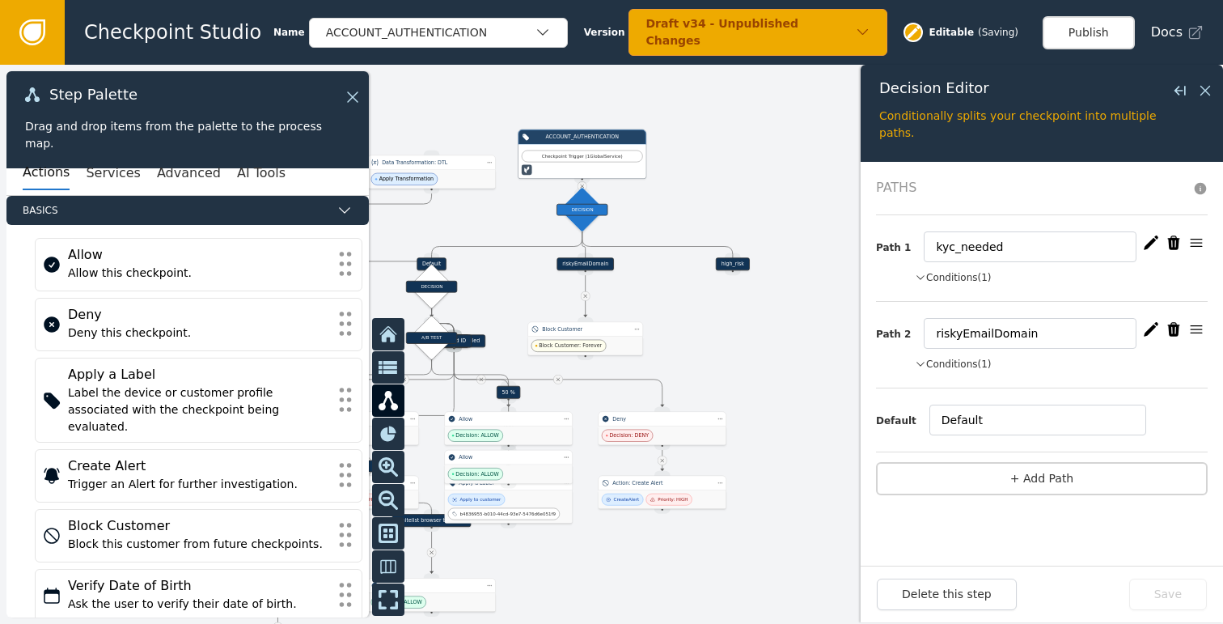
drag, startPoint x: 800, startPoint y: 282, endPoint x: 743, endPoint y: 329, distance: 73.5
click at [743, 329] on div at bounding box center [611, 344] width 1223 height 559
drag, startPoint x: 724, startPoint y: 353, endPoint x: 830, endPoint y: 366, distance: 106.8
click at [830, 366] on div at bounding box center [611, 344] width 1223 height 559
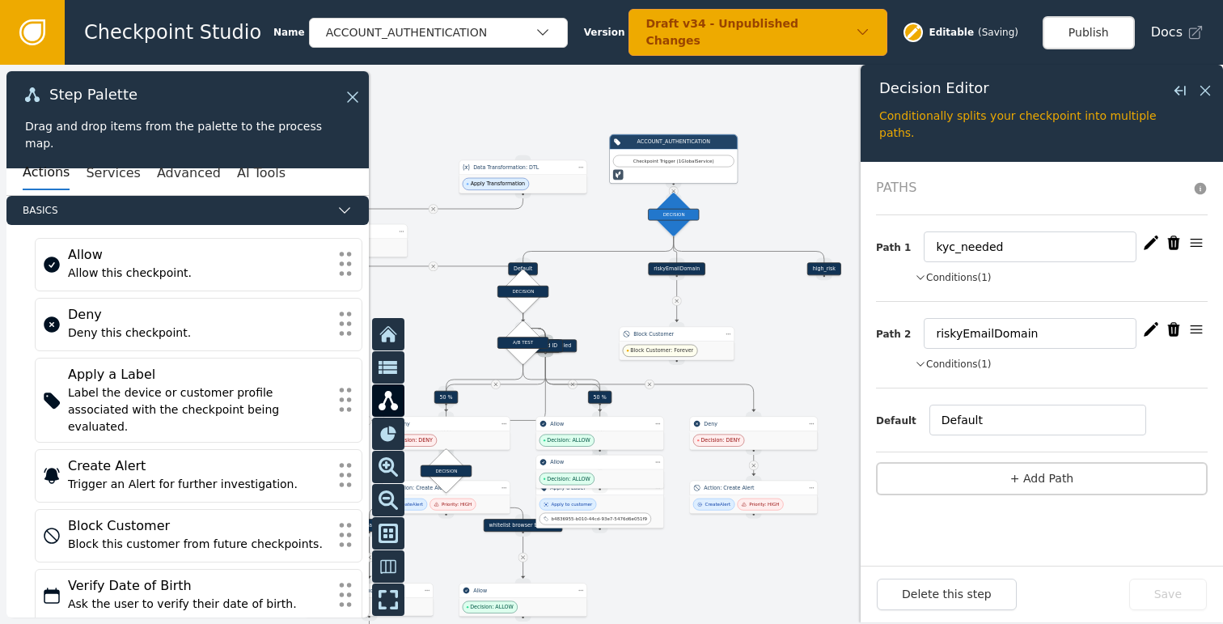
drag, startPoint x: 731, startPoint y: 320, endPoint x: 739, endPoint y: 310, distance: 12.1
click at [730, 319] on div at bounding box center [611, 344] width 1223 height 559
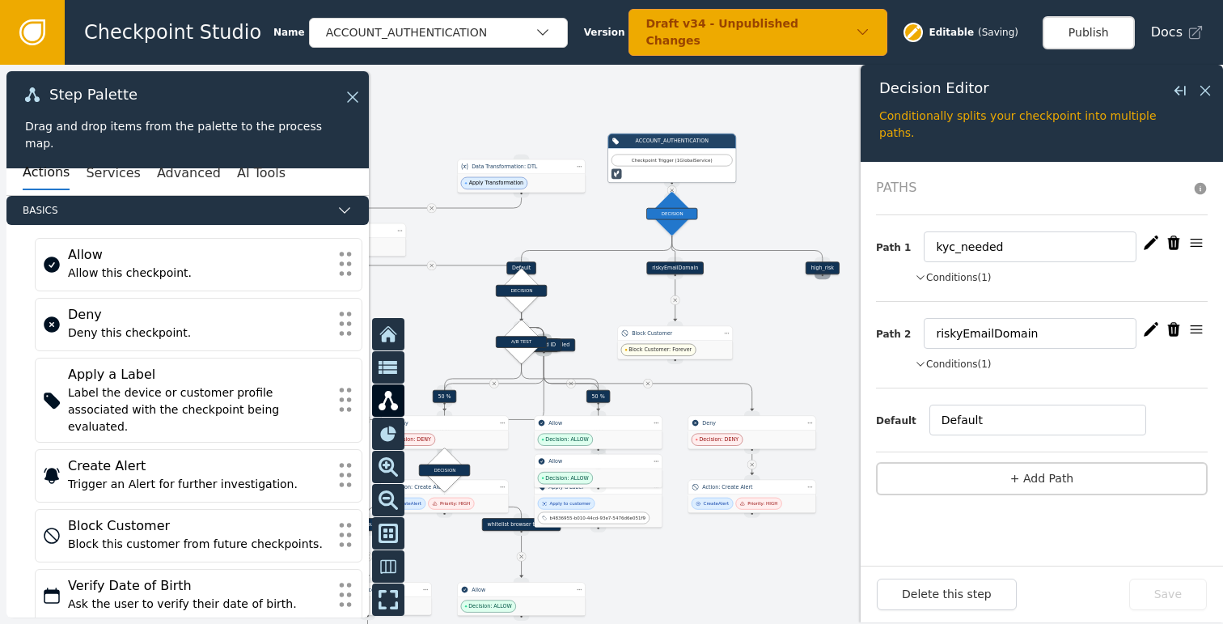
click at [827, 270] on div "Source Handle for step" at bounding box center [823, 274] width 16 height 10
click at [822, 267] on div "high_risk" at bounding box center [823, 267] width 34 height 13
click at [1145, 247] on icon "button" at bounding box center [1151, 242] width 15 height 14
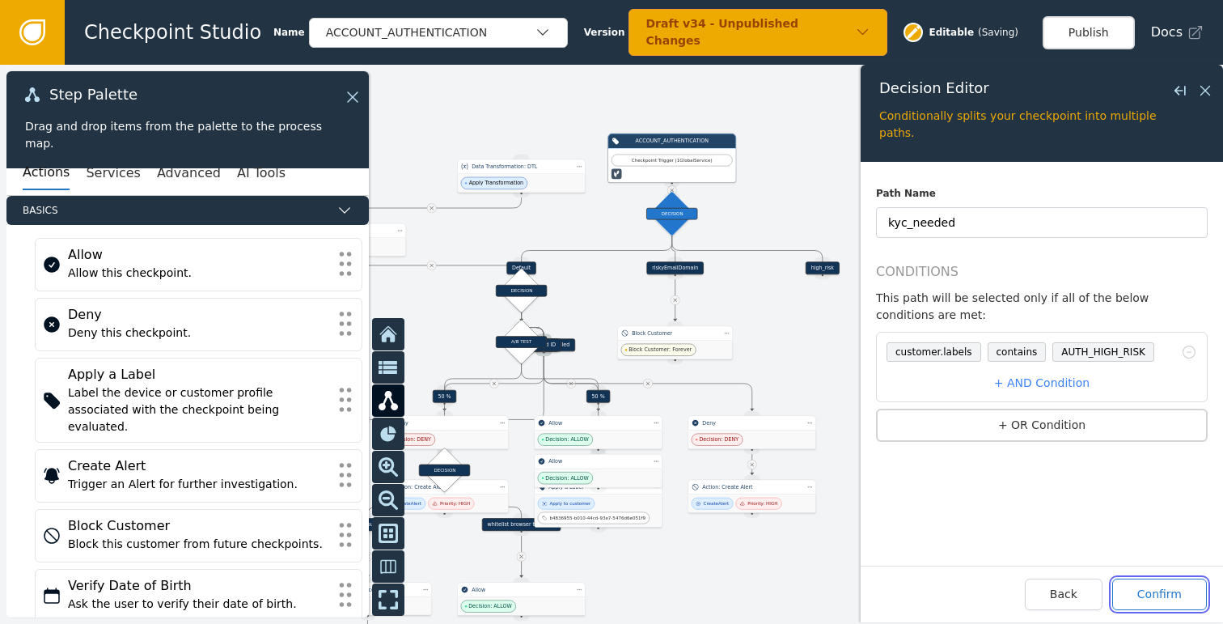
click at [1156, 594] on button "Confirm" at bounding box center [1159, 594] width 95 height 32
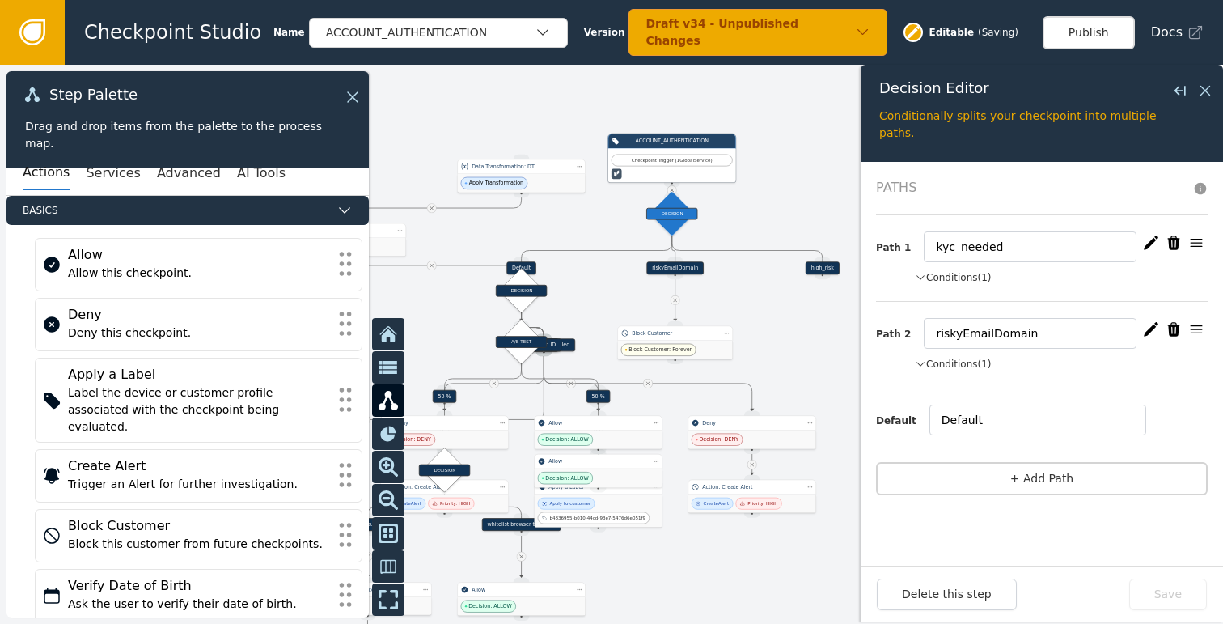
click at [1193, 243] on icon "button" at bounding box center [1196, 243] width 16 height 16
click at [975, 275] on button "Conditions (1)" at bounding box center [953, 277] width 77 height 15
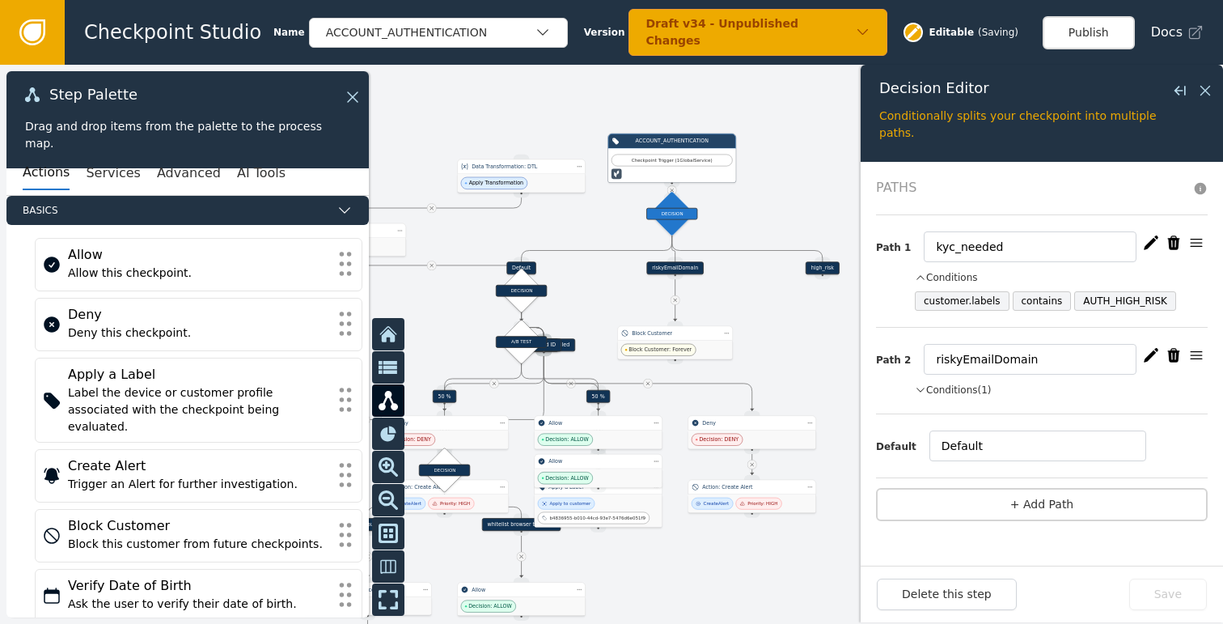
click at [1152, 239] on icon "button" at bounding box center [1151, 242] width 15 height 14
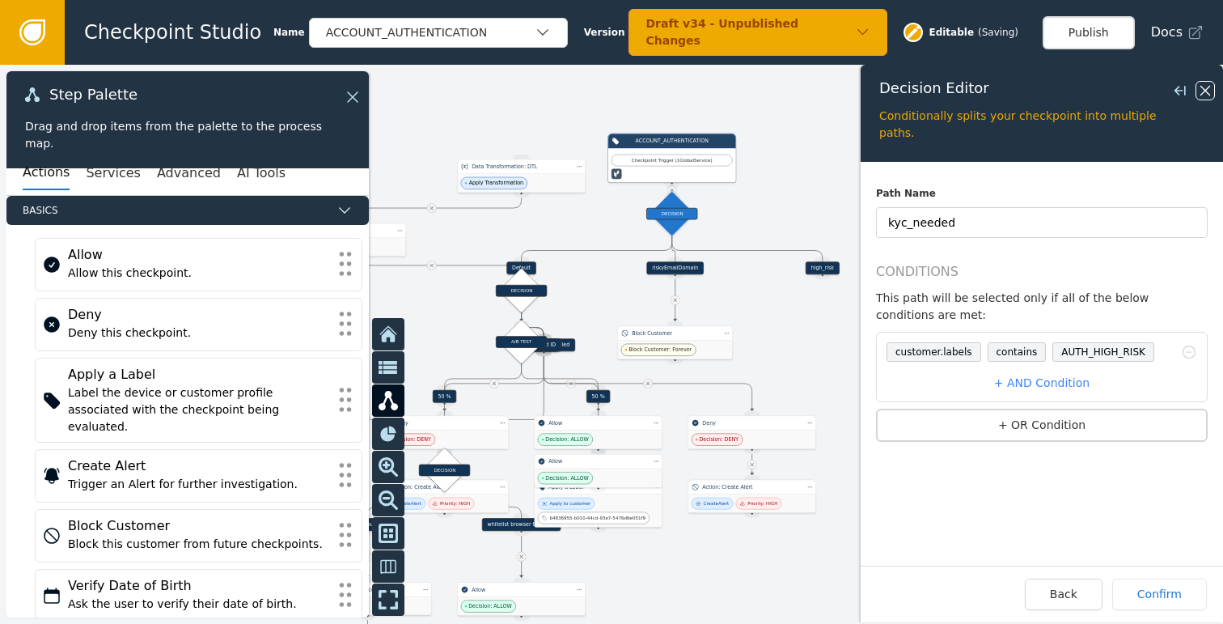
click at [1206, 86] on icon at bounding box center [1206, 91] width 18 height 18
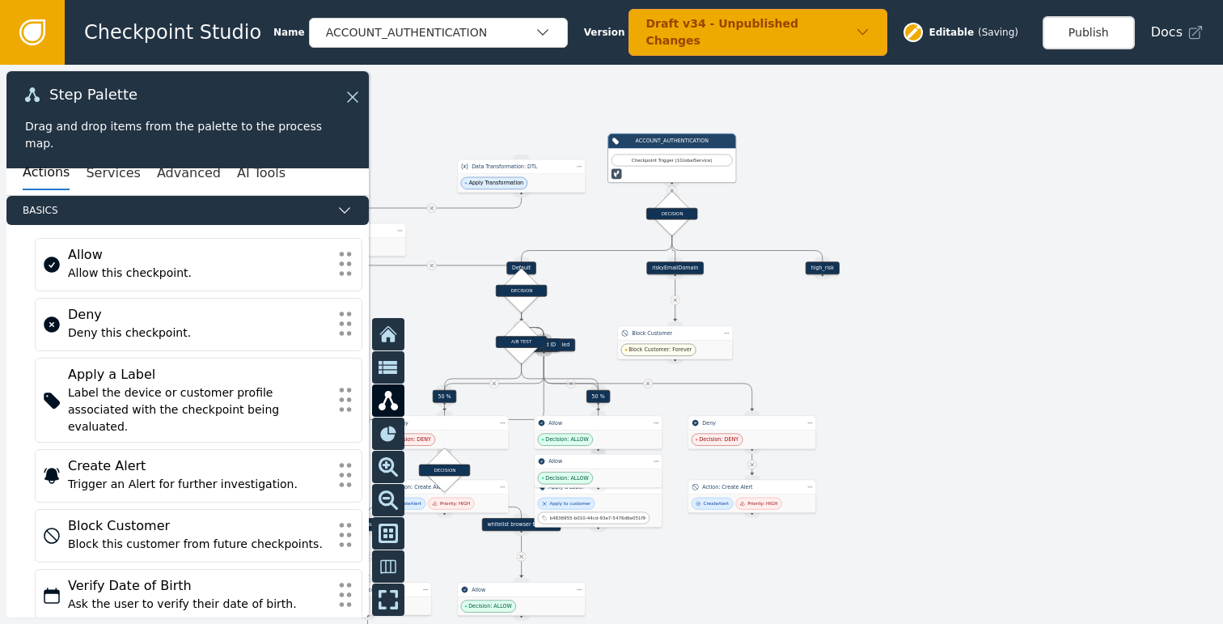
click at [978, 28] on div "( Saving )" at bounding box center [998, 32] width 40 height 15
click at [929, 36] on span "Editable" at bounding box center [951, 32] width 45 height 15
click at [906, 34] on icon at bounding box center [913, 32] width 15 height 15
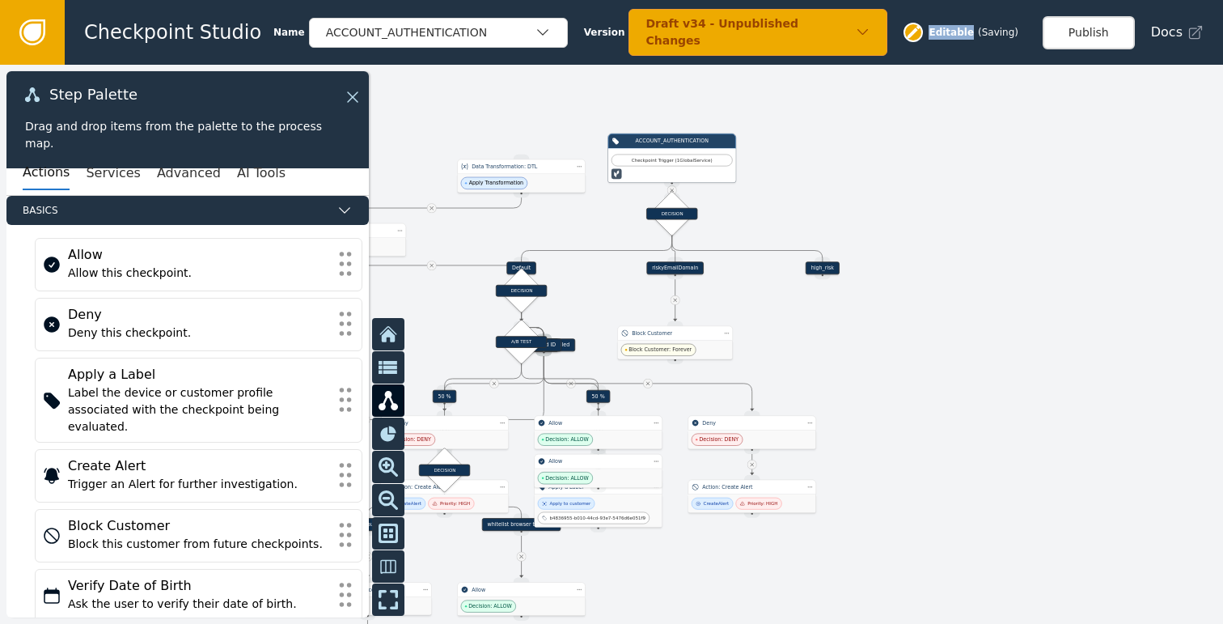
click at [647, 23] on div "Draft v34 - Unpublished Changes" at bounding box center [751, 32] width 210 height 34
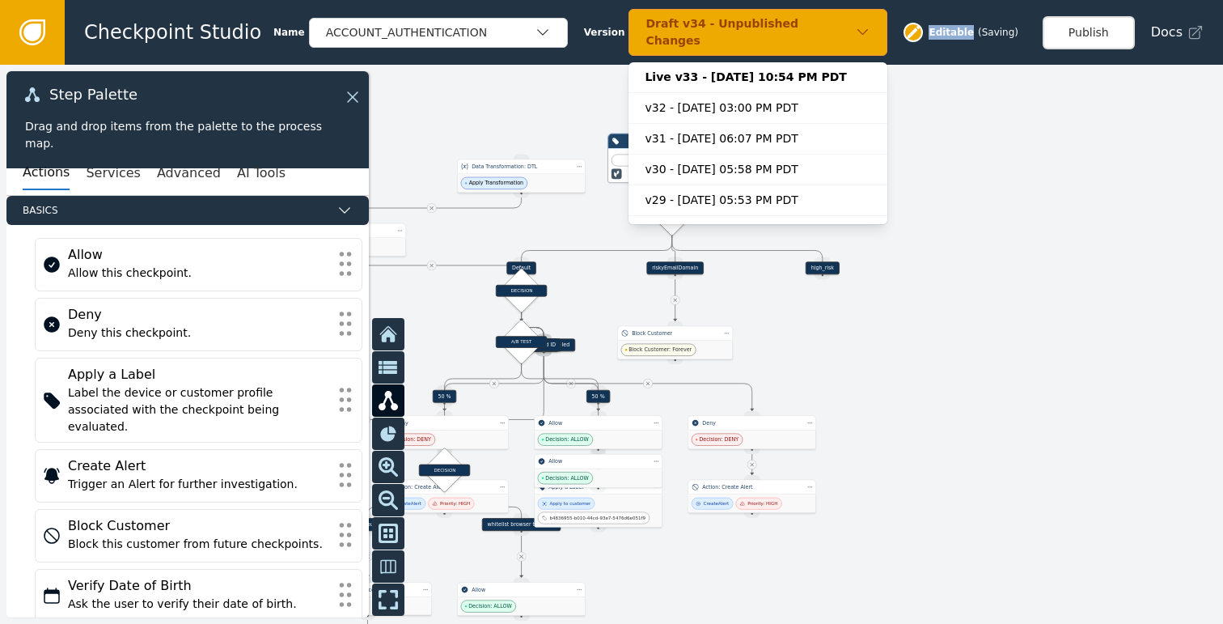
click at [652, 24] on div "Draft v34 - Unpublished Changes" at bounding box center [751, 32] width 210 height 34
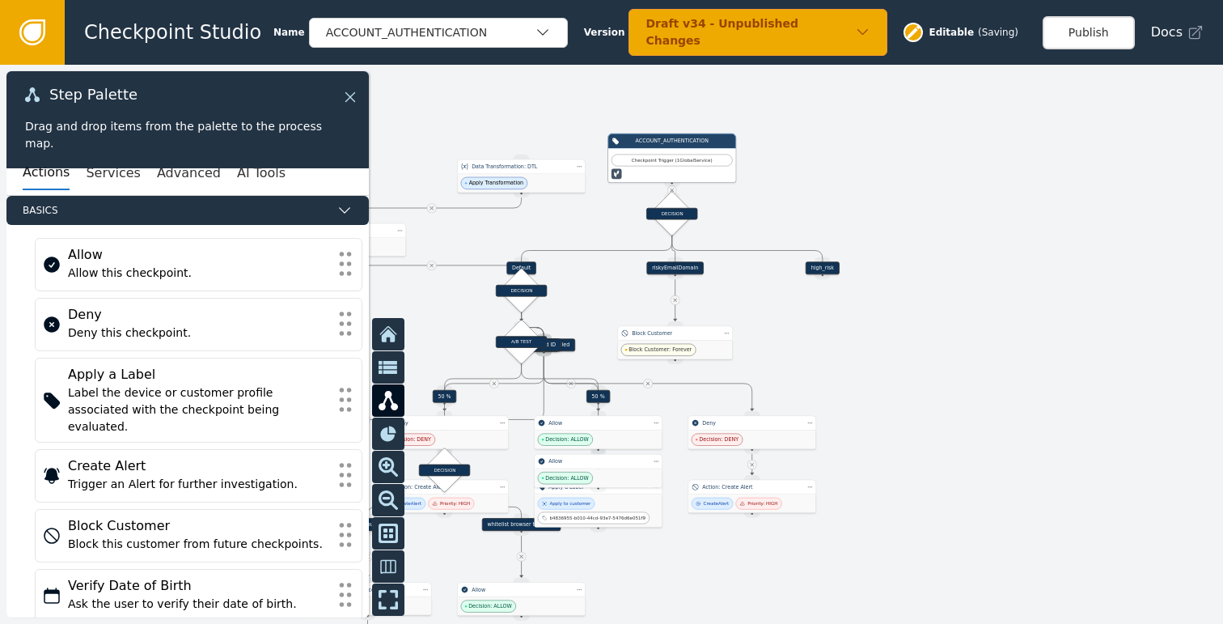
click at [361, 94] on div "Step Palette Drag and drop items from the palette to the process map." at bounding box center [187, 119] width 362 height 97
click at [354, 97] on icon at bounding box center [350, 97] width 18 height 18
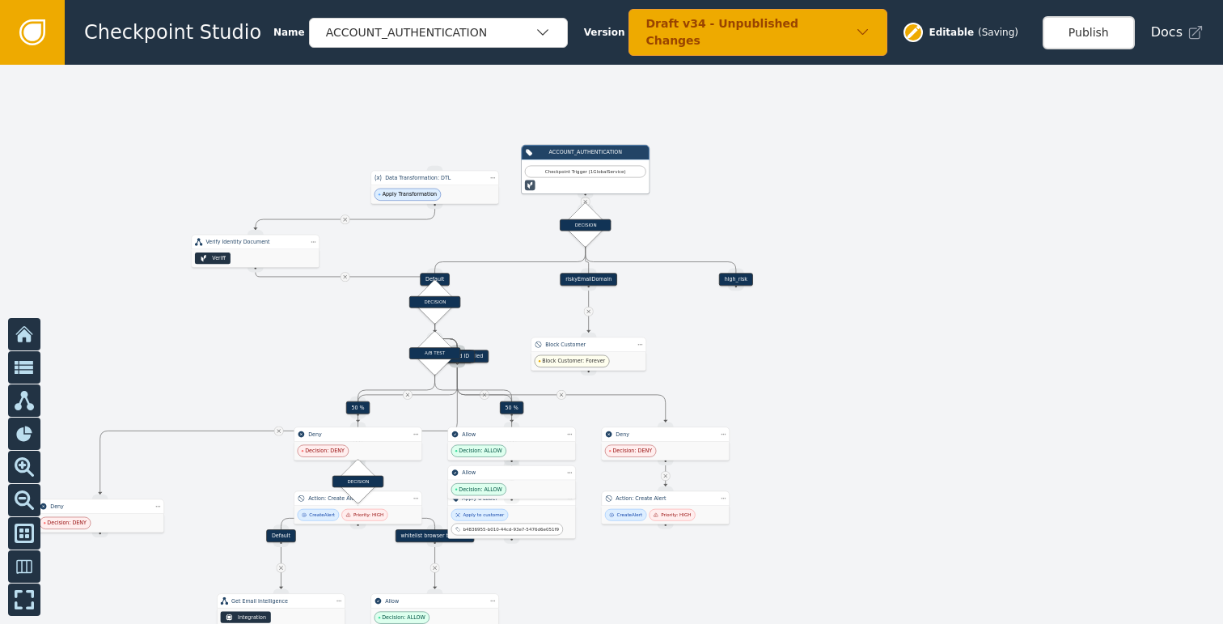
drag, startPoint x: 1019, startPoint y: 211, endPoint x: 946, endPoint y: 222, distance: 74.4
click at [946, 222] on div at bounding box center [611, 344] width 1223 height 559
click at [1098, 30] on button "Publish" at bounding box center [1089, 32] width 92 height 33
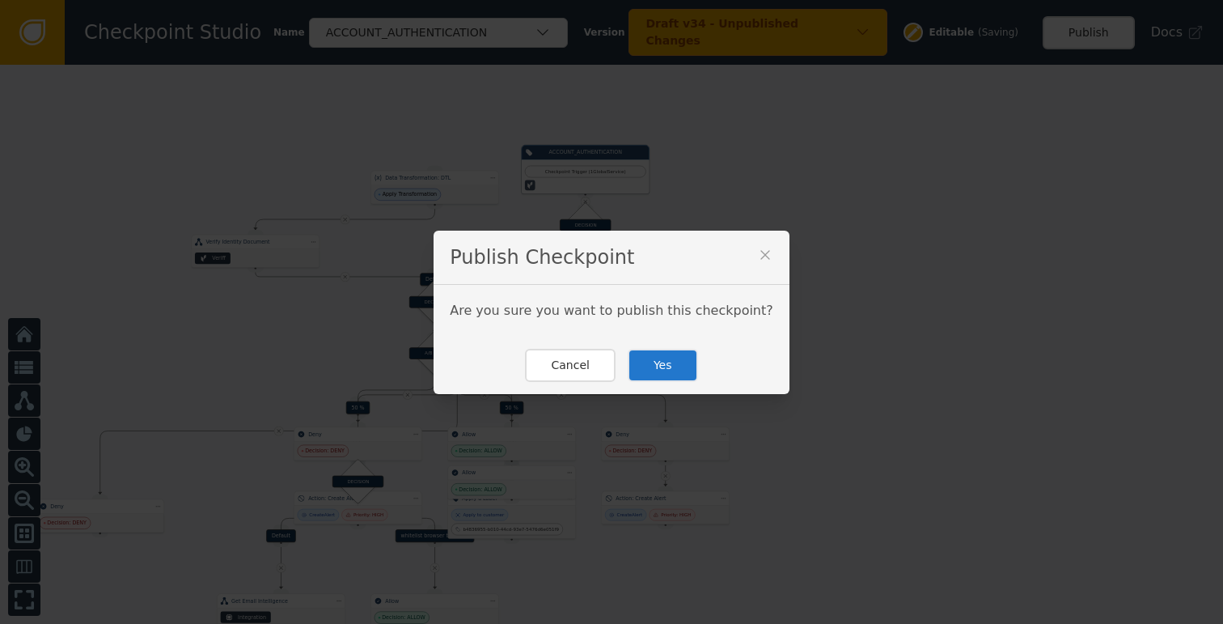
click at [654, 359] on button "Yes" at bounding box center [663, 365] width 70 height 33
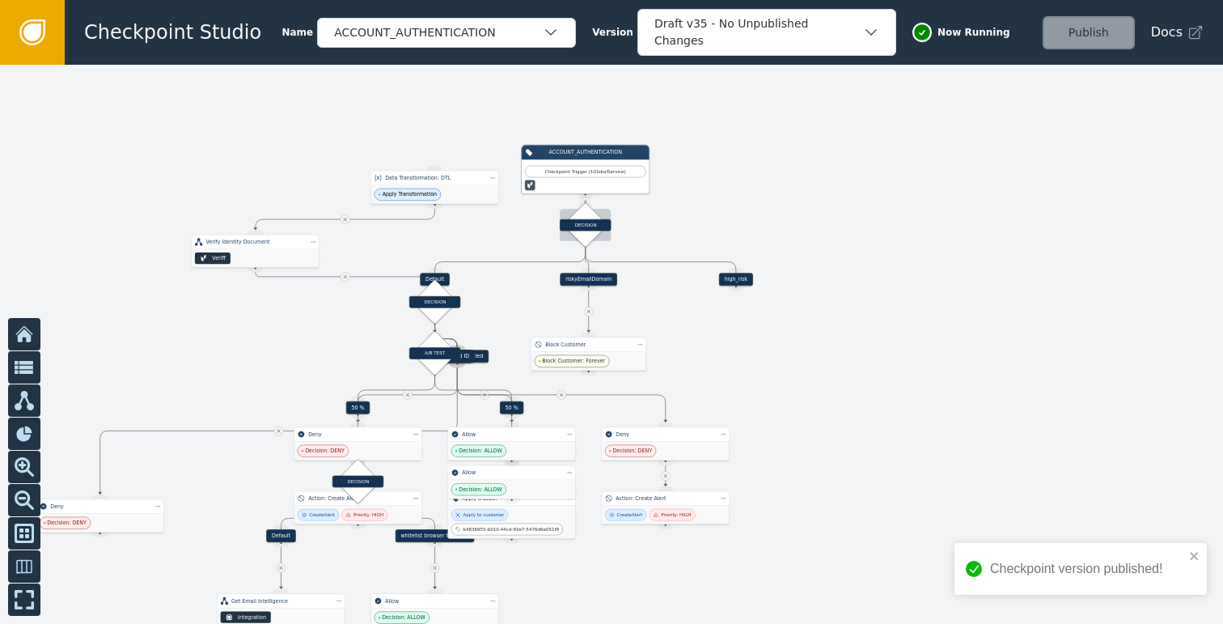
click at [579, 231] on div "DECISION" at bounding box center [586, 226] width 32 height 32
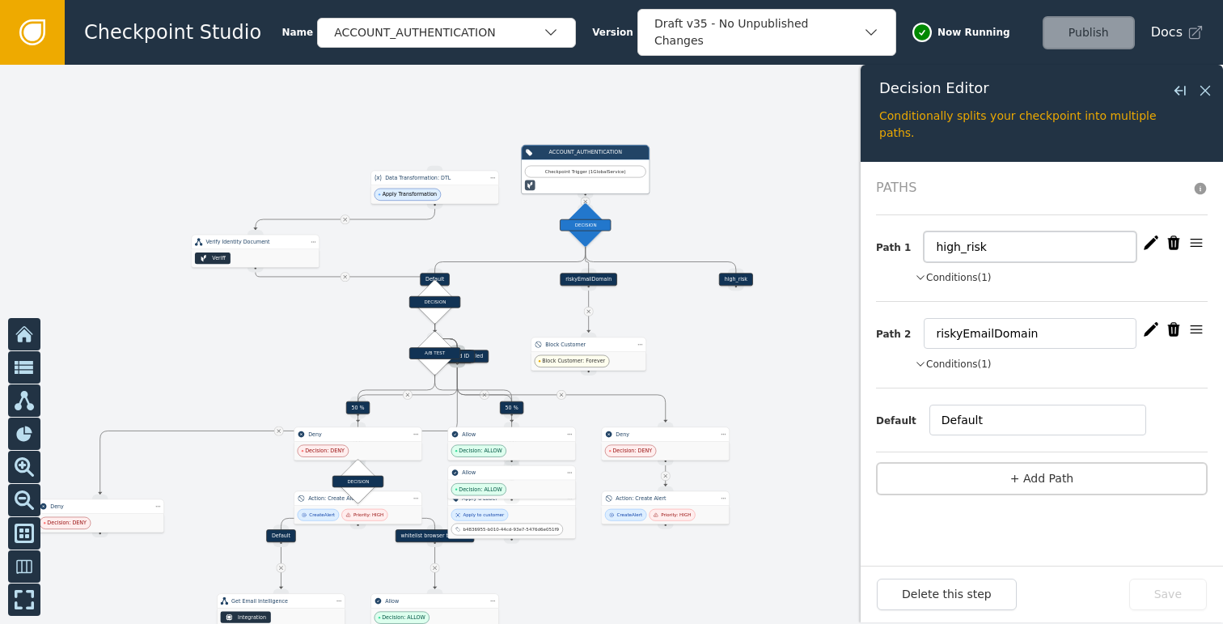
click at [979, 248] on input "high_risk" at bounding box center [1030, 246] width 213 height 31
type input "kyc_needed"
click at [985, 279] on button "Conditions (1)" at bounding box center [953, 277] width 77 height 15
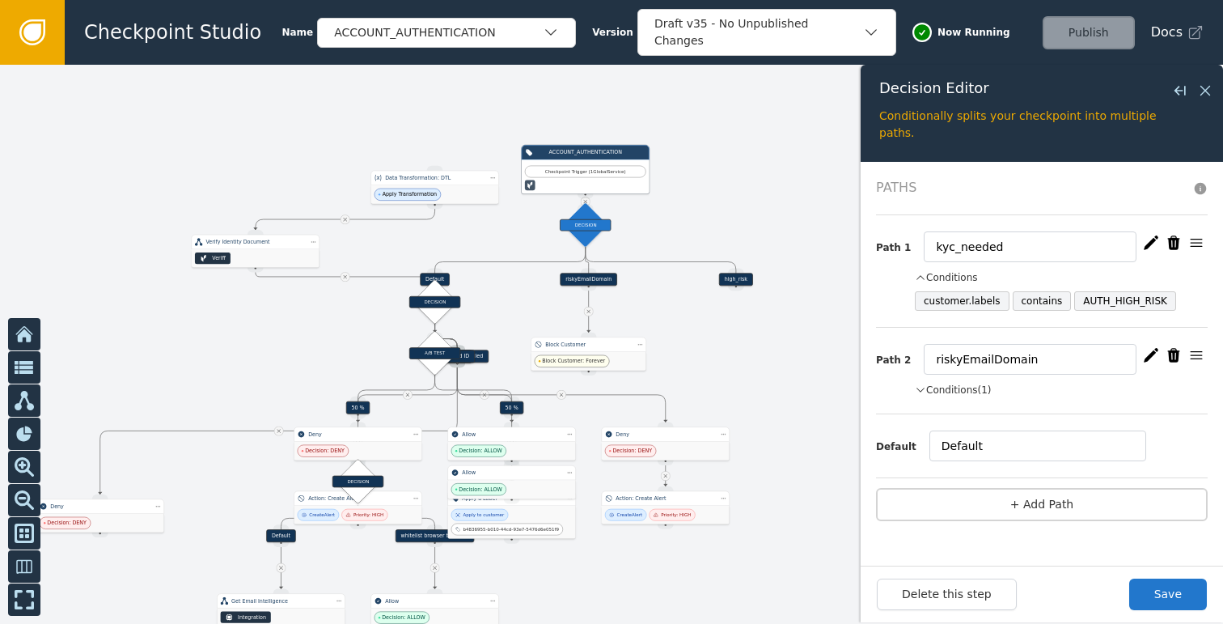
click at [1133, 294] on span "AUTH_HIGH_RISK" at bounding box center [1125, 300] width 102 height 19
click at [1150, 244] on icon "button" at bounding box center [1151, 242] width 15 height 14
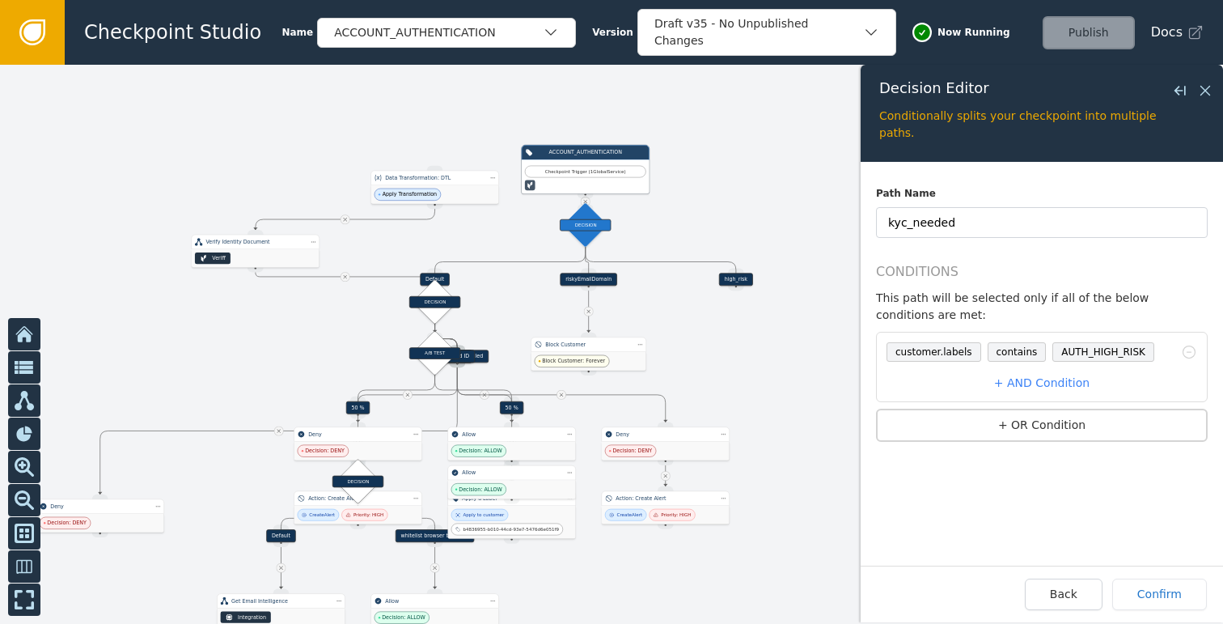
click at [1100, 358] on span "AUTH_HIGH_RISK" at bounding box center [1104, 351] width 102 height 19
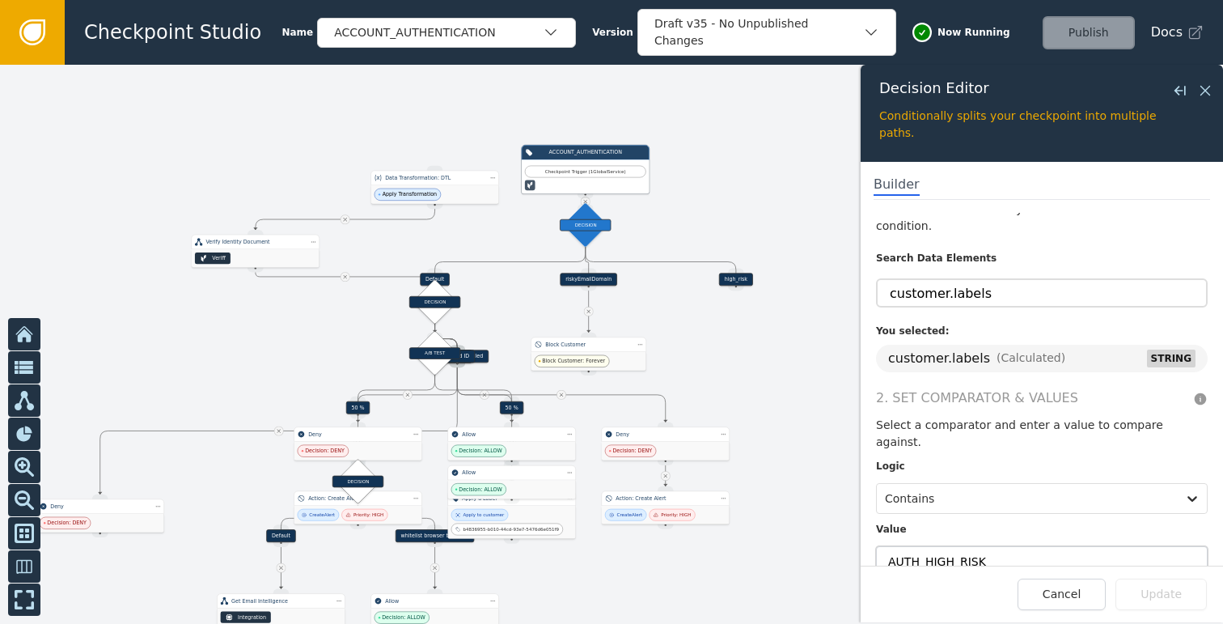
click at [959, 546] on input "AUTH_HIGH_RISK" at bounding box center [1042, 561] width 332 height 31
type input "KYC_NEEDED"
click at [1157, 591] on button "Update" at bounding box center [1161, 594] width 91 height 32
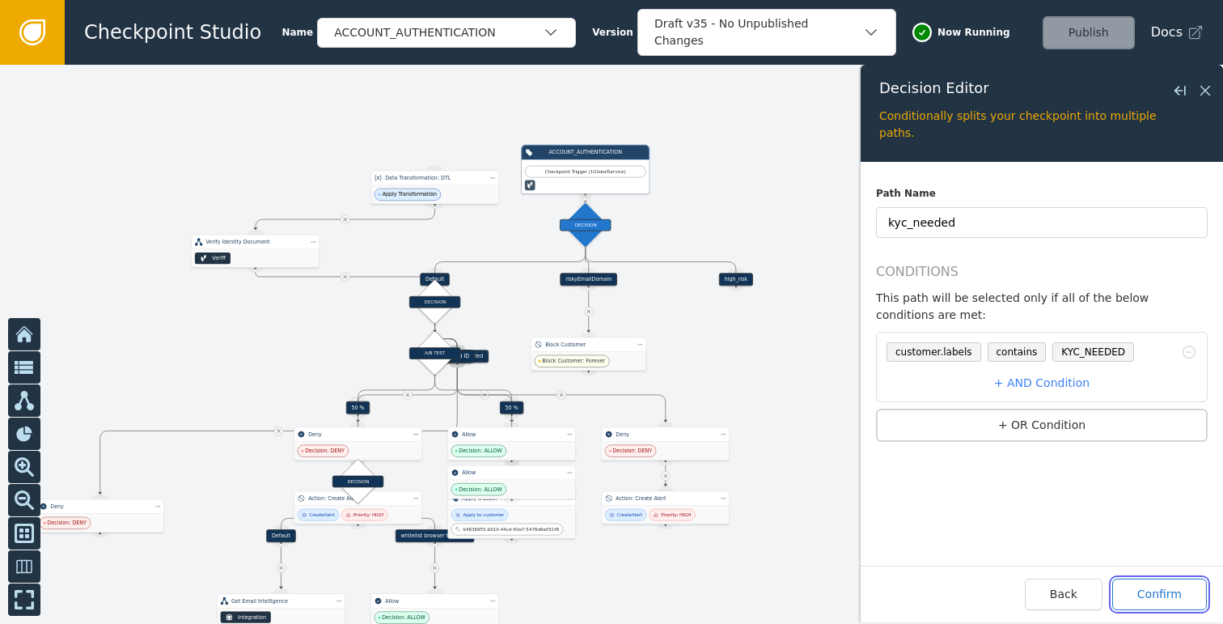
click at [1156, 594] on button "Confirm" at bounding box center [1159, 594] width 95 height 32
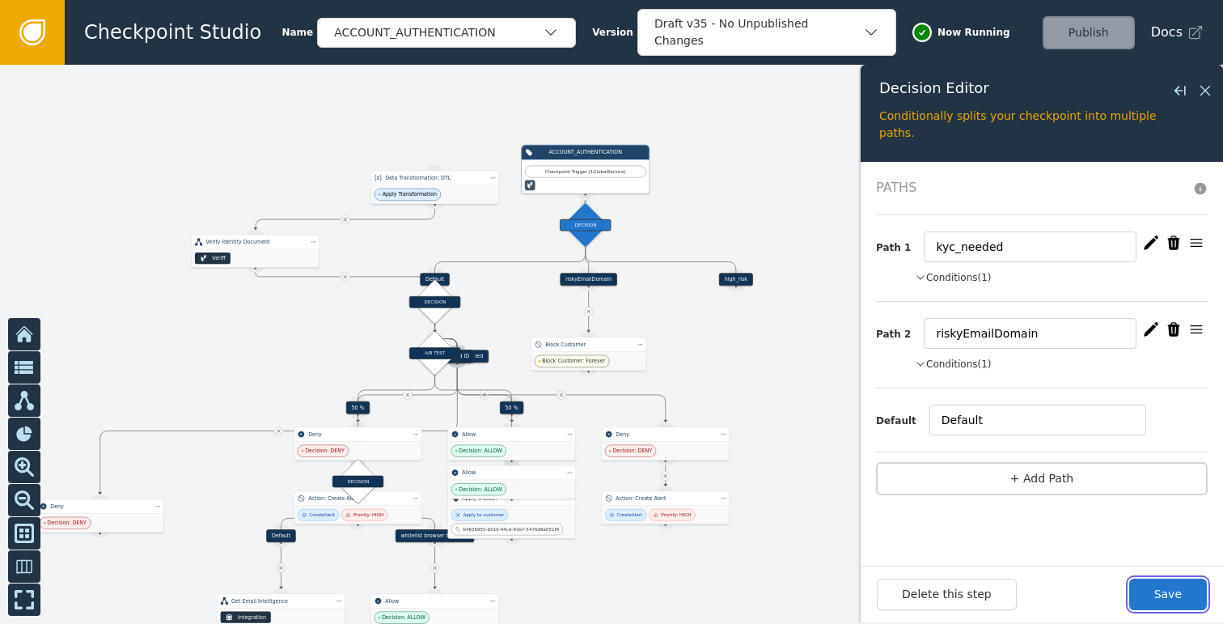
click at [1156, 594] on button "Save" at bounding box center [1168, 594] width 78 height 32
